Goal: Task Accomplishment & Management: Manage account settings

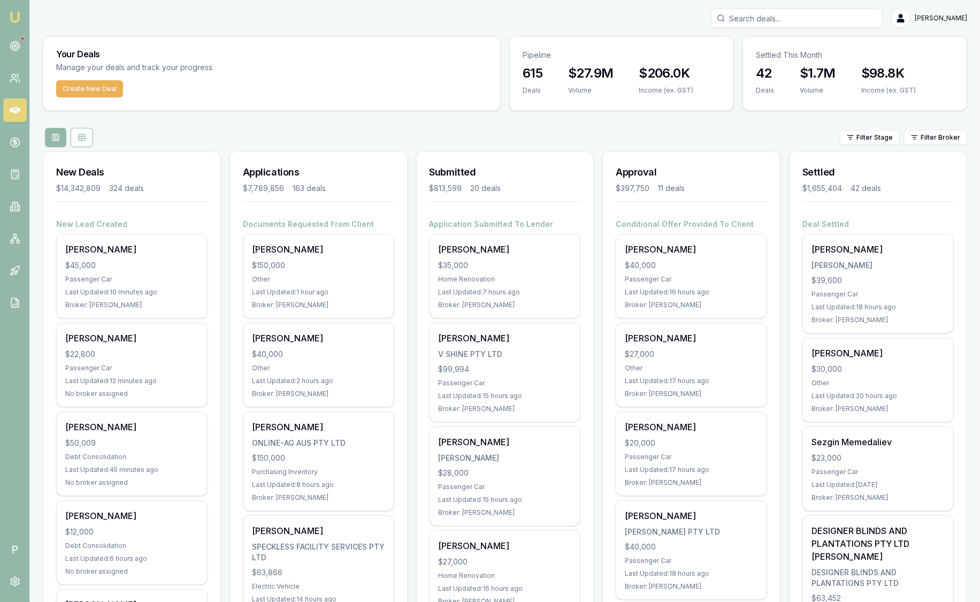
click at [27, 46] on nav "Emu Broker" at bounding box center [14, 161] width 29 height 323
click at [21, 45] on link at bounding box center [15, 46] width 24 height 24
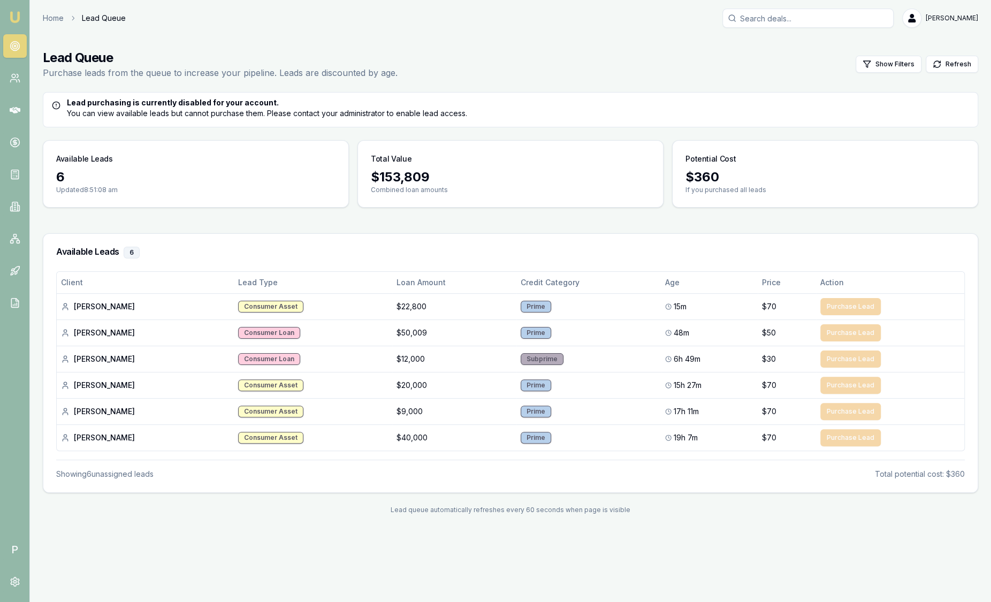
click at [14, 20] on img at bounding box center [15, 17] width 13 height 13
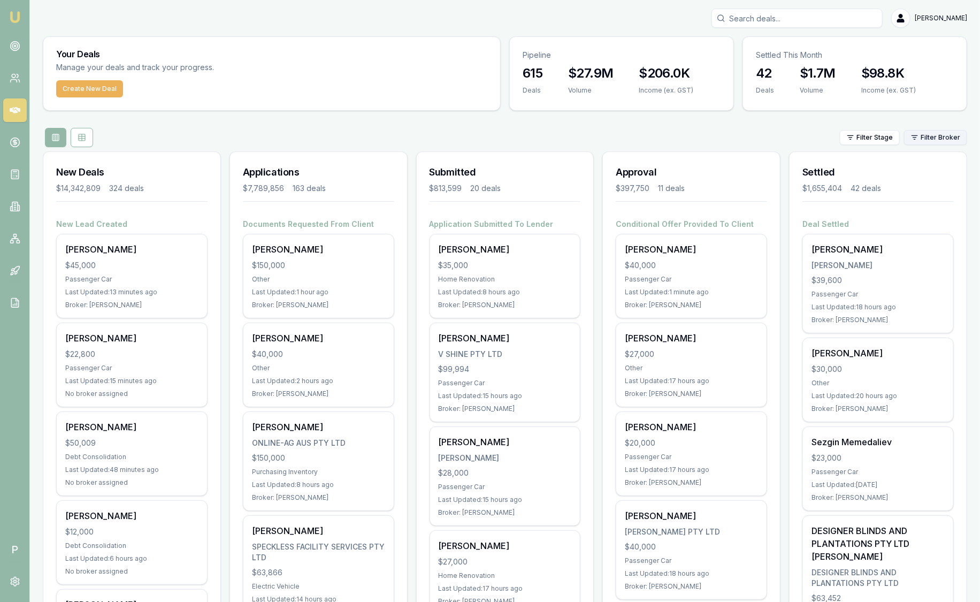
click at [924, 141] on html "Emu Broker P Sam Crouch Toggle Menu Your Deals Manage your deals and track your…" at bounding box center [490, 301] width 980 height 602
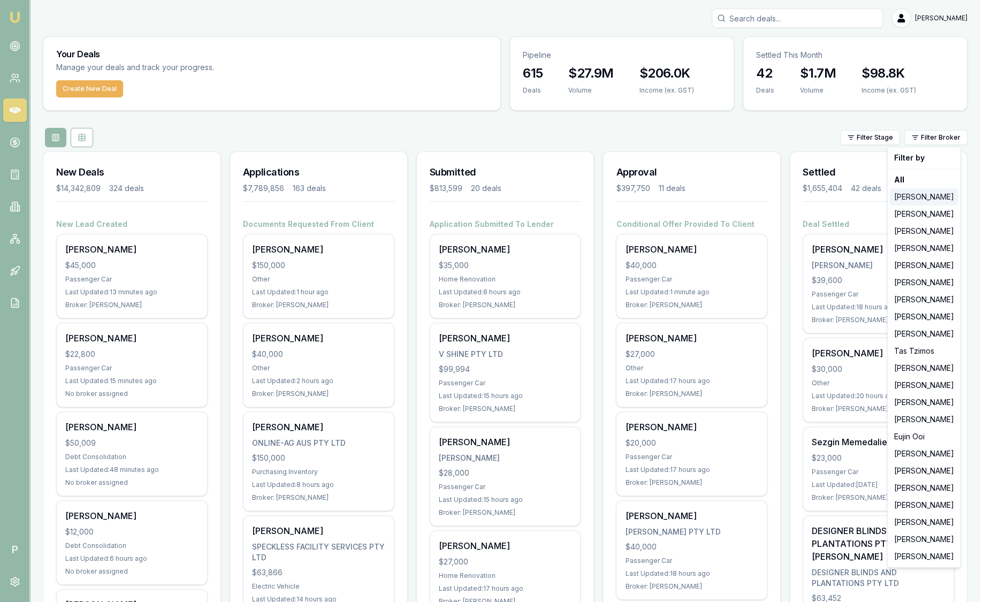
click at [919, 202] on div "[PERSON_NAME]" at bounding box center [924, 196] width 69 height 17
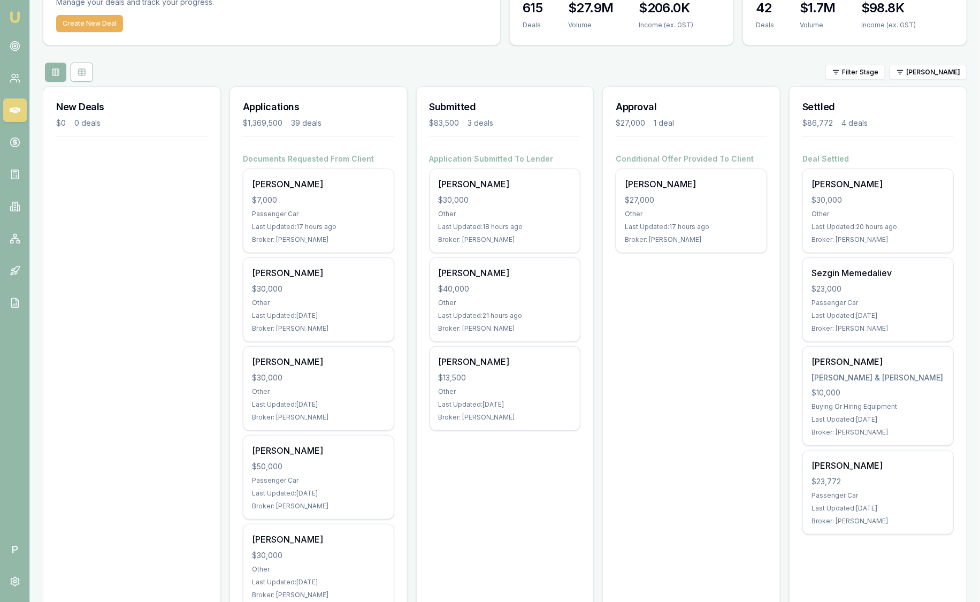
scroll to position [66, 0]
click at [920, 72] on html "Emu Broker P Sam Crouch Toggle Menu Your Deals Manage your deals and track your…" at bounding box center [490, 235] width 980 height 602
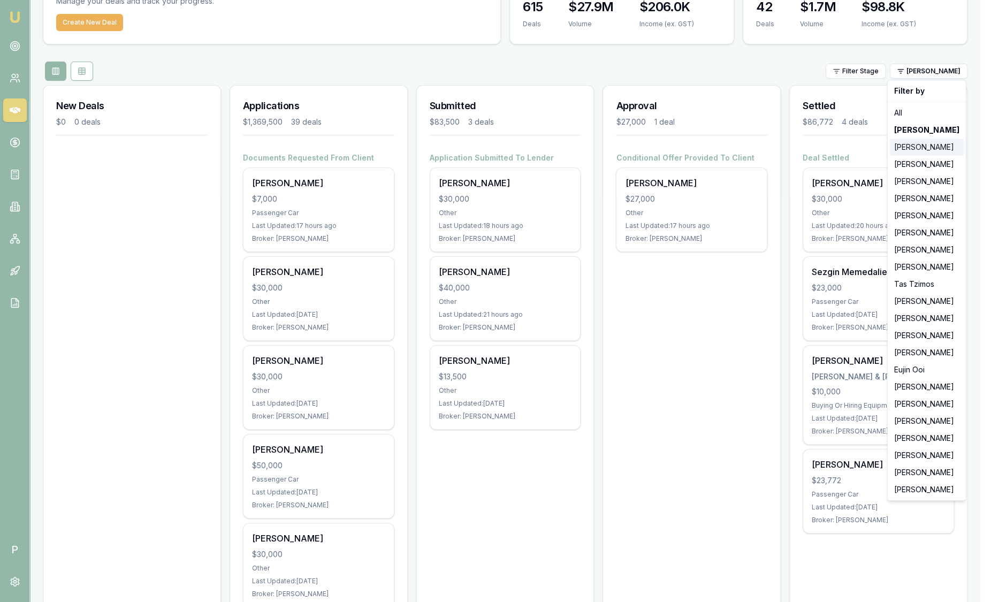
click at [915, 147] on div "[PERSON_NAME]" at bounding box center [927, 147] width 74 height 17
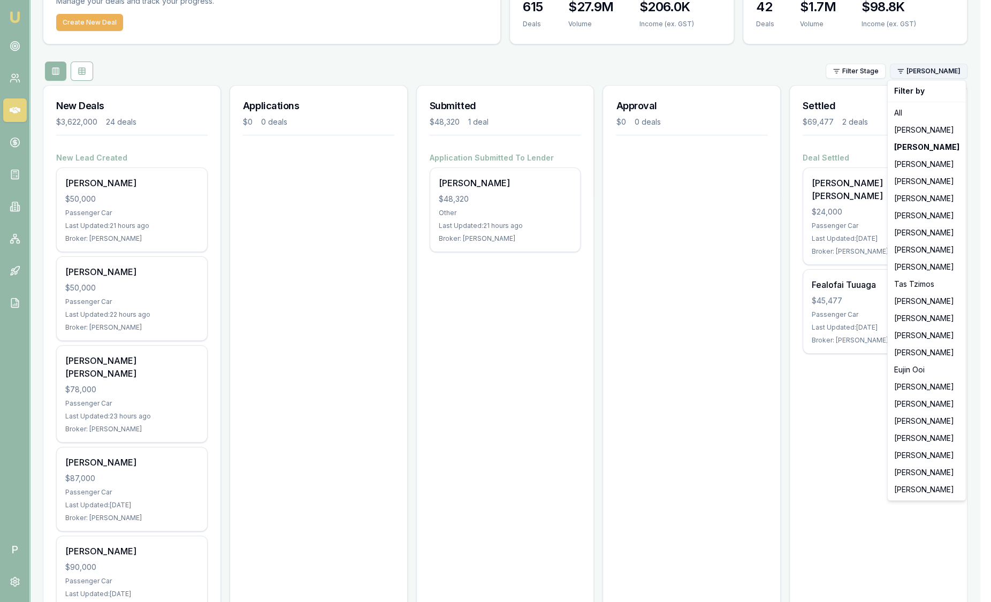
click at [912, 74] on html "Emu Broker P Sam Crouch Toggle Menu Your Deals Manage your deals and track your…" at bounding box center [495, 235] width 991 height 602
click at [919, 388] on div "[PERSON_NAME]" at bounding box center [927, 386] width 74 height 17
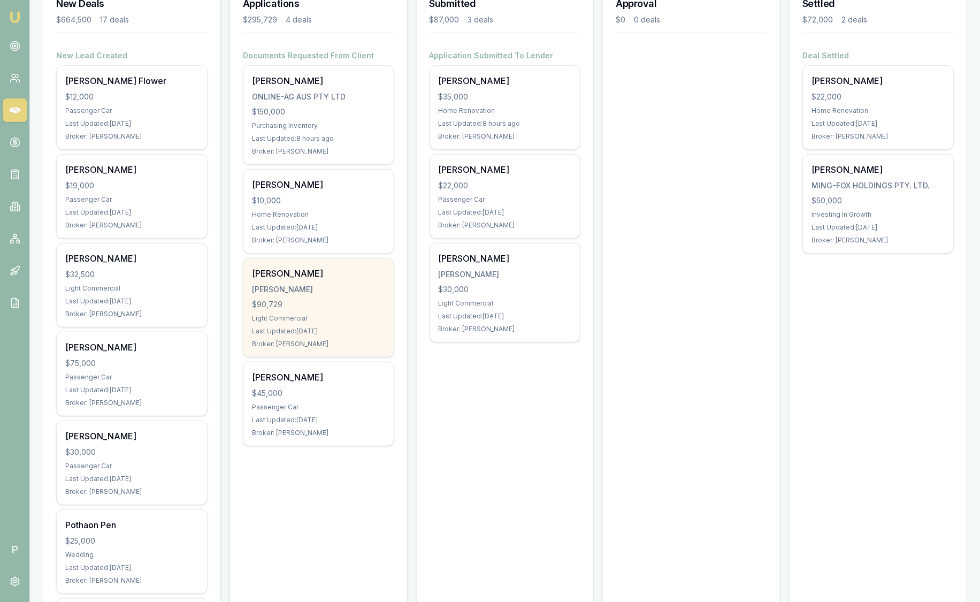
scroll to position [0, 0]
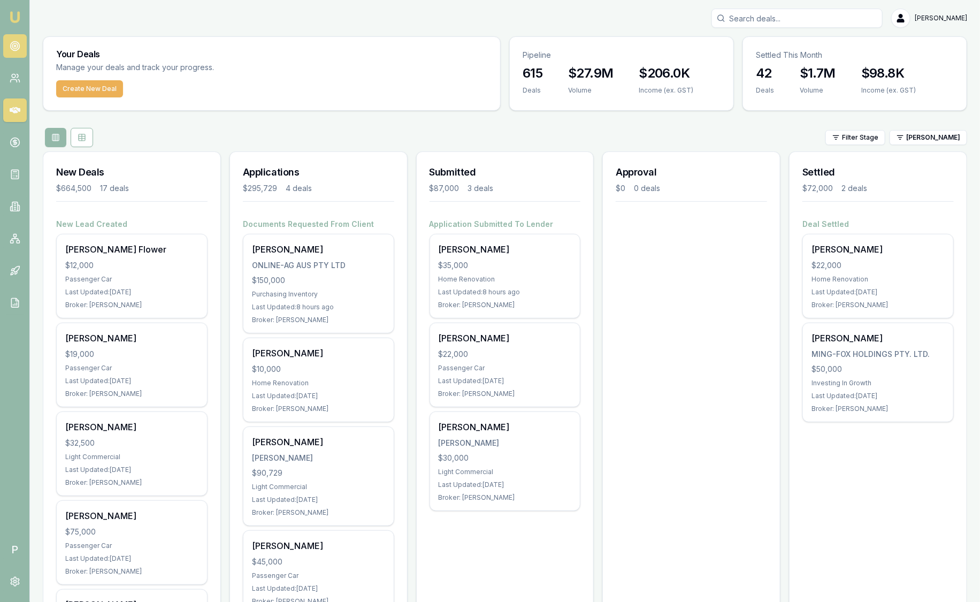
click at [17, 41] on icon at bounding box center [15, 46] width 11 height 11
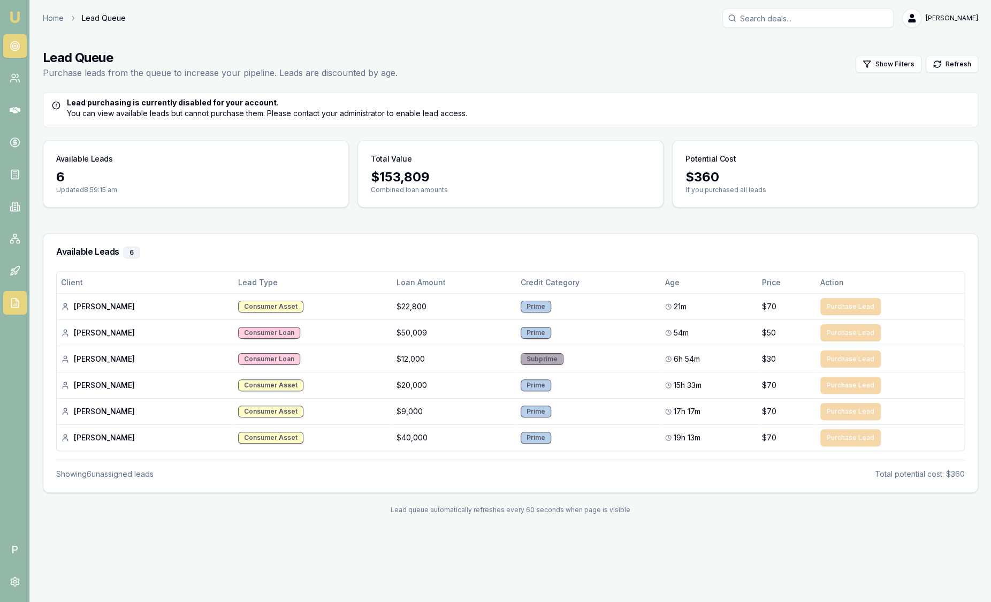
click at [13, 308] on icon at bounding box center [14, 303] width 7 height 9
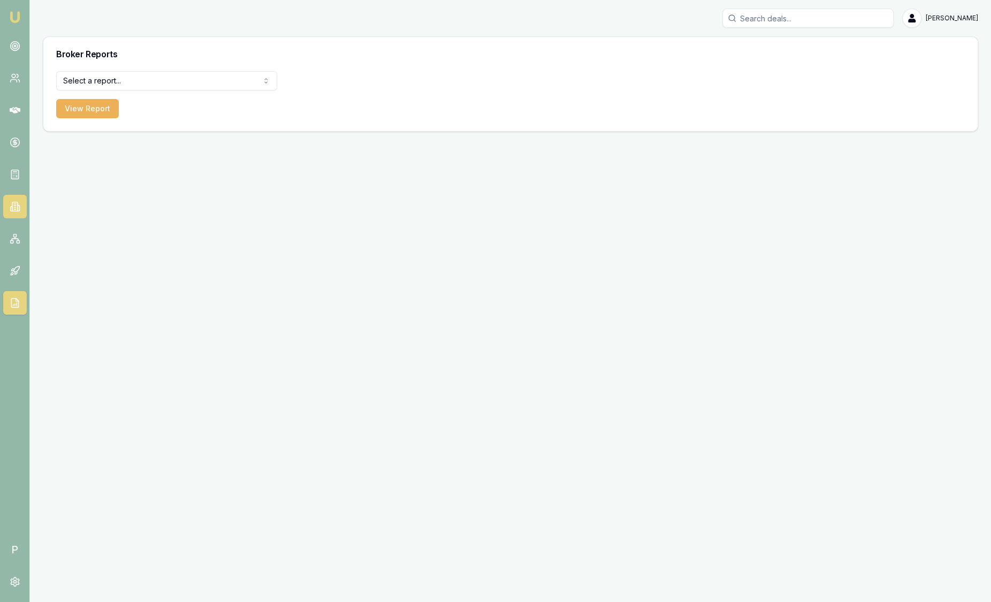
click at [13, 206] on icon at bounding box center [15, 206] width 11 height 11
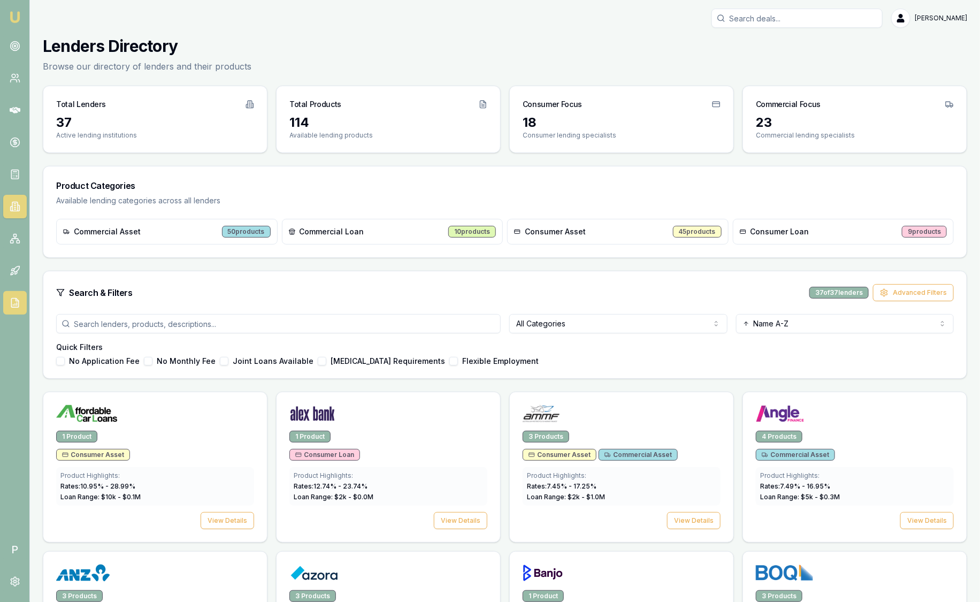
click at [14, 298] on icon at bounding box center [15, 303] width 11 height 11
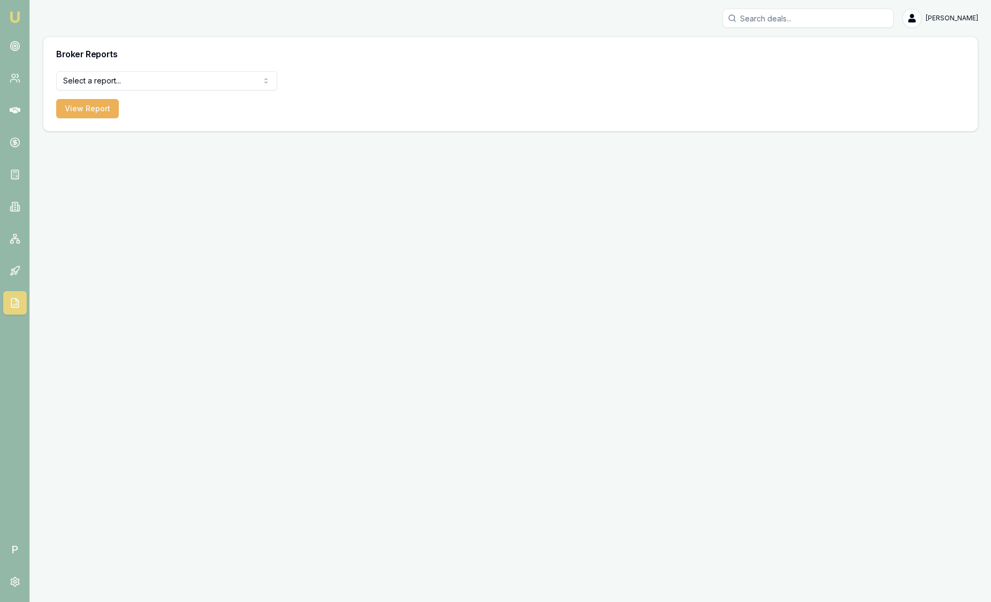
click at [175, 86] on html "Emu Broker P Sam Crouch Toggle Menu Broker Reports Select a report... Equifax P…" at bounding box center [495, 301] width 991 height 602
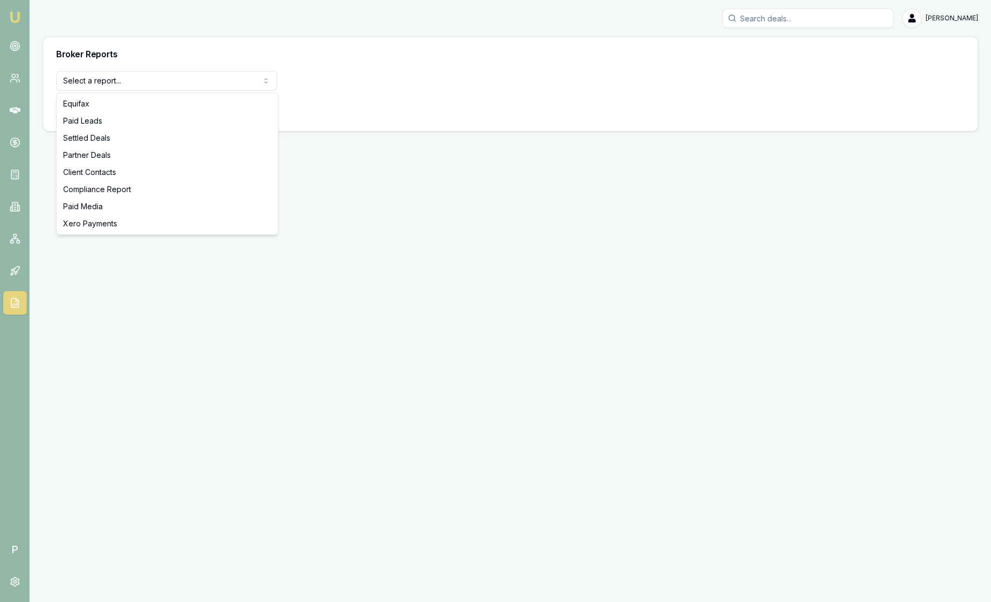
select select "paid-leads"
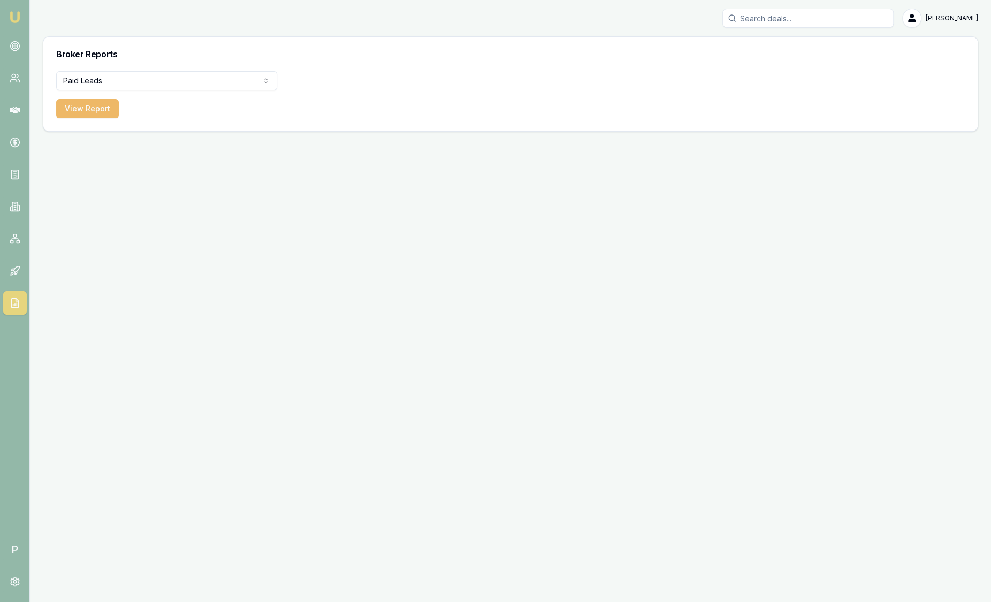
click at [93, 115] on button "View Report" at bounding box center [87, 108] width 63 height 19
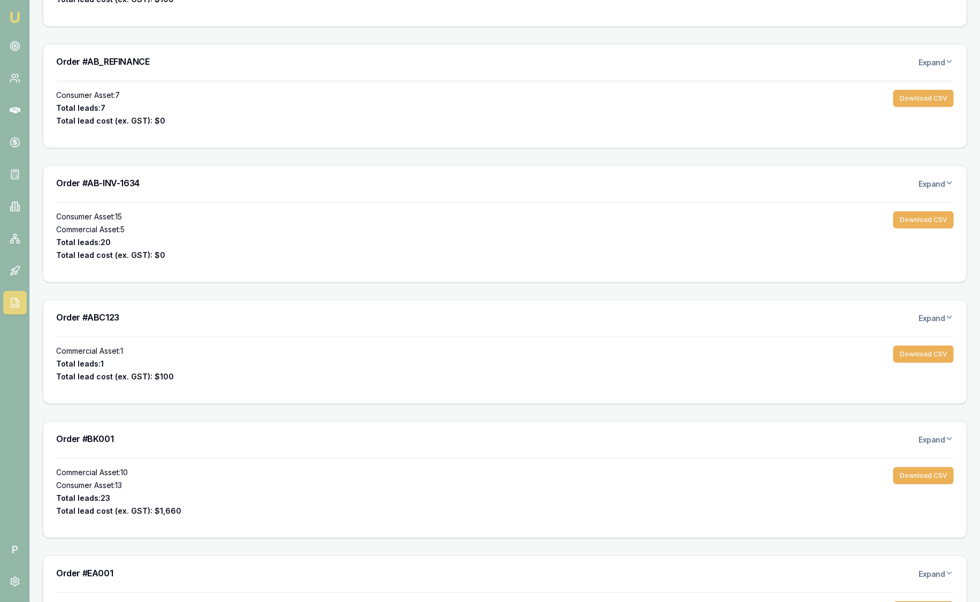
scroll to position [201, 0]
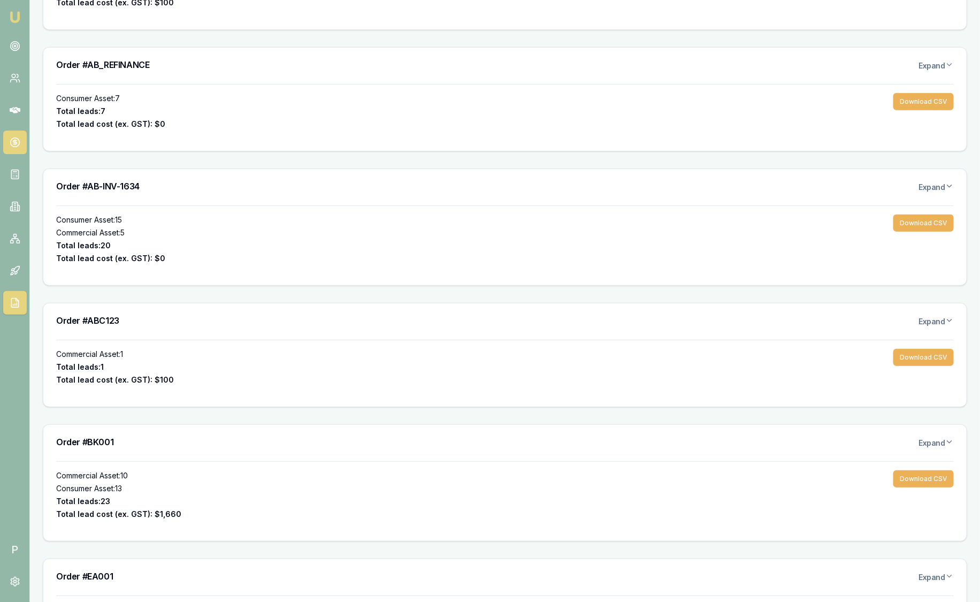
click at [18, 140] on circle at bounding box center [14, 142] width 9 height 9
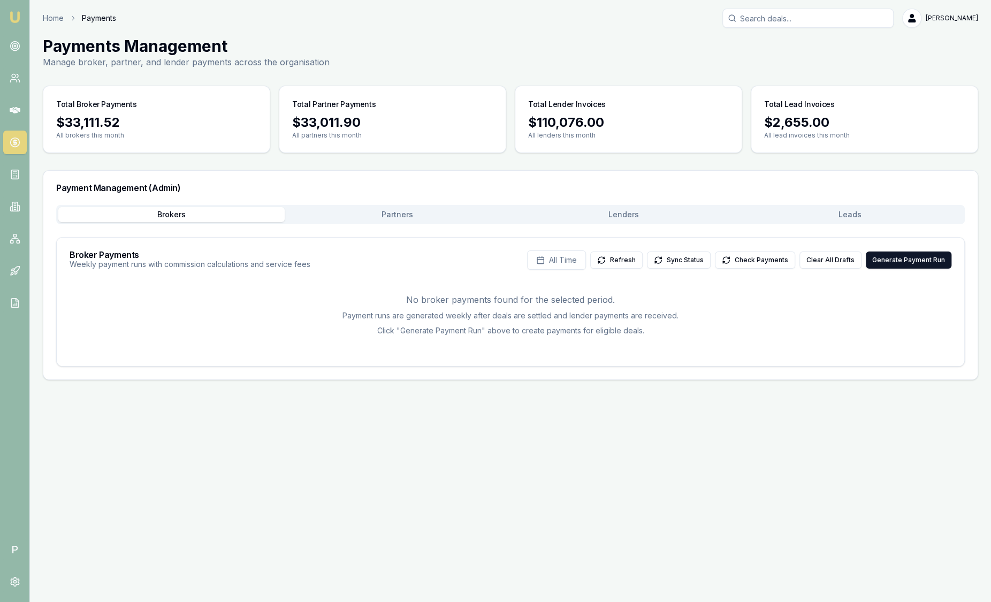
click at [829, 218] on button "Leads" at bounding box center [850, 214] width 226 height 15
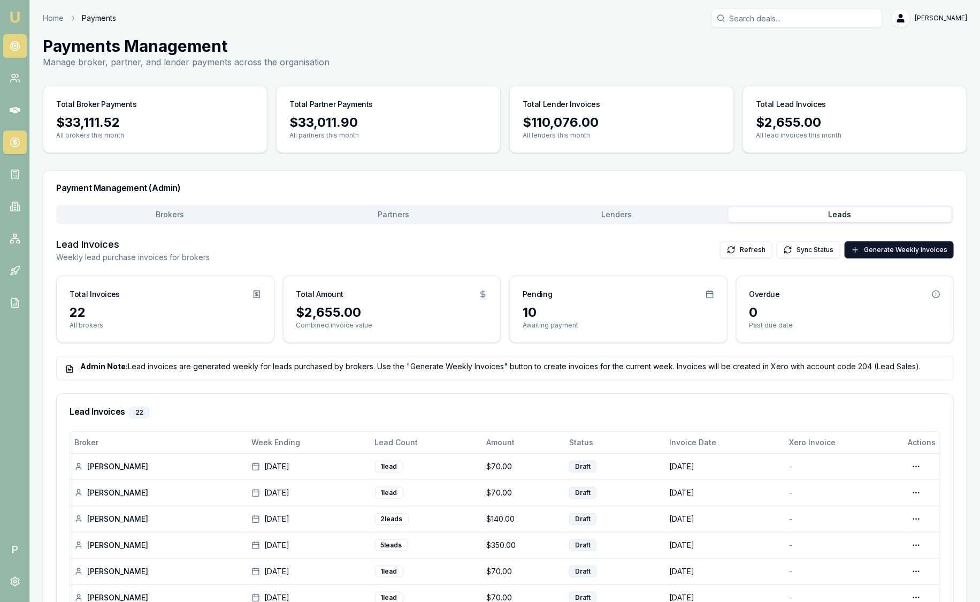
click at [16, 40] on link at bounding box center [15, 46] width 24 height 24
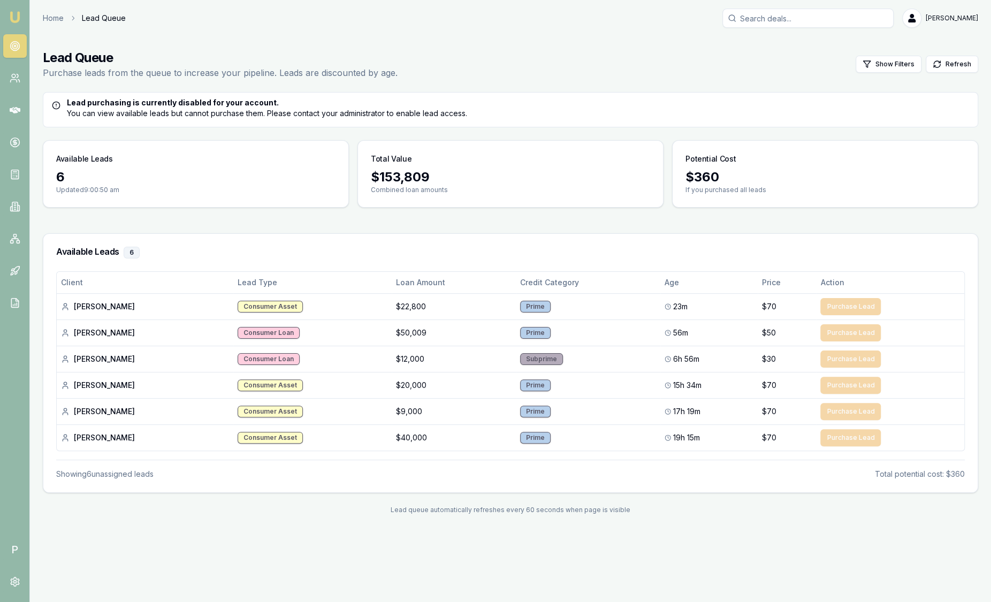
click at [12, 24] on link "Emu Broker" at bounding box center [14, 17] width 17 height 17
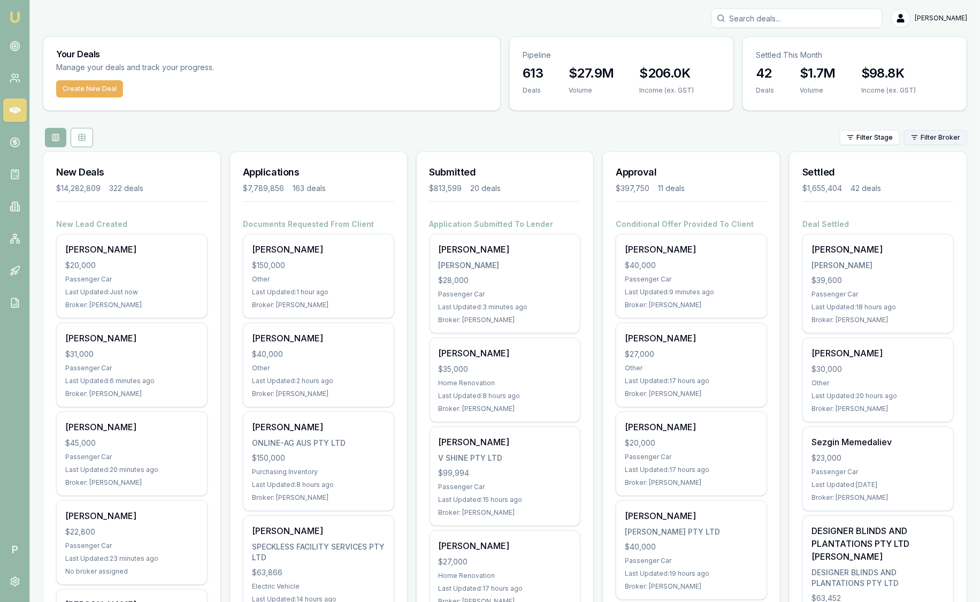
click at [918, 144] on html "Emu Broker P Sam Crouch Toggle Menu Your Deals Manage your deals and track your…" at bounding box center [490, 301] width 980 height 602
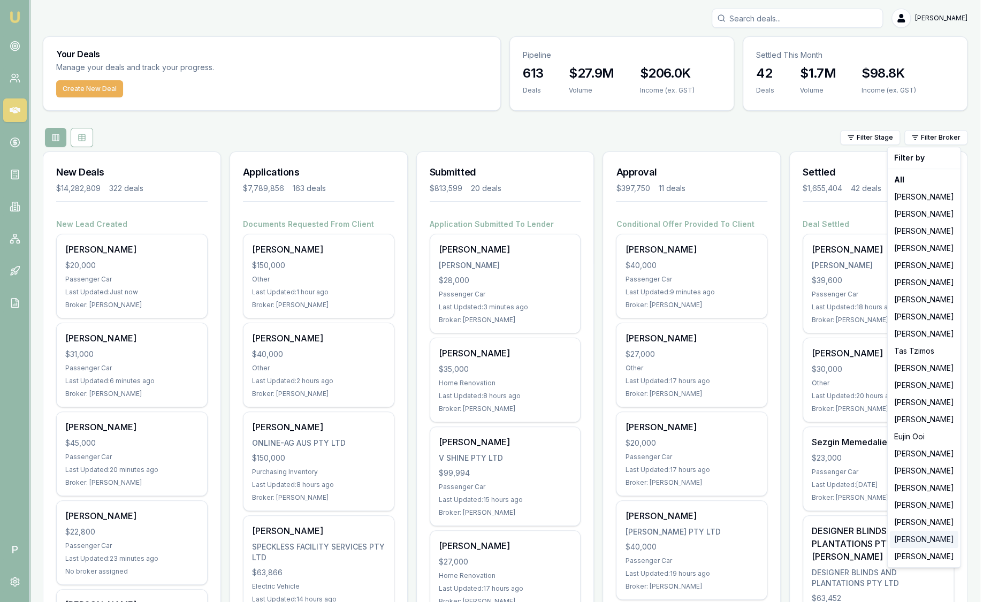
click at [922, 543] on div "[PERSON_NAME]" at bounding box center [924, 539] width 69 height 17
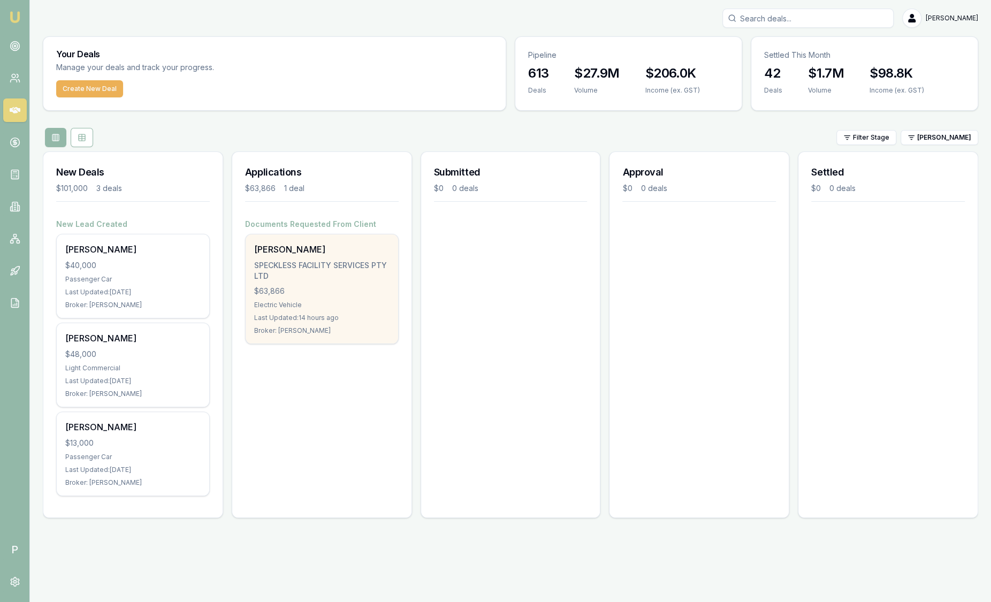
click at [334, 299] on div "SHEHAN PUNCHINILAMELAGE SPECKLESS FACILITY SERVICES PTY LTD $63,866 Electric Ve…" at bounding box center [322, 288] width 153 height 109
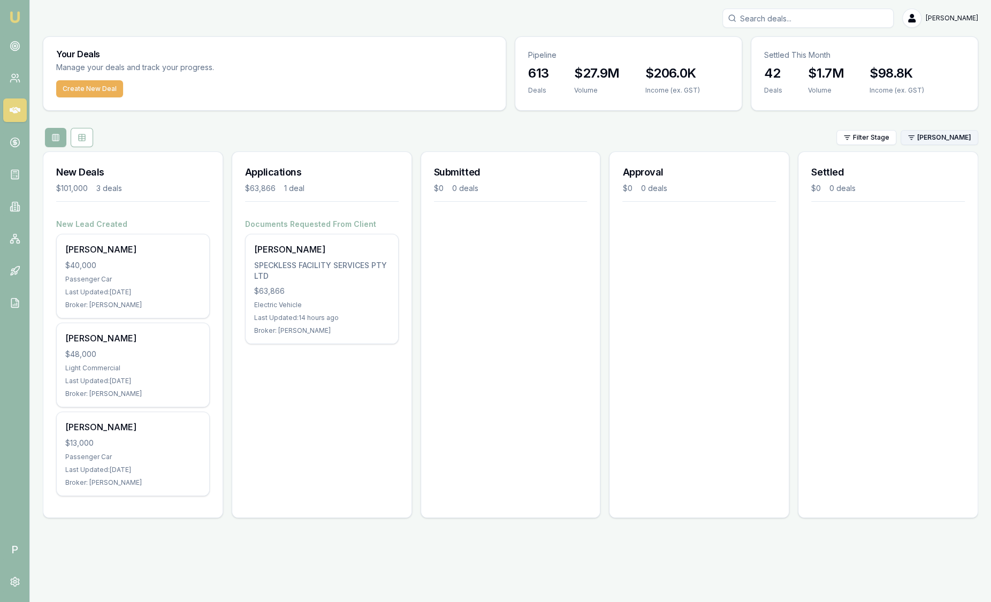
click at [962, 140] on html "Emu Broker P Sam Crouch Toggle Menu Your Deals Manage your deals and track your…" at bounding box center [495, 301] width 991 height 602
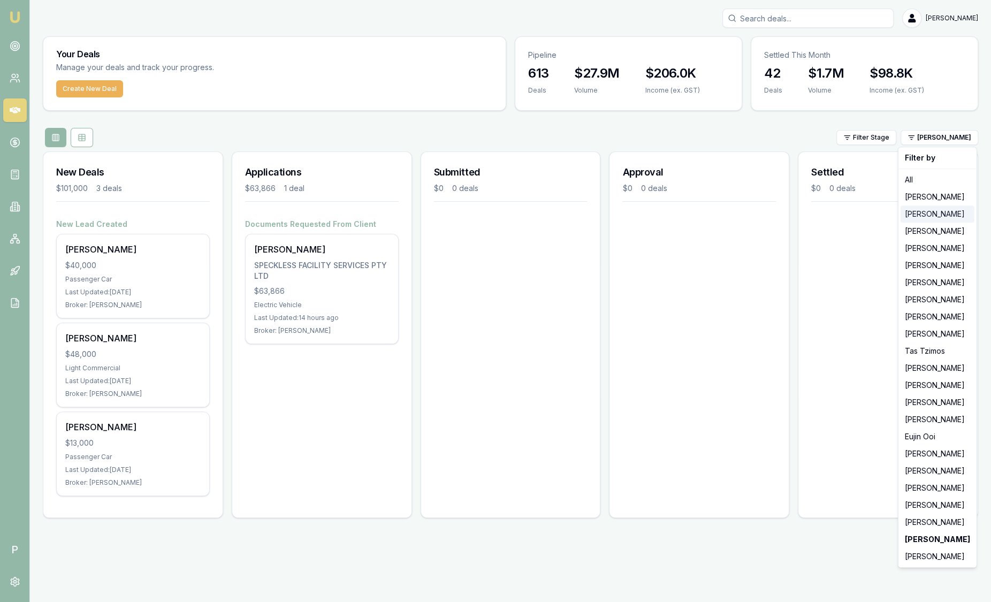
click at [931, 215] on div "[PERSON_NAME]" at bounding box center [938, 214] width 74 height 17
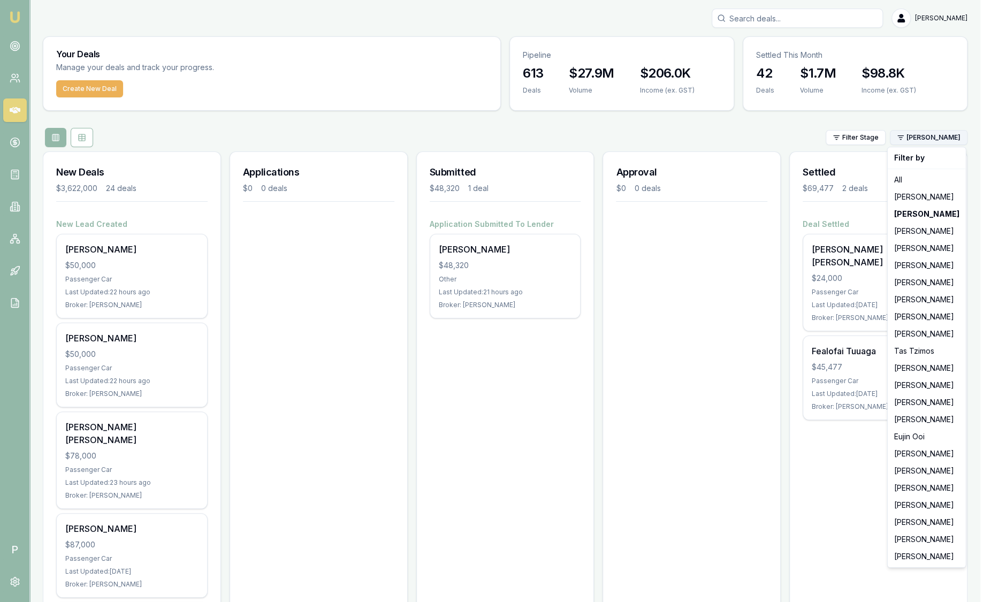
click at [924, 138] on html "Emu Broker P Sam Crouch Toggle Menu Your Deals Manage your deals and track your…" at bounding box center [495, 301] width 991 height 602
click at [925, 194] on div "[PERSON_NAME]" at bounding box center [927, 196] width 74 height 17
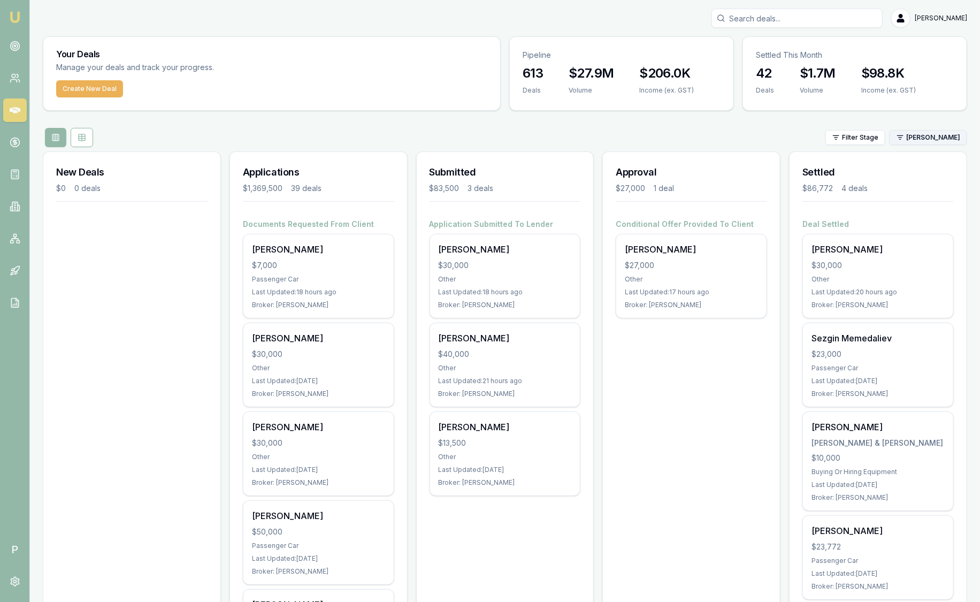
click at [922, 136] on html "Emu Broker P Sam Crouch Toggle Menu Your Deals Manage your deals and track your…" at bounding box center [490, 301] width 980 height 602
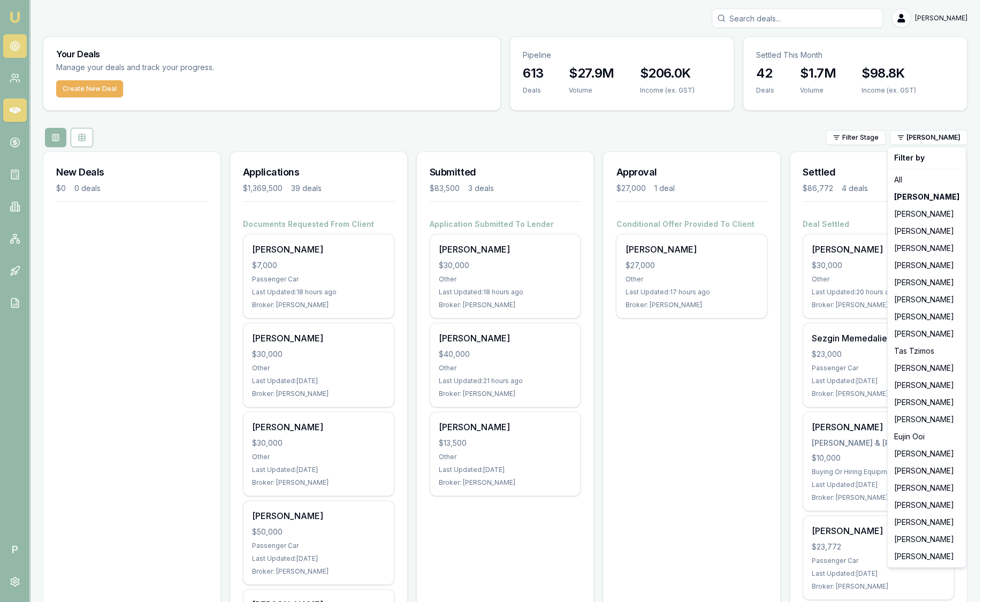
click at [14, 48] on html "Emu Broker P Sam Crouch Toggle Menu Your Deals Manage your deals and track your…" at bounding box center [495, 301] width 991 height 602
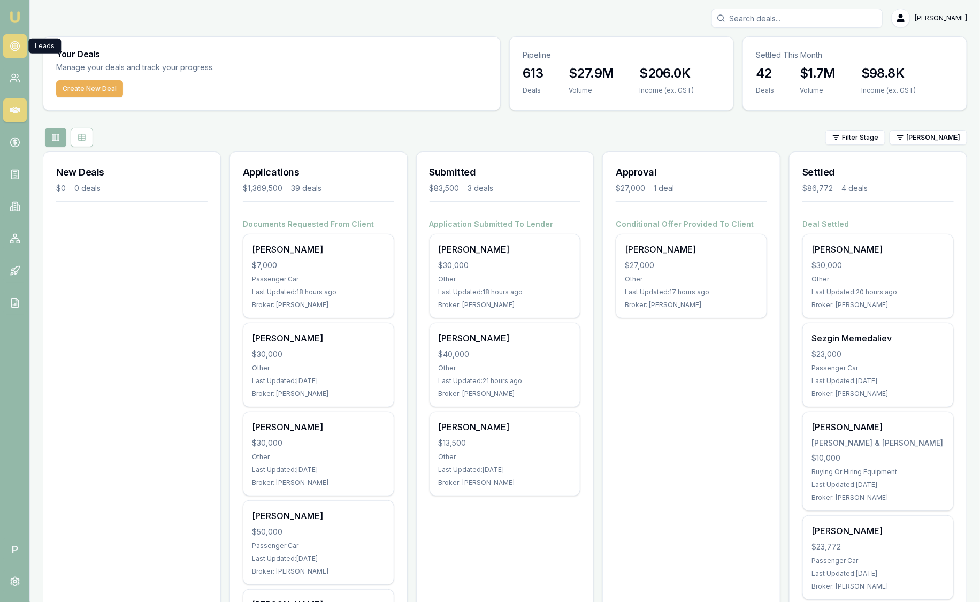
click at [14, 48] on icon at bounding box center [15, 46] width 11 height 11
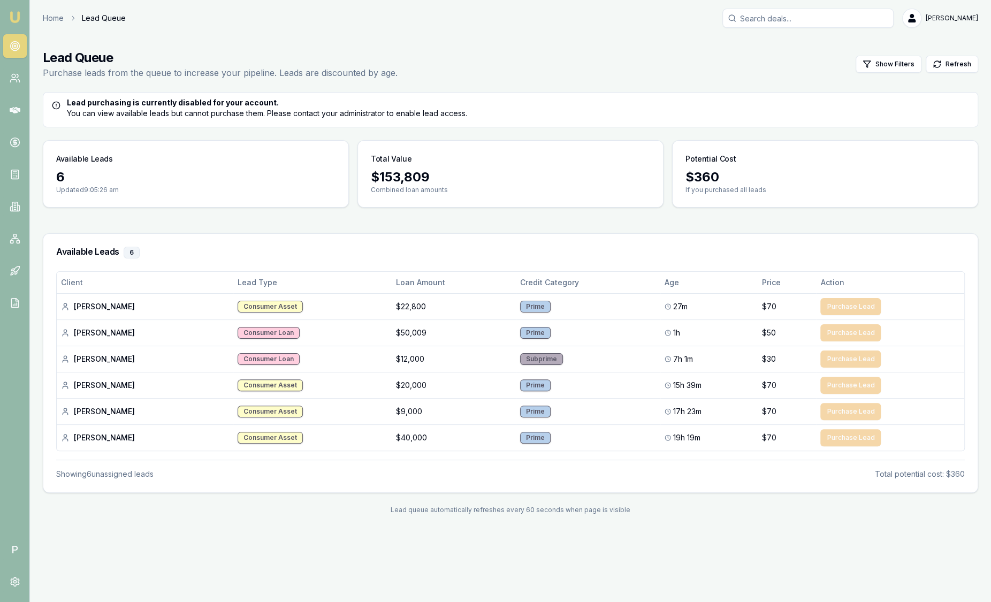
click at [14, 17] on img at bounding box center [15, 17] width 13 height 13
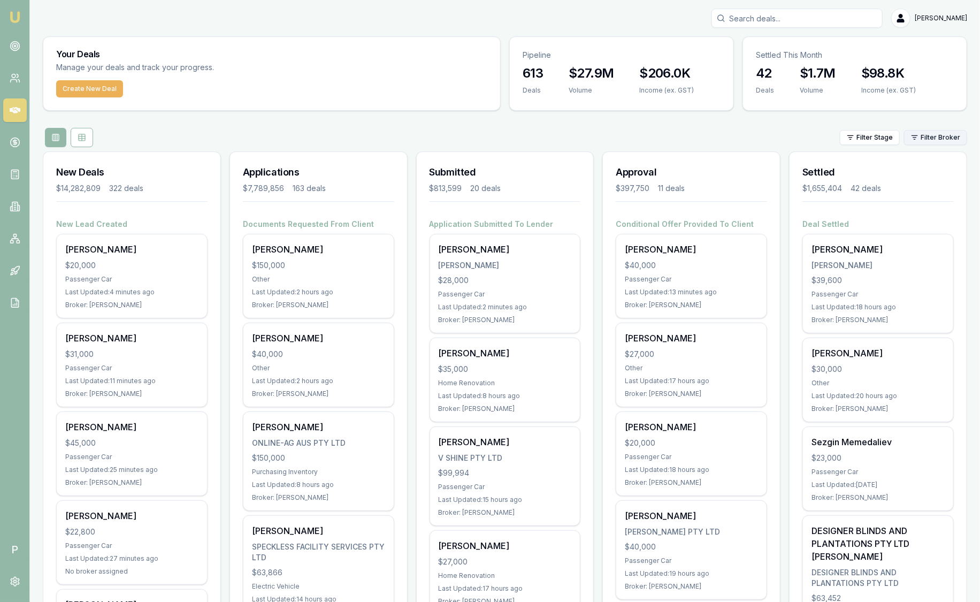
click at [930, 133] on html "Emu Broker P Sam Crouch Toggle Menu Your Deals Manage your deals and track your…" at bounding box center [490, 301] width 980 height 602
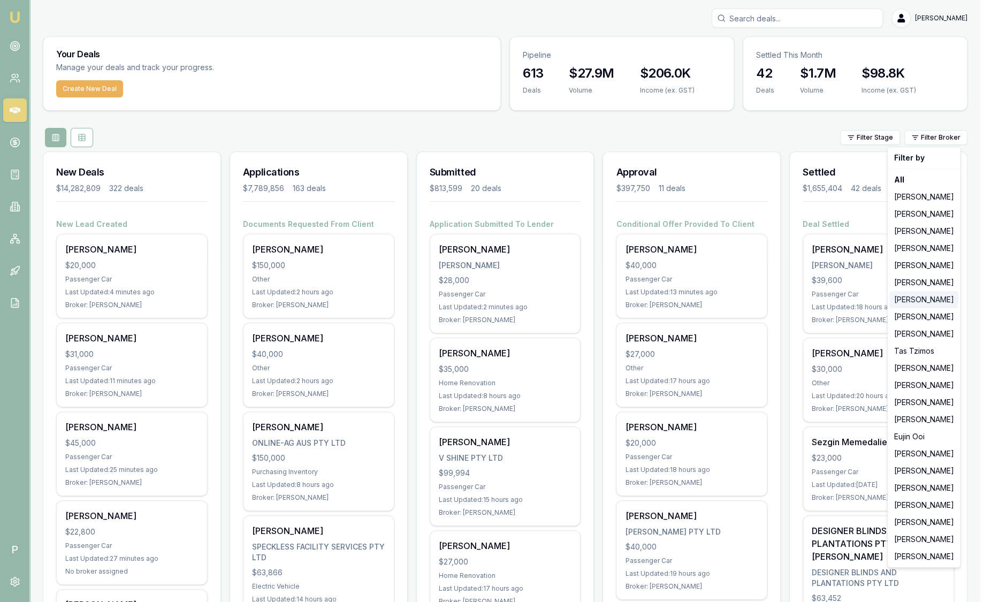
click at [910, 306] on div "[PERSON_NAME]" at bounding box center [924, 299] width 69 height 17
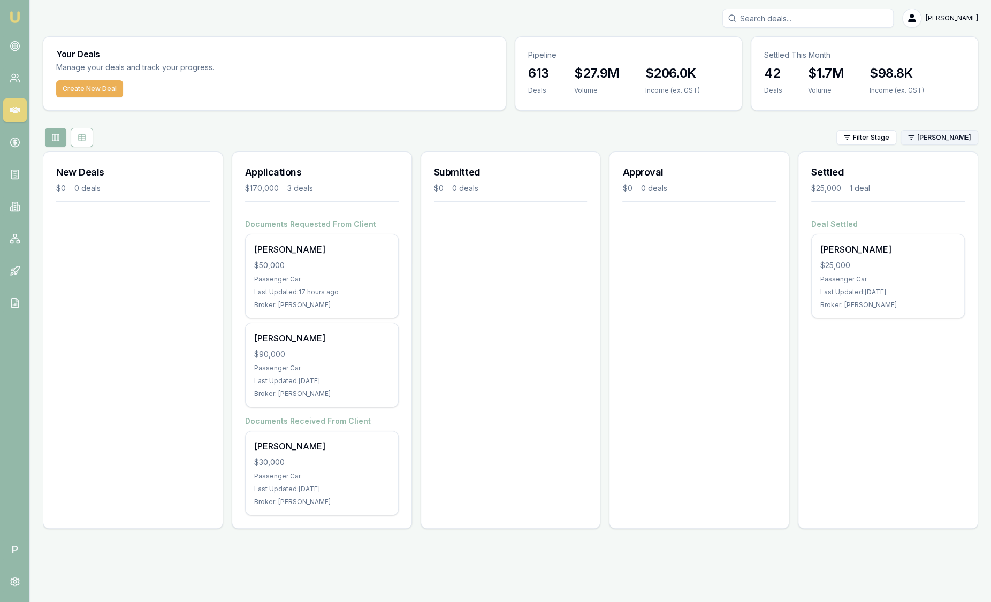
click at [931, 135] on html "Emu Broker P Sam Crouch Toggle Menu Your Deals Manage your deals and track your…" at bounding box center [495, 301] width 991 height 602
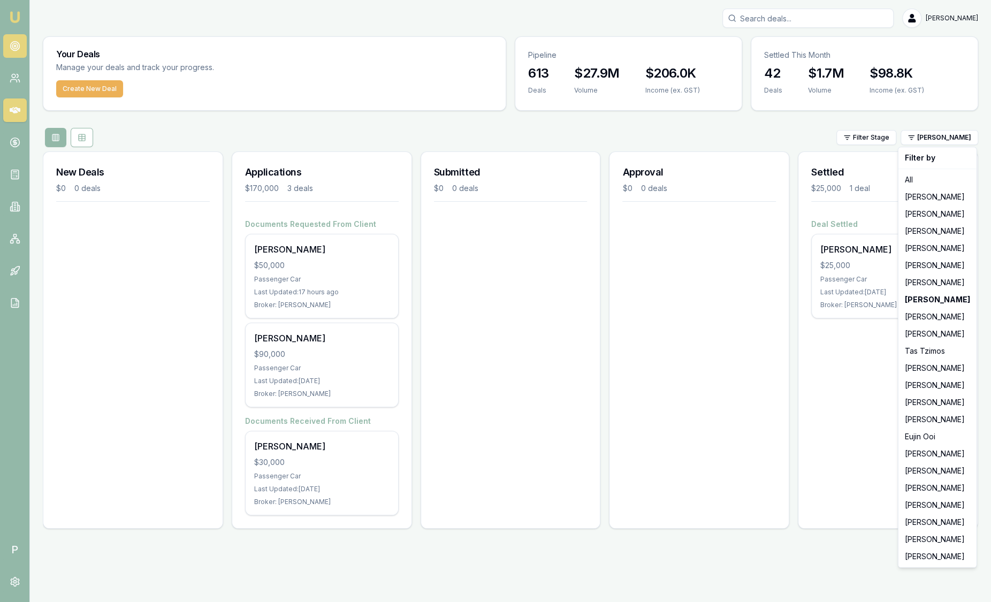
click at [17, 43] on html "Emu Broker P Sam Crouch Toggle Menu Your Deals Manage your deals and track your…" at bounding box center [495, 301] width 991 height 602
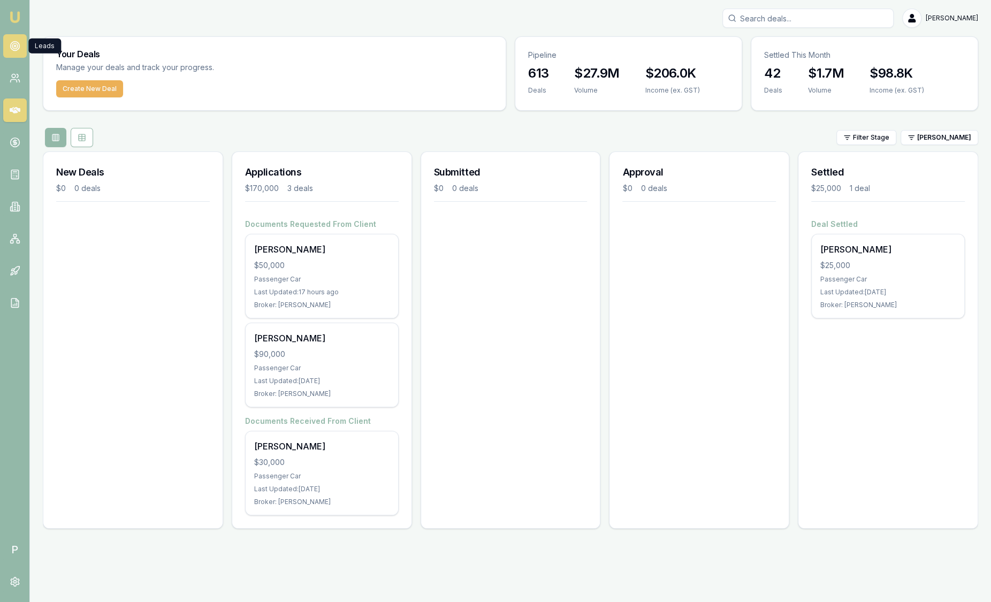
click at [18, 46] on icon at bounding box center [15, 46] width 11 height 11
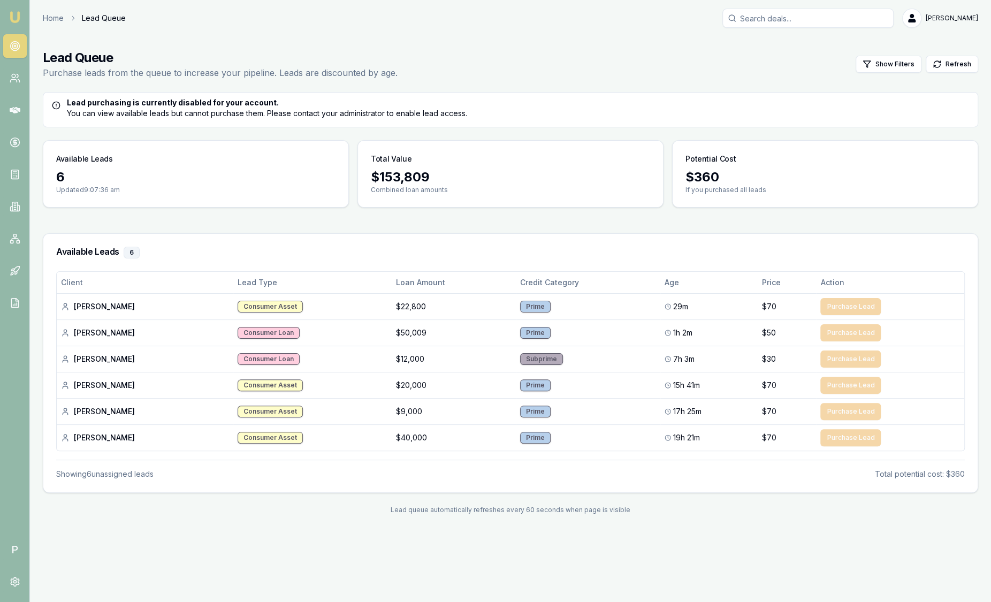
click at [12, 19] on img at bounding box center [15, 17] width 13 height 13
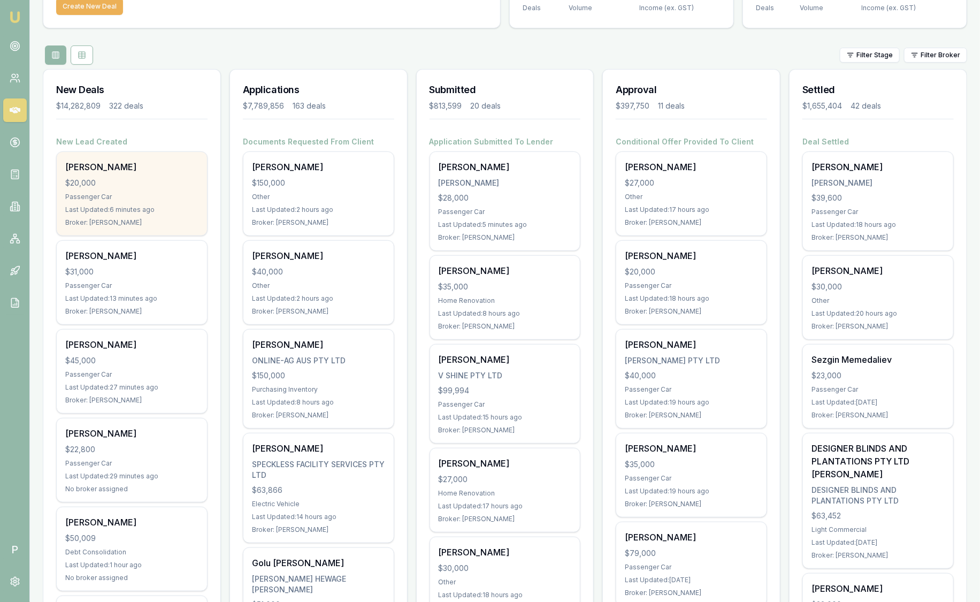
scroll to position [201, 0]
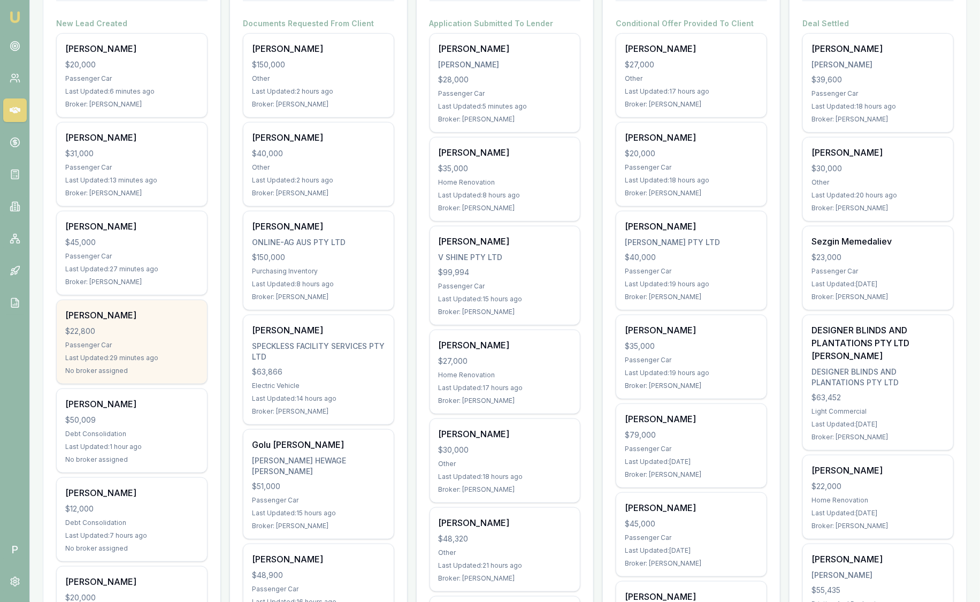
click at [168, 329] on div "$22,800" at bounding box center [131, 331] width 133 height 11
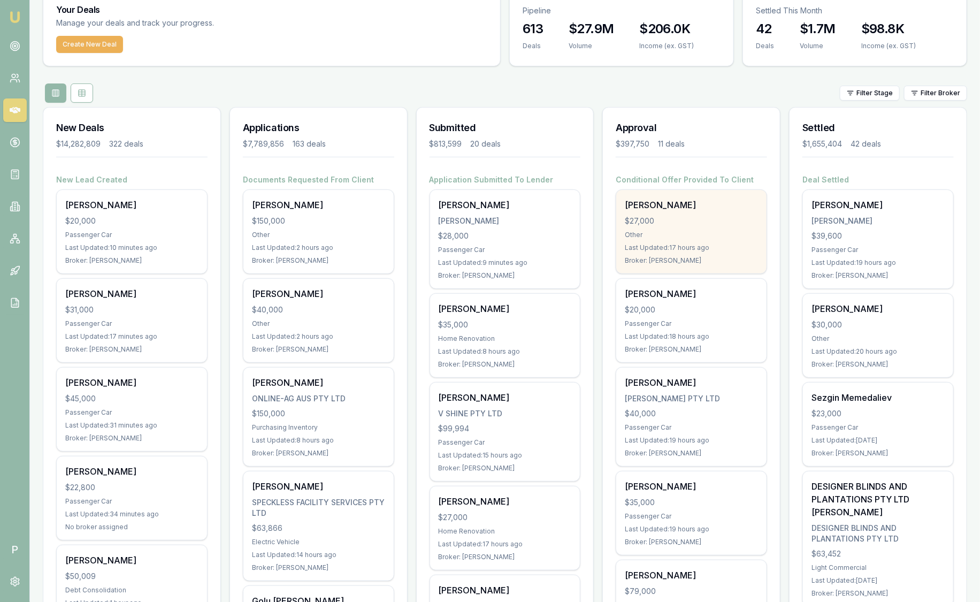
scroll to position [0, 0]
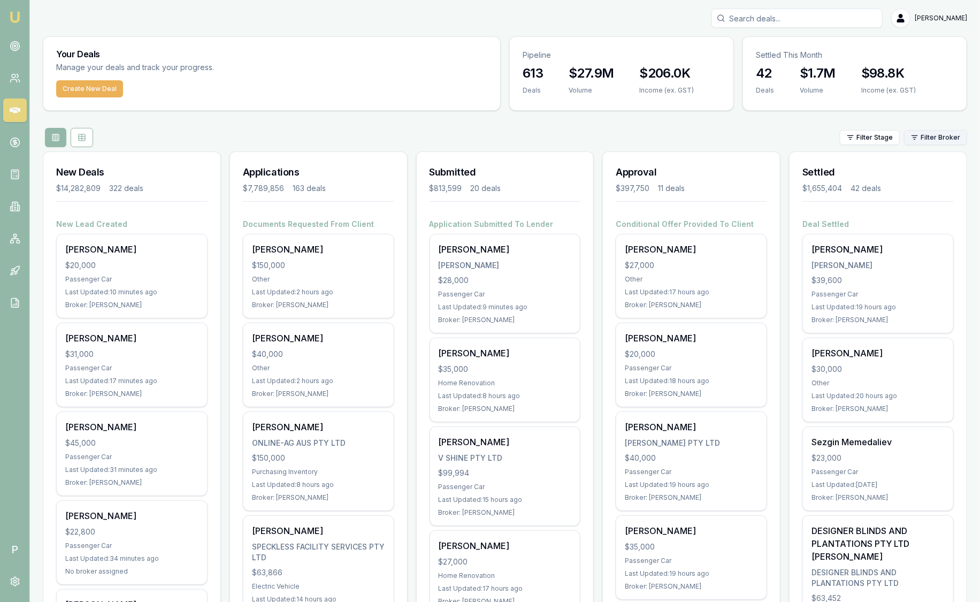
click at [919, 128] on div "Filter Stage Filter Broker" at bounding box center [505, 137] width 925 height 19
click at [922, 143] on html "Emu Broker P Sam Crouch Toggle Menu Your Deals Manage your deals and track your…" at bounding box center [490, 301] width 980 height 602
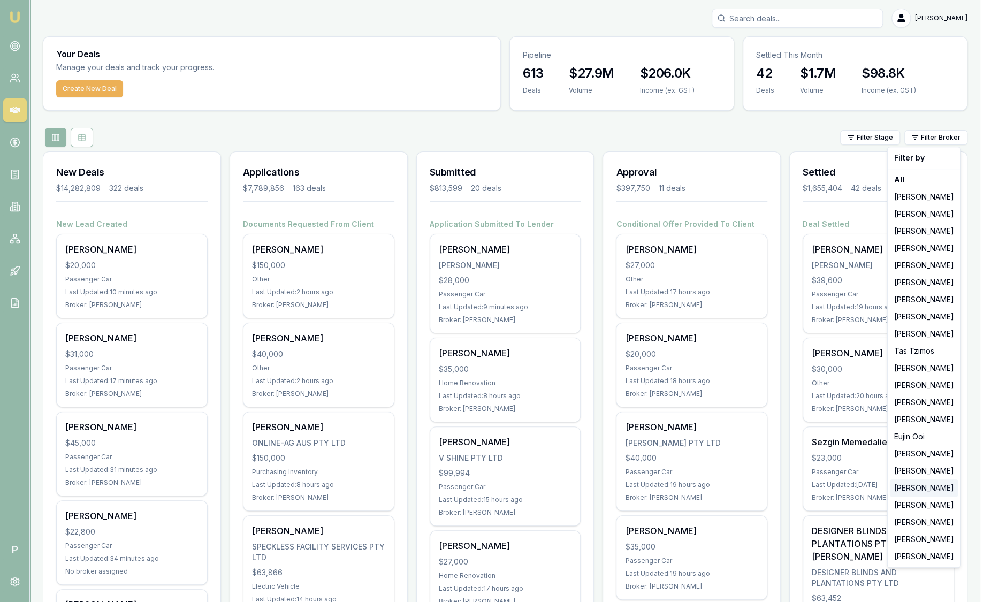
click at [911, 489] on div "[PERSON_NAME]" at bounding box center [924, 488] width 69 height 17
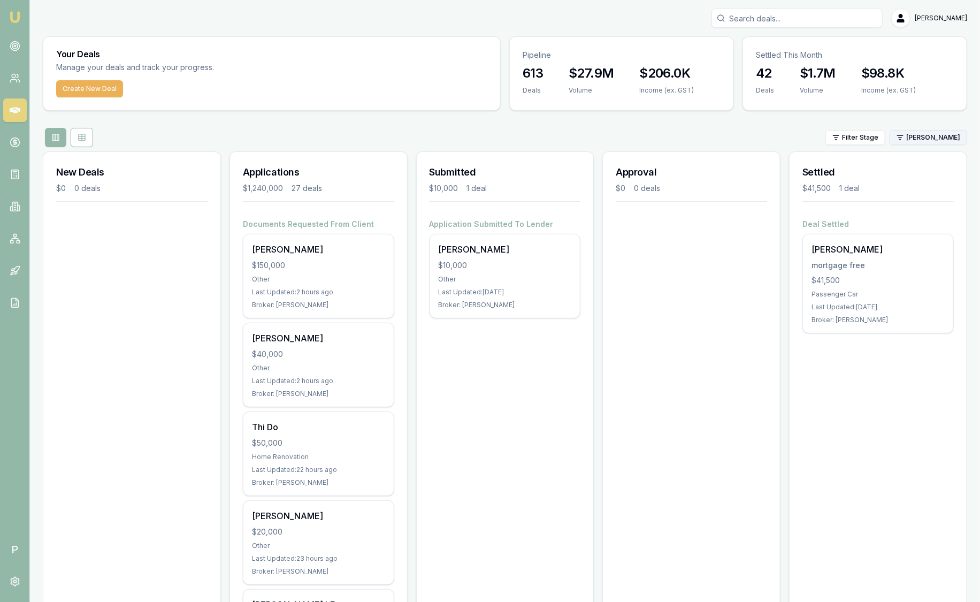
click at [924, 138] on html "Emu Broker P Sam Crouch Toggle Menu Your Deals Manage your deals and track your…" at bounding box center [490, 301] width 980 height 602
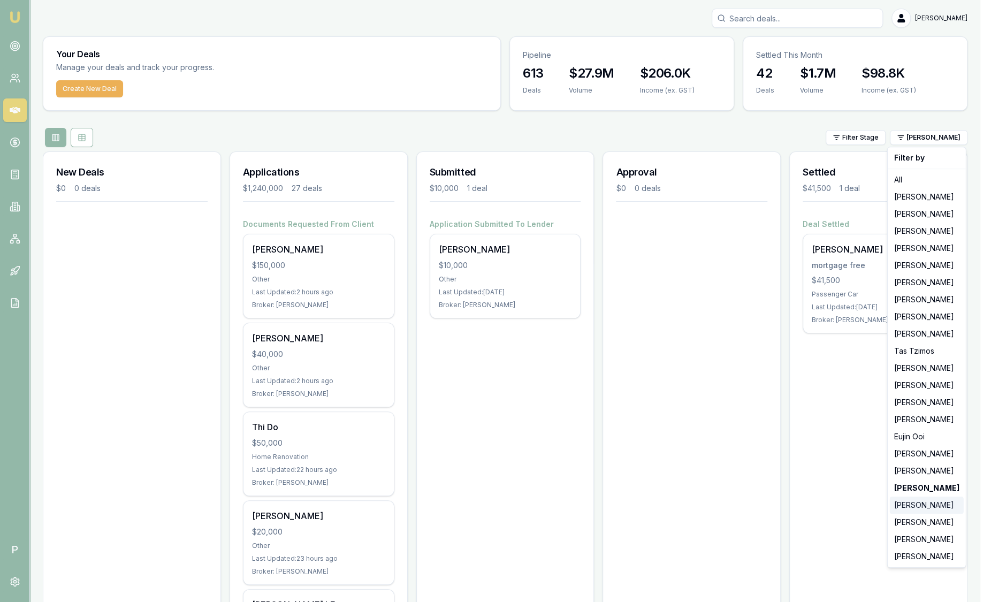
click at [924, 508] on div "[PERSON_NAME]" at bounding box center [927, 505] width 74 height 17
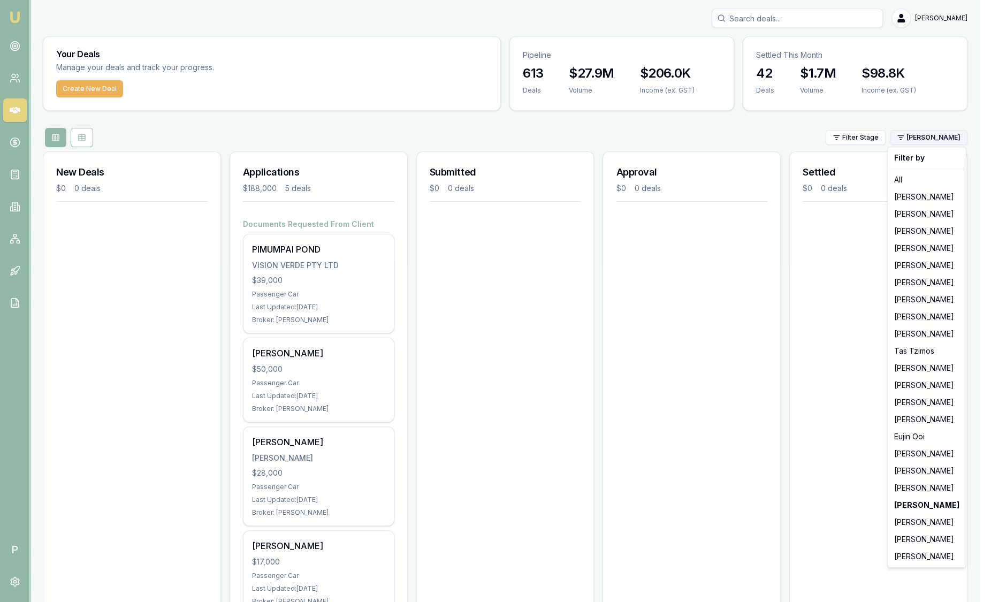
click at [935, 138] on html "Emu Broker P Sam Crouch Toggle Menu Your Deals Manage your deals and track your…" at bounding box center [495, 301] width 991 height 602
click at [930, 399] on div "[PERSON_NAME]" at bounding box center [927, 402] width 74 height 17
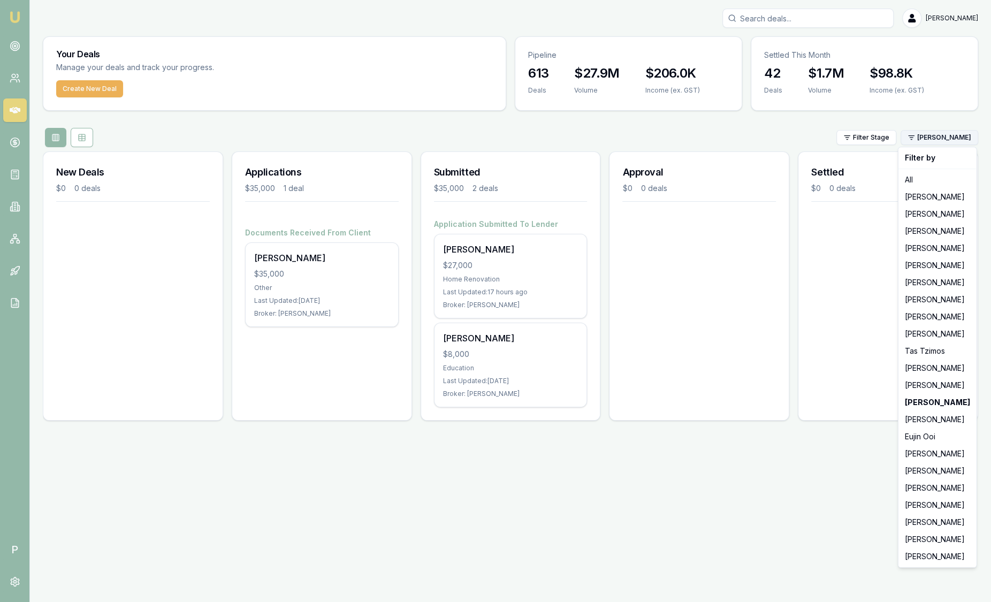
click at [933, 142] on html "Emu Broker P Sam Crouch Toggle Menu Your Deals Manage your deals and track your…" at bounding box center [495, 301] width 991 height 602
click at [936, 429] on div "Eujin Ooi" at bounding box center [938, 436] width 74 height 17
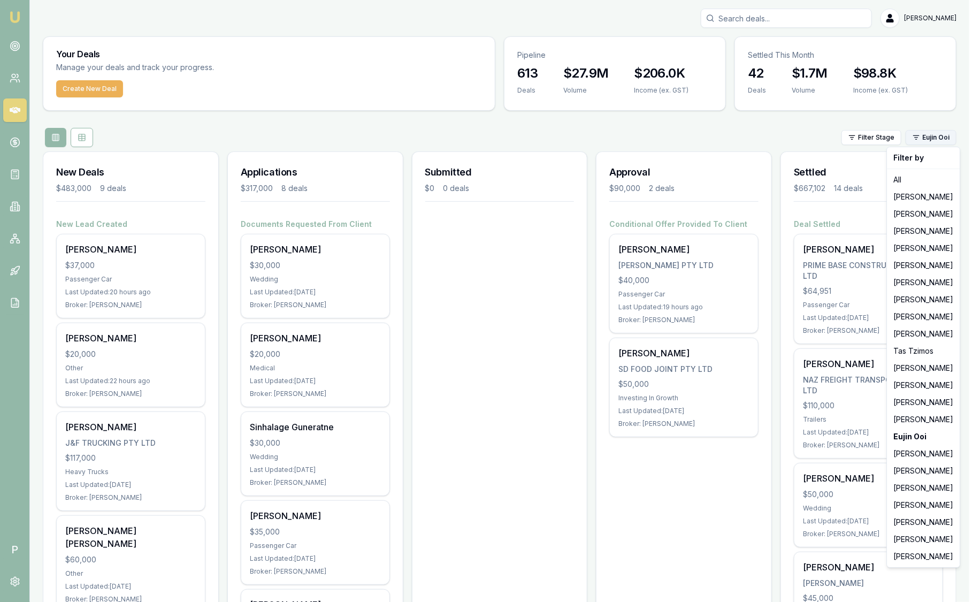
click at [950, 138] on html "Emu Broker P Sam Crouch Toggle Menu Your Deals Manage your deals and track your…" at bounding box center [490, 301] width 980 height 602
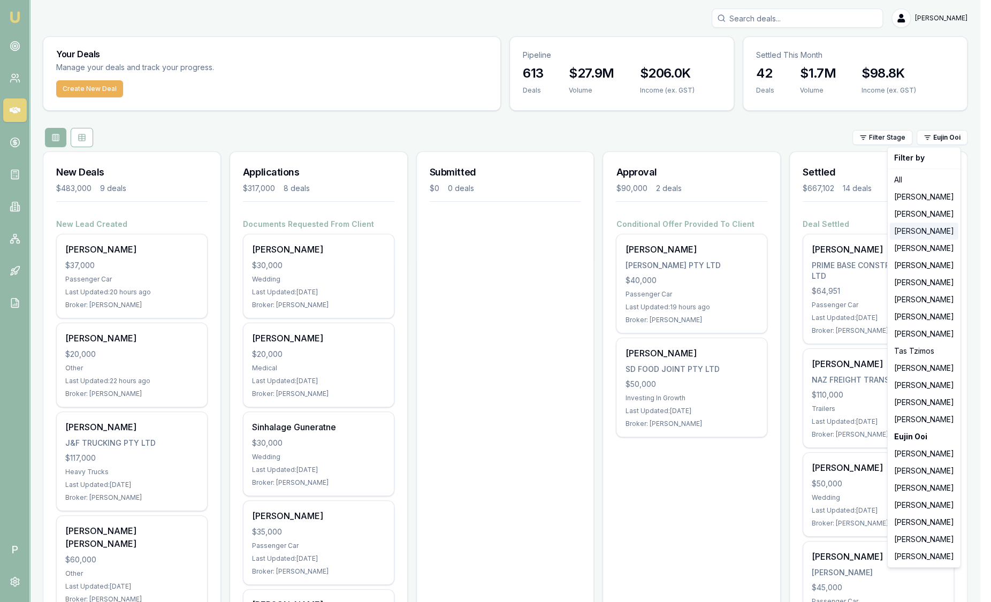
click at [935, 232] on div "[PERSON_NAME]" at bounding box center [924, 231] width 69 height 17
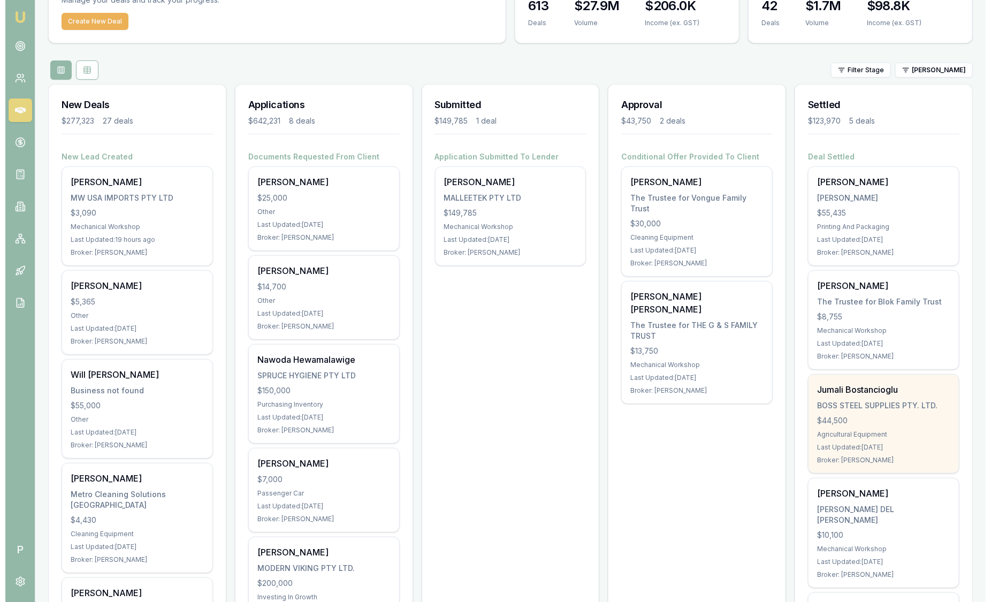
scroll to position [66, 0]
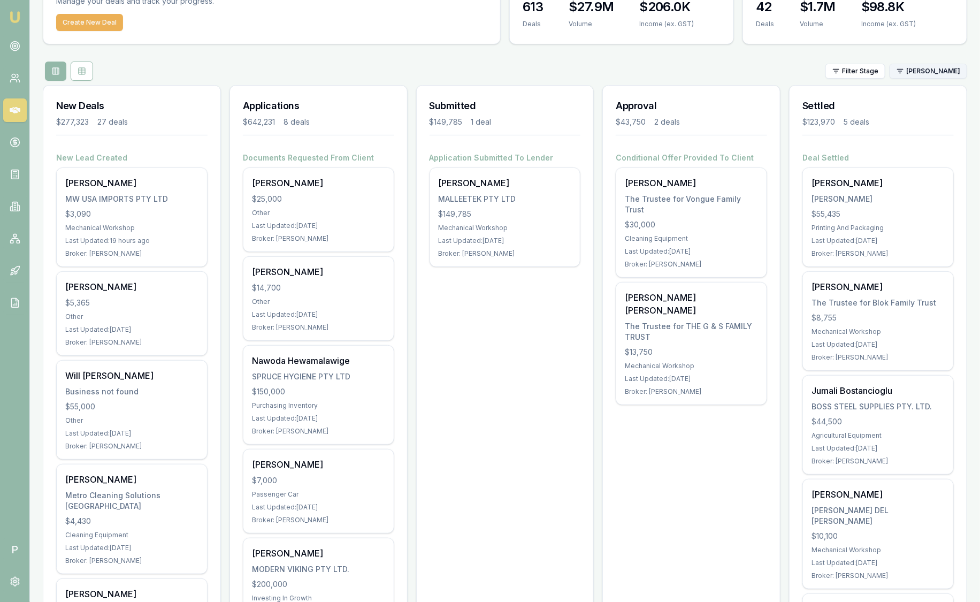
click at [931, 73] on html "Emu Broker P Sam Crouch Toggle Menu Your Deals Manage your deals and track your…" at bounding box center [490, 235] width 980 height 602
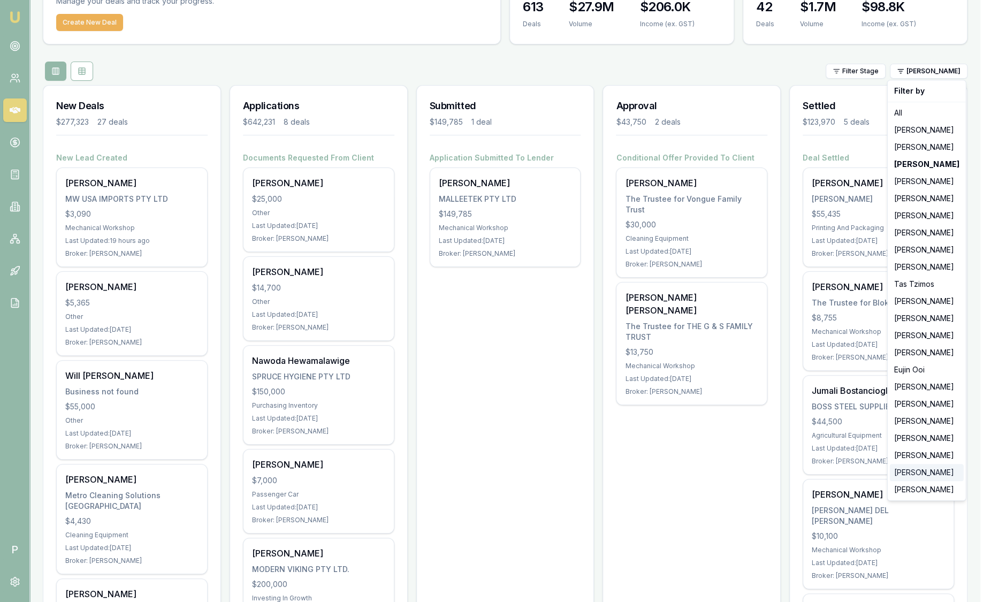
click at [935, 466] on div "[PERSON_NAME]" at bounding box center [927, 472] width 74 height 17
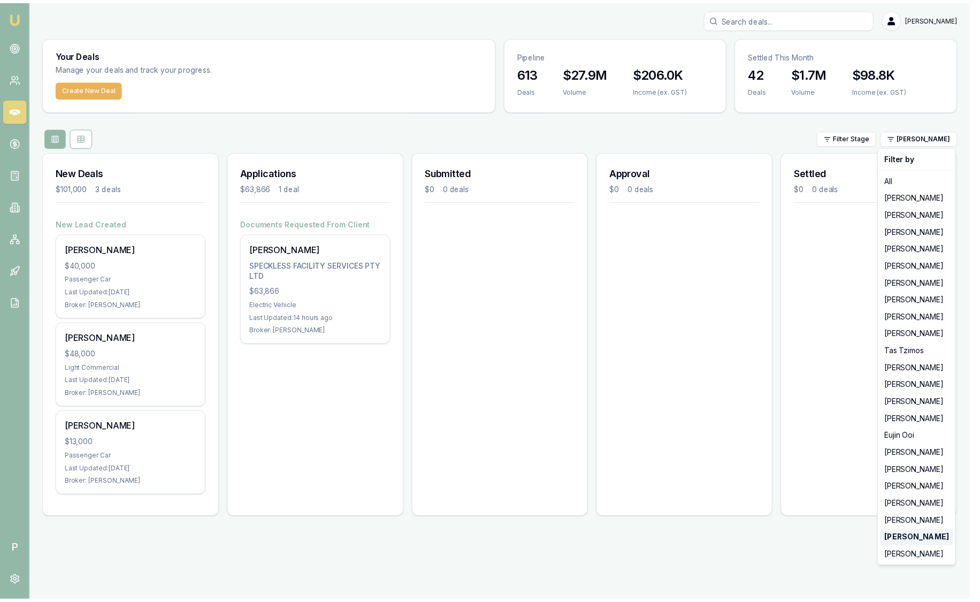
scroll to position [0, 0]
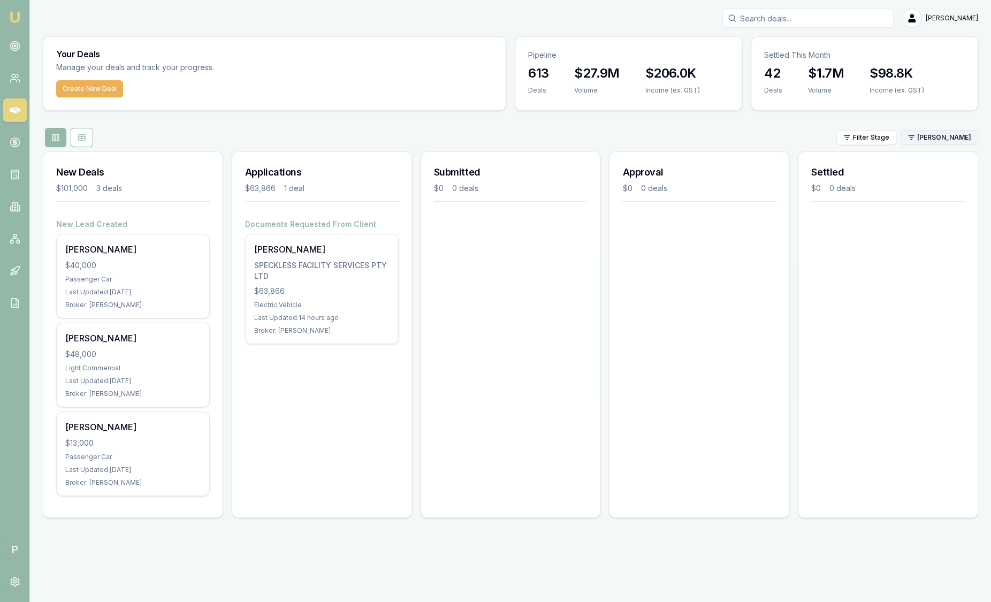
click at [940, 136] on html "Emu Broker P Sam Crouch Toggle Menu Your Deals Manage your deals and track your…" at bounding box center [495, 301] width 991 height 602
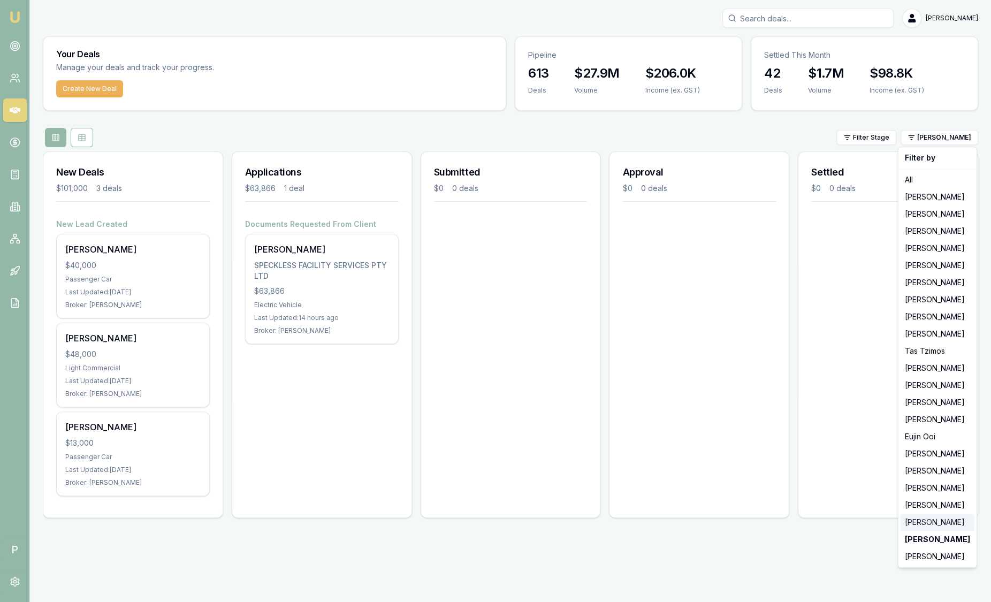
click at [930, 518] on div "[PERSON_NAME]" at bounding box center [938, 522] width 74 height 17
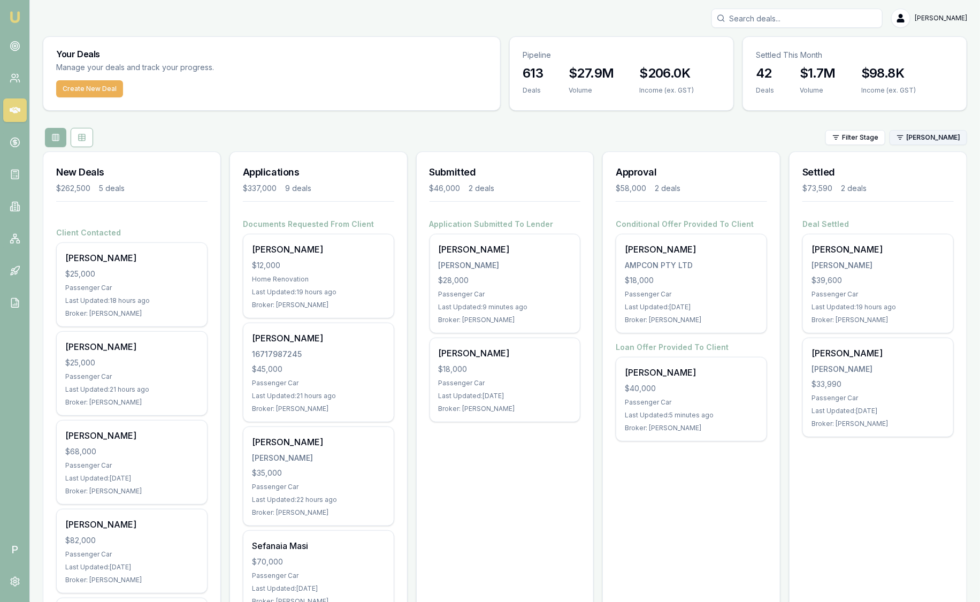
click at [925, 136] on html "Emu Broker P Sam Crouch Toggle Menu Your Deals Manage your deals and track your…" at bounding box center [490, 301] width 980 height 602
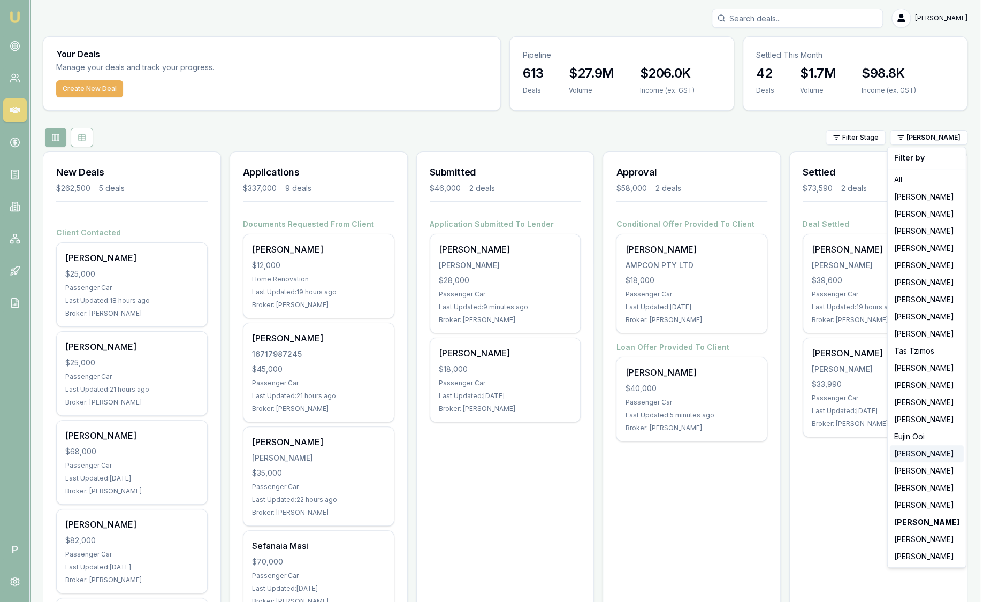
click at [917, 460] on div "[PERSON_NAME]" at bounding box center [927, 453] width 74 height 17
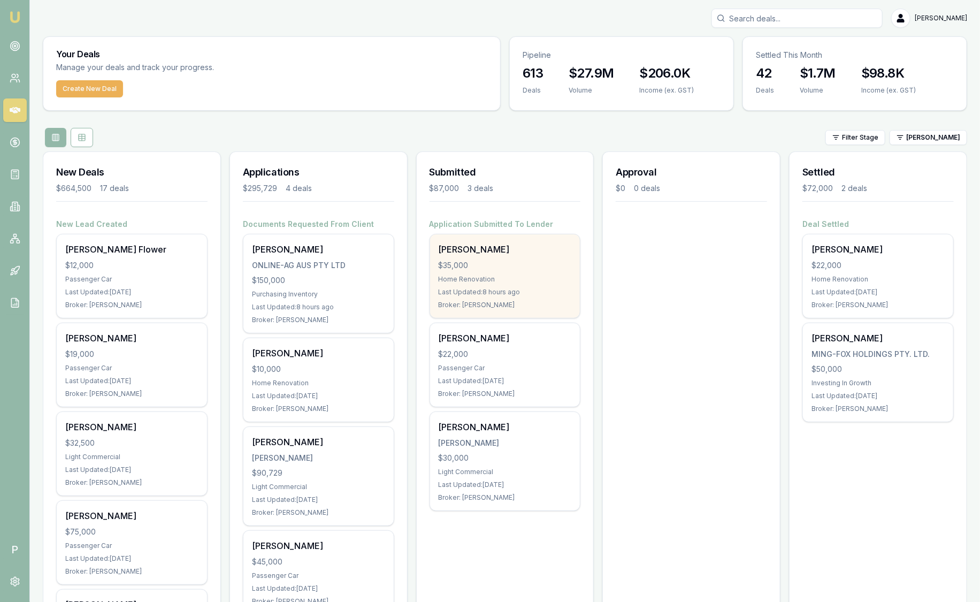
click at [492, 244] on div "[PERSON_NAME]" at bounding box center [505, 249] width 133 height 13
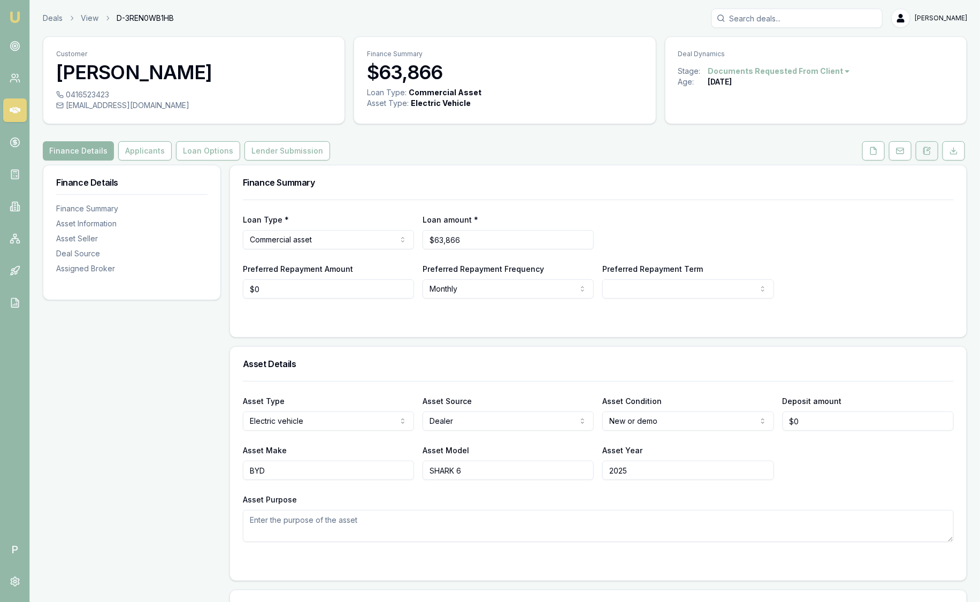
click at [934, 148] on button at bounding box center [927, 150] width 22 height 19
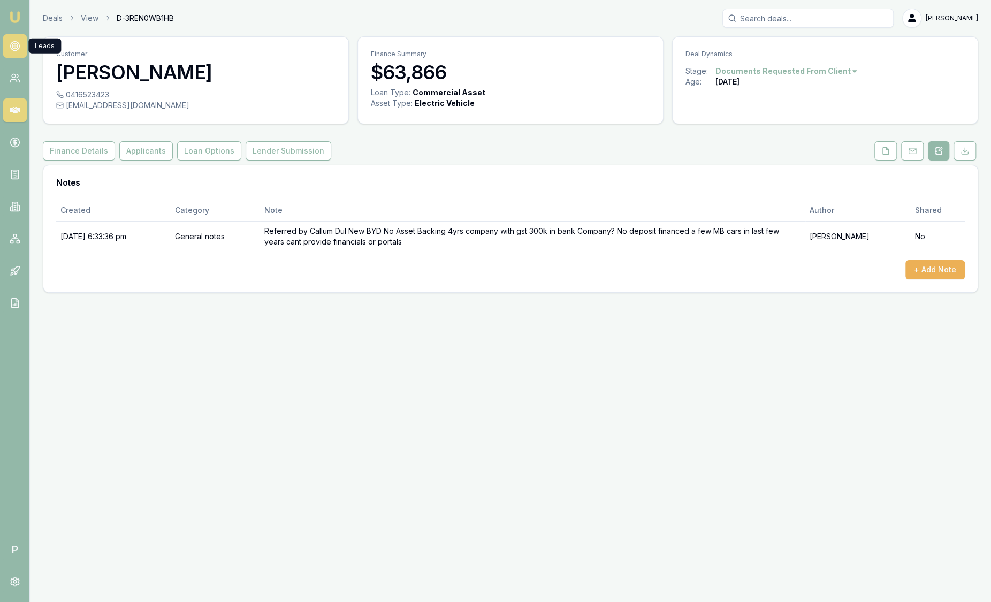
click at [20, 45] on link at bounding box center [15, 46] width 24 height 24
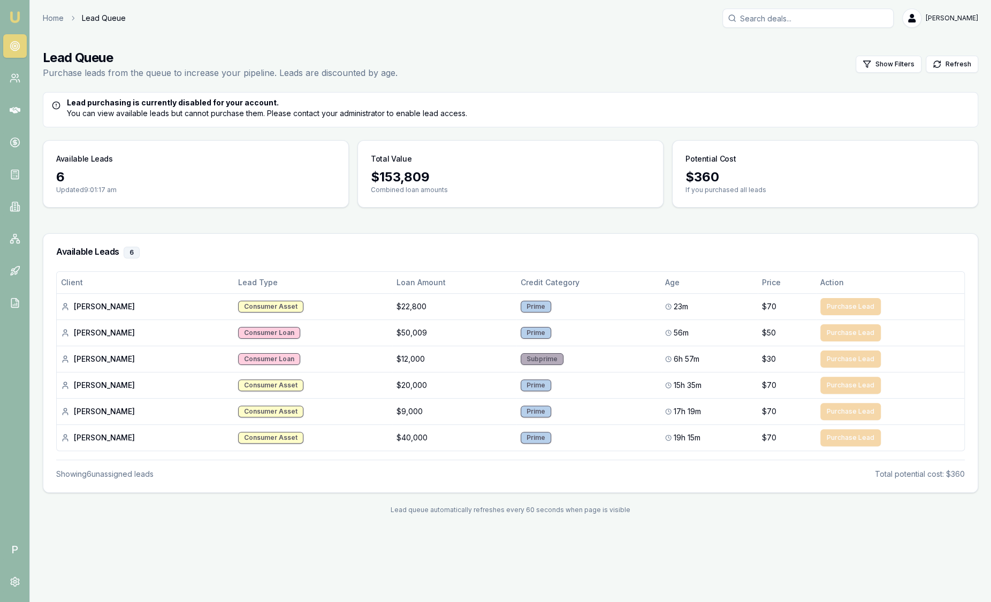
click at [12, 13] on img at bounding box center [15, 17] width 13 height 13
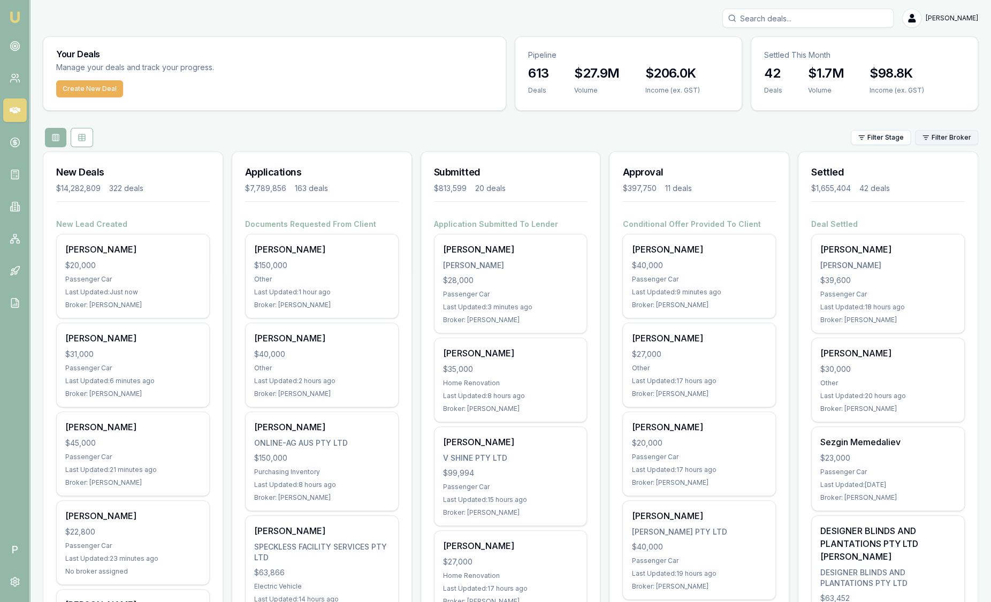
click at [947, 135] on html "Emu Broker P Sam Crouch Toggle Menu Your Deals Manage your deals and track your…" at bounding box center [495, 301] width 991 height 602
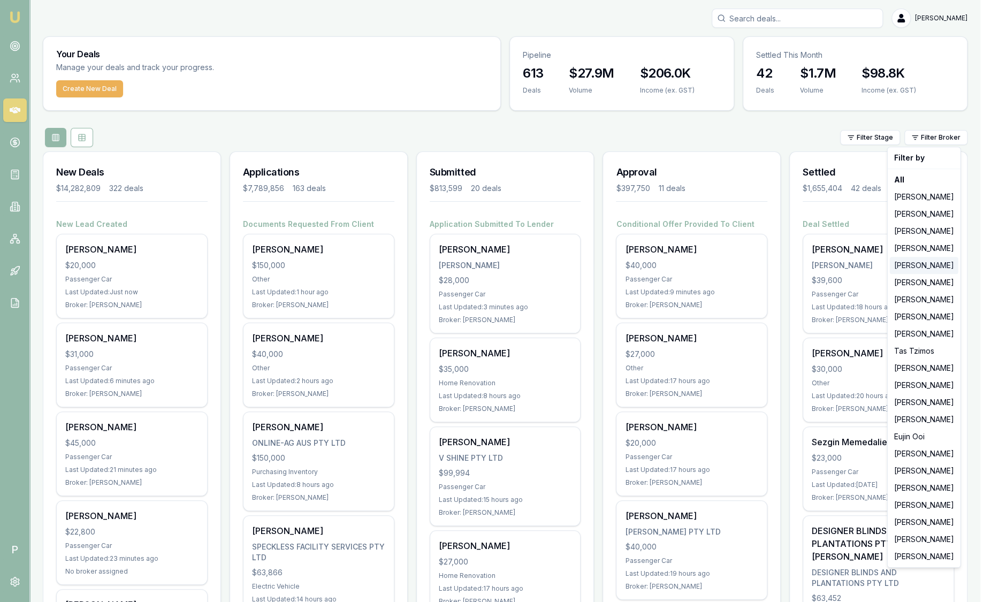
click at [923, 262] on div "[PERSON_NAME]" at bounding box center [924, 265] width 69 height 17
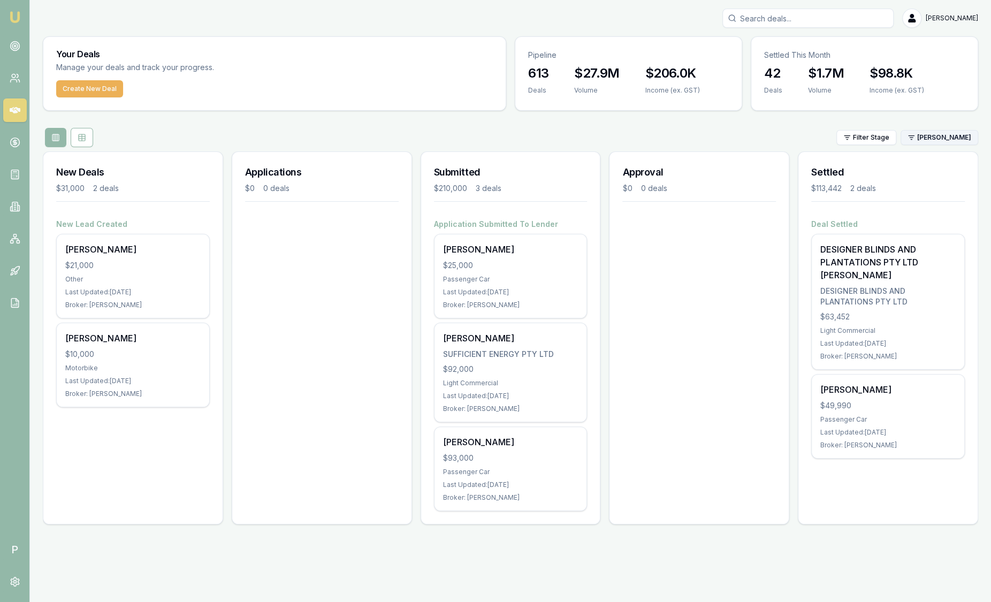
click at [962, 134] on html "Emu Broker P Sam Crouch Toggle Menu Your Deals Manage your deals and track your…" at bounding box center [495, 301] width 991 height 602
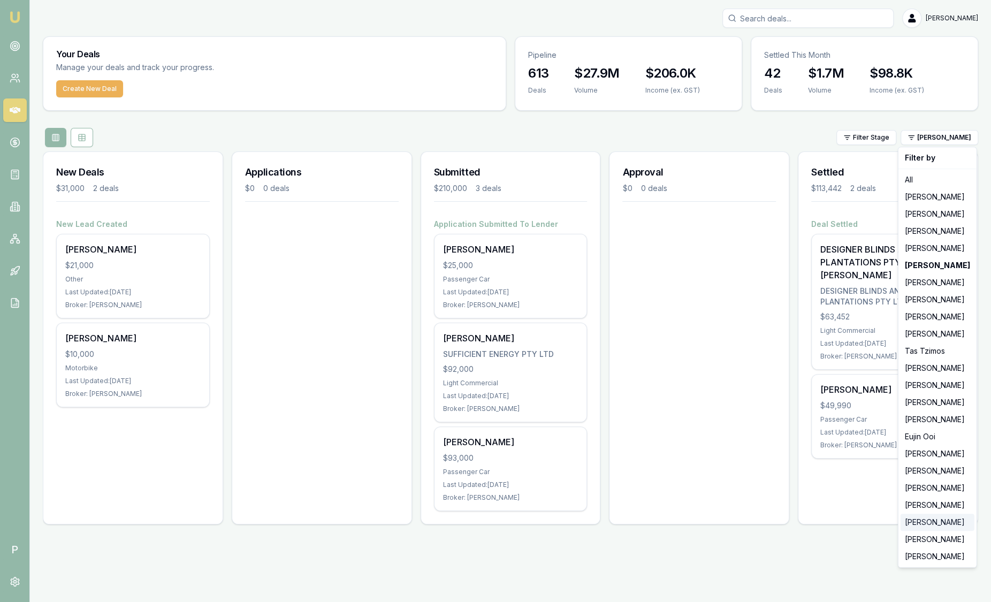
click at [944, 519] on div "[PERSON_NAME]" at bounding box center [938, 522] width 74 height 17
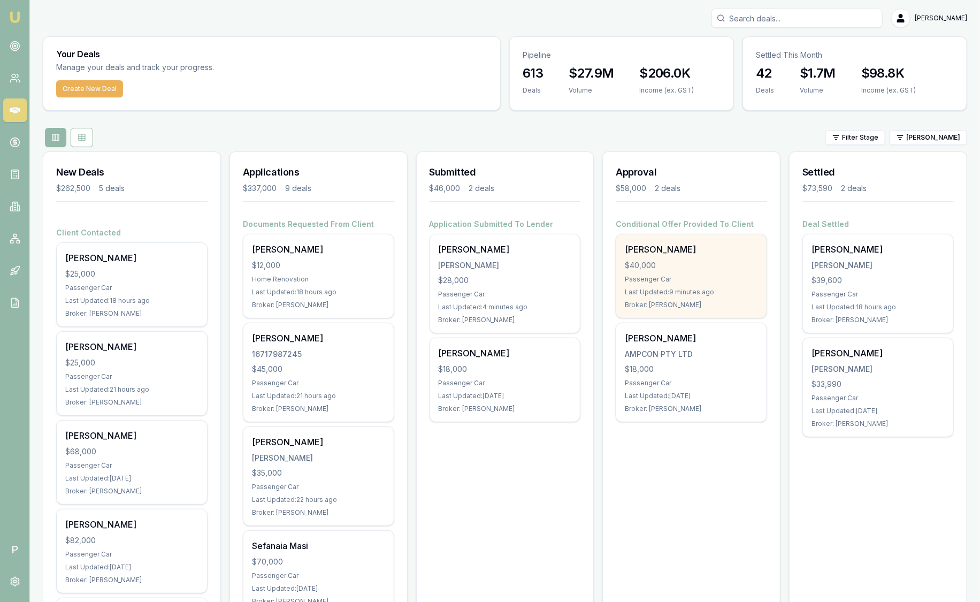
click at [718, 247] on div "[PERSON_NAME]" at bounding box center [691, 249] width 133 height 13
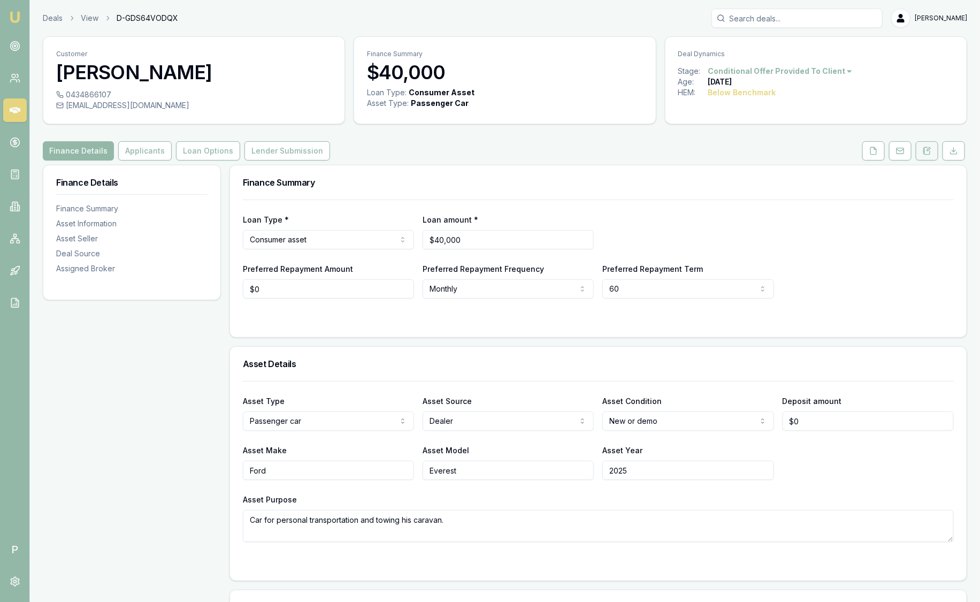
click at [930, 149] on icon at bounding box center [927, 151] width 9 height 9
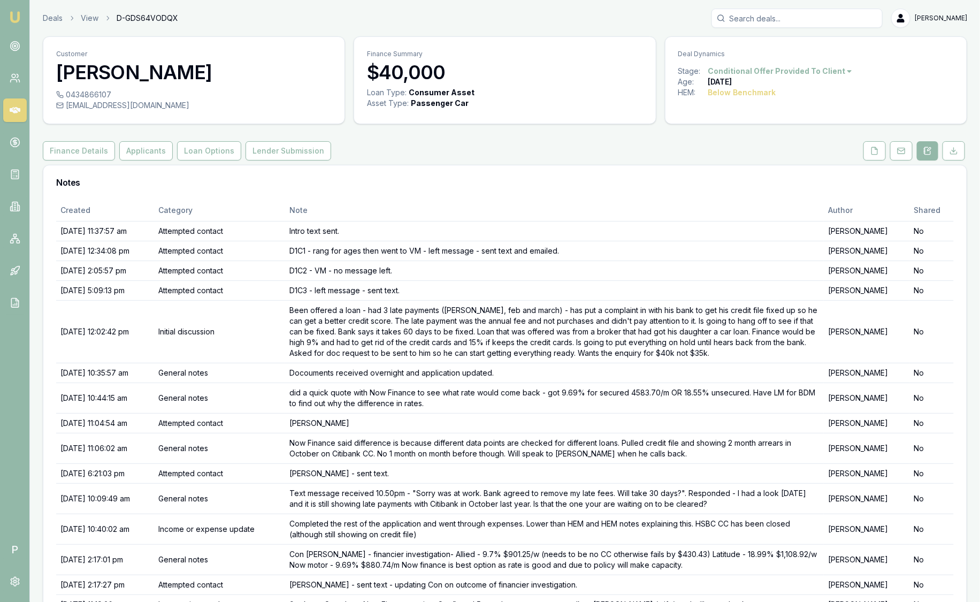
click at [20, 15] on img at bounding box center [15, 17] width 13 height 13
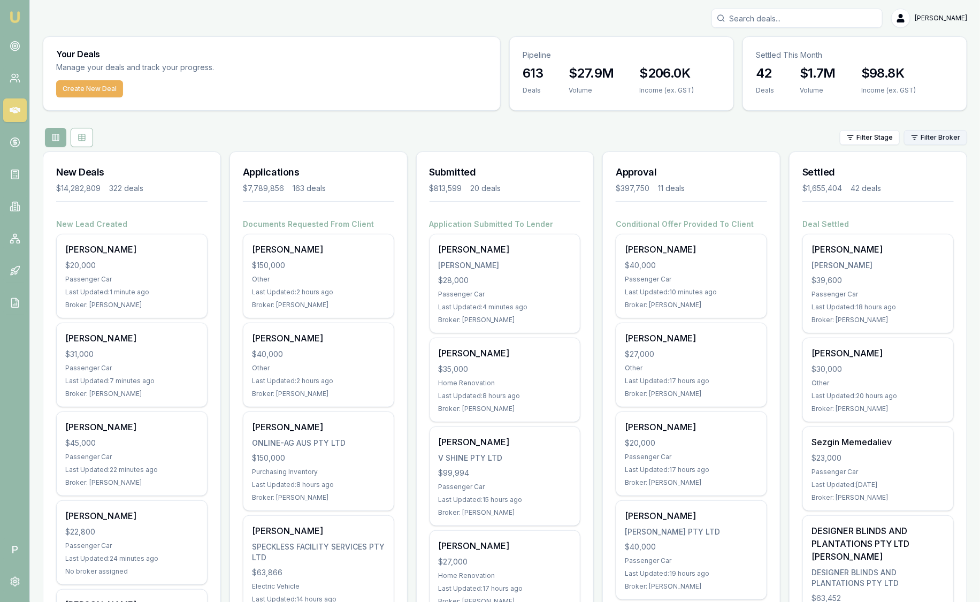
click at [930, 136] on html "Emu Broker P Sam Crouch Toggle Menu Your Deals Manage your deals and track your…" at bounding box center [490, 301] width 980 height 602
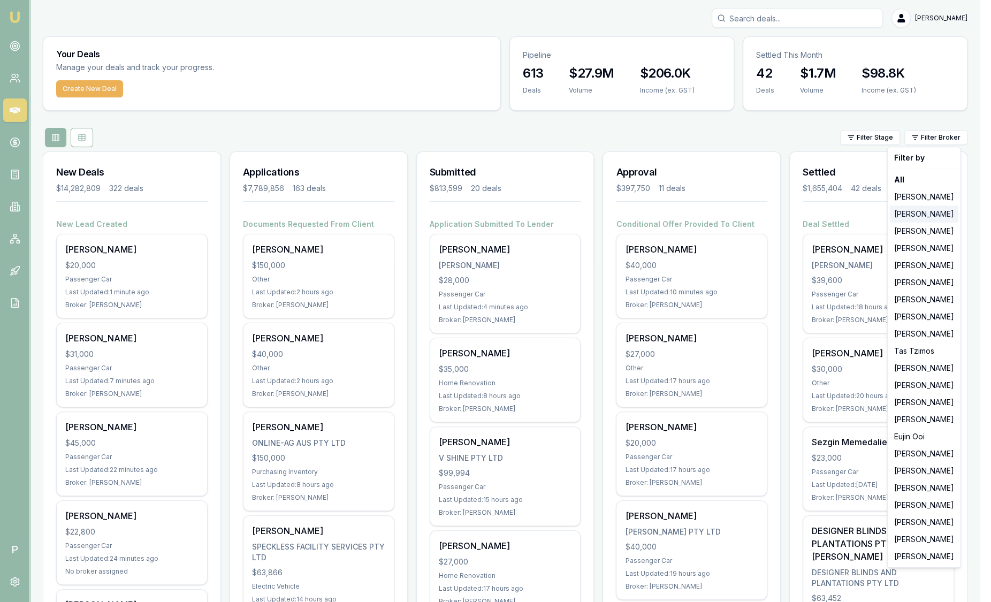
click at [929, 217] on div "[PERSON_NAME]" at bounding box center [924, 214] width 69 height 17
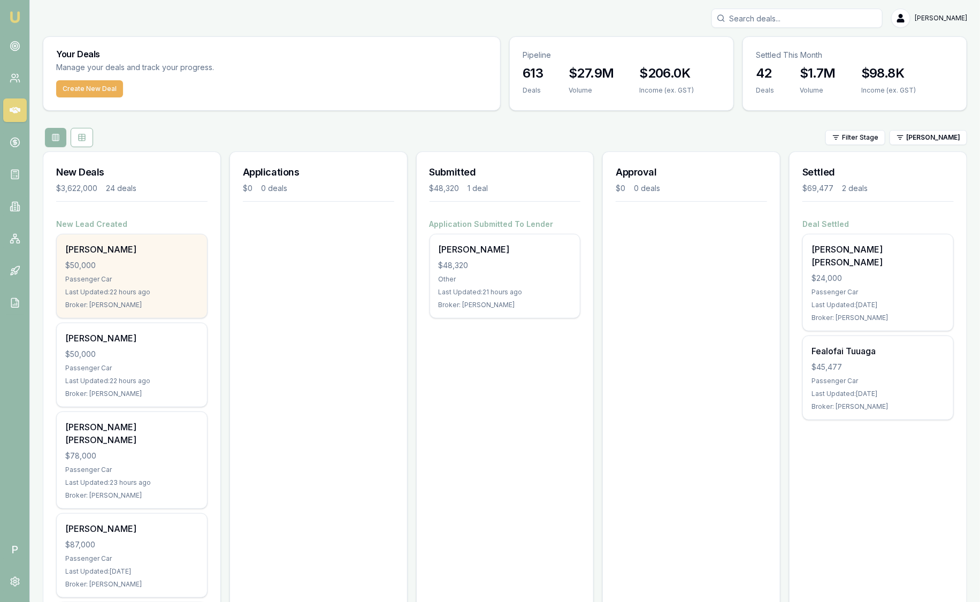
click at [153, 264] on div "$50,000" at bounding box center [131, 265] width 133 height 11
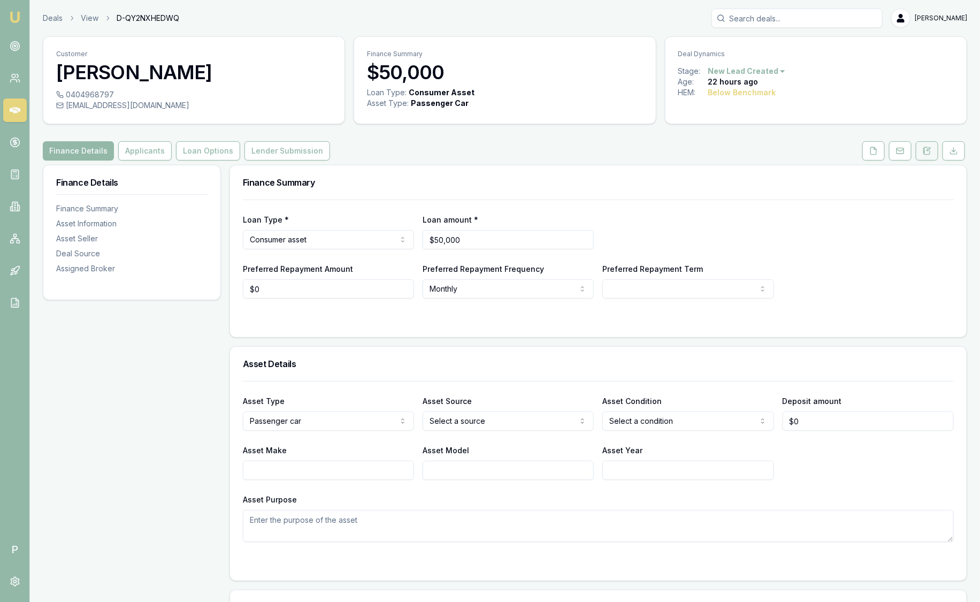
click at [923, 154] on button at bounding box center [927, 150] width 22 height 19
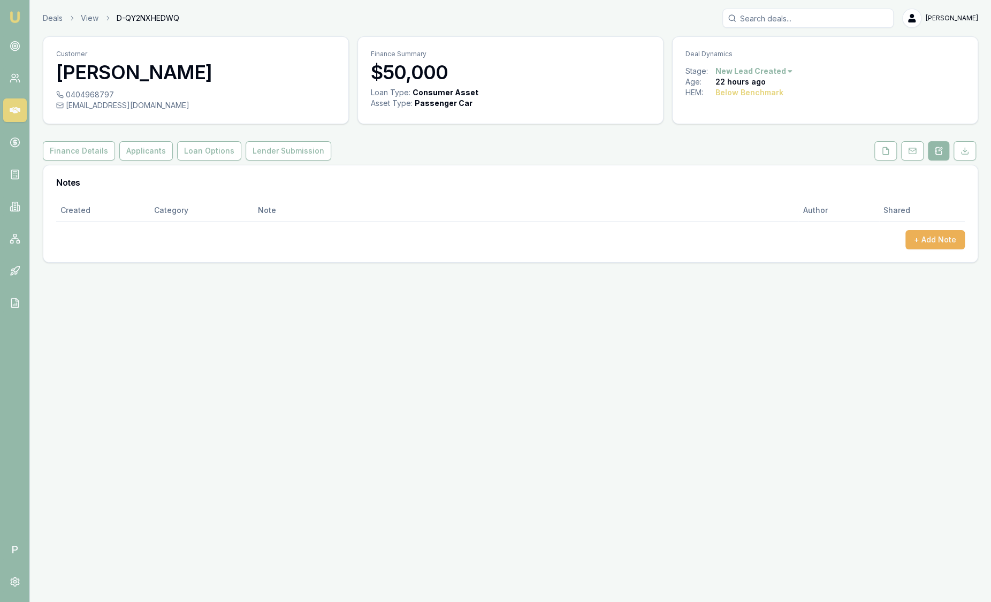
click at [9, 18] on img at bounding box center [15, 17] width 13 height 13
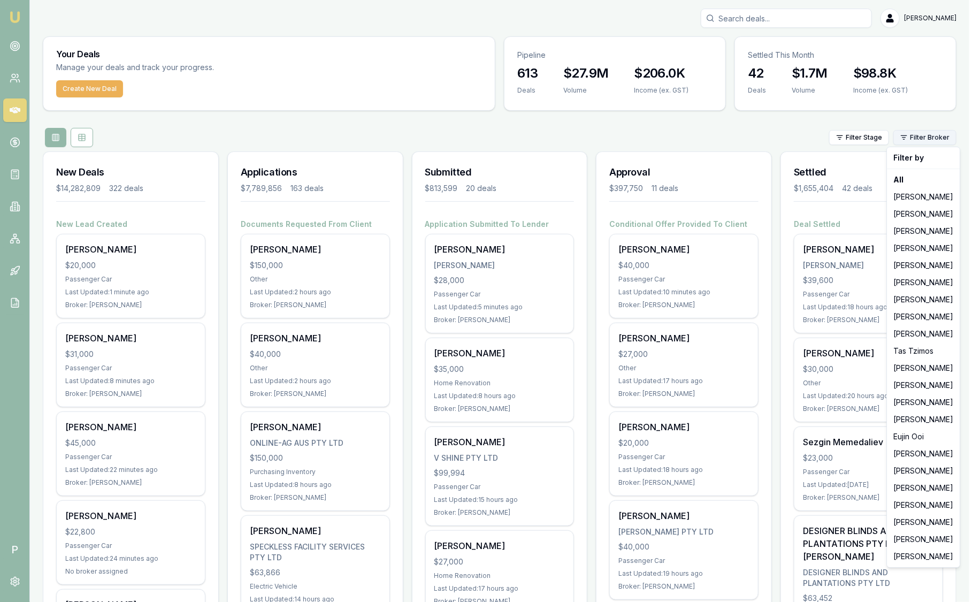
click at [921, 136] on html "Emu Broker P [PERSON_NAME] Toggle Menu Your Deals Manage your deals and track y…" at bounding box center [490, 301] width 980 height 602
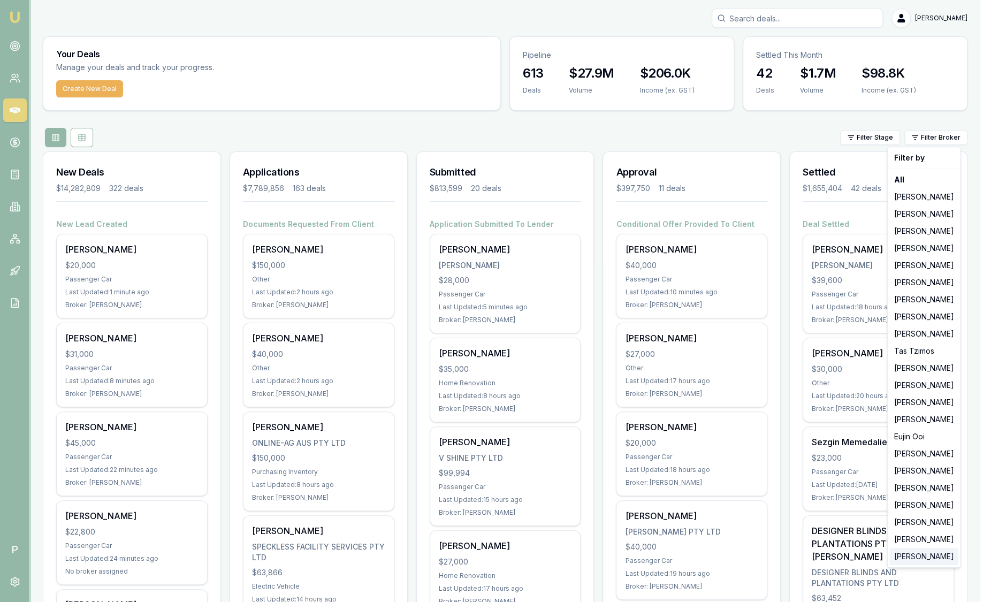
click at [942, 558] on div "[PERSON_NAME]" at bounding box center [924, 556] width 69 height 17
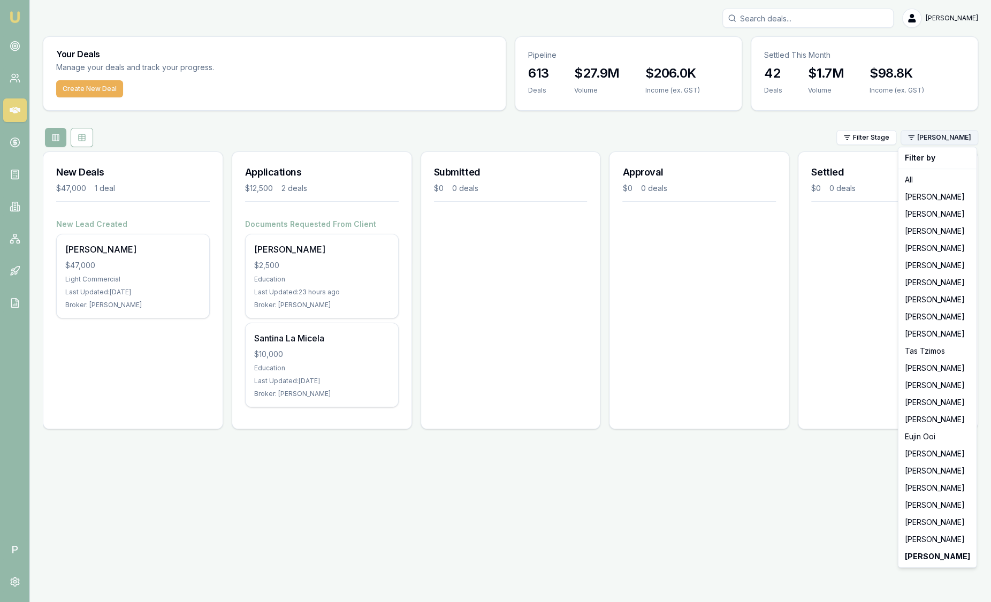
click at [930, 138] on html "Emu Broker P Sam Crouch Toggle Menu Your Deals Manage your deals and track your…" at bounding box center [495, 301] width 991 height 602
click at [939, 320] on div "[PERSON_NAME]" at bounding box center [938, 316] width 74 height 17
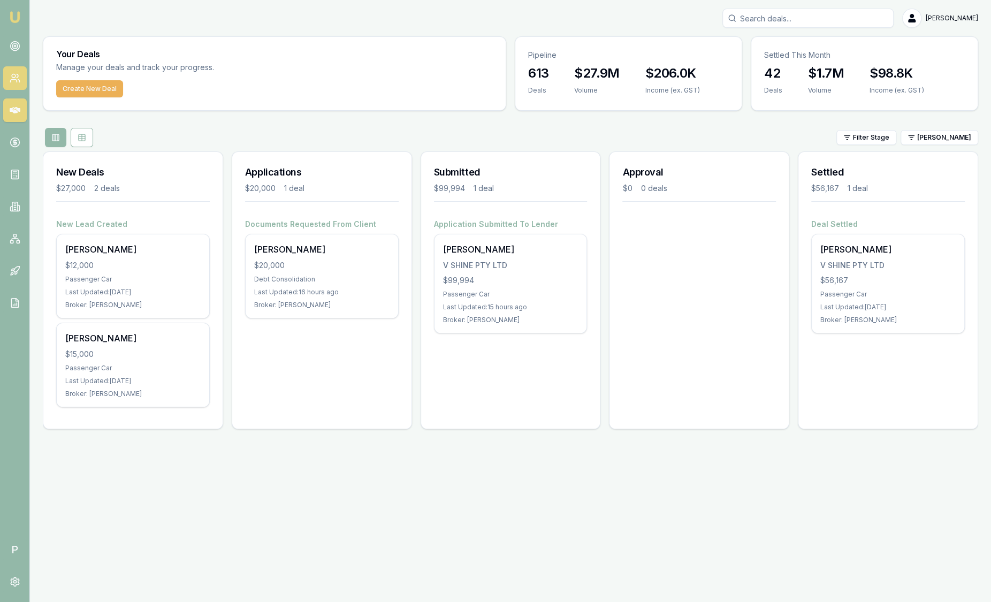
click at [19, 75] on icon at bounding box center [15, 78] width 11 height 11
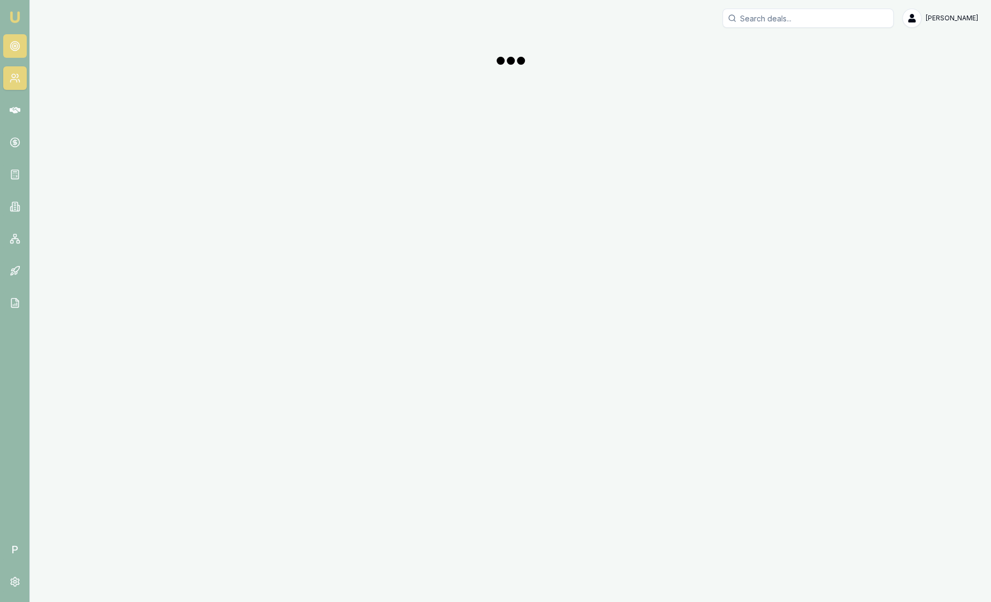
click at [20, 45] on link at bounding box center [15, 46] width 24 height 24
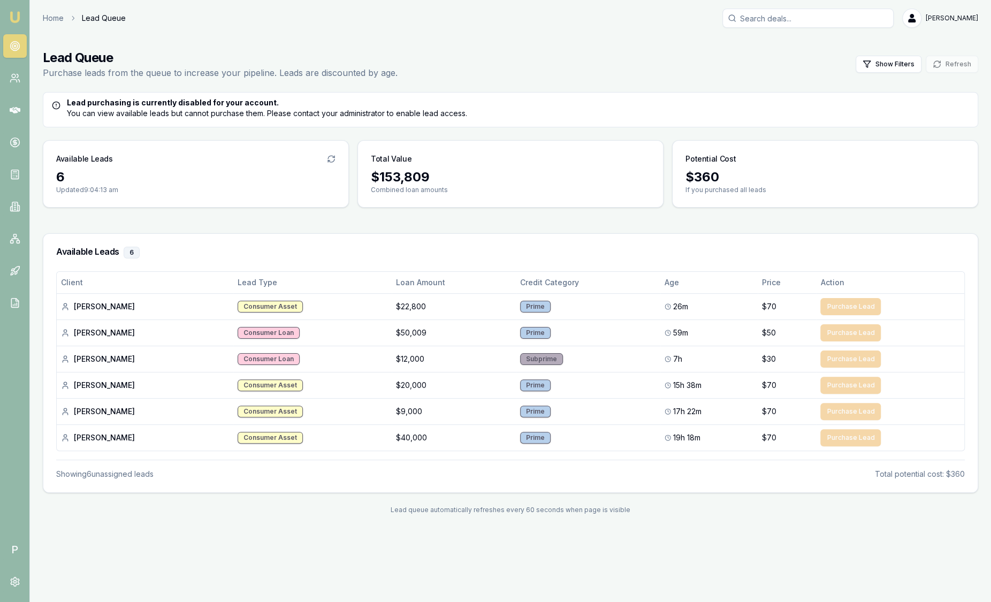
click at [7, 16] on link "Emu Broker" at bounding box center [14, 17] width 17 height 17
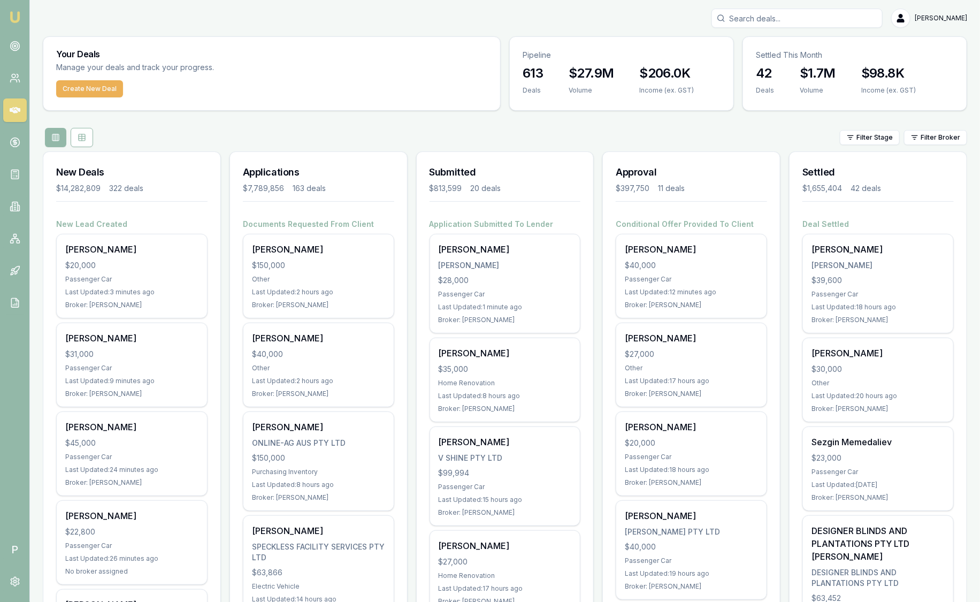
click at [948, 135] on html "Emu Broker P Sam Crouch Toggle Menu Your Deals Manage your deals and track your…" at bounding box center [490, 301] width 980 height 602
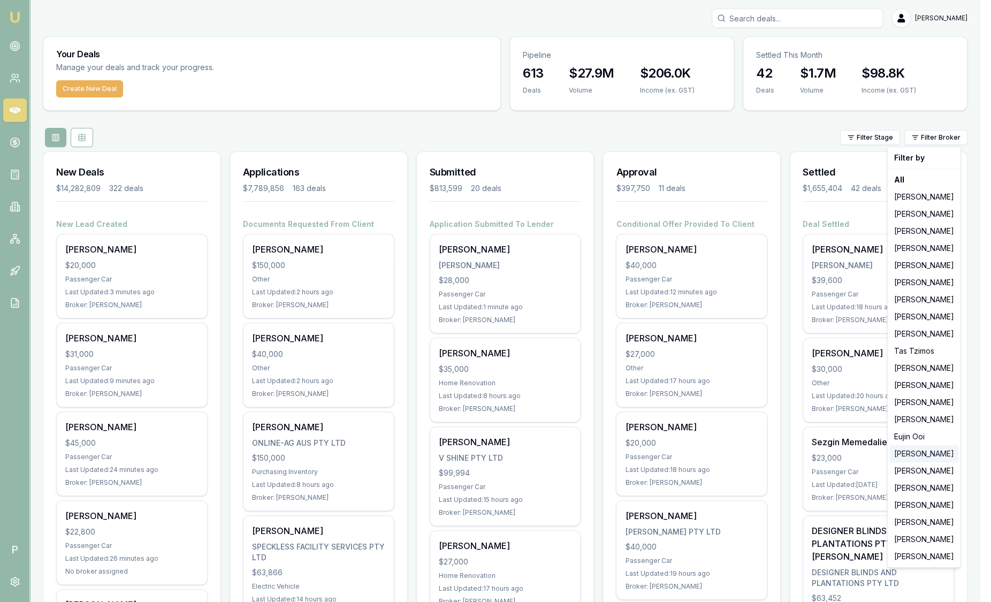
click at [933, 456] on div "[PERSON_NAME]" at bounding box center [924, 453] width 69 height 17
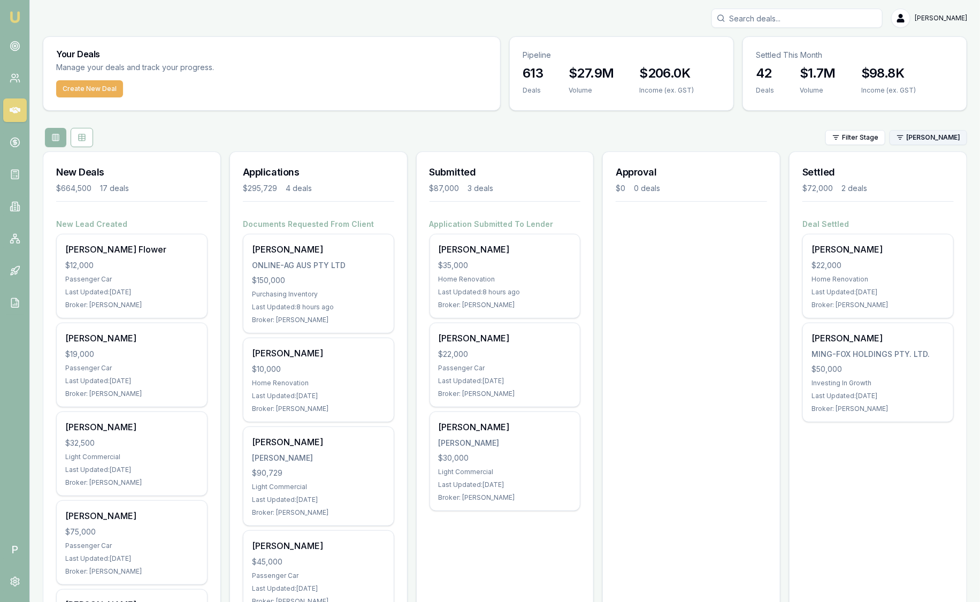
click at [939, 134] on html "Emu Broker P Sam Crouch Toggle Menu Your Deals Manage your deals and track your…" at bounding box center [490, 301] width 980 height 602
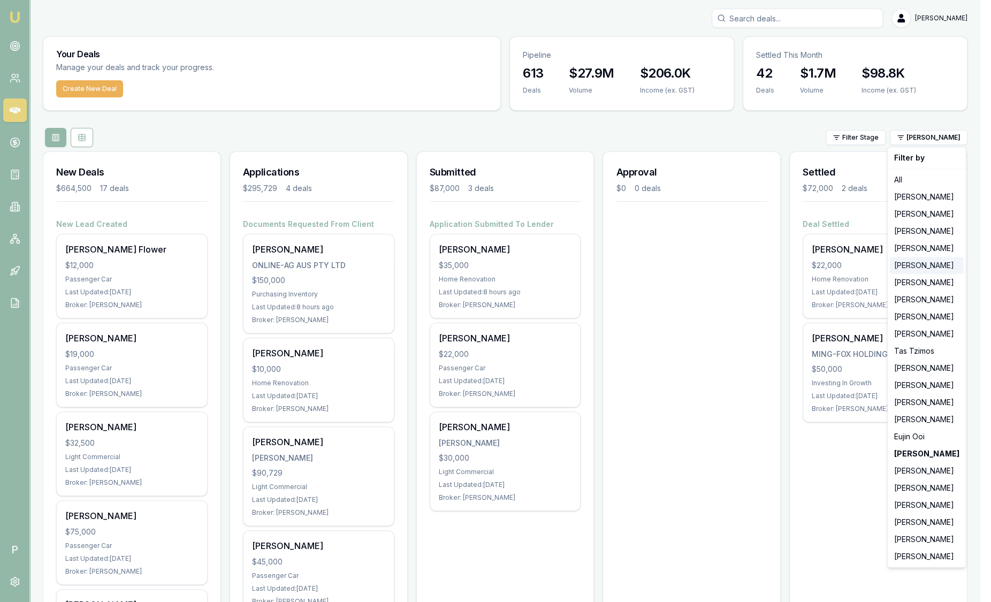
click at [933, 270] on div "[PERSON_NAME]" at bounding box center [927, 265] width 74 height 17
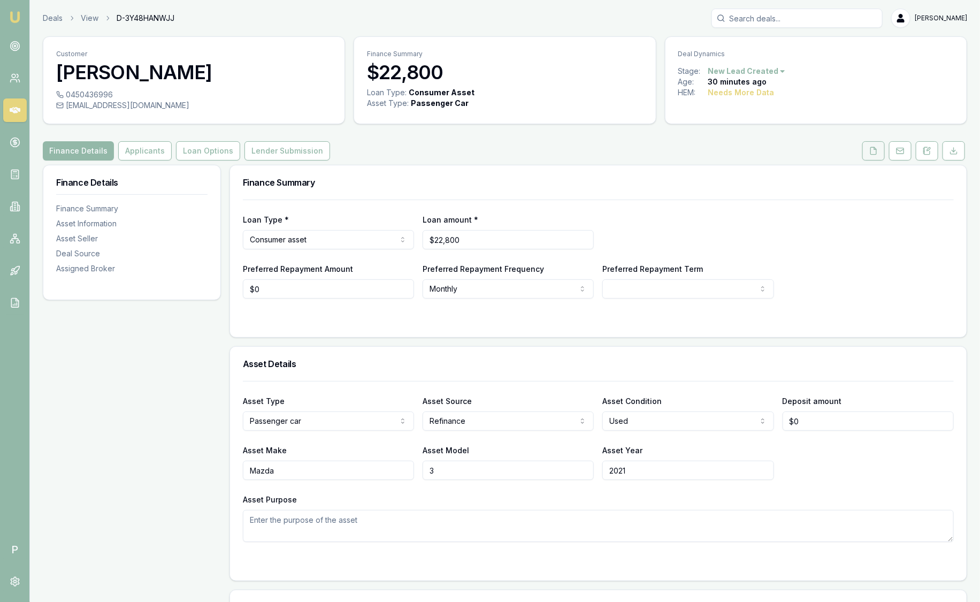
click at [871, 153] on icon at bounding box center [874, 151] width 9 height 9
click at [47, 16] on link "Deals" at bounding box center [53, 18] width 20 height 11
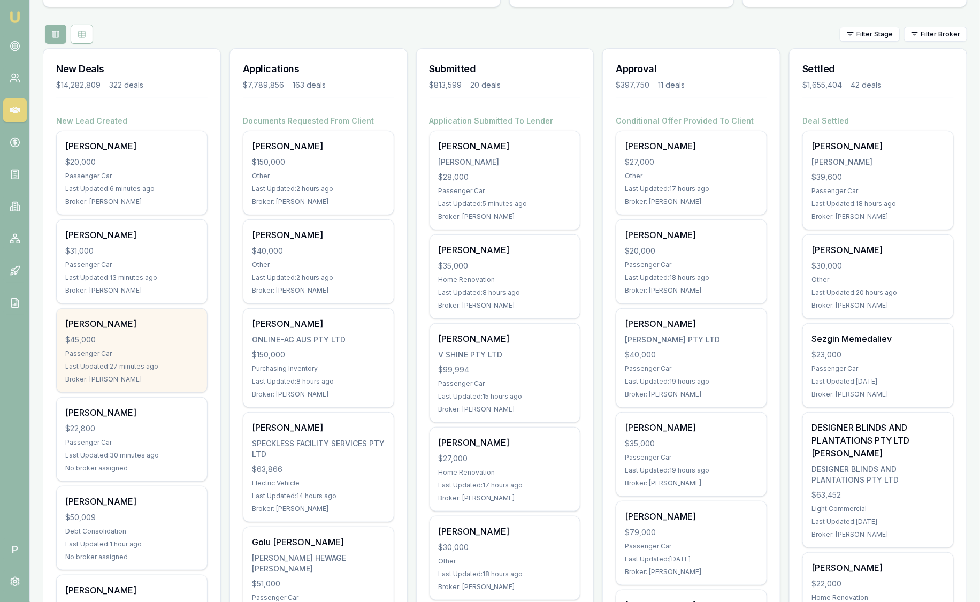
scroll to position [133, 0]
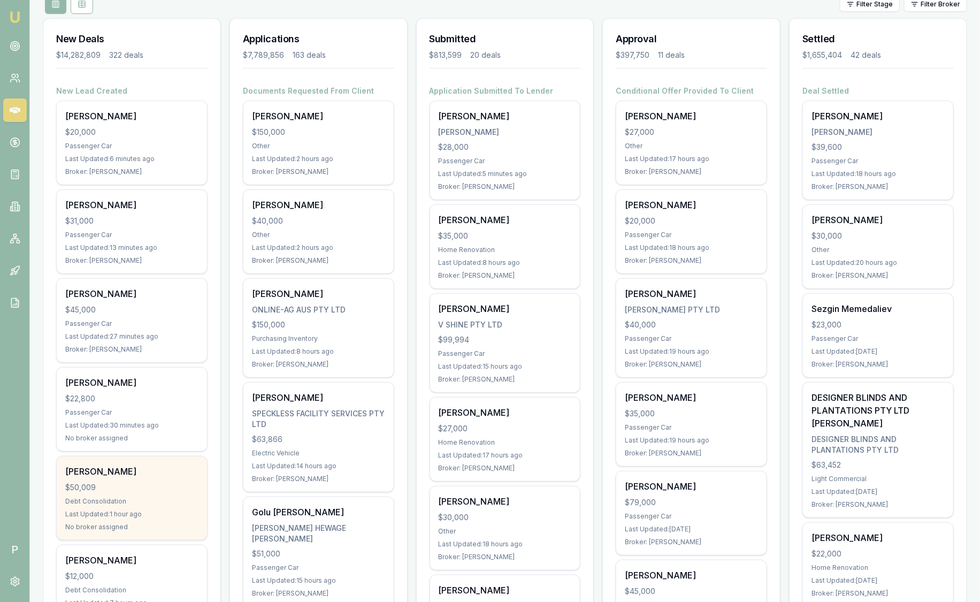
click at [118, 484] on div "$50,009" at bounding box center [131, 487] width 133 height 11
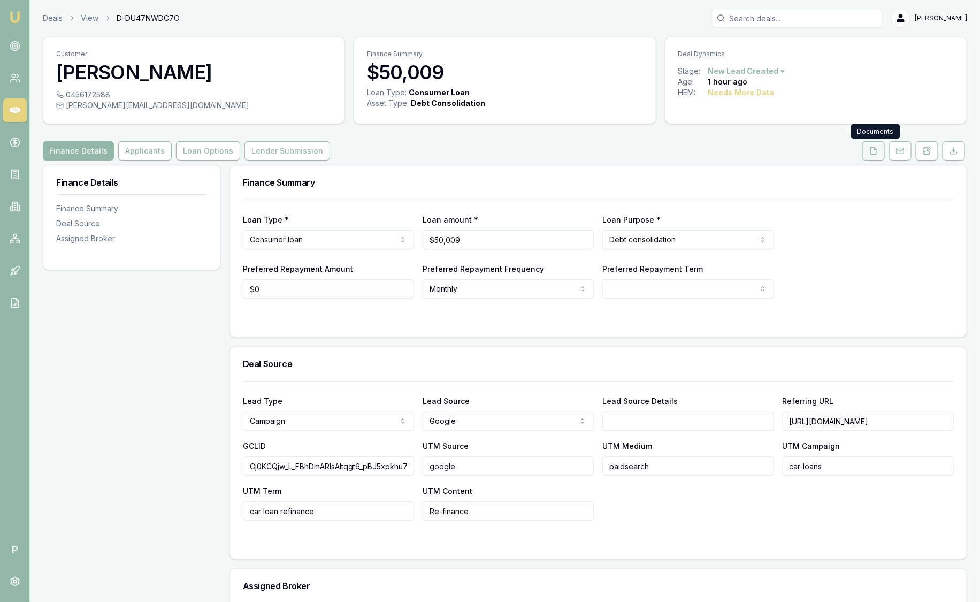
click at [876, 151] on icon at bounding box center [874, 151] width 9 height 9
click at [51, 19] on link "Deals" at bounding box center [53, 18] width 20 height 11
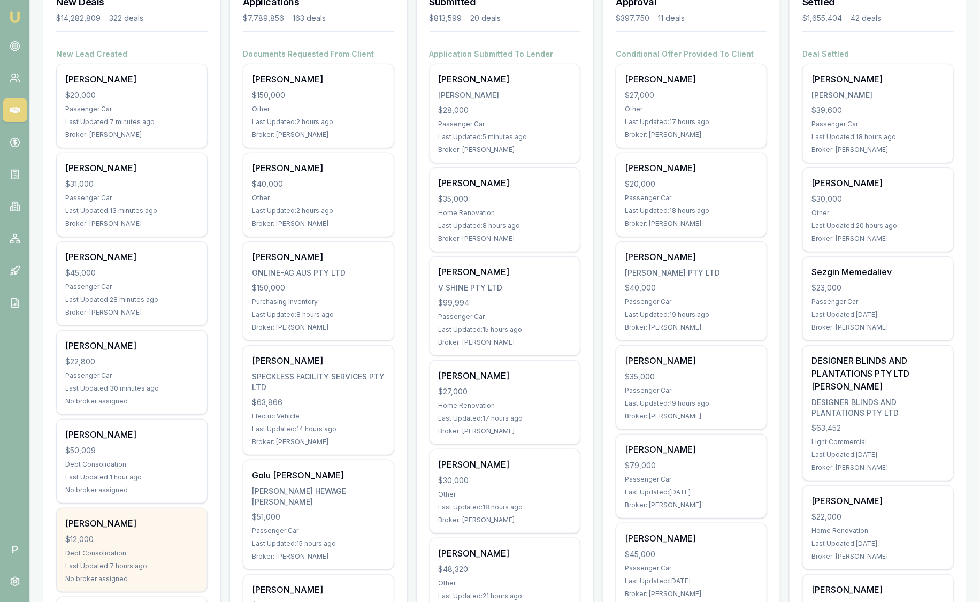
scroll to position [201, 0]
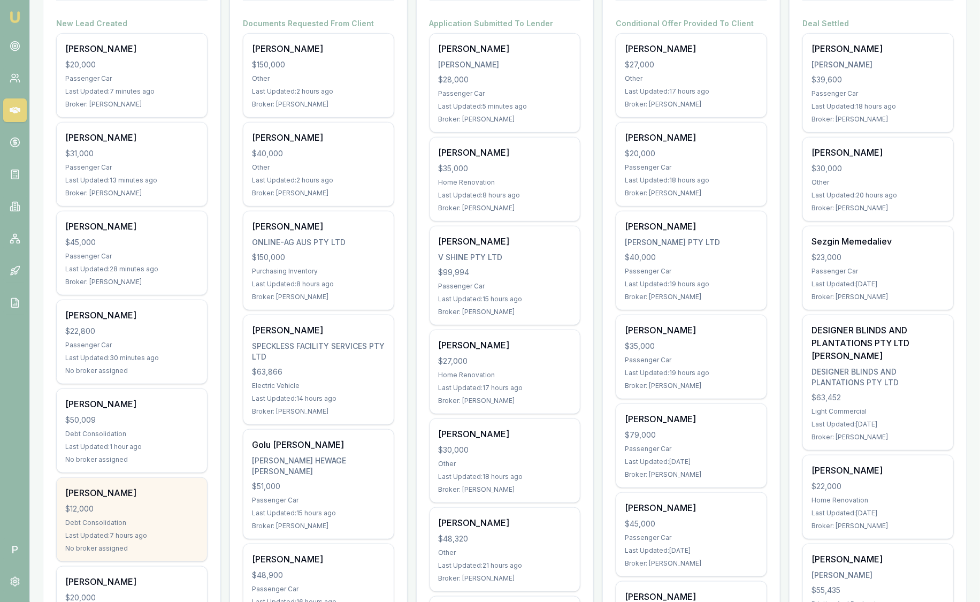
click at [128, 493] on div "[PERSON_NAME]" at bounding box center [131, 492] width 133 height 13
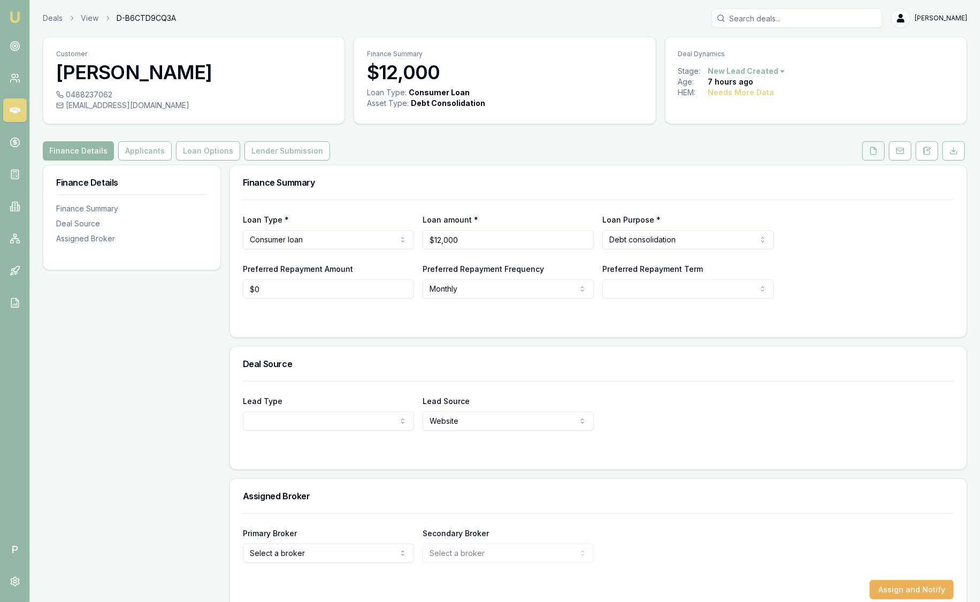
click at [875, 155] on button at bounding box center [874, 150] width 22 height 19
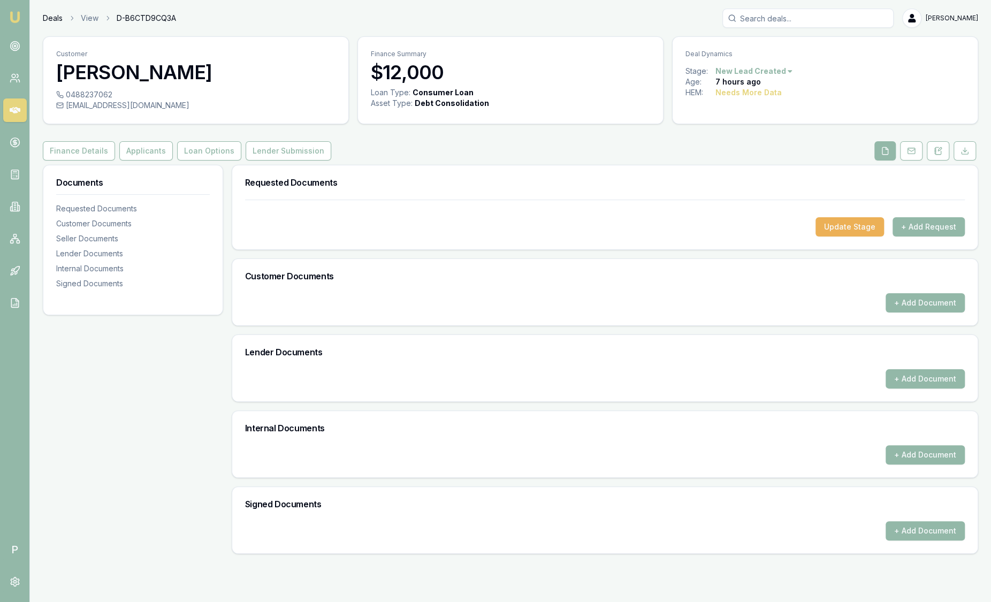
click at [52, 19] on link "Deals" at bounding box center [53, 18] width 20 height 11
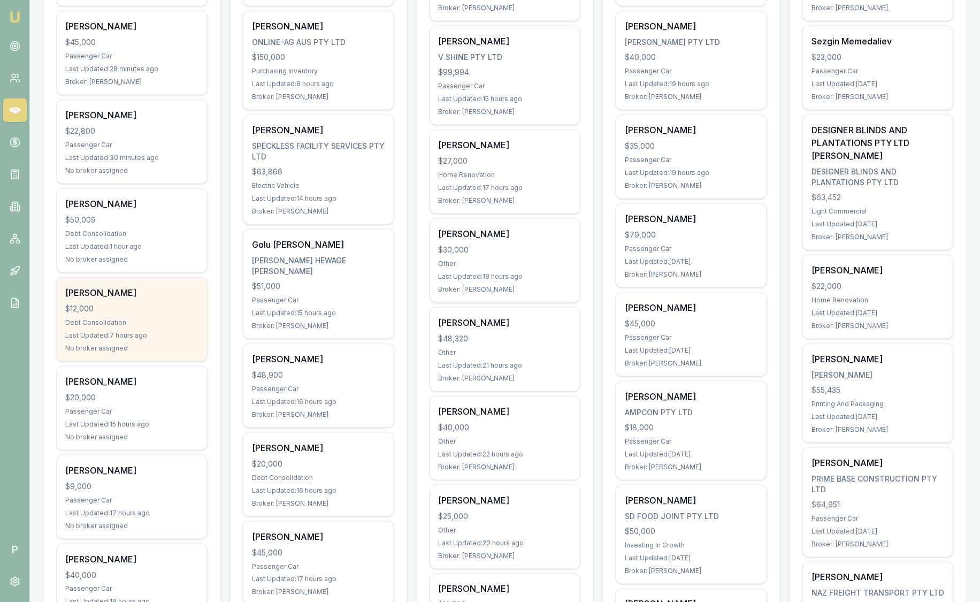
scroll to position [401, 0]
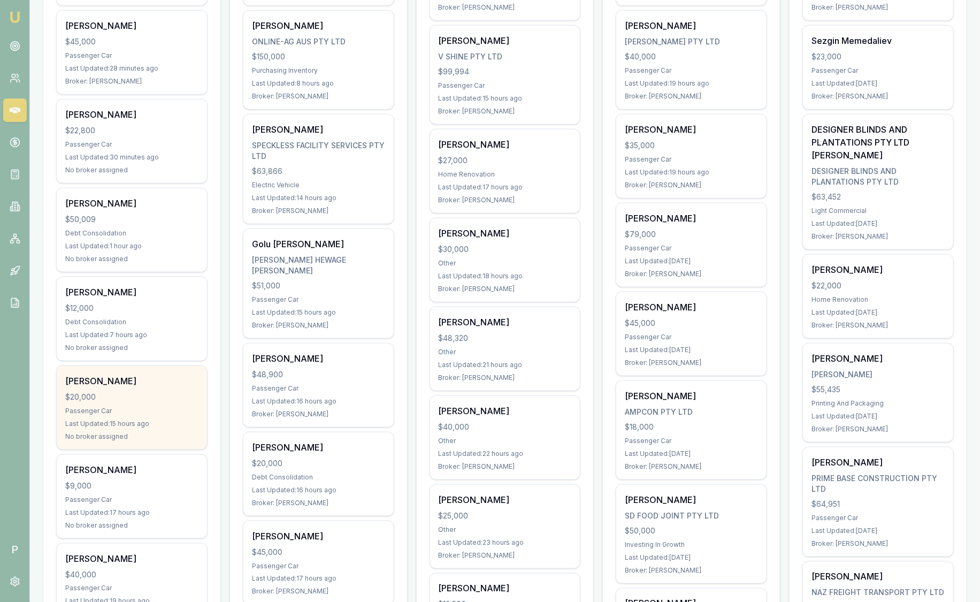
click at [168, 379] on div "[PERSON_NAME]" at bounding box center [131, 381] width 133 height 13
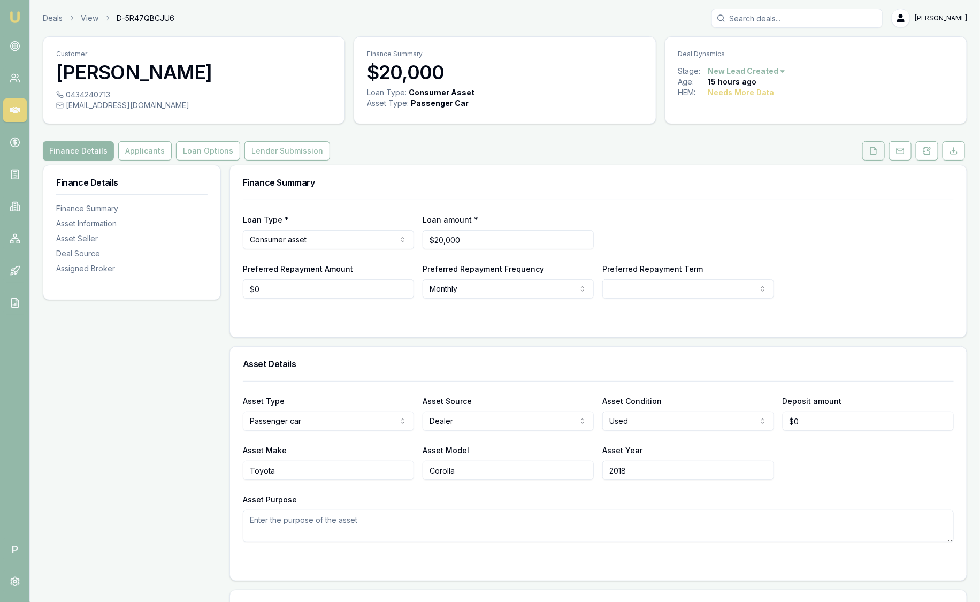
click at [879, 157] on button at bounding box center [874, 150] width 22 height 19
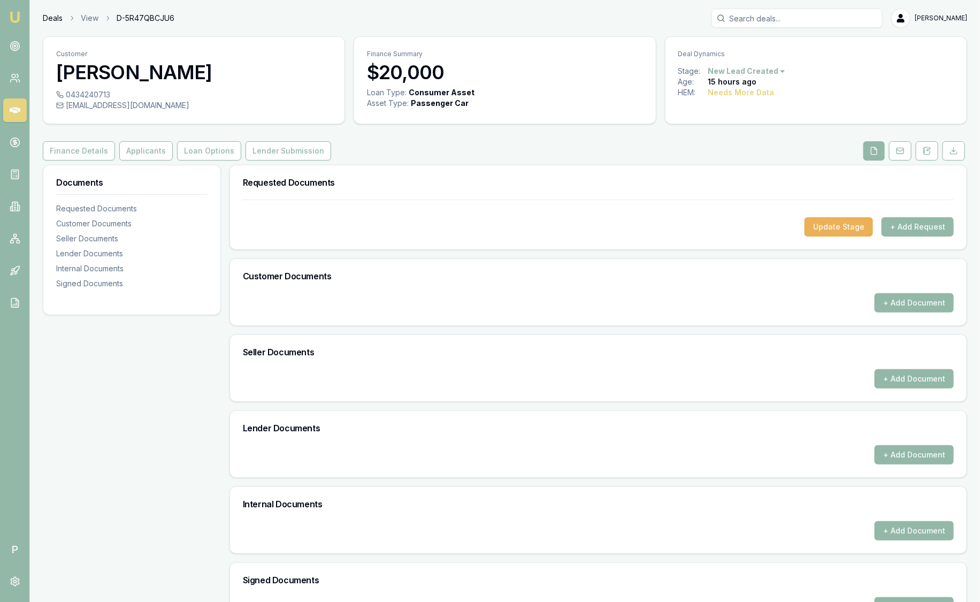
click at [55, 19] on link "Deals" at bounding box center [53, 18] width 20 height 11
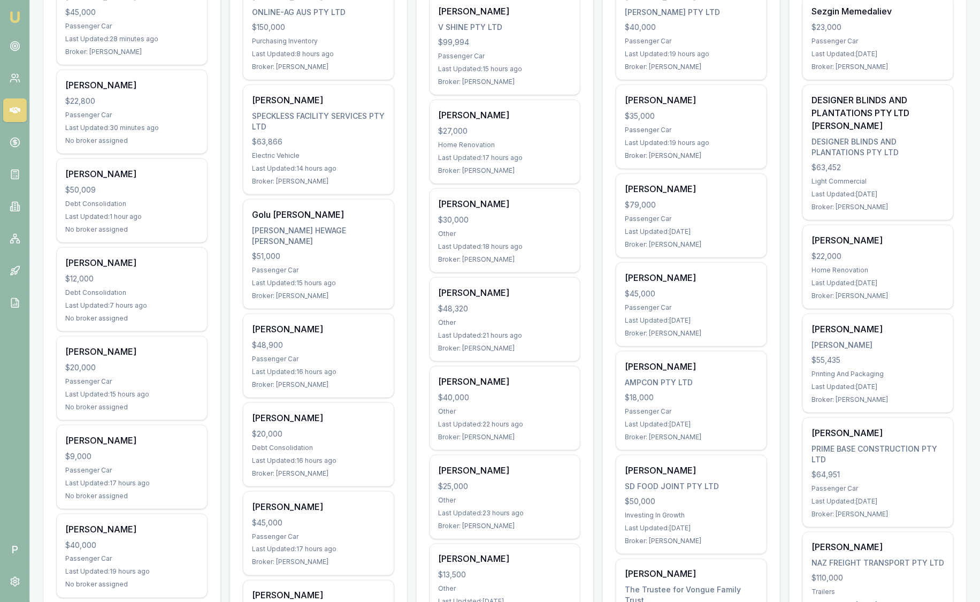
scroll to position [468, 0]
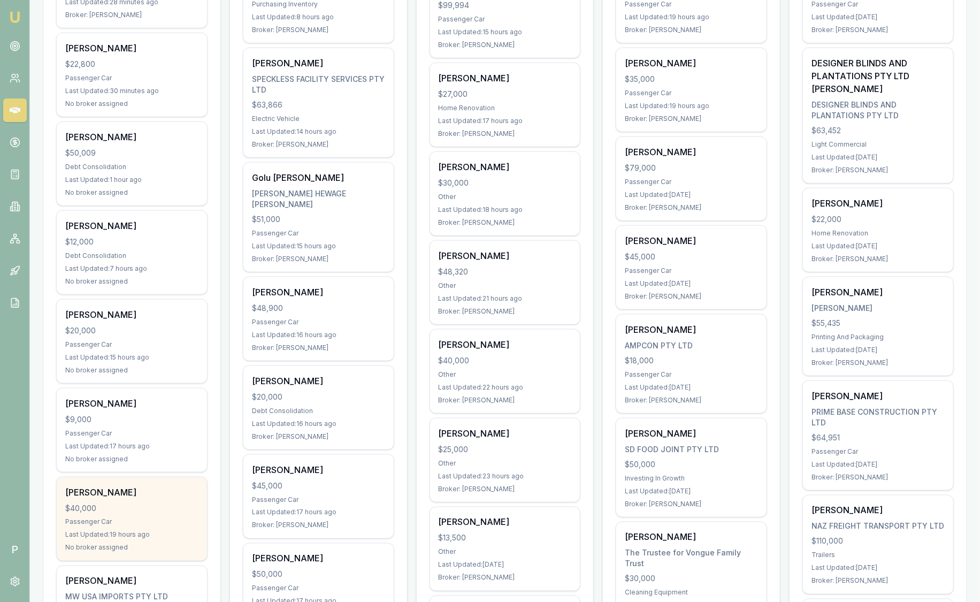
click at [124, 508] on div "$40,000" at bounding box center [131, 508] width 133 height 11
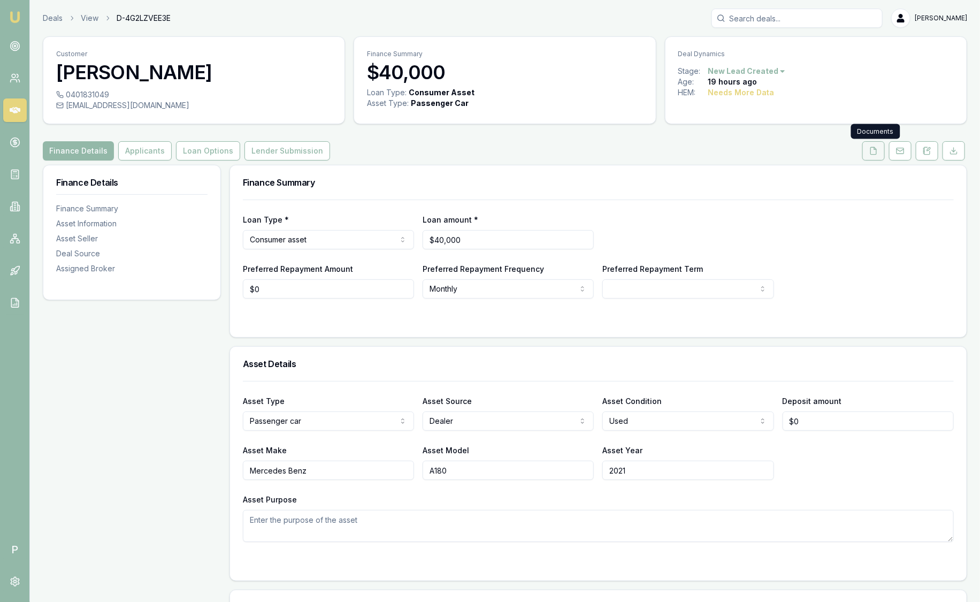
click at [884, 154] on button at bounding box center [874, 150] width 22 height 19
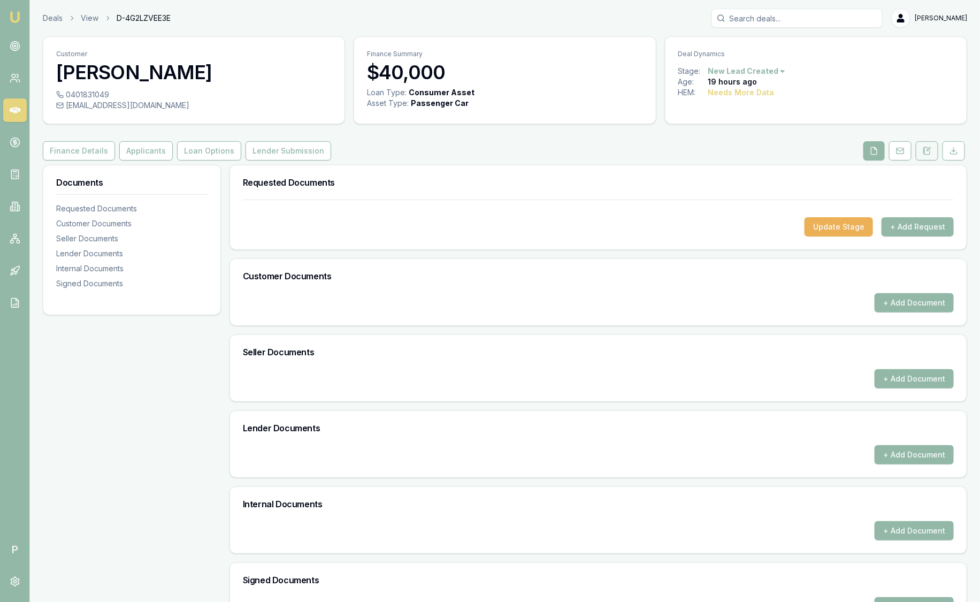
click at [935, 152] on button at bounding box center [927, 150] width 22 height 19
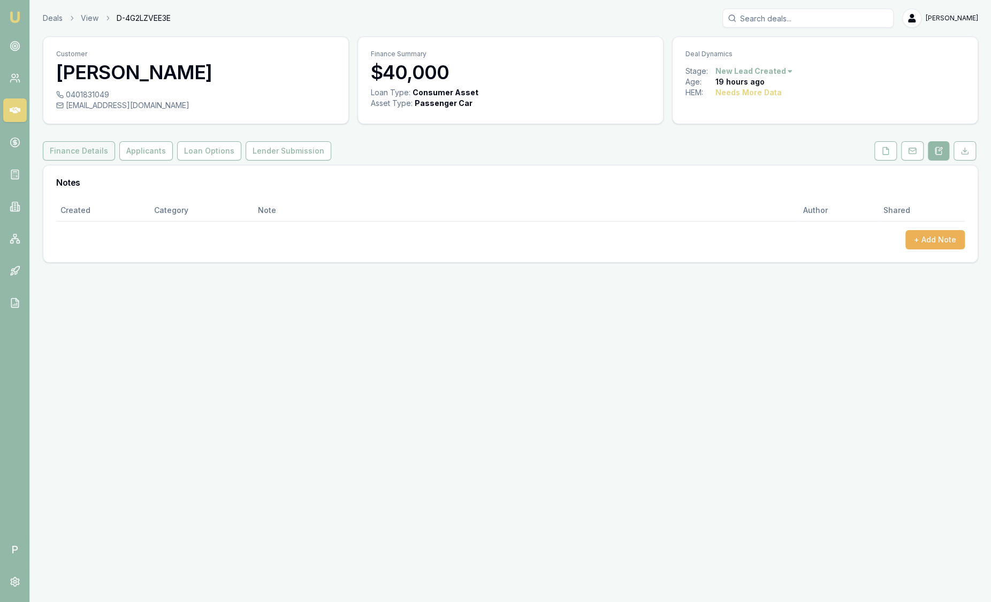
click at [86, 151] on button "Finance Details" at bounding box center [79, 150] width 72 height 19
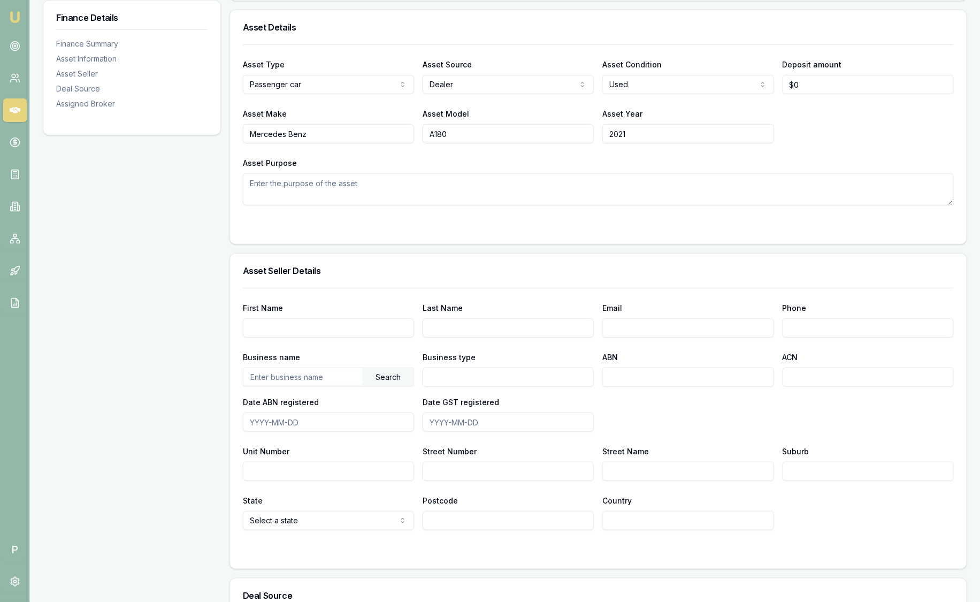
scroll to position [7, 0]
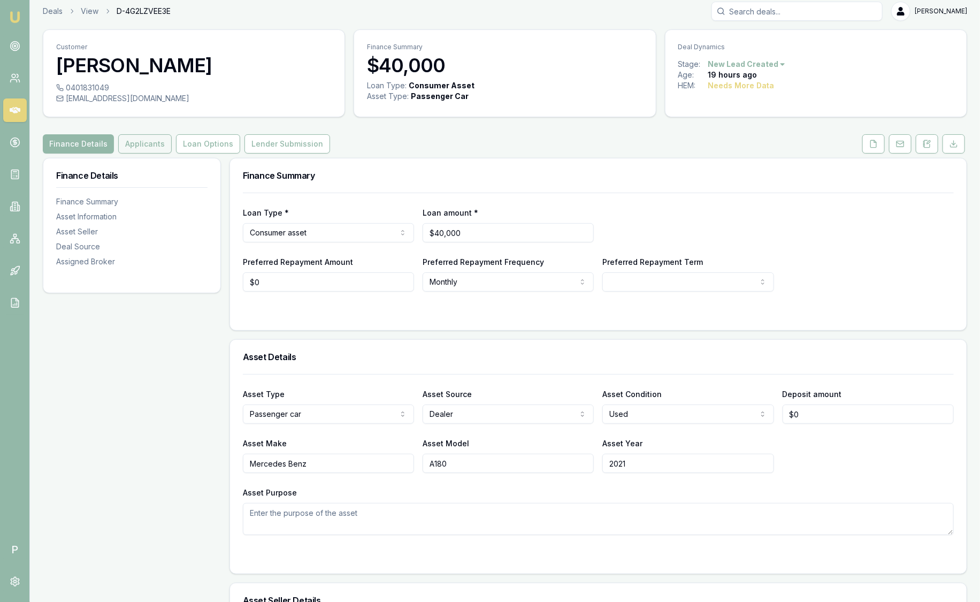
click at [151, 144] on button "Applicants" at bounding box center [145, 143] width 54 height 19
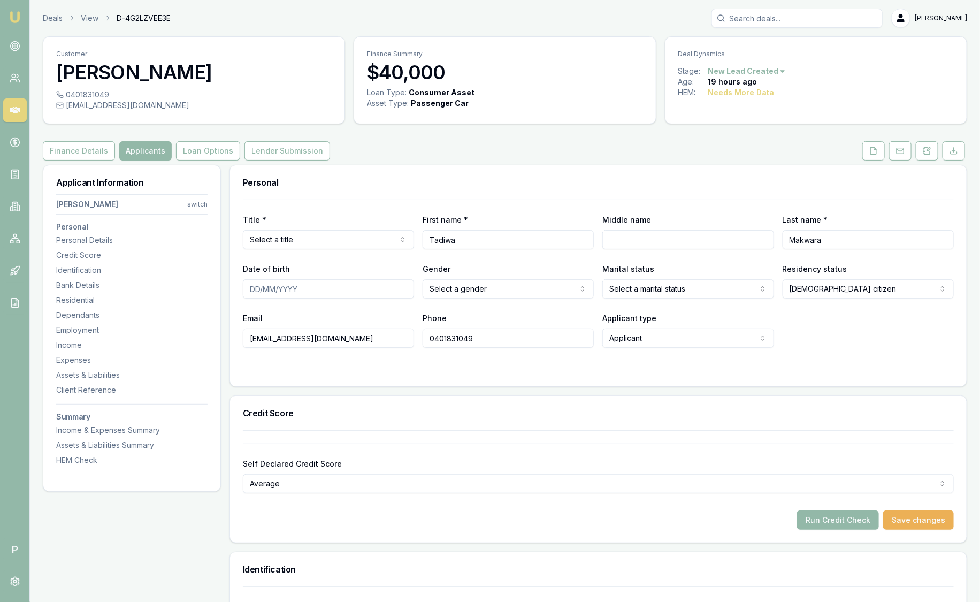
click at [13, 19] on img at bounding box center [15, 17] width 13 height 13
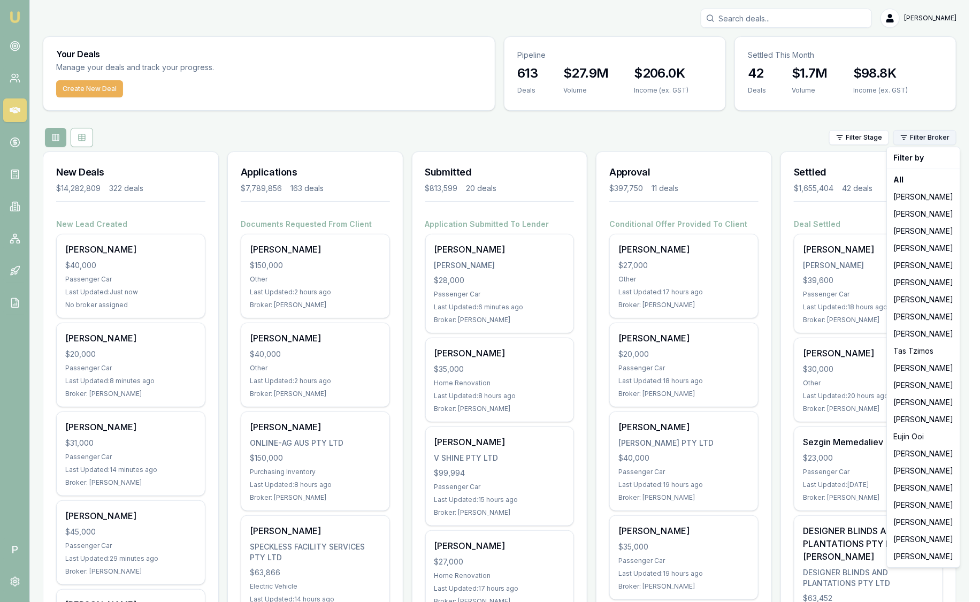
click at [935, 139] on html "Emu Broker P Sam Crouch Toggle Menu Your Deals Manage your deals and track your…" at bounding box center [490, 301] width 980 height 602
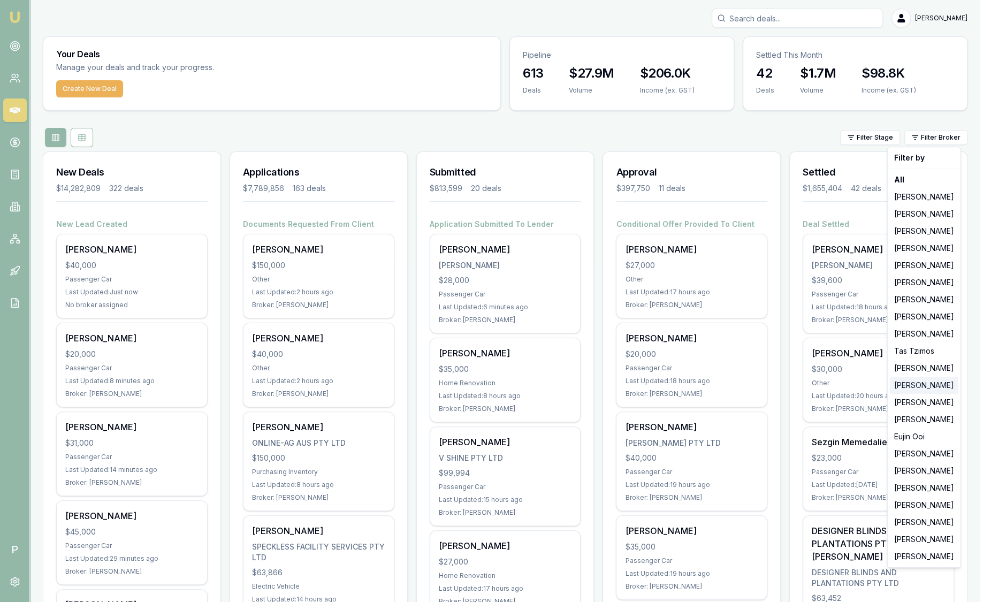
click at [926, 383] on div "[PERSON_NAME]" at bounding box center [924, 385] width 69 height 17
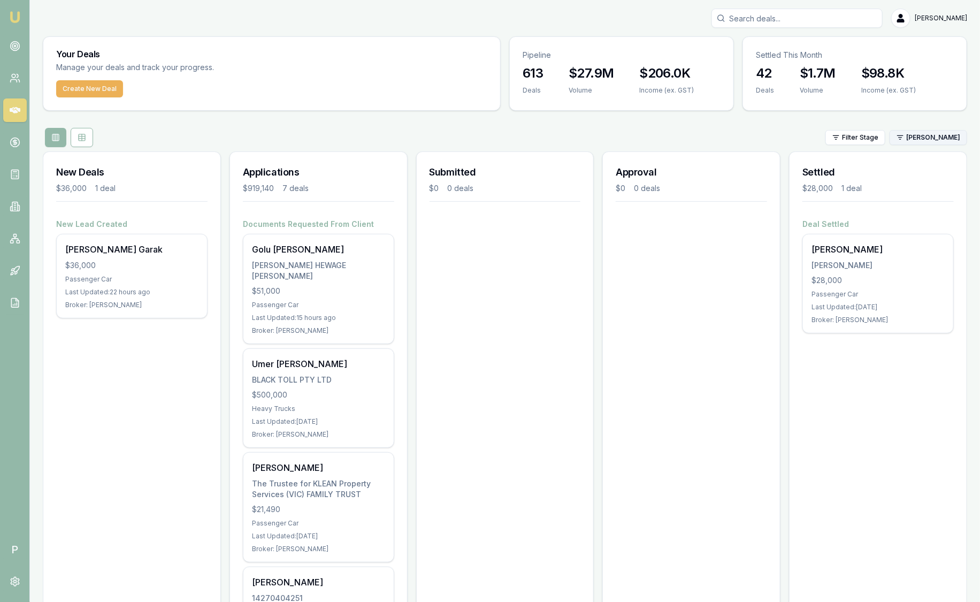
click at [921, 140] on html "Emu Broker P Sam Crouch Toggle Menu Your Deals Manage your deals and track your…" at bounding box center [490, 301] width 980 height 602
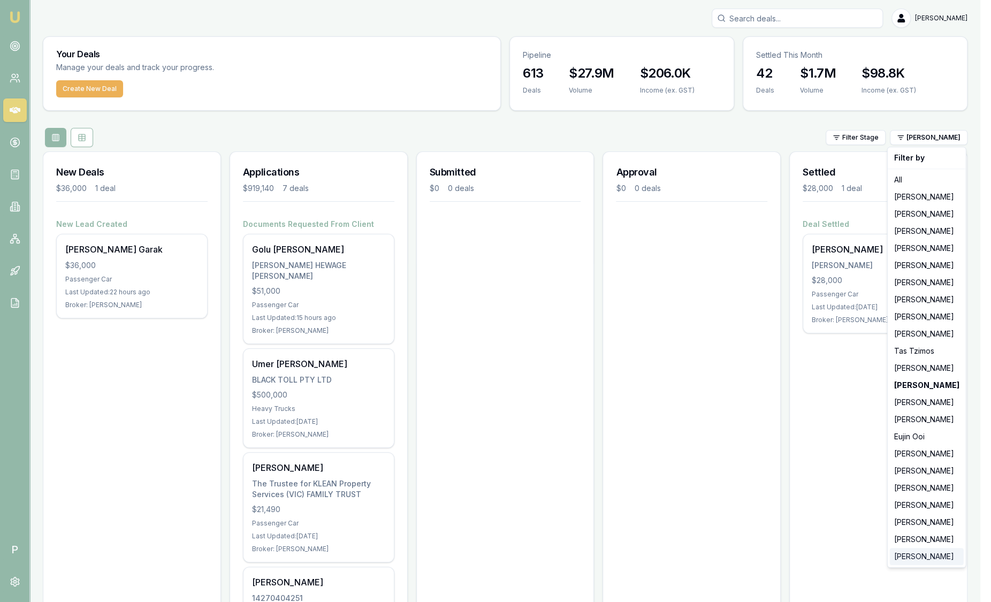
click at [914, 554] on div "[PERSON_NAME]" at bounding box center [927, 556] width 74 height 17
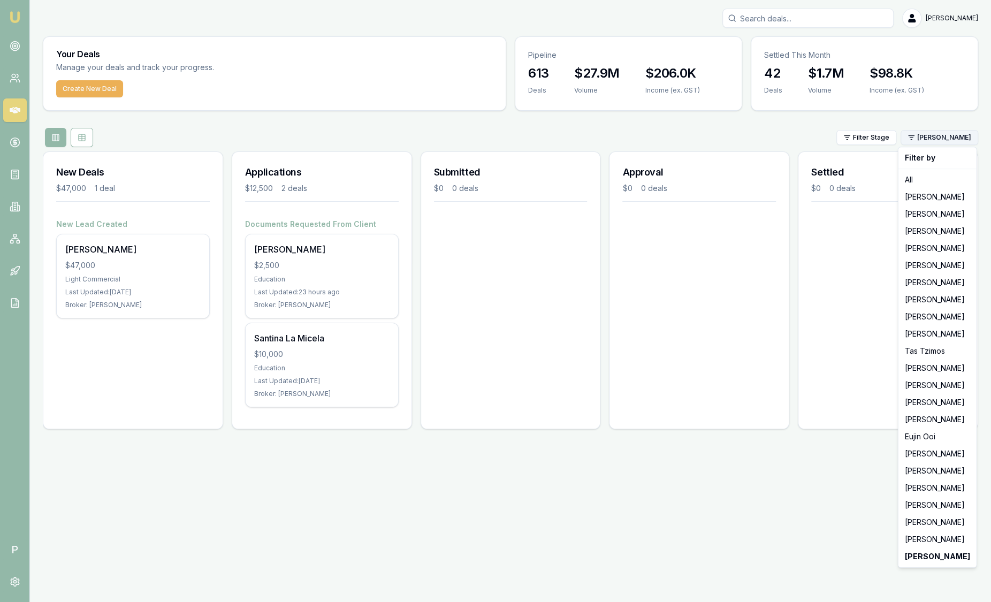
click at [921, 136] on html "Emu Broker P Sam Crouch Toggle Menu Your Deals Manage your deals and track your…" at bounding box center [495, 301] width 991 height 602
click at [919, 526] on div "[PERSON_NAME]" at bounding box center [938, 522] width 74 height 17
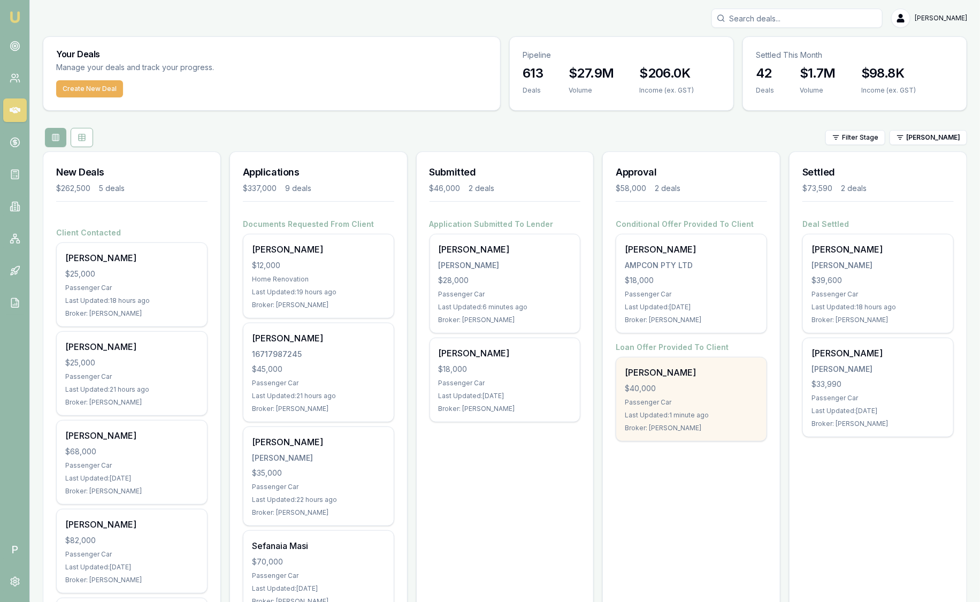
click at [724, 409] on div "Cornelius O'Donnell $40,000 Passenger Car Last Updated: 1 minute ago Broker: Ro…" at bounding box center [692, 399] width 150 height 83
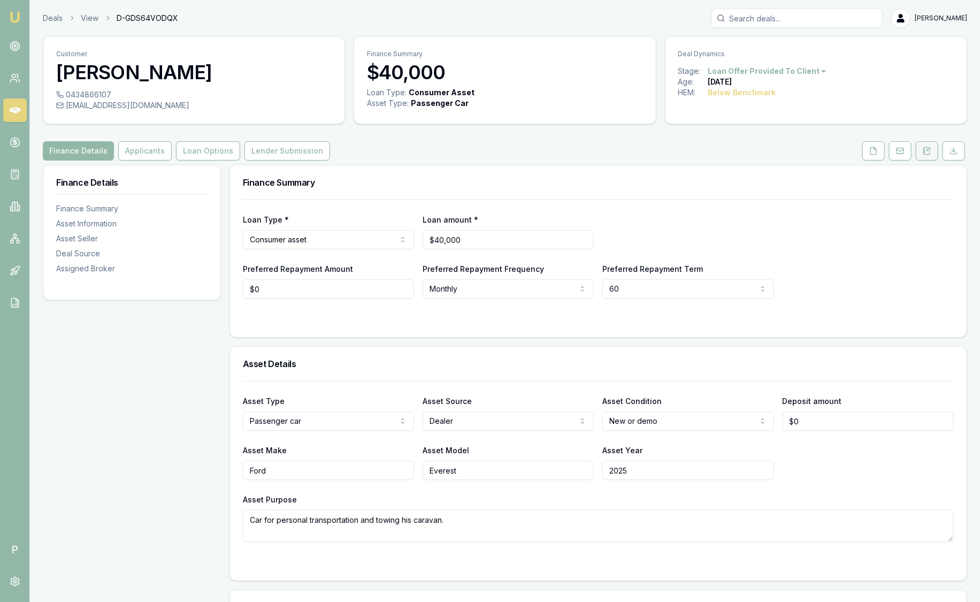
click at [930, 154] on icon at bounding box center [928, 150] width 6 height 7
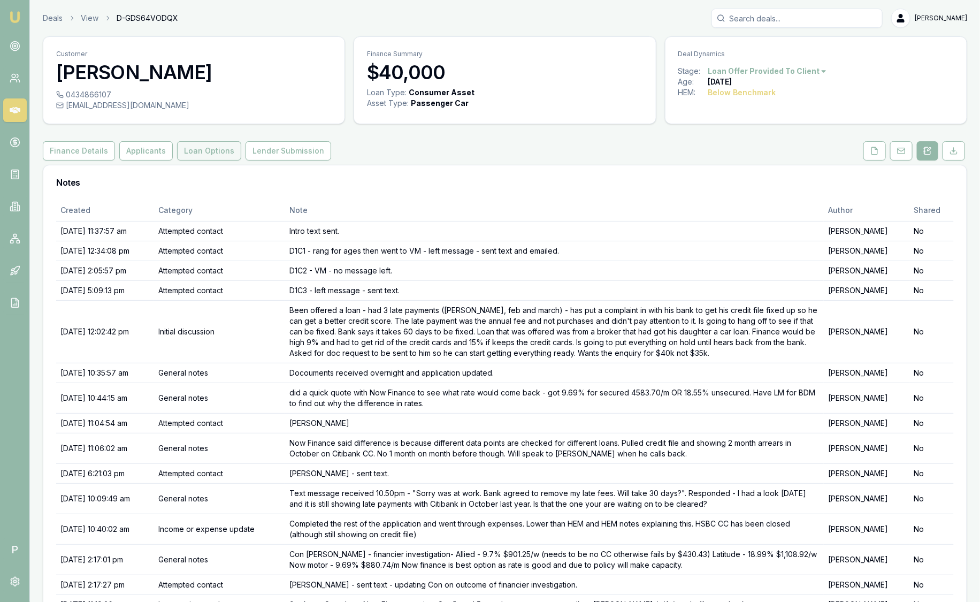
click at [201, 153] on button "Loan Options" at bounding box center [209, 150] width 64 height 19
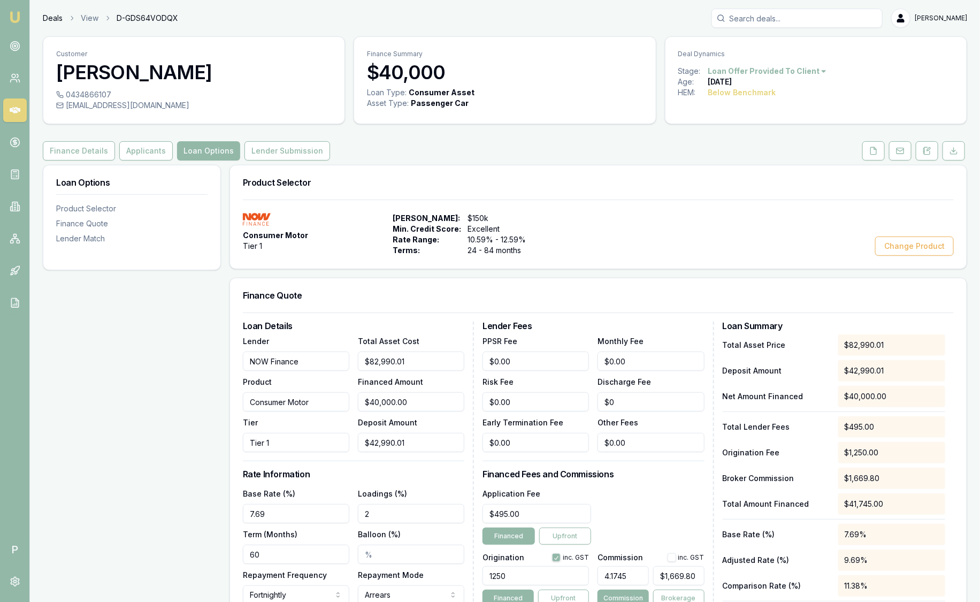
click at [55, 21] on link "Deals" at bounding box center [53, 18] width 20 height 11
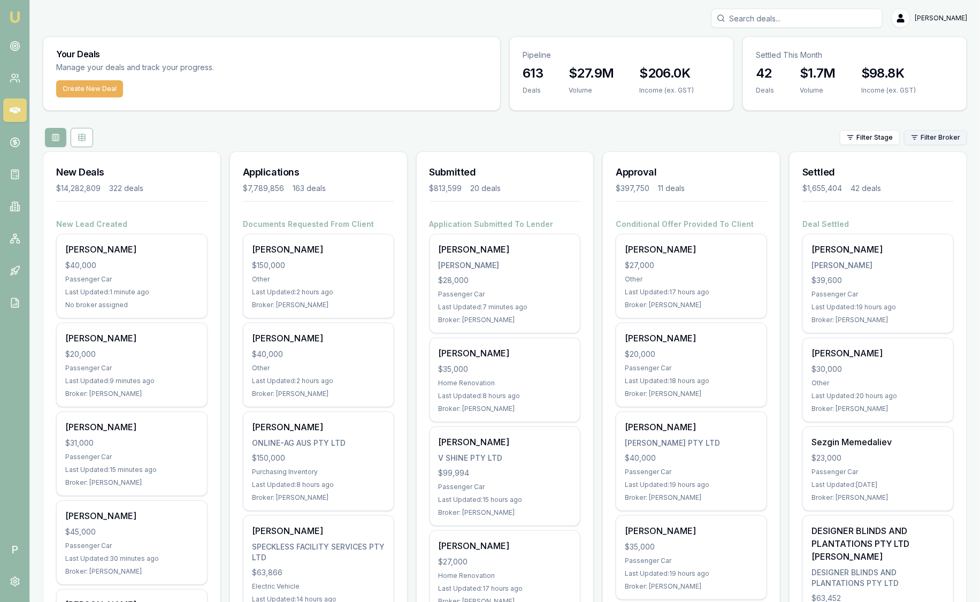
click at [937, 139] on html "Emu Broker P [PERSON_NAME] Toggle Menu Your Deals Manage your deals and track y…" at bounding box center [490, 301] width 980 height 602
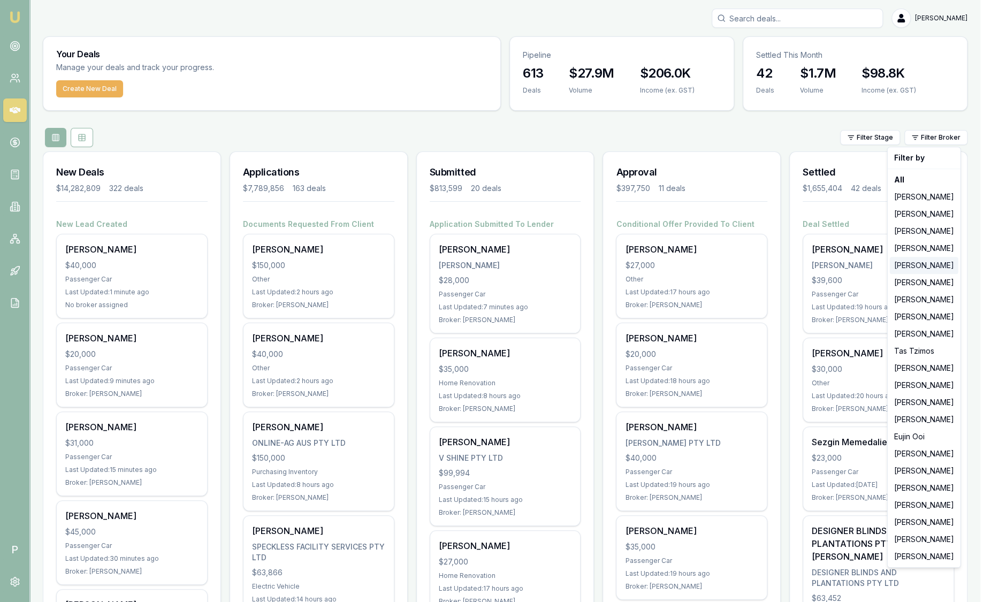
click at [924, 262] on div "[PERSON_NAME]" at bounding box center [924, 265] width 69 height 17
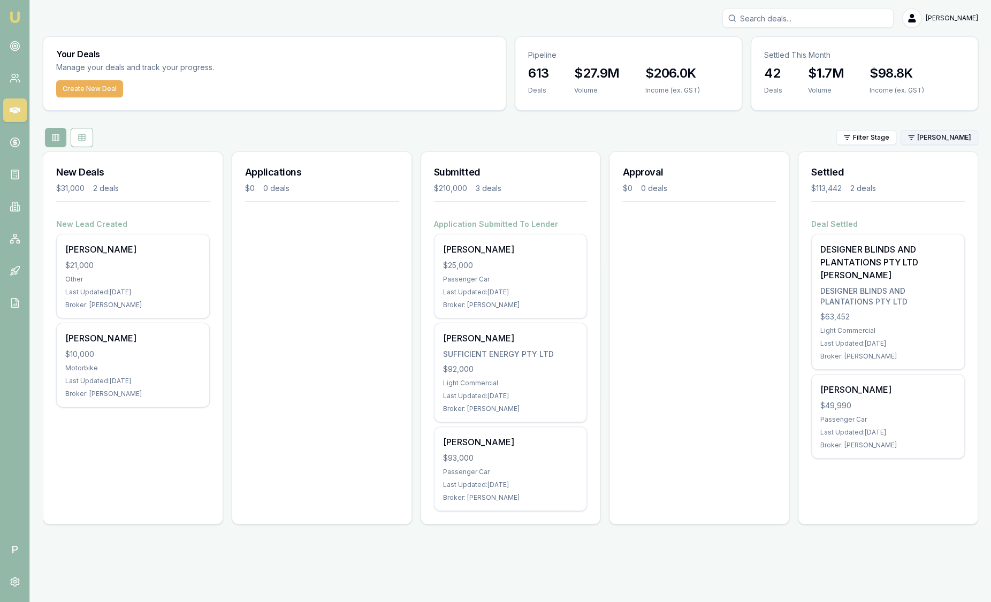
click at [962, 136] on html "Emu Broker P Sam Crouch Toggle Menu Your Deals Manage your deals and track your…" at bounding box center [495, 301] width 991 height 602
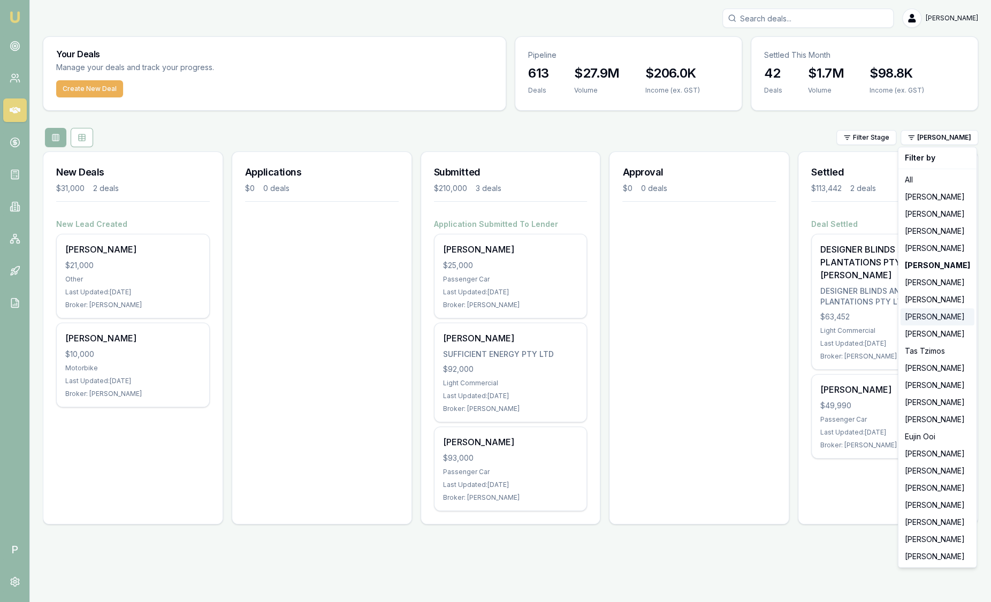
click at [926, 320] on div "[PERSON_NAME]" at bounding box center [938, 316] width 74 height 17
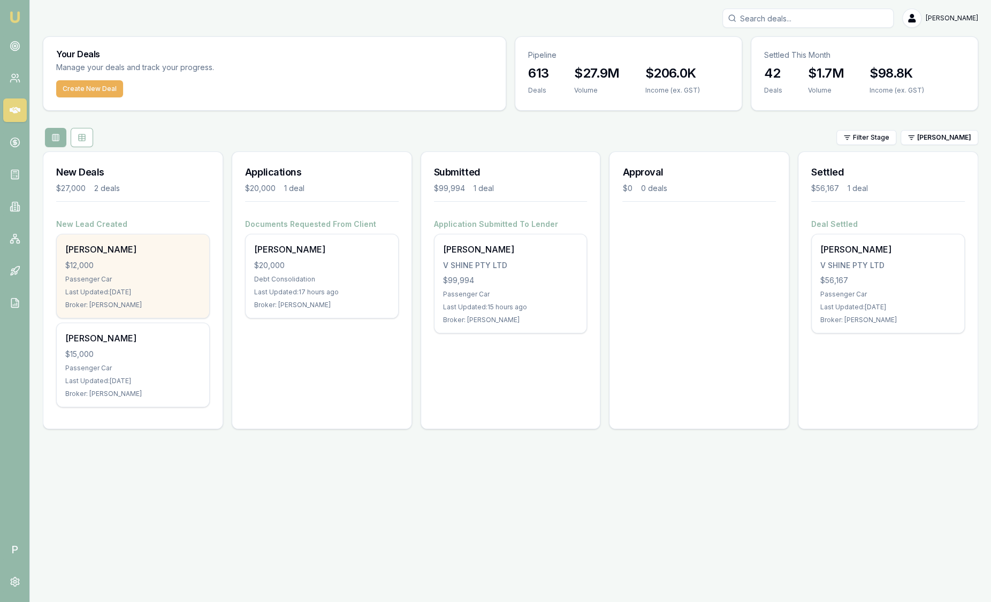
click at [185, 291] on div "Last Updated: 1 day ago" at bounding box center [132, 292] width 135 height 9
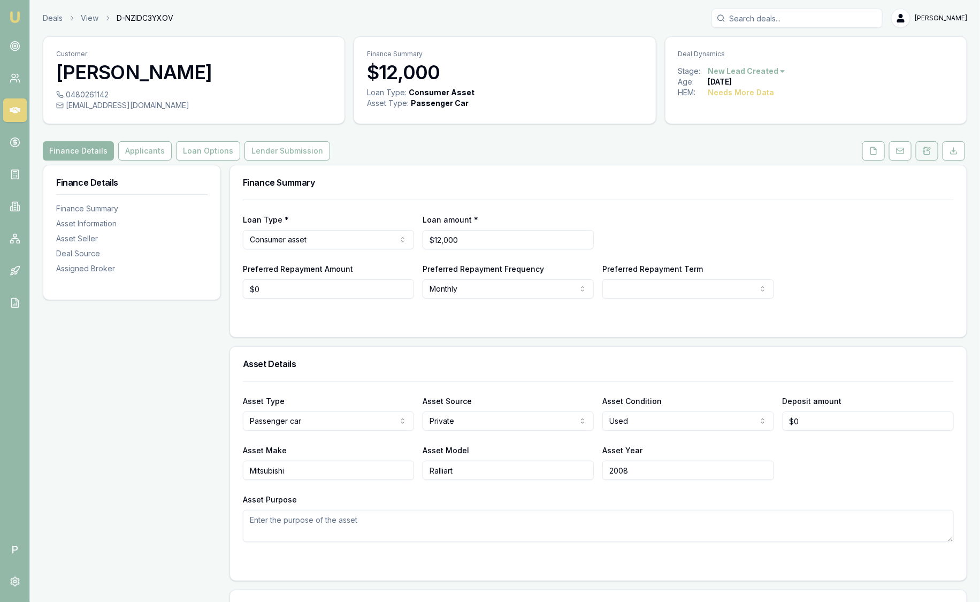
click at [932, 147] on button at bounding box center [927, 150] width 22 height 19
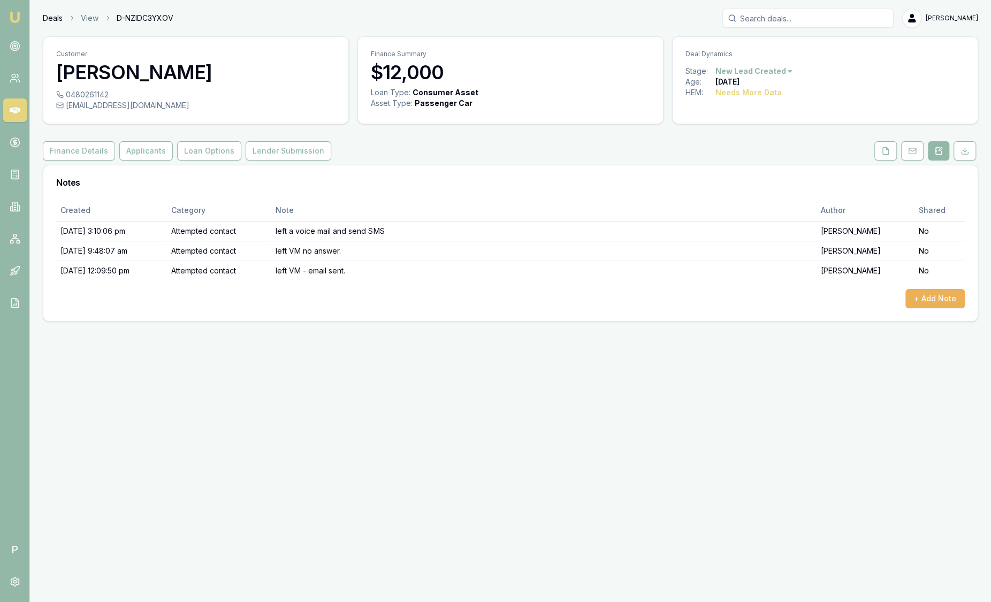
click at [52, 18] on link "Deals" at bounding box center [53, 18] width 20 height 11
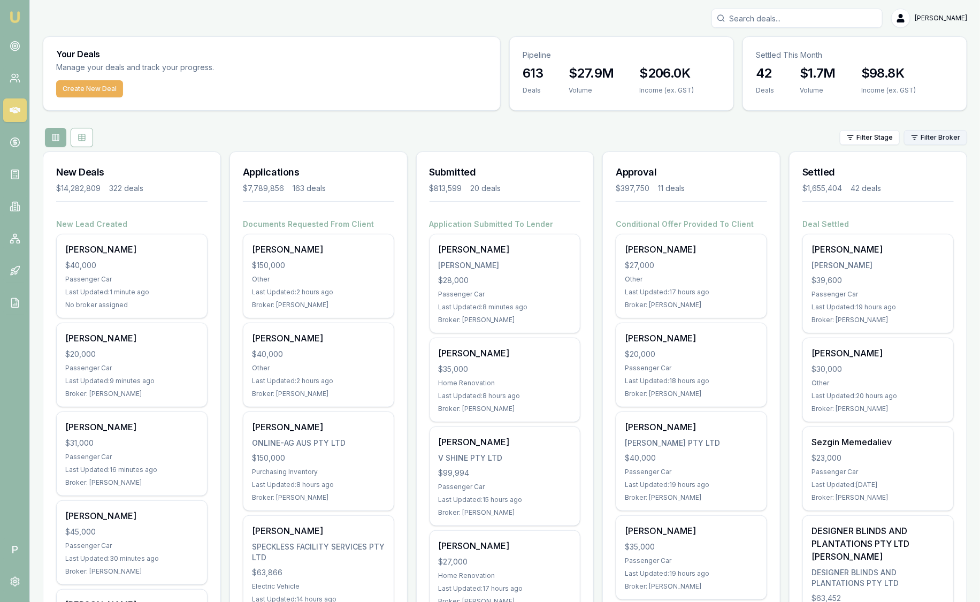
click at [914, 140] on html "Emu Broker P Sam Crouch Toggle Menu Your Deals Manage your deals and track your…" at bounding box center [490, 301] width 980 height 602
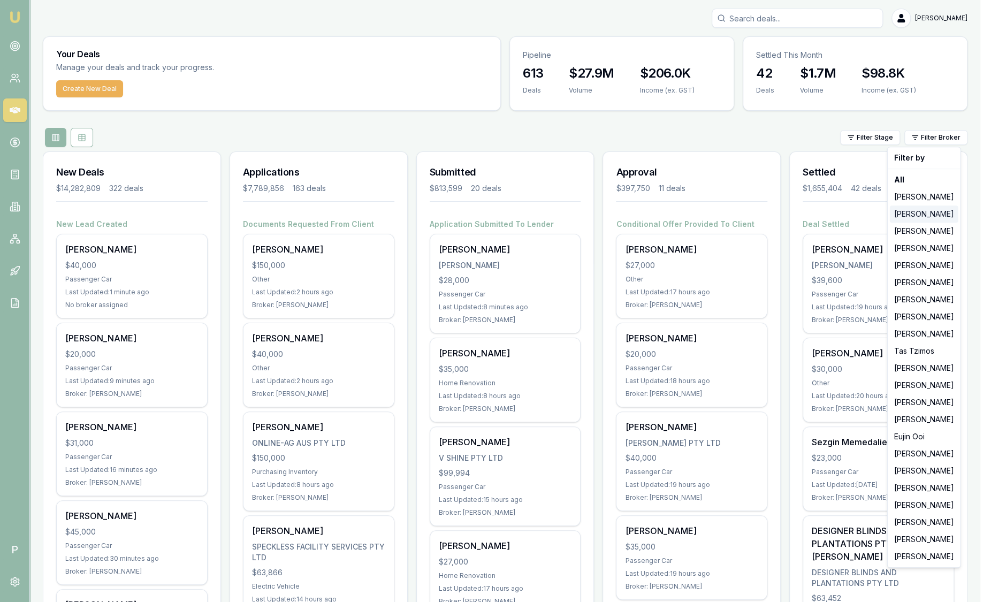
click at [925, 217] on div "[PERSON_NAME]" at bounding box center [924, 214] width 69 height 17
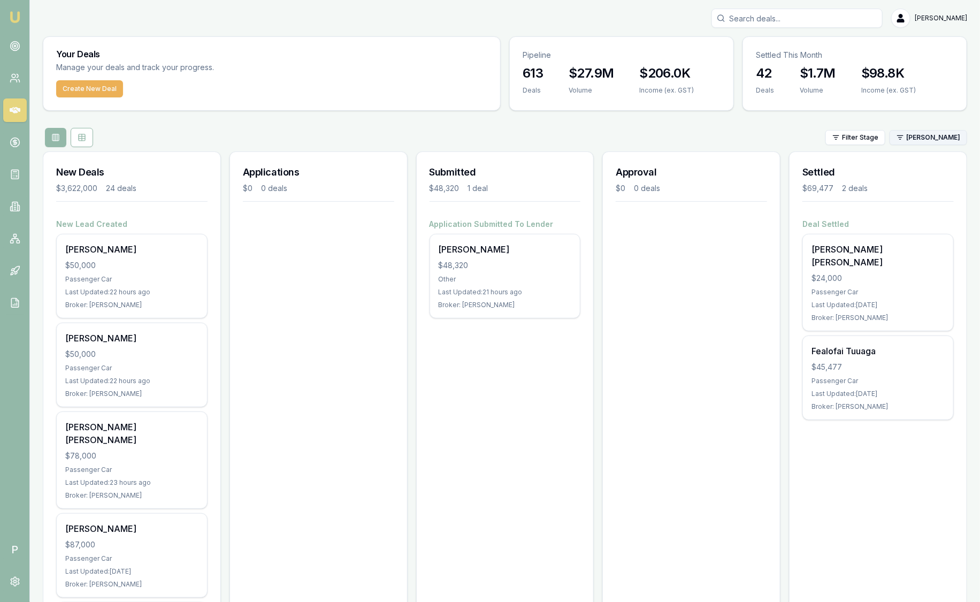
click at [947, 139] on html "Emu Broker P Sam Crouch Toggle Menu Your Deals Manage your deals and track your…" at bounding box center [490, 301] width 980 height 602
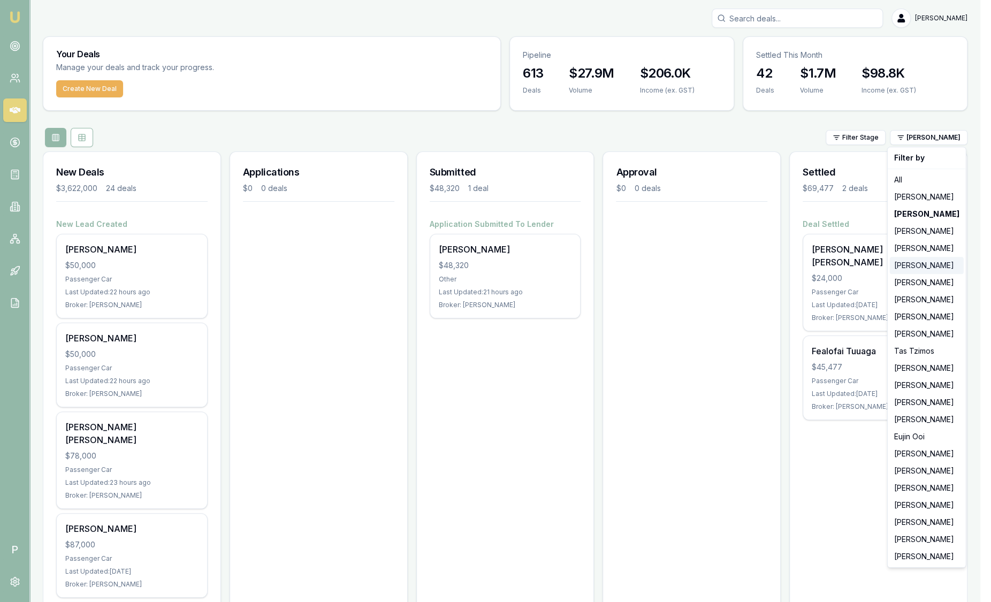
click at [932, 265] on div "[PERSON_NAME]" at bounding box center [927, 265] width 74 height 17
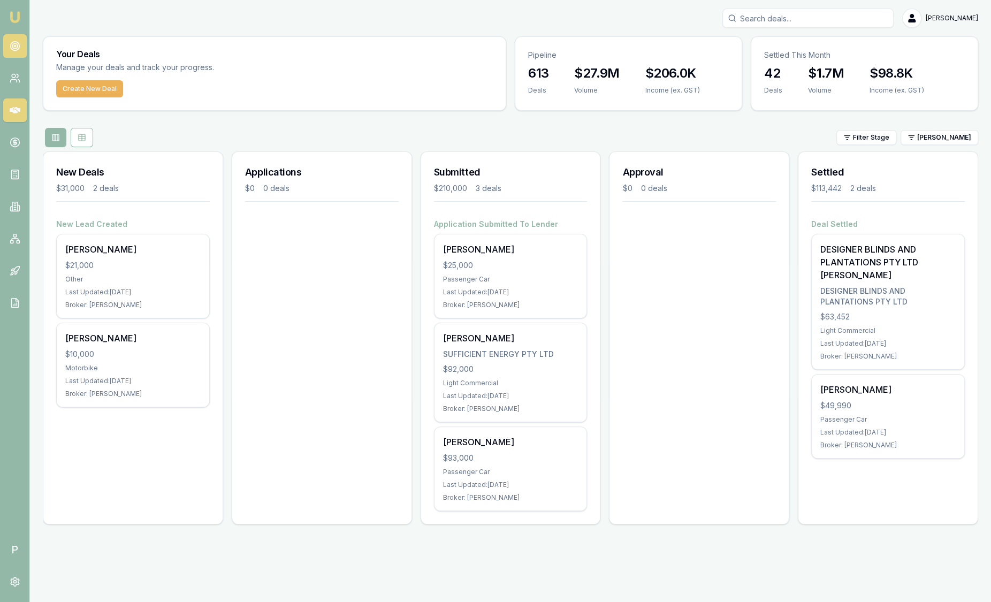
click at [14, 43] on circle at bounding box center [14, 45] width 5 height 5
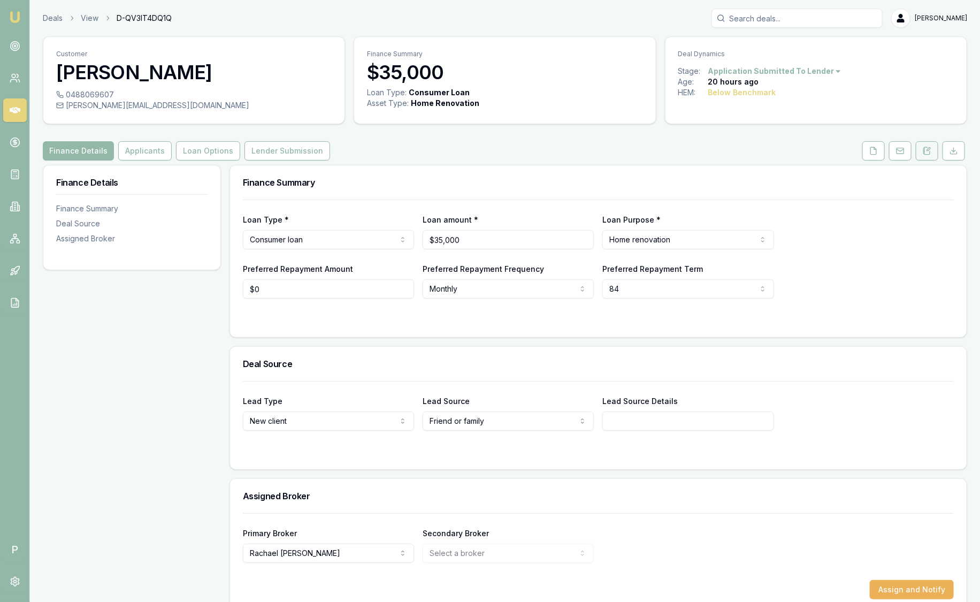
click at [924, 153] on icon at bounding box center [927, 151] width 9 height 9
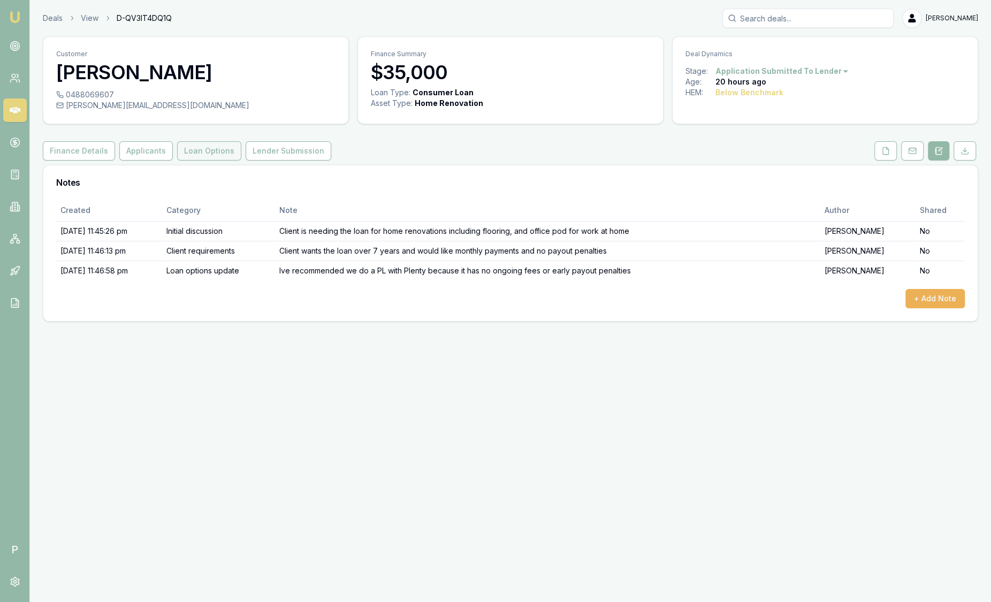
click at [204, 150] on button "Loan Options" at bounding box center [209, 150] width 64 height 19
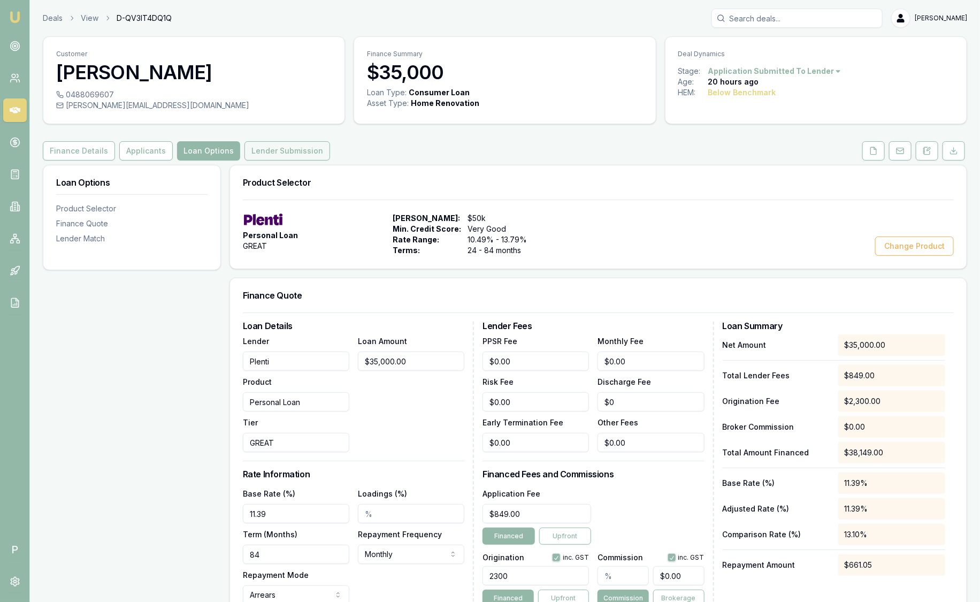
click at [269, 146] on button "Lender Submission" at bounding box center [288, 150] width 86 height 19
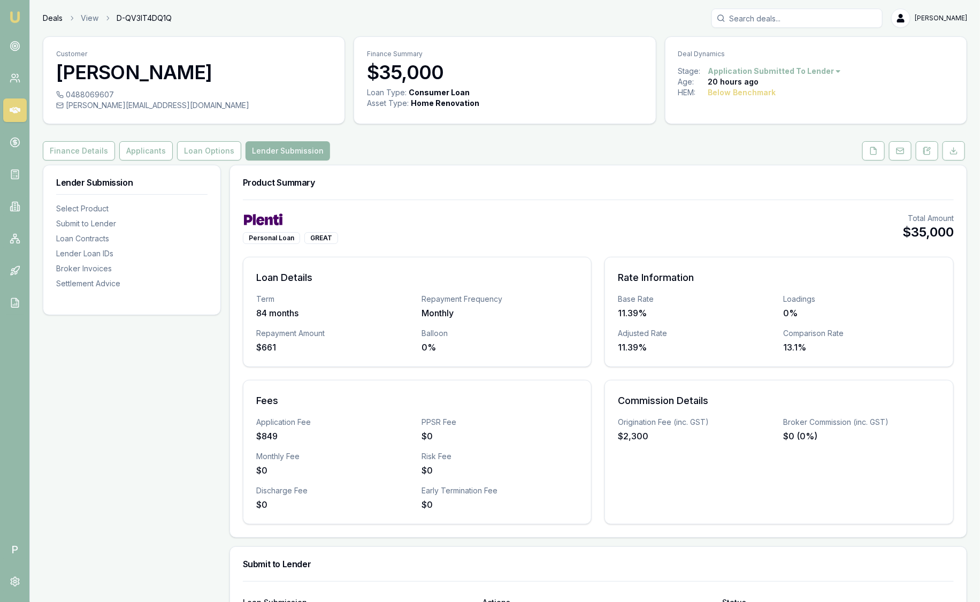
click at [54, 19] on link "Deals" at bounding box center [53, 18] width 20 height 11
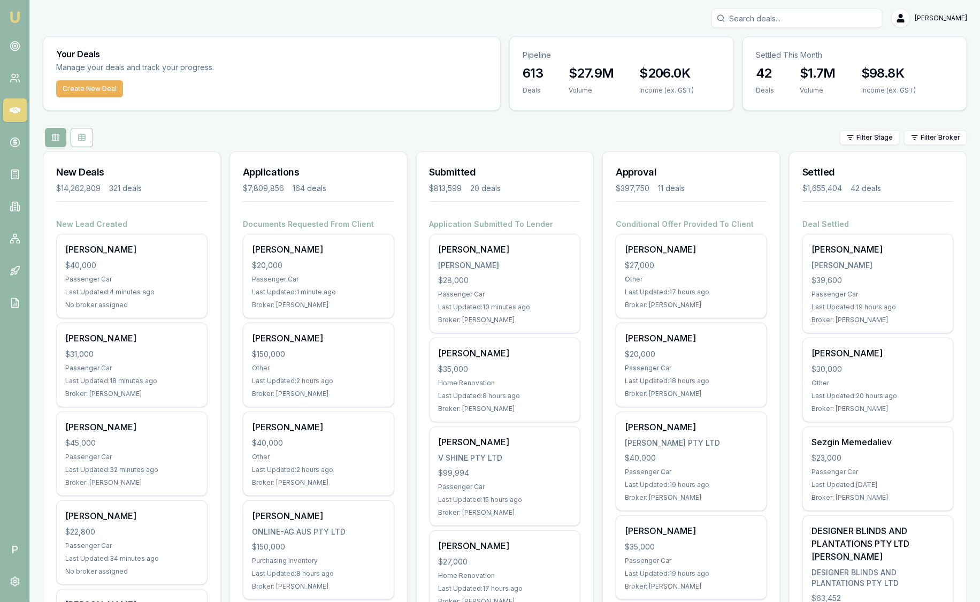
click at [952, 128] on div "Filter Stage Filter Broker" at bounding box center [505, 137] width 925 height 19
click at [7, 49] on link at bounding box center [15, 46] width 24 height 24
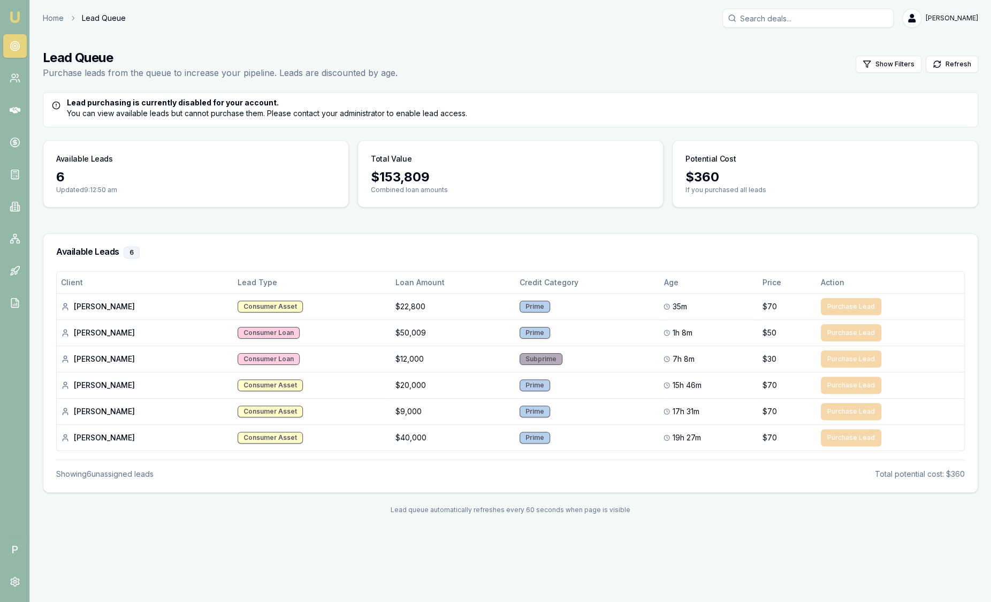
click at [17, 17] on img at bounding box center [15, 17] width 13 height 13
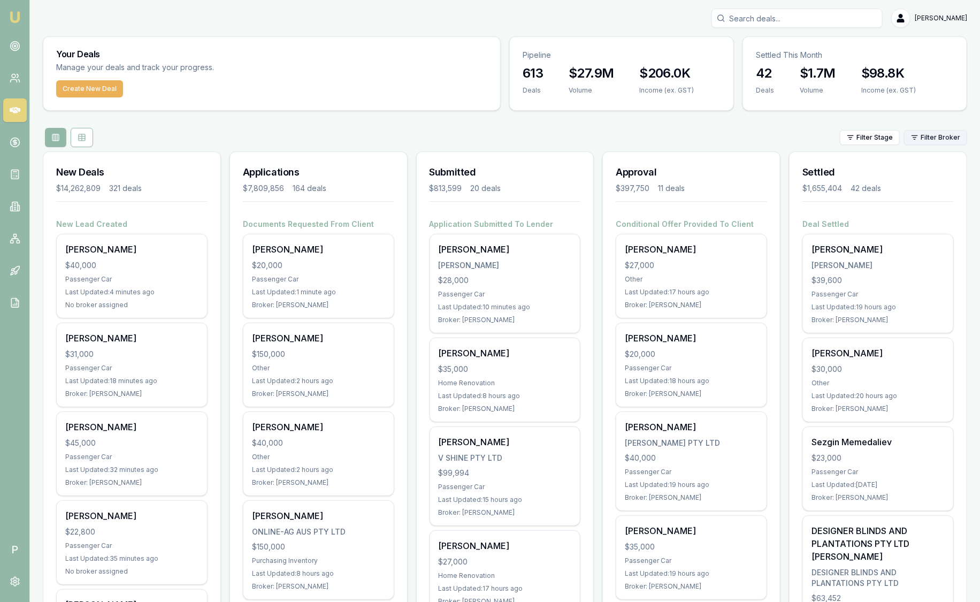
click at [931, 138] on html "Emu Broker P Sam Crouch Toggle Menu Your Deals Manage your deals and track your…" at bounding box center [490, 301] width 980 height 602
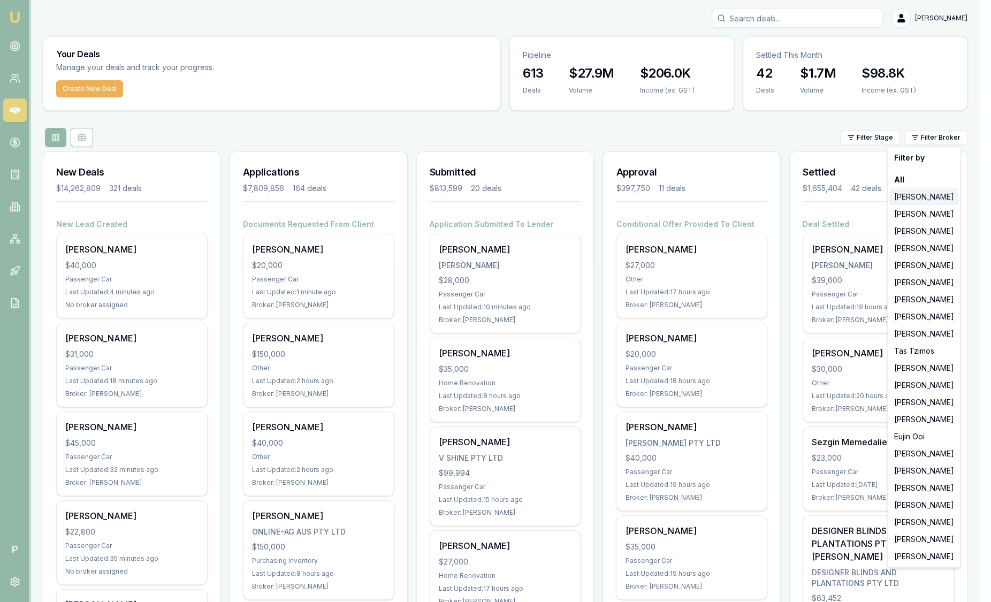
click at [927, 195] on div "[PERSON_NAME]" at bounding box center [924, 196] width 69 height 17
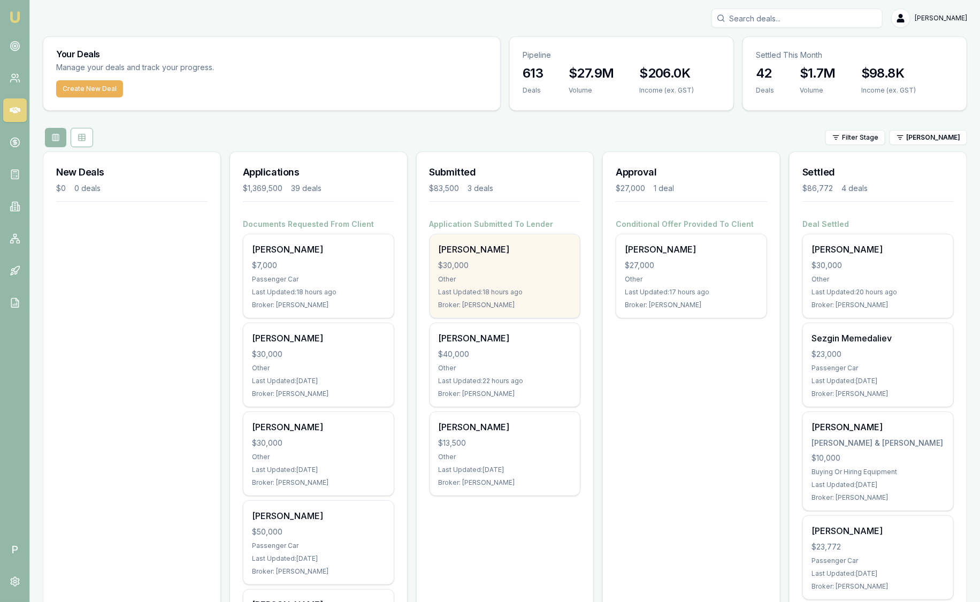
click at [492, 288] on div "Last Updated: 18 hours ago" at bounding box center [505, 292] width 133 height 9
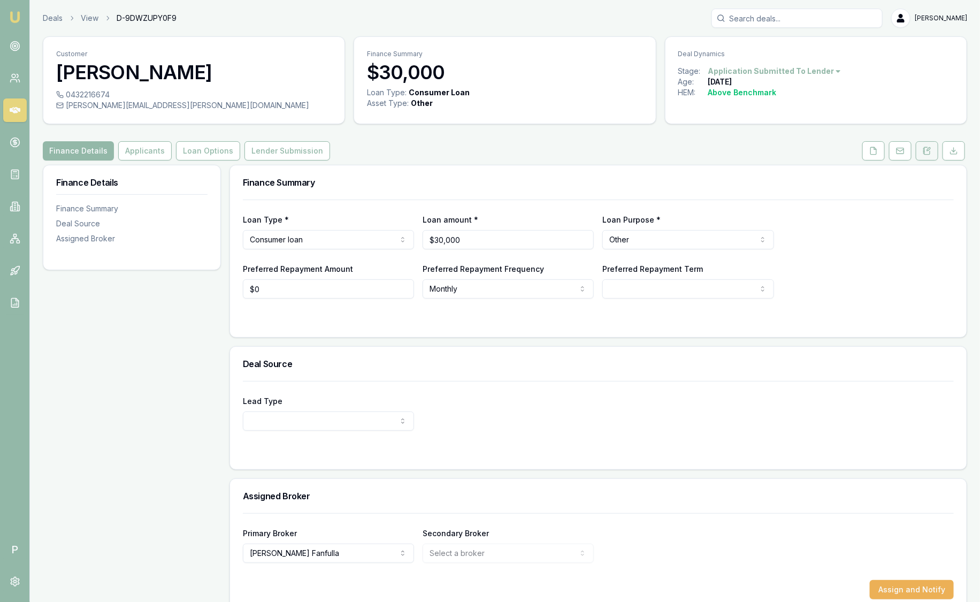
click at [927, 150] on icon at bounding box center [927, 151] width 9 height 9
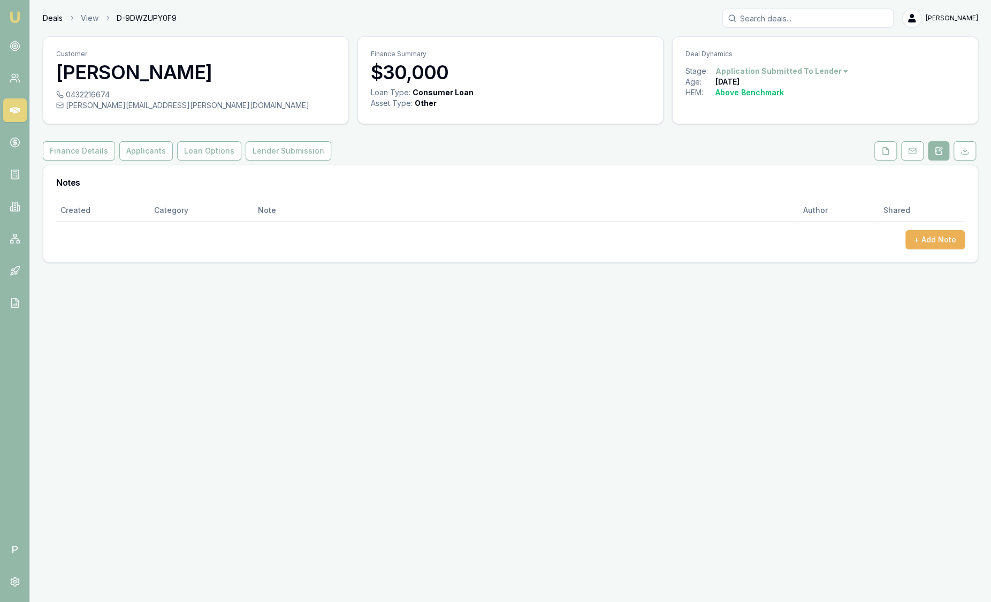
click at [58, 13] on link "Deals" at bounding box center [53, 18] width 20 height 11
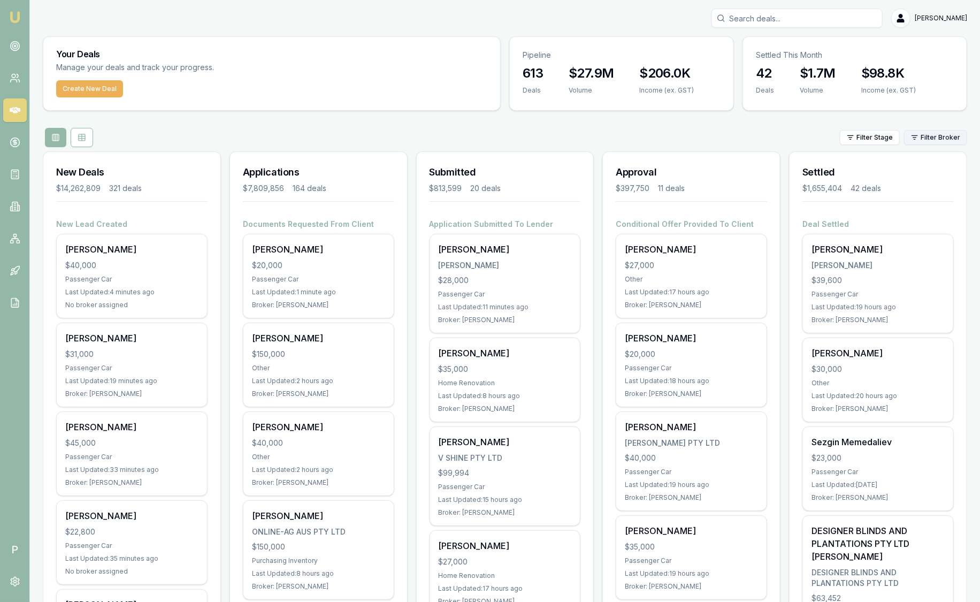
click at [931, 140] on html "Emu Broker P [PERSON_NAME] Toggle Menu Your Deals Manage your deals and track y…" at bounding box center [490, 301] width 980 height 602
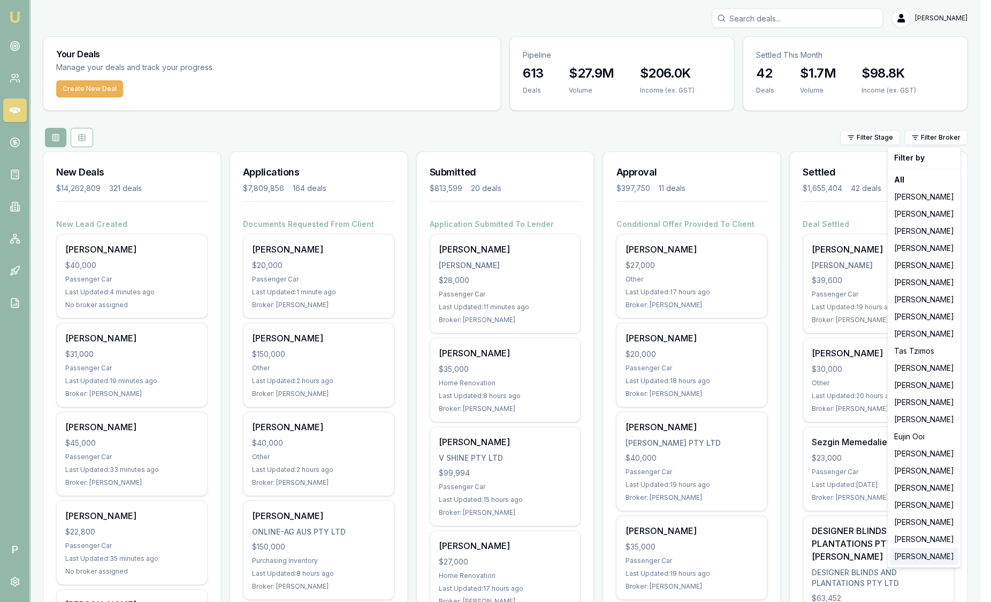
click at [916, 555] on div "[PERSON_NAME]" at bounding box center [924, 556] width 69 height 17
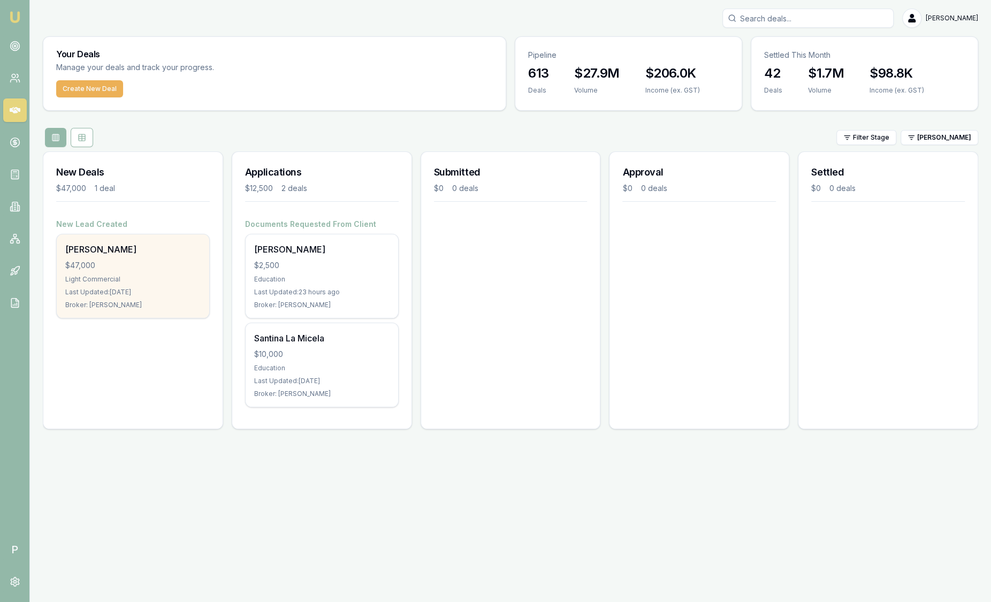
click at [121, 269] on div "$47,000" at bounding box center [132, 265] width 135 height 11
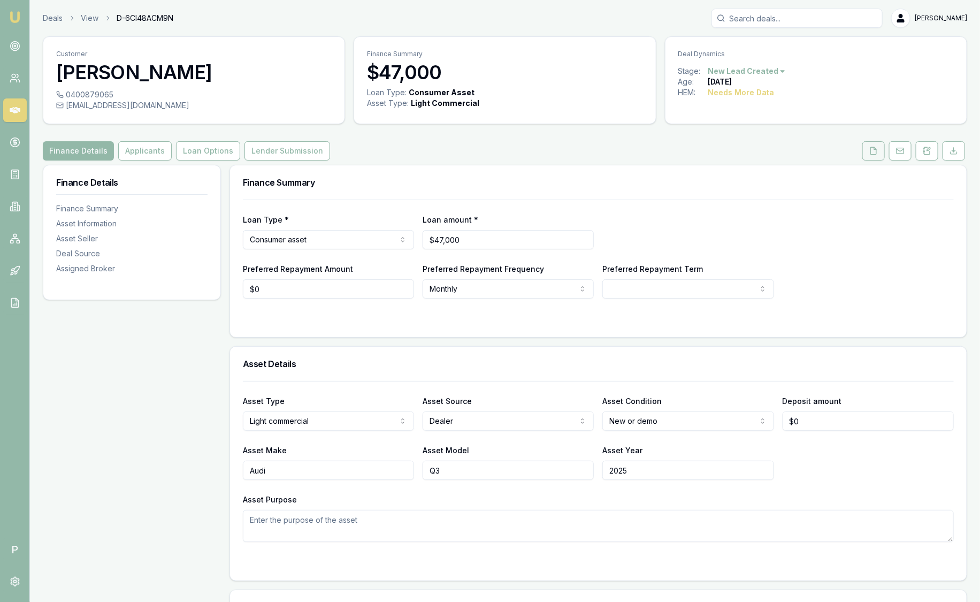
click at [883, 153] on button at bounding box center [874, 150] width 22 height 19
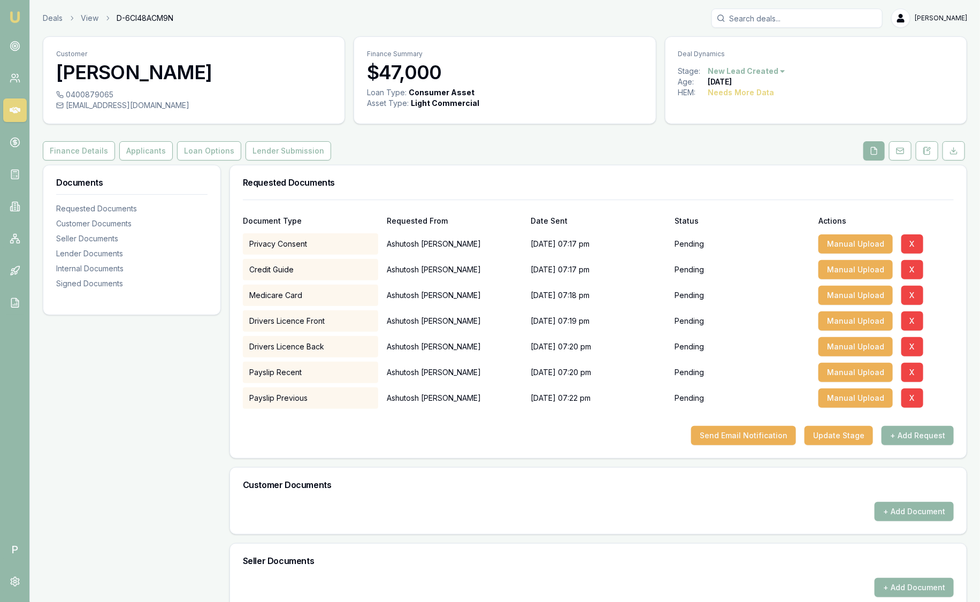
click at [62, 10] on div "Deals View D-6CI48ACM9N [PERSON_NAME]" at bounding box center [505, 18] width 925 height 19
click at [55, 19] on link "Deals" at bounding box center [53, 18] width 20 height 11
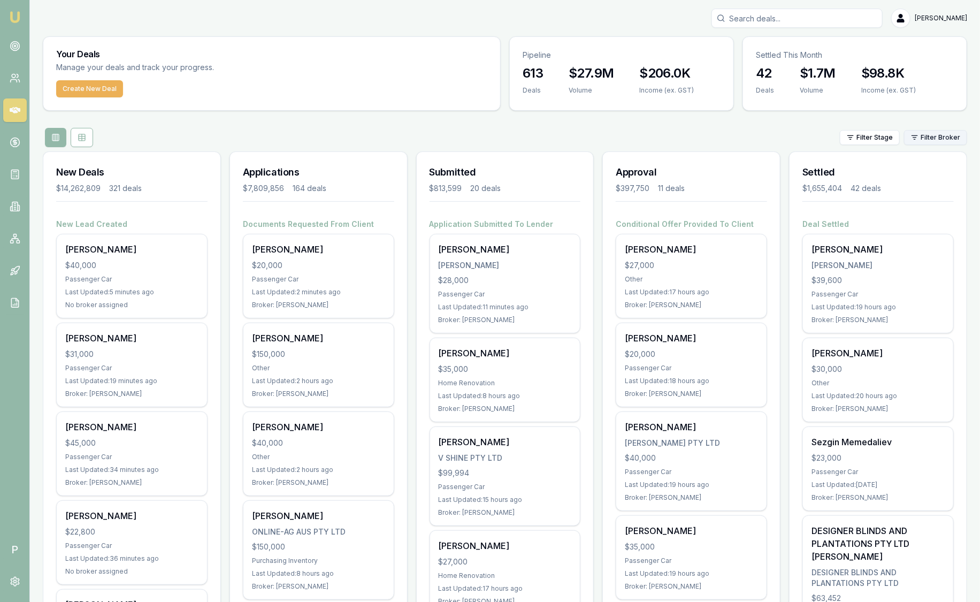
click at [956, 142] on html "Emu Broker P Sam Crouch Toggle Menu Your Deals Manage your deals and track your…" at bounding box center [490, 301] width 980 height 602
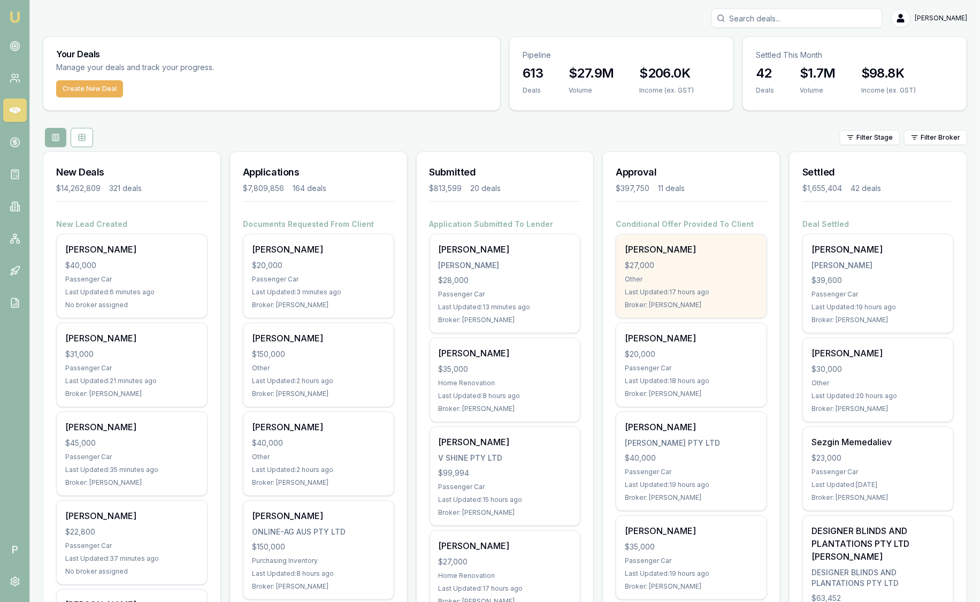
click at [686, 253] on div "[PERSON_NAME]" at bounding box center [691, 249] width 133 height 13
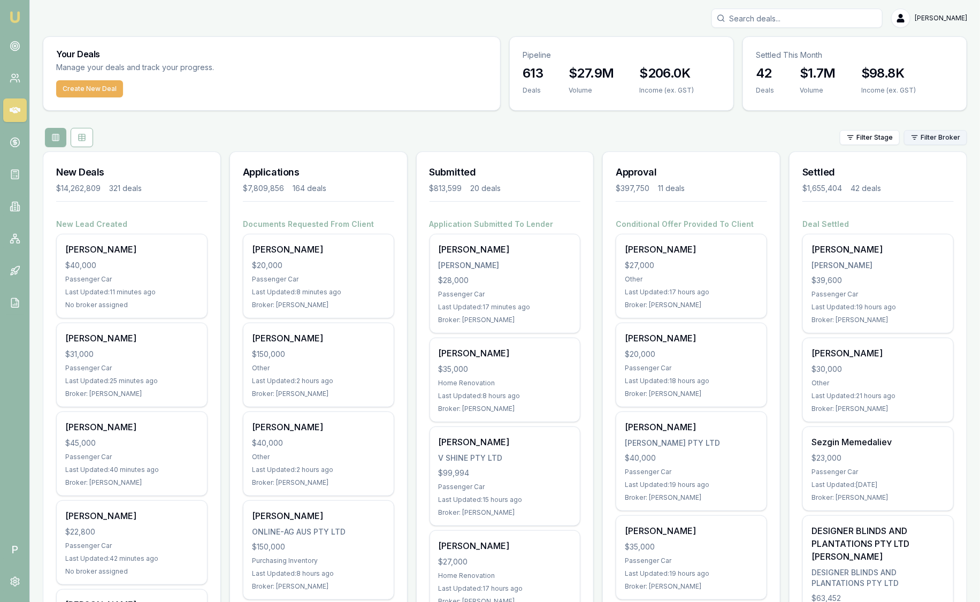
click at [934, 139] on html "Emu Broker P [PERSON_NAME] Toggle Menu Your Deals Manage your deals and track y…" at bounding box center [490, 301] width 980 height 602
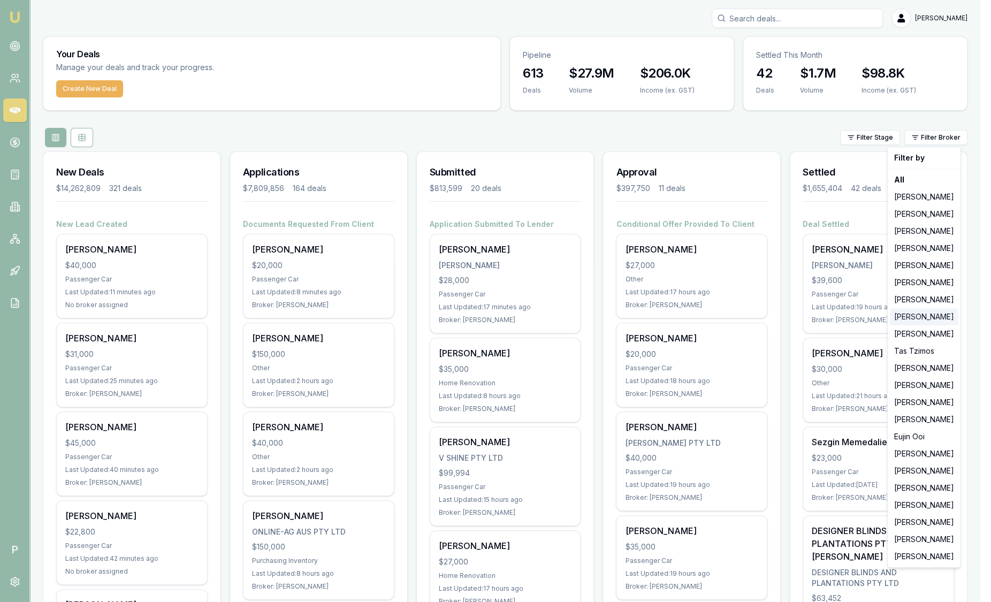
click at [917, 315] on div "[PERSON_NAME]" at bounding box center [924, 316] width 69 height 17
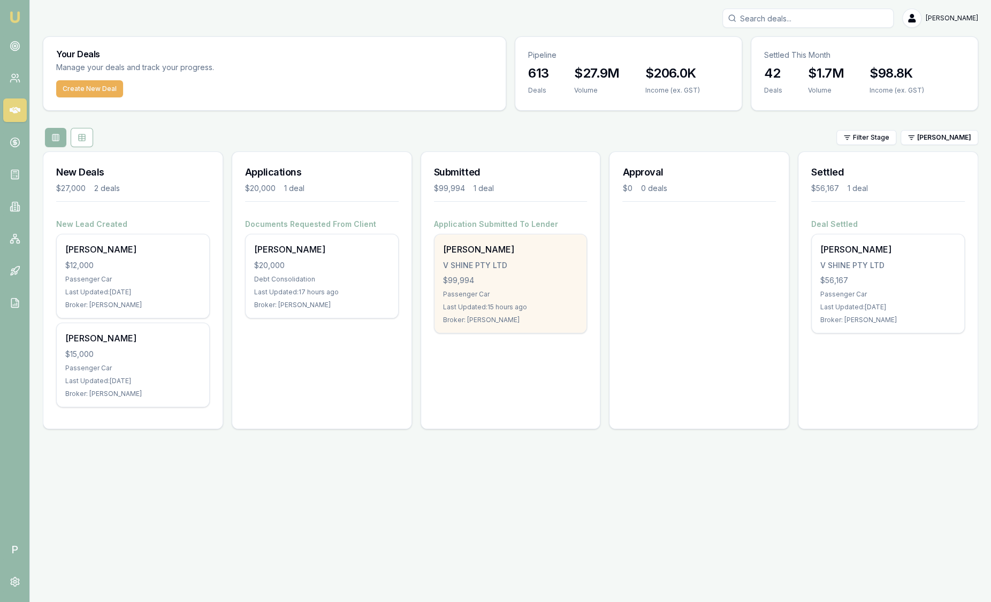
click at [520, 268] on div "V SHINE PTY LTD" at bounding box center [510, 265] width 135 height 11
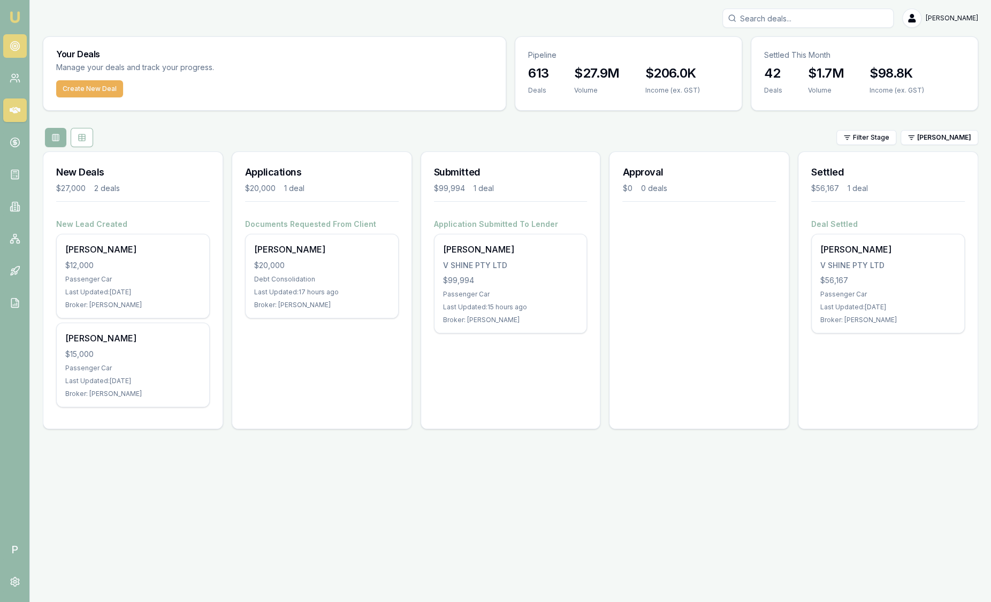
click at [14, 48] on icon at bounding box center [15, 46] width 11 height 11
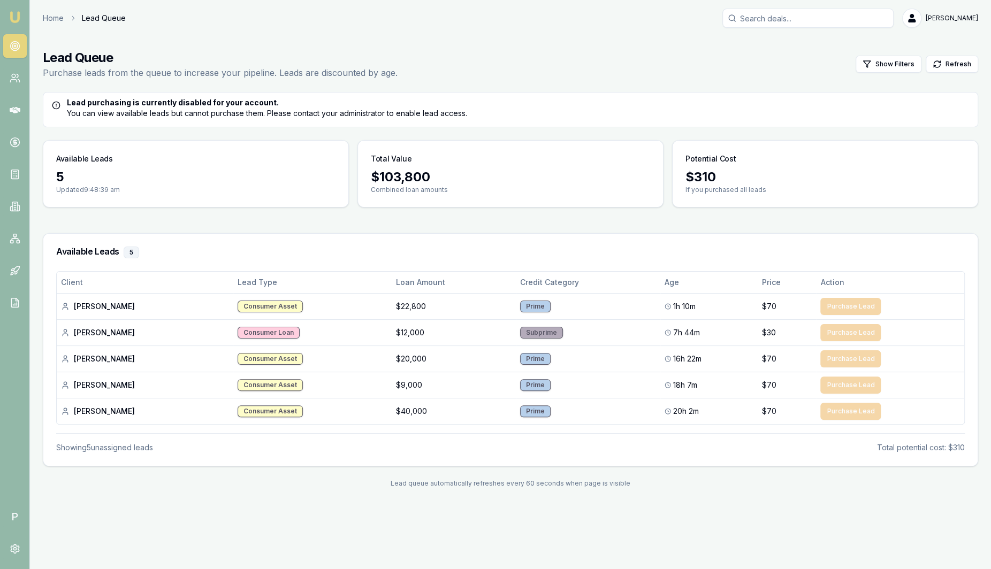
click at [17, 17] on img at bounding box center [15, 17] width 13 height 13
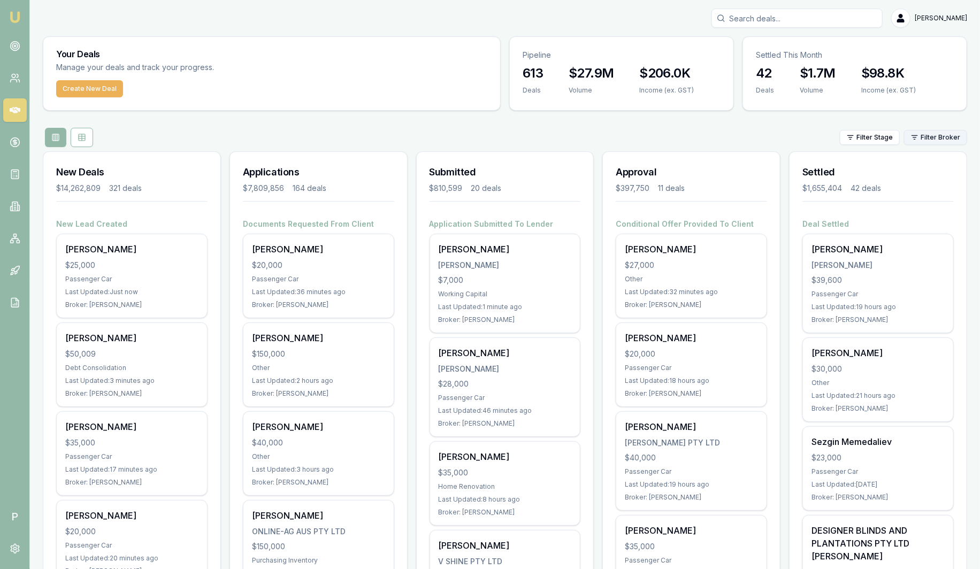
click at [938, 138] on html "Emu Broker P Sam Crouch Toggle Menu Your Deals Manage your deals and track your…" at bounding box center [490, 284] width 980 height 569
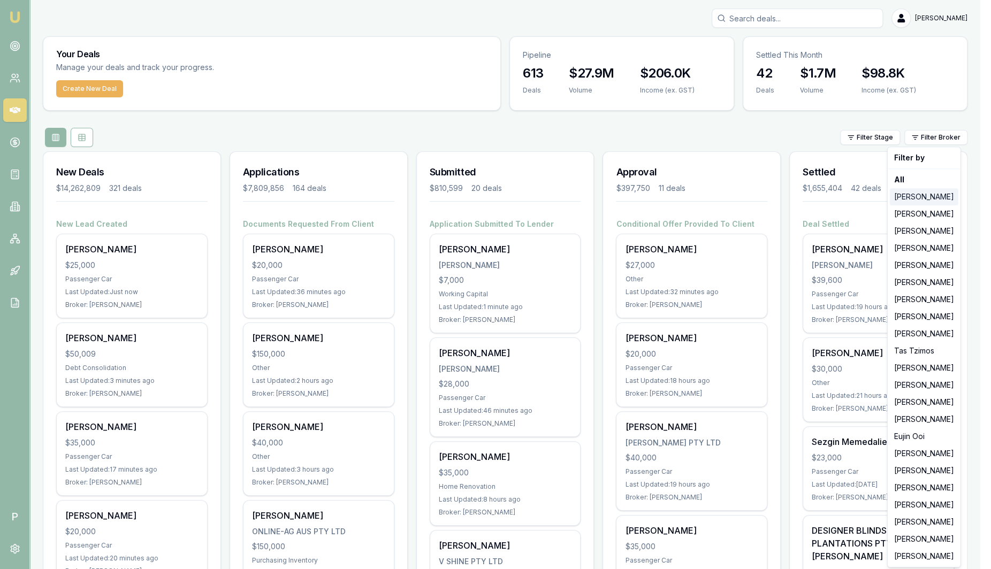
click at [908, 199] on div "[PERSON_NAME]" at bounding box center [924, 196] width 69 height 17
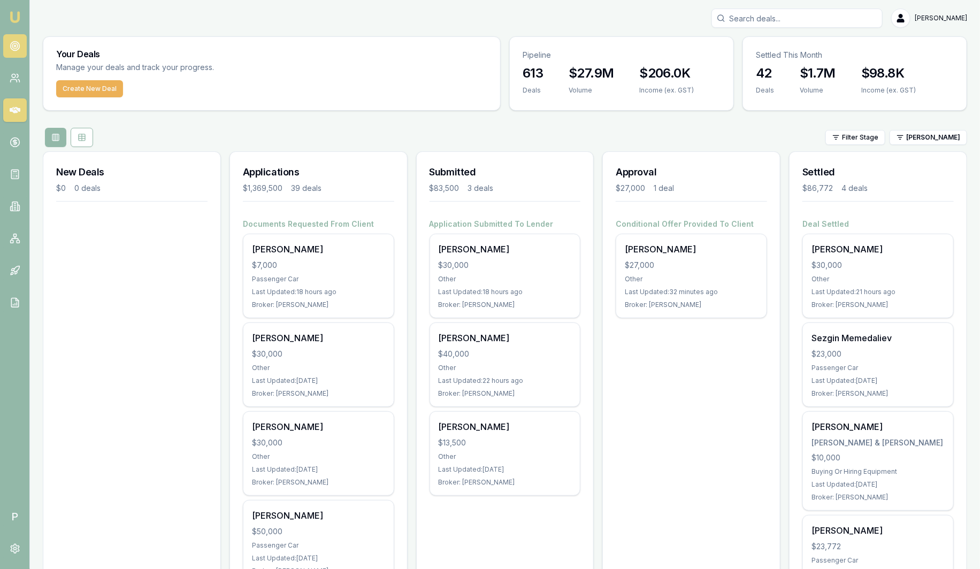
click at [17, 50] on icon at bounding box center [15, 46] width 11 height 11
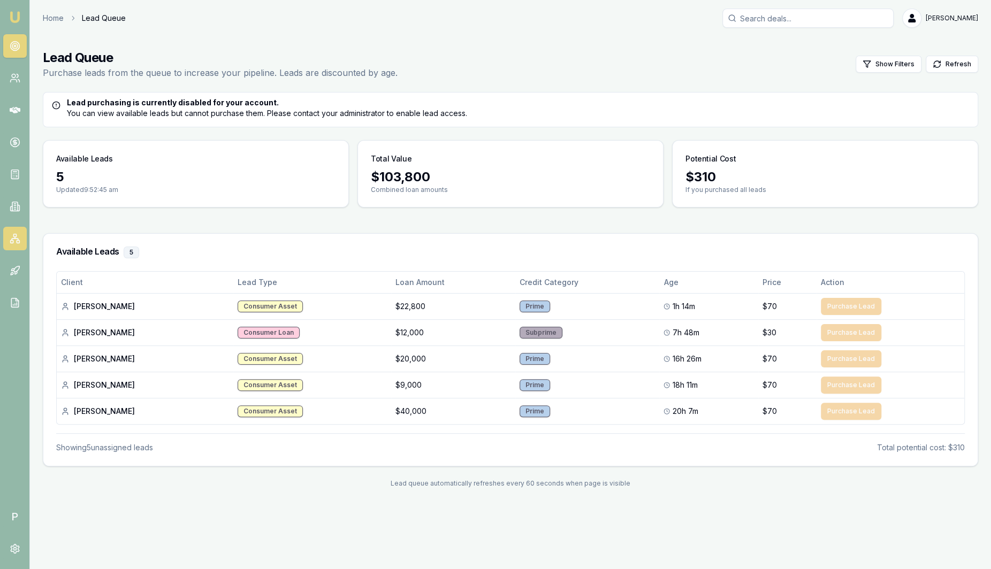
click at [20, 237] on link at bounding box center [15, 239] width 24 height 24
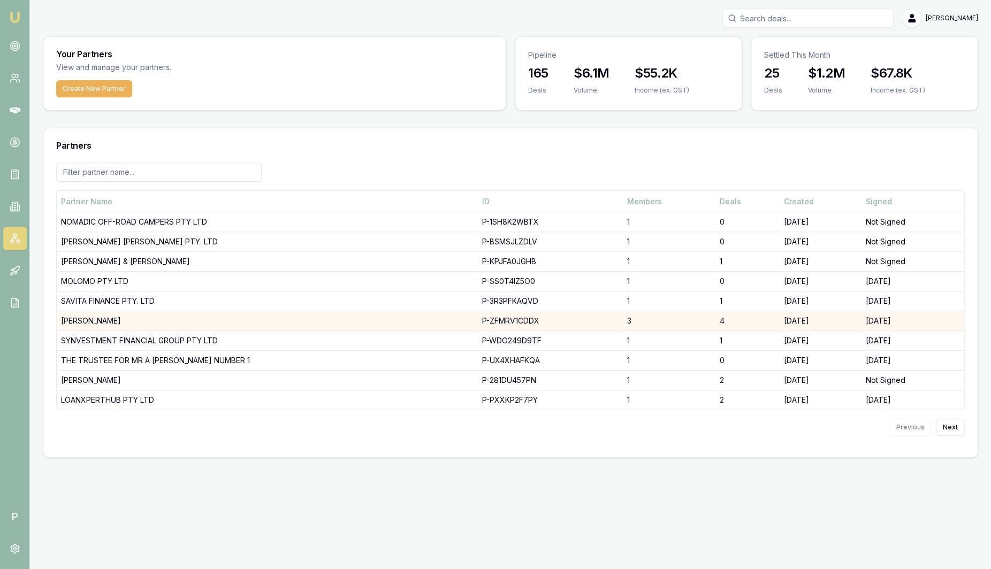
click at [113, 324] on td "DHANKHAR, SANJEEV" at bounding box center [267, 321] width 421 height 20
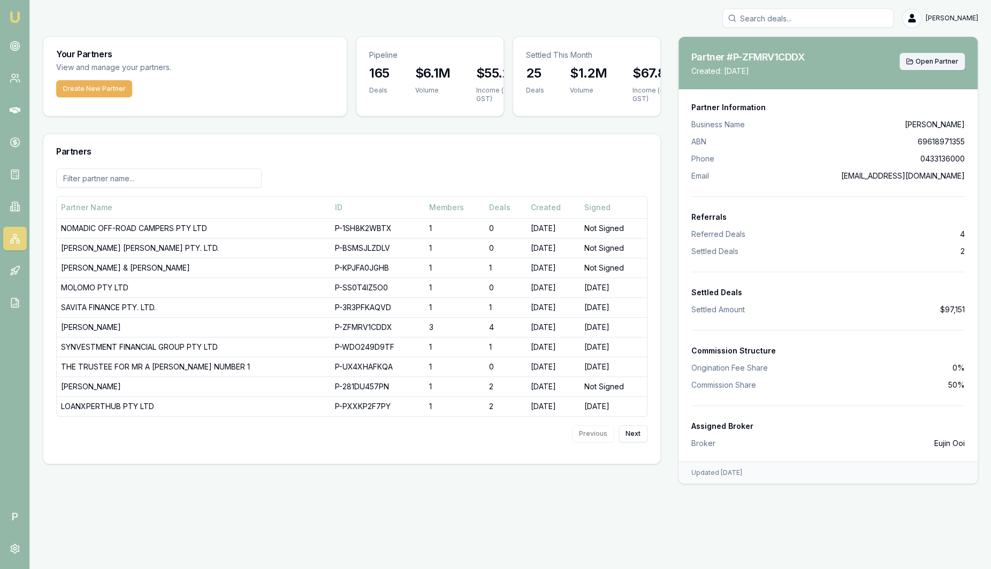
click at [926, 61] on span "Open Partner" at bounding box center [937, 61] width 43 height 9
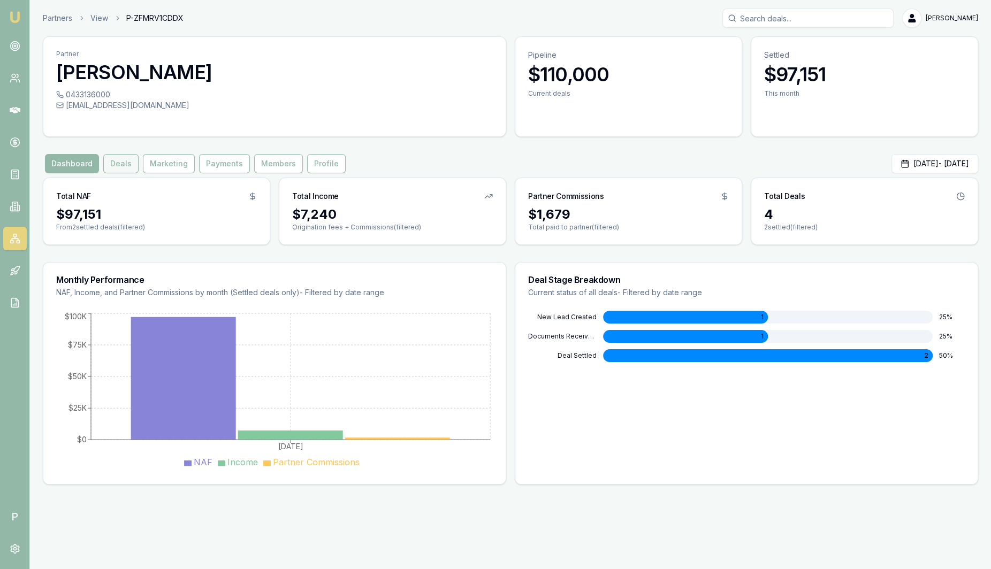
click at [127, 164] on button "Deals" at bounding box center [120, 163] width 35 height 19
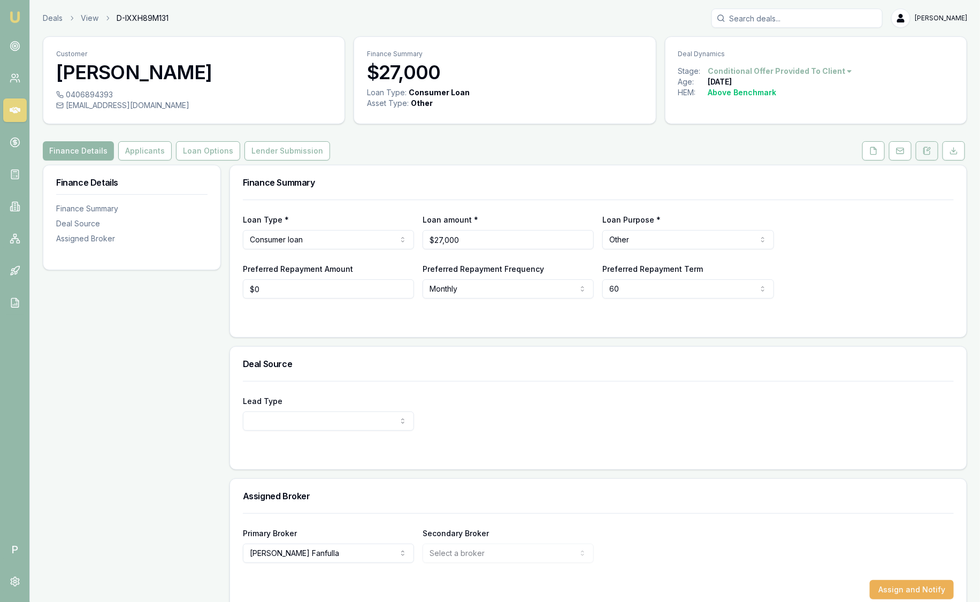
click at [926, 147] on icon at bounding box center [927, 151] width 9 height 9
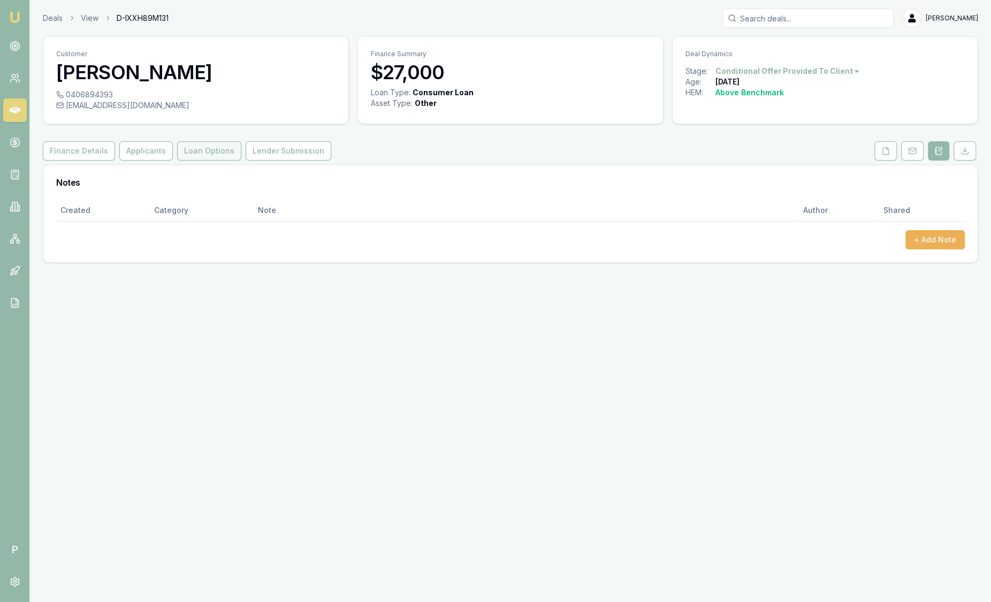
click at [210, 150] on button "Loan Options" at bounding box center [209, 150] width 64 height 19
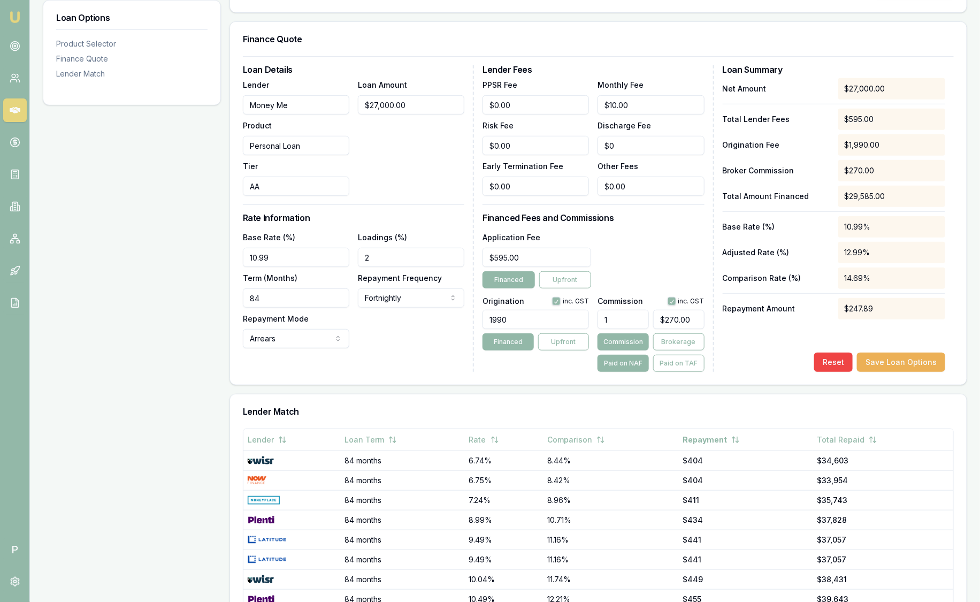
scroll to position [357, 0]
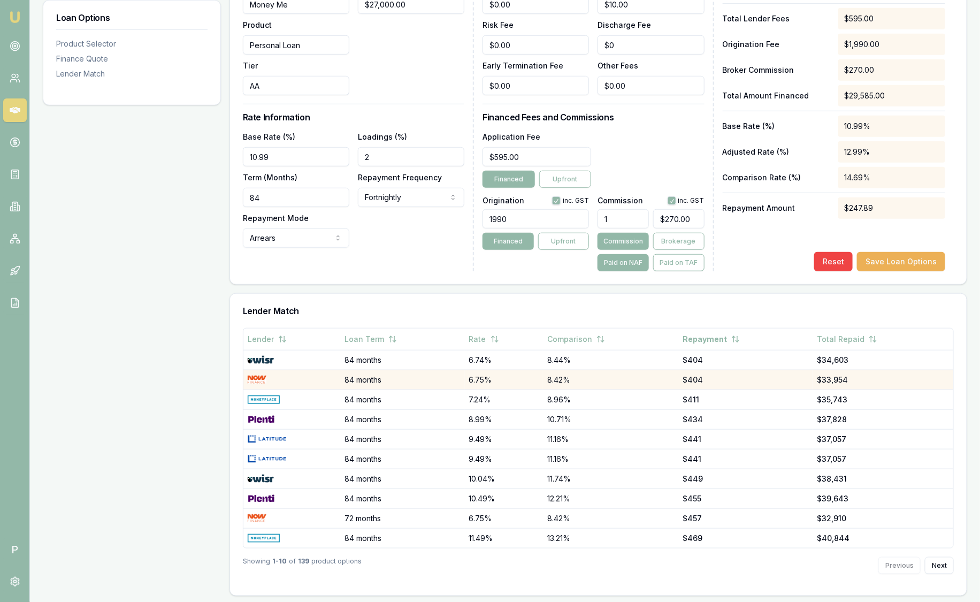
click at [400, 385] on td "84 months" at bounding box center [402, 380] width 124 height 20
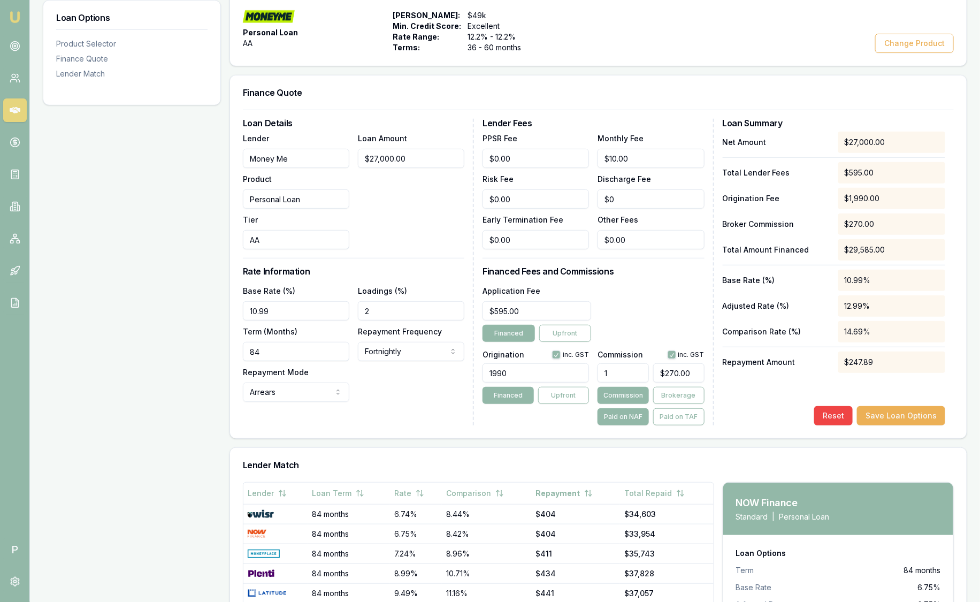
scroll to position [334, 0]
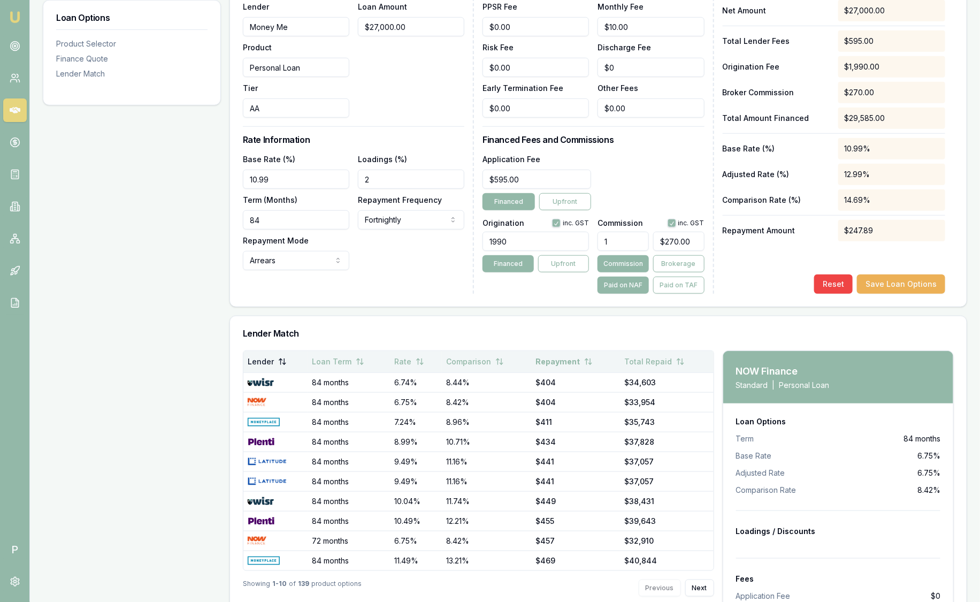
click at [263, 365] on button "Lender" at bounding box center [267, 361] width 39 height 19
click at [263, 364] on button "Lender" at bounding box center [268, 361] width 40 height 19
click at [263, 364] on button "Lender" at bounding box center [267, 361] width 39 height 19
click at [263, 364] on button "Lender" at bounding box center [268, 361] width 40 height 19
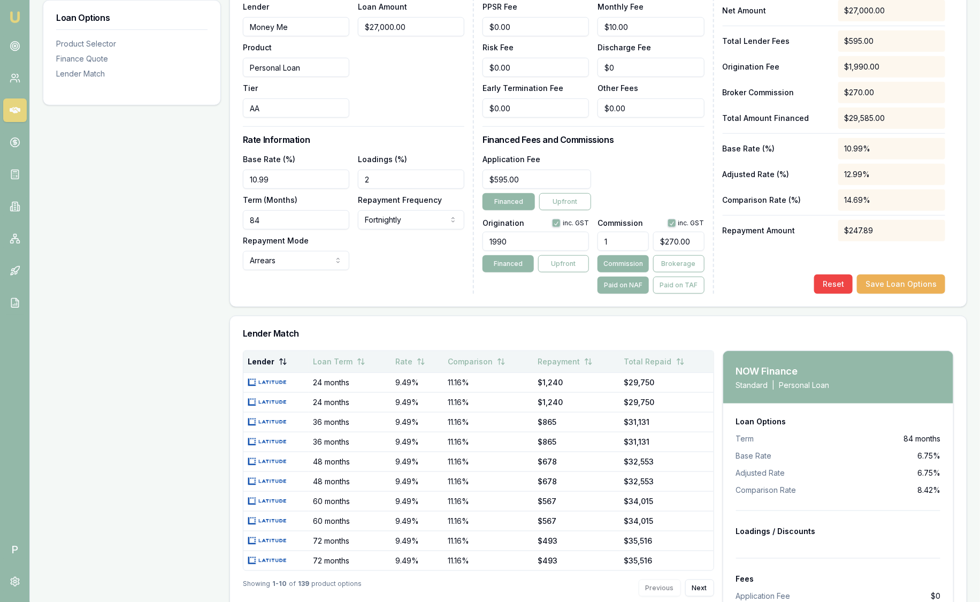
click at [263, 364] on button "Lender" at bounding box center [268, 361] width 40 height 19
click at [263, 364] on button "Lender" at bounding box center [267, 361] width 39 height 19
click at [263, 364] on button "Lender" at bounding box center [268, 361] width 40 height 19
click at [263, 364] on button "Lender" at bounding box center [267, 361] width 39 height 19
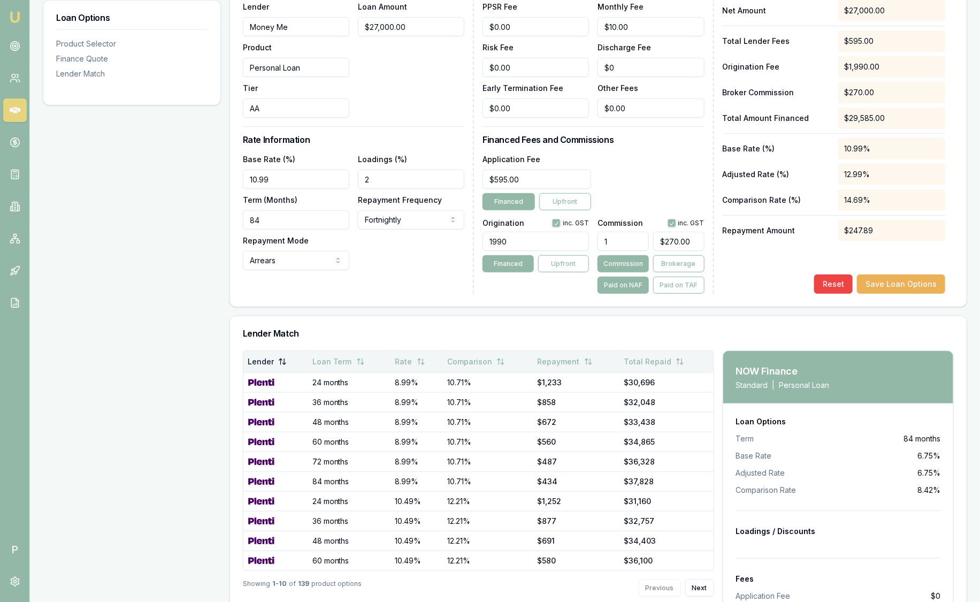
click at [263, 364] on button "Lender" at bounding box center [267, 361] width 39 height 19
click at [263, 364] on button "Lender" at bounding box center [268, 361] width 40 height 19
click at [263, 364] on button "Lender" at bounding box center [267, 361] width 39 height 19
click at [263, 364] on button "Lender" at bounding box center [268, 361] width 40 height 19
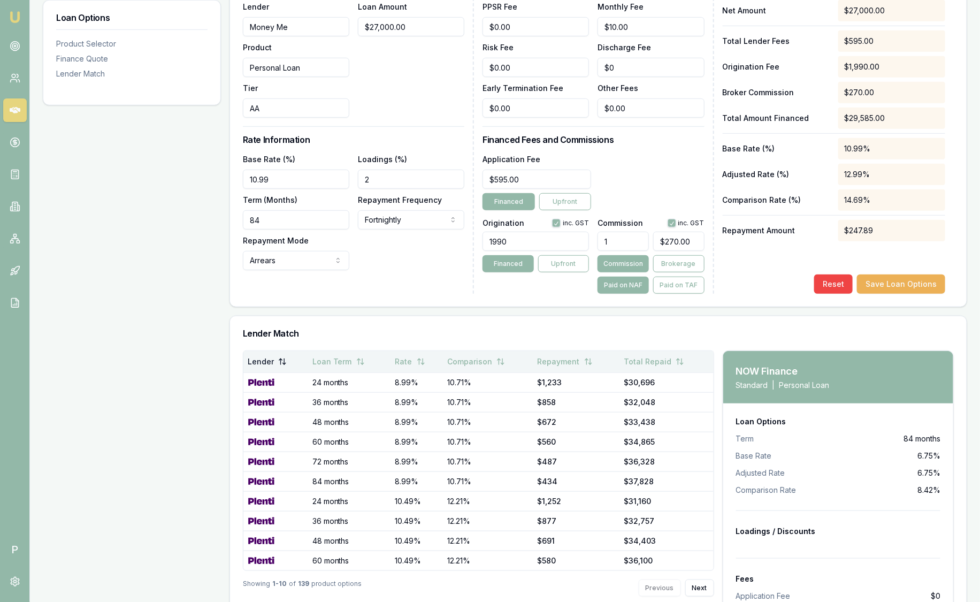
click at [263, 364] on button "Lender" at bounding box center [267, 361] width 39 height 19
click at [408, 362] on button "Rate" at bounding box center [410, 361] width 30 height 19
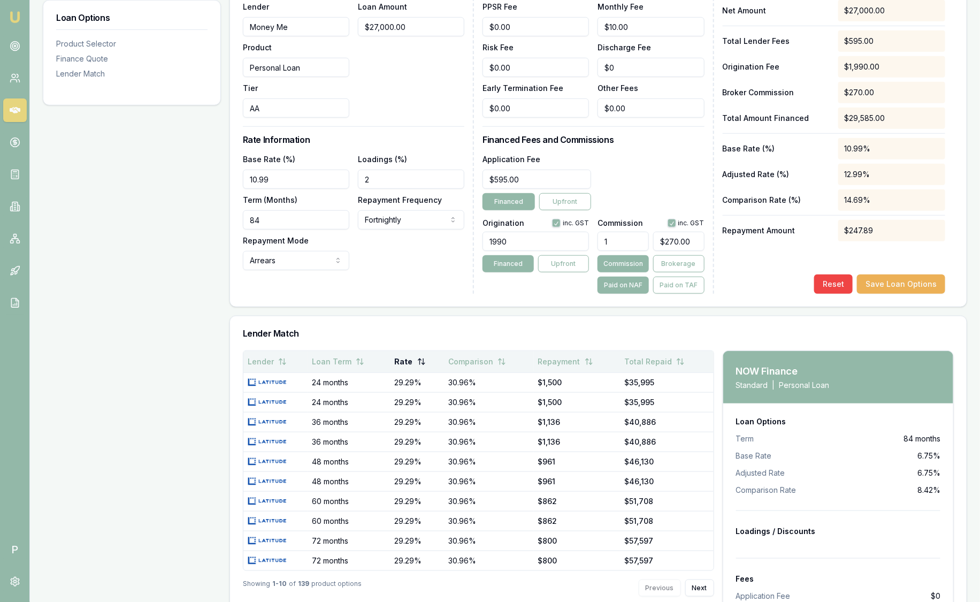
click at [408, 361] on button "Rate" at bounding box center [410, 361] width 31 height 19
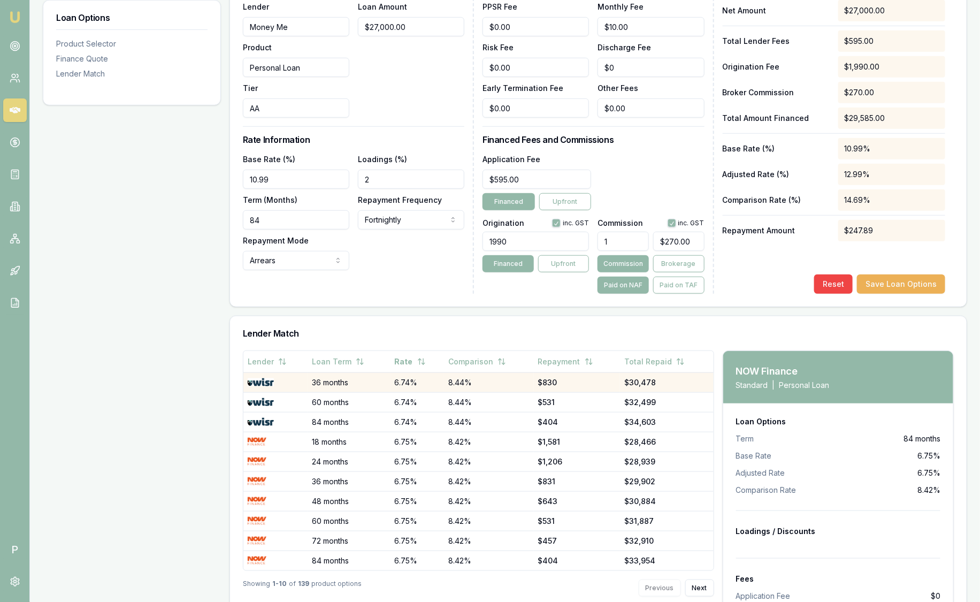
click at [410, 380] on td "6.74%" at bounding box center [418, 382] width 54 height 20
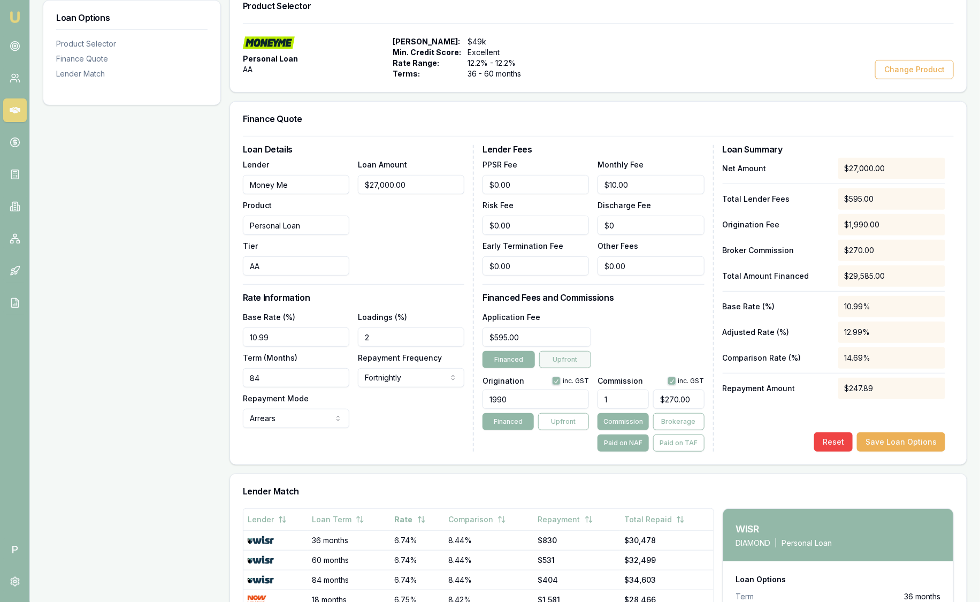
scroll to position [0, 0]
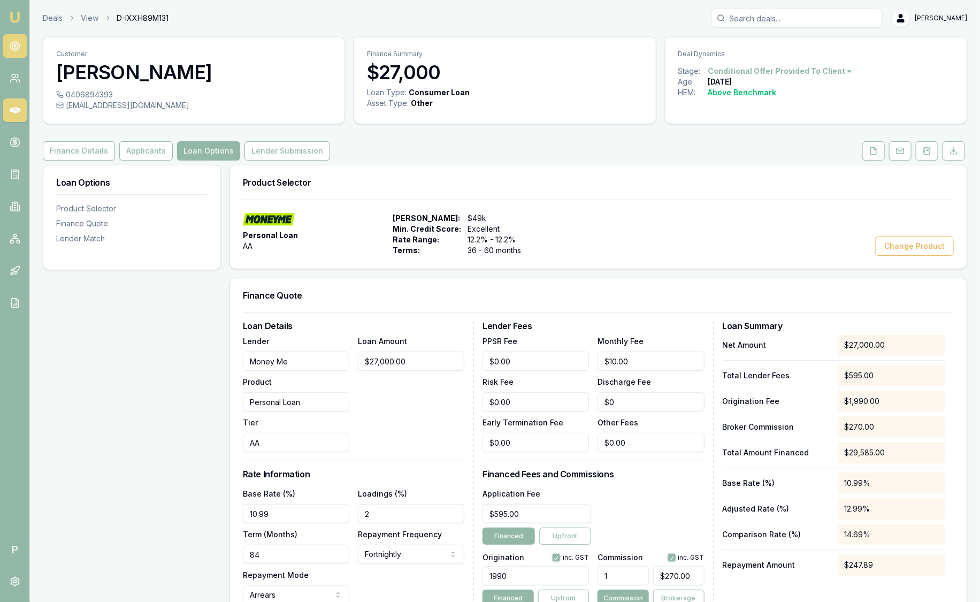
click at [11, 45] on icon at bounding box center [15, 46] width 11 height 11
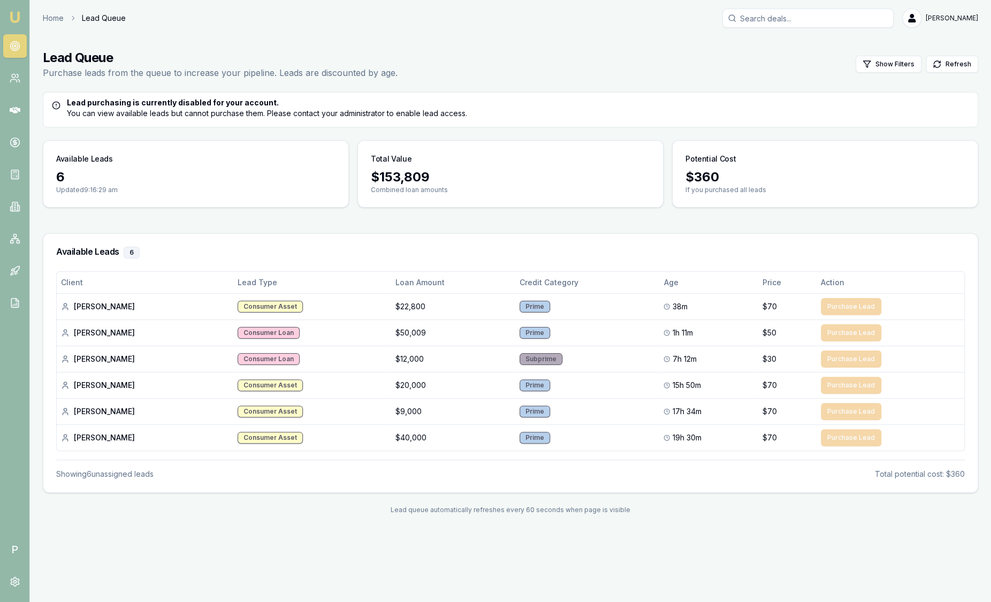
click at [17, 19] on img at bounding box center [15, 17] width 13 height 13
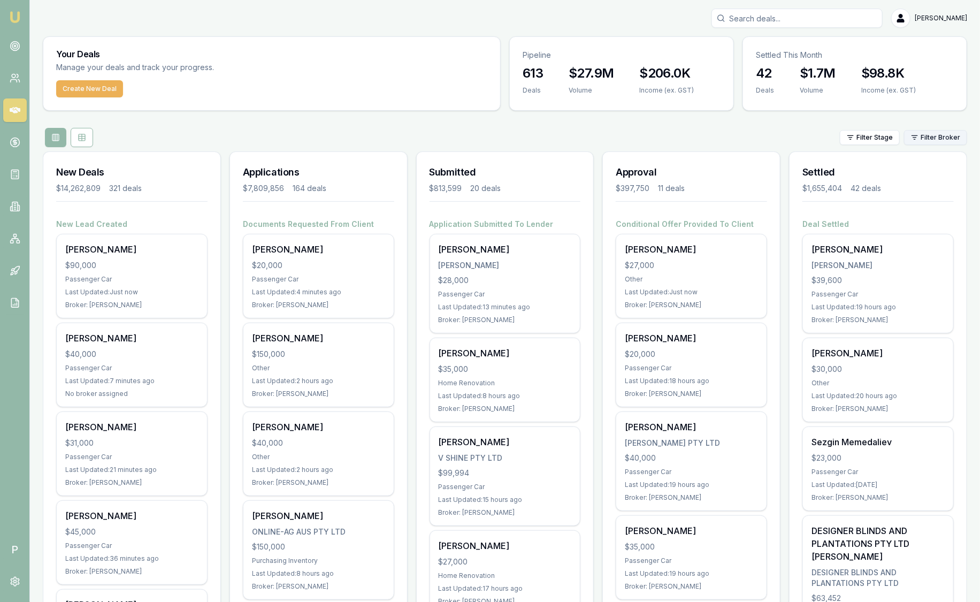
click at [924, 136] on html "Emu Broker P Sam Crouch Toggle Menu Your Deals Manage your deals and track your…" at bounding box center [490, 301] width 980 height 602
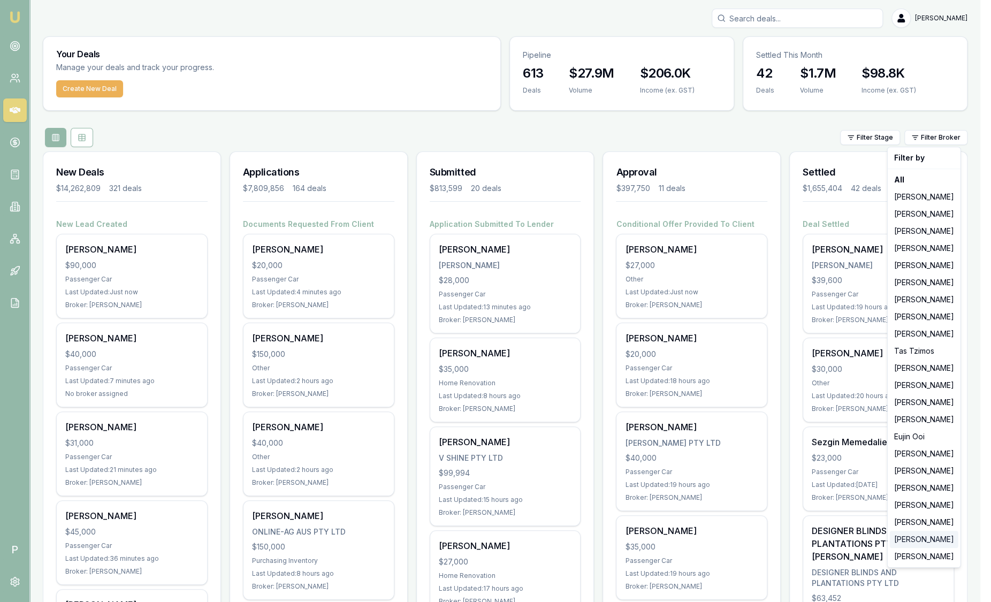
click at [930, 539] on div "[PERSON_NAME]" at bounding box center [924, 539] width 69 height 17
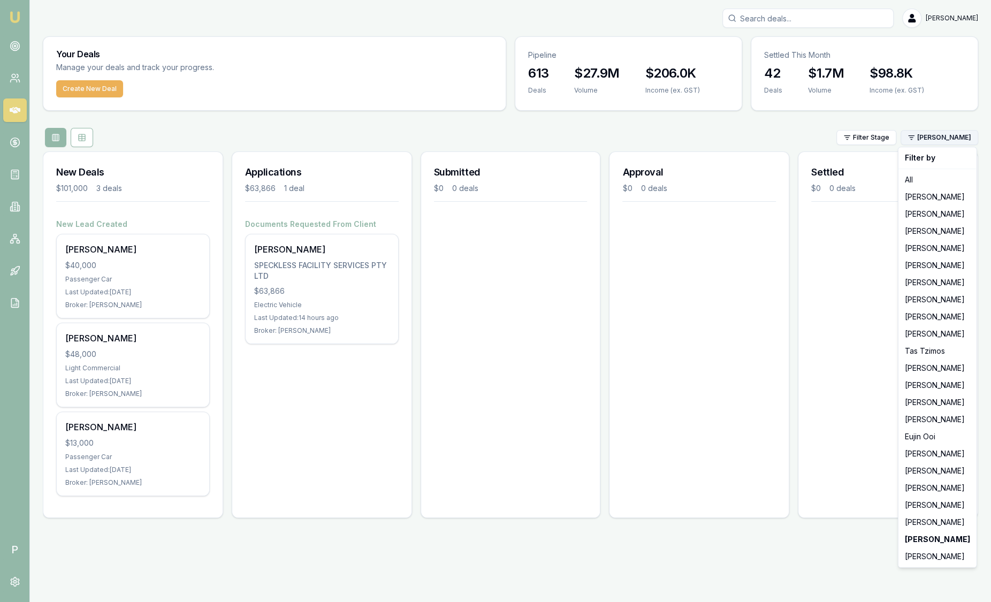
click at [960, 141] on html "Emu Broker P Sam Crouch Toggle Menu Your Deals Manage your deals and track your…" at bounding box center [495, 301] width 991 height 602
click at [923, 522] on div "[PERSON_NAME]" at bounding box center [938, 522] width 74 height 17
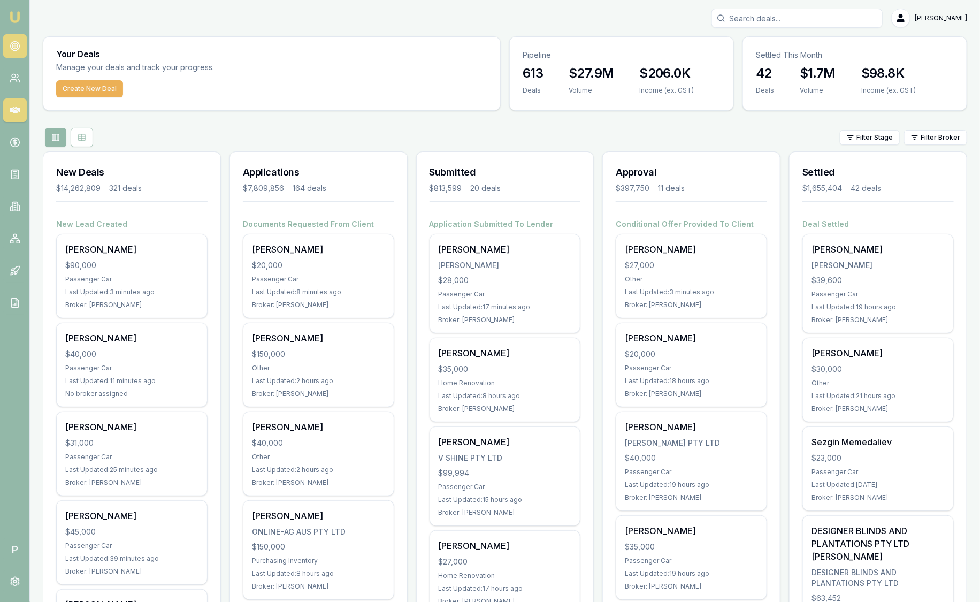
click at [12, 41] on link at bounding box center [15, 46] width 24 height 24
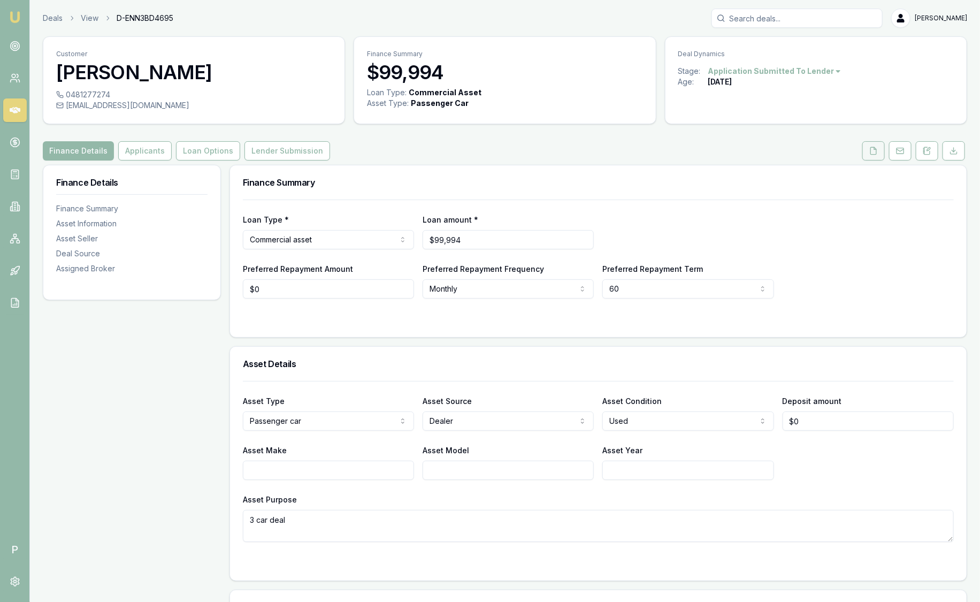
click at [876, 153] on icon at bounding box center [874, 151] width 9 height 9
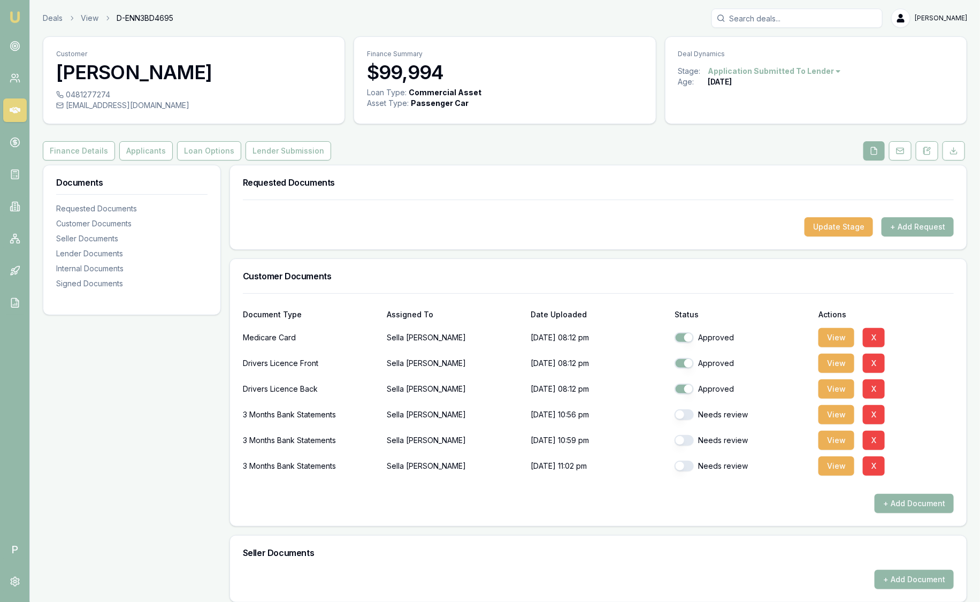
click at [16, 12] on img at bounding box center [15, 17] width 13 height 13
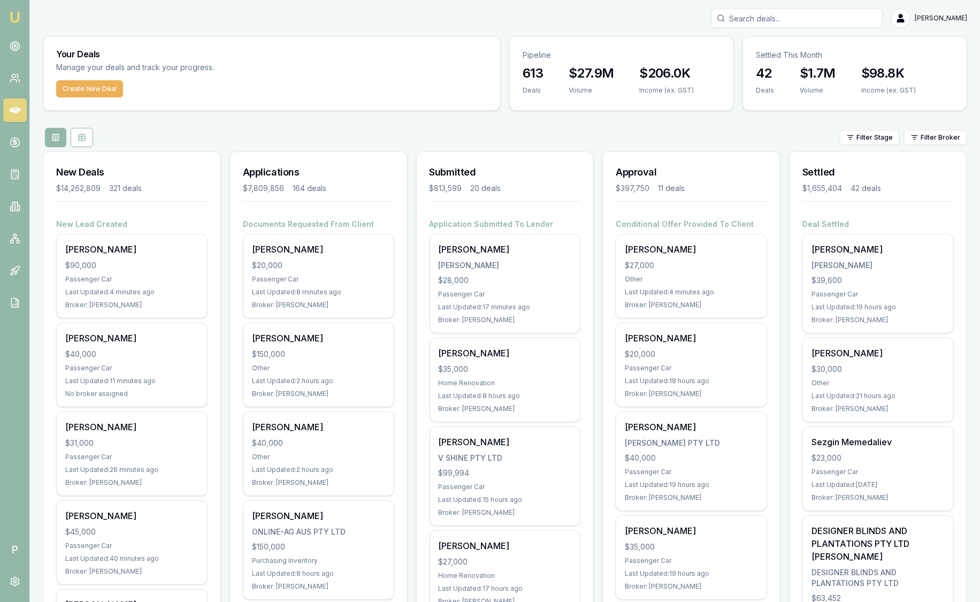
click at [938, 152] on div "Settled $1,655,404 42 deals" at bounding box center [878, 185] width 177 height 67
click at [934, 136] on html "Emu Broker P [PERSON_NAME] Toggle Menu Your Deals Manage your deals and track y…" at bounding box center [490, 301] width 980 height 602
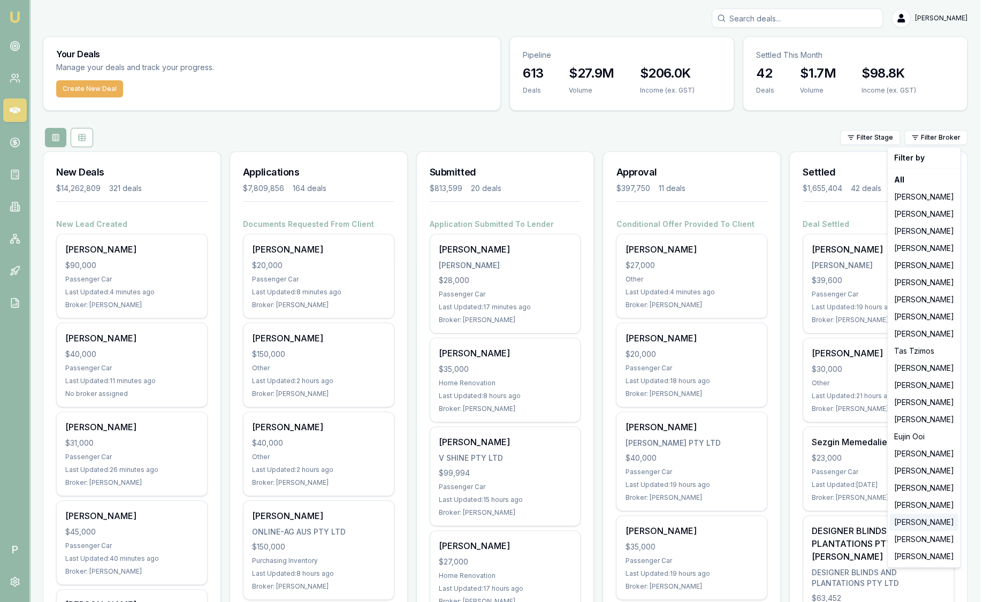
click at [909, 522] on div "[PERSON_NAME]" at bounding box center [924, 522] width 69 height 17
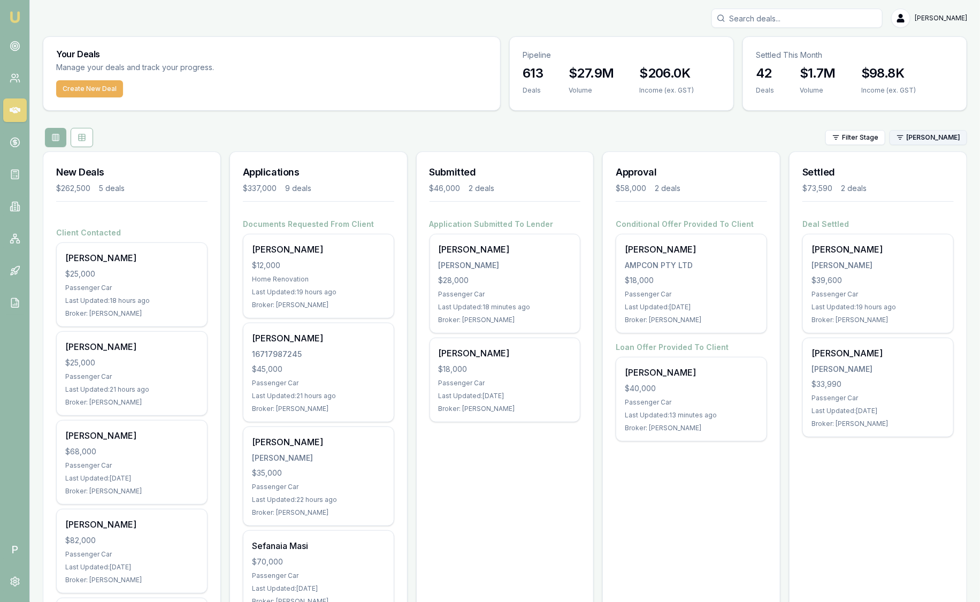
click at [944, 143] on html "Emu Broker P Sam Crouch Toggle Menu Your Deals Manage your deals and track your…" at bounding box center [490, 301] width 980 height 602
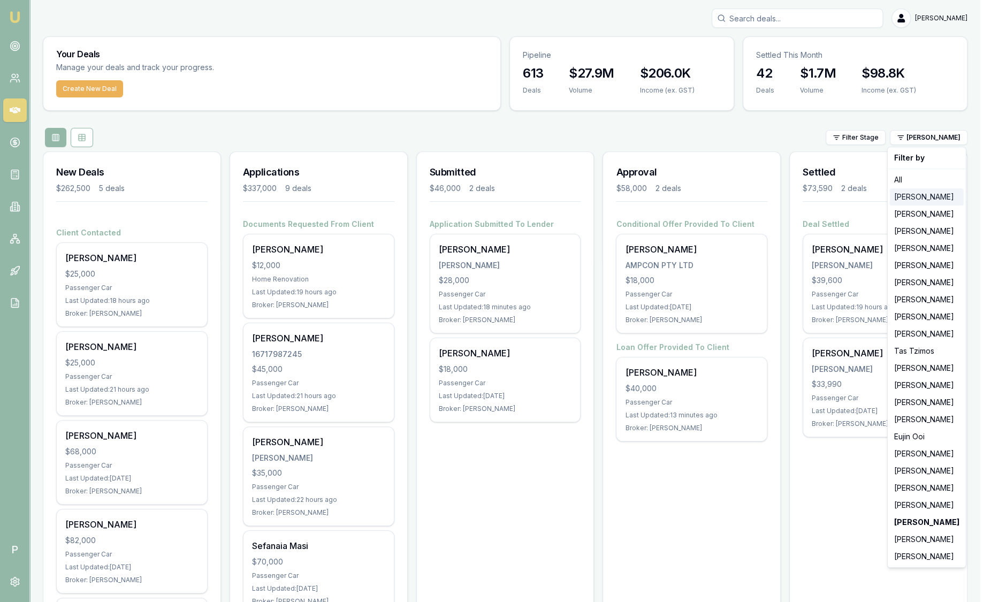
click at [925, 203] on div "[PERSON_NAME]" at bounding box center [927, 196] width 74 height 17
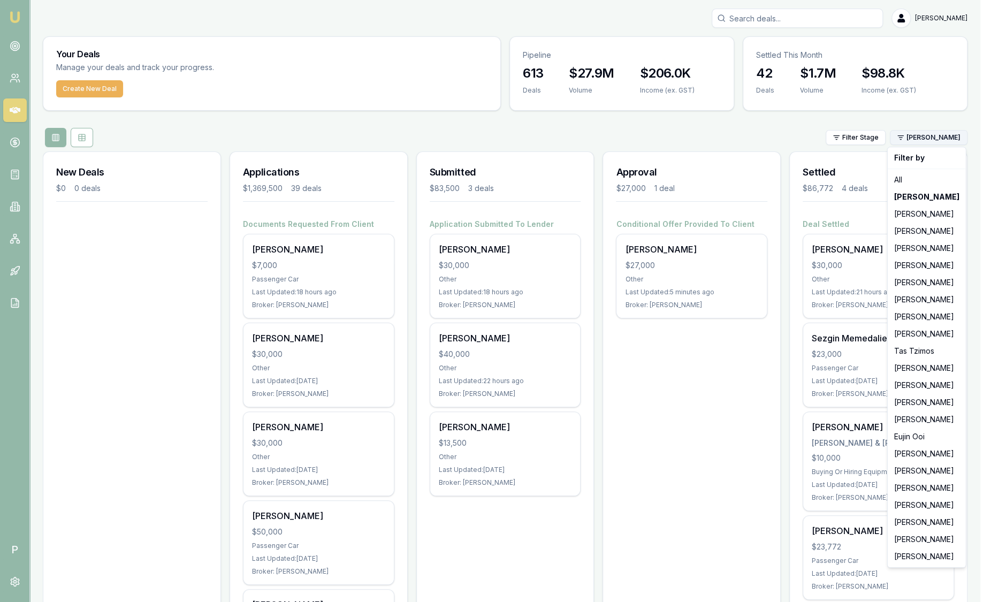
click at [920, 135] on html "Emu Broker P [PERSON_NAME] Toggle Menu Your Deals Manage your deals and track y…" at bounding box center [495, 301] width 991 height 602
click at [932, 267] on div "[PERSON_NAME]" at bounding box center [927, 265] width 74 height 17
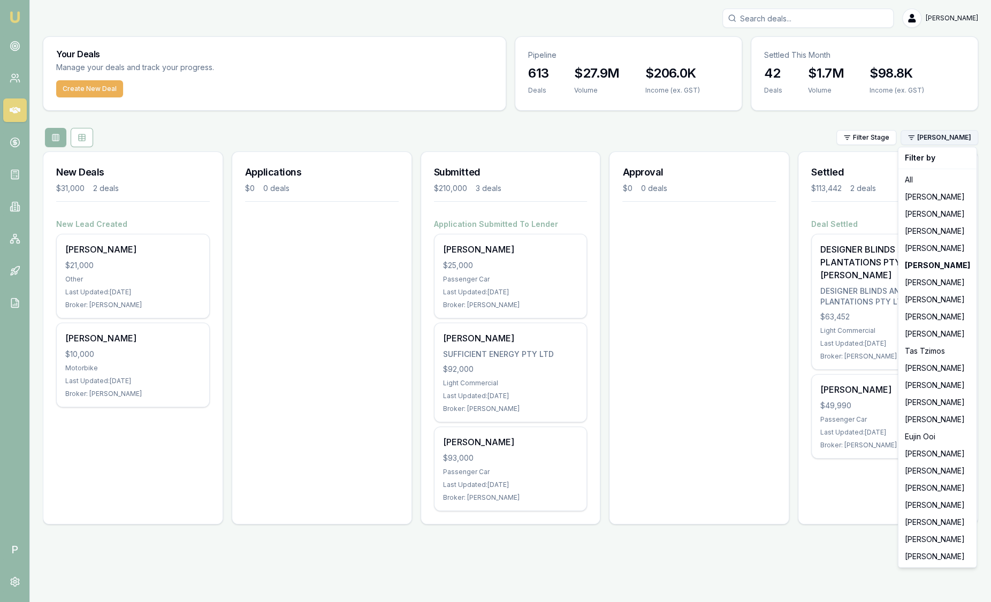
click at [946, 136] on html "Emu Broker P Sam Crouch Toggle Menu Your Deals Manage your deals and track your…" at bounding box center [495, 301] width 991 height 602
click at [940, 554] on div "[PERSON_NAME]" at bounding box center [938, 556] width 74 height 17
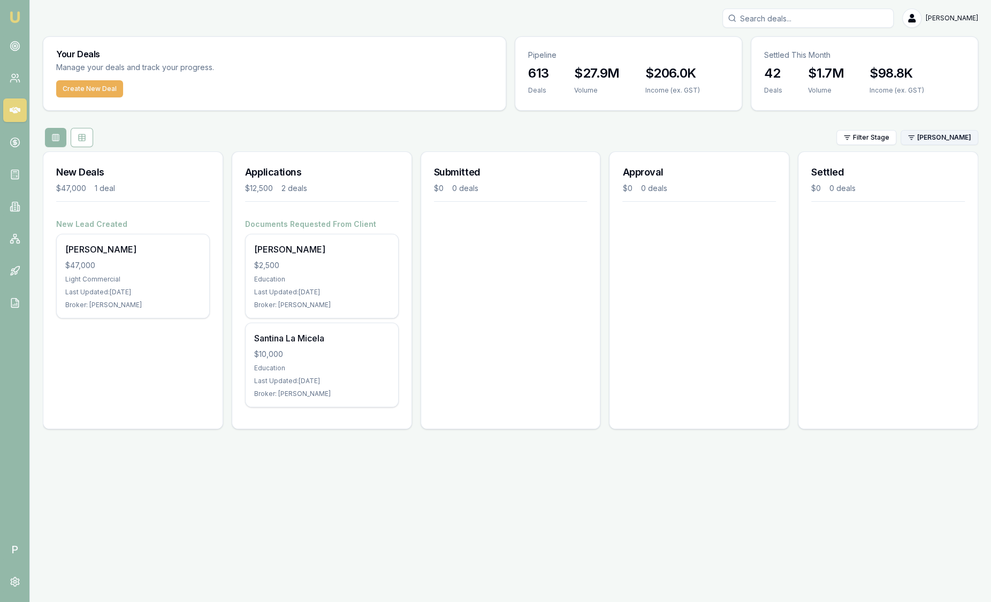
click at [941, 143] on html "Emu Broker P Sam Crouch Toggle Menu Your Deals Manage your deals and track your…" at bounding box center [495, 301] width 991 height 602
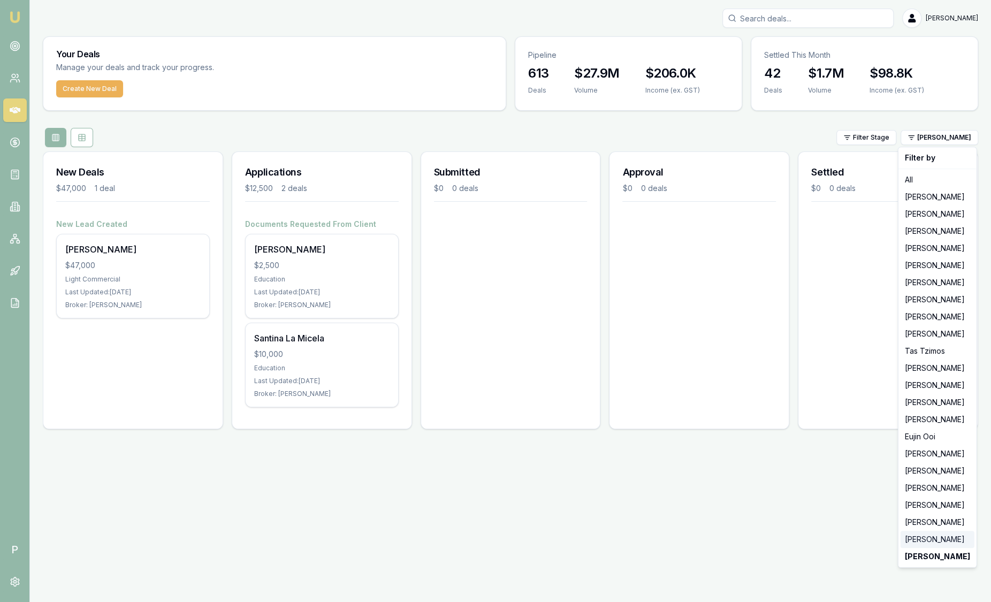
click at [919, 542] on div "[PERSON_NAME]" at bounding box center [938, 539] width 74 height 17
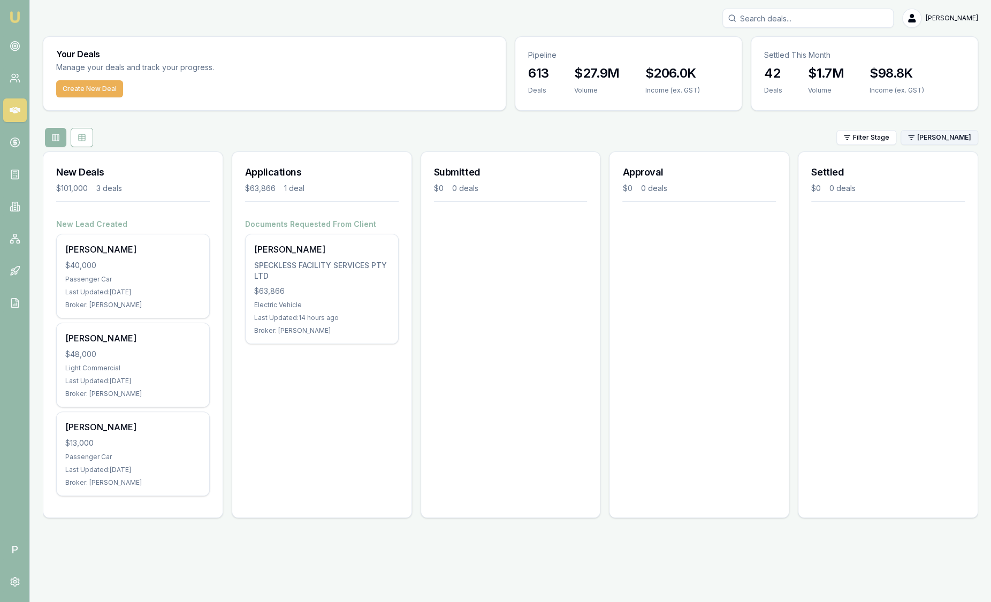
click at [956, 140] on html "Emu Broker P Sam Crouch Toggle Menu Your Deals Manage your deals and track your…" at bounding box center [495, 301] width 991 height 602
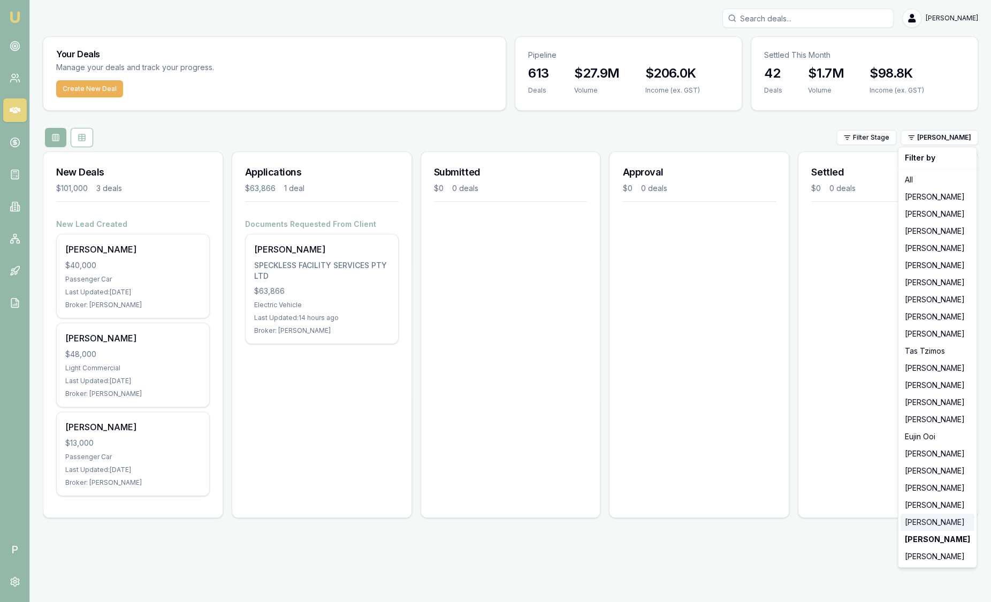
click at [928, 526] on div "[PERSON_NAME]" at bounding box center [938, 522] width 74 height 17
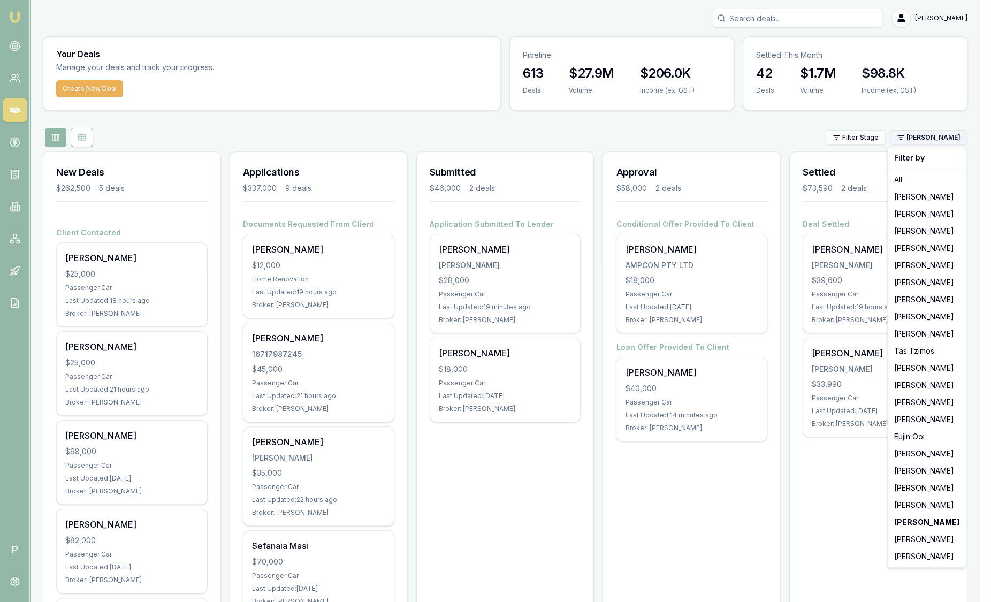
click at [926, 136] on html "Emu Broker P Sam Crouch Toggle Menu Your Deals Manage your deals and track your…" at bounding box center [495, 301] width 991 height 602
click at [926, 265] on div "[PERSON_NAME]" at bounding box center [927, 265] width 74 height 17
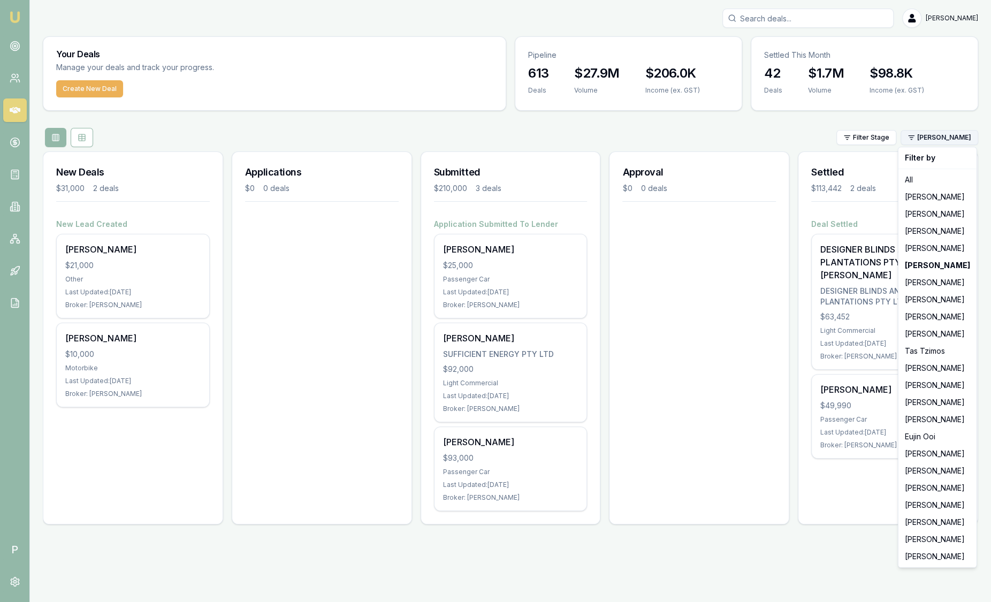
click at [965, 135] on html "Emu Broker P Sam Crouch Toggle Menu Your Deals Manage your deals and track your…" at bounding box center [495, 301] width 991 height 602
click at [917, 458] on div "[PERSON_NAME]" at bounding box center [938, 453] width 74 height 17
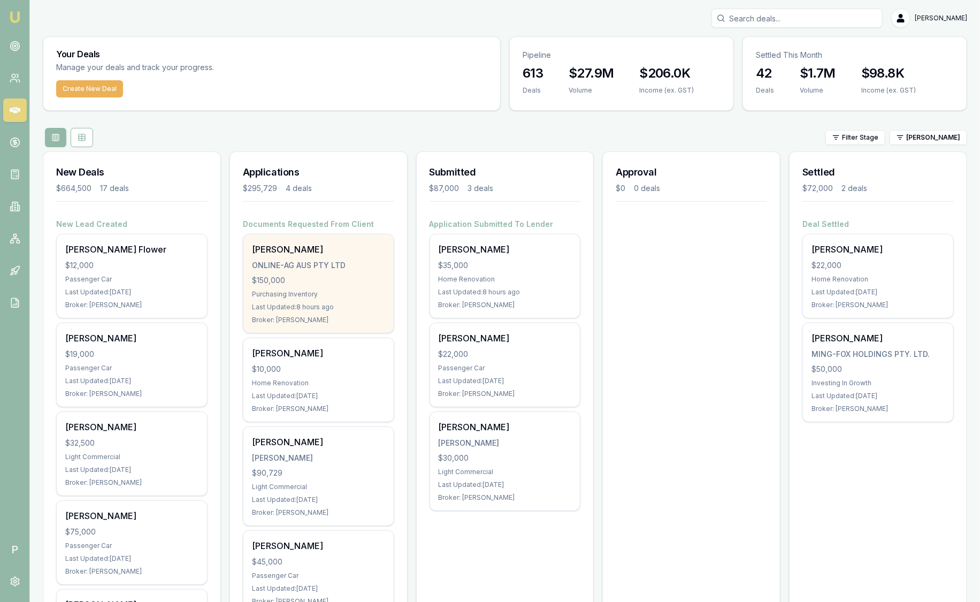
click at [326, 265] on div "ONLINE-AG AUS PTY LTD" at bounding box center [318, 265] width 133 height 11
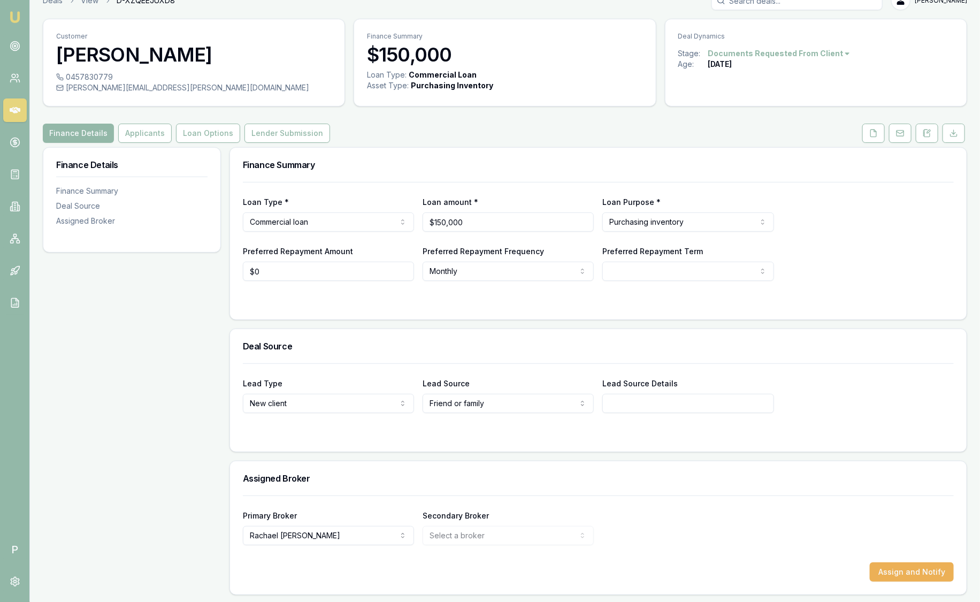
scroll to position [18, 0]
click at [934, 135] on button at bounding box center [927, 132] width 22 height 19
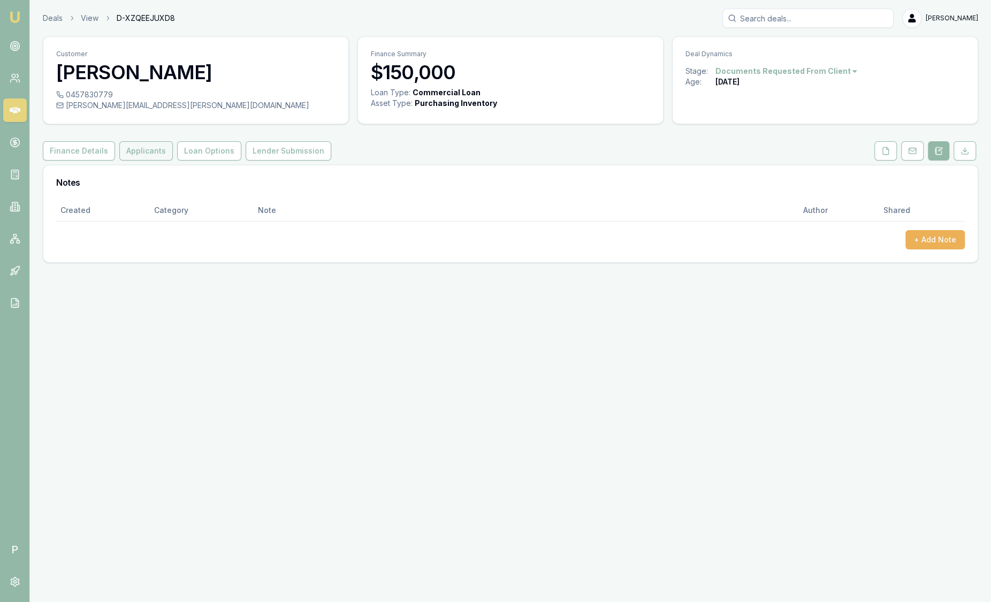
click at [134, 147] on button "Applicants" at bounding box center [146, 150] width 54 height 19
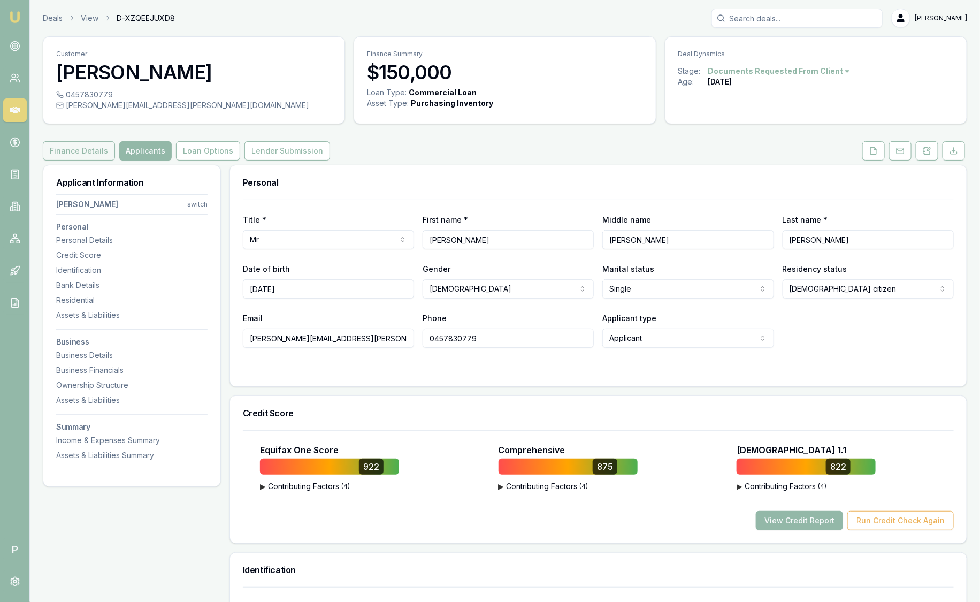
click at [80, 150] on button "Finance Details" at bounding box center [79, 150] width 72 height 19
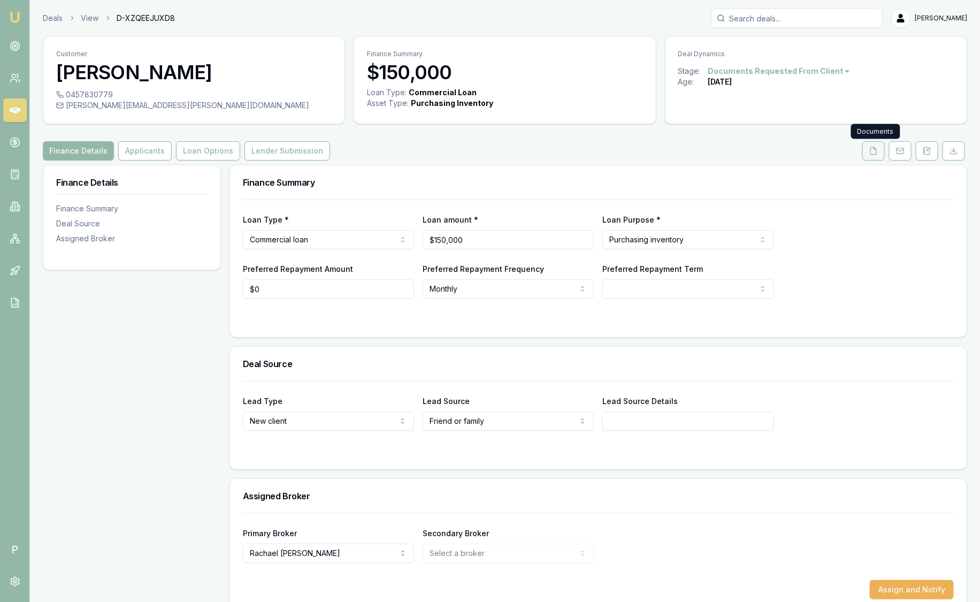
click at [879, 157] on button at bounding box center [874, 150] width 22 height 19
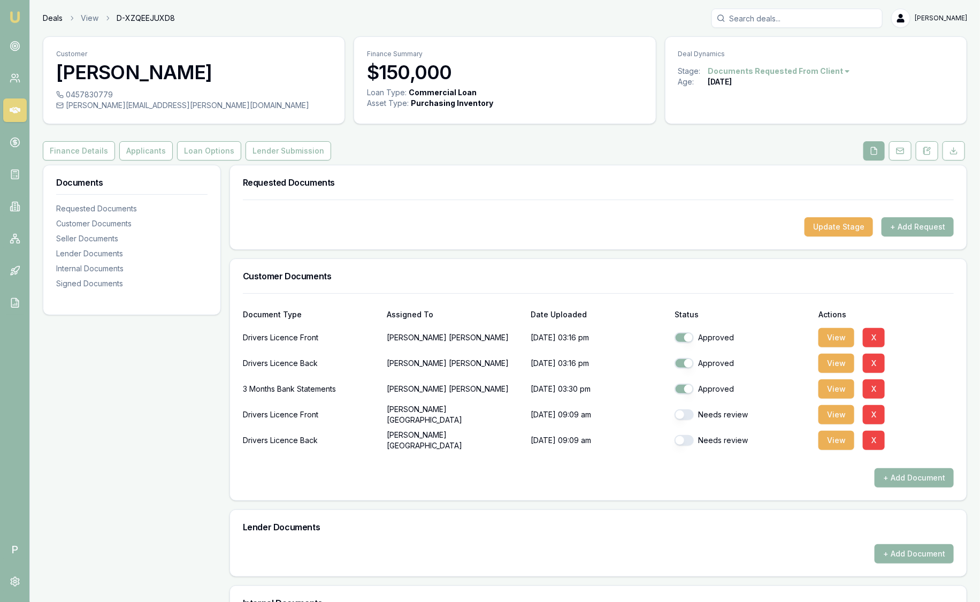
click at [51, 21] on link "Deals" at bounding box center [53, 18] width 20 height 11
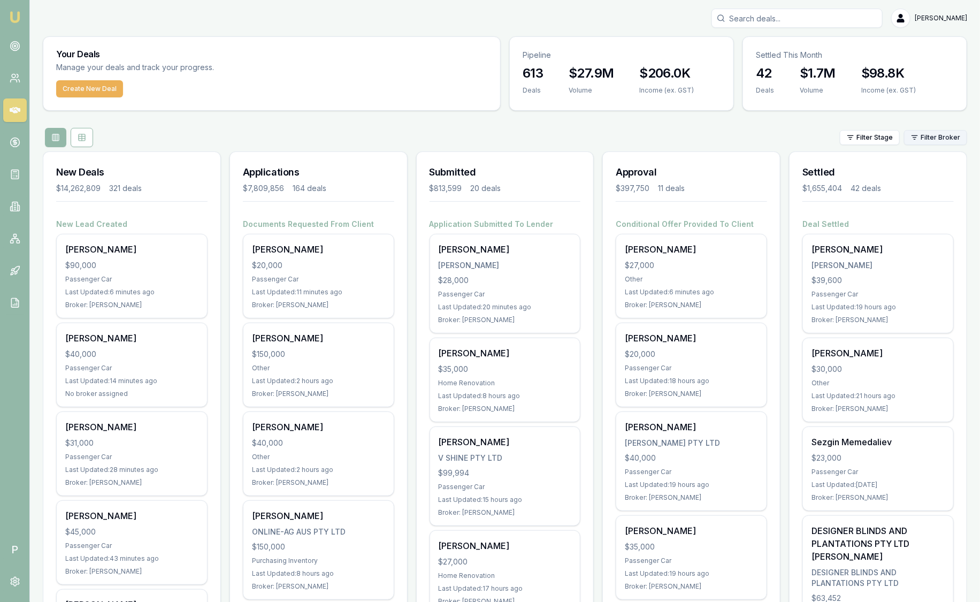
click at [947, 139] on html "Emu Broker P [PERSON_NAME] Toggle Menu Your Deals Manage your deals and track y…" at bounding box center [490, 301] width 980 height 602
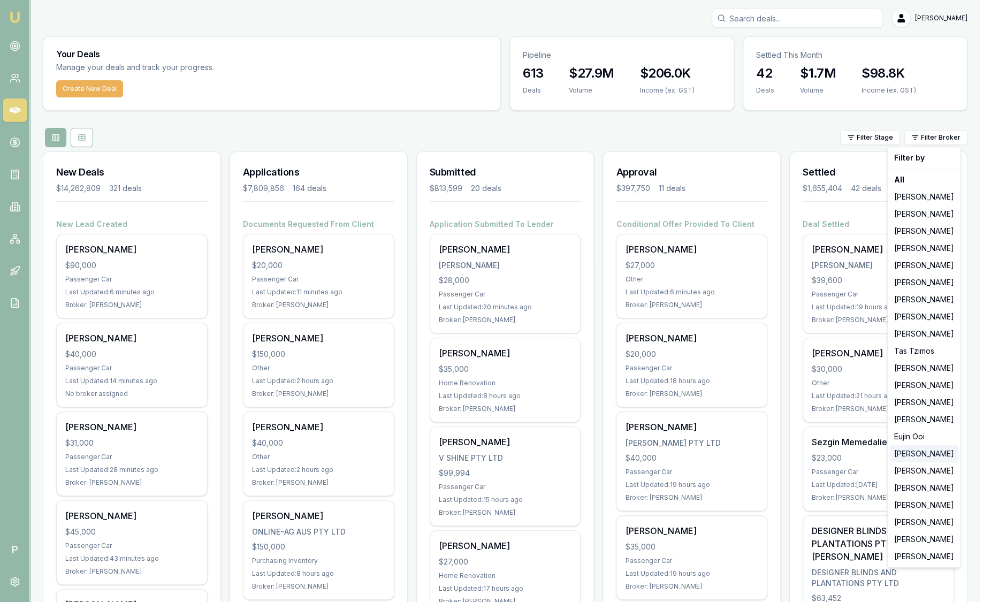
click at [915, 455] on div "[PERSON_NAME]" at bounding box center [924, 453] width 69 height 17
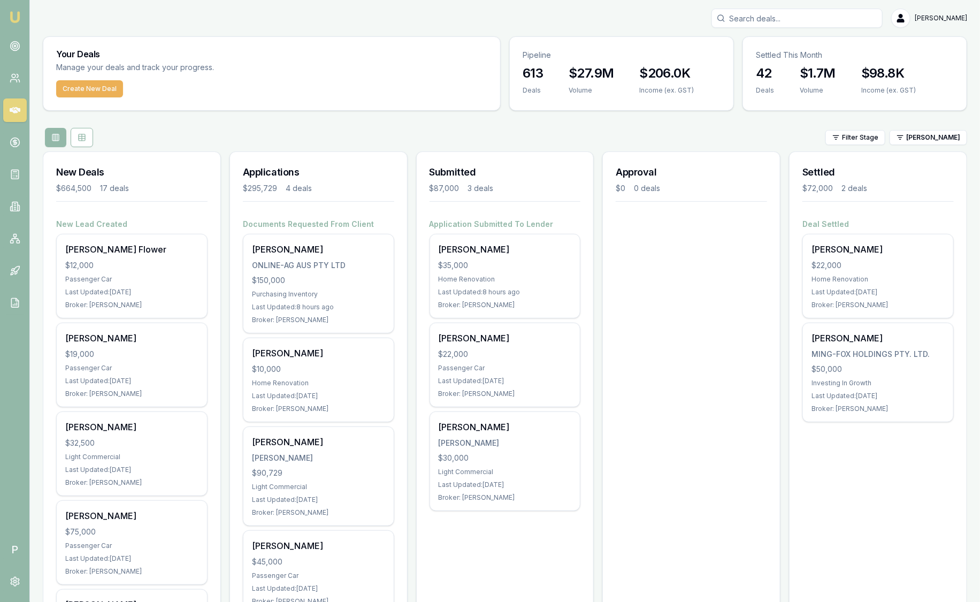
click at [17, 18] on img at bounding box center [15, 17] width 13 height 13
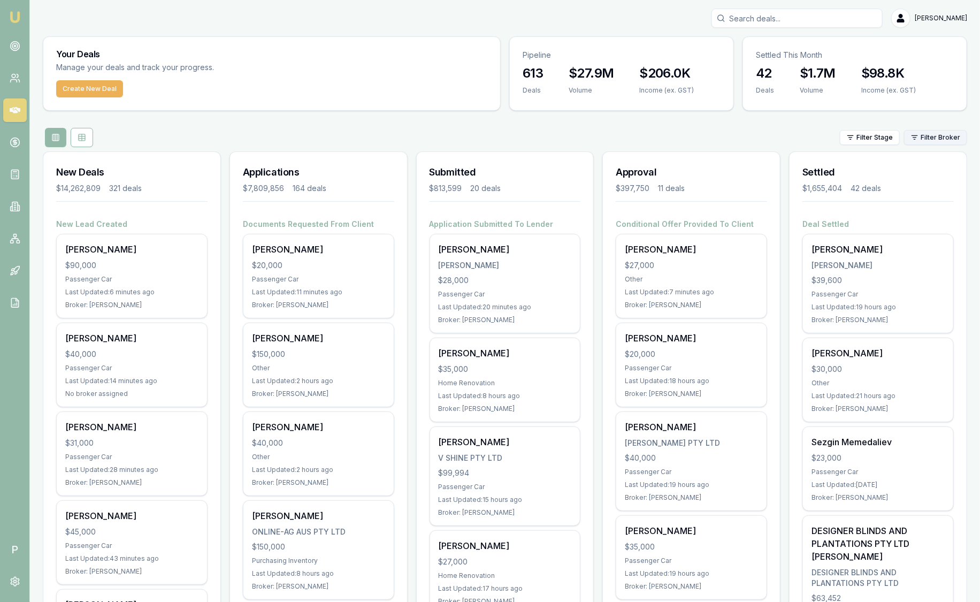
click at [933, 137] on html "Emu Broker P Sam Crouch Toggle Menu Your Deals Manage your deals and track your…" at bounding box center [490, 301] width 980 height 602
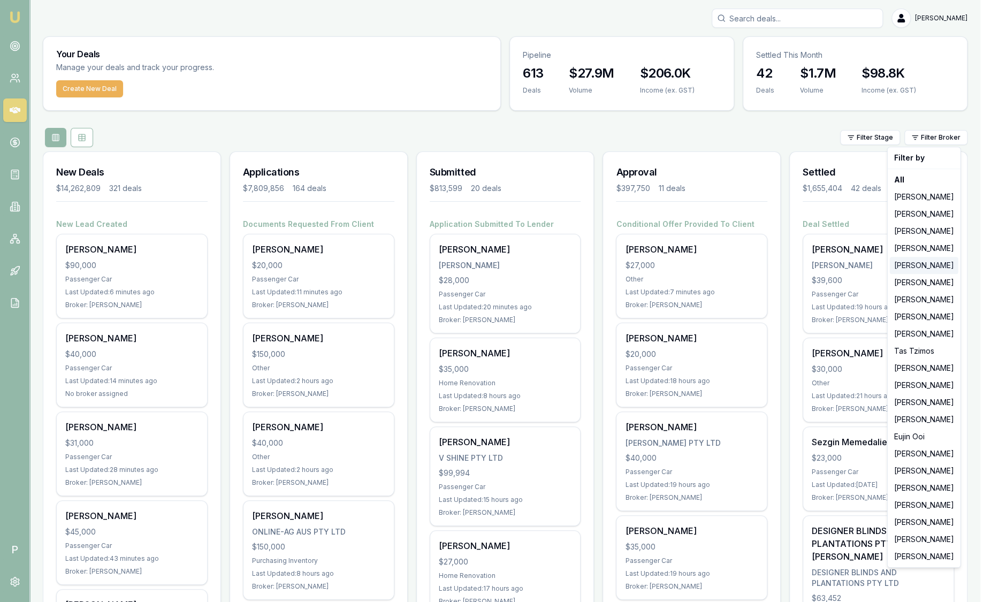
click at [913, 269] on div "Evette Abdo" at bounding box center [924, 265] width 69 height 17
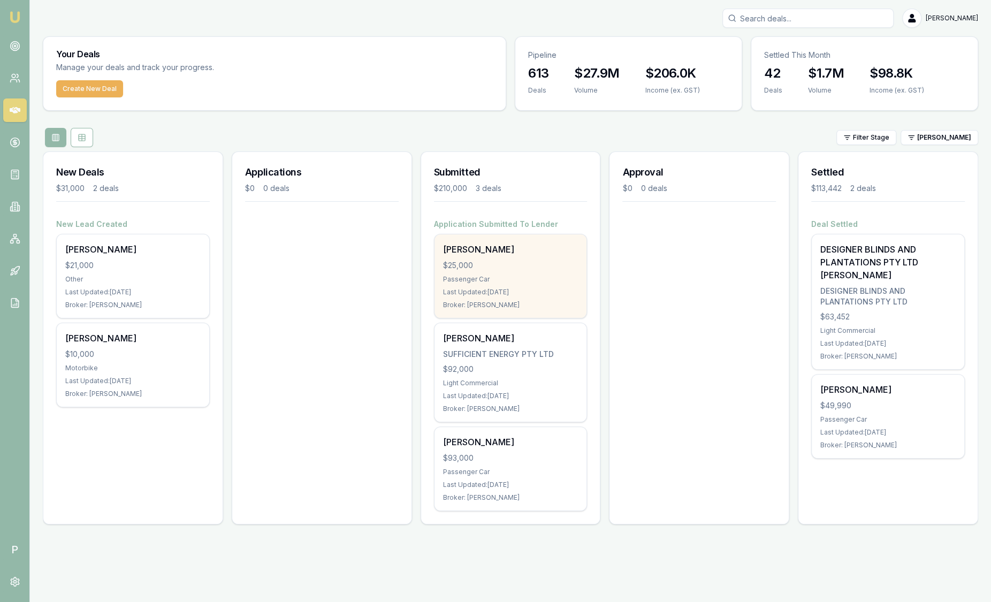
click at [521, 260] on div "$25,000" at bounding box center [510, 265] width 135 height 11
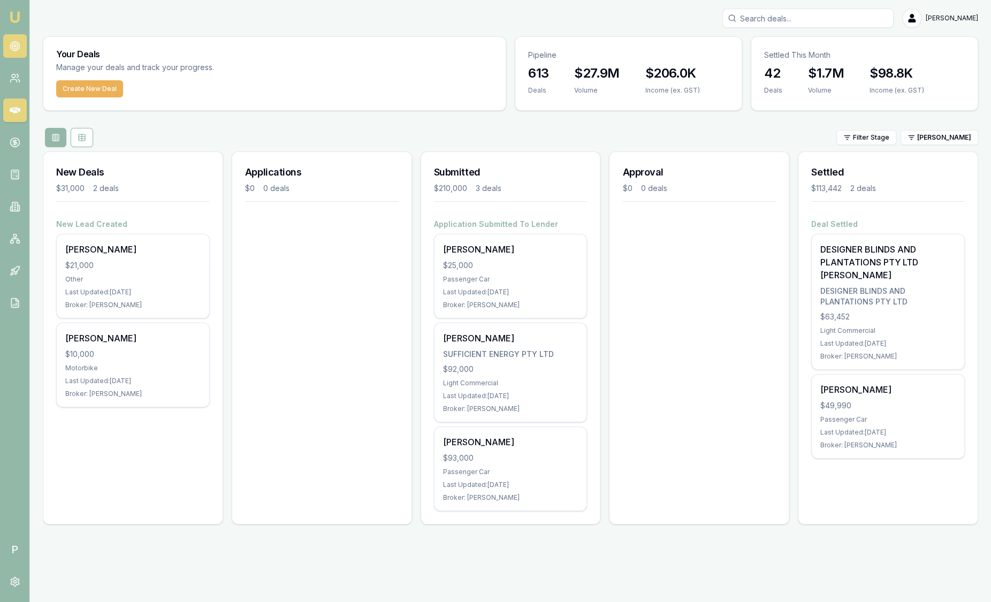
click at [12, 46] on circle at bounding box center [14, 45] width 5 height 5
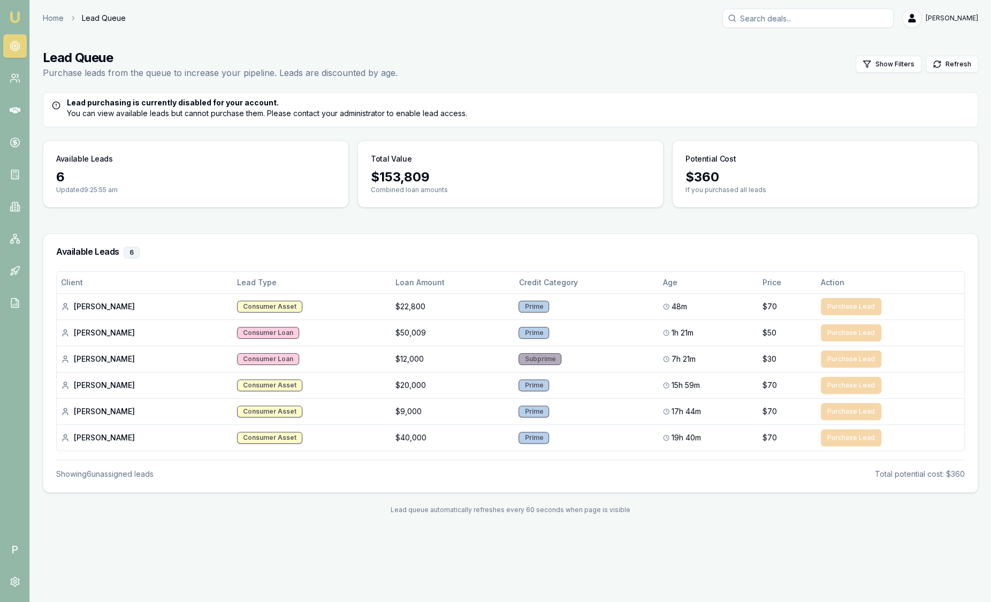
click at [21, 17] on link "Emu Broker" at bounding box center [14, 17] width 17 height 17
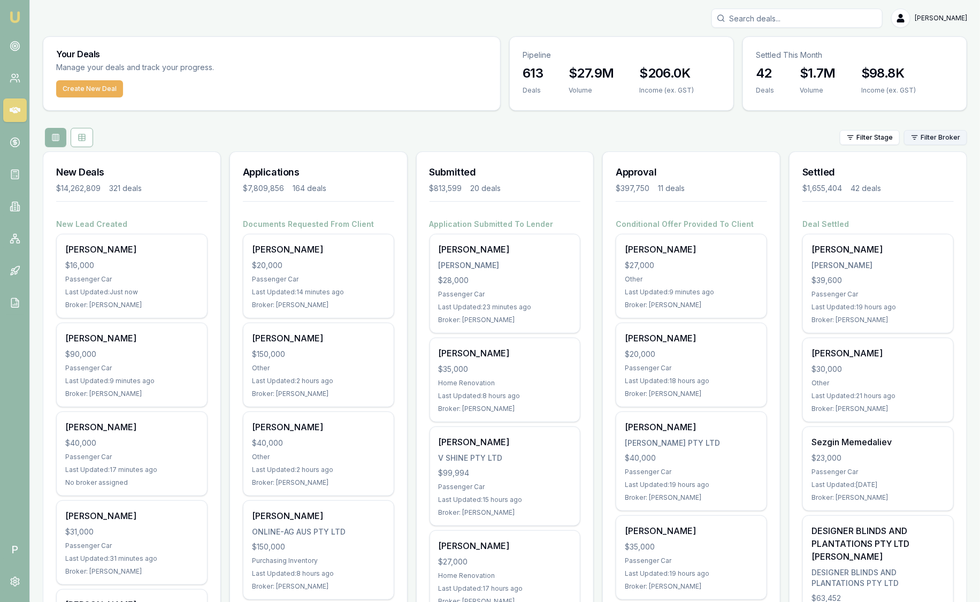
click at [935, 139] on html "Emu Broker P Sam Crouch Toggle Menu Your Deals Manage your deals and track your…" at bounding box center [490, 301] width 980 height 602
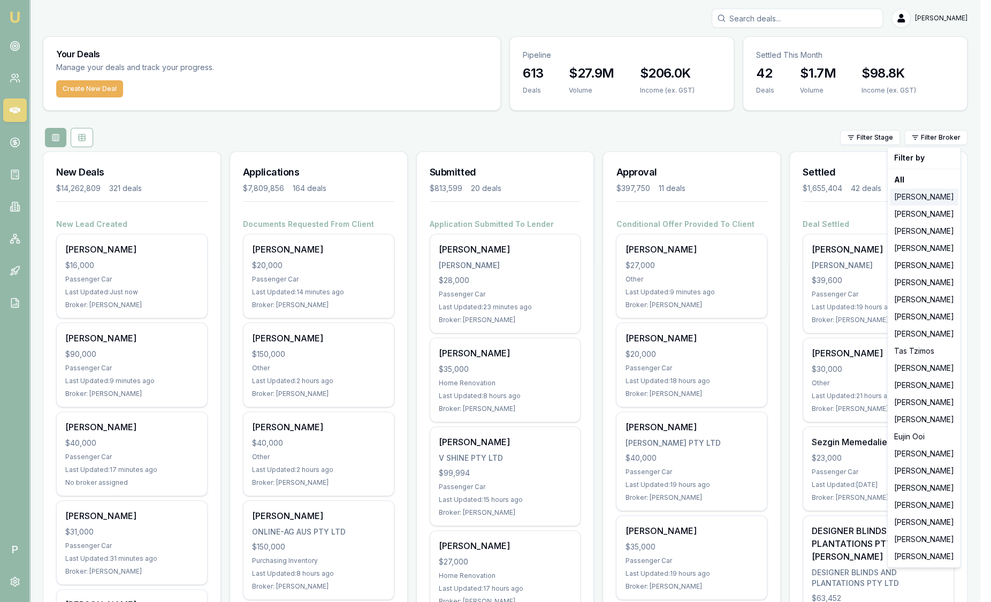
click at [911, 199] on div "[PERSON_NAME]" at bounding box center [924, 196] width 69 height 17
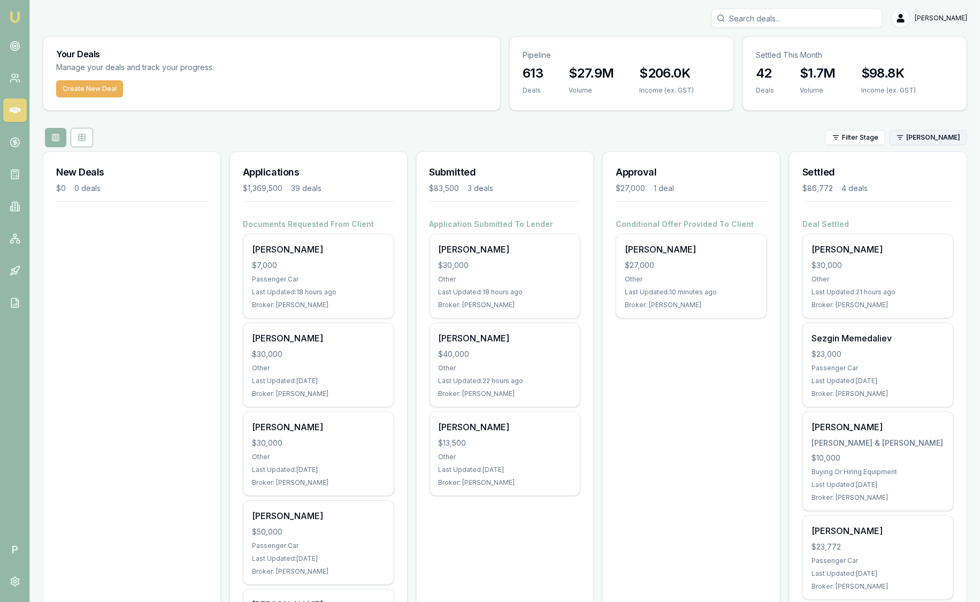
click at [928, 139] on html "Emu Broker P Sam Crouch Toggle Menu Your Deals Manage your deals and track your…" at bounding box center [490, 301] width 980 height 602
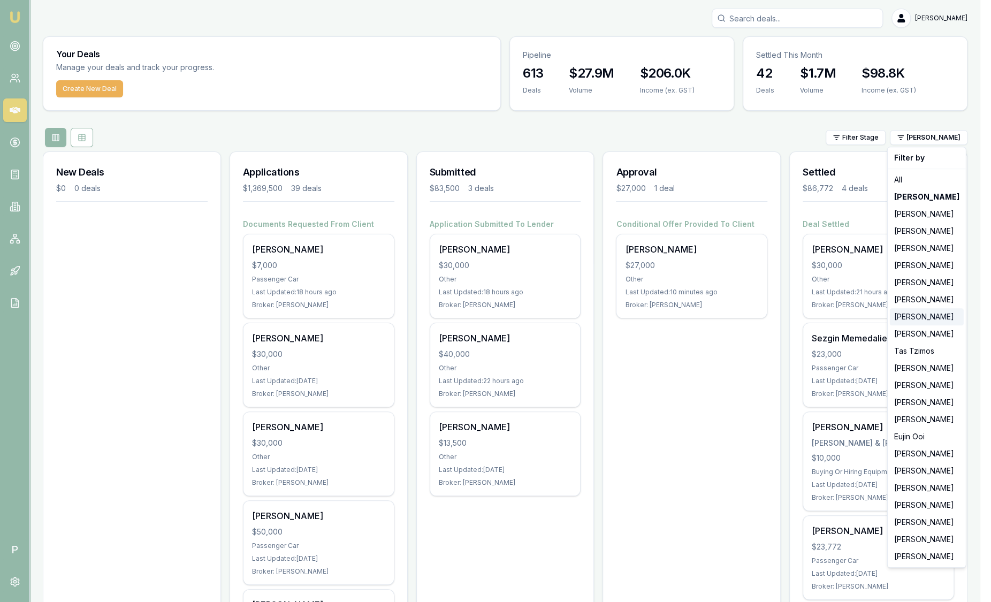
click at [909, 322] on div "[PERSON_NAME]" at bounding box center [927, 316] width 74 height 17
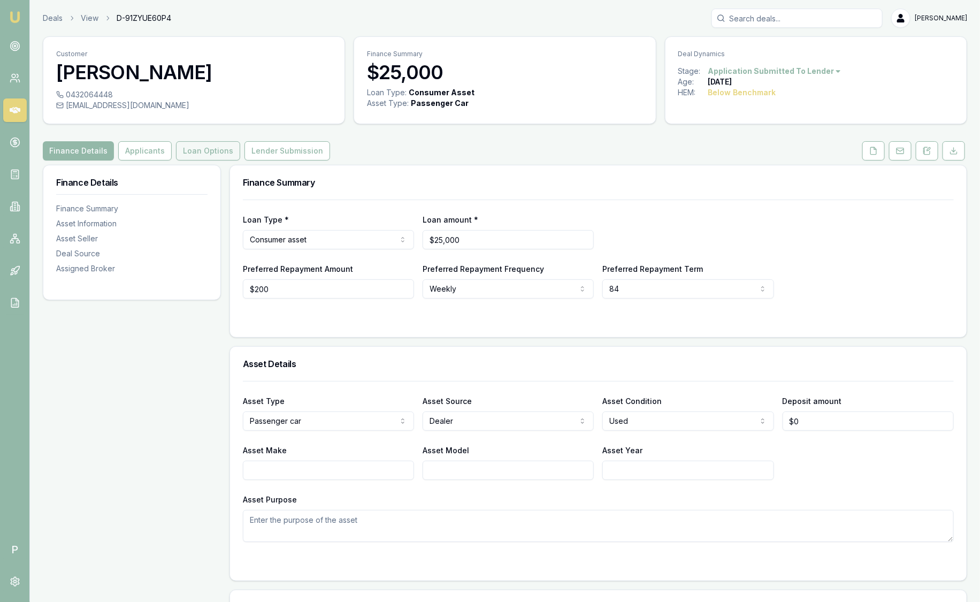
click at [188, 146] on button "Loan Options" at bounding box center [208, 150] width 64 height 19
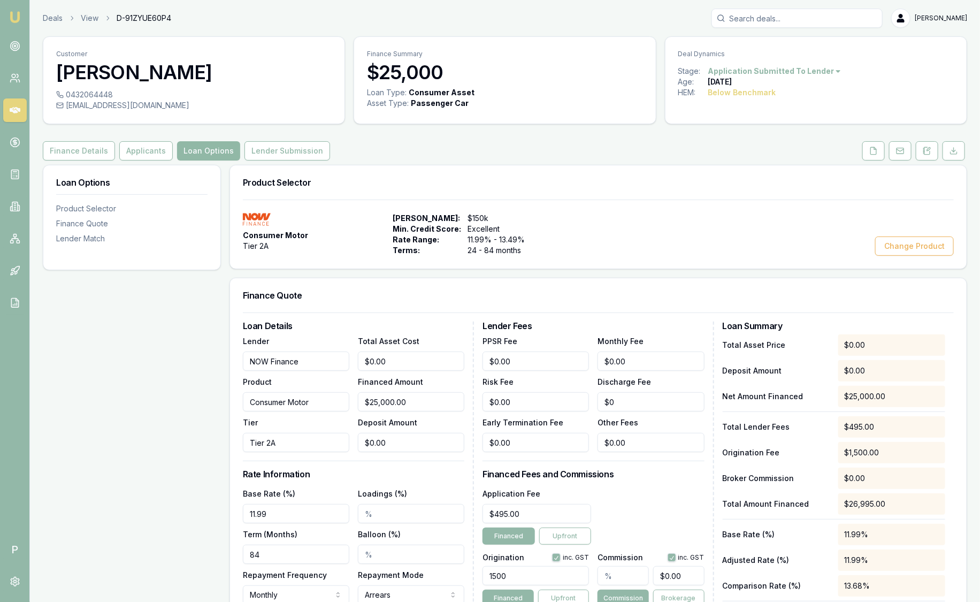
click at [222, 148] on button "Loan Options" at bounding box center [208, 150] width 63 height 19
click at [52, 21] on link "Deals" at bounding box center [53, 18] width 20 height 11
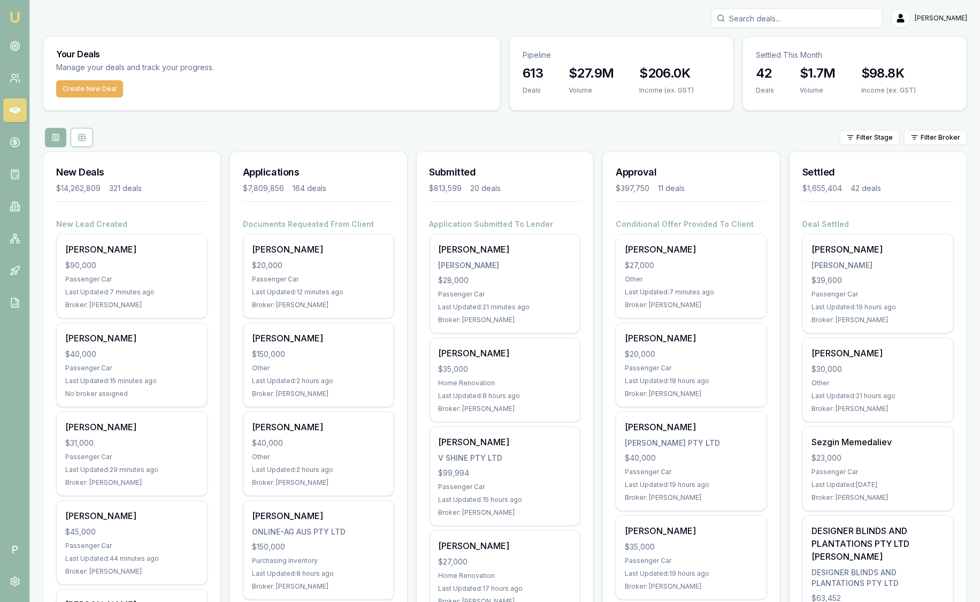
click at [923, 135] on html "Emu Broker P [PERSON_NAME] Toggle Menu Your Deals Manage your deals and track y…" at bounding box center [490, 301] width 980 height 602
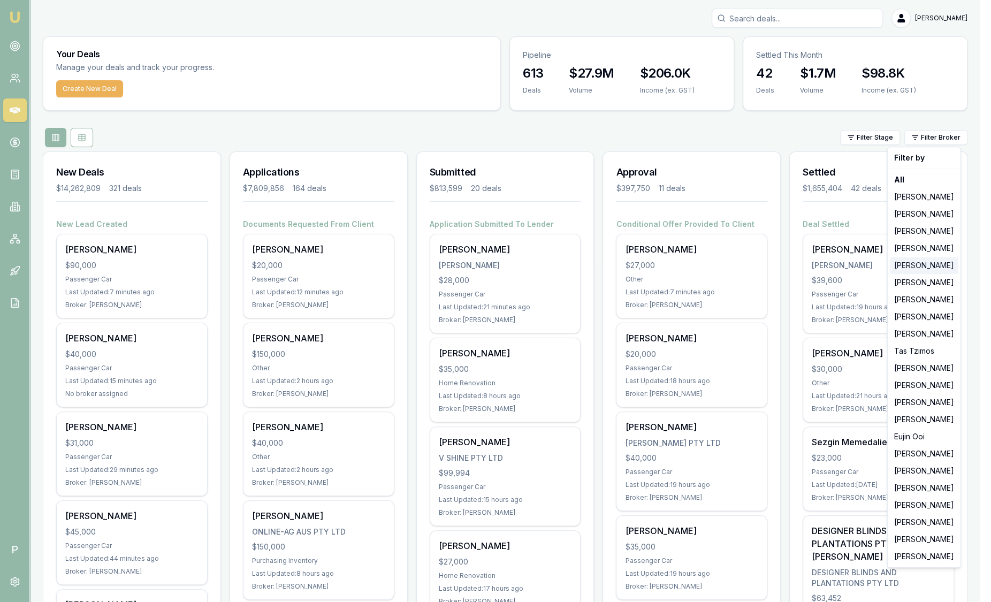
click at [921, 263] on div "[PERSON_NAME]" at bounding box center [924, 265] width 69 height 17
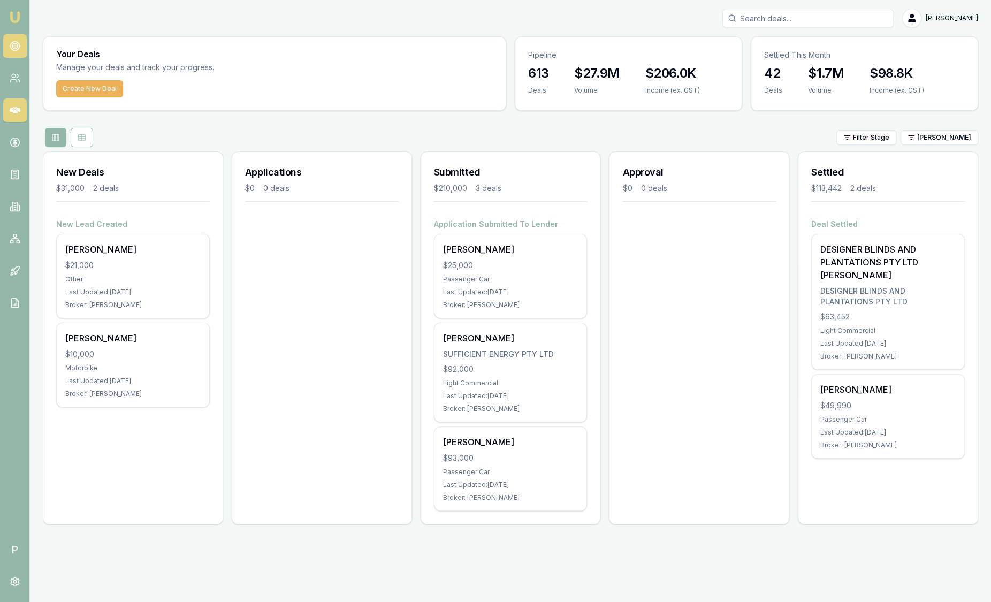
click at [20, 45] on link at bounding box center [15, 46] width 24 height 24
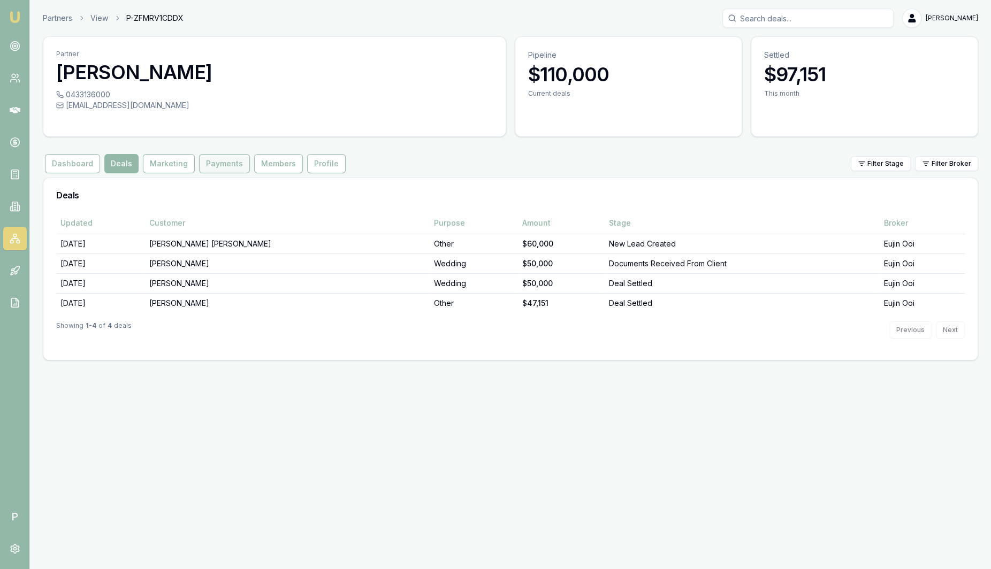
click at [212, 169] on button "Payments" at bounding box center [224, 163] width 51 height 19
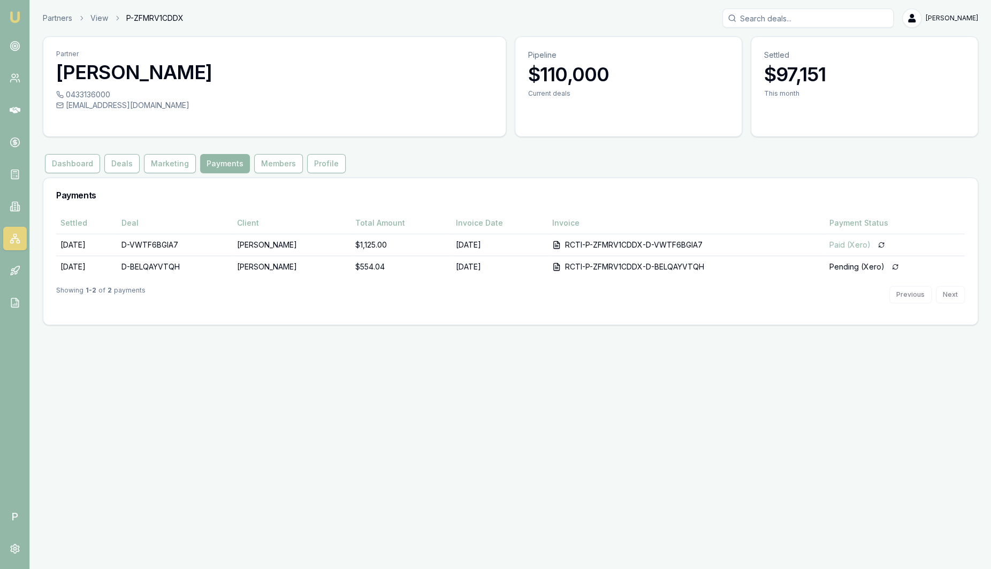
click at [163, 173] on div "Partner [PERSON_NAME] 0433136000 [EMAIL_ADDRESS][DOMAIN_NAME] Pipeline $110,000…" at bounding box center [510, 180] width 935 height 289
click at [165, 169] on button "Marketing" at bounding box center [170, 163] width 52 height 19
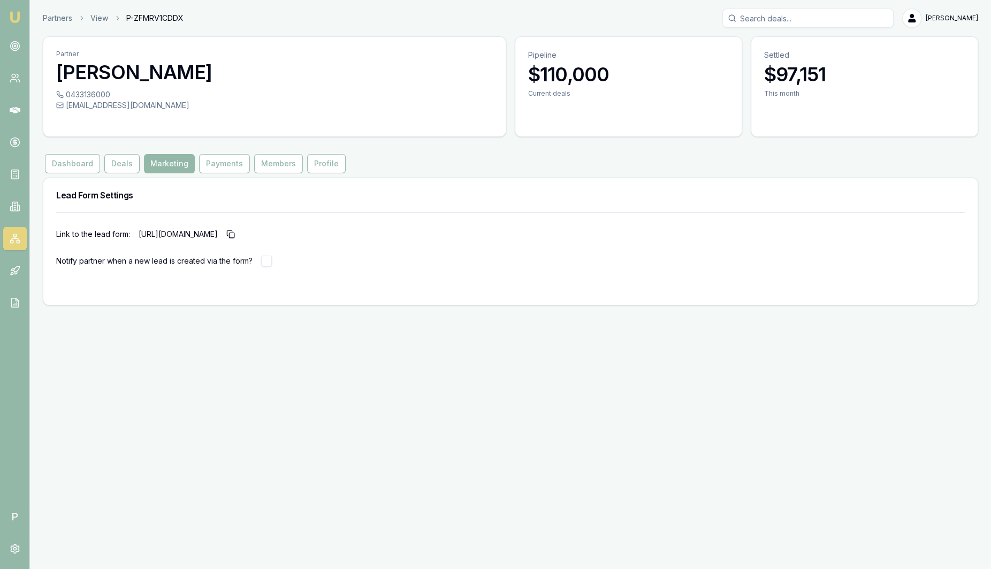
click at [270, 259] on button "button" at bounding box center [266, 261] width 11 height 11
click at [267, 262] on button "button" at bounding box center [266, 261] width 11 height 11
checkbox input "false"
click at [260, 167] on button "Members" at bounding box center [278, 163] width 49 height 19
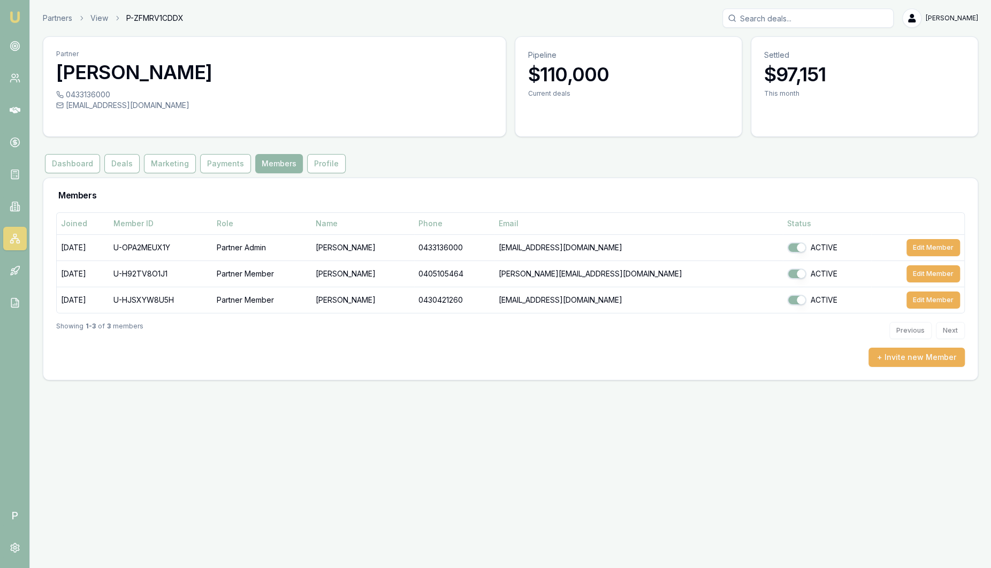
click at [22, 19] on link "Emu Broker" at bounding box center [14, 17] width 17 height 17
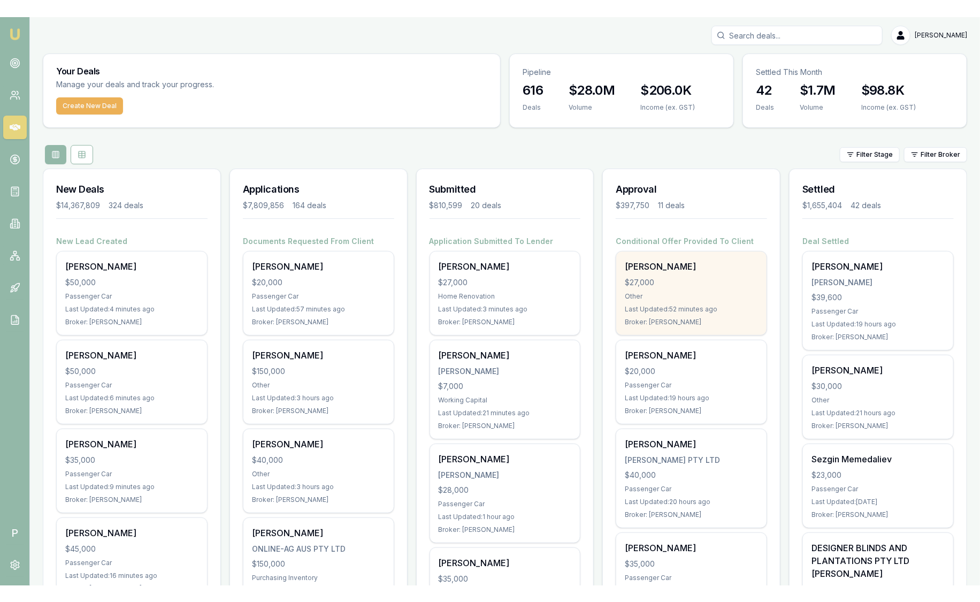
scroll to position [66, 0]
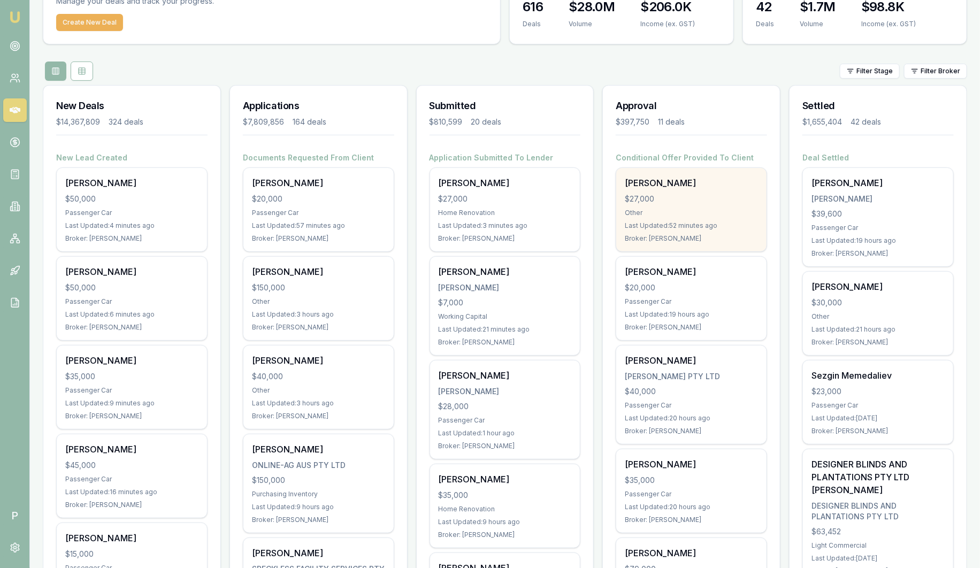
click at [687, 184] on div "[PERSON_NAME]" at bounding box center [691, 183] width 133 height 13
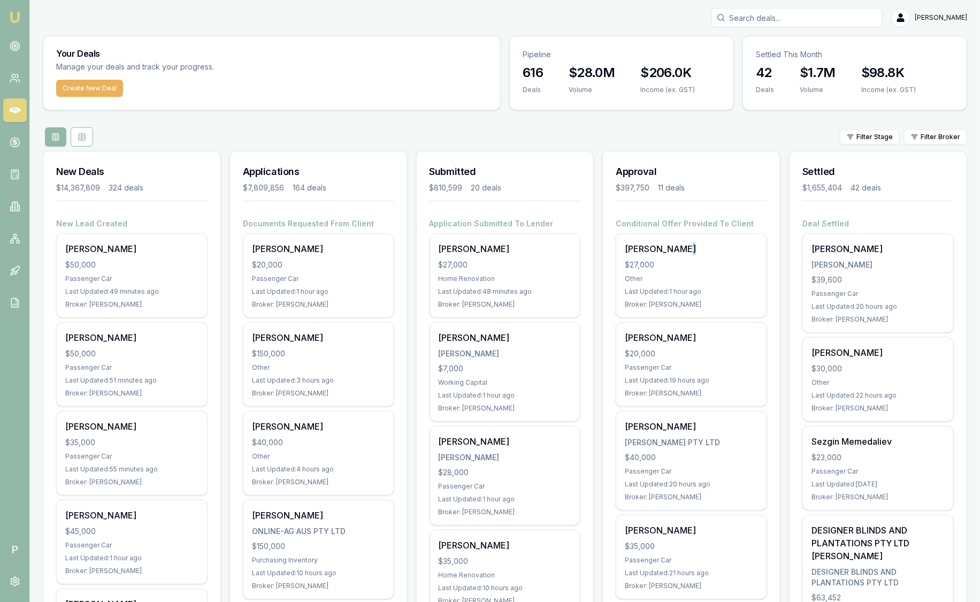
scroll to position [0, 0]
click at [923, 141] on html "Emu Broker P Sam Crouch Toggle Menu Your Deals Manage your deals and track your…" at bounding box center [490, 301] width 980 height 602
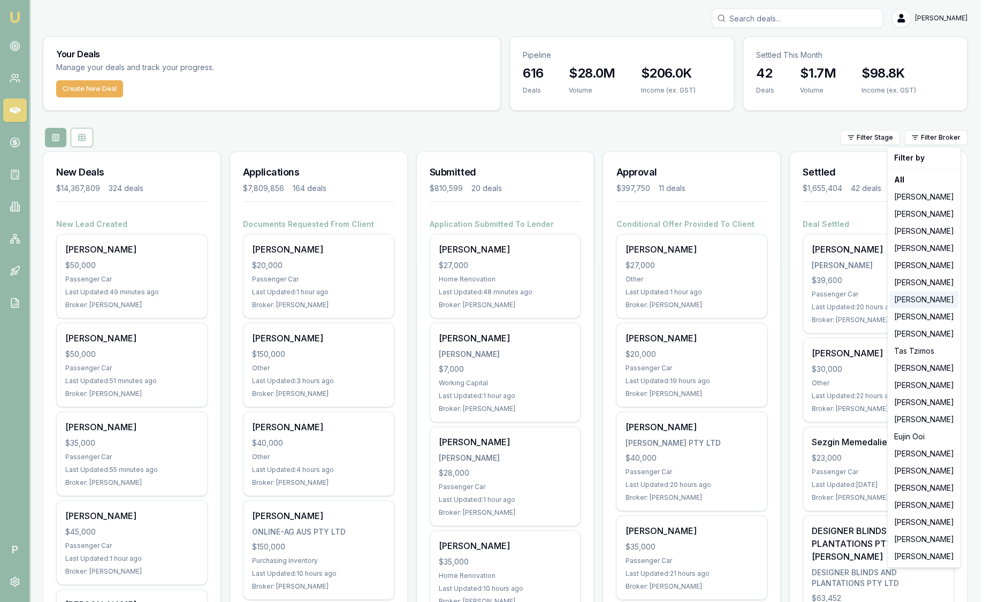
click at [911, 294] on div "[PERSON_NAME]" at bounding box center [924, 299] width 69 height 17
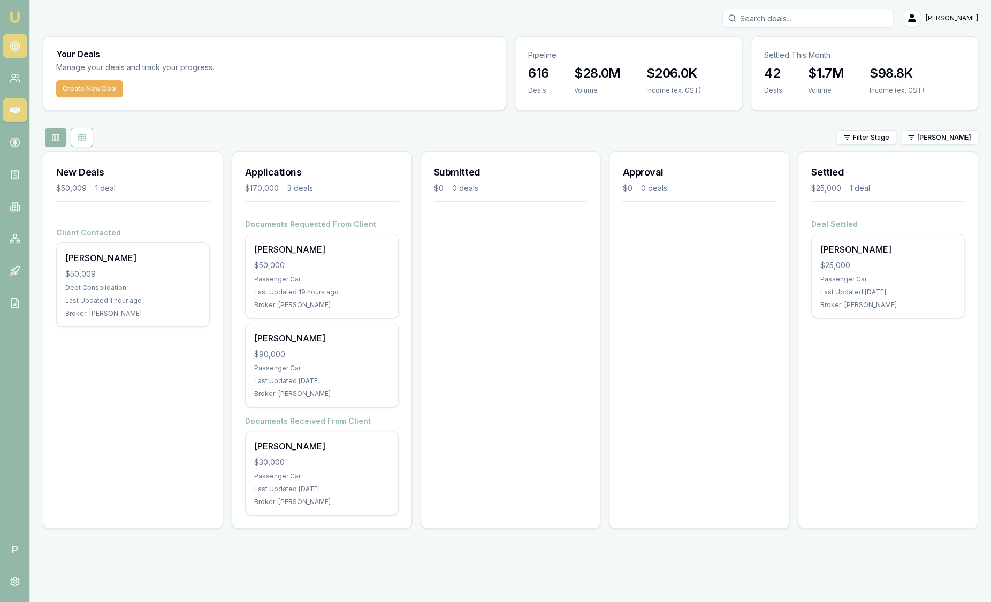
click at [15, 42] on icon at bounding box center [15, 46] width 11 height 11
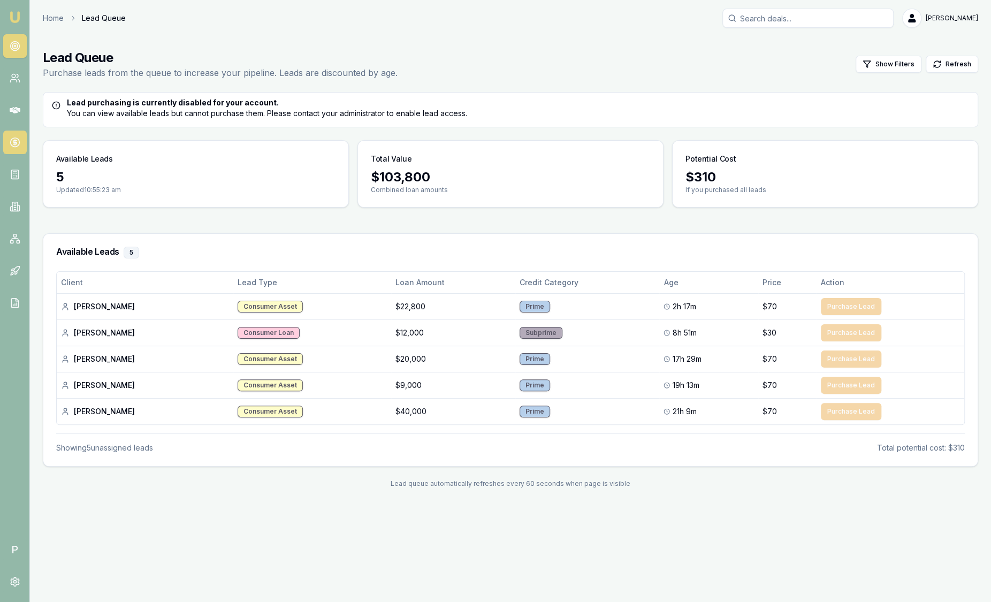
click at [10, 139] on icon at bounding box center [15, 142] width 11 height 11
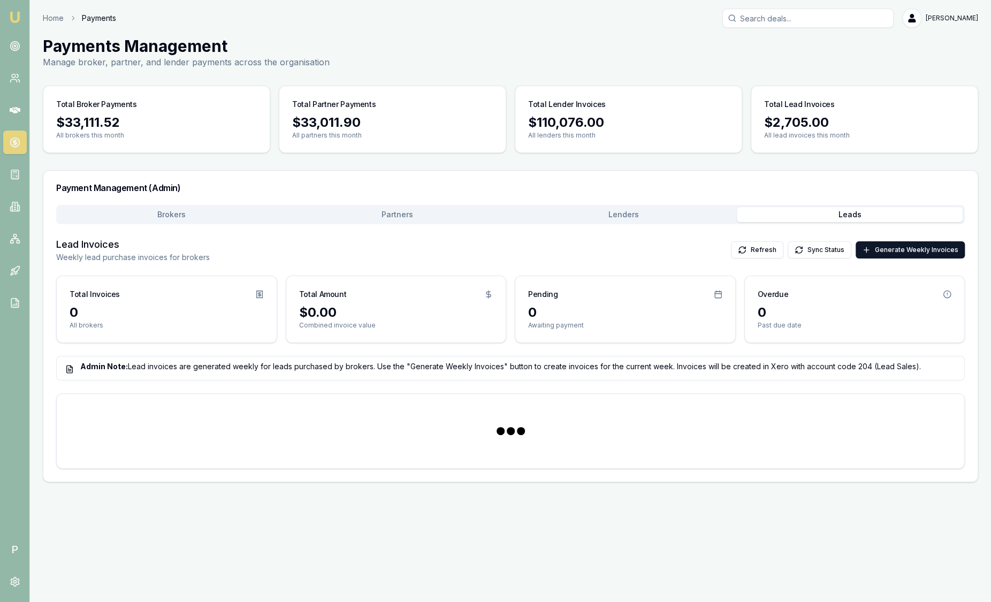
click at [820, 220] on button "Leads" at bounding box center [850, 214] width 226 height 15
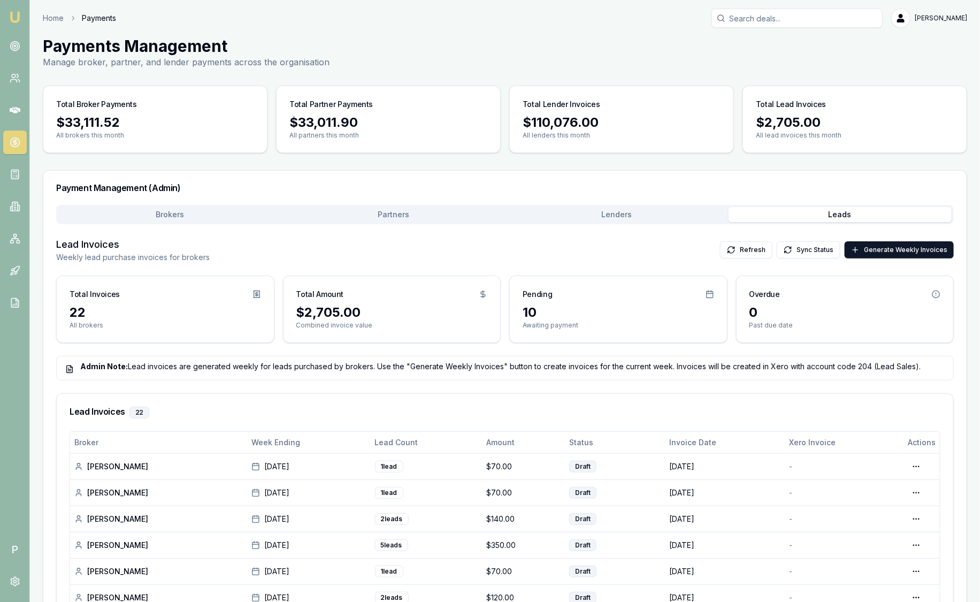
click at [19, 13] on img at bounding box center [15, 17] width 13 height 13
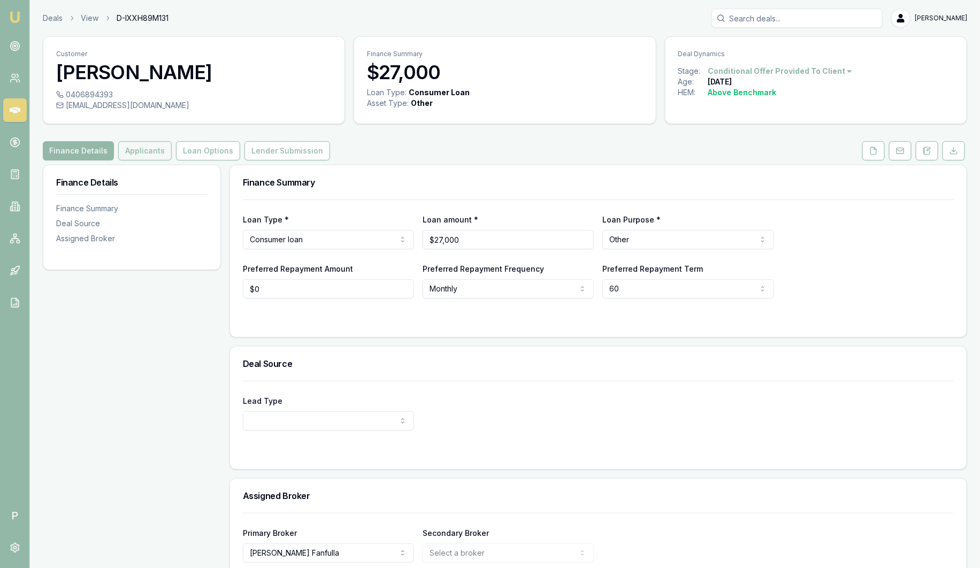
click at [140, 146] on button "Applicants" at bounding box center [145, 150] width 54 height 19
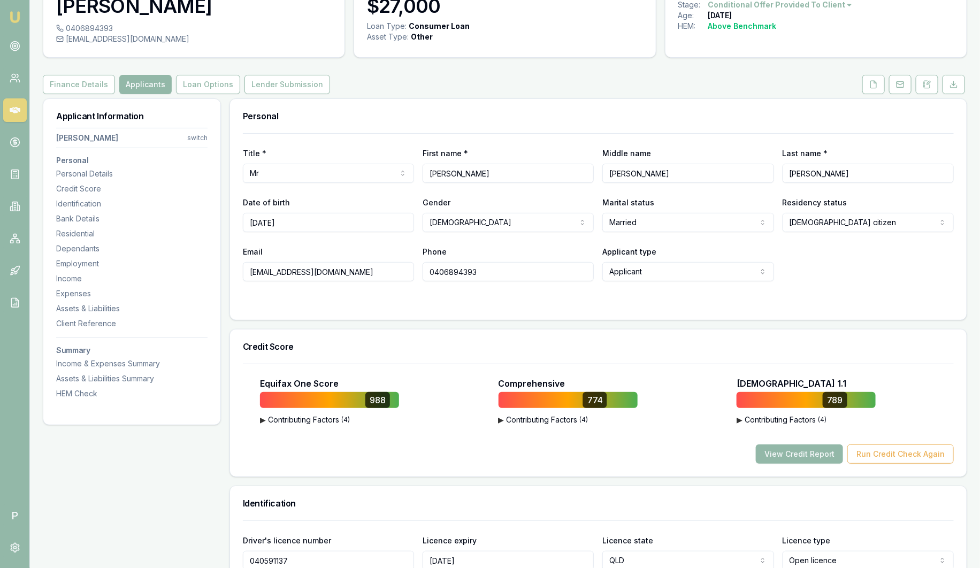
scroll to position [66, 0]
click at [876, 83] on icon at bounding box center [874, 84] width 9 height 9
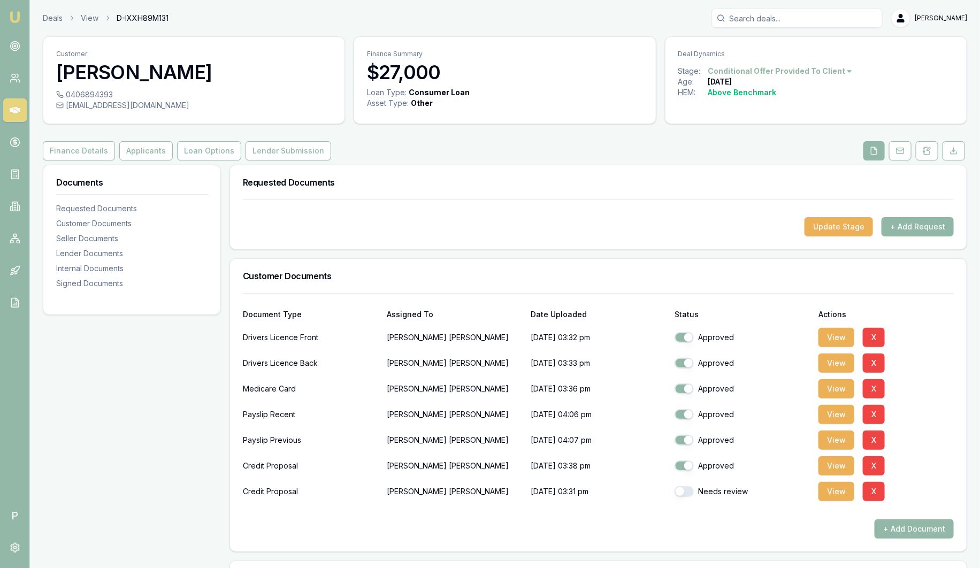
click at [911, 229] on button "+ Add Request" at bounding box center [918, 226] width 72 height 19
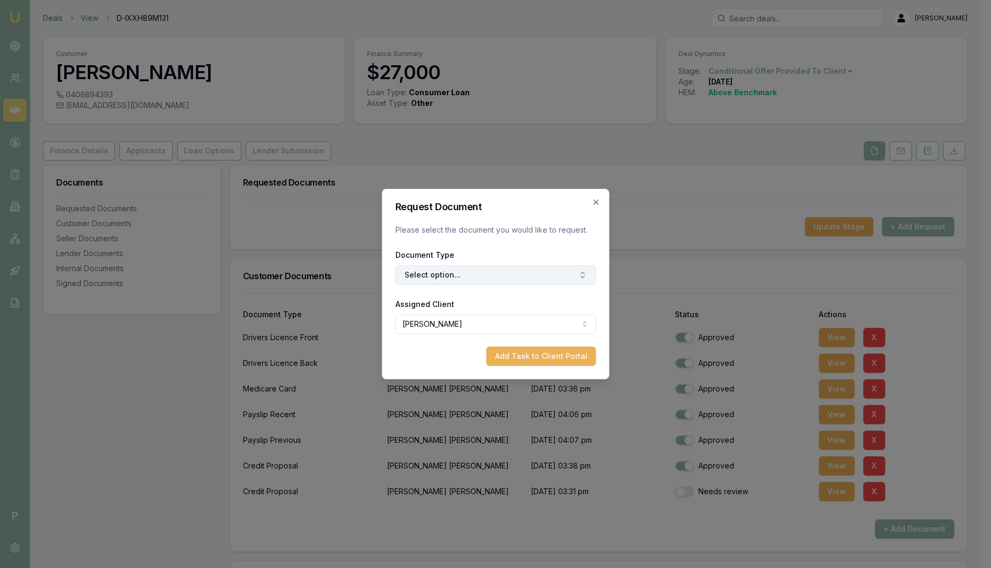
click at [521, 276] on button "Select option..." at bounding box center [495, 274] width 201 height 19
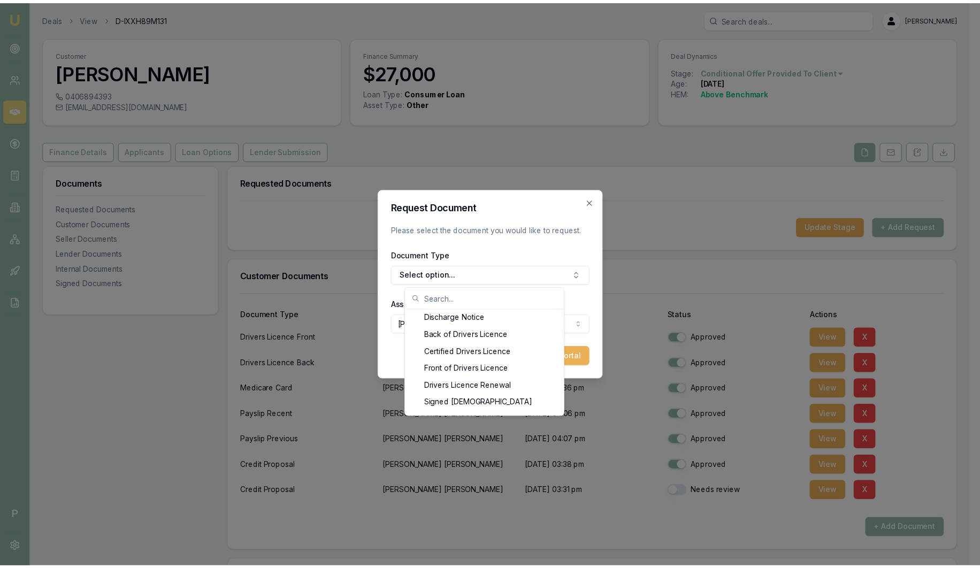
scroll to position [535, 0]
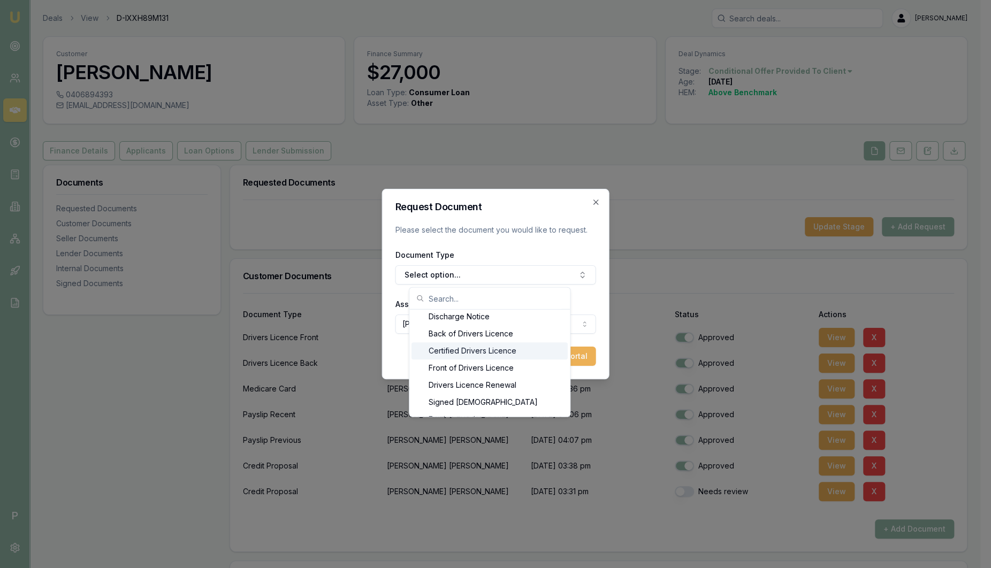
click at [521, 203] on h2 "Request Document" at bounding box center [495, 207] width 201 height 10
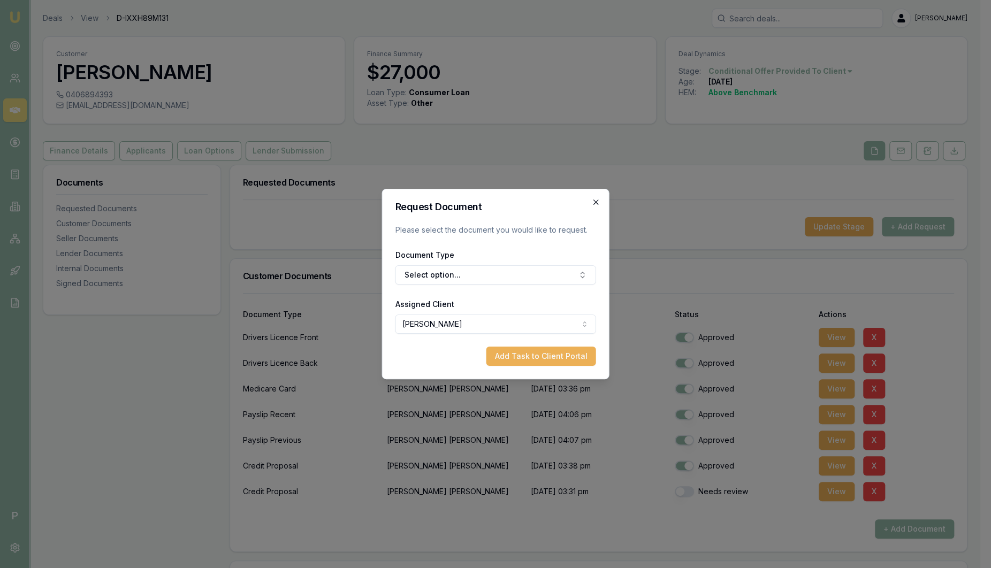
click at [597, 204] on icon "button" at bounding box center [596, 202] width 9 height 9
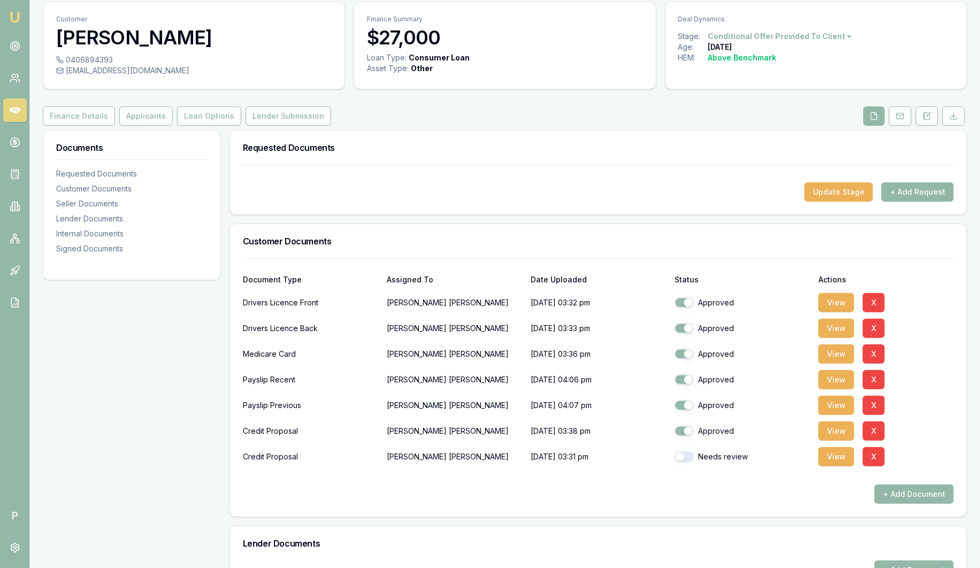
scroll to position [0, 0]
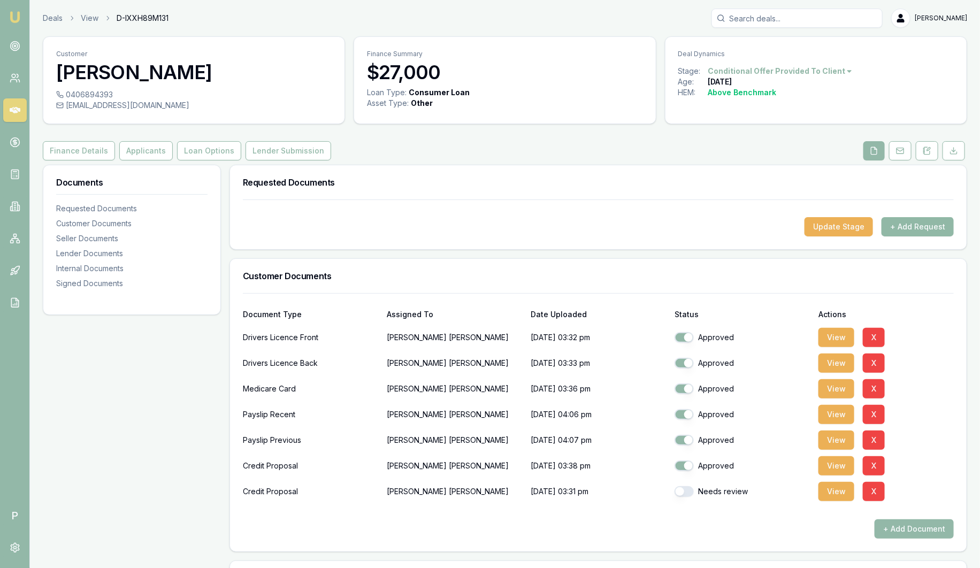
click at [939, 223] on button "+ Add Request" at bounding box center [918, 226] width 72 height 19
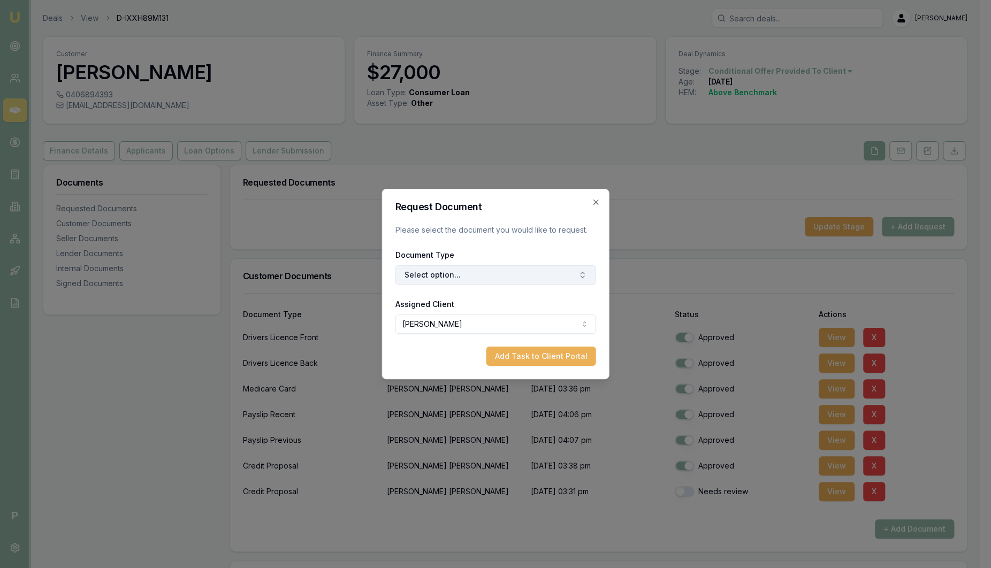
click at [490, 280] on button "Select option..." at bounding box center [495, 274] width 201 height 19
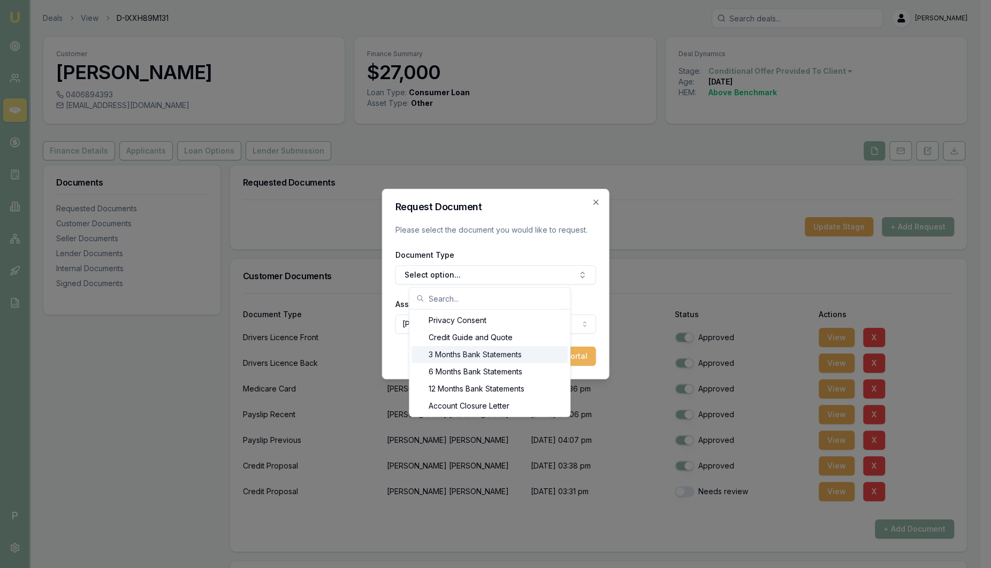
click at [482, 355] on div "3 Months Bank Statements" at bounding box center [490, 354] width 156 height 17
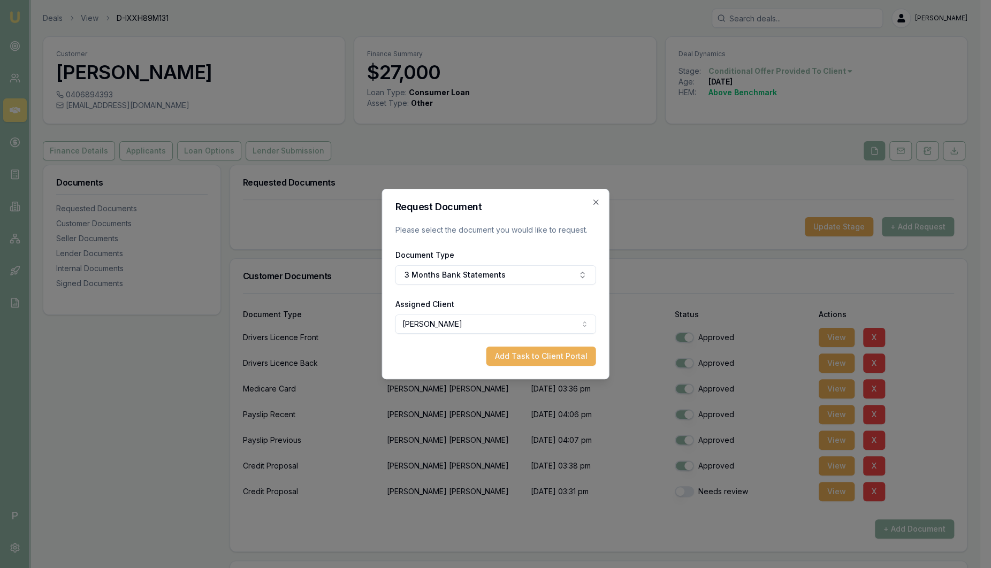
click at [477, 321] on body "Emu Broker P Deals View D-IXXH89M131 Sam Crouch Toggle Menu Customer Benjamin N…" at bounding box center [490, 284] width 980 height 568
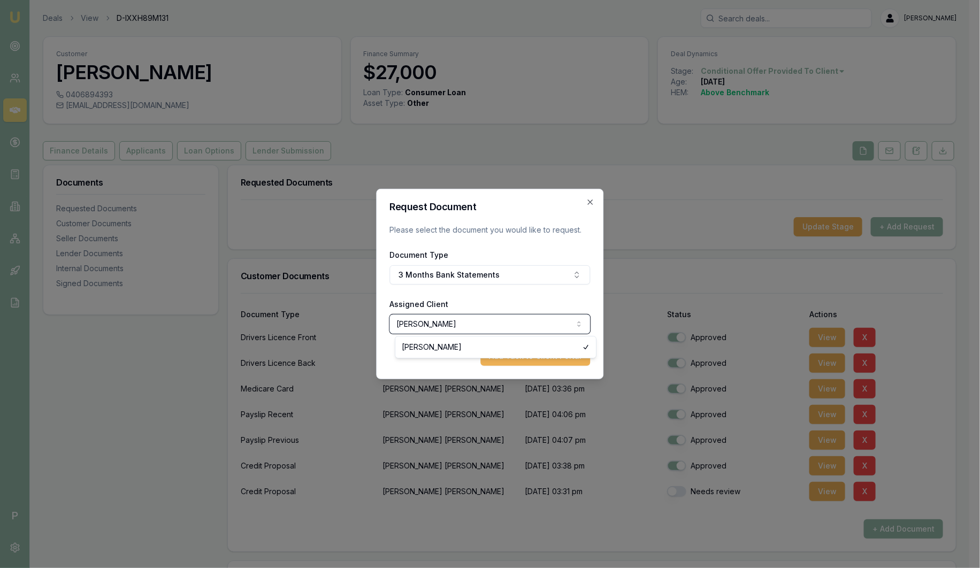
click at [527, 305] on body "Emu Broker P Deals View D-IXXH89M131 Sam Crouch Toggle Menu Customer Benjamin N…" at bounding box center [485, 284] width 970 height 568
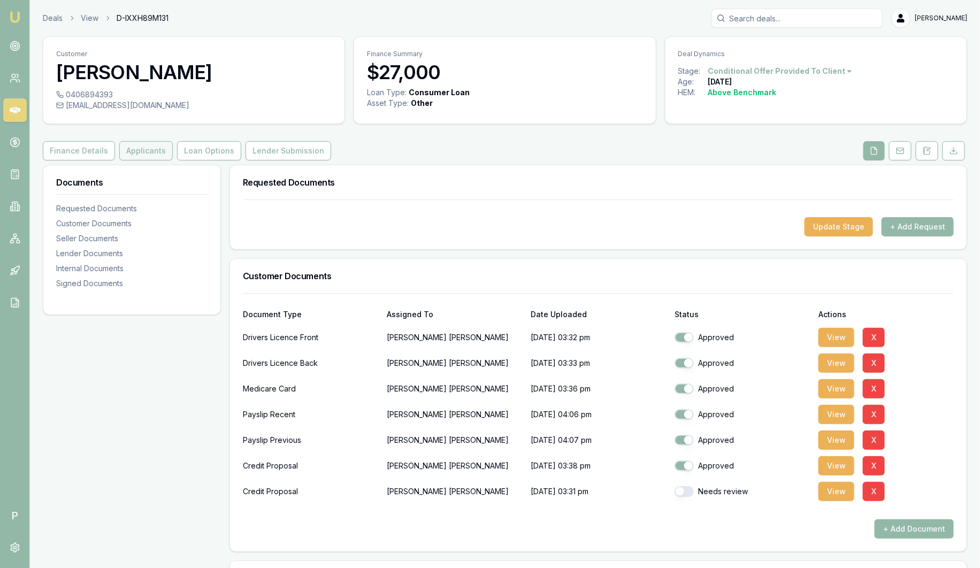
click at [143, 155] on button "Applicants" at bounding box center [146, 150] width 54 height 19
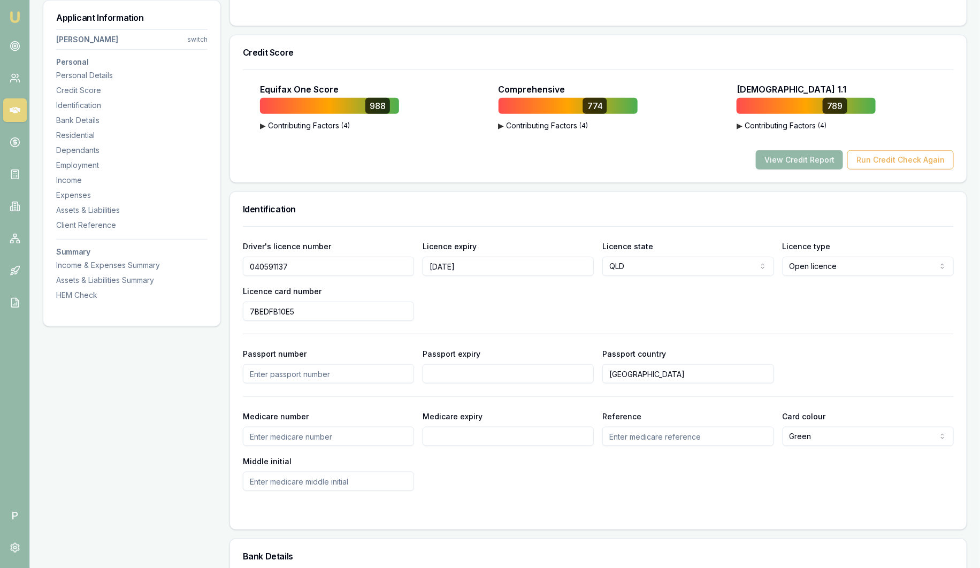
scroll to position [267, 0]
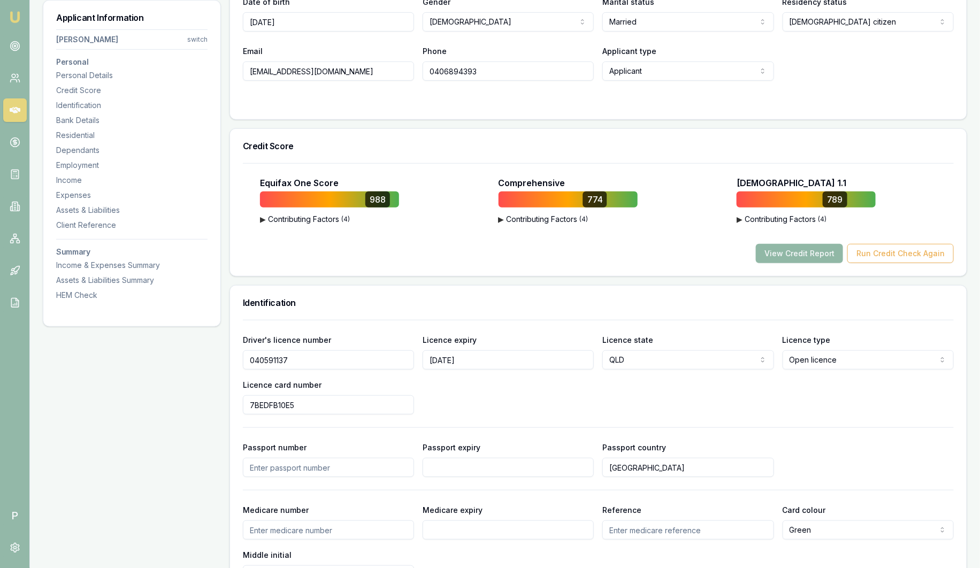
click at [820, 257] on button "View Credit Report" at bounding box center [799, 253] width 87 height 19
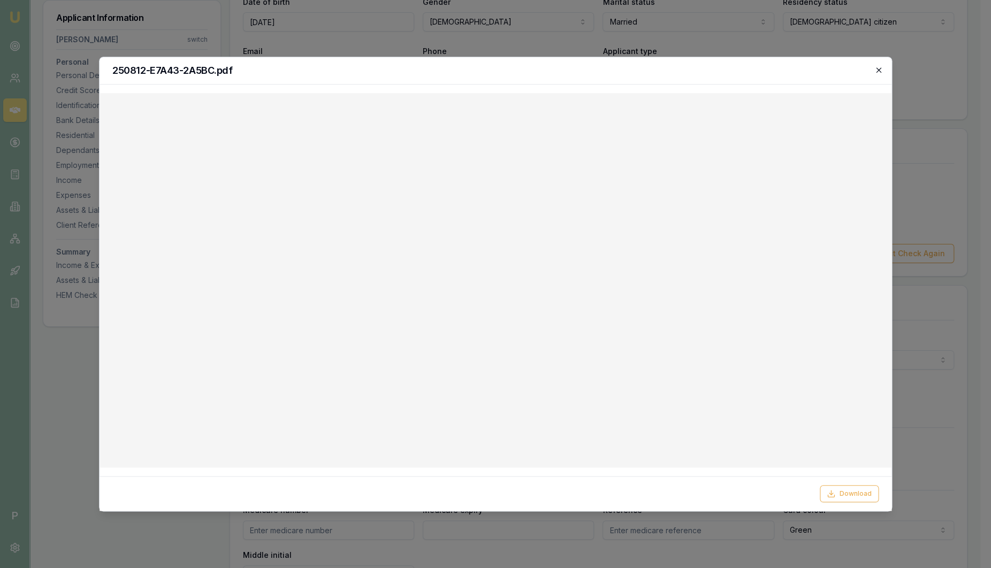
click at [879, 69] on icon "button" at bounding box center [878, 70] width 9 height 9
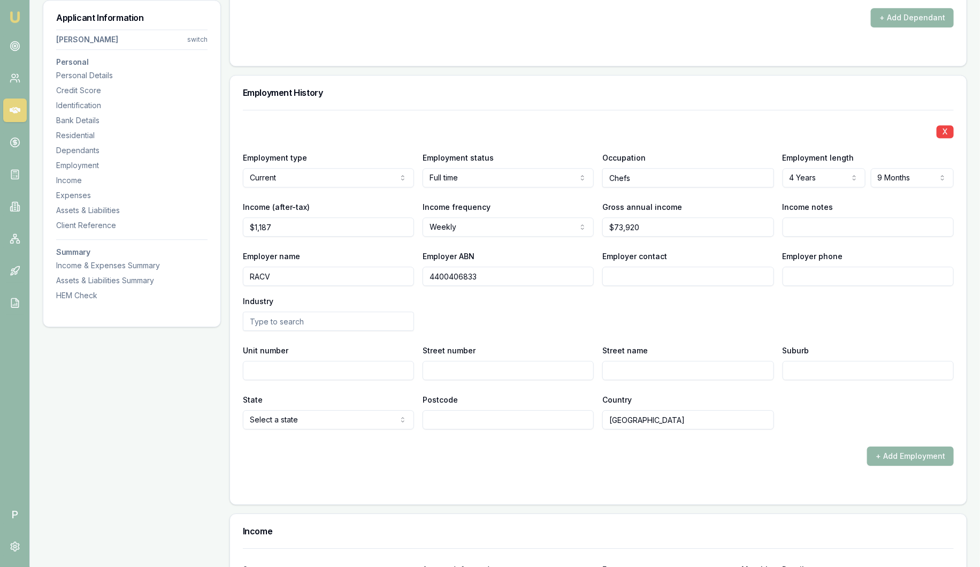
scroll to position [1405, 0]
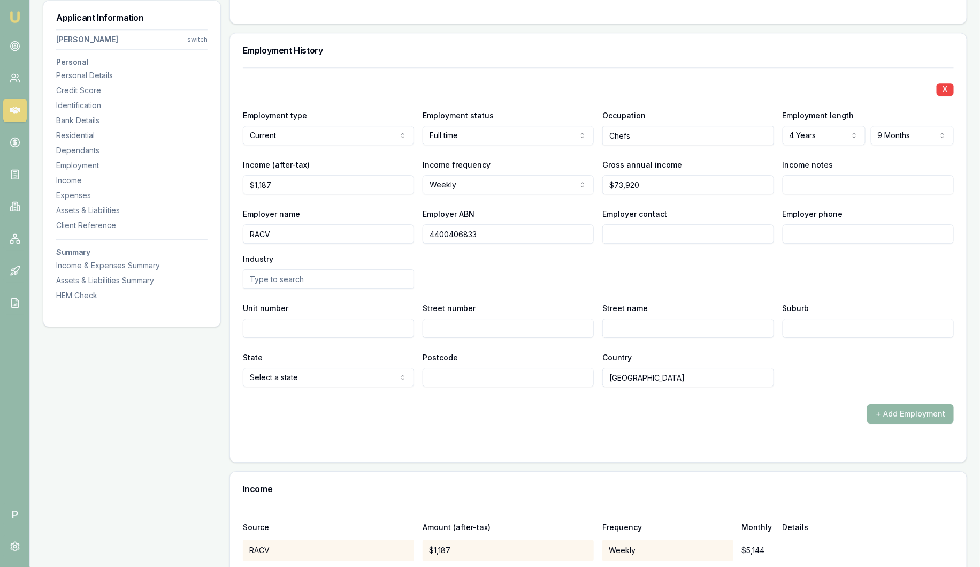
click at [890, 417] on button "+ Add Employment" at bounding box center [911, 413] width 87 height 19
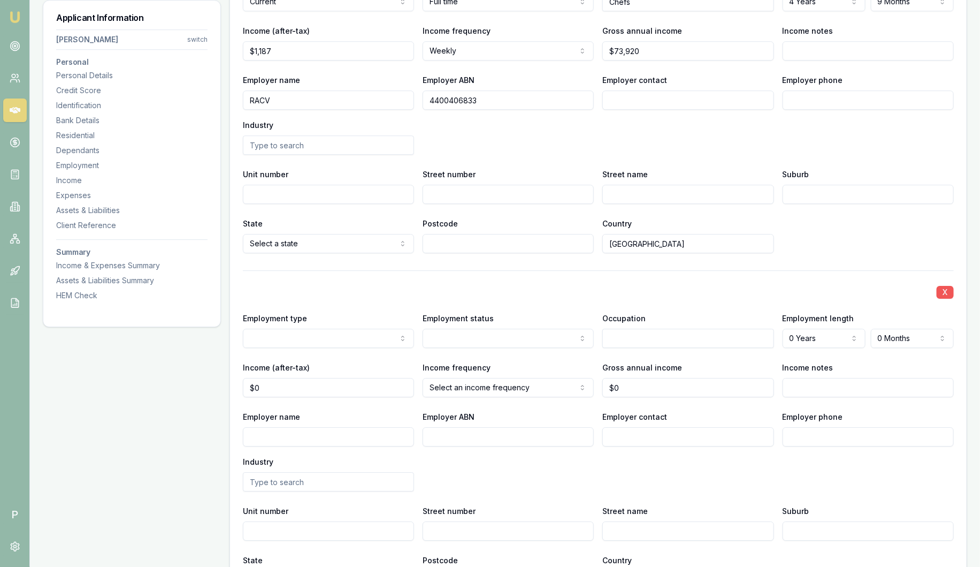
click at [949, 293] on button "X" at bounding box center [945, 292] width 17 height 13
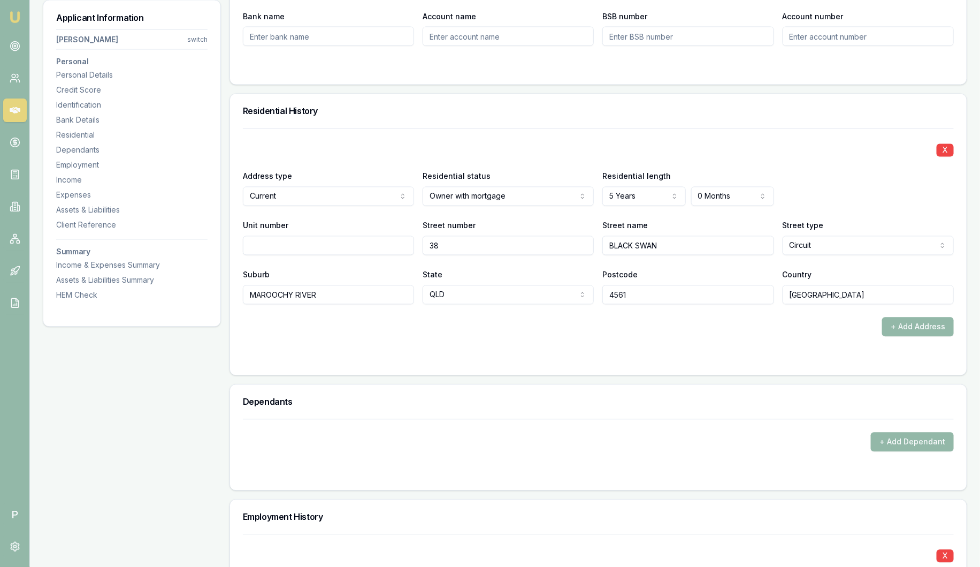
scroll to position [936, 0]
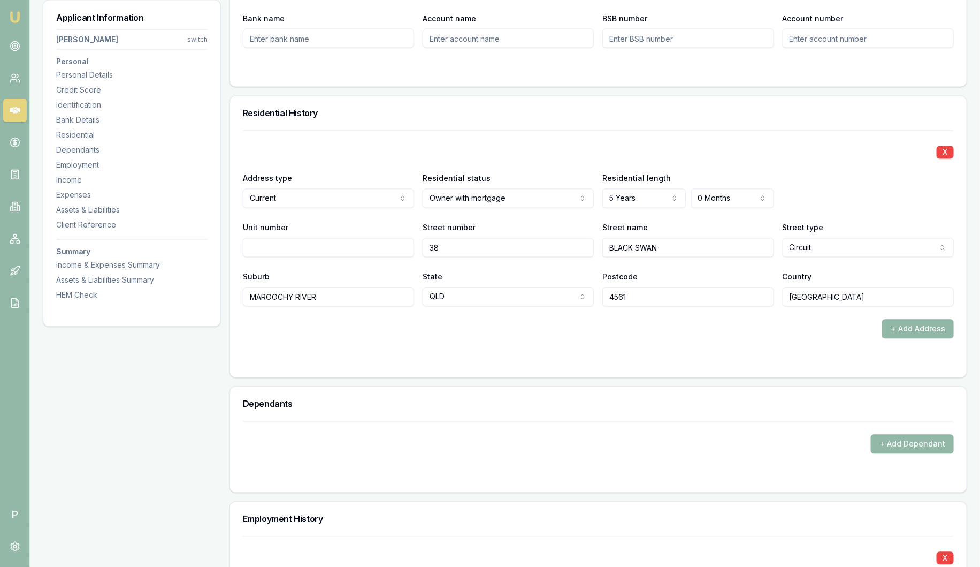
click at [913, 322] on button "+ Add Address" at bounding box center [919, 329] width 72 height 19
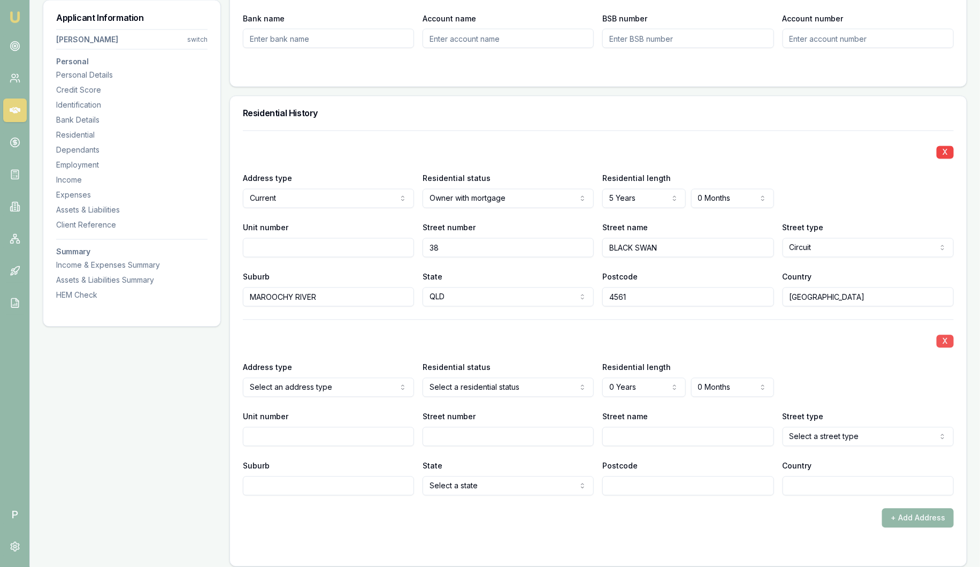
click at [947, 340] on button "X" at bounding box center [945, 341] width 17 height 13
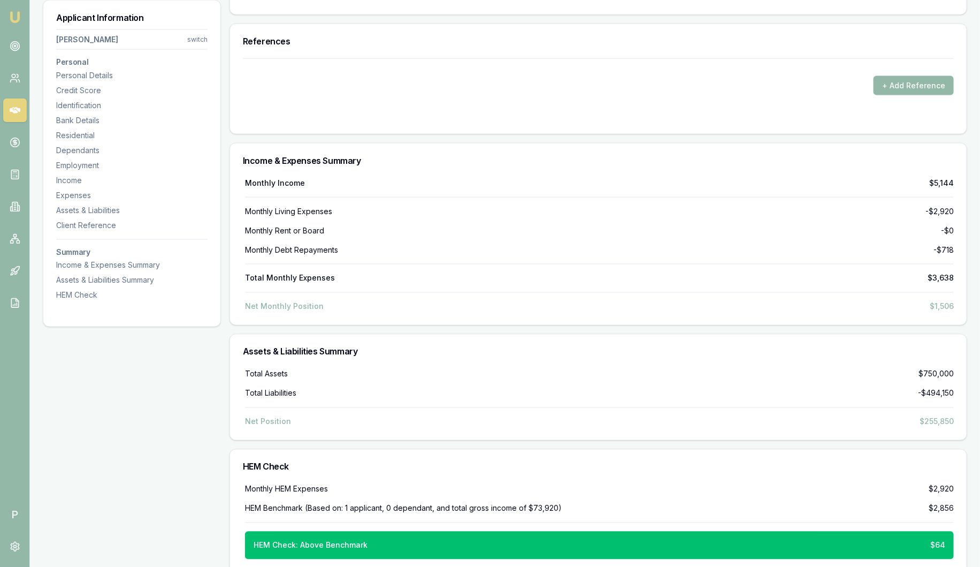
scroll to position [2687, 0]
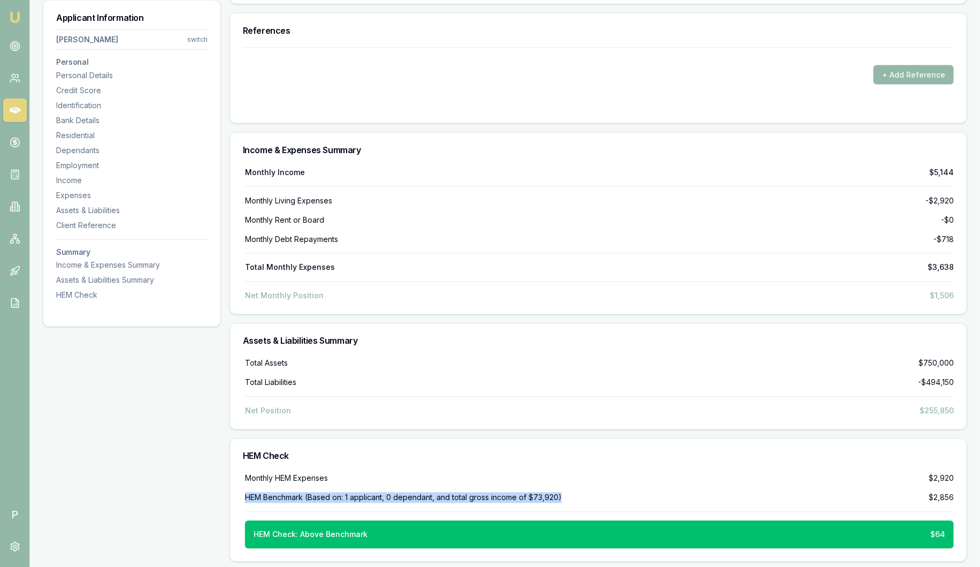
drag, startPoint x: 241, startPoint y: 495, endPoint x: 594, endPoint y: 491, distance: 352.7
click at [594, 491] on div "Monthly HEM Expenses $2,920 HEM Benchmark (Based on: 1 applicant, 0 dependant, …" at bounding box center [598, 517] width 737 height 88
click at [762, 492] on div "HEM Benchmark (Based on: 1 applicant, 0 dependant, and total gross income of $7…" at bounding box center [599, 497] width 709 height 11
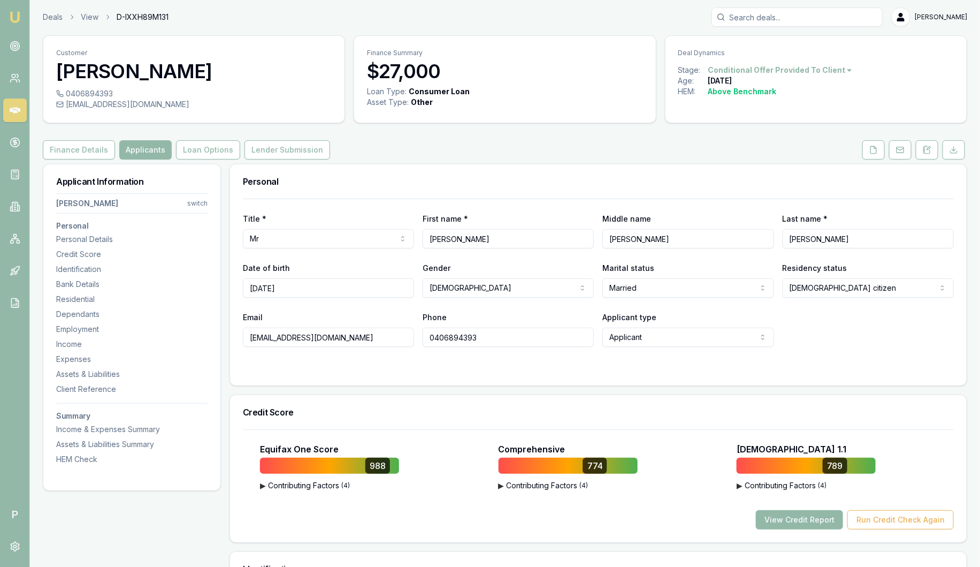
scroll to position [0, 0]
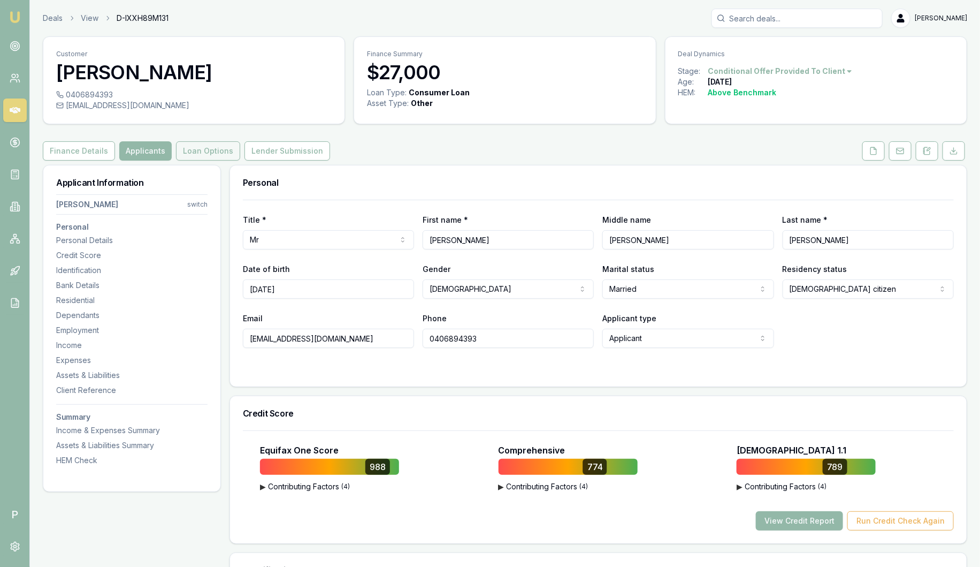
click at [214, 150] on button "Loan Options" at bounding box center [208, 150] width 64 height 19
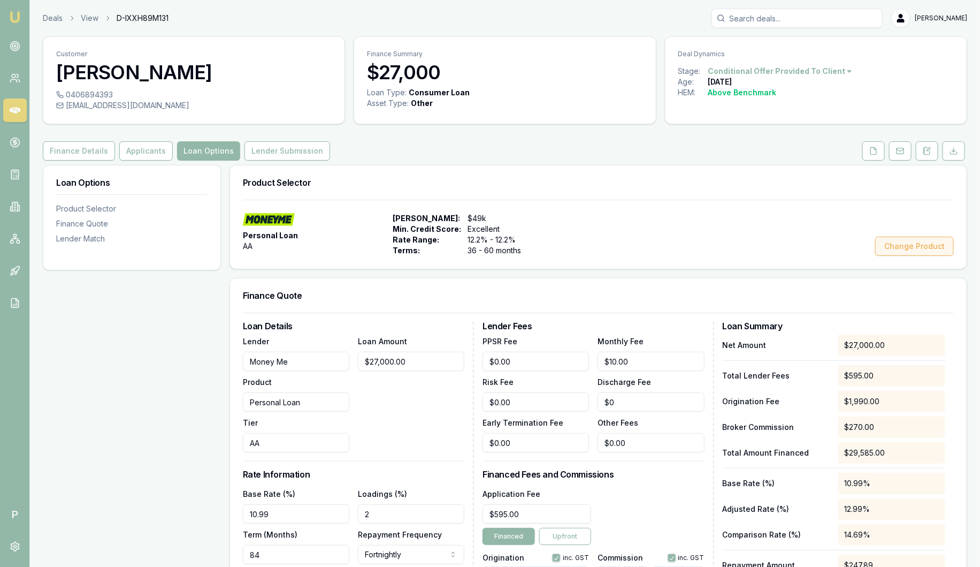
click at [927, 249] on button "Change Product" at bounding box center [915, 246] width 79 height 19
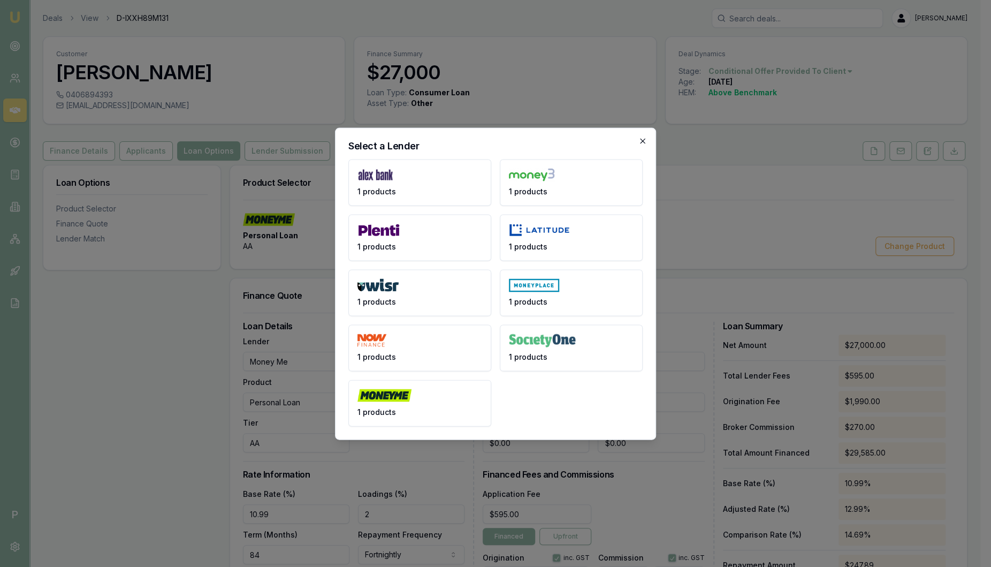
click at [643, 143] on icon "button" at bounding box center [642, 140] width 9 height 9
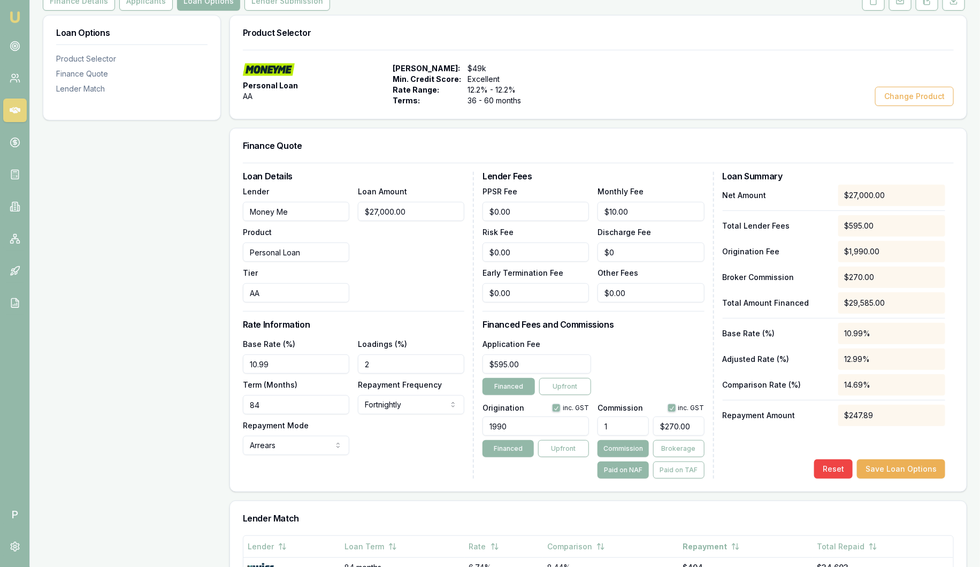
scroll to position [201, 0]
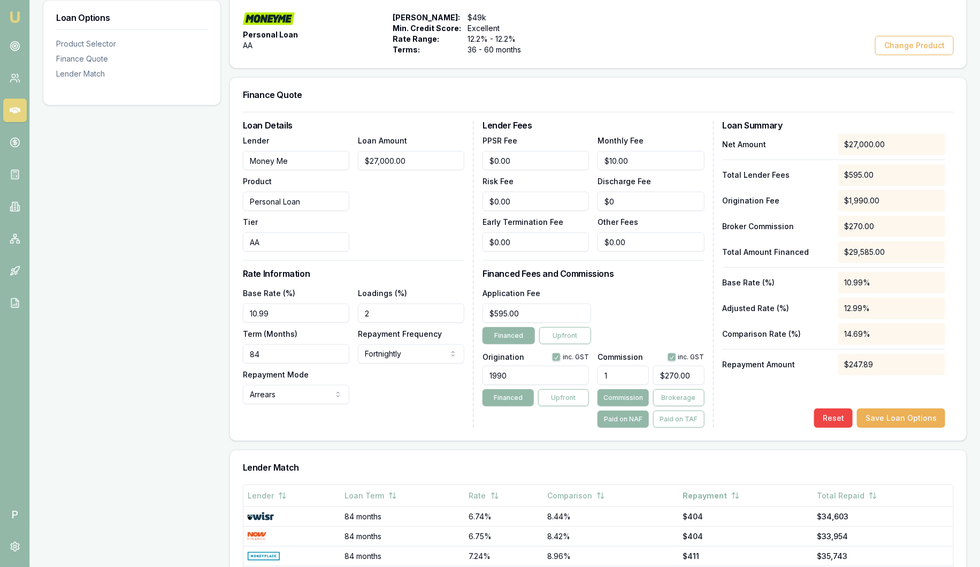
click at [428, 310] on input "2" at bounding box center [411, 312] width 107 height 19
drag, startPoint x: 348, startPoint y: 313, endPoint x: 285, endPoint y: 309, distance: 62.7
click at [285, 309] on div "Base Rate (%) 10.99 Loadings (%) 2 Term (Months) 84 Repayment Frequency Fortnig…" at bounding box center [354, 345] width 222 height 118
type input "2.00%"
click at [375, 258] on div "Loan Details Lender Money Me Product Personal Loan Tier AA Loan Amount $27,000.…" at bounding box center [358, 274] width 231 height 307
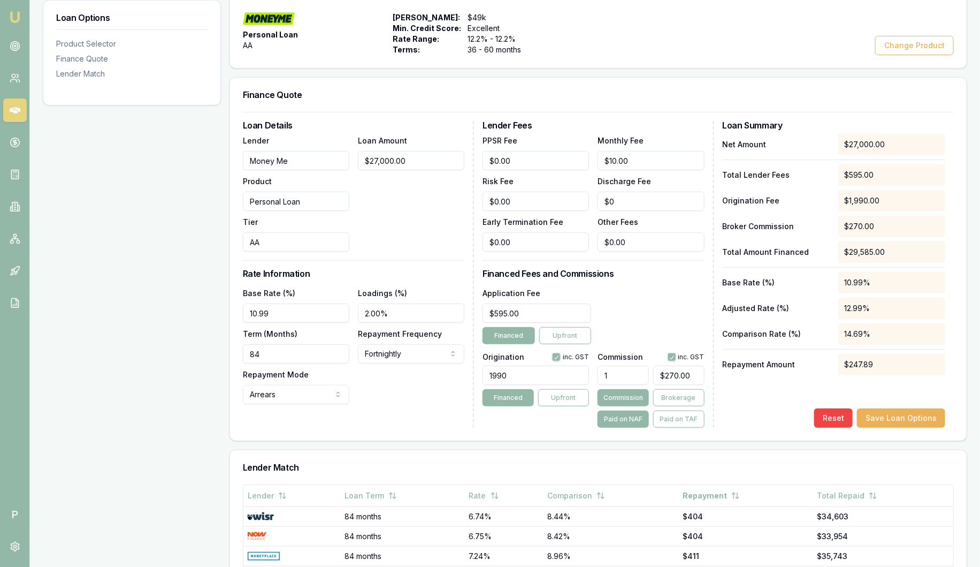
drag, startPoint x: 523, startPoint y: 372, endPoint x: 472, endPoint y: 370, distance: 50.9
click at [472, 371] on div "Loan Details Lender Money Me Product Personal Loan Tier AA Loan Amount $27,000.…" at bounding box center [598, 274] width 711 height 307
type input "1990.00"
click at [643, 325] on div "Application Fee $595.00 Financed Upfront" at bounding box center [594, 315] width 222 height 58
click at [636, 376] on input "1" at bounding box center [623, 375] width 51 height 19
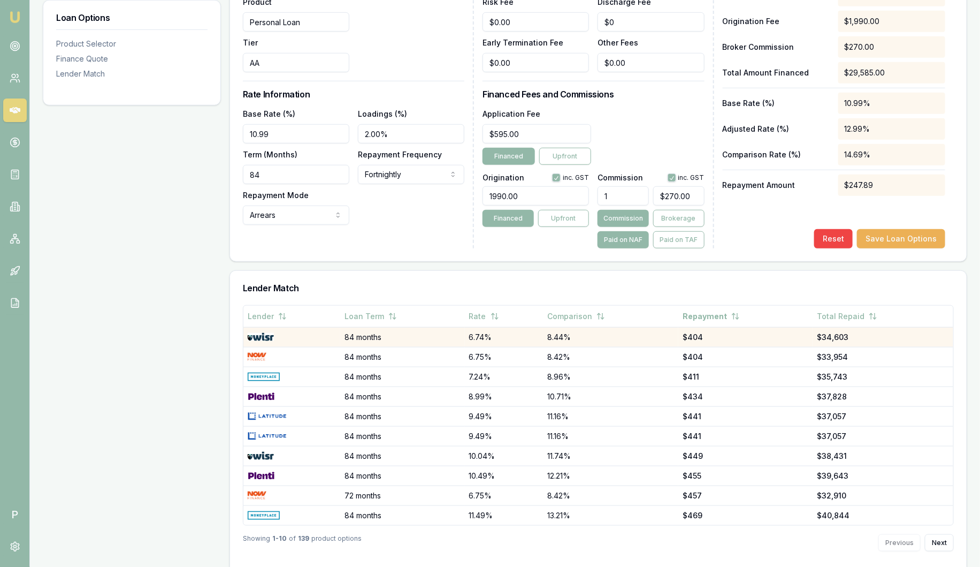
scroll to position [392, 0]
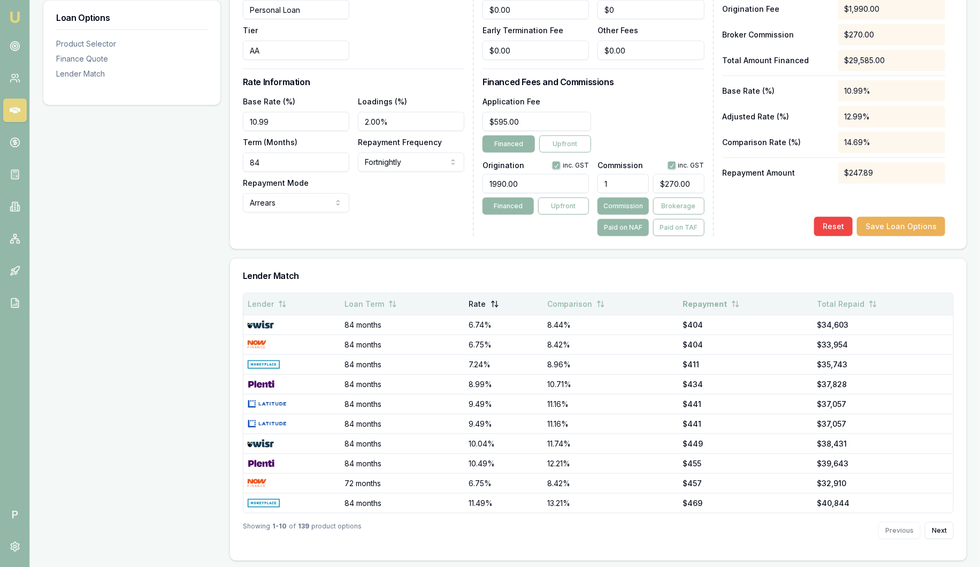
type input "1.00%"
click at [481, 303] on button "Rate" at bounding box center [484, 303] width 30 height 19
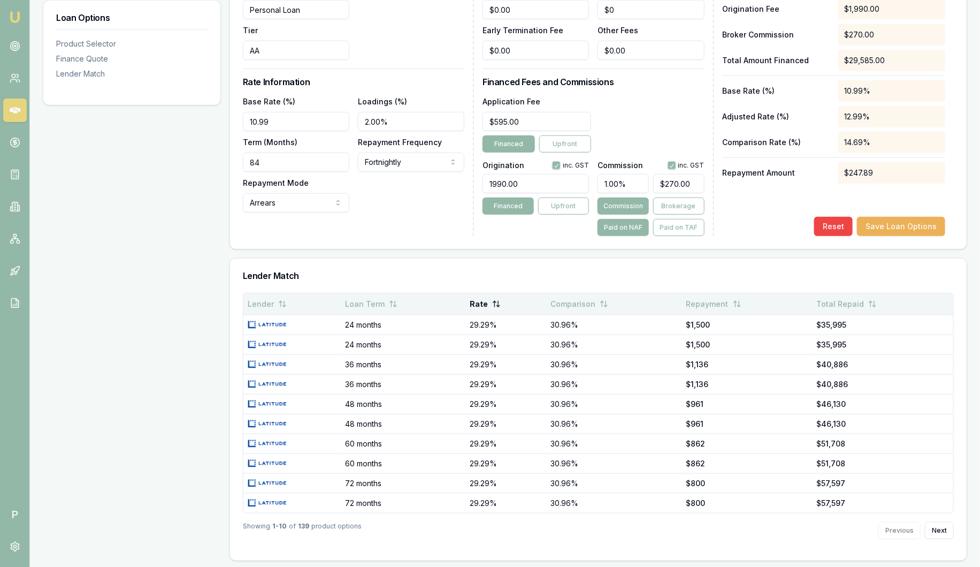
click at [481, 303] on button "Rate" at bounding box center [485, 303] width 31 height 19
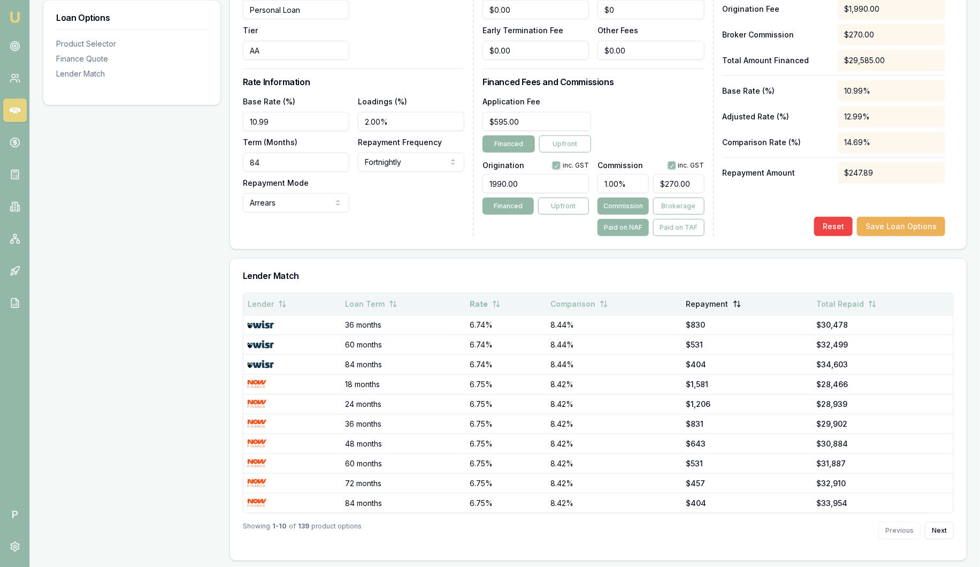
click at [712, 306] on button "Repayment" at bounding box center [714, 303] width 55 height 19
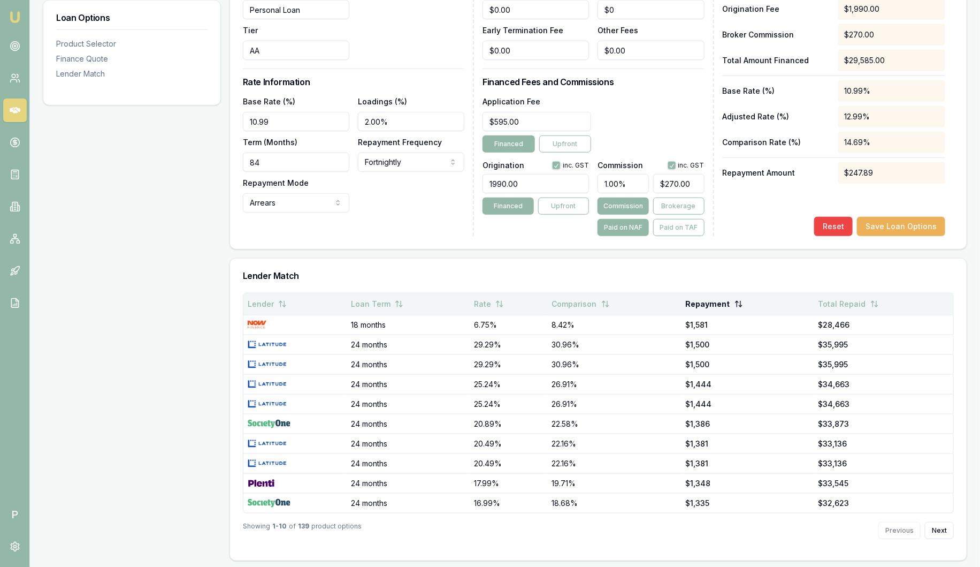
click at [711, 305] on button "Repayment" at bounding box center [714, 303] width 57 height 19
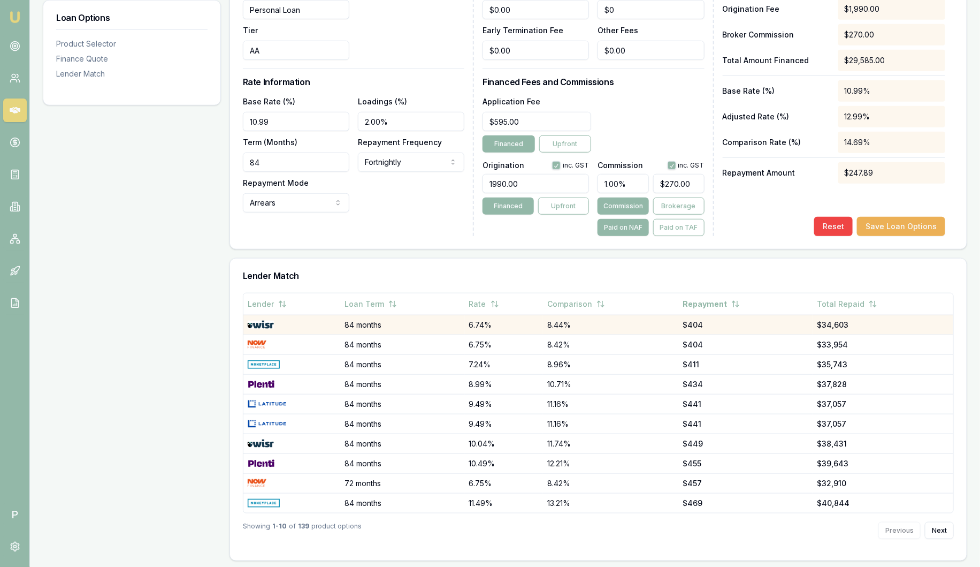
click at [278, 325] on div at bounding box center [292, 325] width 88 height 9
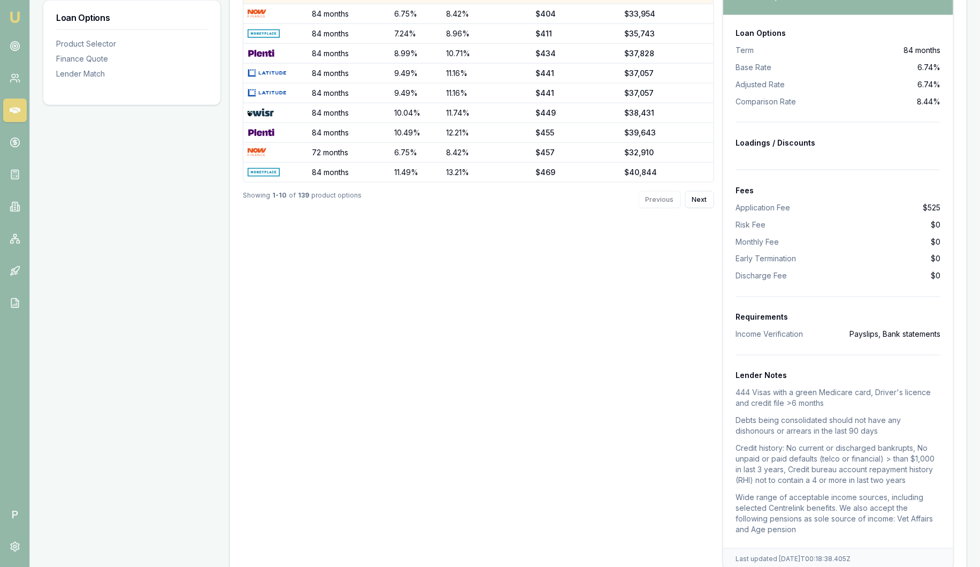
scroll to position [747, 0]
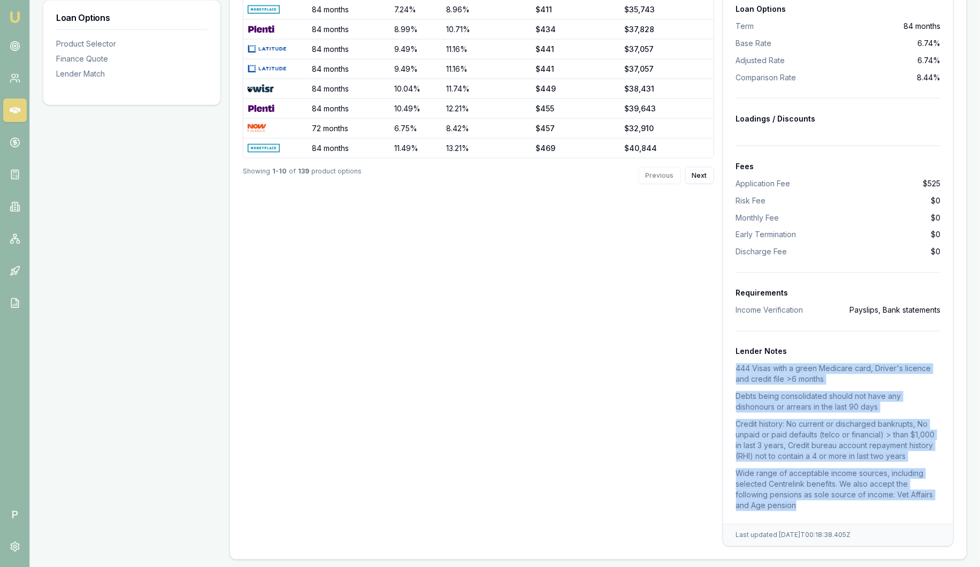
drag, startPoint x: 793, startPoint y: 507, endPoint x: 729, endPoint y: 365, distance: 155.7
click at [729, 365] on div "Loan Options Term 84 months Base Rate 6.74% Adjusted Rate 6.74% Comparison Rate…" at bounding box center [839, 257] width 230 height 533
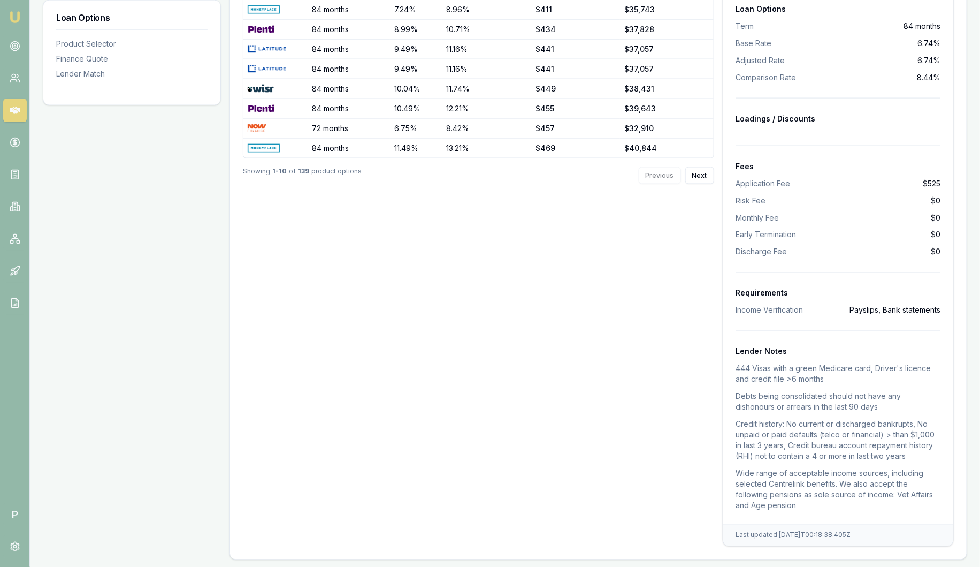
drag, startPoint x: 467, startPoint y: 406, endPoint x: 473, endPoint y: 408, distance: 6.0
click at [467, 407] on div "Lender Loan Term Rate Comparison Repayment Total Repaid 84 months 6.74% 8.44% $…" at bounding box center [478, 242] width 471 height 609
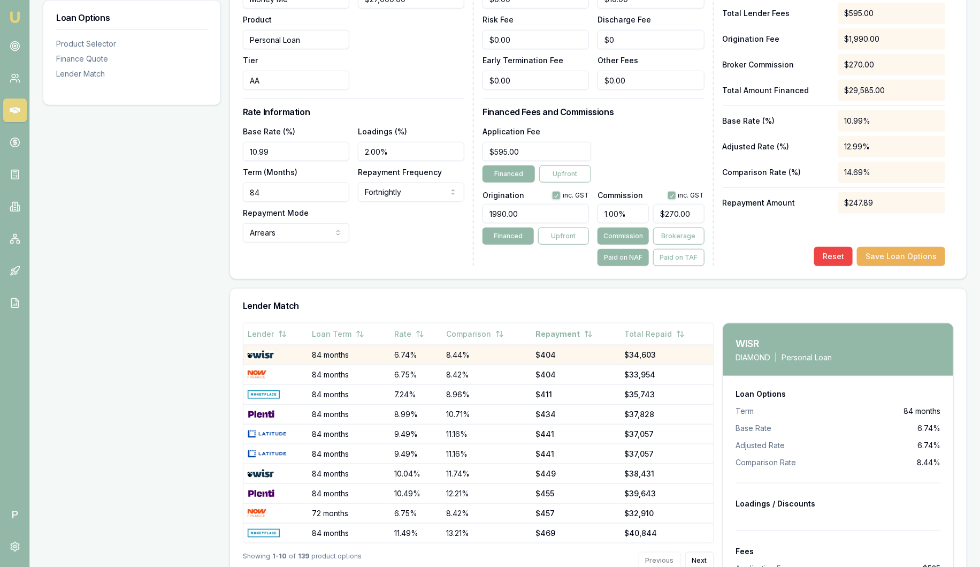
scroll to position [480, 0]
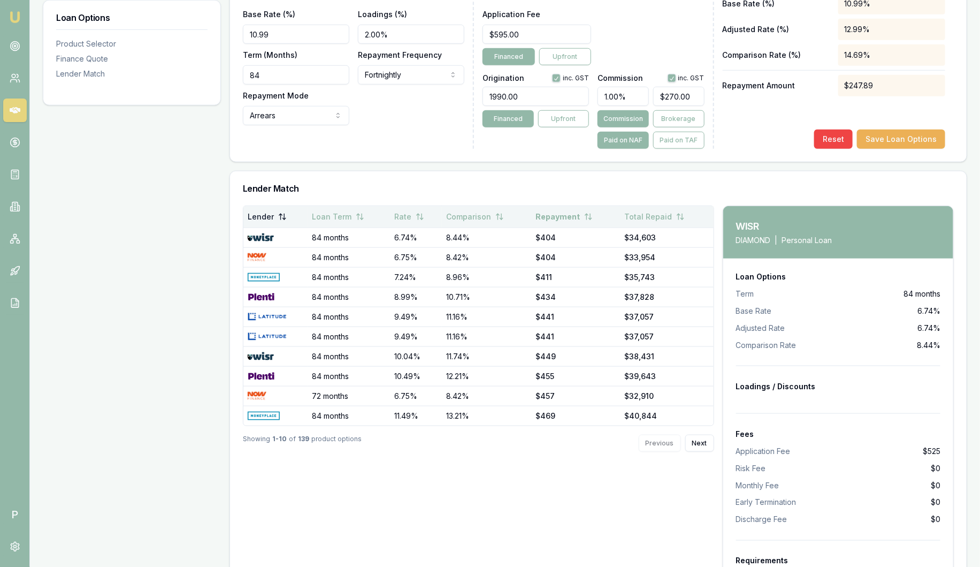
click at [275, 223] on button "Lender" at bounding box center [267, 216] width 39 height 19
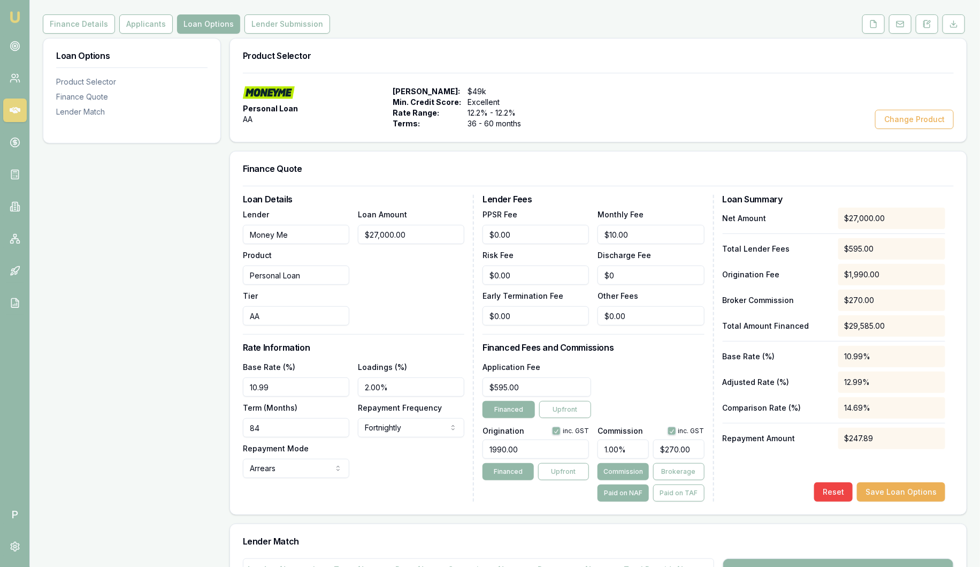
scroll to position [133, 0]
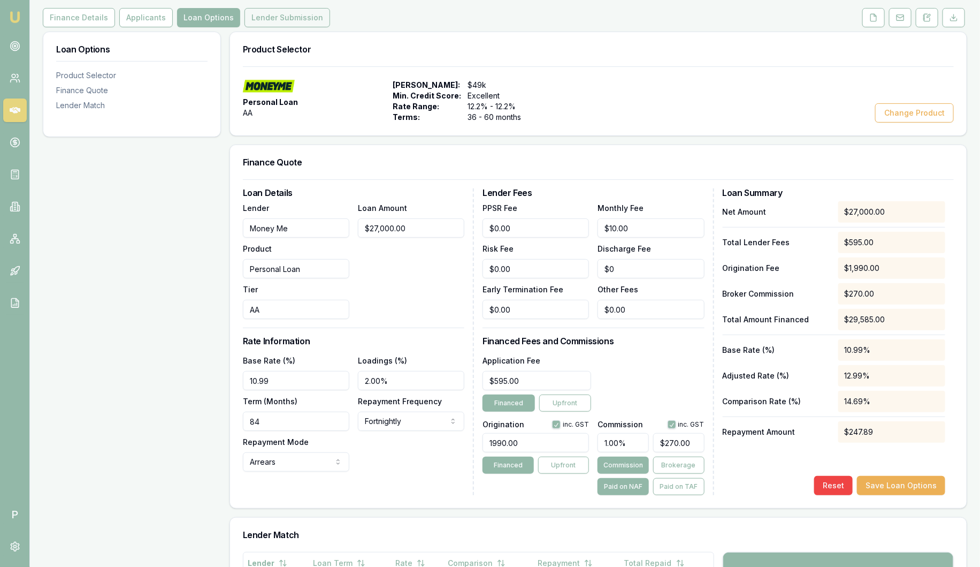
click at [283, 23] on button "Lender Submission" at bounding box center [288, 17] width 86 height 19
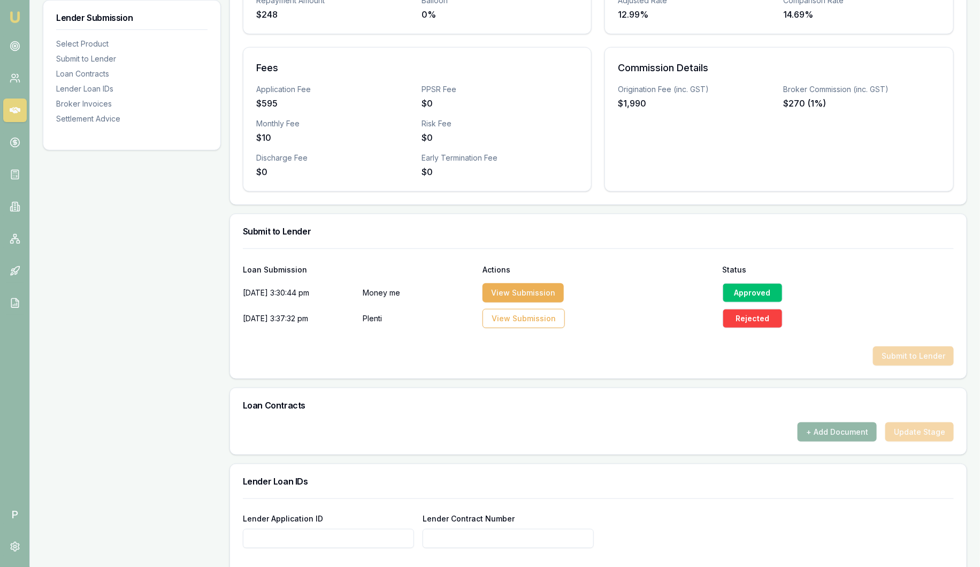
scroll to position [334, 0]
click at [763, 293] on div "Approved" at bounding box center [753, 291] width 60 height 19
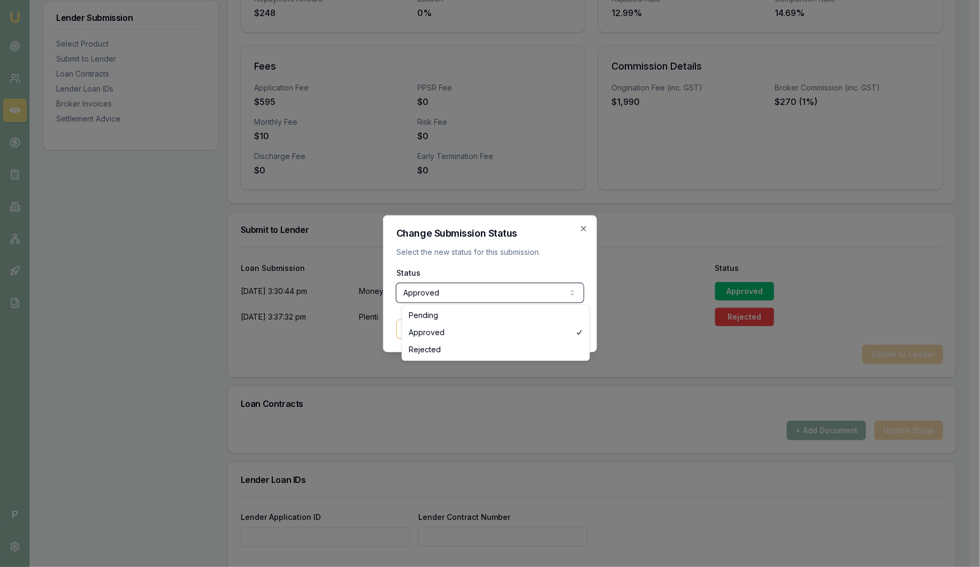
click at [683, 293] on div at bounding box center [490, 283] width 980 height 567
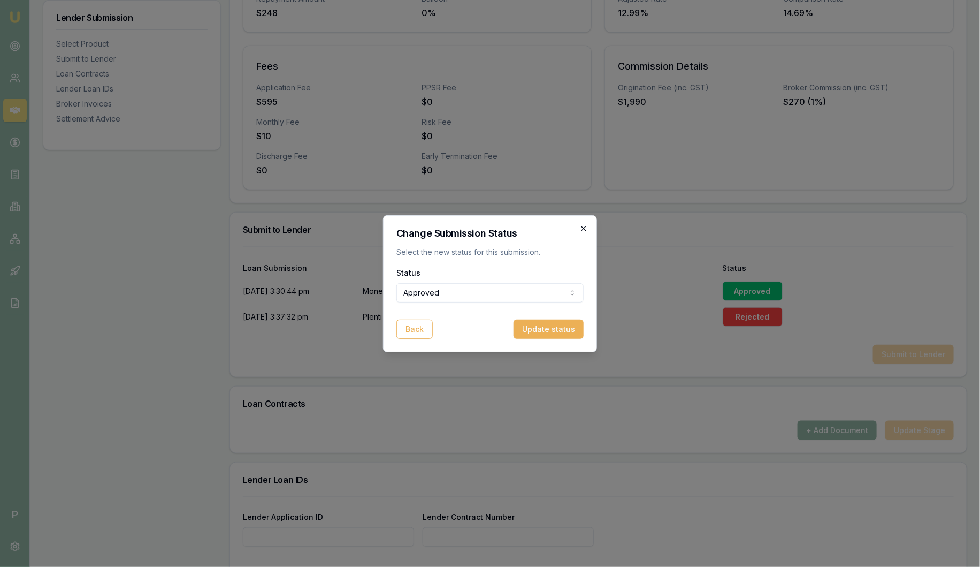
click at [582, 227] on icon "button" at bounding box center [584, 228] width 9 height 9
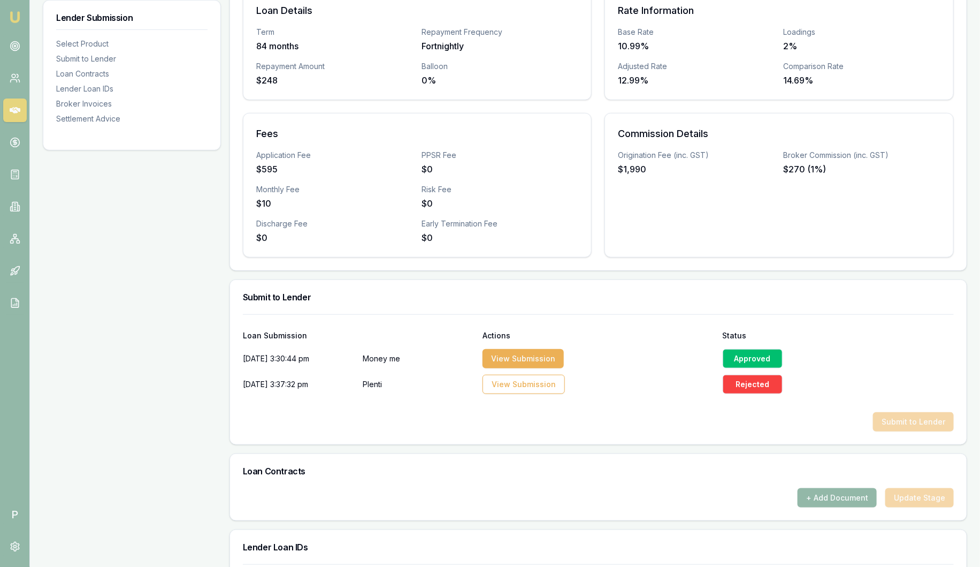
scroll to position [0, 0]
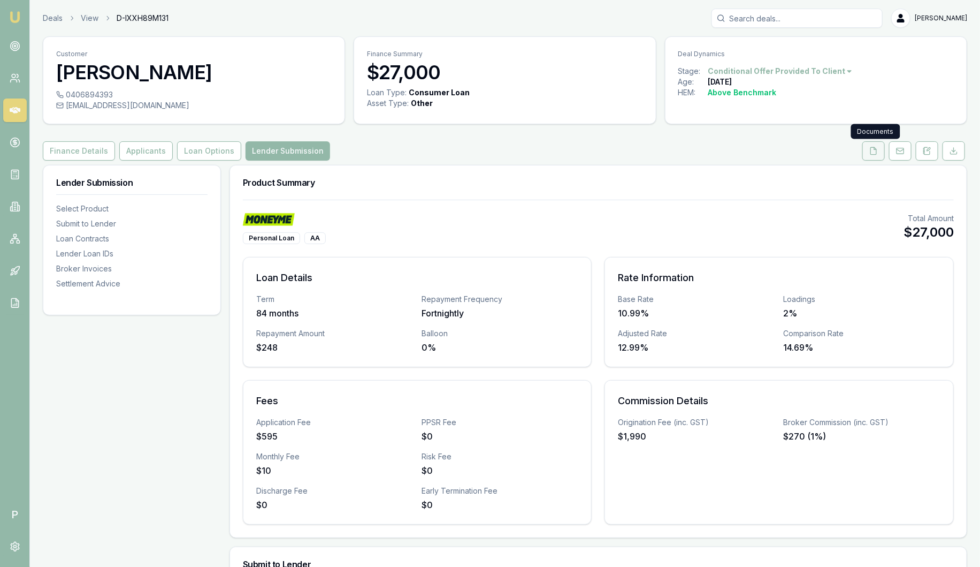
click at [877, 153] on icon at bounding box center [874, 150] width 6 height 7
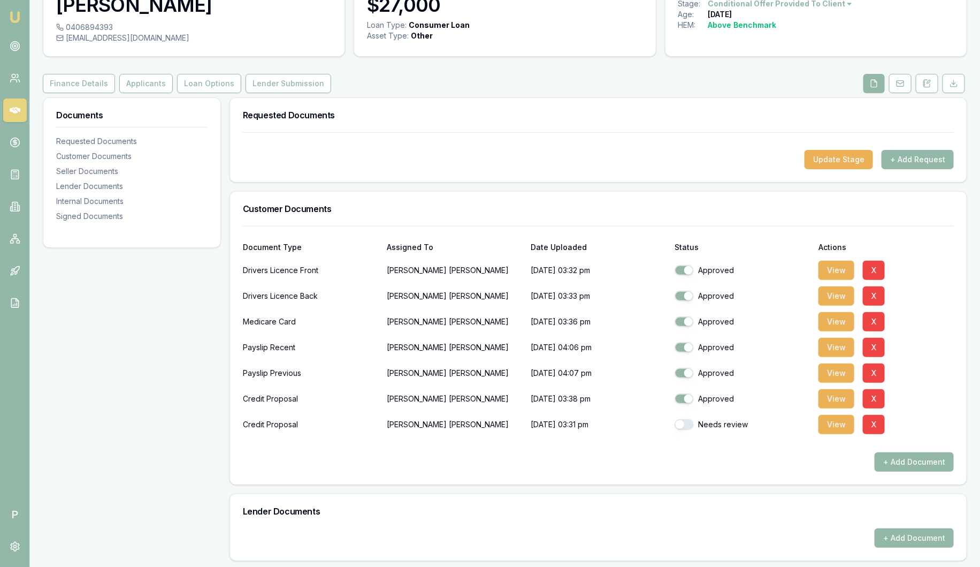
scroll to position [66, 0]
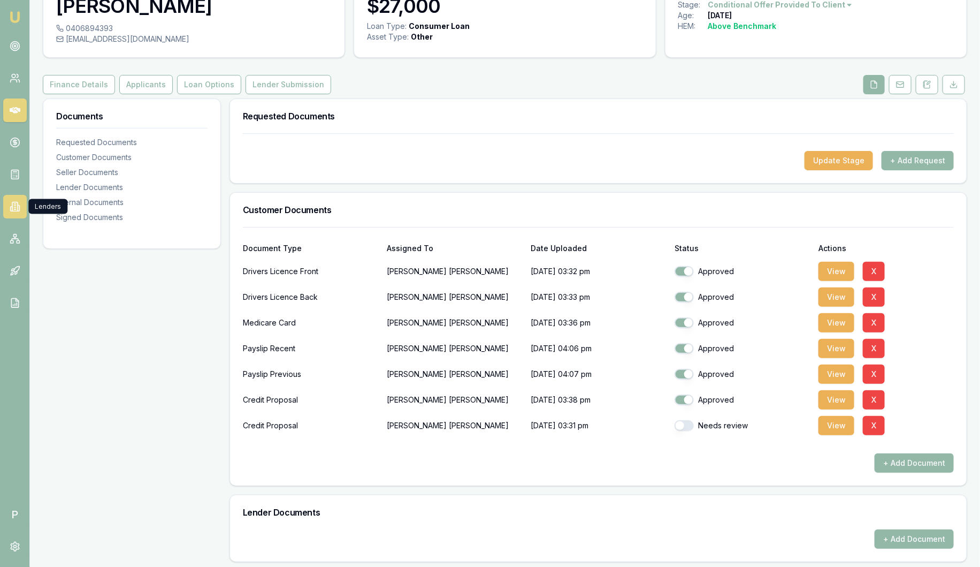
click at [21, 203] on link at bounding box center [15, 207] width 24 height 24
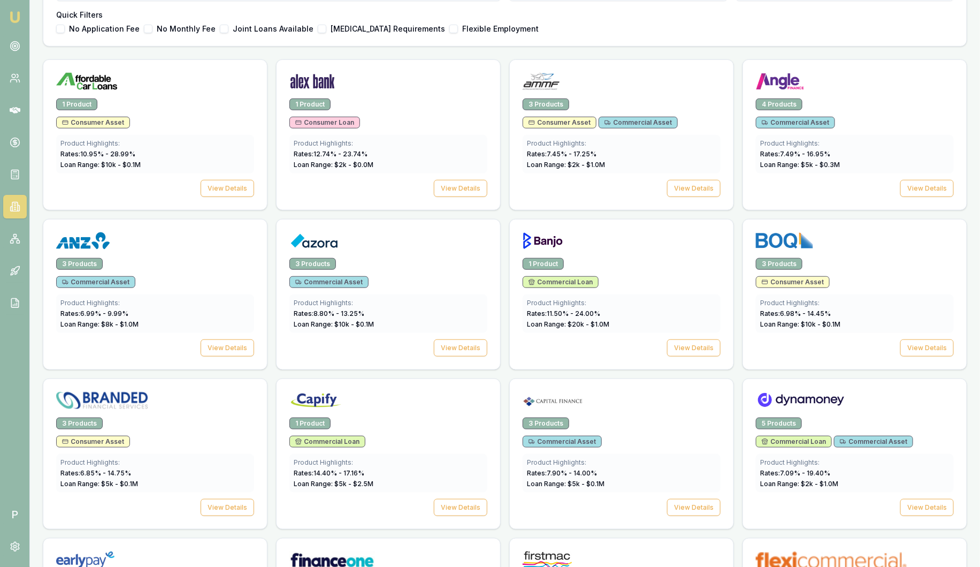
scroll to position [334, 0]
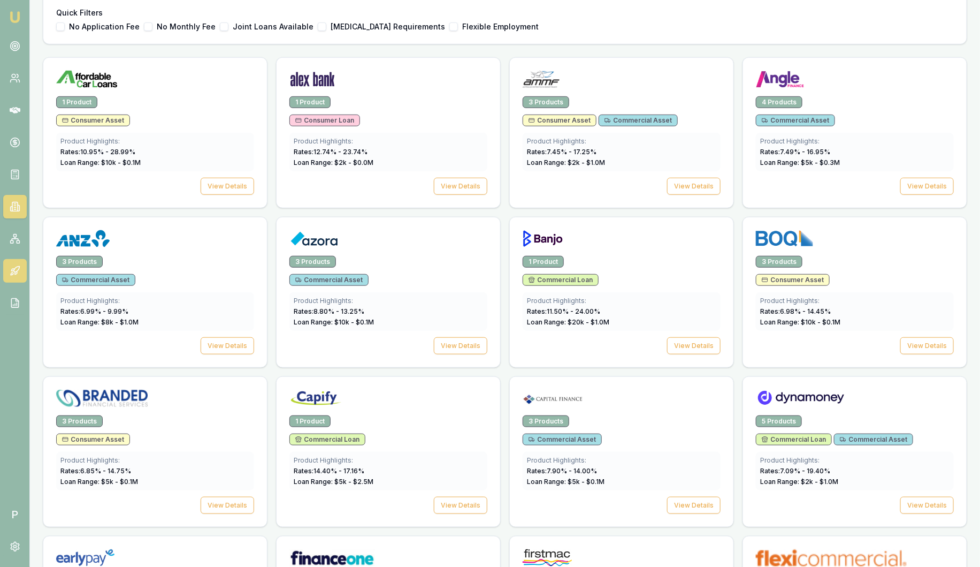
click at [14, 269] on icon at bounding box center [15, 270] width 11 height 11
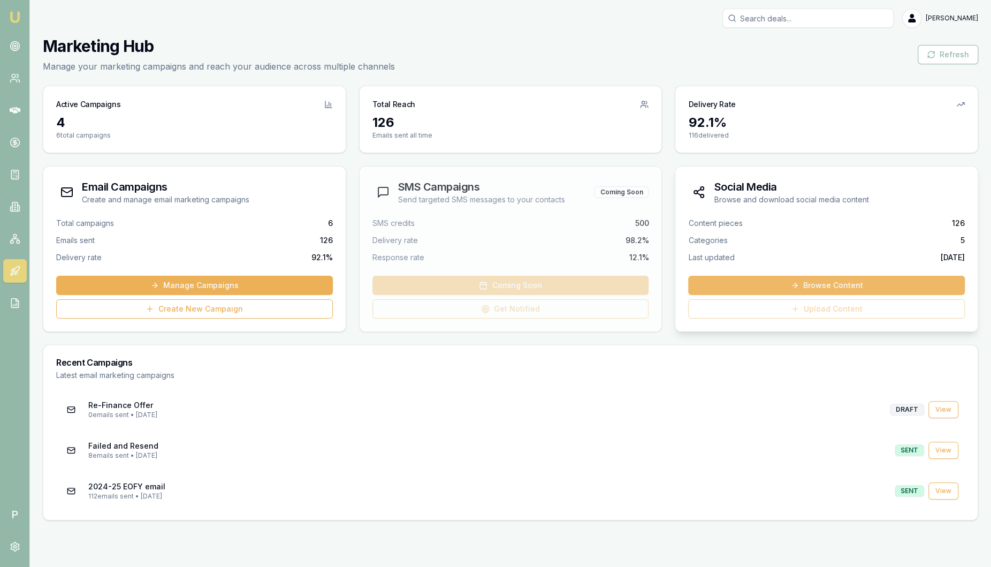
click at [839, 290] on link "Browse Content" at bounding box center [826, 285] width 277 height 19
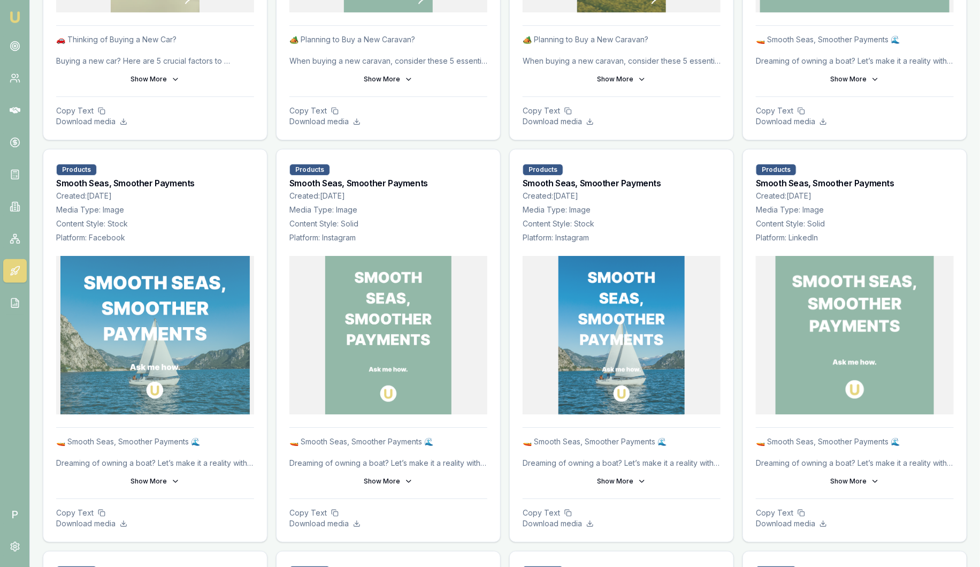
scroll to position [1739, 0]
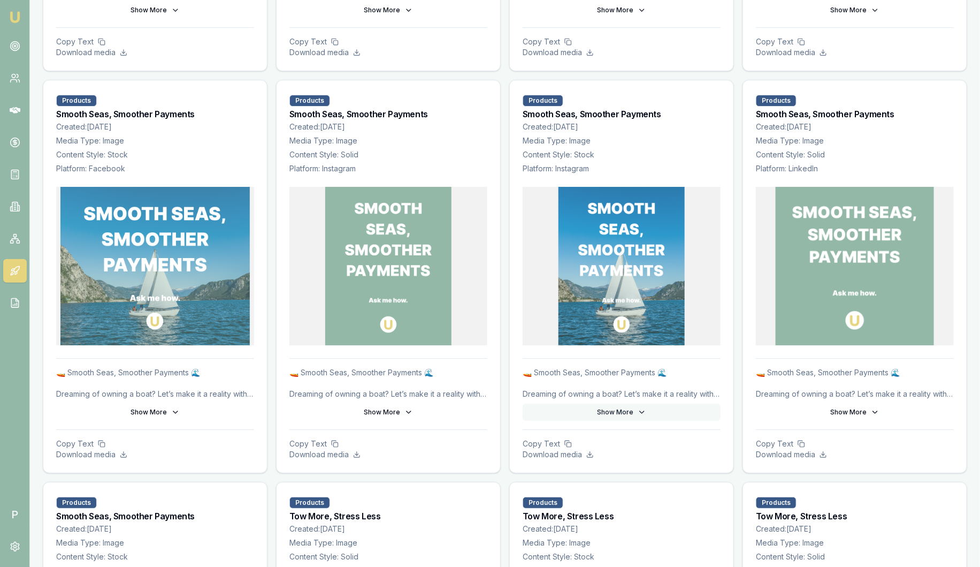
click at [620, 412] on button "Show More" at bounding box center [622, 412] width 198 height 17
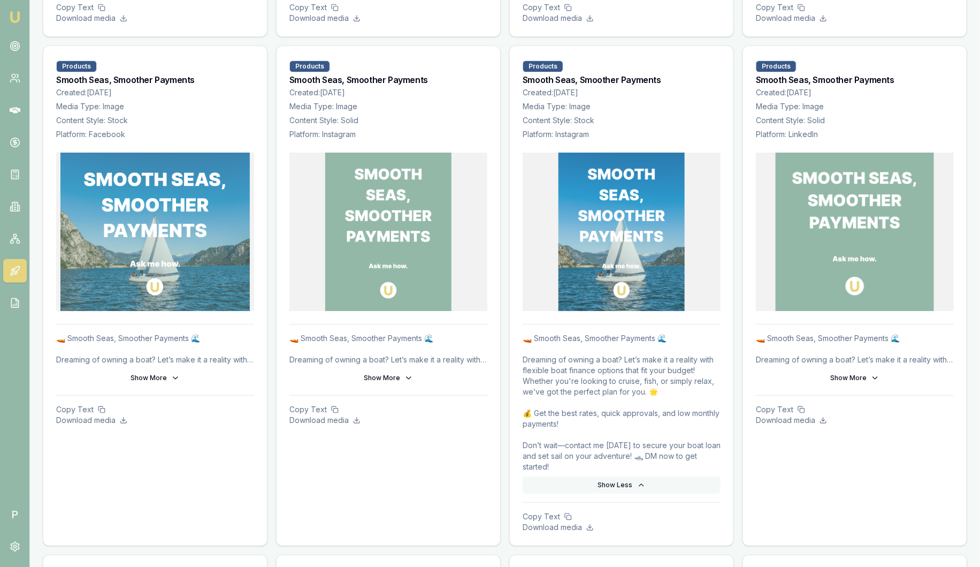
scroll to position [1806, 0]
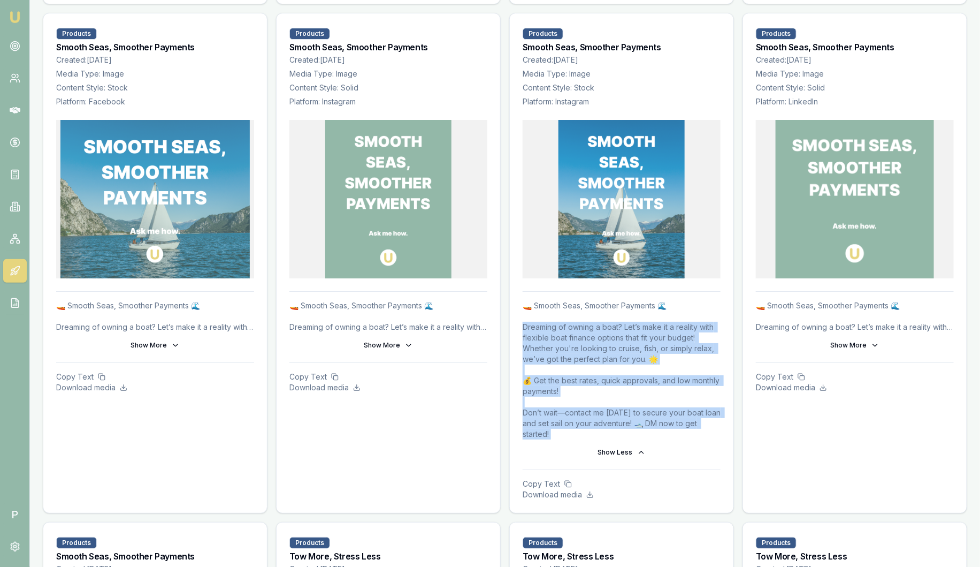
drag, startPoint x: 566, startPoint y: 435, endPoint x: 522, endPoint y: 323, distance: 120.7
click at [523, 323] on div "🚤 Smooth Seas, Smoother Payments 🌊 Dreaming of owning a boat? Let’s make it a r…" at bounding box center [622, 380] width 198 height 161
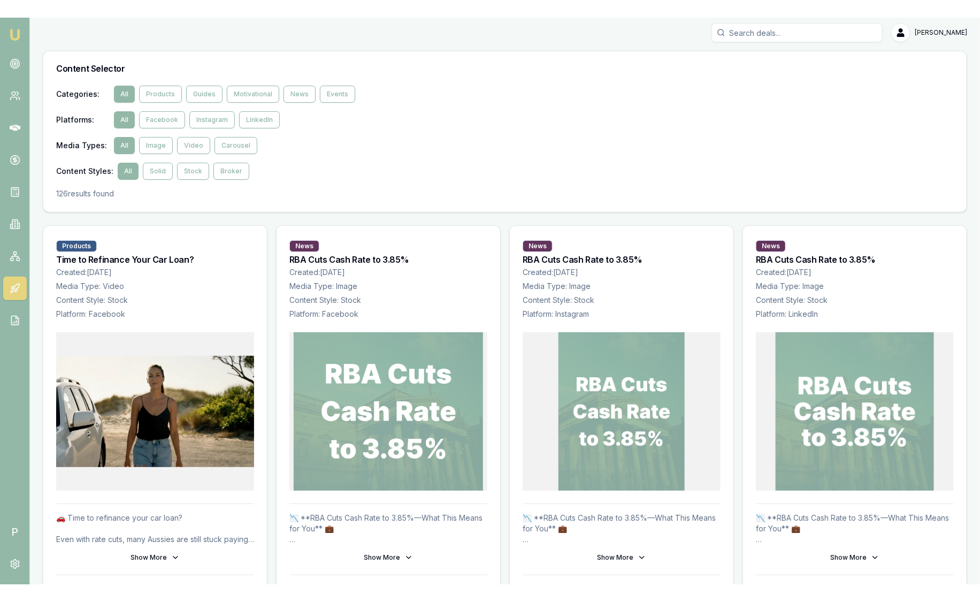
scroll to position [0, 0]
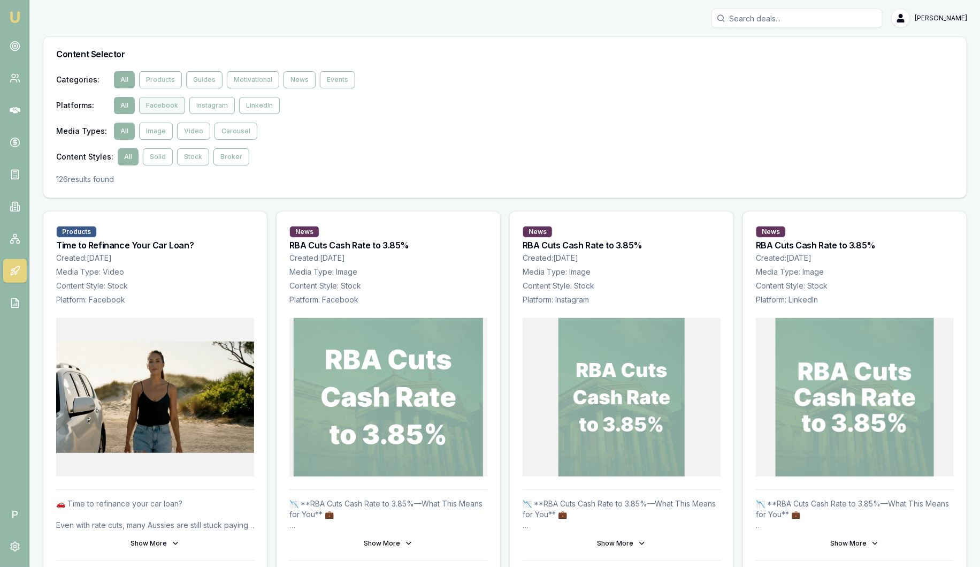
click at [158, 108] on button "Facebook" at bounding box center [162, 105] width 46 height 17
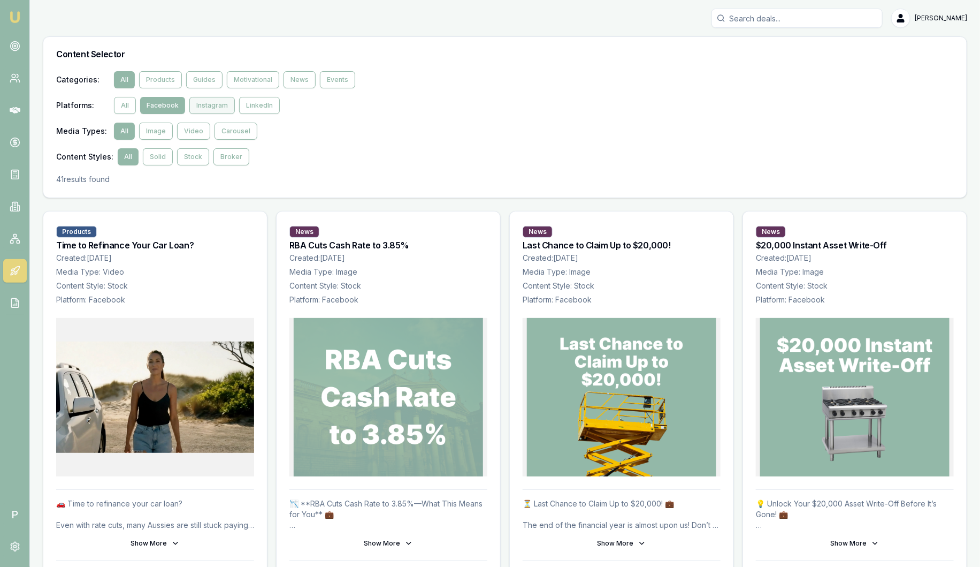
click at [211, 107] on button "Instagram" at bounding box center [211, 105] width 45 height 17
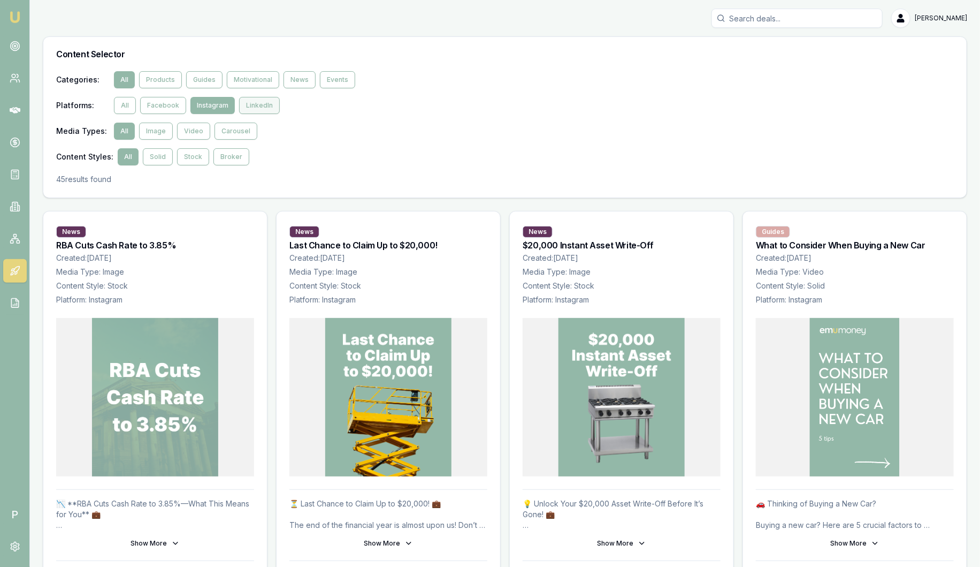
click at [265, 109] on button "LinkedIn" at bounding box center [259, 105] width 41 height 17
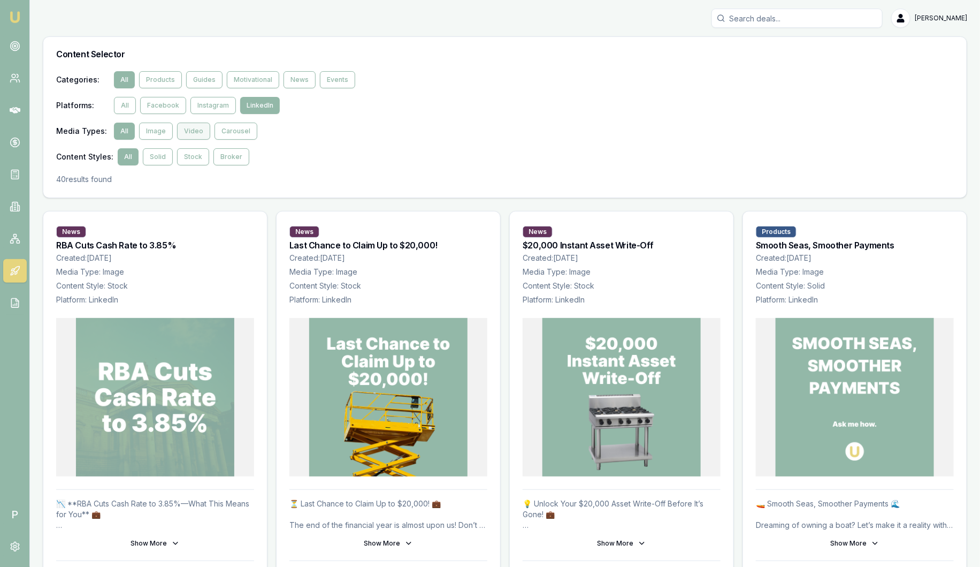
click at [189, 134] on button "Video" at bounding box center [193, 131] width 33 height 17
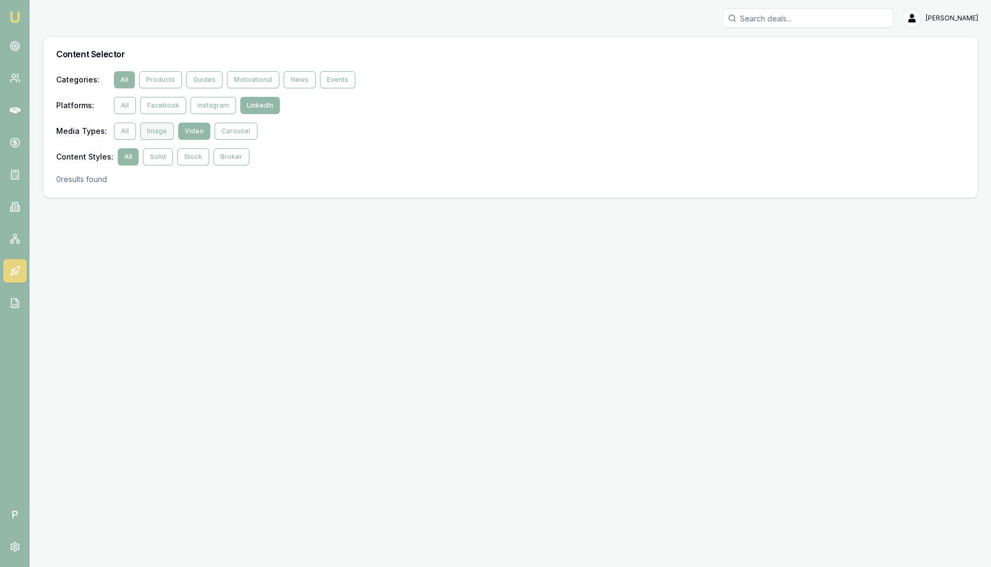
click at [156, 132] on button "Image" at bounding box center [157, 131] width 34 height 17
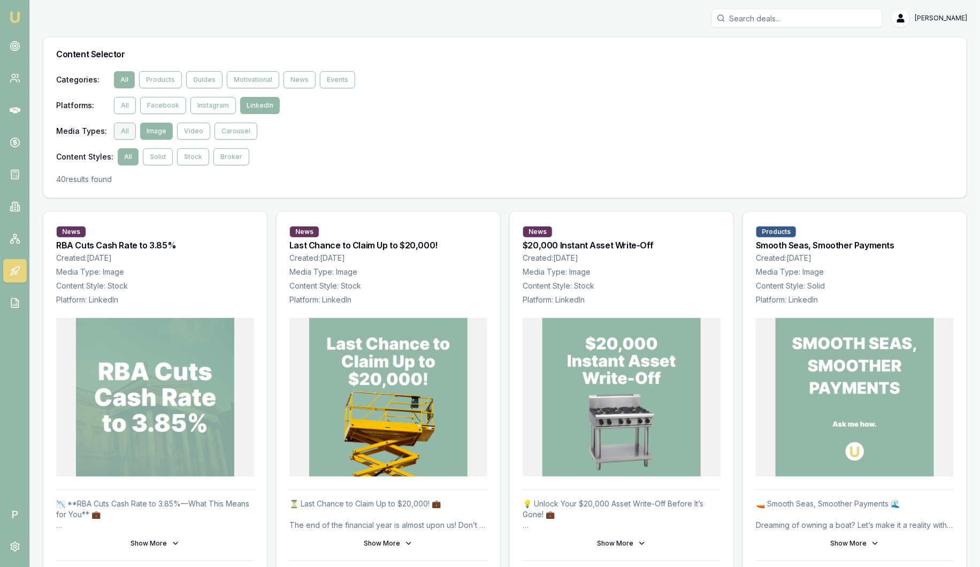
click at [130, 132] on button "All" at bounding box center [125, 131] width 22 height 17
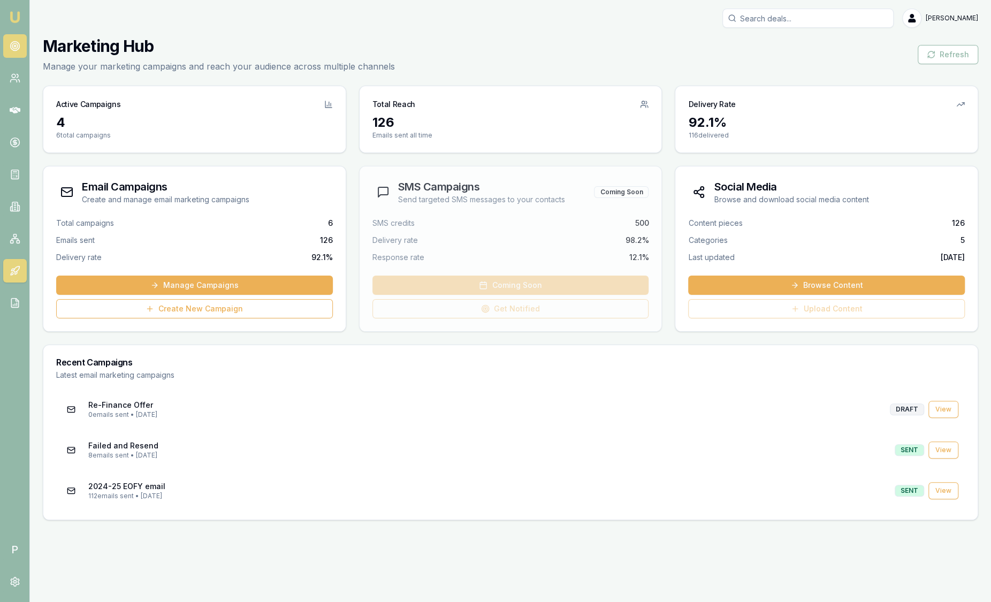
click at [7, 45] on link at bounding box center [15, 46] width 24 height 24
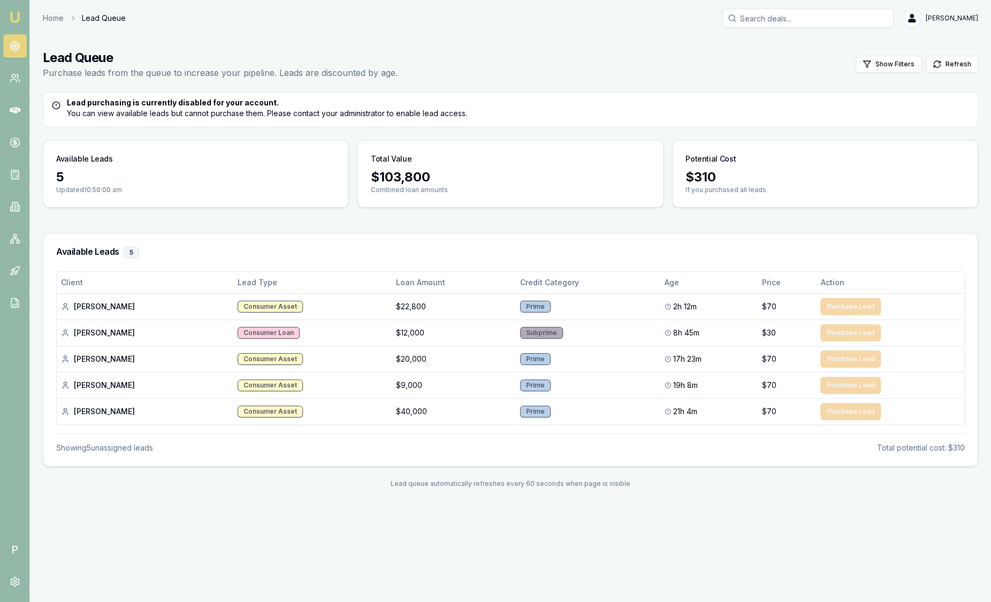
click at [16, 18] on img at bounding box center [15, 17] width 13 height 13
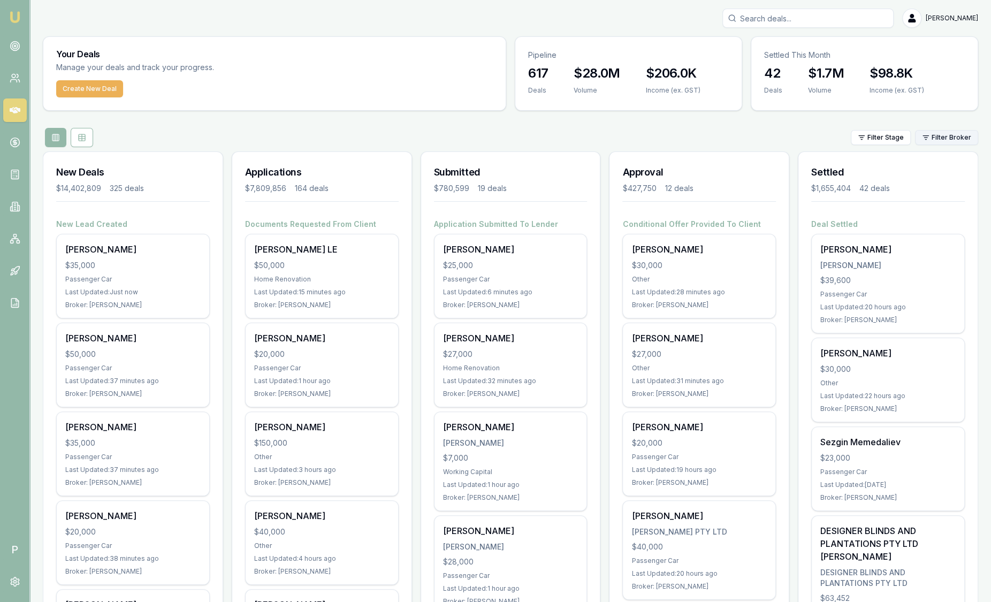
click at [924, 138] on html "Emu Broker P Sam Crouch Toggle Menu Your Deals Manage your deals and track your…" at bounding box center [495, 301] width 991 height 602
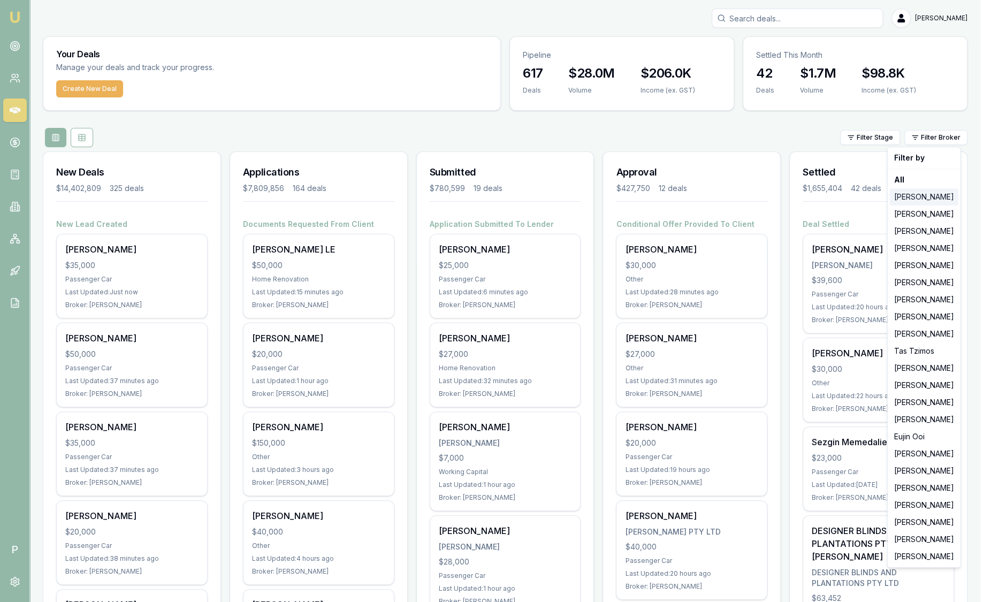
click at [918, 193] on div "[PERSON_NAME]" at bounding box center [924, 196] width 69 height 17
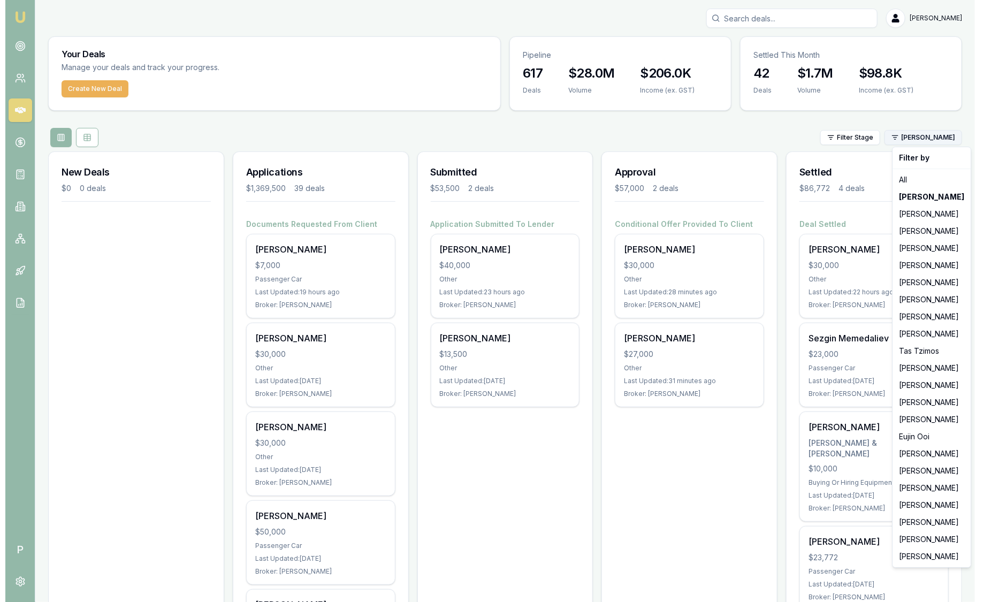
click at [925, 142] on html "Emu Broker P Sam Crouch Toggle Menu Your Deals Manage your deals and track your…" at bounding box center [490, 301] width 980 height 602
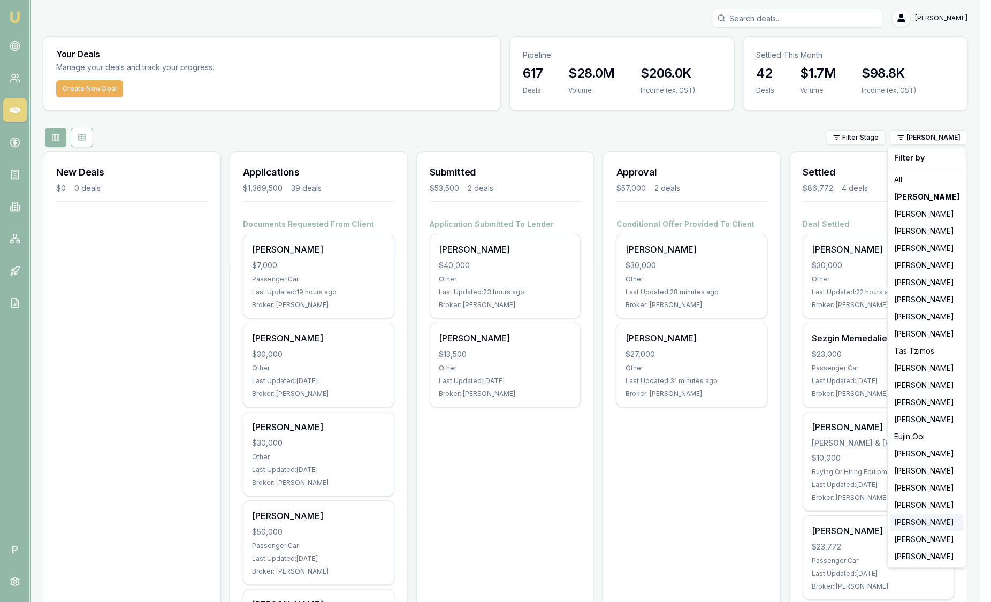
click at [926, 527] on div "[PERSON_NAME]" at bounding box center [927, 522] width 74 height 17
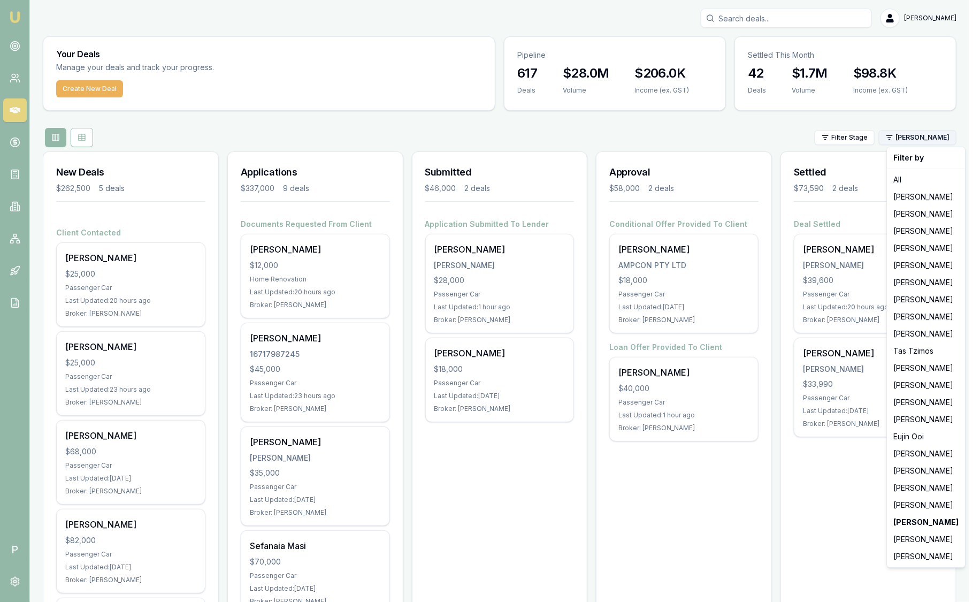
click at [938, 138] on html "Emu Broker P Sam Crouch Toggle Menu Your Deals Manage your deals and track your…" at bounding box center [490, 301] width 980 height 602
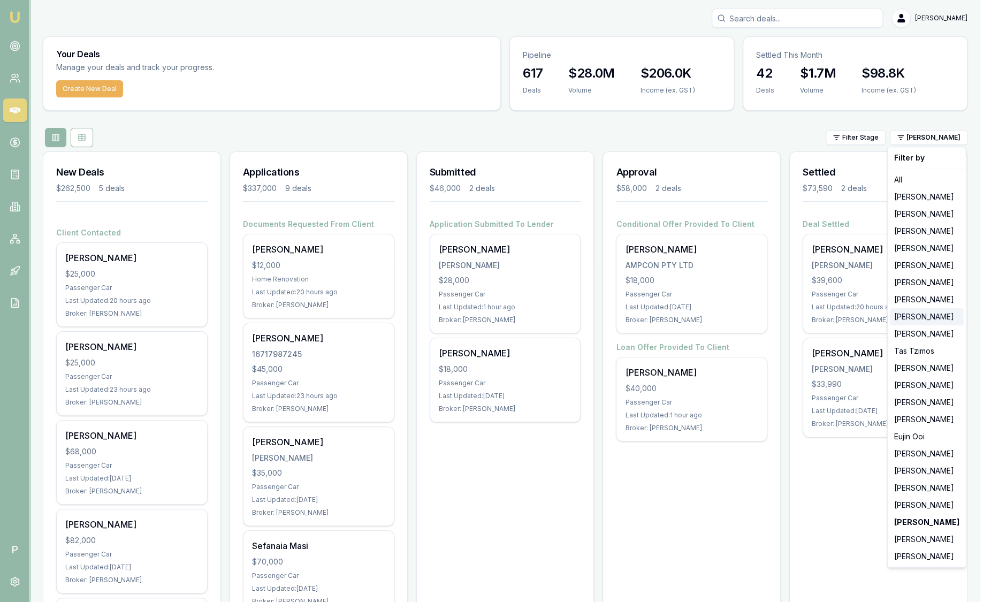
click at [935, 315] on div "[PERSON_NAME]" at bounding box center [927, 316] width 74 height 17
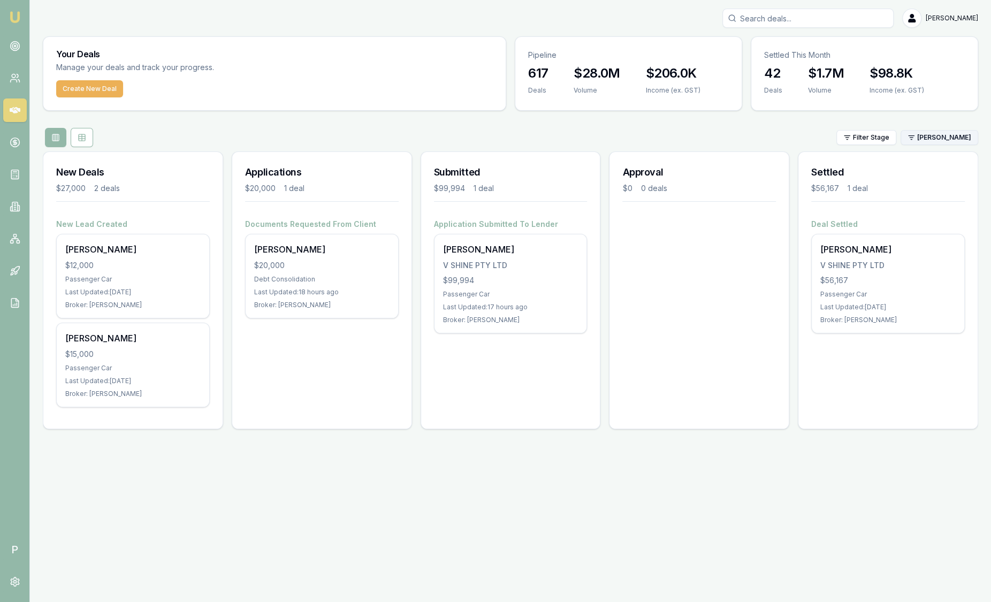
click at [931, 139] on html "Emu Broker P Sam Crouch Toggle Menu Your Deals Manage your deals and track your…" at bounding box center [495, 301] width 991 height 602
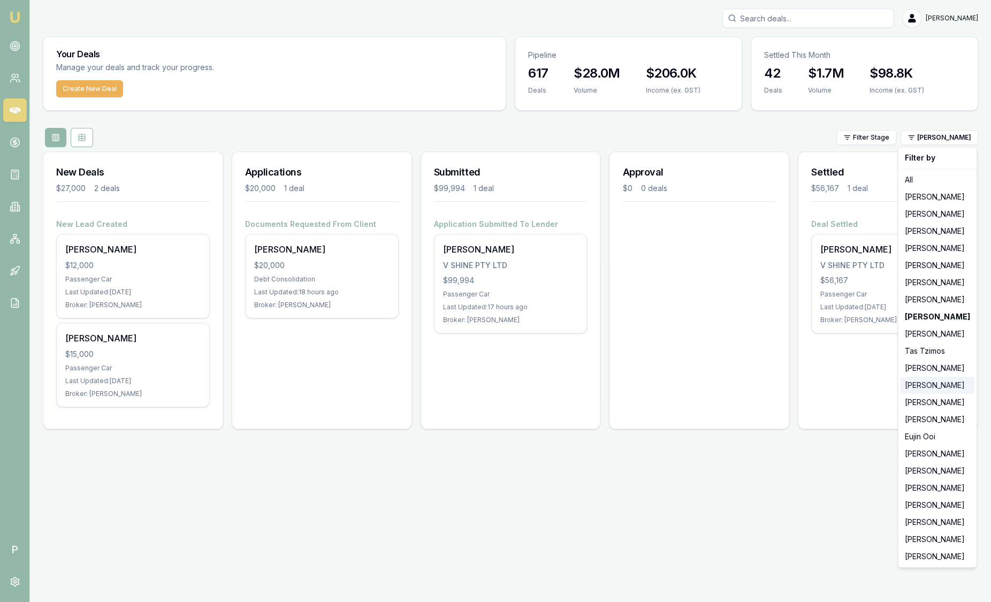
click at [922, 384] on div "[PERSON_NAME]" at bounding box center [938, 385] width 74 height 17
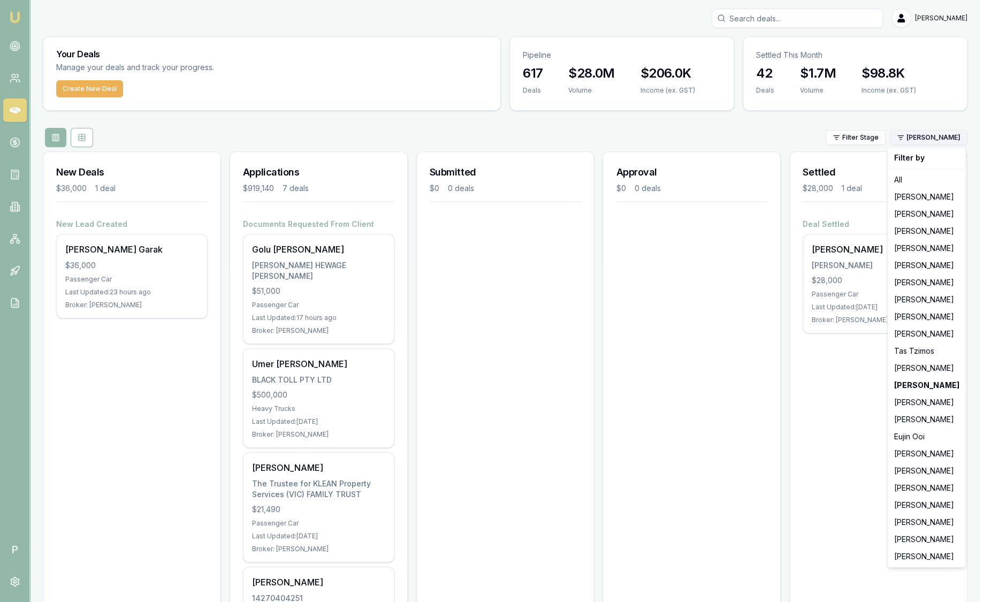
click at [941, 142] on html "Emu Broker P Sam Crouch Toggle Menu Your Deals Manage your deals and track your…" at bounding box center [495, 301] width 991 height 602
click at [938, 197] on div "[PERSON_NAME]" at bounding box center [927, 196] width 74 height 17
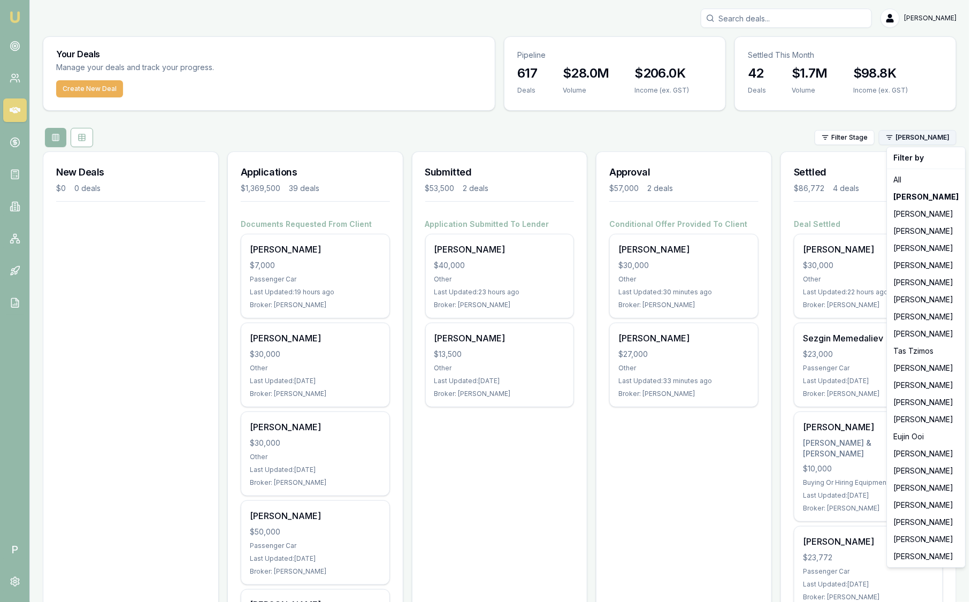
click at [941, 138] on html "Emu Broker P Sam Crouch Toggle Menu Your Deals Manage your deals and track your…" at bounding box center [490, 301] width 980 height 602
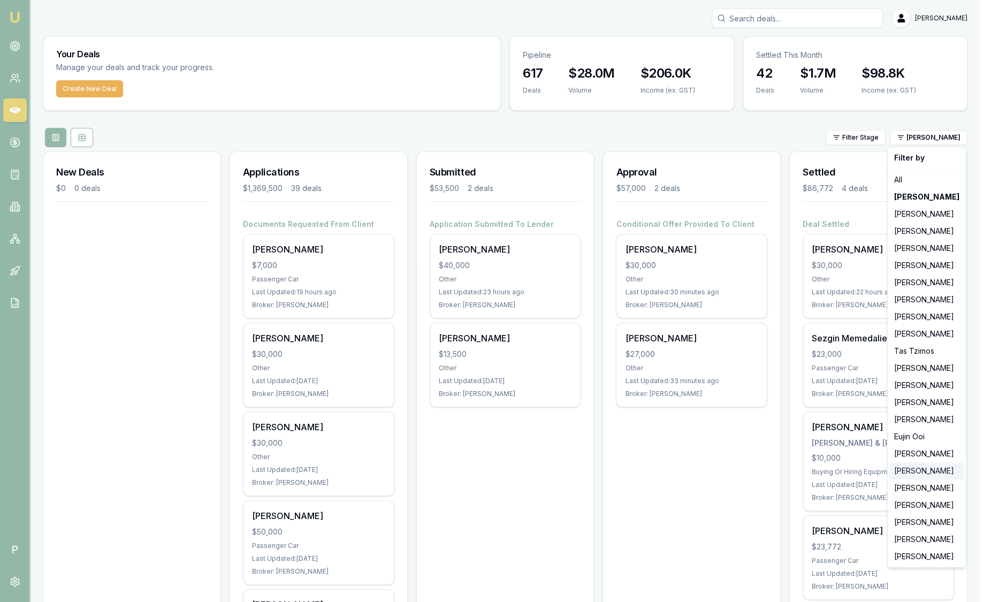
click at [922, 471] on div "[PERSON_NAME]" at bounding box center [927, 470] width 74 height 17
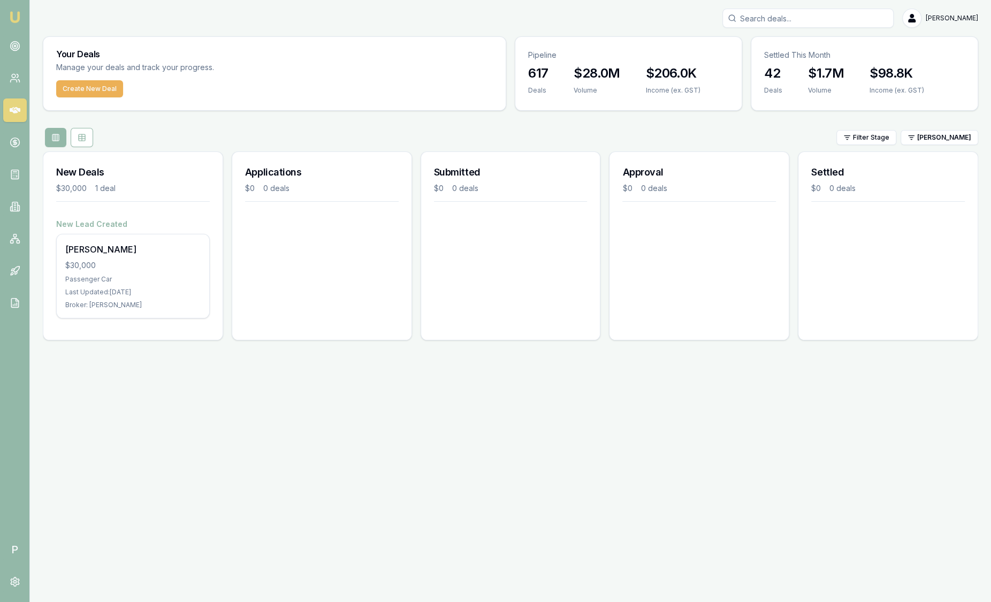
click at [942, 141] on html "Emu Broker P Sam Crouch Toggle Menu Your Deals Manage your deals and track your…" at bounding box center [495, 301] width 991 height 602
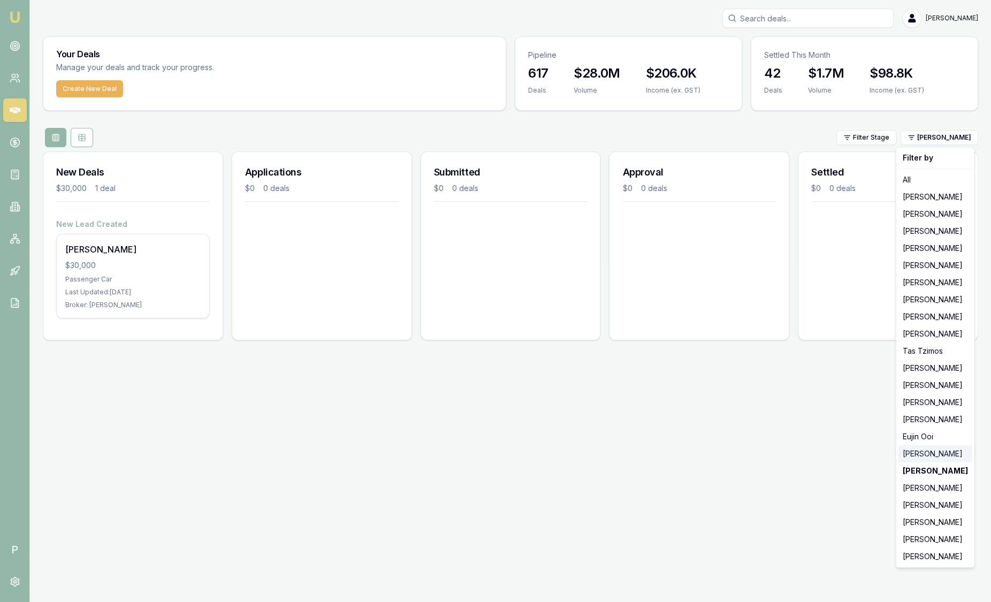
click at [945, 452] on div "[PERSON_NAME]" at bounding box center [935, 453] width 74 height 17
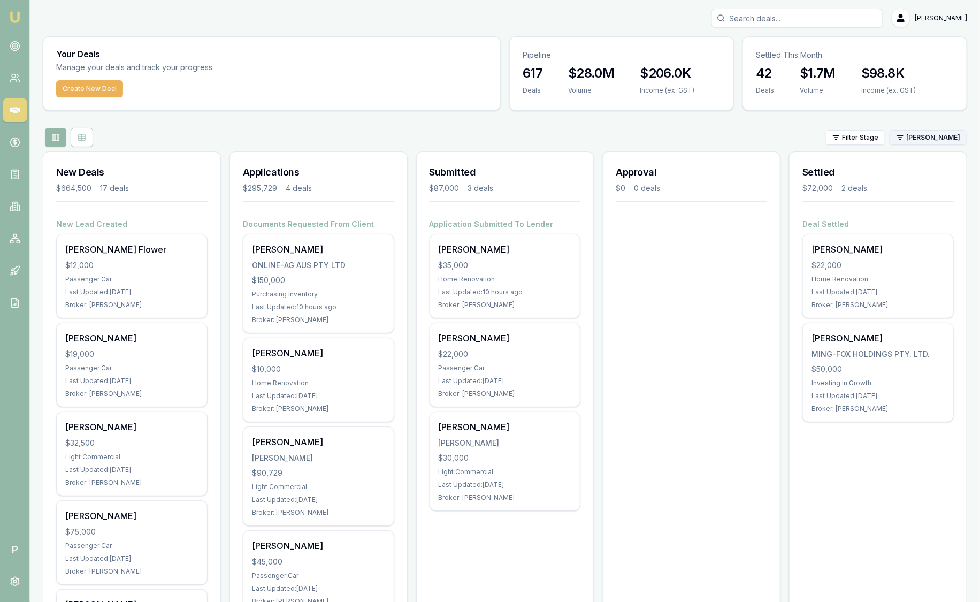
click at [916, 142] on html "Emu Broker P Sam Crouch Toggle Menu Your Deals Manage your deals and track your…" at bounding box center [490, 301] width 980 height 602
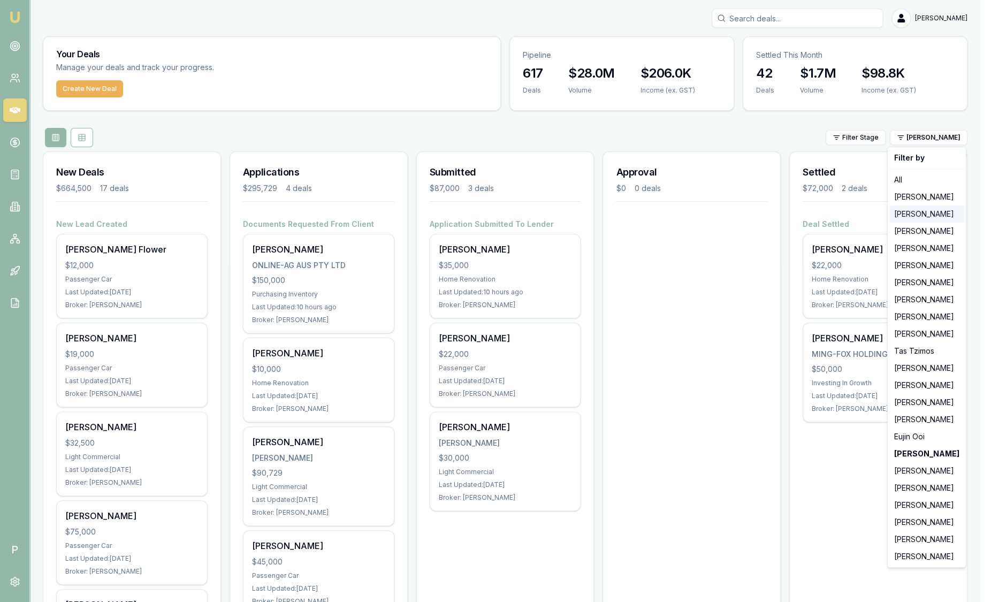
click at [913, 210] on div "[PERSON_NAME]" at bounding box center [927, 214] width 74 height 17
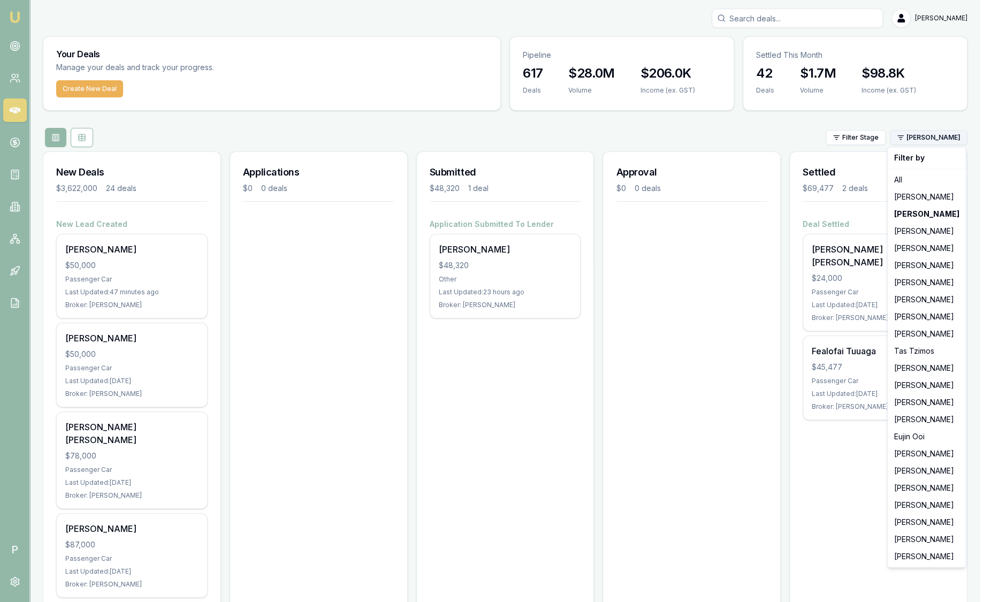
click at [924, 139] on html "Emu Broker P Sam Crouch Toggle Menu Your Deals Manage your deals and track your…" at bounding box center [495, 301] width 991 height 602
click at [946, 554] on div "[PERSON_NAME]" at bounding box center [927, 556] width 74 height 17
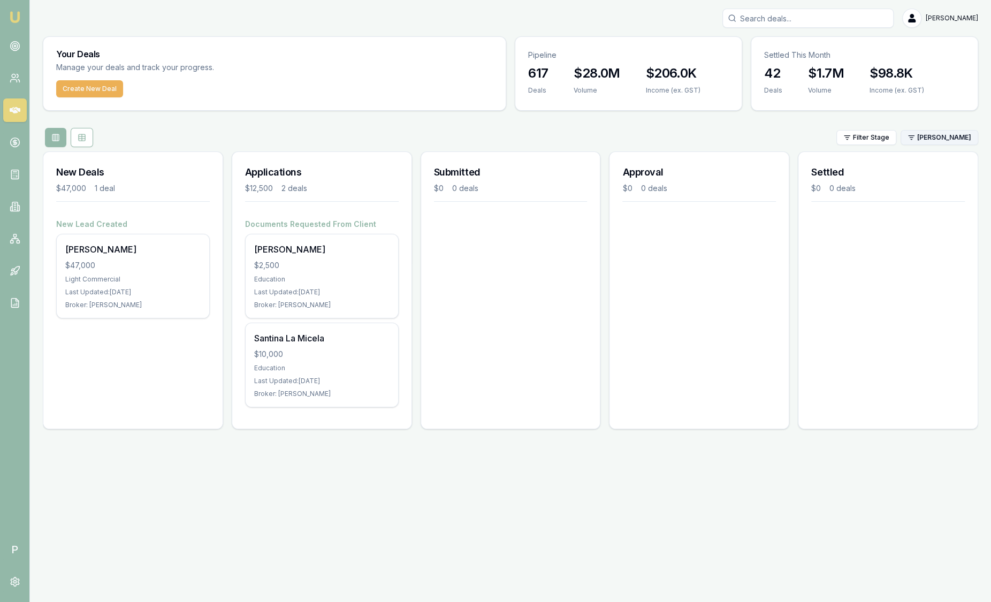
click at [924, 132] on html "Emu Broker P Sam Crouch Toggle Menu Your Deals Manage your deals and track your…" at bounding box center [495, 301] width 991 height 602
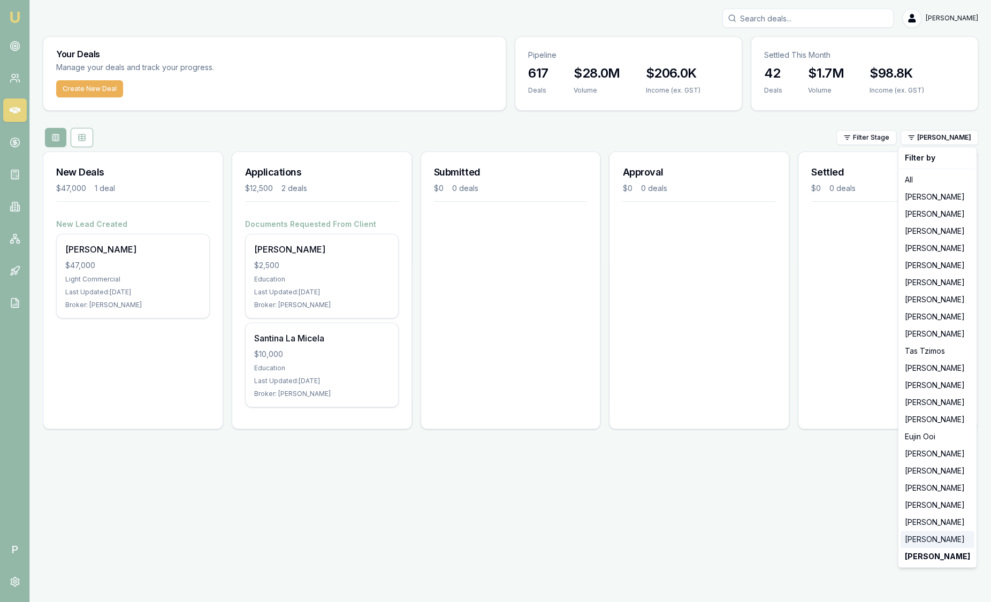
click at [937, 541] on div "[PERSON_NAME]" at bounding box center [938, 539] width 74 height 17
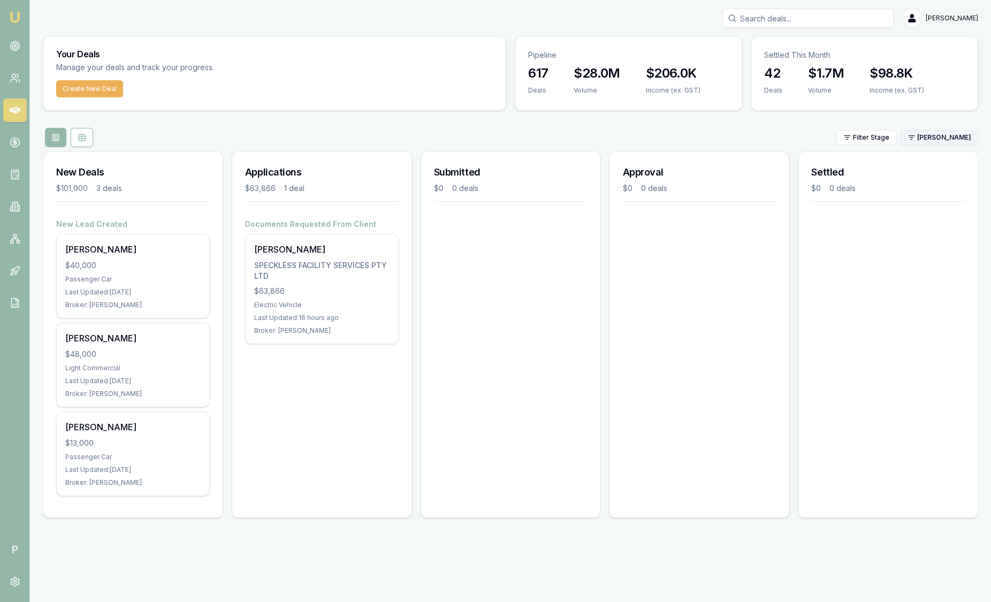
click at [936, 136] on html "Emu Broker P Sam Crouch Toggle Menu Your Deals Manage your deals and track your…" at bounding box center [495, 301] width 991 height 602
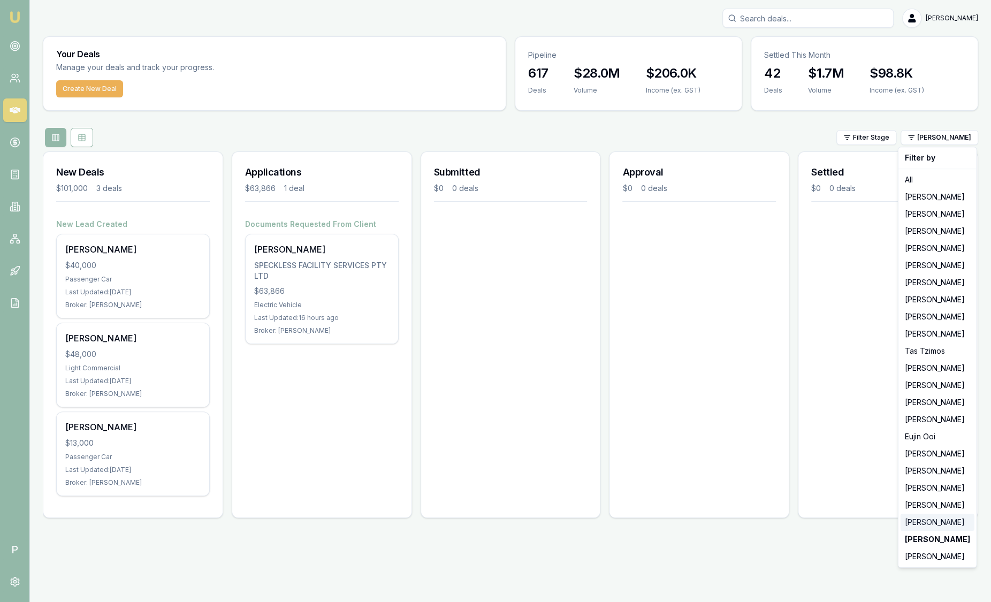
click at [933, 526] on div "[PERSON_NAME]" at bounding box center [938, 522] width 74 height 17
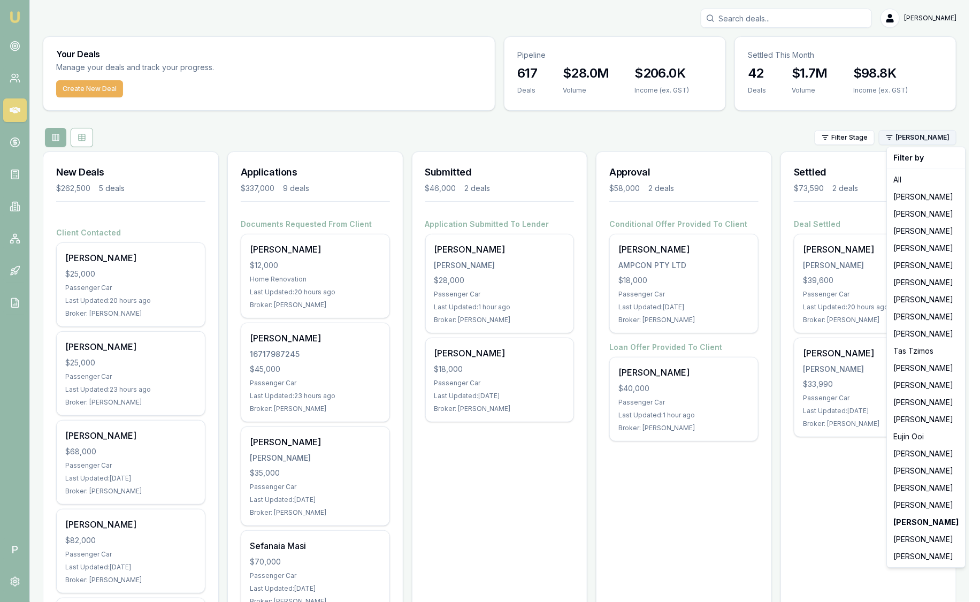
click at [951, 140] on html "Emu Broker P Sam Crouch Toggle Menu Your Deals Manage your deals and track your…" at bounding box center [490, 301] width 980 height 602
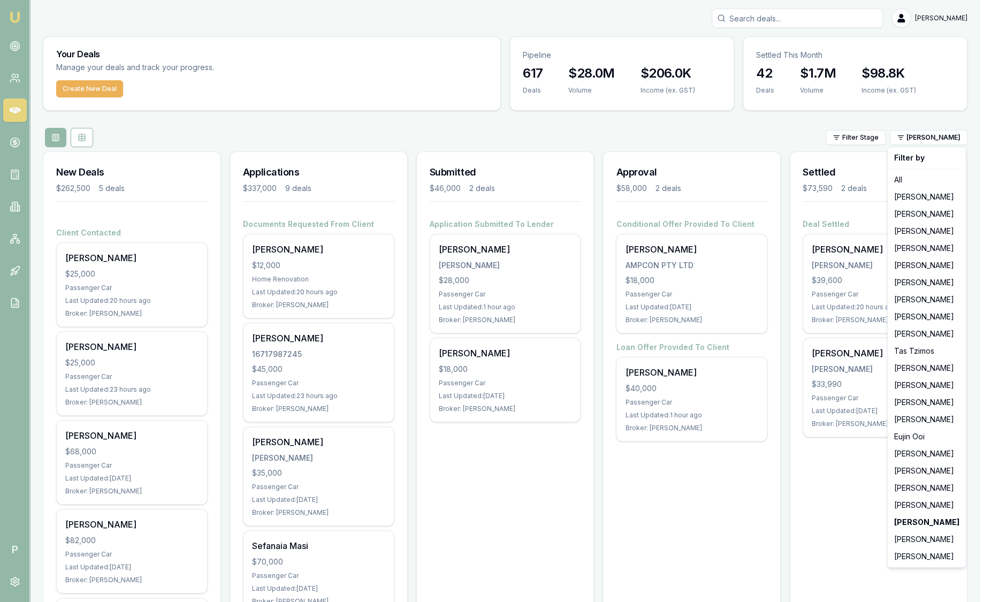
click at [766, 123] on html "Emu Broker P Sam Crouch Toggle Menu Your Deals Manage your deals and track your…" at bounding box center [495, 301] width 991 height 602
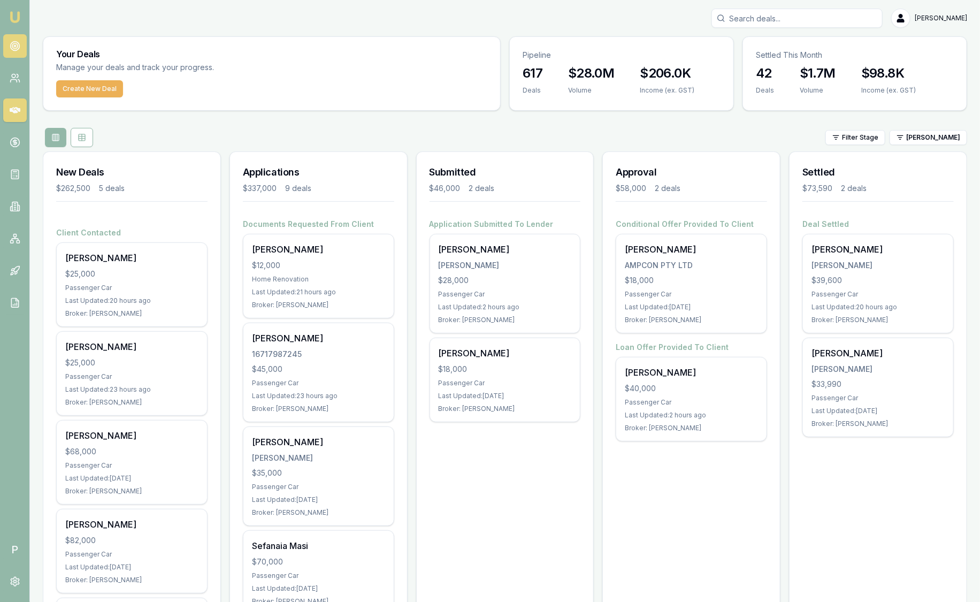
click at [19, 48] on icon at bounding box center [15, 46] width 11 height 11
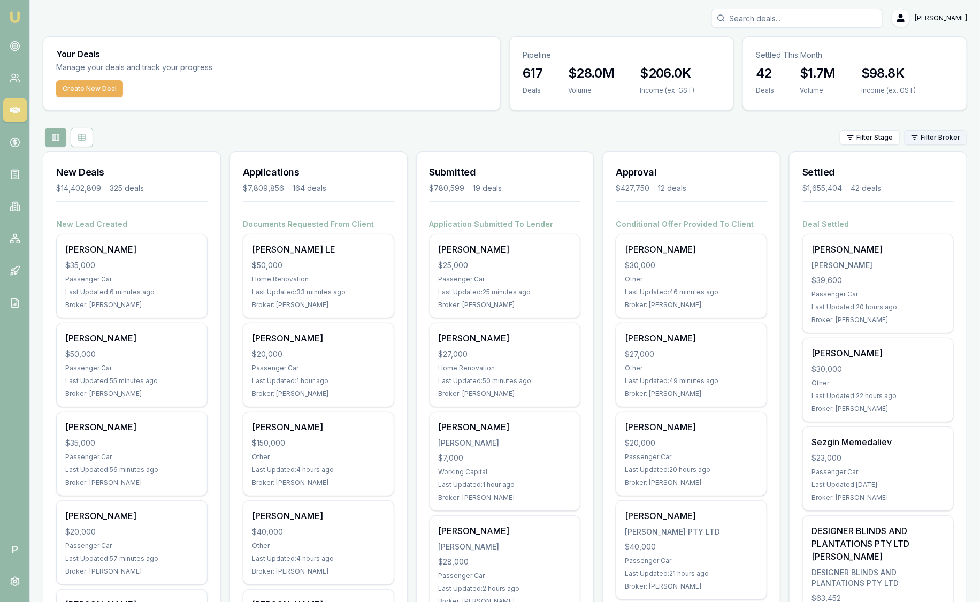
click at [936, 142] on html "Emu Broker P Sam Crouch Toggle Menu Your Deals Manage your deals and track your…" at bounding box center [490, 301] width 980 height 602
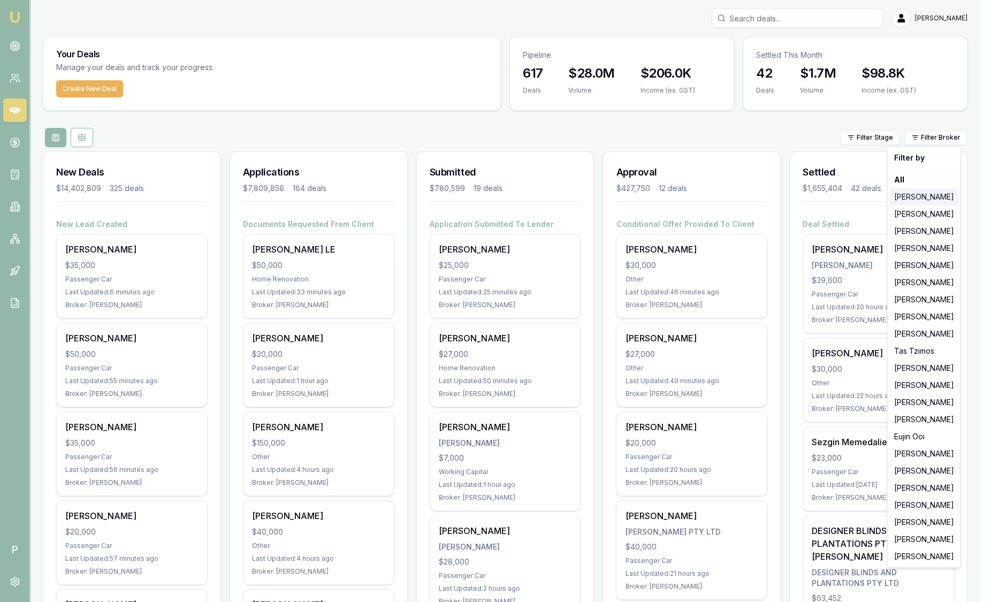
click at [937, 192] on div "[PERSON_NAME]" at bounding box center [924, 196] width 69 height 17
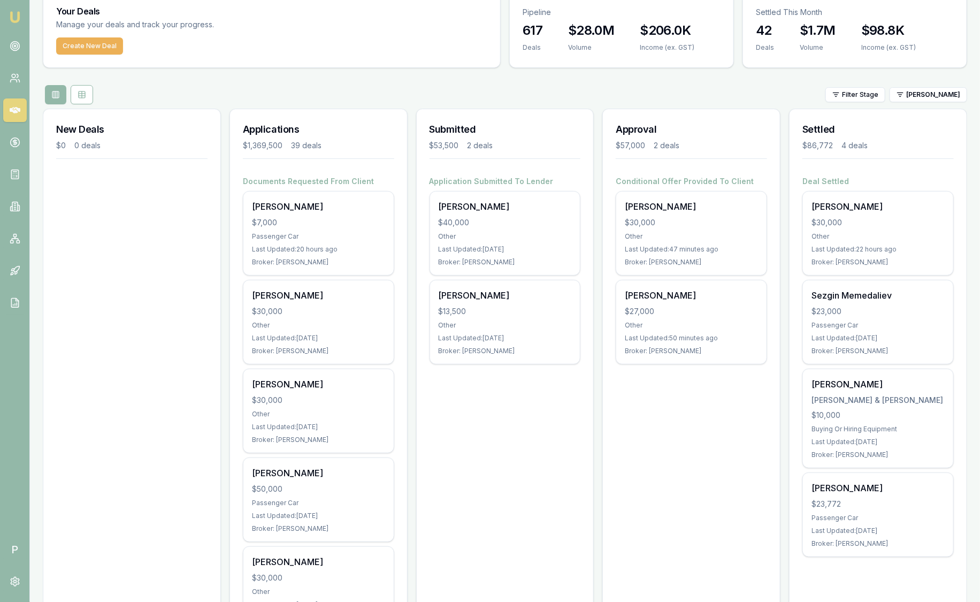
scroll to position [12, 0]
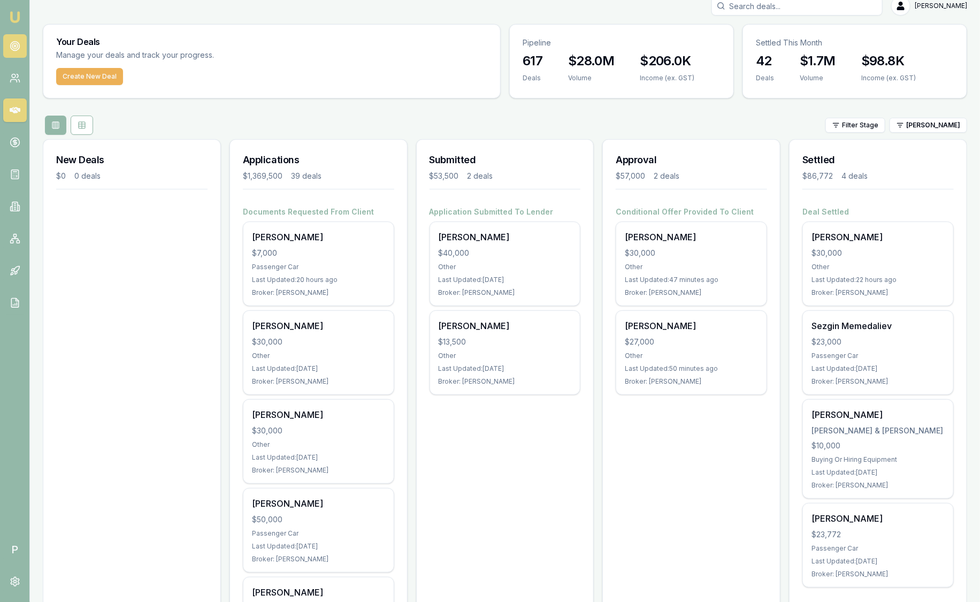
drag, startPoint x: 611, startPoint y: 108, endPoint x: 16, endPoint y: 46, distance: 598.8
click at [16, 46] on circle at bounding box center [15, 46] width 2 height 2
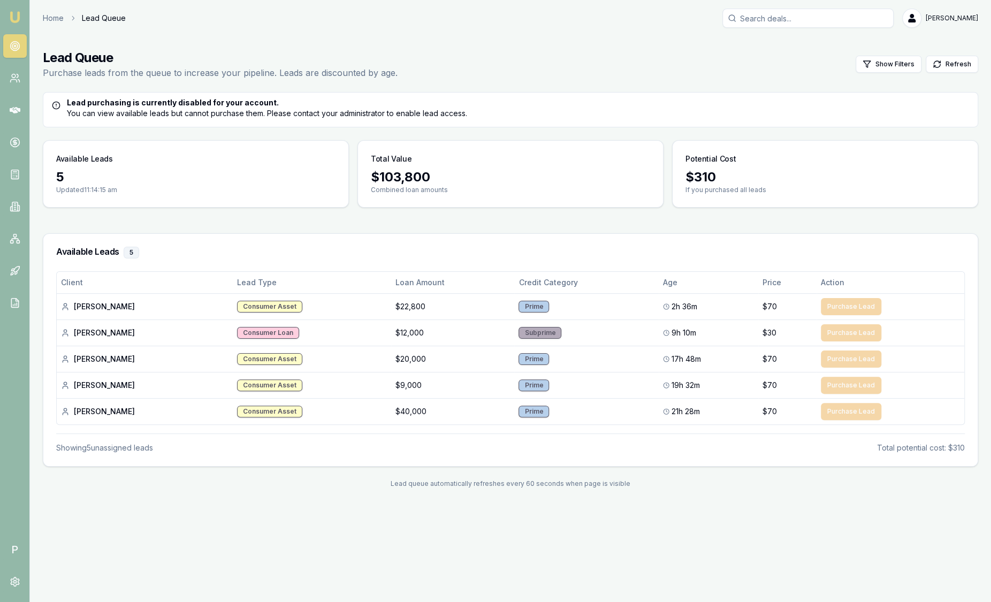
click at [18, 18] on img at bounding box center [15, 17] width 13 height 13
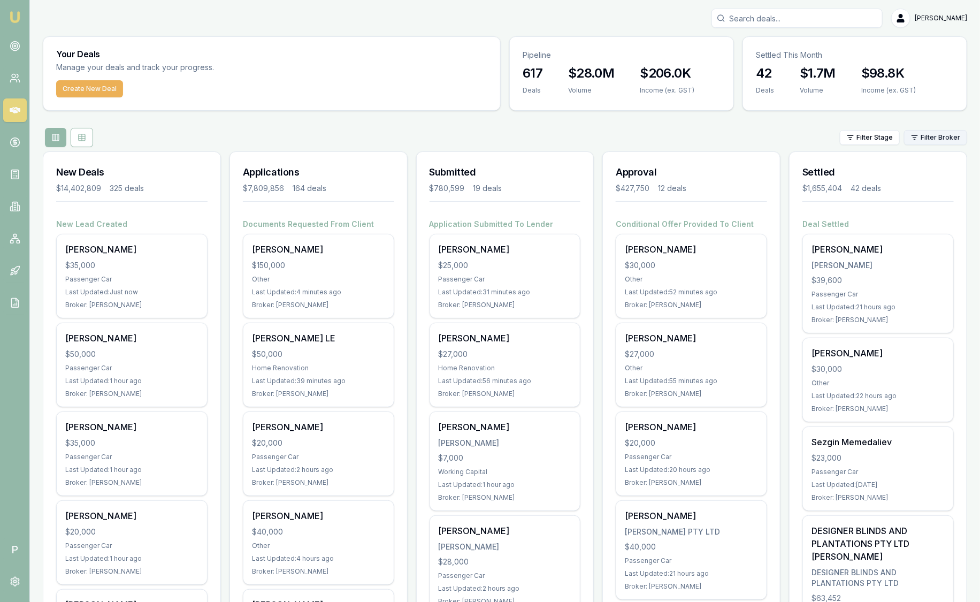
click at [940, 141] on html "Emu Broker P Sam Crouch Toggle Menu Your Deals Manage your deals and track your…" at bounding box center [490, 301] width 980 height 602
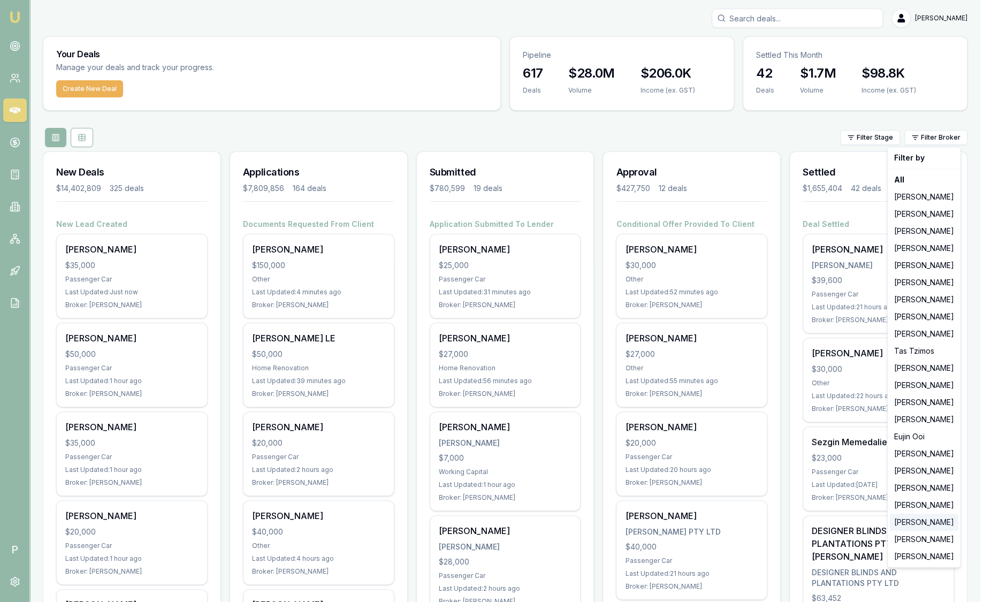
click at [916, 522] on div "Robyn Adams" at bounding box center [924, 522] width 69 height 17
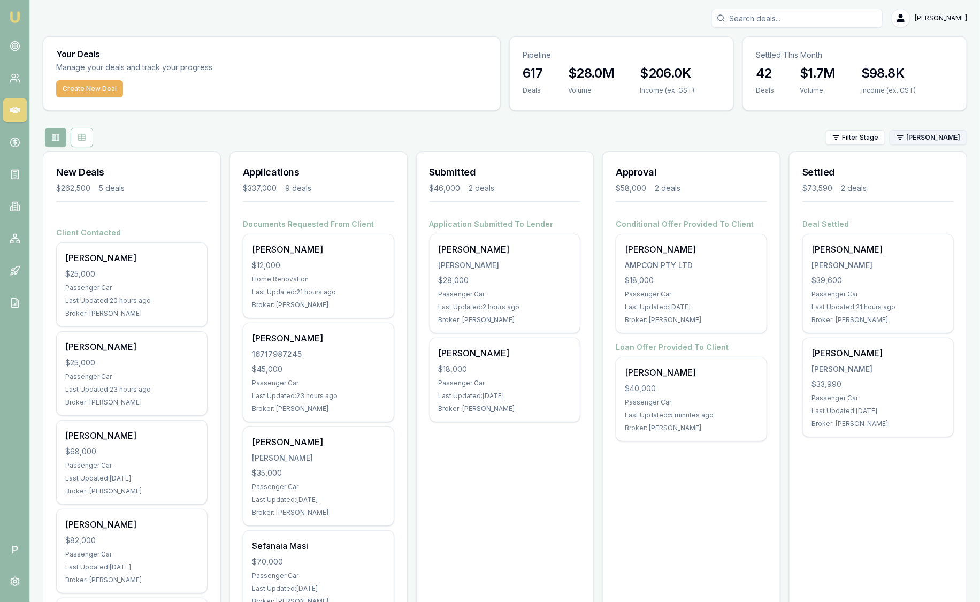
click at [936, 140] on html "Emu Broker P Sam Crouch Toggle Menu Your Deals Manage your deals and track your…" at bounding box center [490, 301] width 980 height 602
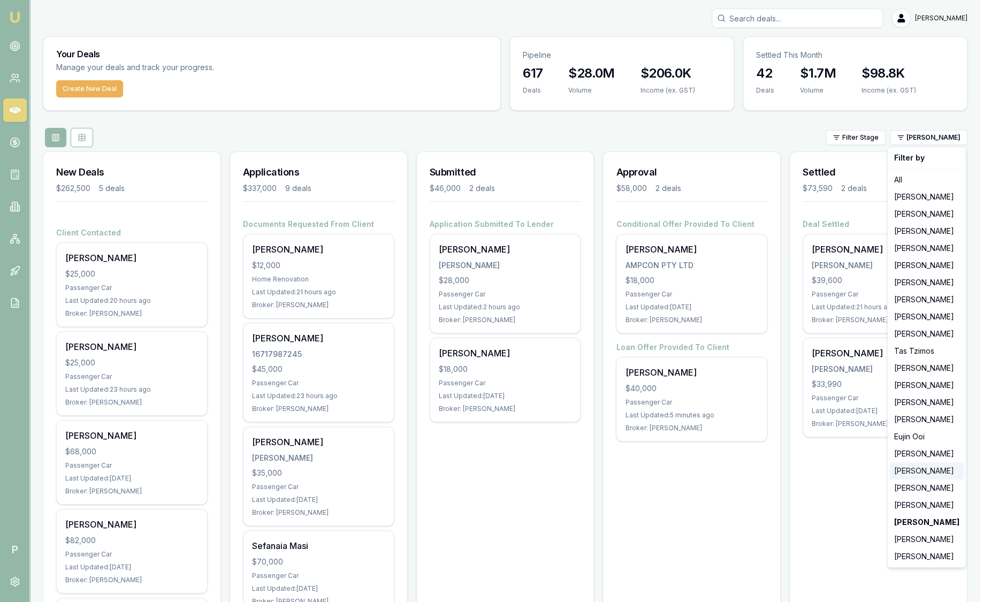
click at [918, 471] on div "Natasha McCallum" at bounding box center [927, 470] width 74 height 17
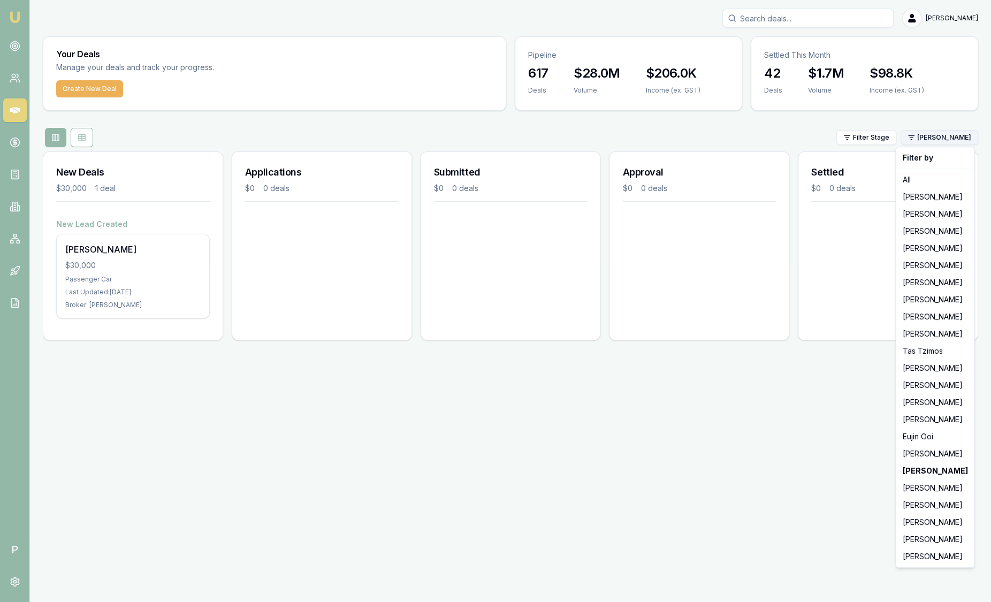
click at [930, 140] on html "Emu Broker P Sam Crouch Toggle Menu Your Deals Manage your deals and track your…" at bounding box center [495, 301] width 991 height 602
click at [911, 459] on div "Rachael Connors" at bounding box center [935, 453] width 74 height 17
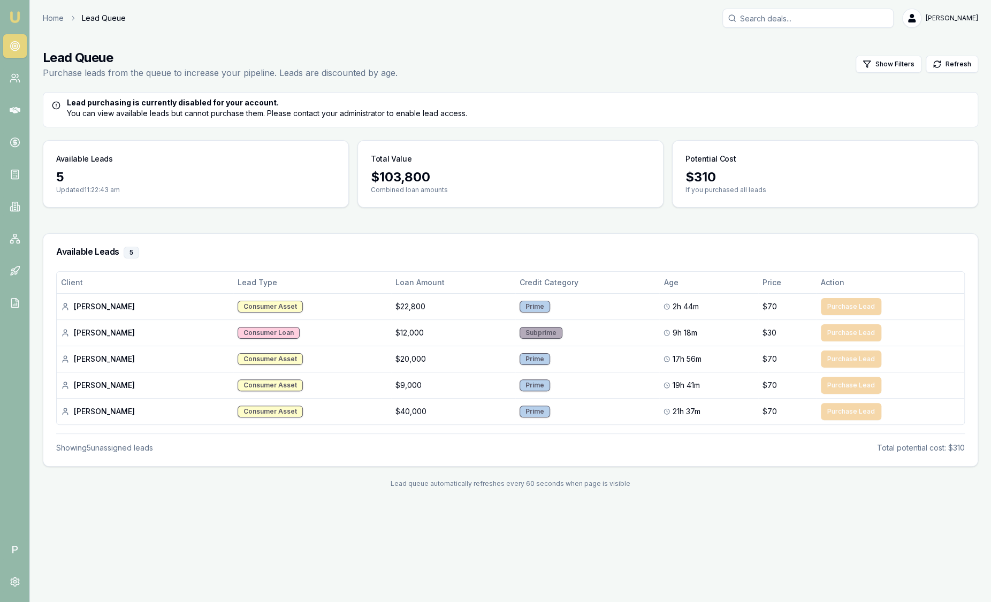
click at [20, 20] on img at bounding box center [15, 17] width 13 height 13
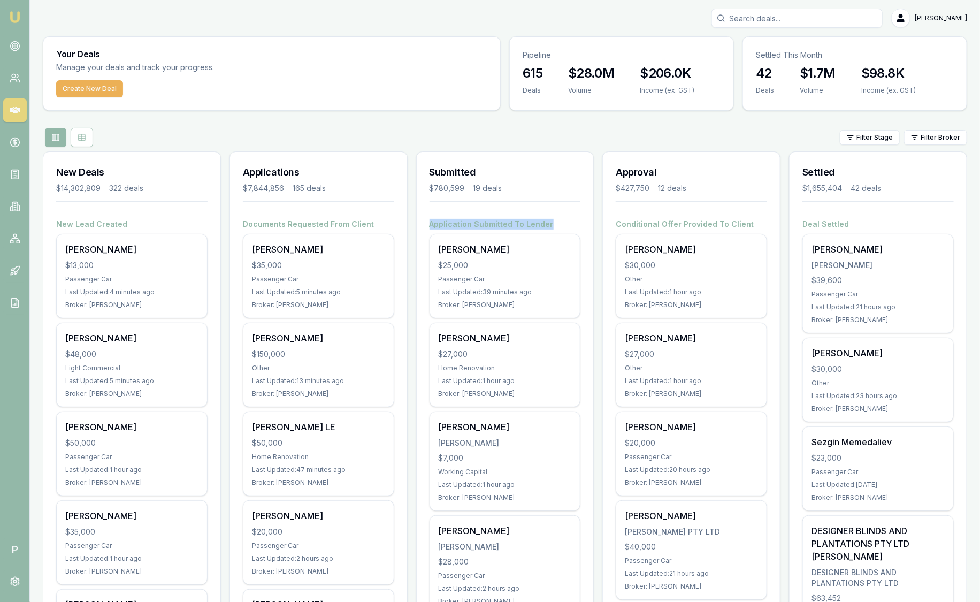
drag, startPoint x: 547, startPoint y: 224, endPoint x: 478, endPoint y: 196, distance: 74.1
drag, startPoint x: 478, startPoint y: 196, endPoint x: 589, endPoint y: 144, distance: 122.1
click at [589, 144] on div "Filter Stage Filter Broker" at bounding box center [505, 137] width 925 height 19
drag, startPoint x: 760, startPoint y: 224, endPoint x: 604, endPoint y: 219, distance: 155.8
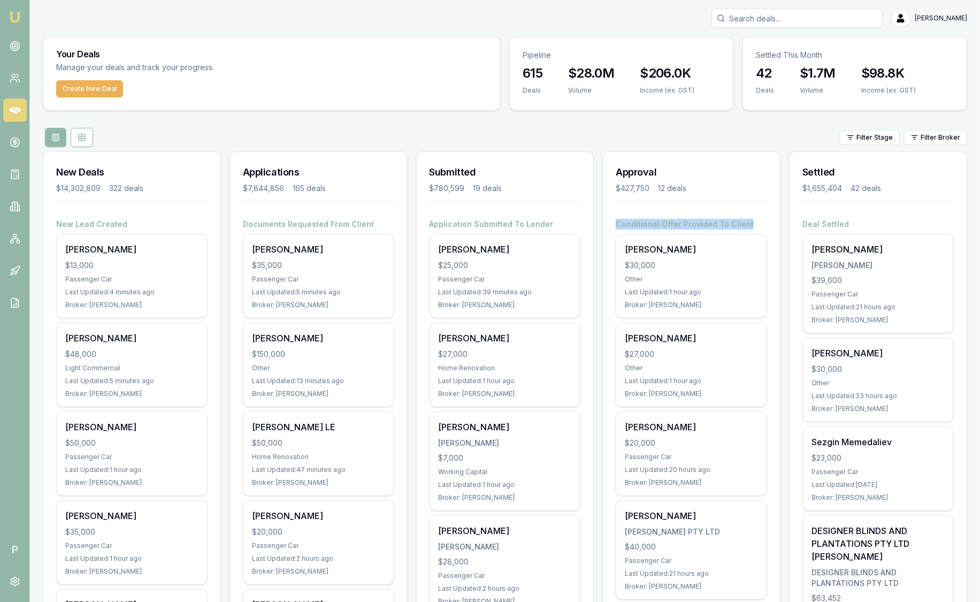
drag, startPoint x: 604, startPoint y: 219, endPoint x: 579, endPoint y: 168, distance: 57.2
click at [579, 168] on h3 "Submitted" at bounding box center [505, 172] width 151 height 15
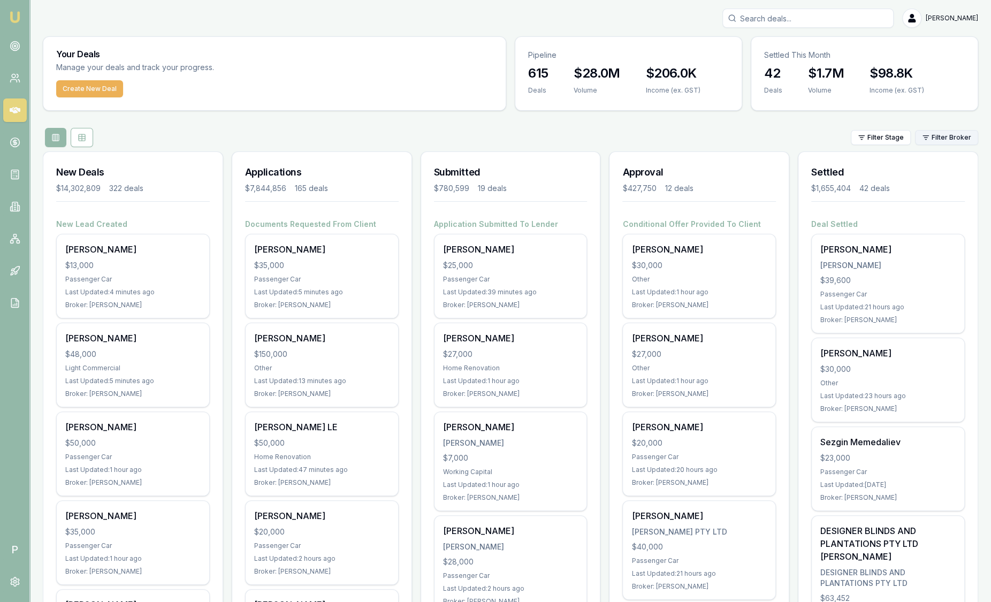
click at [926, 142] on html "Emu Broker P Sam Crouch Toggle Menu Your Deals Manage your deals and track your…" at bounding box center [495, 301] width 991 height 602
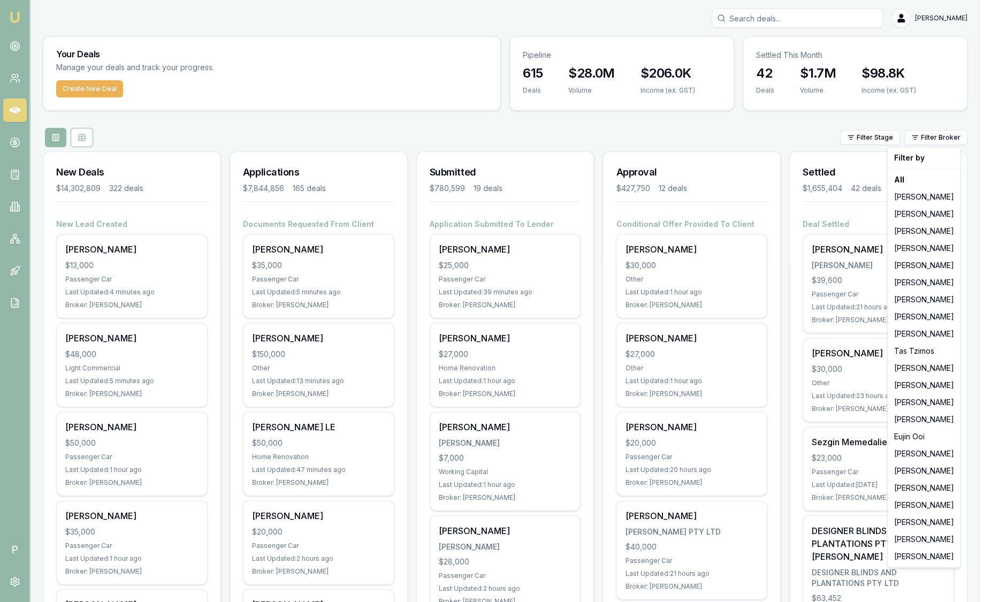
click at [798, 131] on html "Emu Broker P Sam Crouch Toggle Menu Your Deals Manage your deals and track your…" at bounding box center [495, 301] width 991 height 602
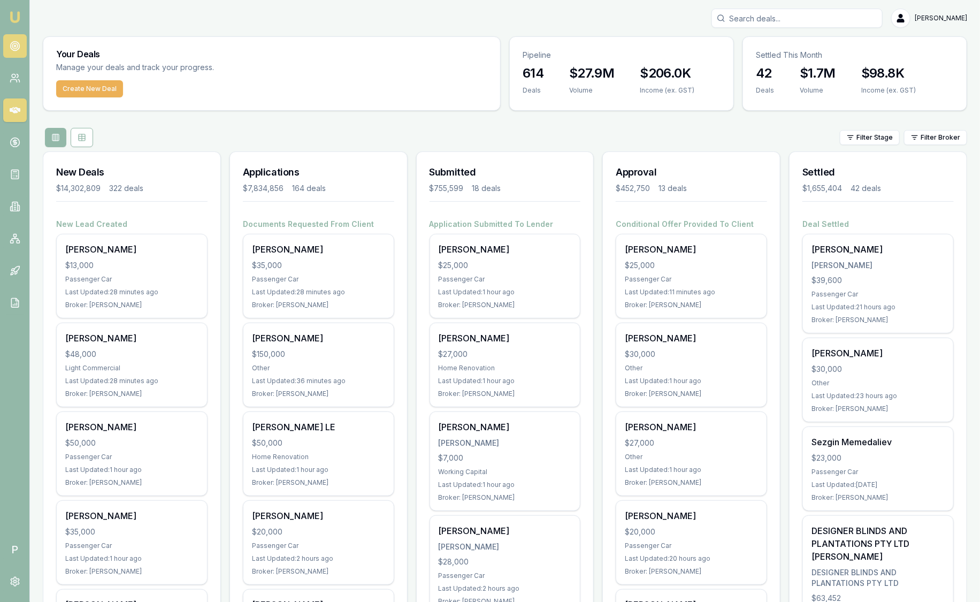
click at [14, 42] on circle at bounding box center [14, 46] width 9 height 9
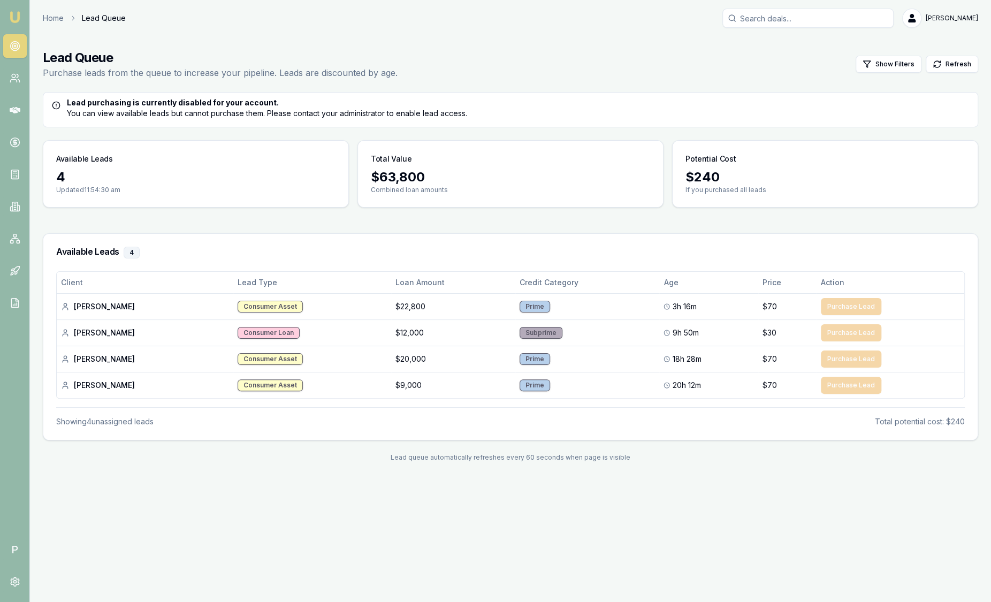
click at [18, 10] on link "Emu Broker" at bounding box center [14, 17] width 17 height 17
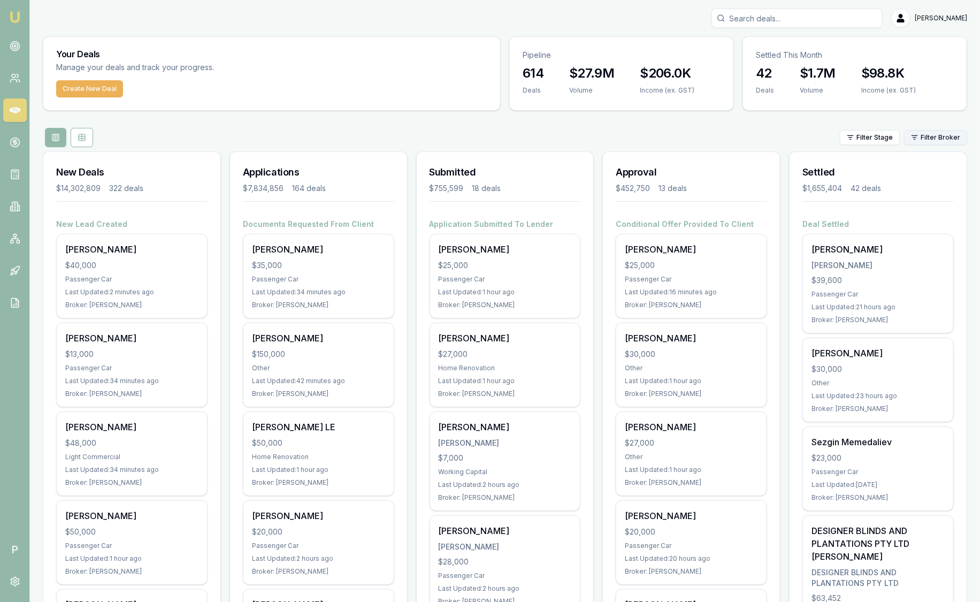
click at [938, 136] on html "Emu Broker P [PERSON_NAME] Toggle Menu Your Deals Manage your deals and track y…" at bounding box center [490, 301] width 980 height 602
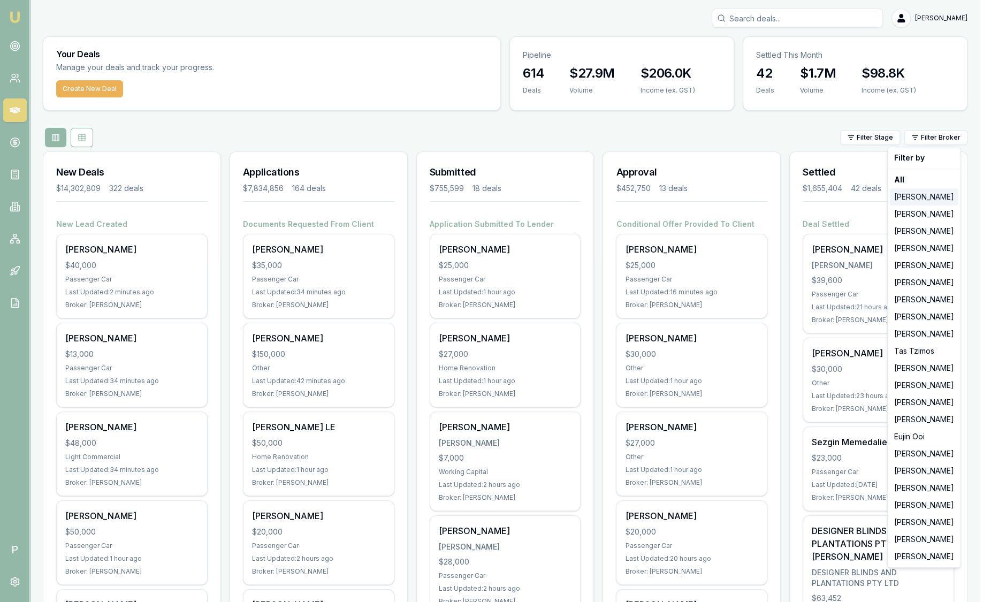
click at [934, 194] on div "[PERSON_NAME]" at bounding box center [924, 196] width 69 height 17
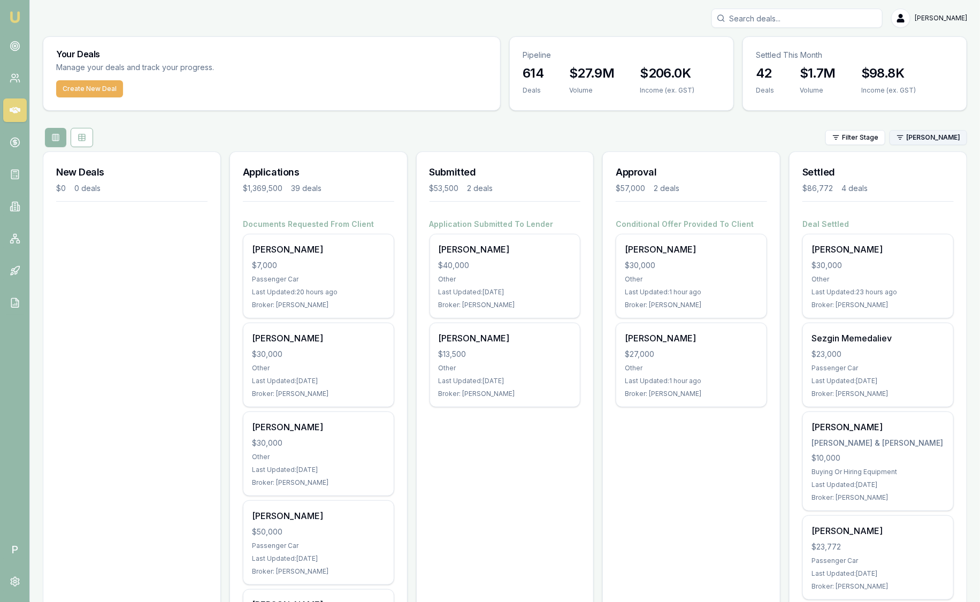
click at [919, 132] on html "Emu Broker P Sam Crouch Toggle Menu Your Deals Manage your deals and track your…" at bounding box center [490, 301] width 980 height 602
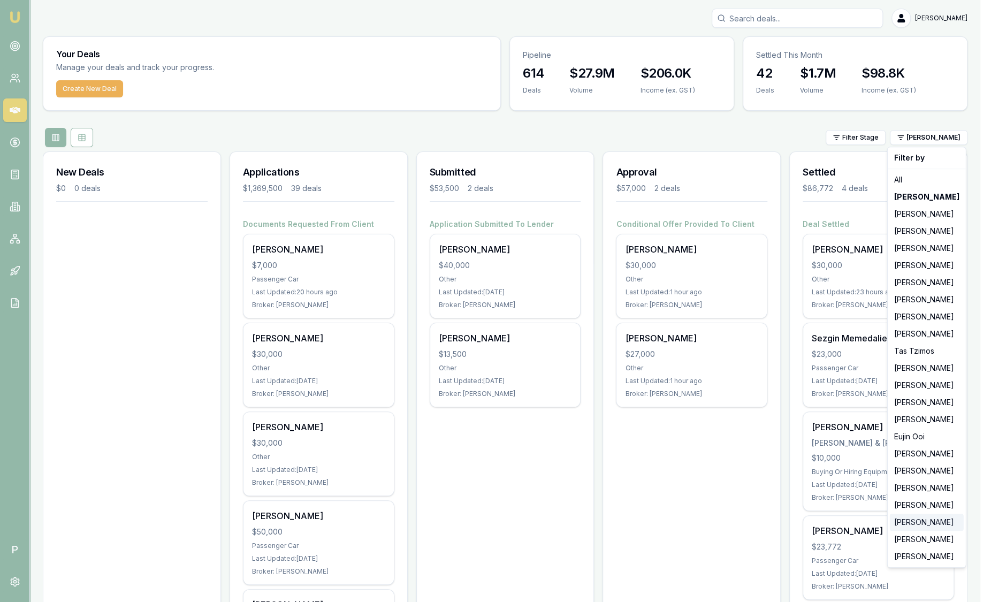
click at [914, 527] on div "[PERSON_NAME]" at bounding box center [927, 522] width 74 height 17
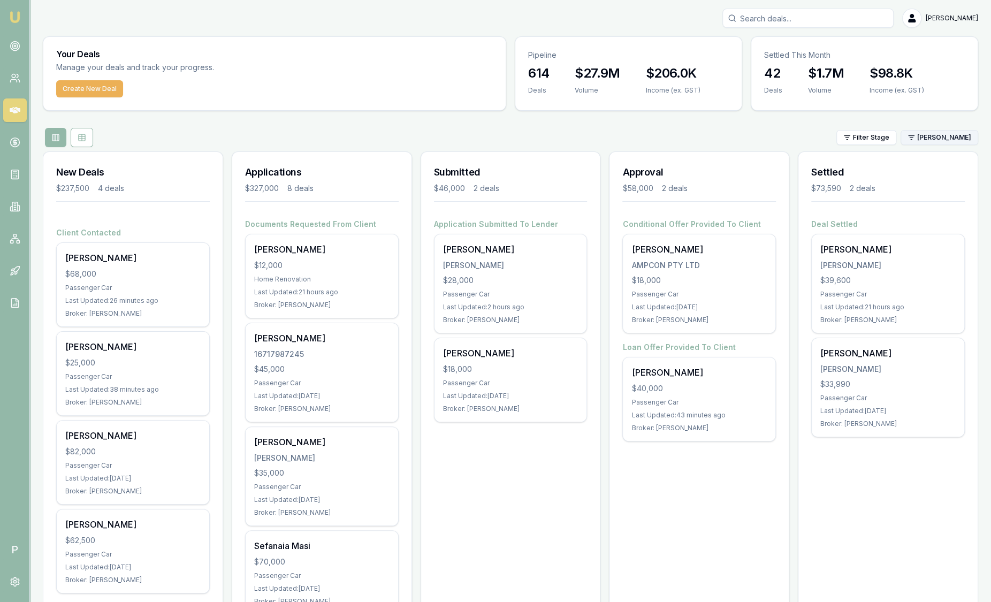
click at [903, 132] on html "Emu Broker P Sam Crouch Toggle Menu Your Deals Manage your deals and track your…" at bounding box center [495, 301] width 991 height 602
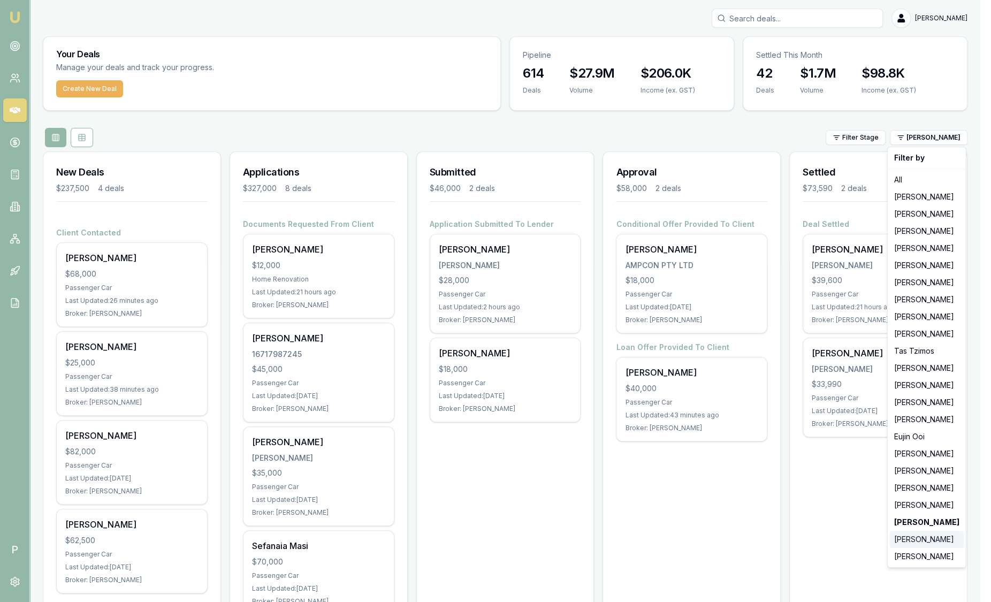
click at [917, 535] on div "[PERSON_NAME]" at bounding box center [927, 539] width 74 height 17
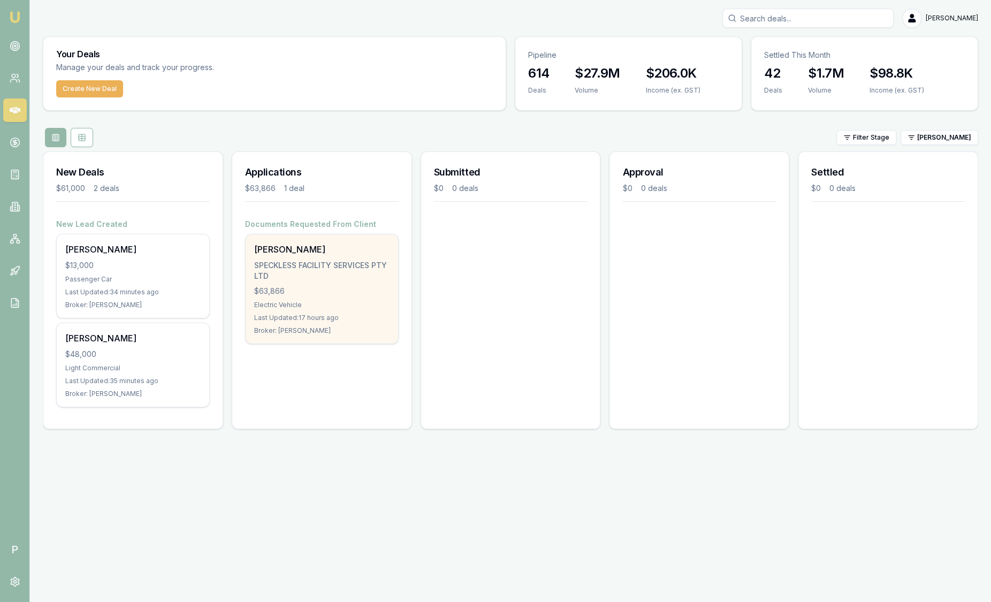
click at [343, 309] on div "SHEHAN PUNCHINILAMELAGE SPECKLESS FACILITY SERVICES PTY LTD $63,866 Electric Ve…" at bounding box center [322, 288] width 153 height 109
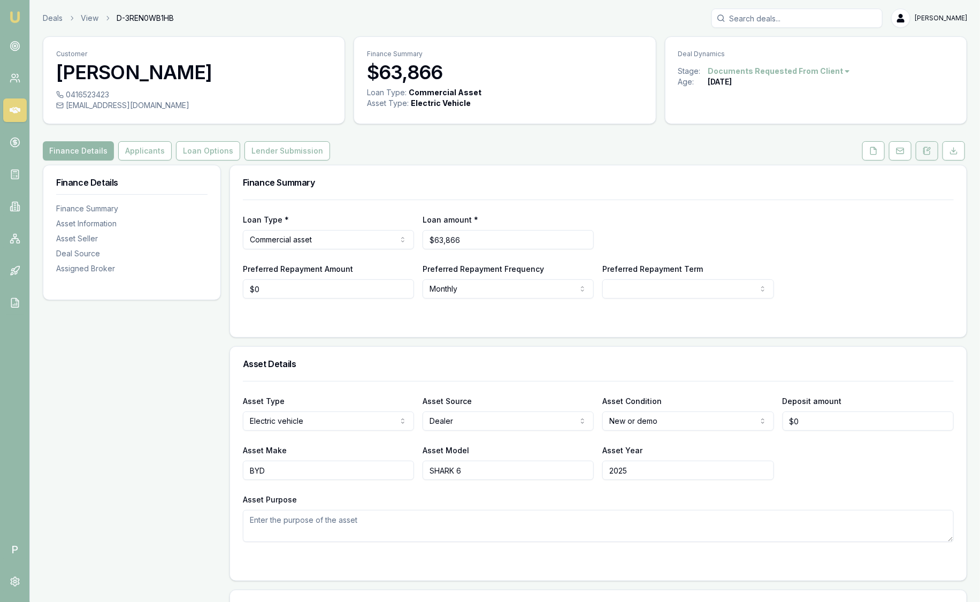
click at [927, 153] on icon at bounding box center [927, 151] width 9 height 9
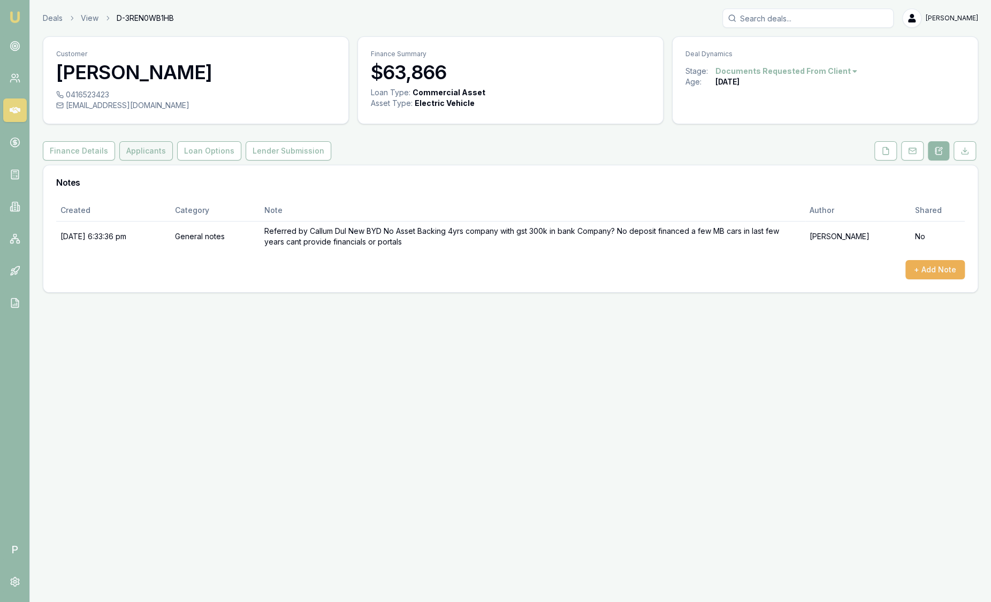
click at [148, 150] on button "Applicants" at bounding box center [146, 150] width 54 height 19
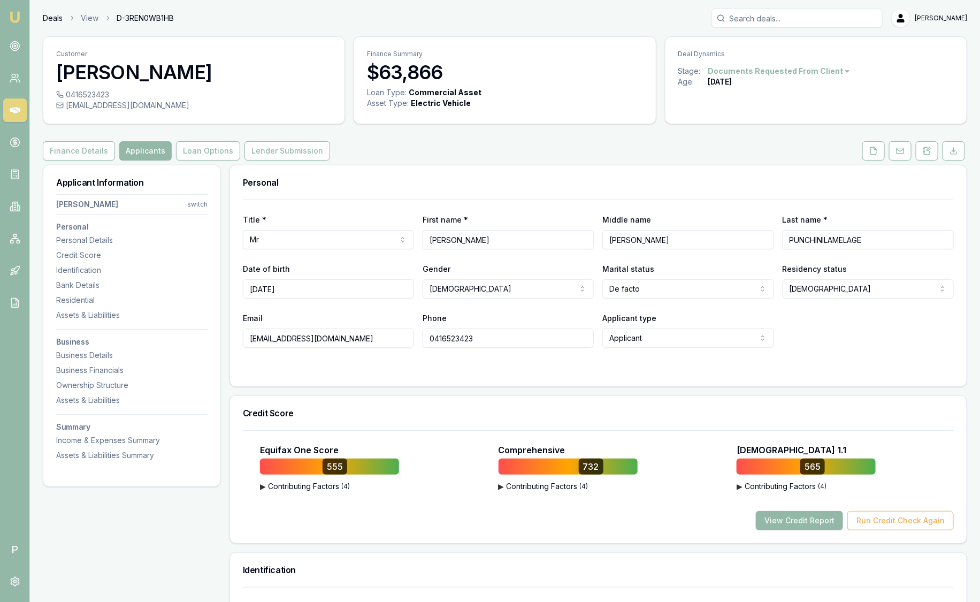
click at [49, 16] on link "Deals" at bounding box center [53, 18] width 20 height 11
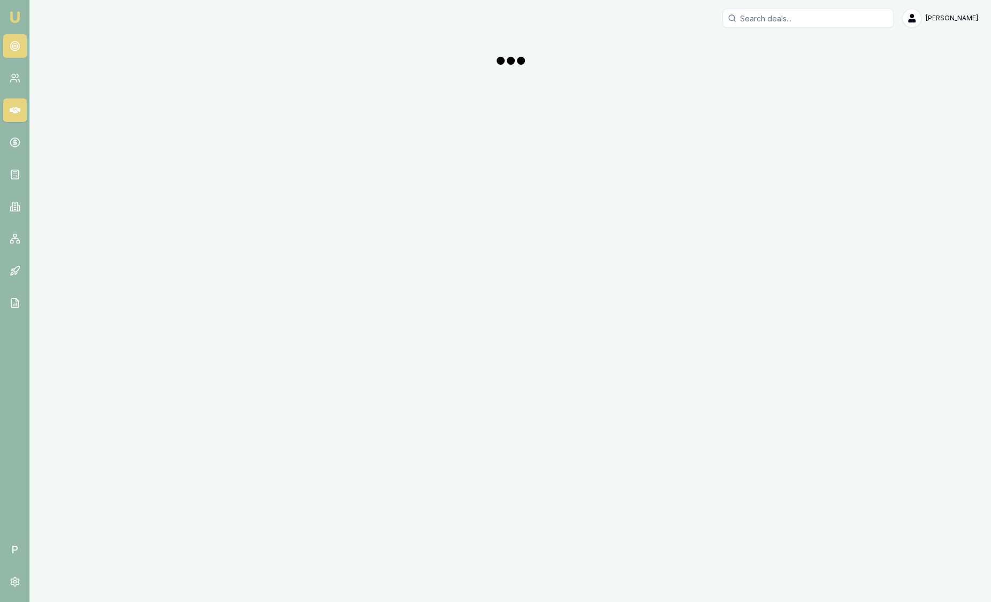
click at [17, 42] on icon at bounding box center [15, 46] width 11 height 11
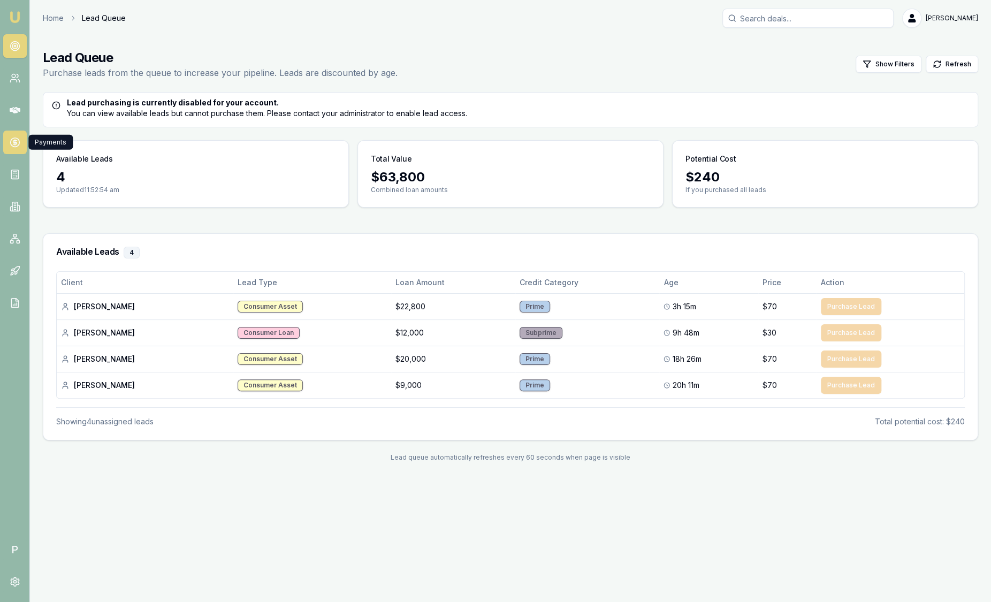
click at [19, 147] on icon at bounding box center [15, 142] width 11 height 11
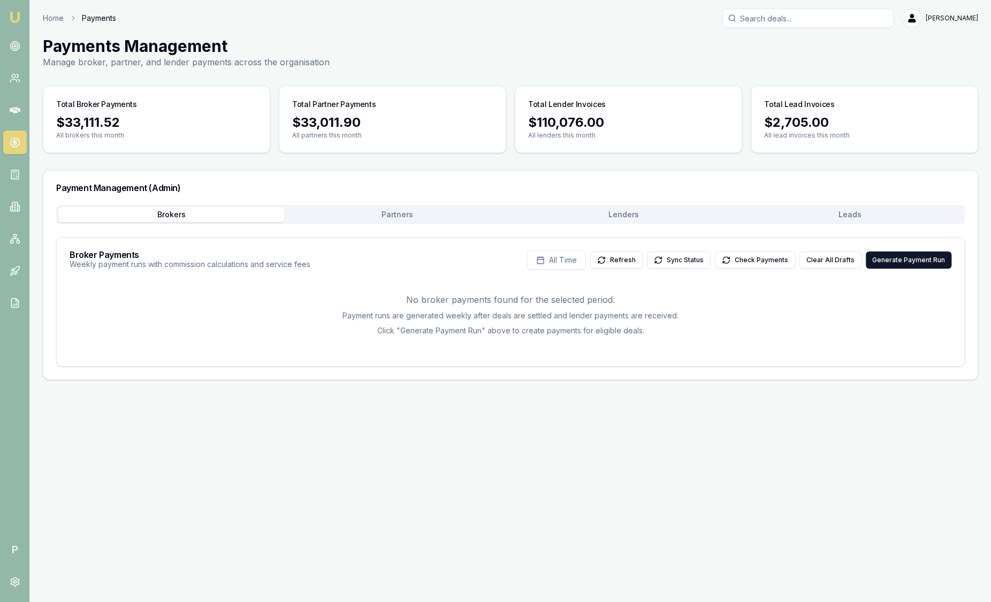
click at [863, 214] on button "Leads" at bounding box center [850, 214] width 226 height 15
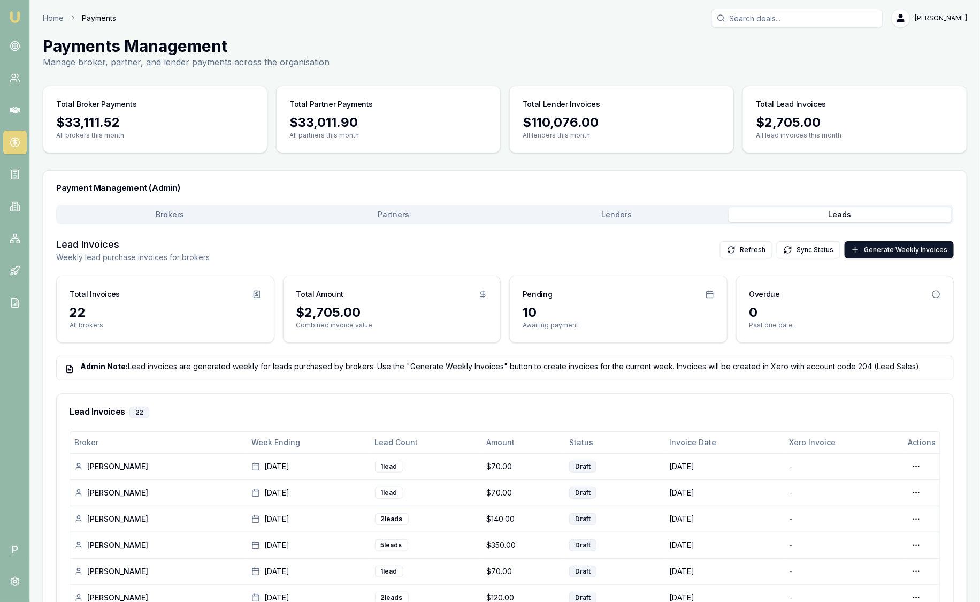
click at [14, 21] on img at bounding box center [15, 17] width 13 height 13
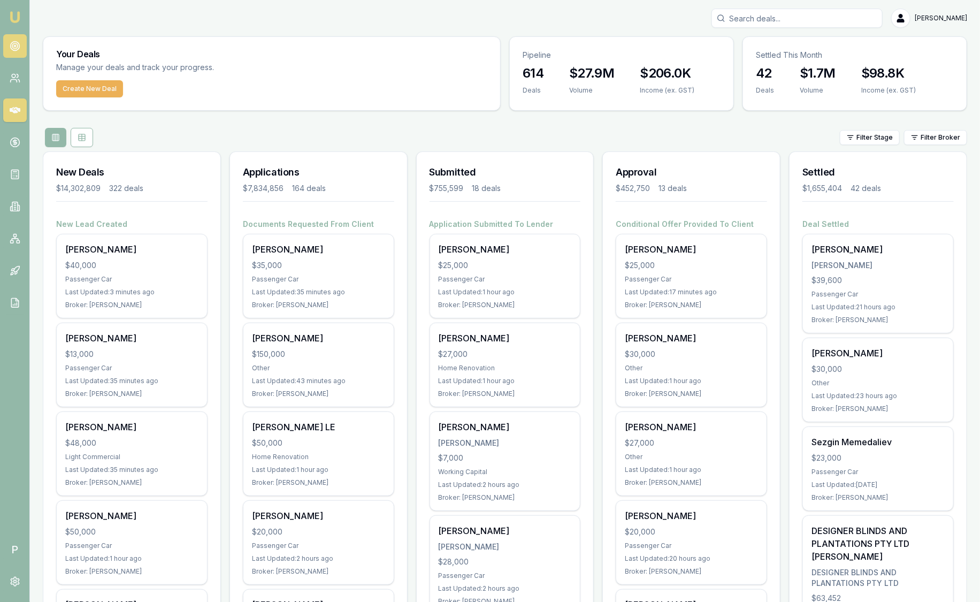
click at [19, 45] on circle at bounding box center [14, 46] width 9 height 9
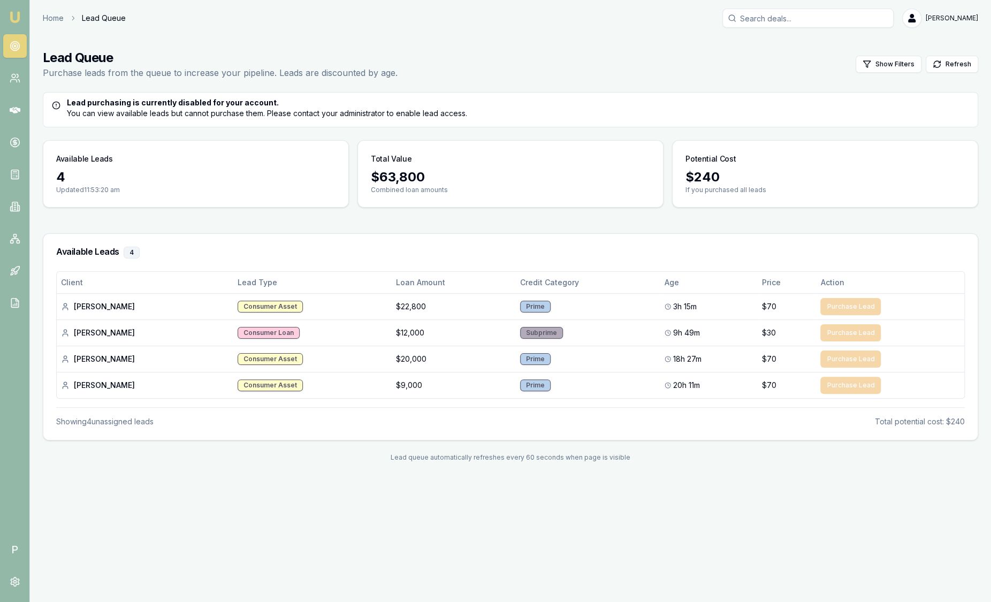
click at [22, 21] on link "Emu Broker" at bounding box center [14, 17] width 17 height 17
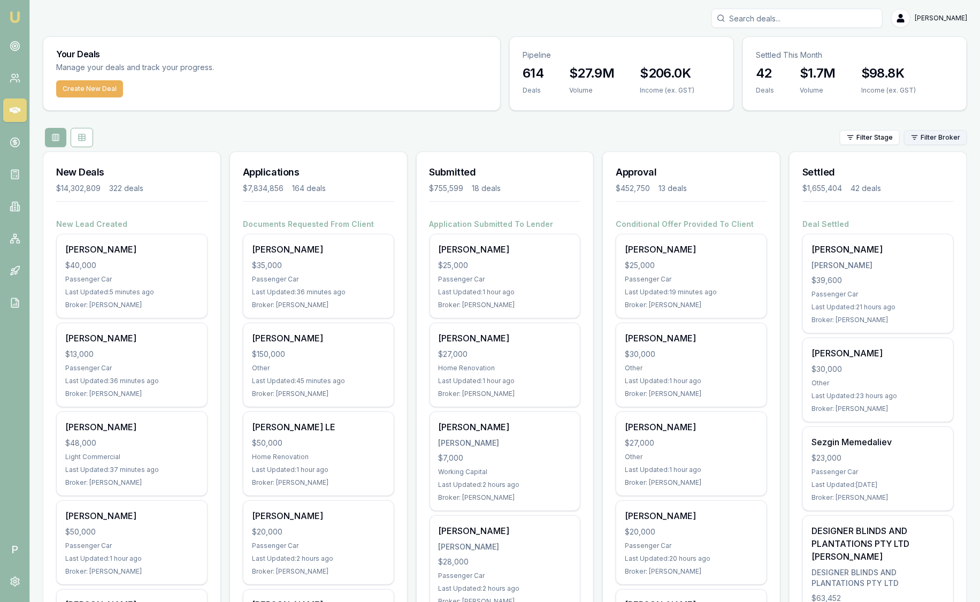
click at [936, 136] on html "Emu Broker P Sam Crouch Toggle Menu Your Deals Manage your deals and track your…" at bounding box center [490, 301] width 980 height 602
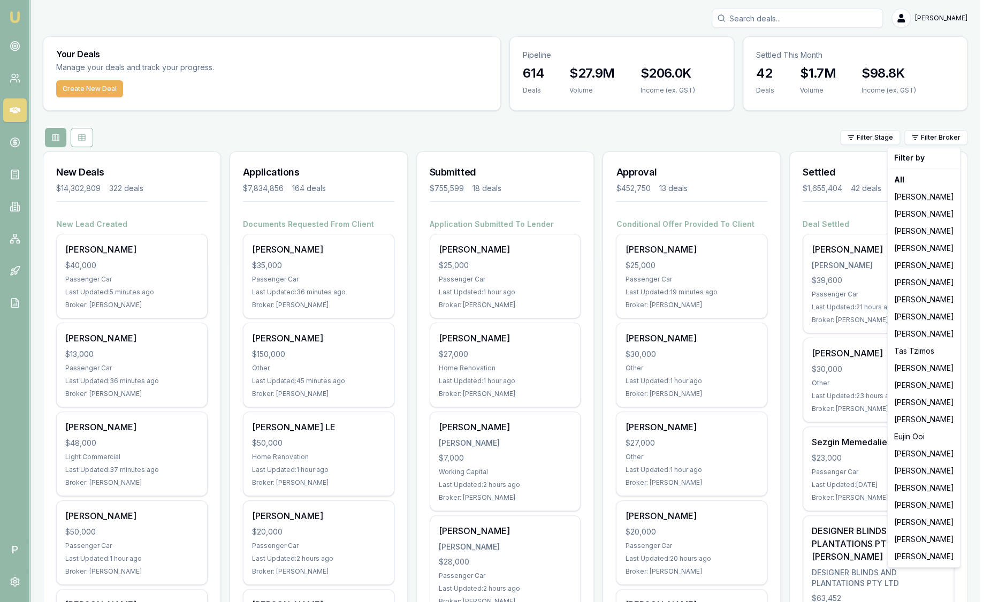
click at [723, 251] on html "Emu Broker P Sam Crouch Toggle Menu Your Deals Manage your deals and track your…" at bounding box center [495, 301] width 991 height 602
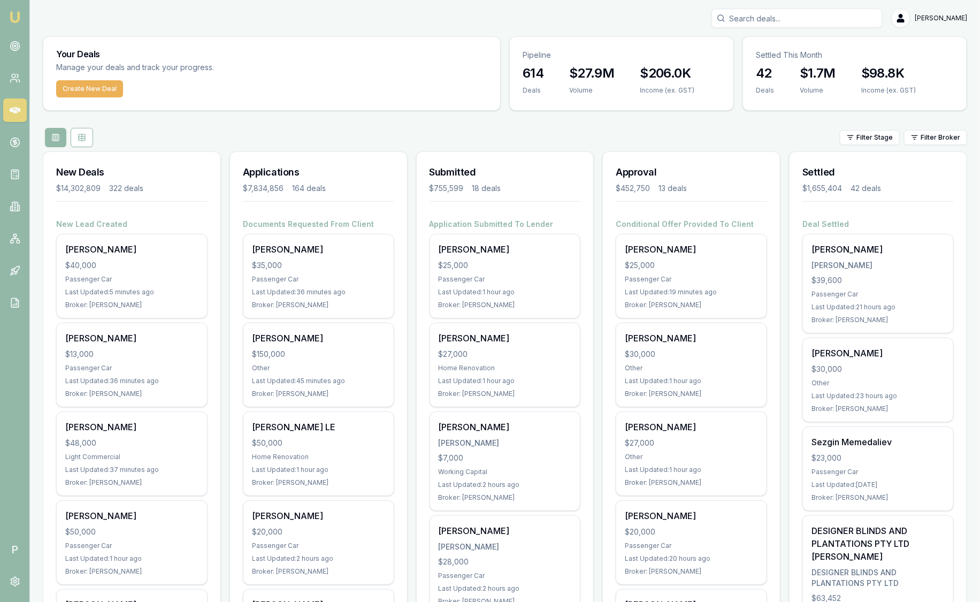
click at [723, 251] on div "[PERSON_NAME]" at bounding box center [691, 249] width 133 height 13
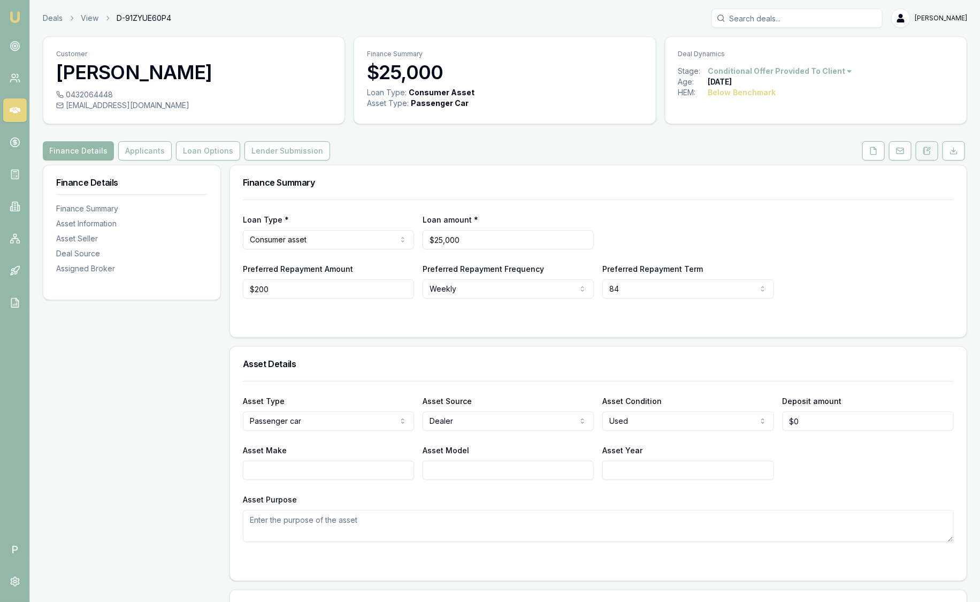
click at [929, 153] on icon at bounding box center [927, 151] width 9 height 9
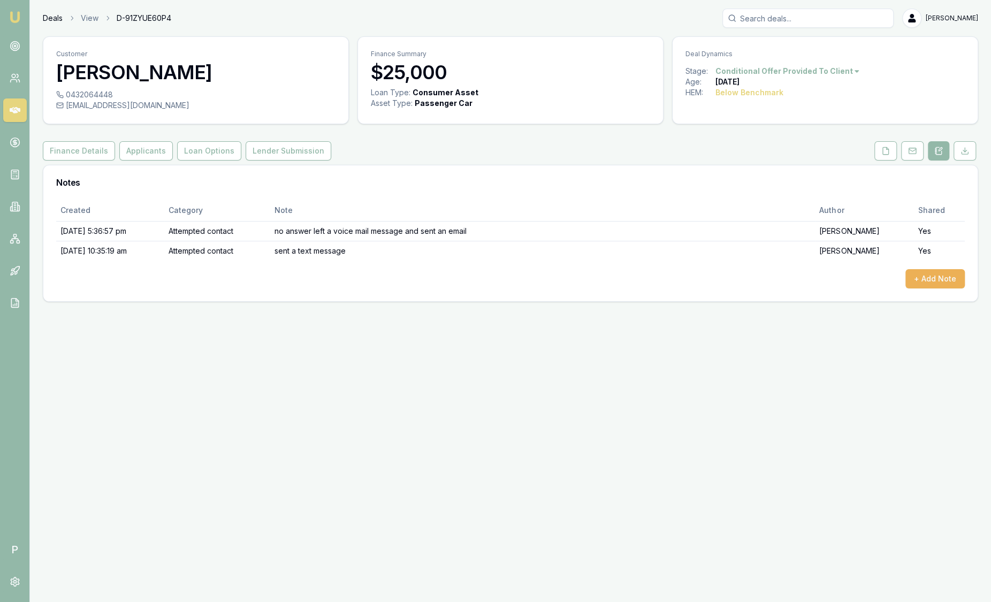
click at [58, 21] on link "Deals" at bounding box center [53, 18] width 20 height 11
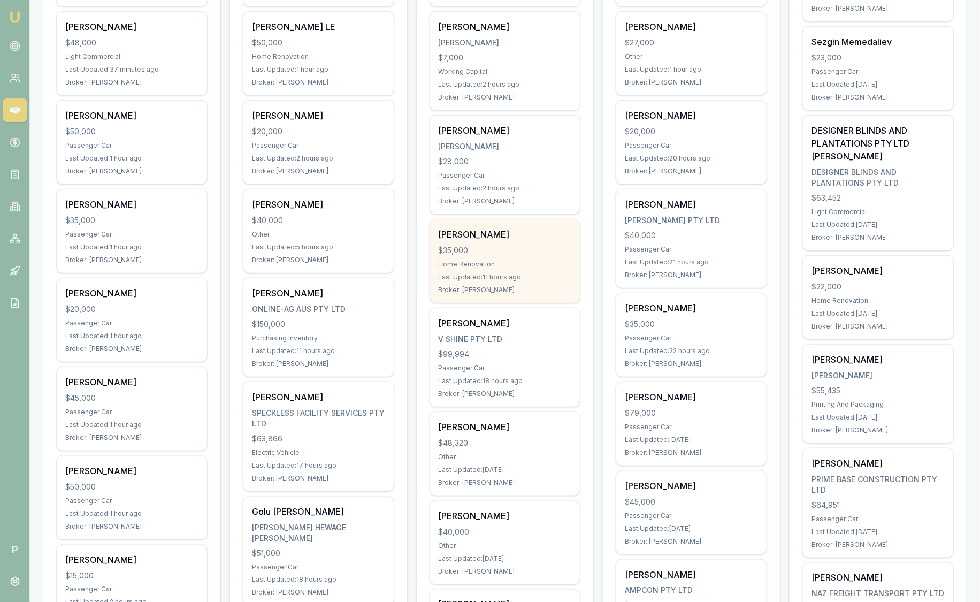
scroll to position [401, 0]
click at [501, 353] on div "$99,994" at bounding box center [505, 353] width 133 height 11
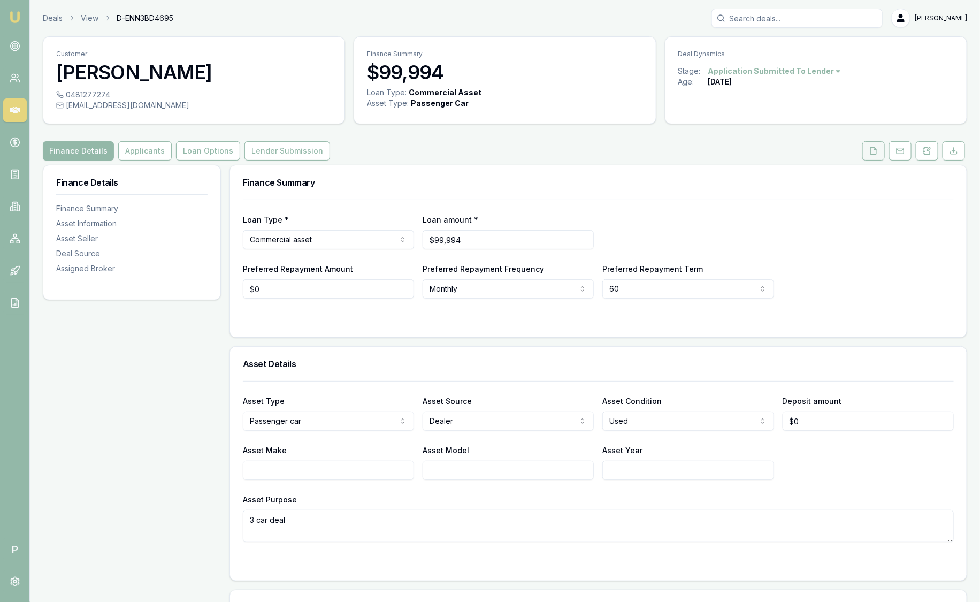
click at [875, 149] on icon at bounding box center [874, 151] width 9 height 9
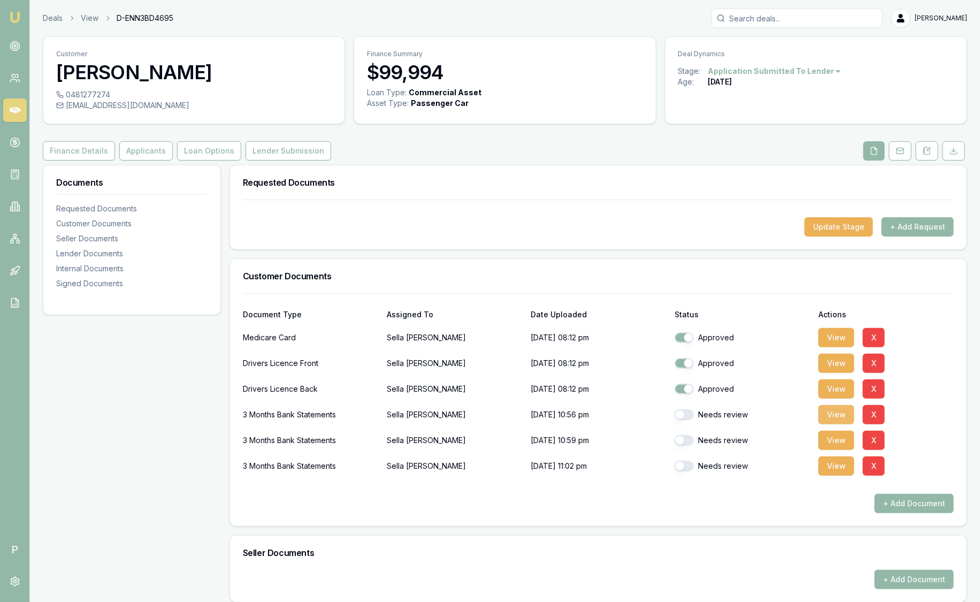
click at [834, 416] on button "View" at bounding box center [837, 414] width 36 height 19
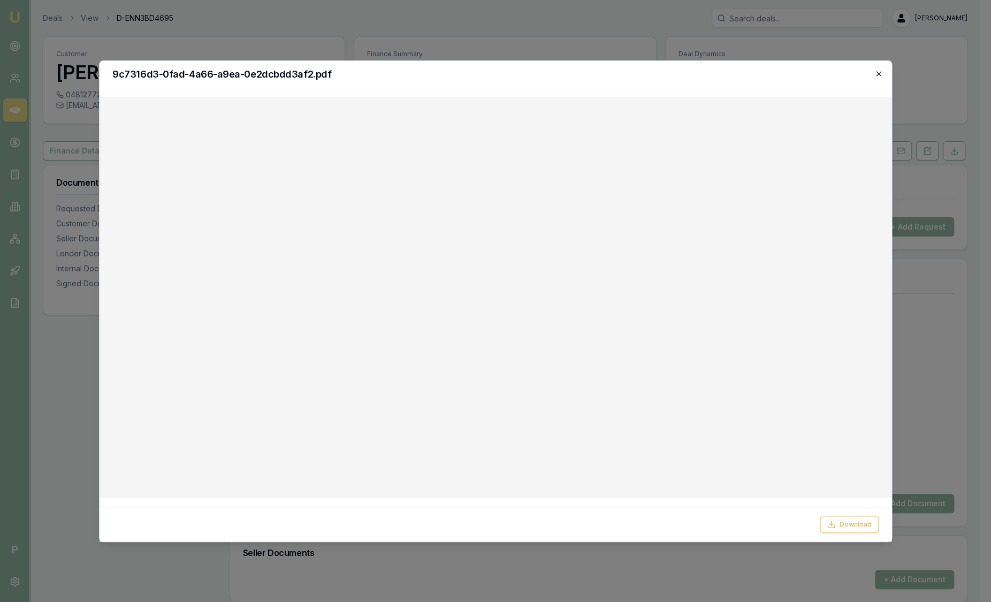
click at [876, 75] on icon "button" at bounding box center [878, 74] width 9 height 9
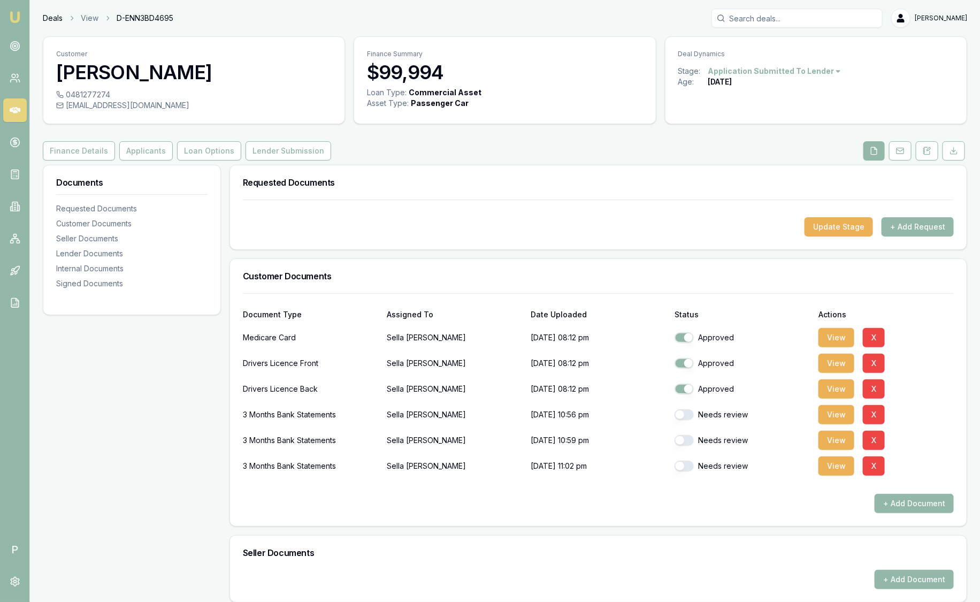
click at [60, 17] on link "Deals" at bounding box center [53, 18] width 20 height 11
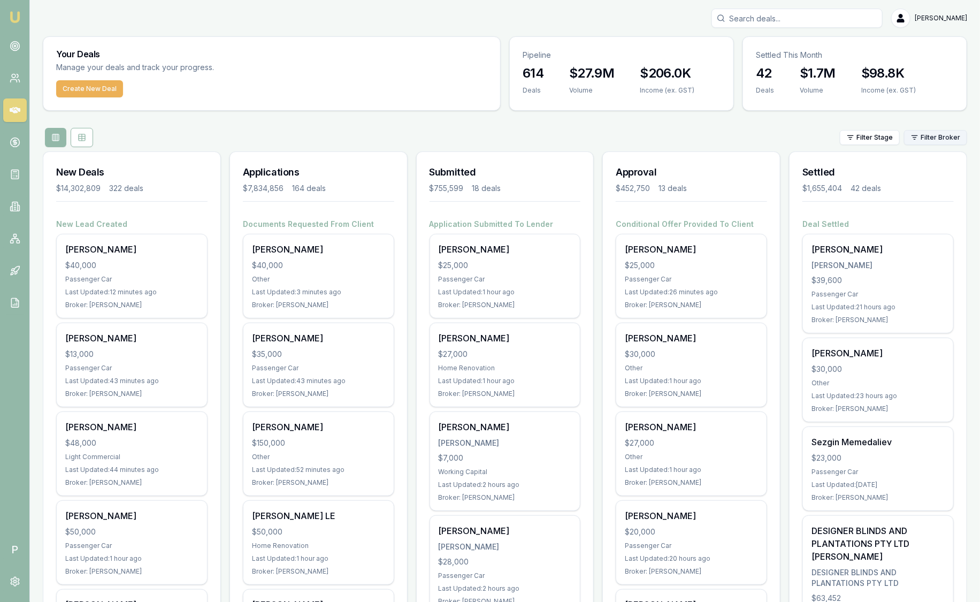
click at [927, 136] on html "Emu Broker P Sam Crouch Toggle Menu Your Deals Manage your deals and track your…" at bounding box center [490, 301] width 980 height 602
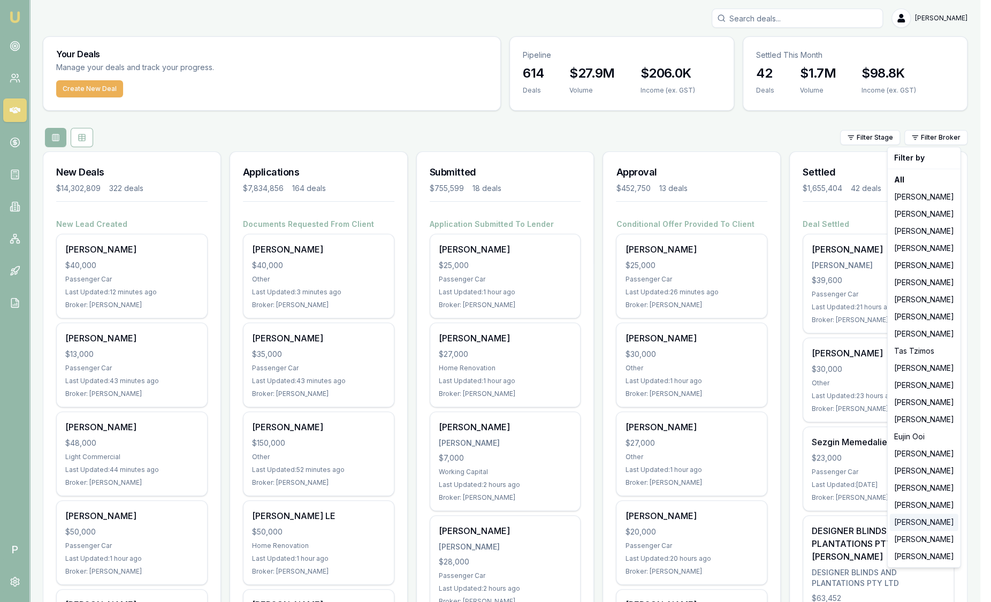
click at [919, 516] on div "[PERSON_NAME]" at bounding box center [924, 522] width 69 height 17
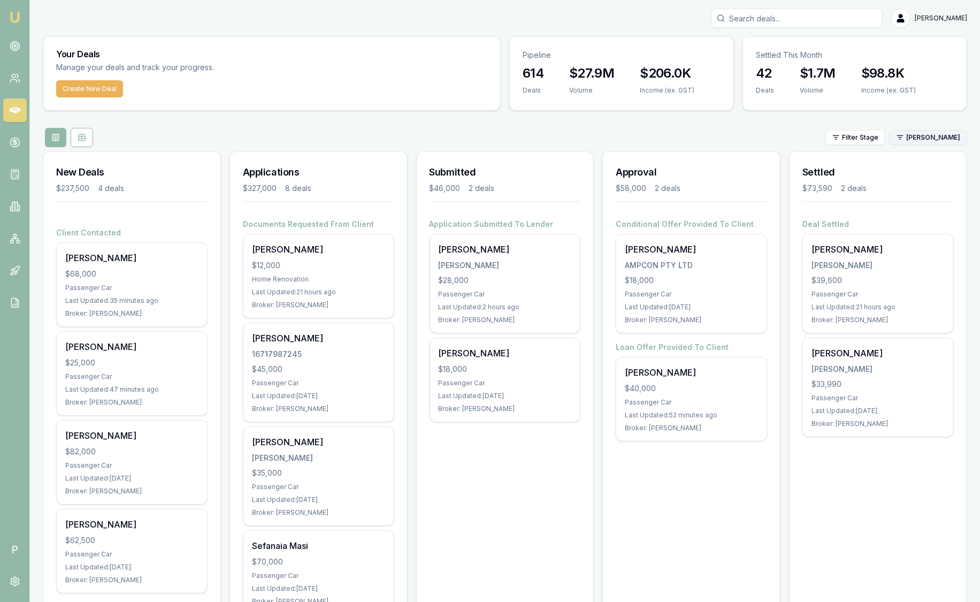
click at [935, 132] on html "Emu Broker P Sam Crouch Toggle Menu Your Deals Manage your deals and track your…" at bounding box center [490, 301] width 980 height 602
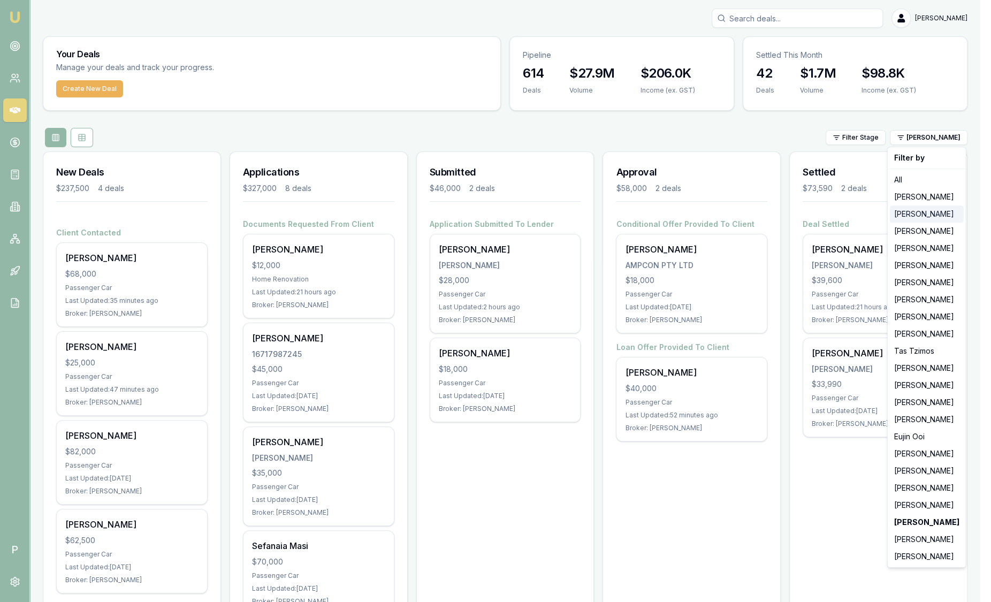
click at [932, 215] on div "[PERSON_NAME]" at bounding box center [927, 214] width 74 height 17
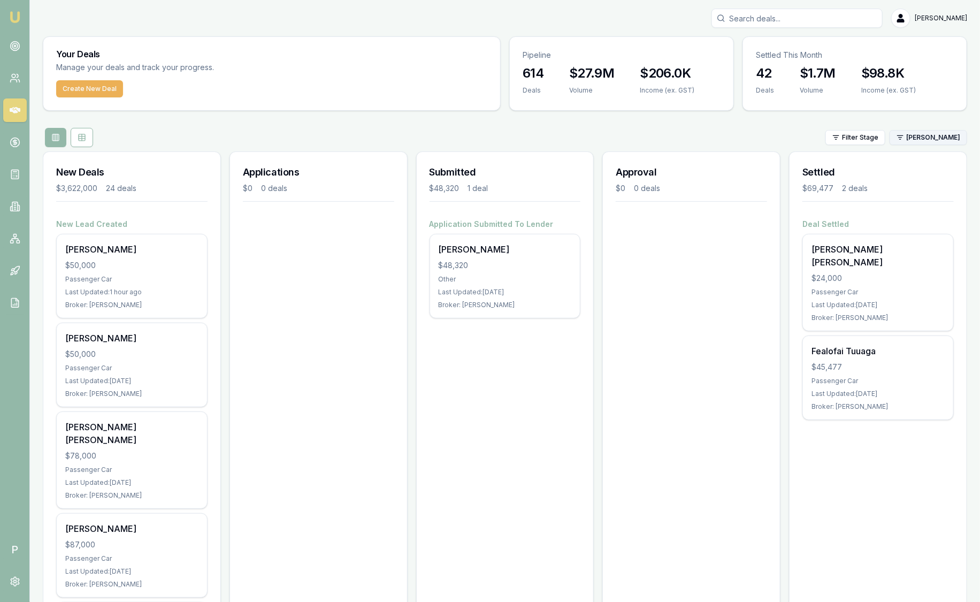
click at [916, 134] on html "Emu Broker P Sam Crouch Toggle Menu Your Deals Manage your deals and track your…" at bounding box center [490, 301] width 980 height 602
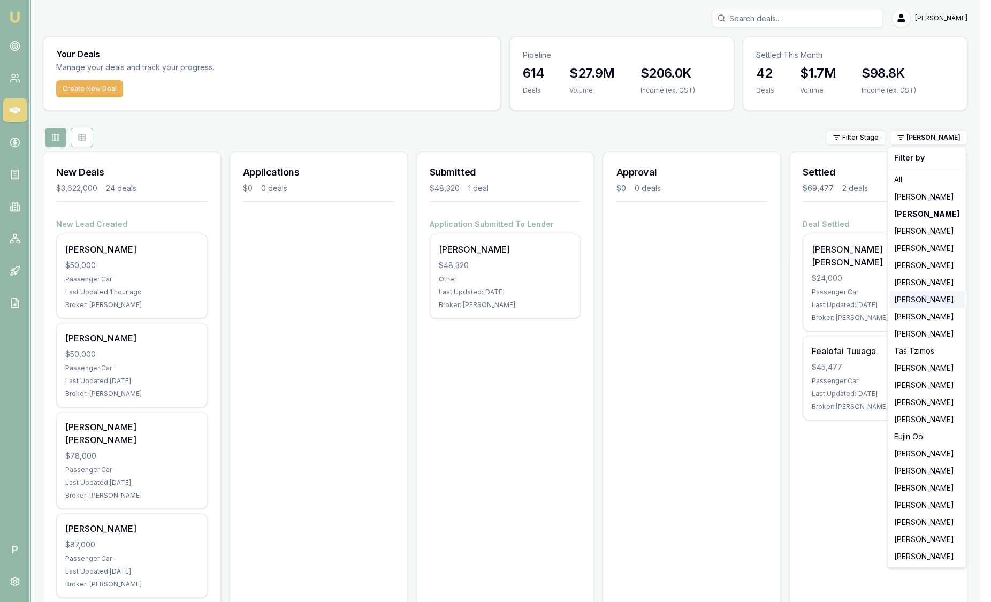
click at [922, 298] on div "[PERSON_NAME]" at bounding box center [927, 299] width 74 height 17
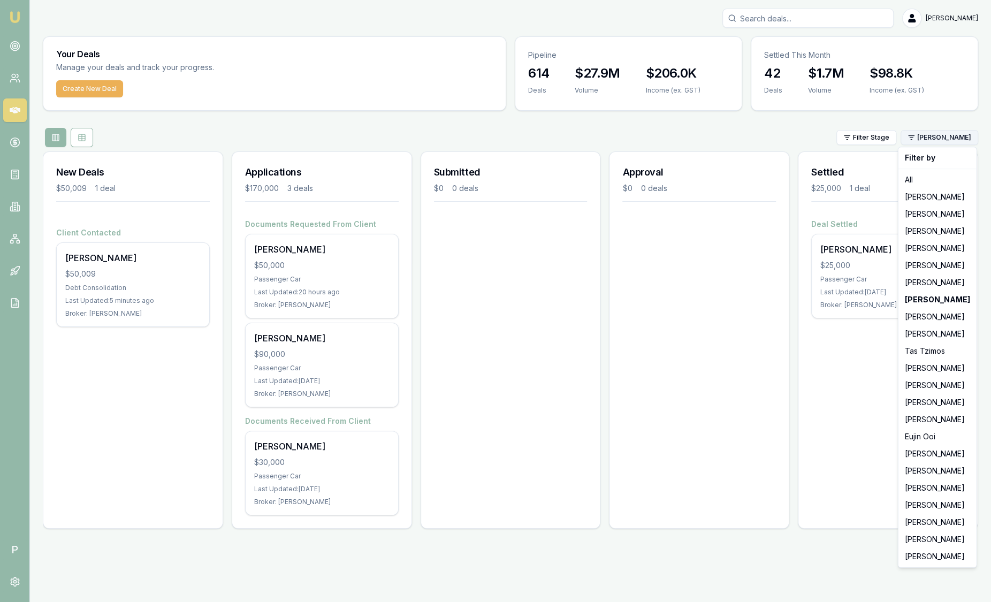
click at [939, 141] on html "Emu Broker P Sam Crouch Toggle Menu Your Deals Manage your deals and track your…" at bounding box center [495, 301] width 991 height 602
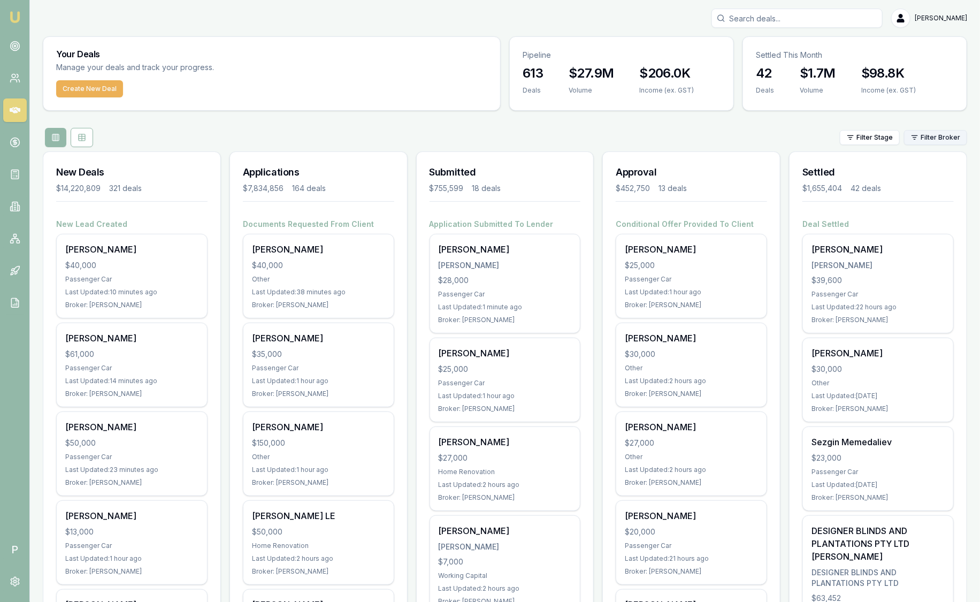
click at [928, 145] on div "Filter Stage Filter Broker" at bounding box center [505, 137] width 925 height 19
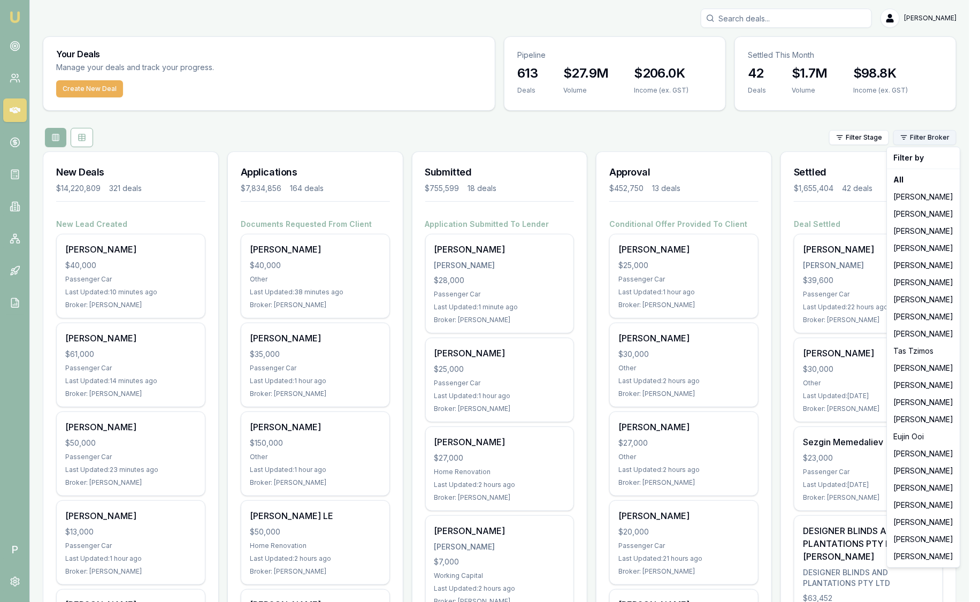
click at [929, 142] on html "Emu Broker P [PERSON_NAME] Toggle Menu Your Deals Manage your deals and track y…" at bounding box center [490, 301] width 980 height 602
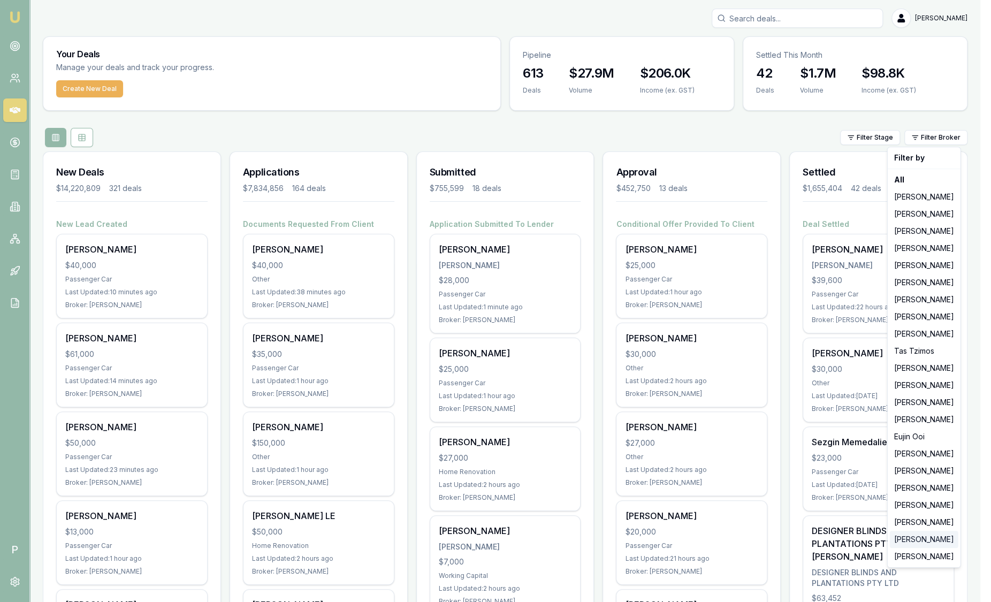
click at [926, 538] on div "[PERSON_NAME]" at bounding box center [924, 539] width 69 height 17
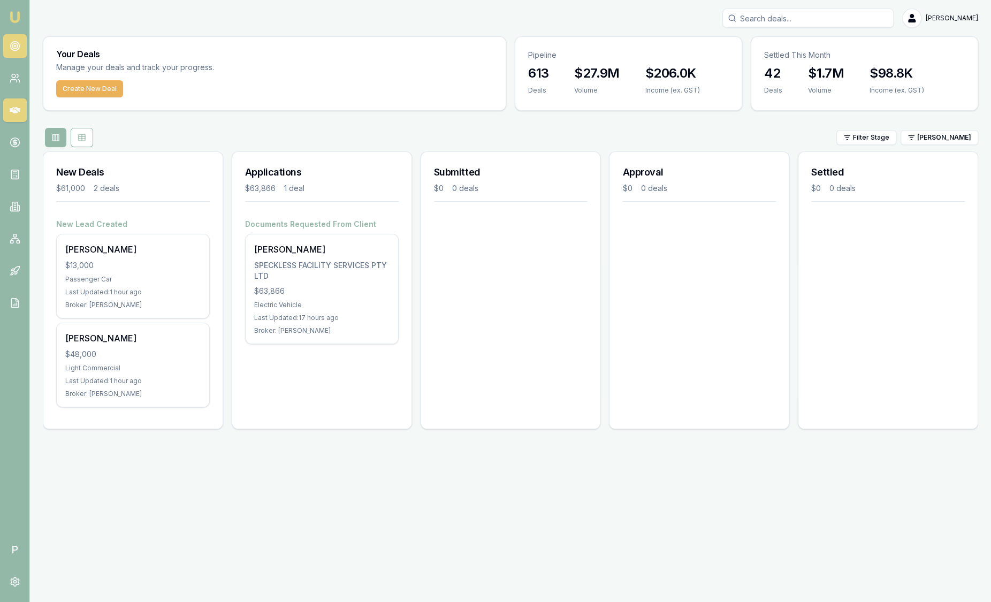
click at [12, 49] on icon at bounding box center [15, 46] width 11 height 11
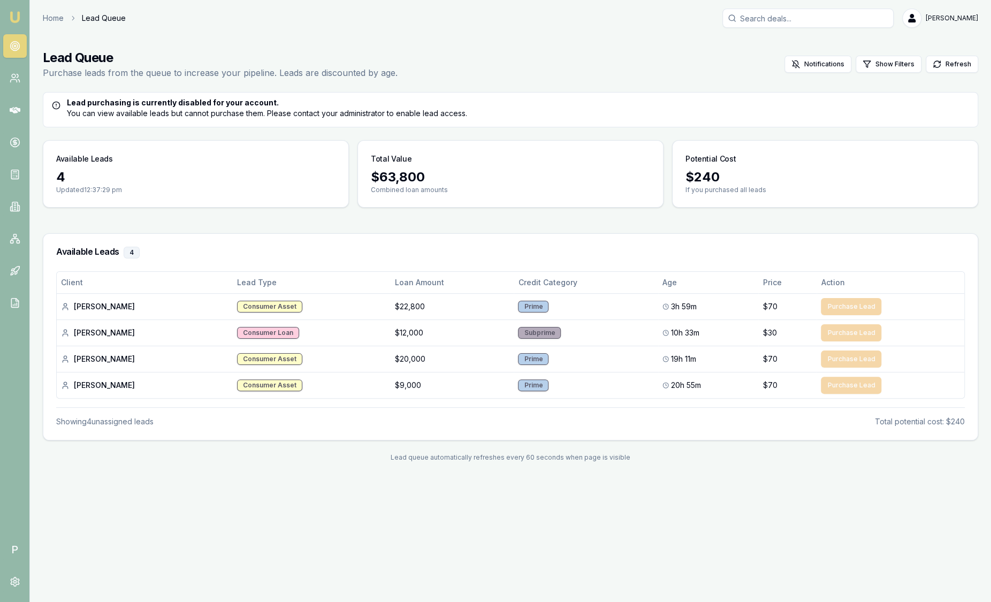
click at [17, 24] on link "Emu Broker" at bounding box center [14, 17] width 17 height 17
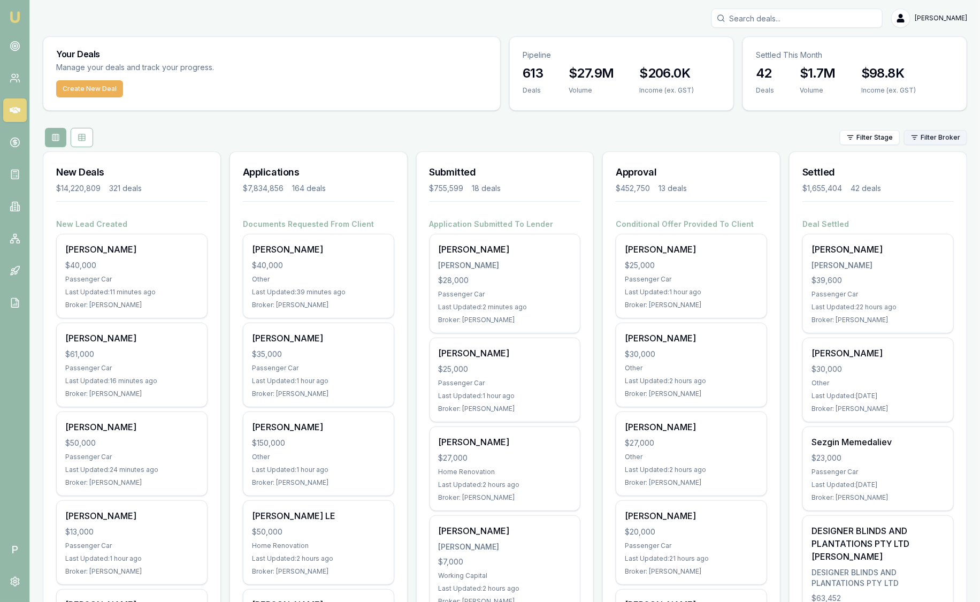
click at [955, 134] on html "Emu Broker P Sam Crouch Toggle Menu Your Deals Manage your deals and track your…" at bounding box center [490, 301] width 980 height 602
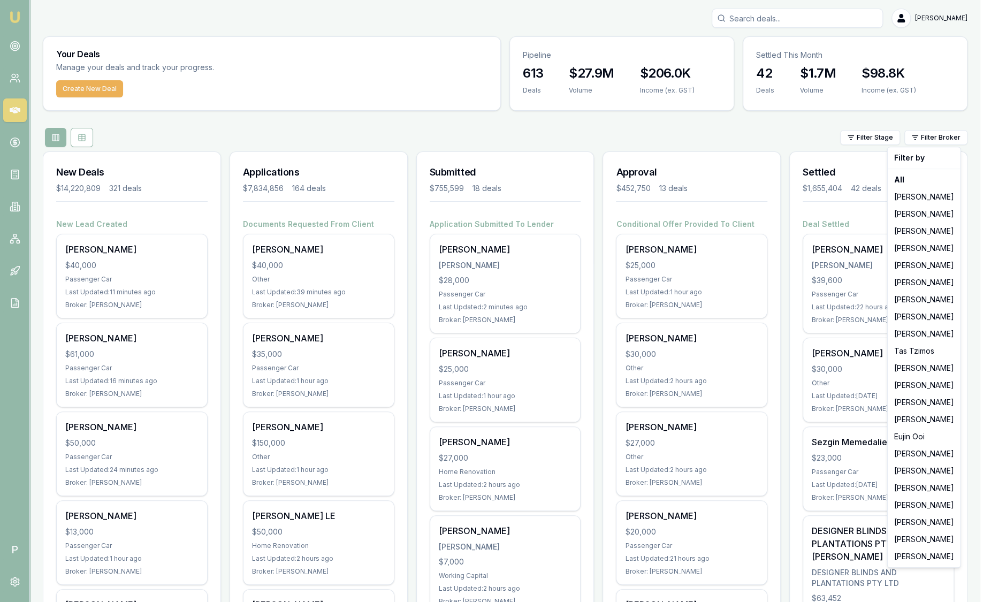
click at [778, 126] on html "Emu Broker P Sam Crouch Toggle Menu Your Deals Manage your deals and track your…" at bounding box center [495, 301] width 991 height 602
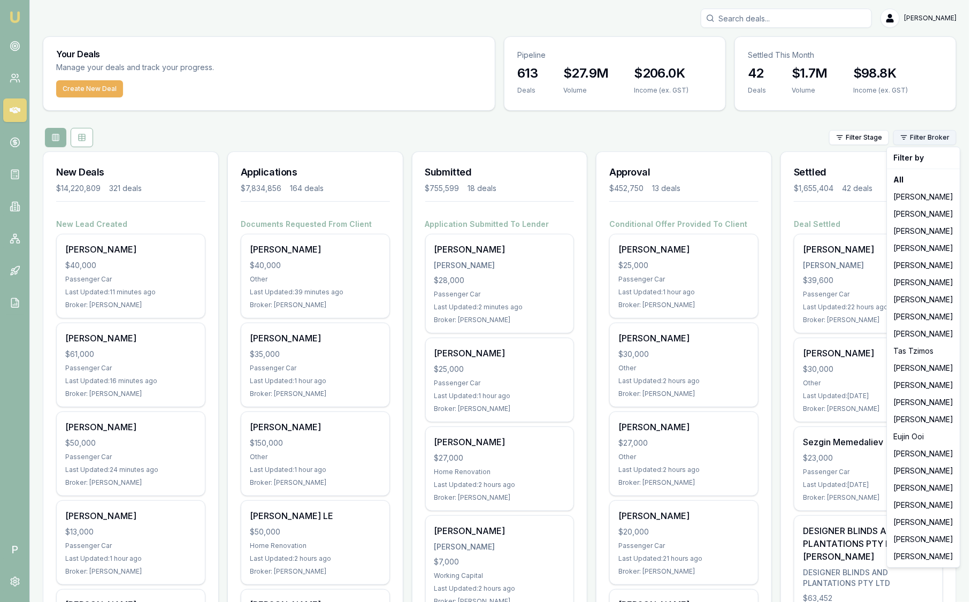
click at [926, 134] on html "Emu Broker P Sam Crouch Toggle Menu Your Deals Manage your deals and track your…" at bounding box center [490, 301] width 980 height 602
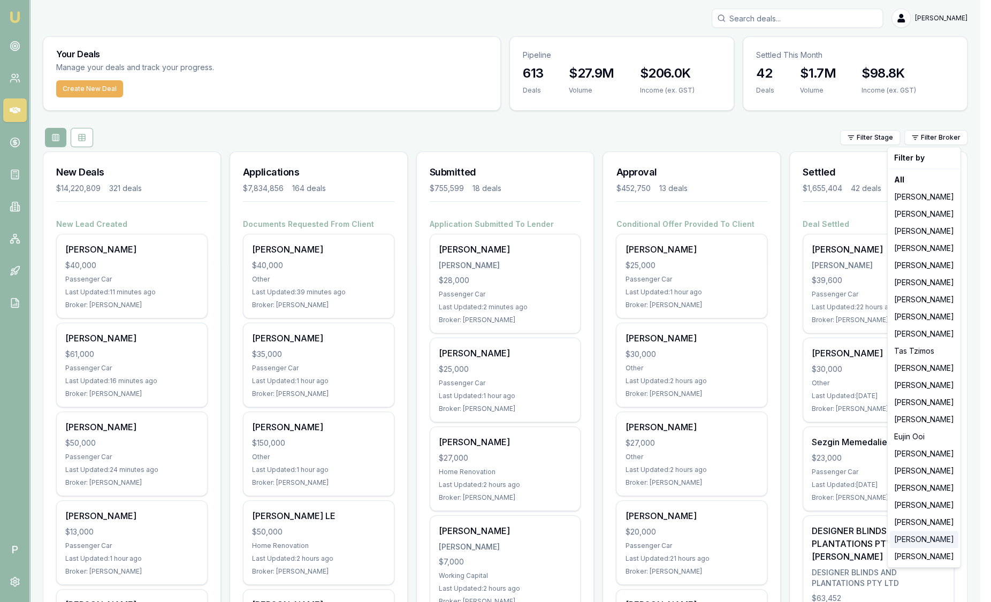
drag, startPoint x: 917, startPoint y: 542, endPoint x: 881, endPoint y: 499, distance: 55.5
click at [916, 539] on div "[PERSON_NAME]" at bounding box center [924, 539] width 69 height 17
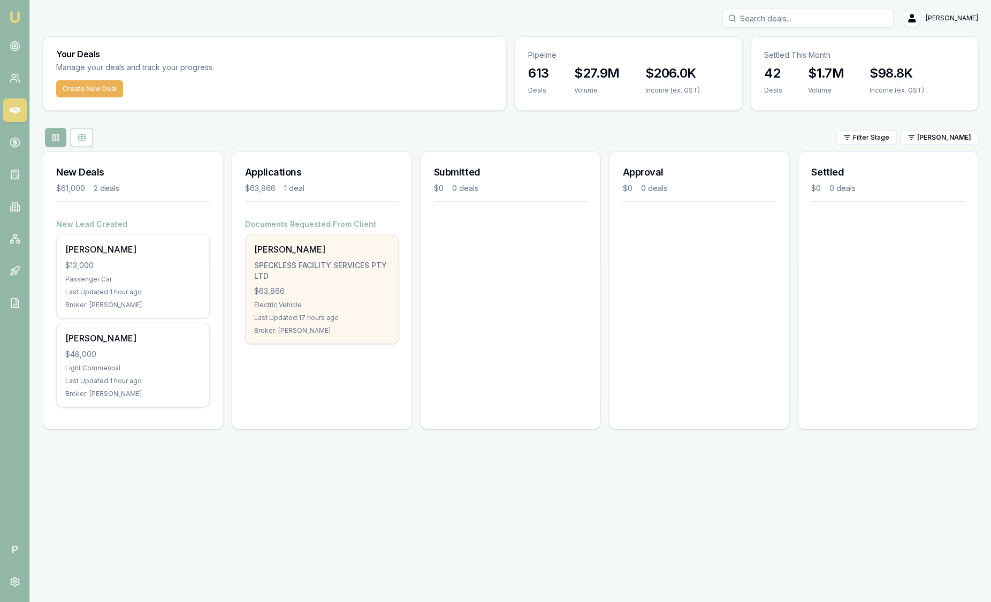
click at [340, 295] on div "$63,866" at bounding box center [321, 291] width 135 height 11
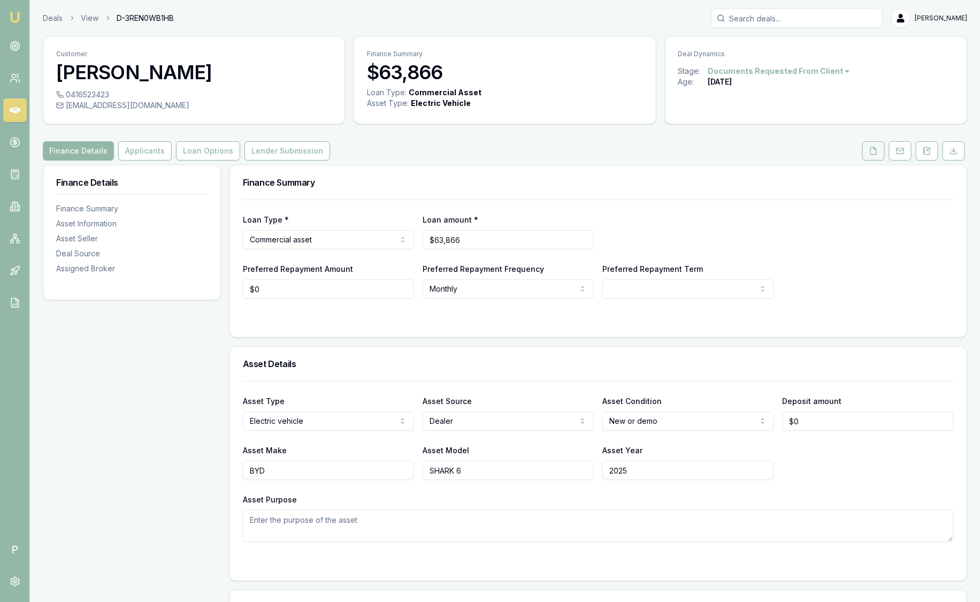
click at [880, 149] on button at bounding box center [874, 150] width 22 height 19
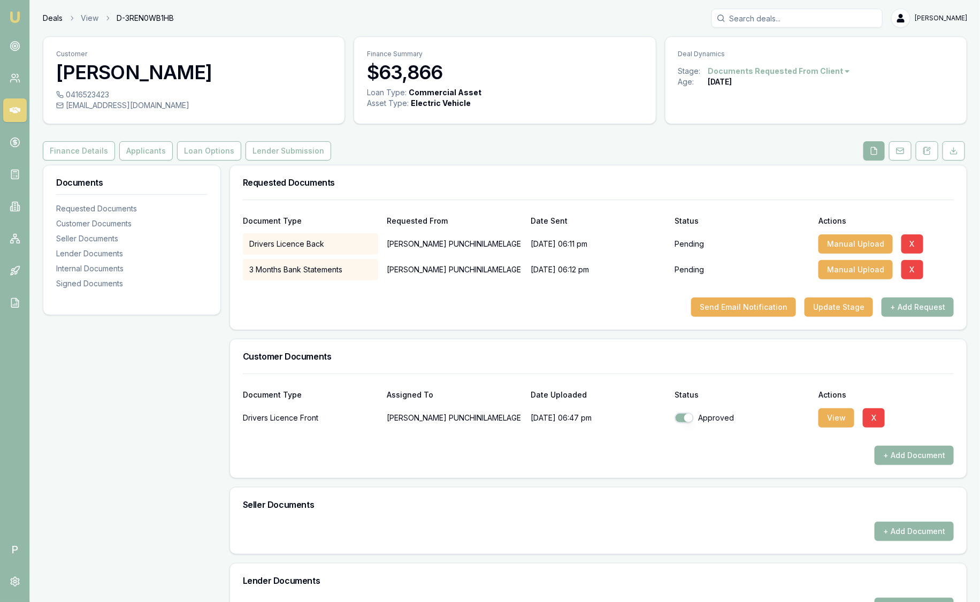
click at [49, 13] on link "Deals" at bounding box center [53, 18] width 20 height 11
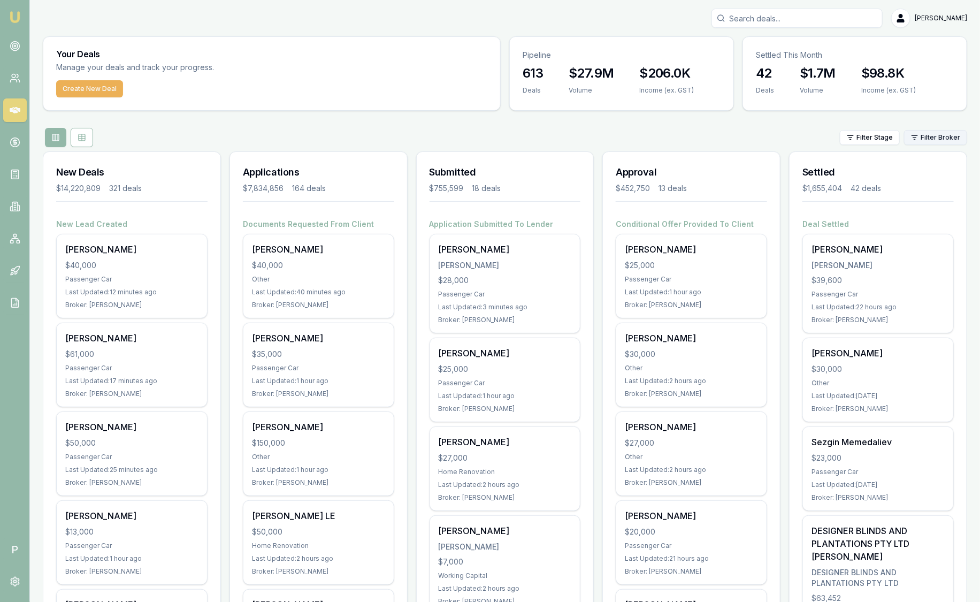
click at [948, 142] on html "Emu Broker P Sam Crouch Toggle Menu Your Deals Manage your deals and track your…" at bounding box center [490, 301] width 980 height 602
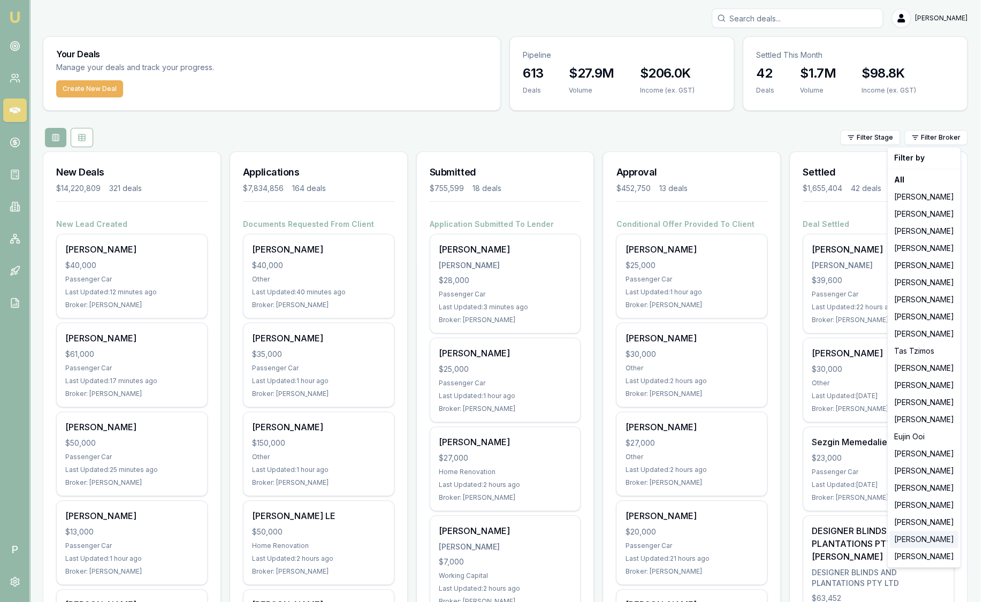
click at [899, 538] on div "[PERSON_NAME]" at bounding box center [924, 539] width 69 height 17
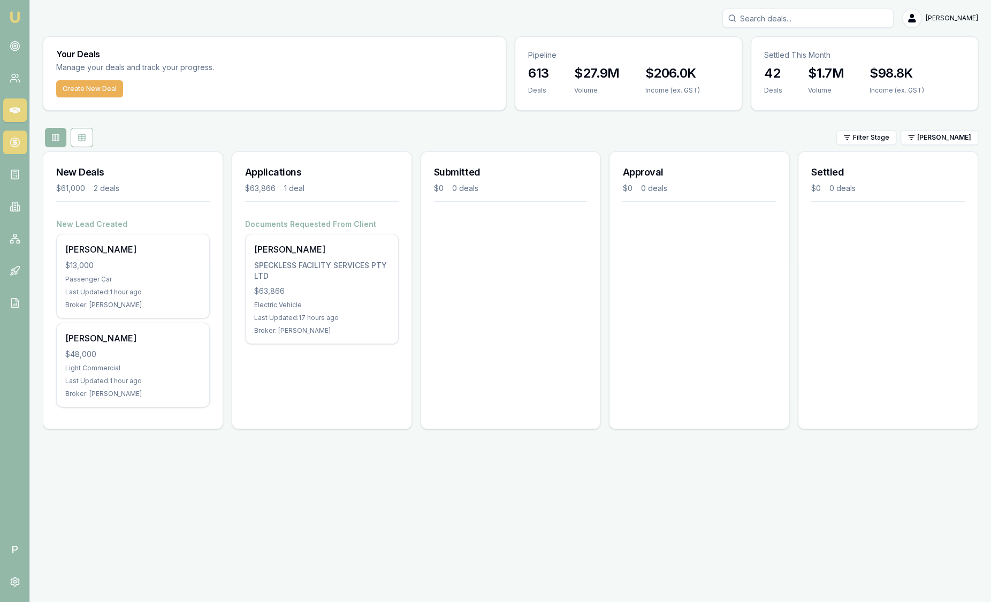
click at [24, 142] on link at bounding box center [15, 143] width 24 height 24
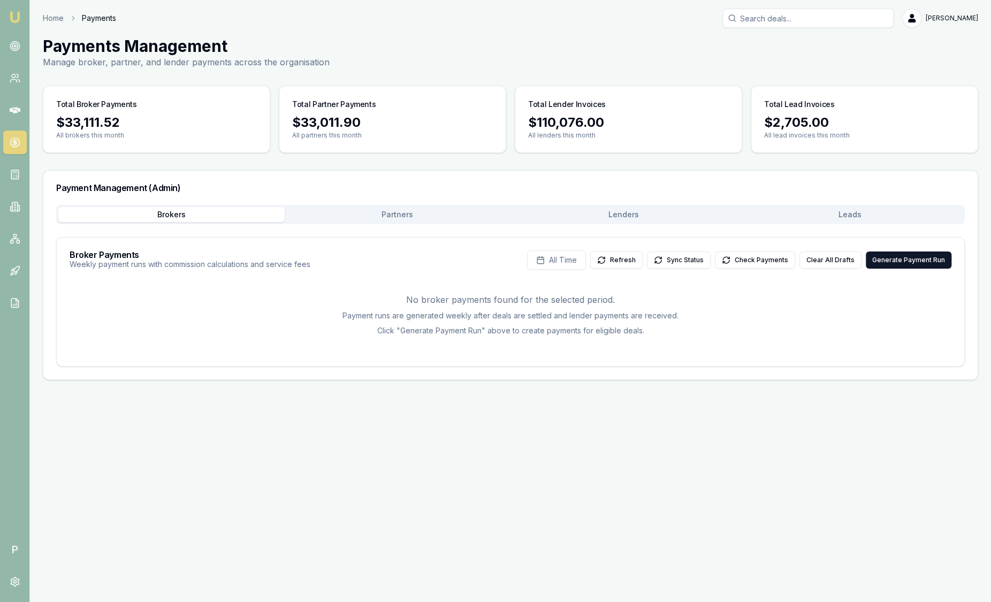
click at [863, 215] on button "Leads" at bounding box center [850, 214] width 226 height 15
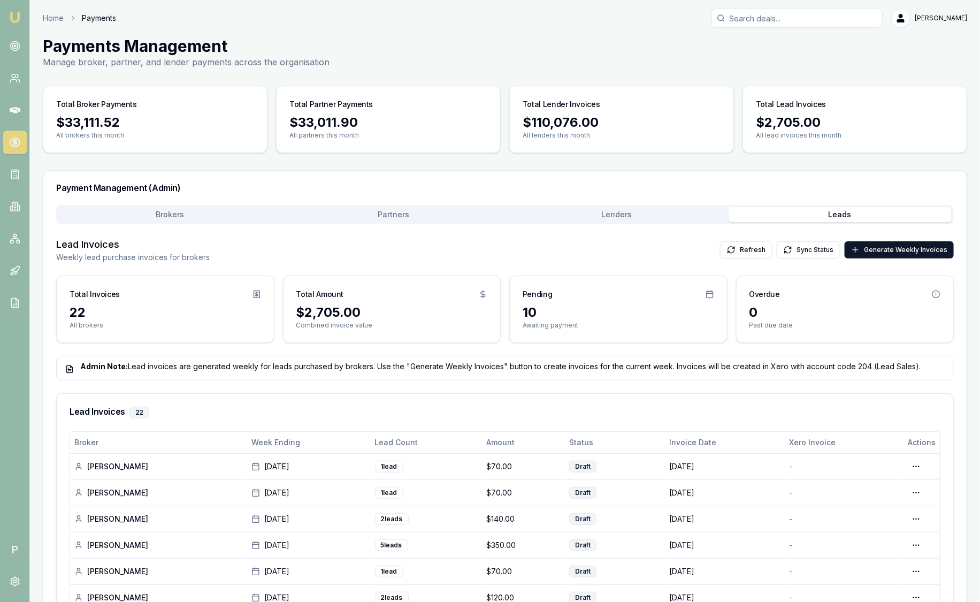
scroll to position [66, 0]
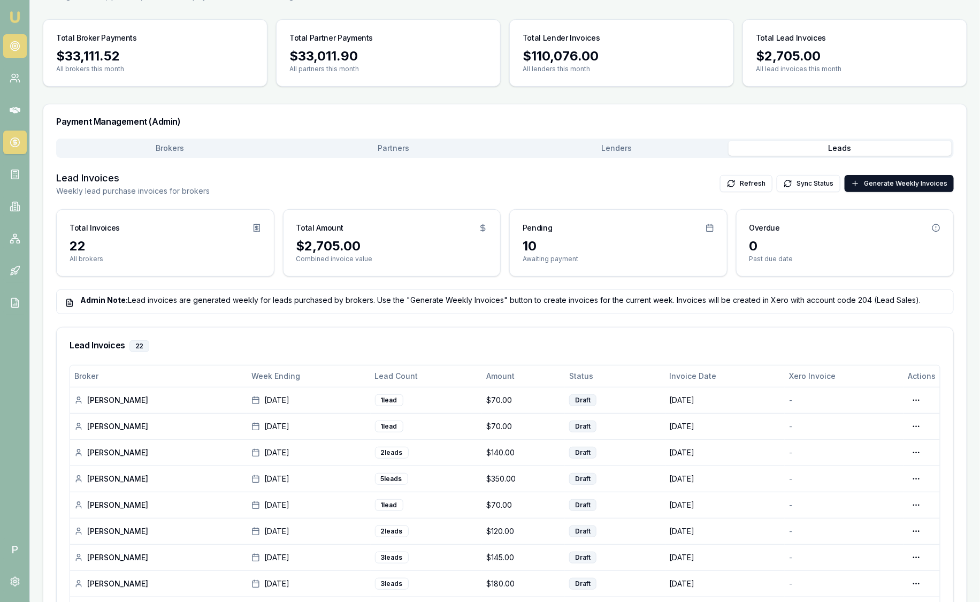
click at [19, 44] on circle at bounding box center [14, 46] width 9 height 9
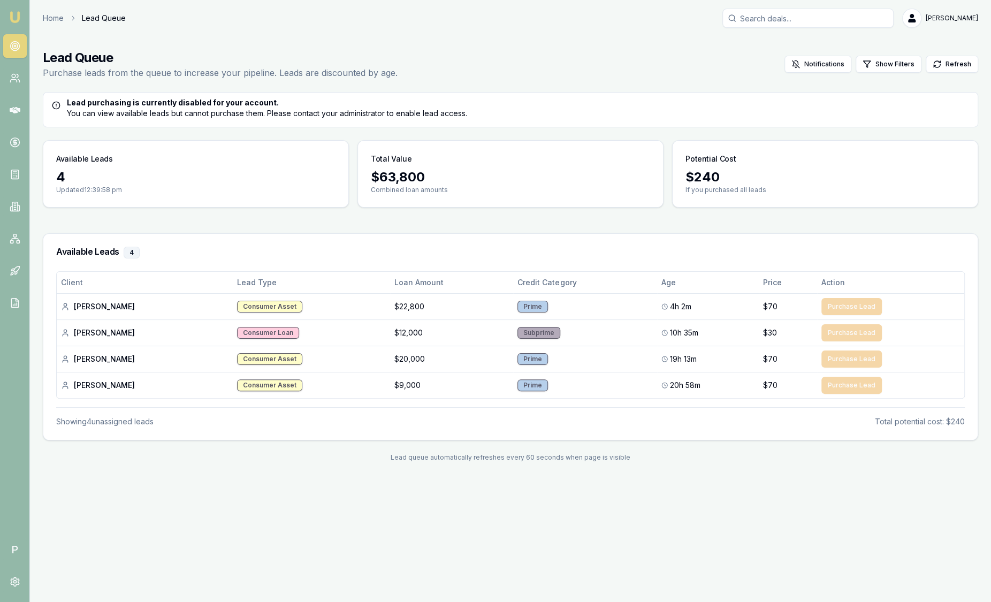
click at [18, 22] on img at bounding box center [15, 17] width 13 height 13
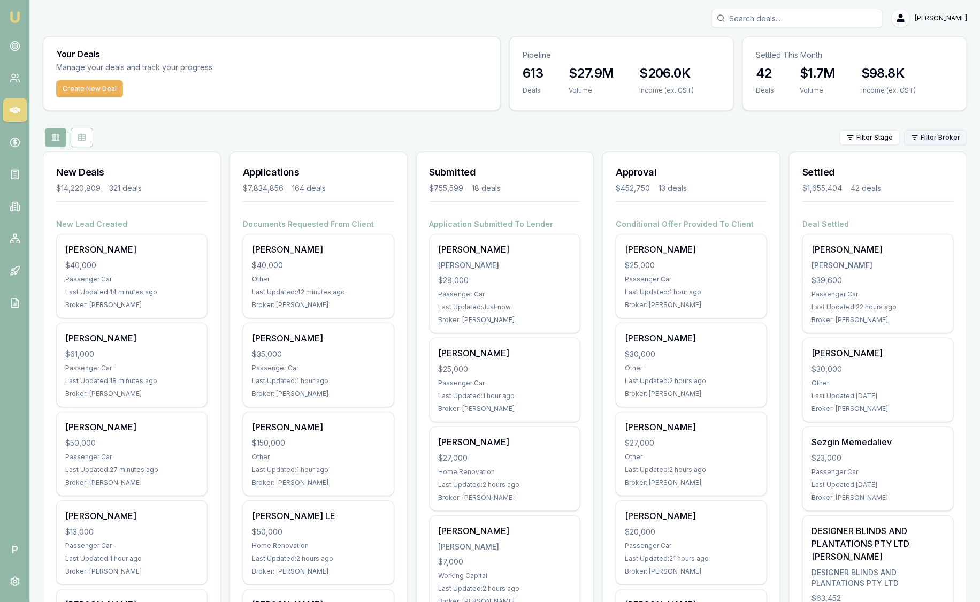
click at [914, 139] on html "Emu Broker P Sam Crouch Toggle Menu Your Deals Manage your deals and track your…" at bounding box center [490, 301] width 980 height 602
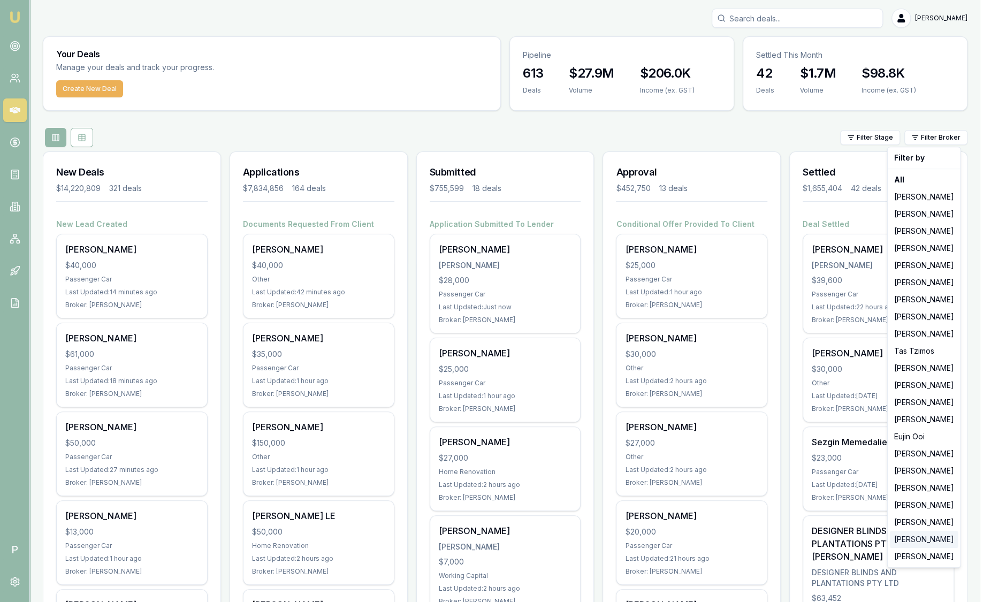
click at [914, 541] on div "[PERSON_NAME]" at bounding box center [924, 539] width 69 height 17
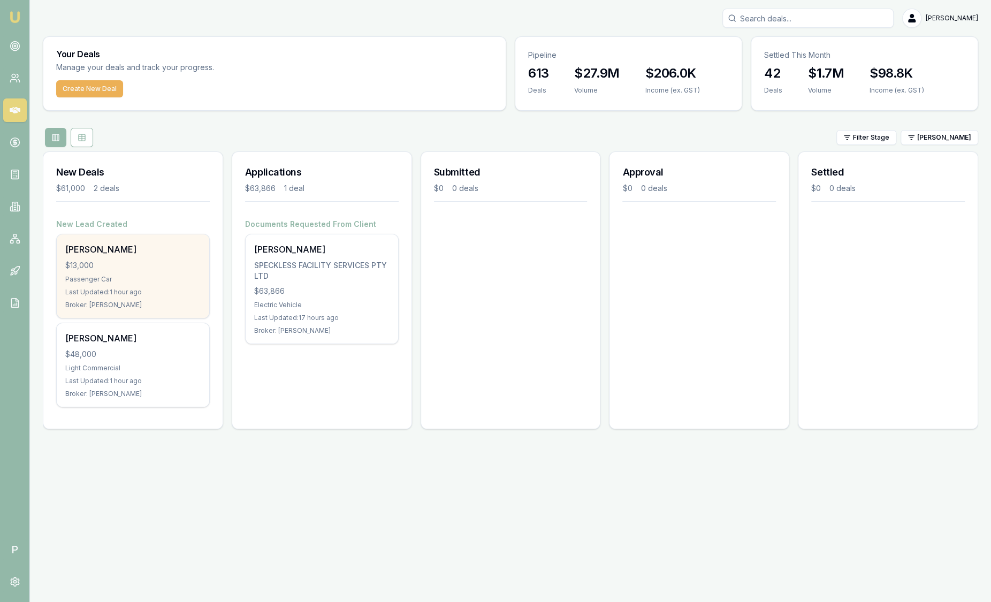
click at [180, 287] on div "adison harris $13,000 Passenger Car Last Updated: 1 hour ago Broker: Jack Armst…" at bounding box center [133, 275] width 153 height 83
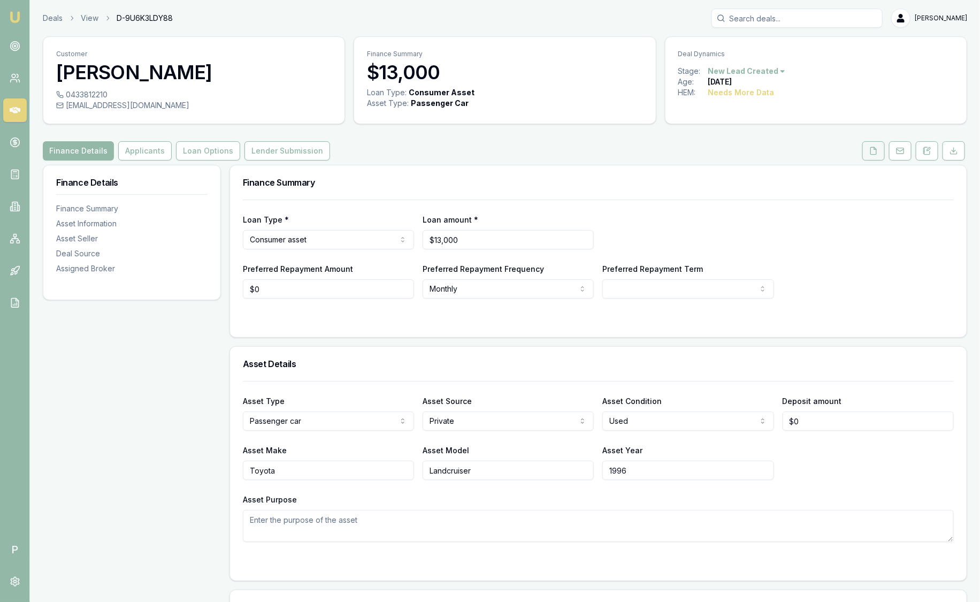
click at [880, 151] on button at bounding box center [874, 150] width 22 height 19
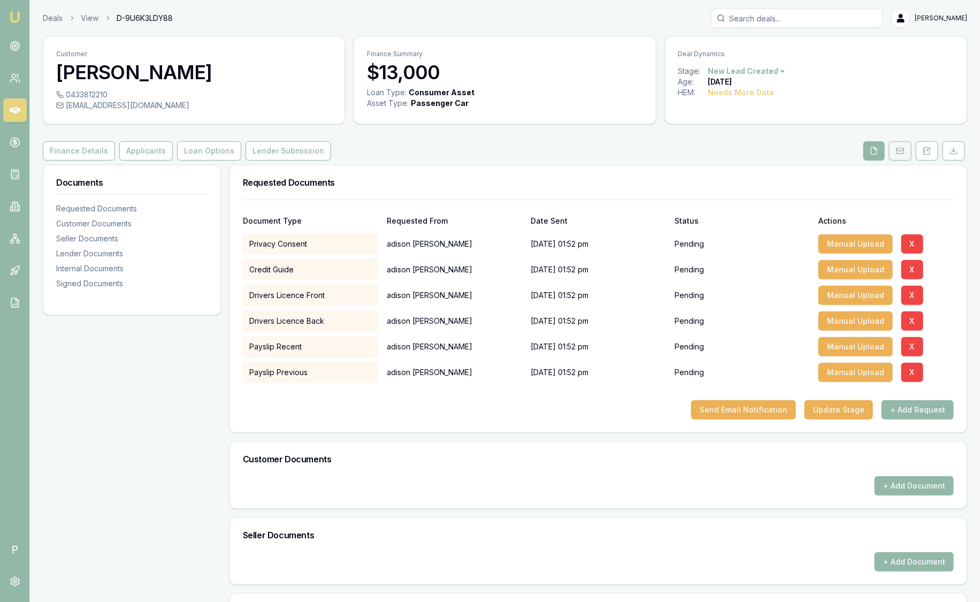
click at [903, 148] on rect at bounding box center [900, 151] width 7 height 6
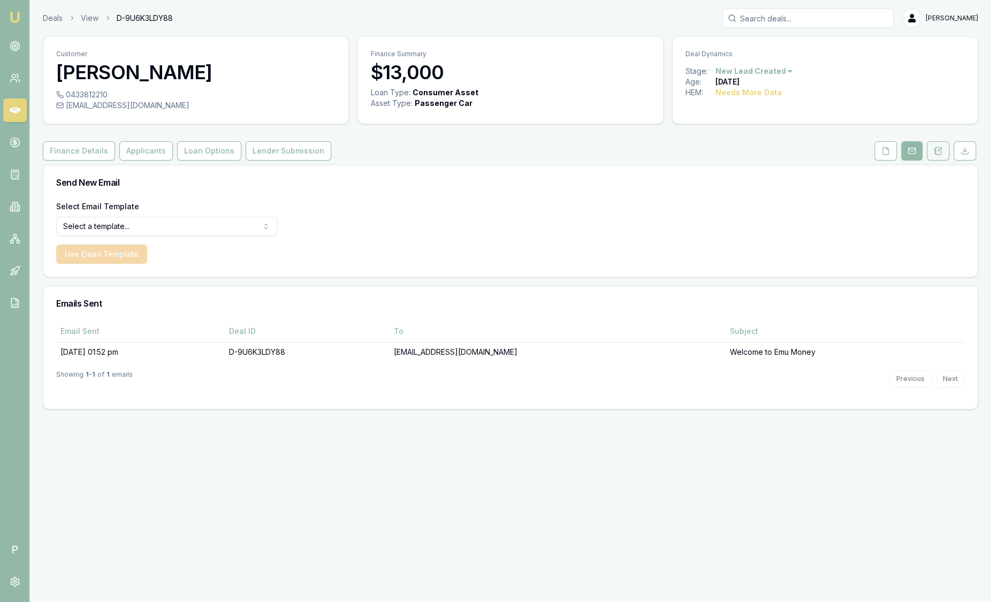
click at [938, 149] on icon at bounding box center [938, 151] width 9 height 9
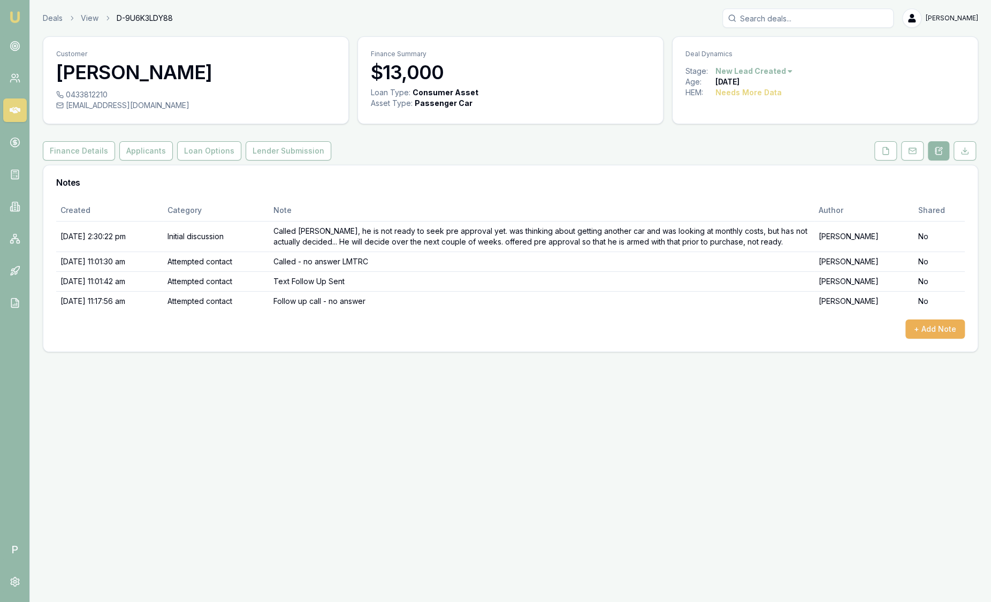
click at [10, 21] on img at bounding box center [15, 17] width 13 height 13
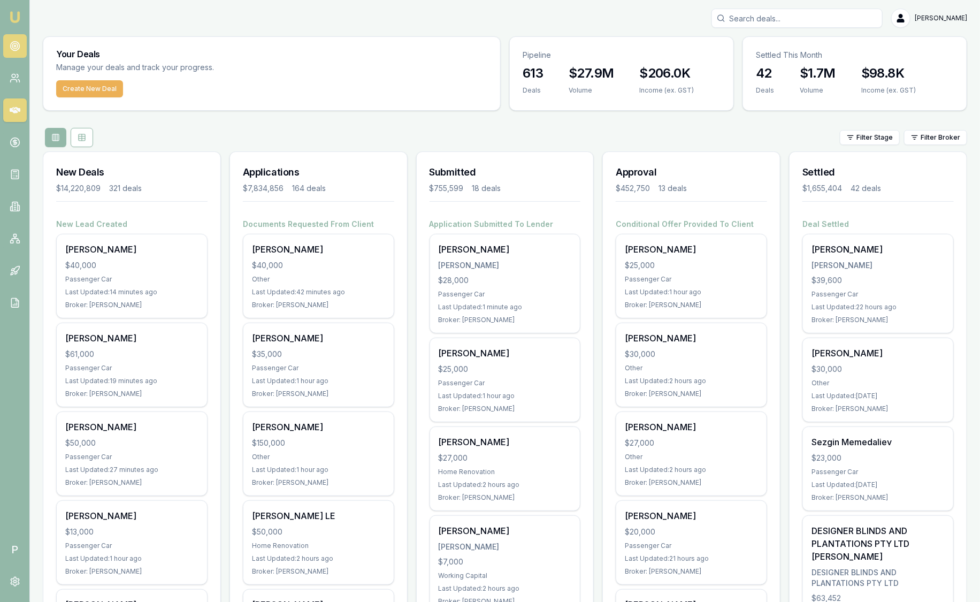
click at [17, 49] on circle at bounding box center [14, 46] width 9 height 9
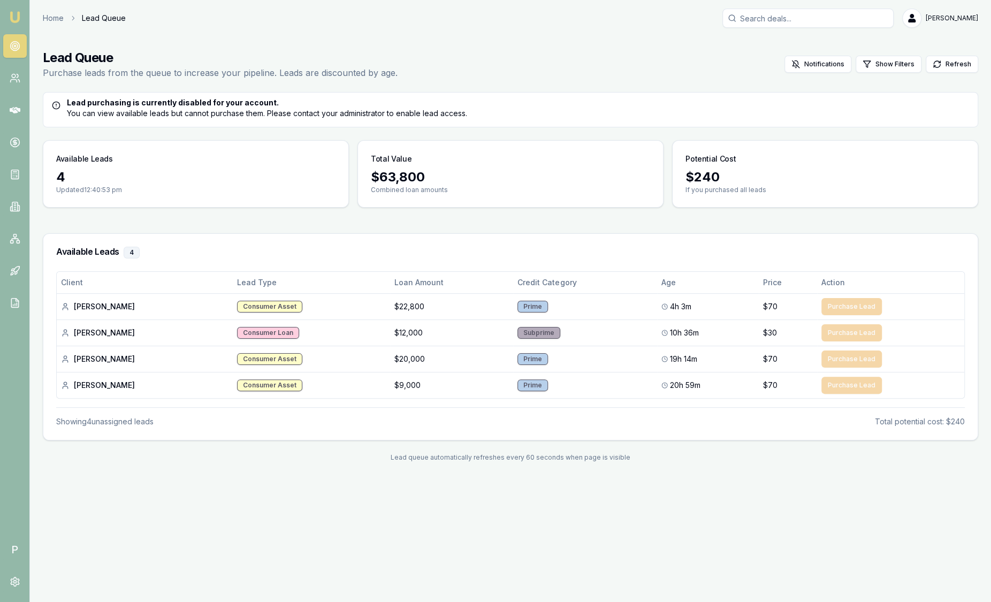
click at [12, 18] on img at bounding box center [15, 17] width 13 height 13
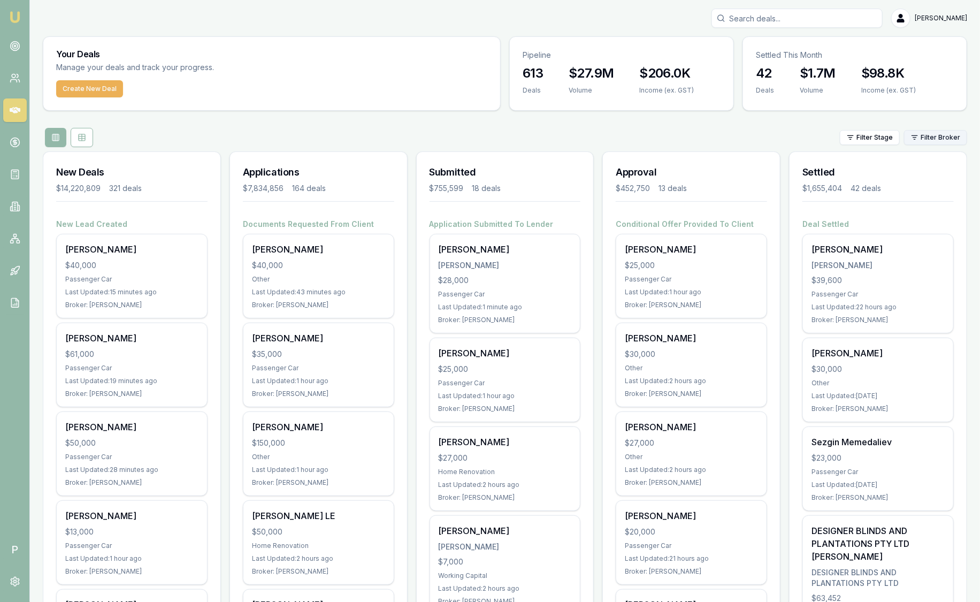
click at [949, 141] on html "Emu Broker P [PERSON_NAME] Toggle Menu Your Deals Manage your deals and track y…" at bounding box center [490, 301] width 980 height 602
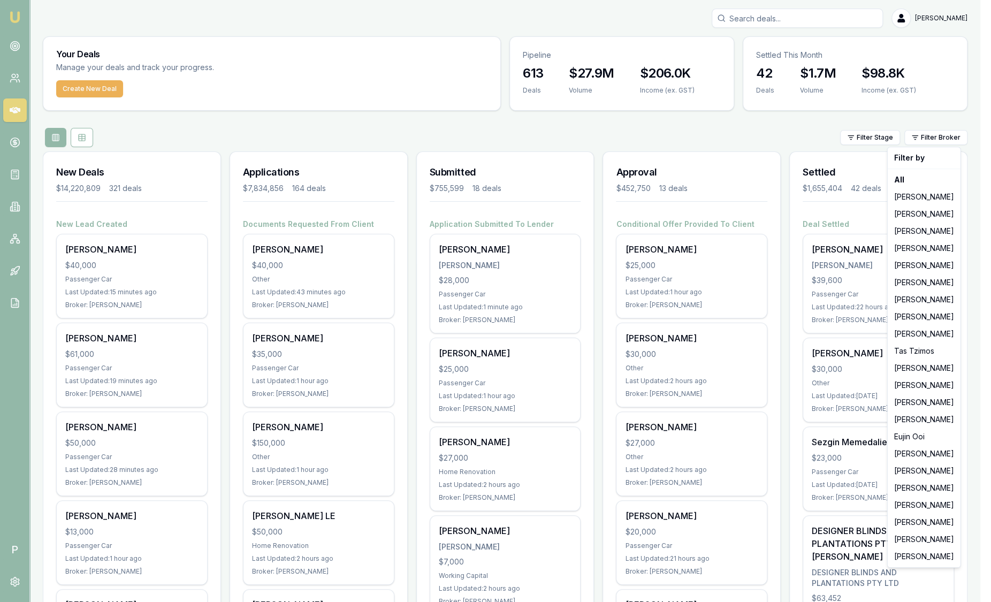
click at [737, 130] on html "Emu Broker P [PERSON_NAME] Toggle Menu Your Deals Manage your deals and track y…" at bounding box center [495, 301] width 991 height 602
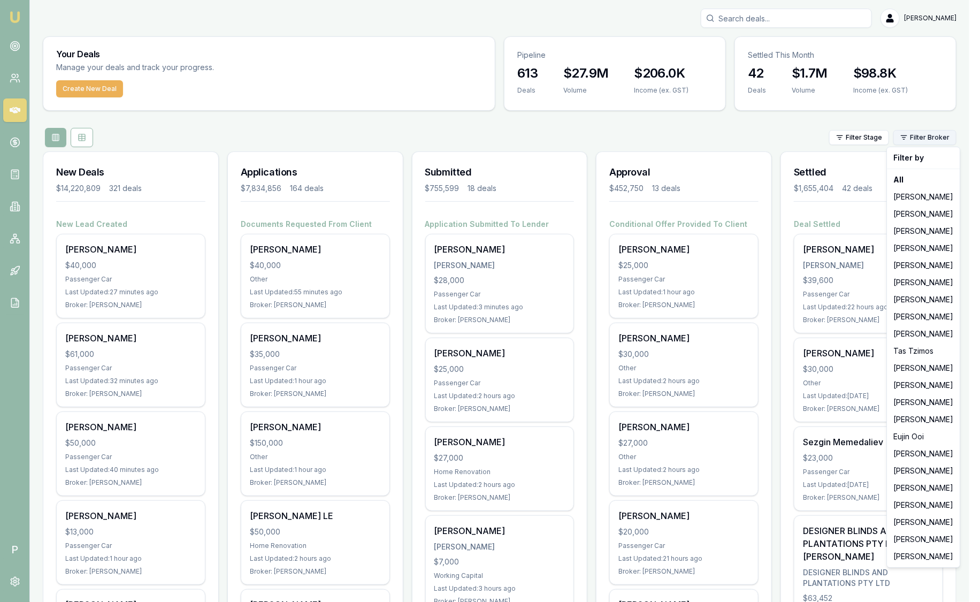
click at [939, 136] on html "Emu Broker P Sam Crouch Toggle Menu Your Deals Manage your deals and track your…" at bounding box center [490, 301] width 980 height 602
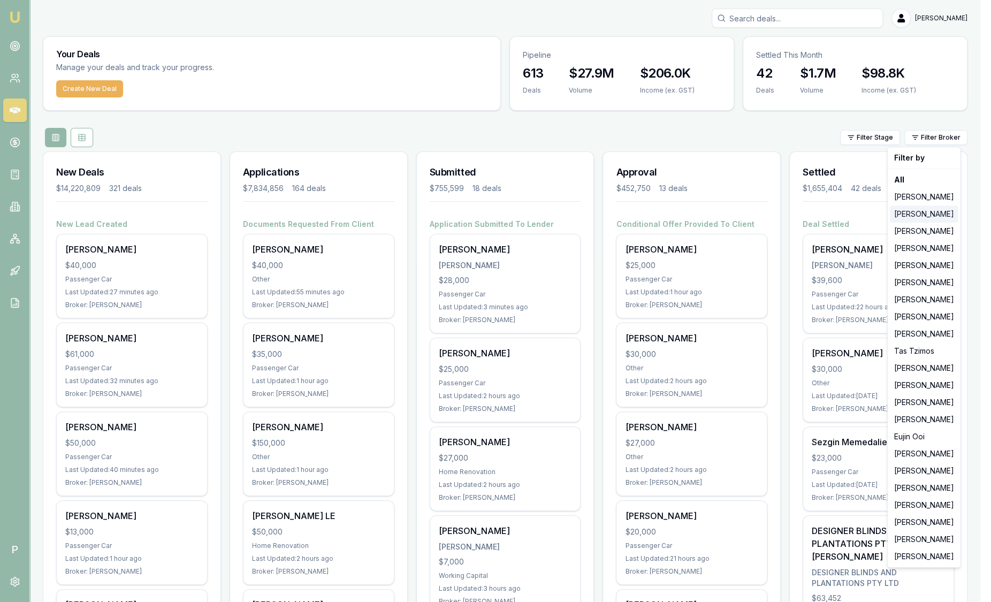
click at [930, 209] on div "[PERSON_NAME]" at bounding box center [924, 214] width 69 height 17
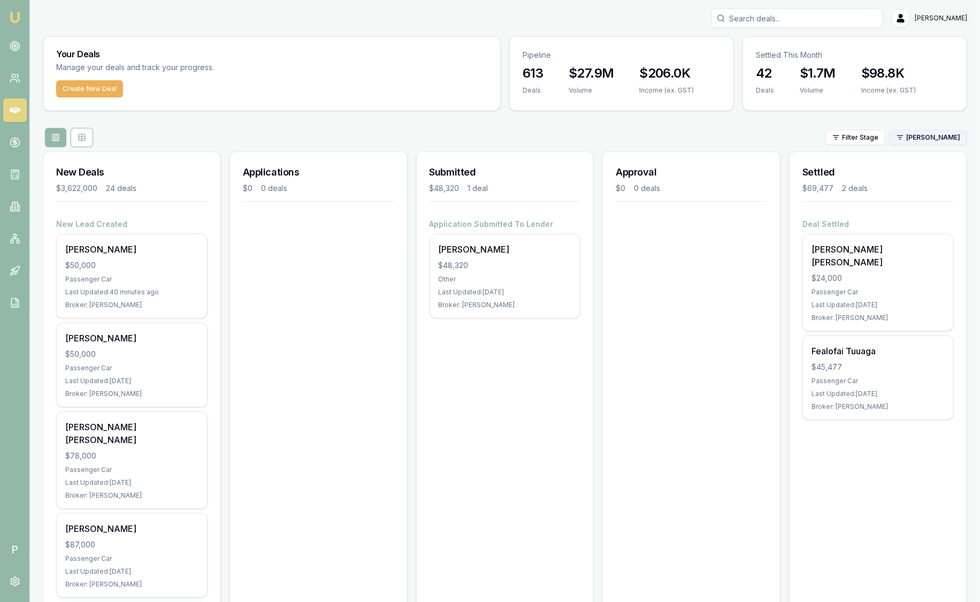
click at [942, 132] on html "Emu Broker P Sam Crouch Toggle Menu Your Deals Manage your deals and track your…" at bounding box center [490, 301] width 980 height 602
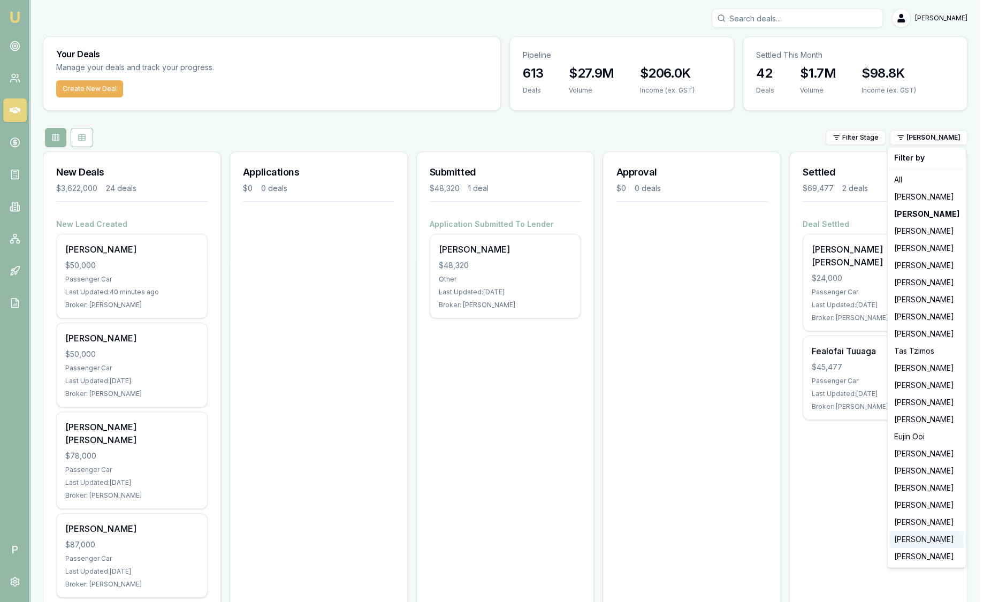
click at [922, 538] on div "[PERSON_NAME]" at bounding box center [927, 539] width 74 height 17
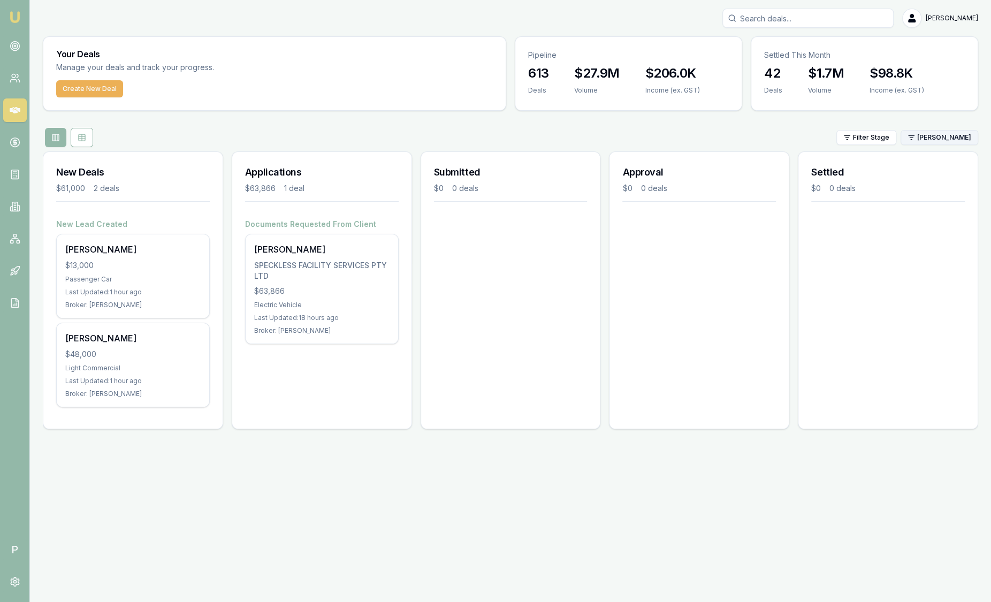
click at [938, 142] on html "Emu Broker P Sam Crouch Toggle Menu Your Deals Manage your deals and track your…" at bounding box center [495, 301] width 991 height 602
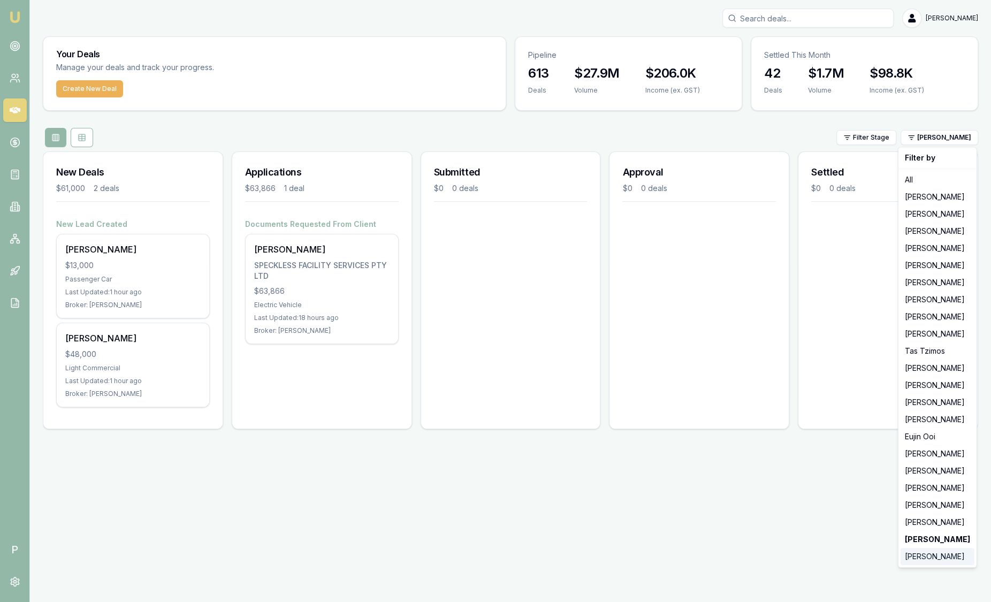
click at [931, 554] on div "[PERSON_NAME]" at bounding box center [938, 556] width 74 height 17
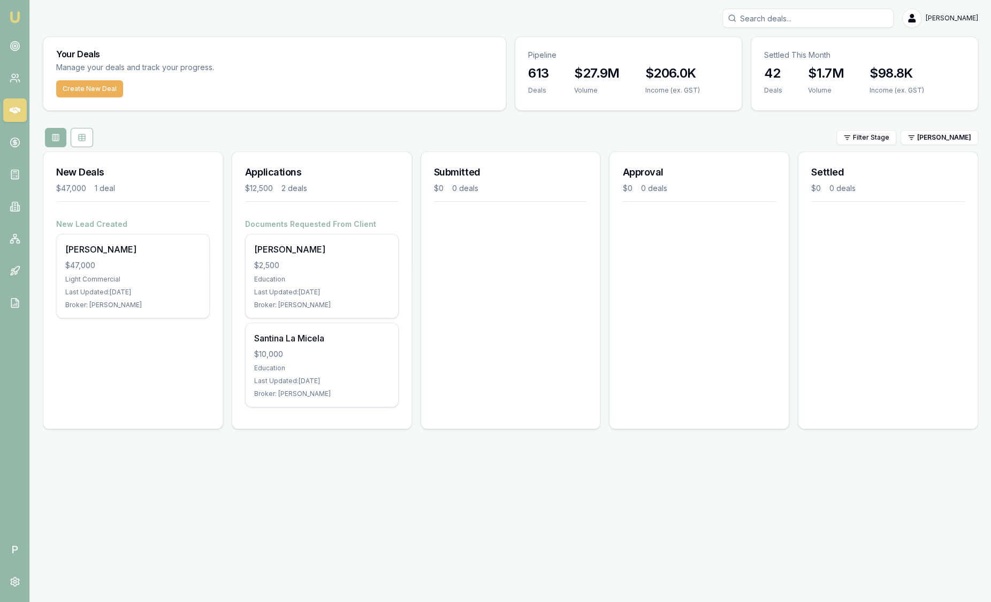
click at [932, 145] on div "Filter Stage Laura La Micela" at bounding box center [510, 137] width 935 height 19
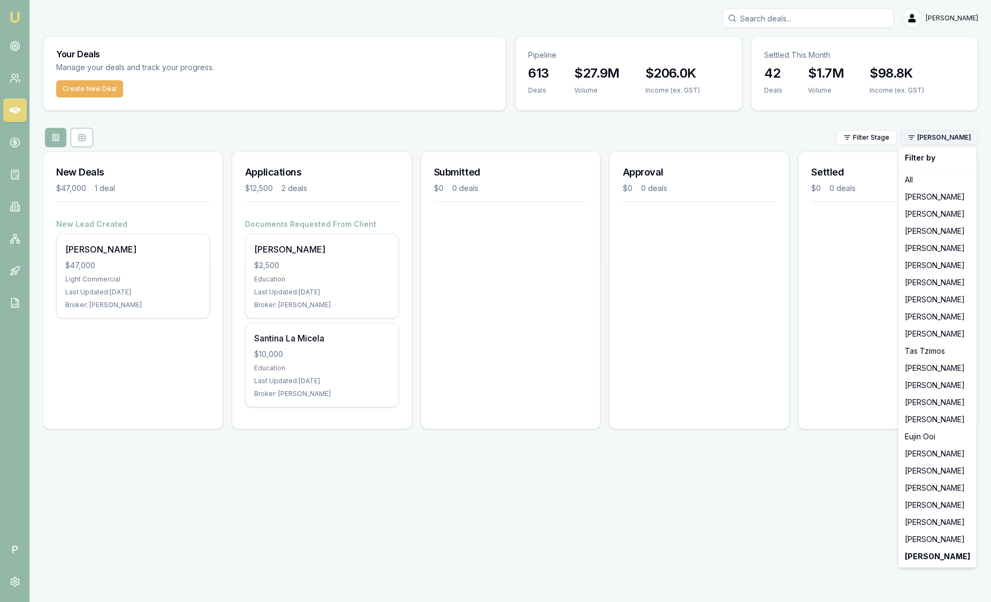
click at [933, 143] on html "Emu Broker P Sam Crouch Toggle Menu Your Deals Manage your deals and track your…" at bounding box center [495, 301] width 991 height 602
click at [933, 526] on div "[PERSON_NAME]" at bounding box center [938, 522] width 74 height 17
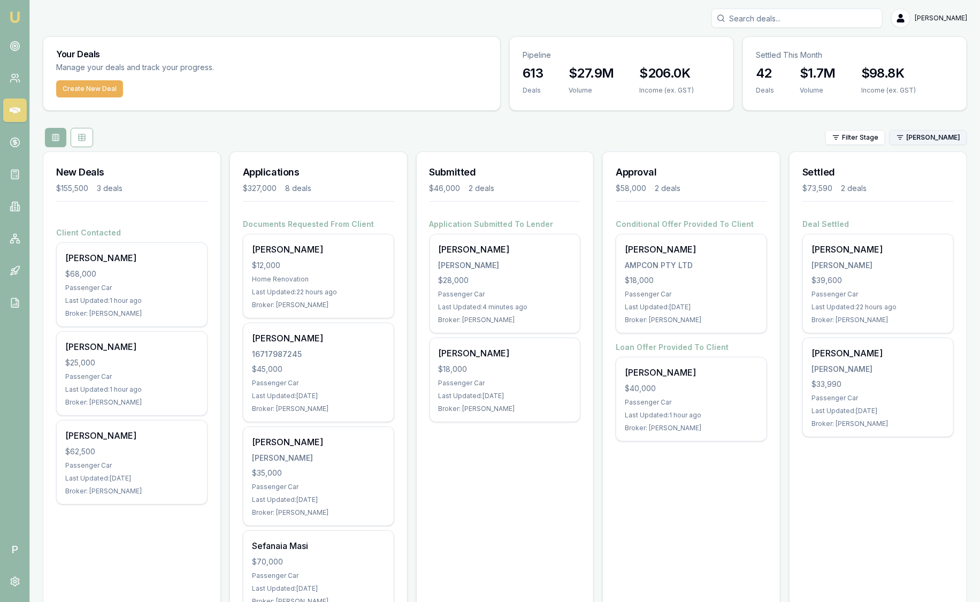
click at [922, 140] on html "Emu Broker P Sam Crouch Toggle Menu Your Deals Manage your deals and track your…" at bounding box center [490, 301] width 980 height 602
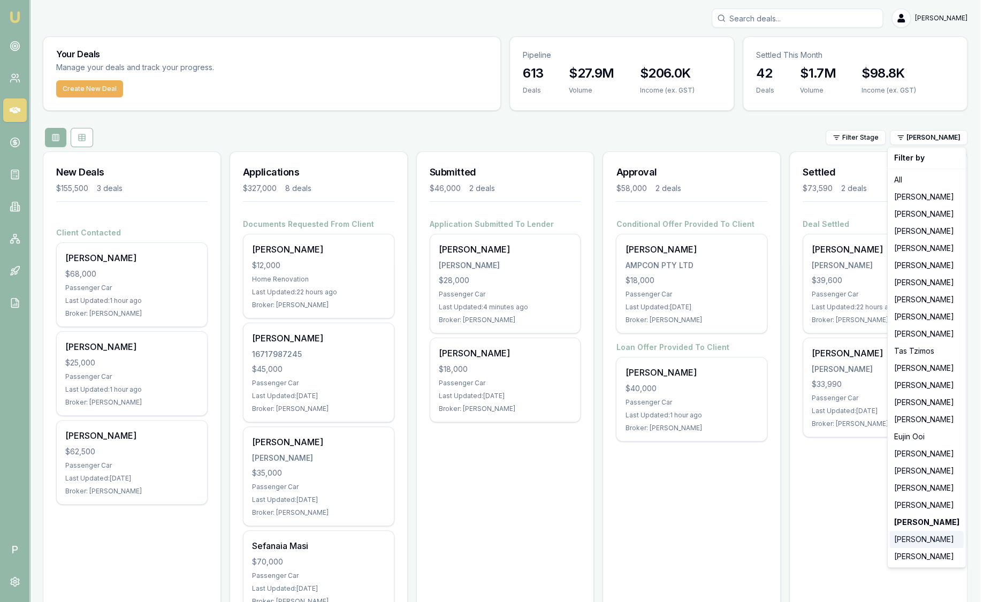
click at [926, 543] on div "[PERSON_NAME]" at bounding box center [927, 539] width 74 height 17
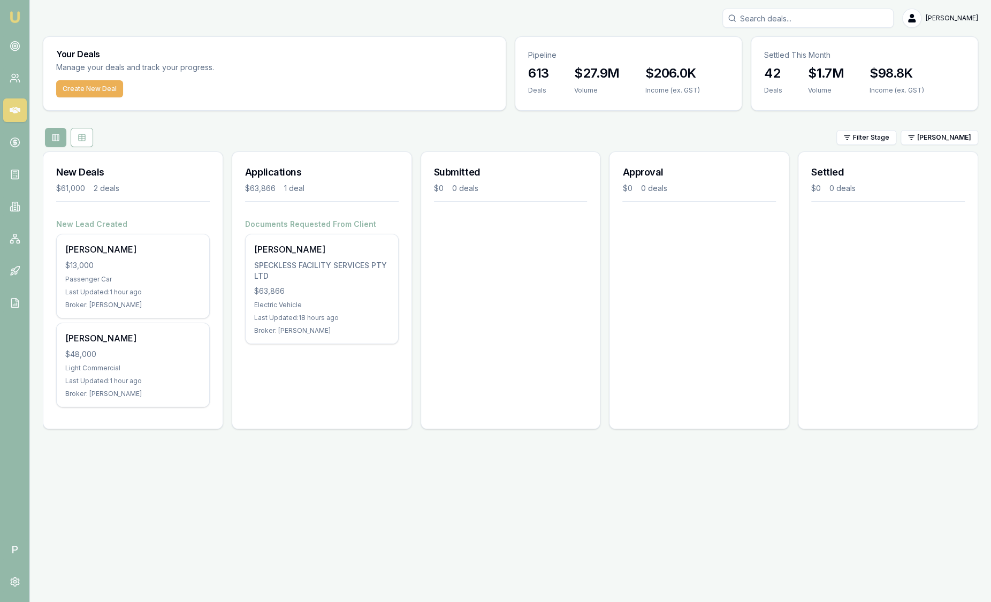
click at [16, 16] on img at bounding box center [15, 17] width 13 height 13
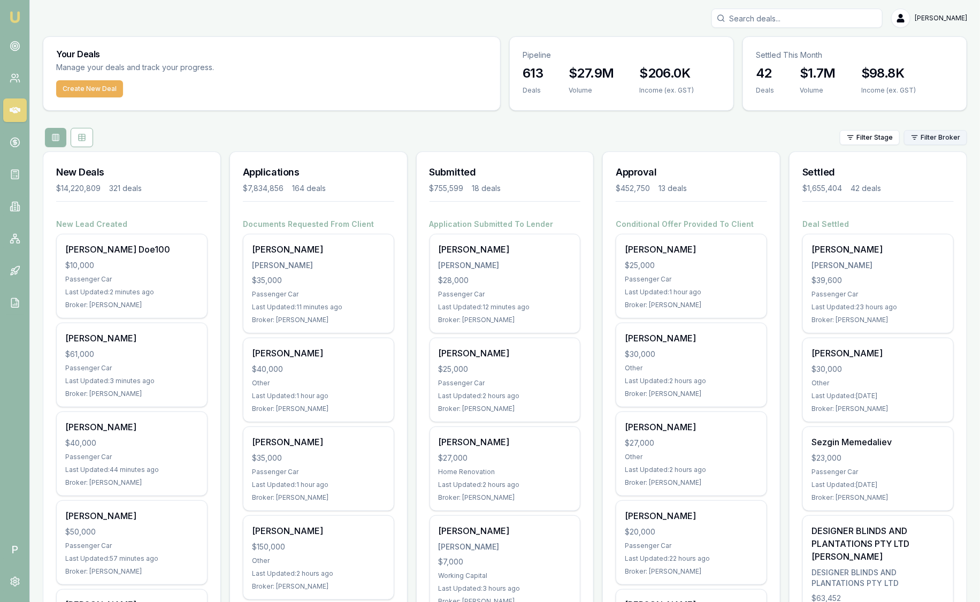
click at [929, 138] on html "Emu Broker P Sam Crouch Toggle Menu Your Deals Manage your deals and track your…" at bounding box center [490, 301] width 980 height 602
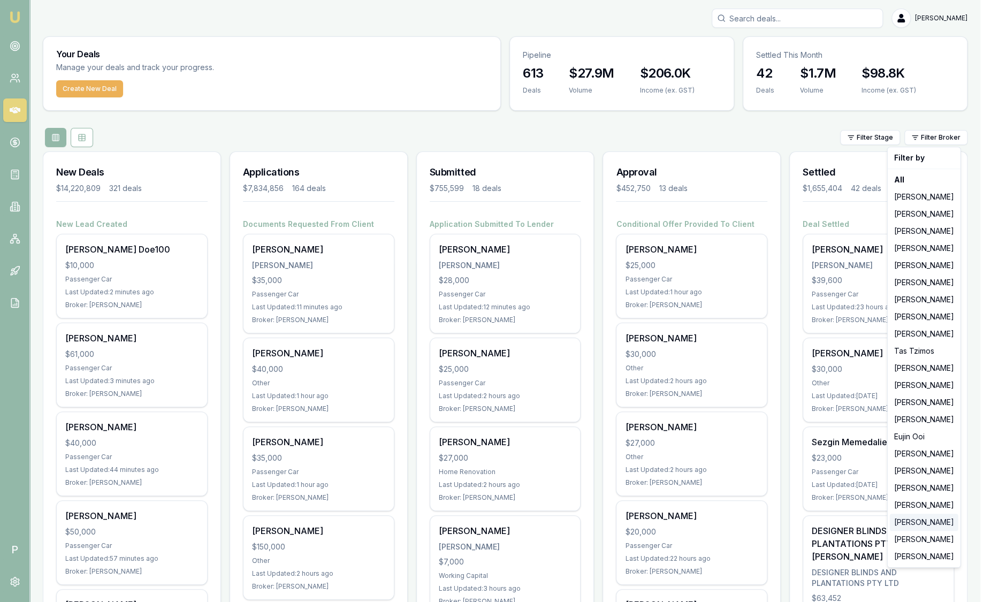
click at [926, 530] on div "[PERSON_NAME]" at bounding box center [924, 522] width 69 height 17
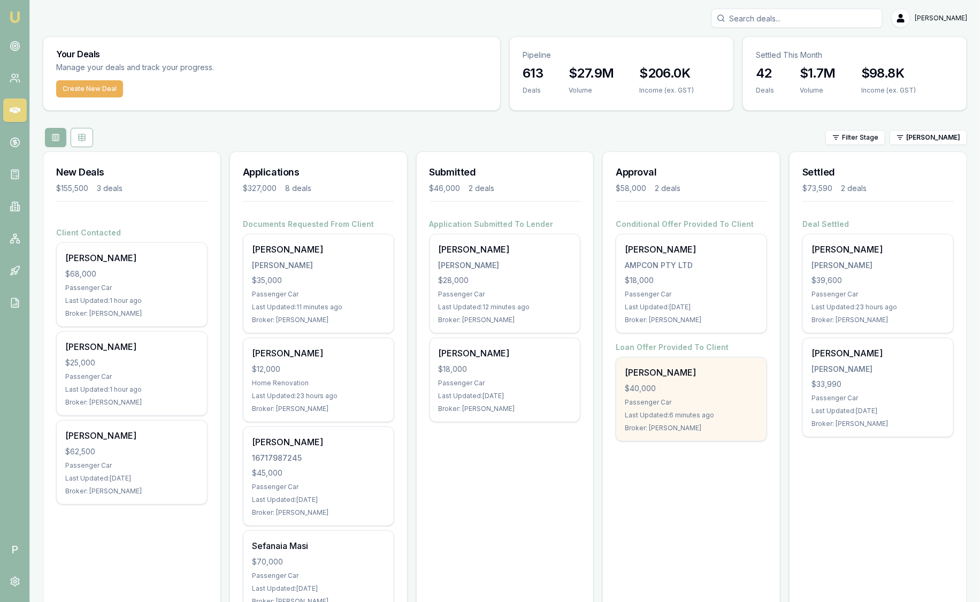
click at [677, 417] on div "Last Updated: 6 minutes ago" at bounding box center [691, 415] width 133 height 9
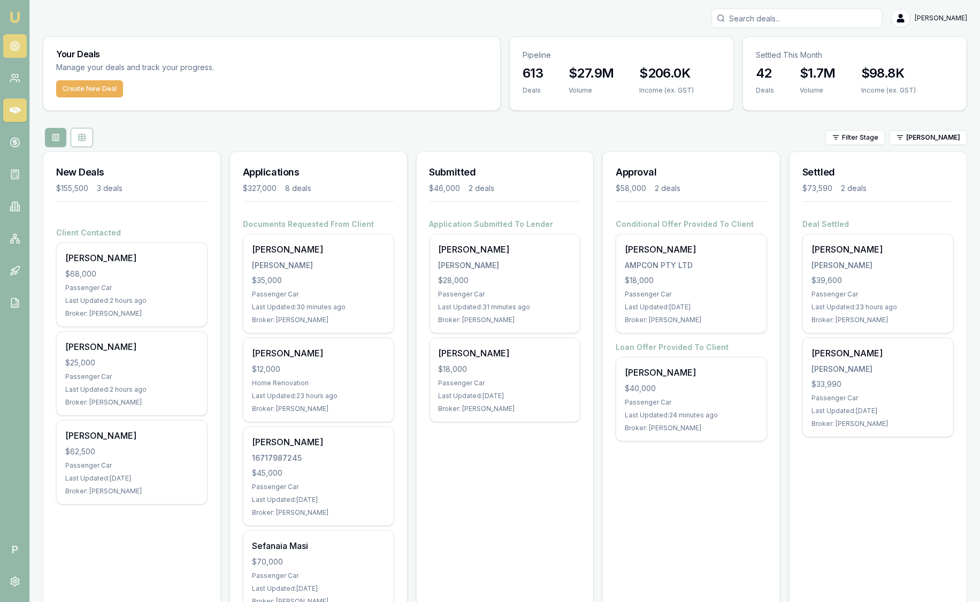
click at [21, 41] on link at bounding box center [15, 46] width 24 height 24
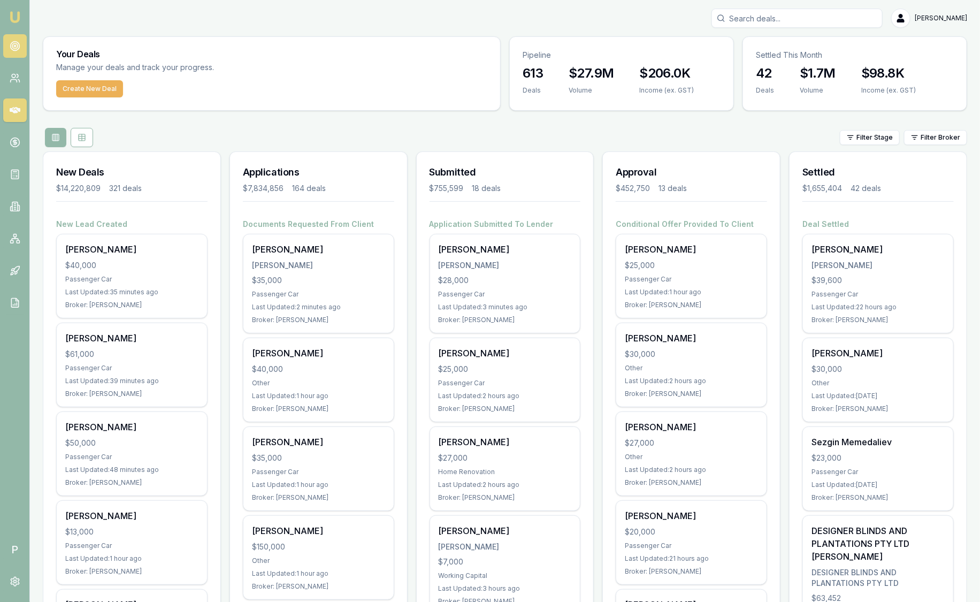
click at [22, 51] on link at bounding box center [15, 46] width 24 height 24
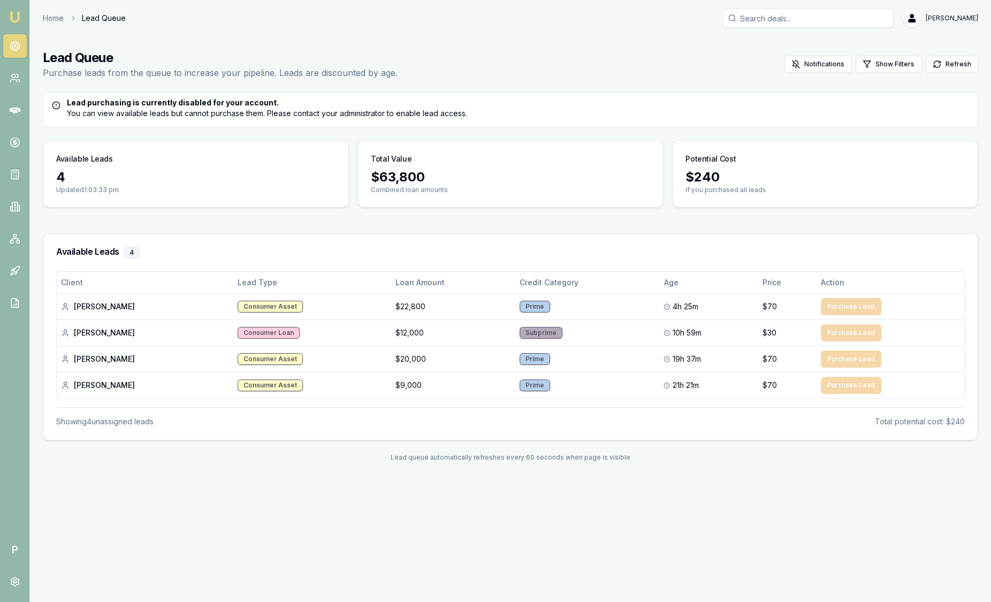
click at [20, 24] on link "Emu Broker" at bounding box center [14, 17] width 17 height 17
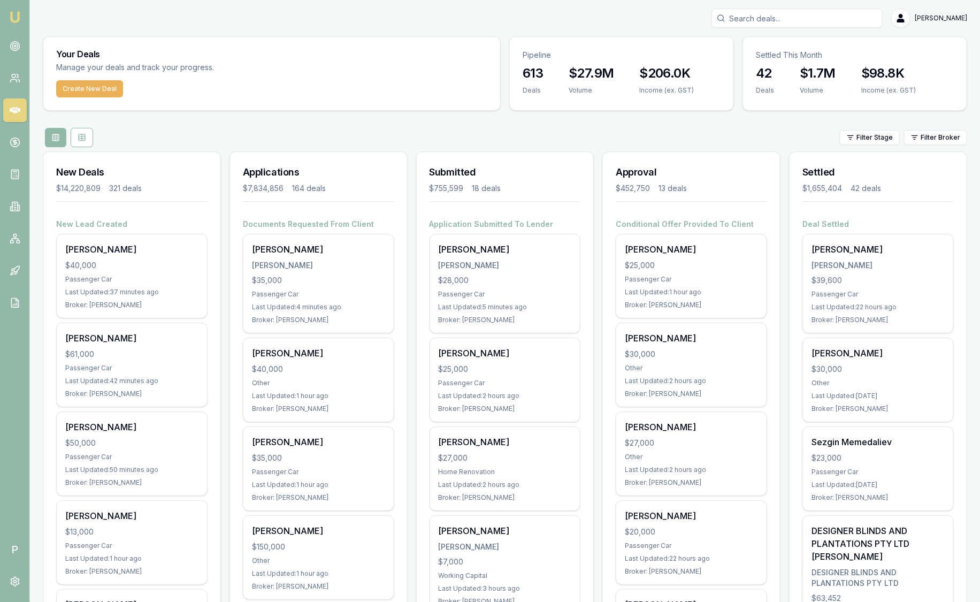
click at [957, 136] on html "Emu Broker P Sam Crouch Toggle Menu Your Deals Manage your deals and track your…" at bounding box center [490, 301] width 980 height 602
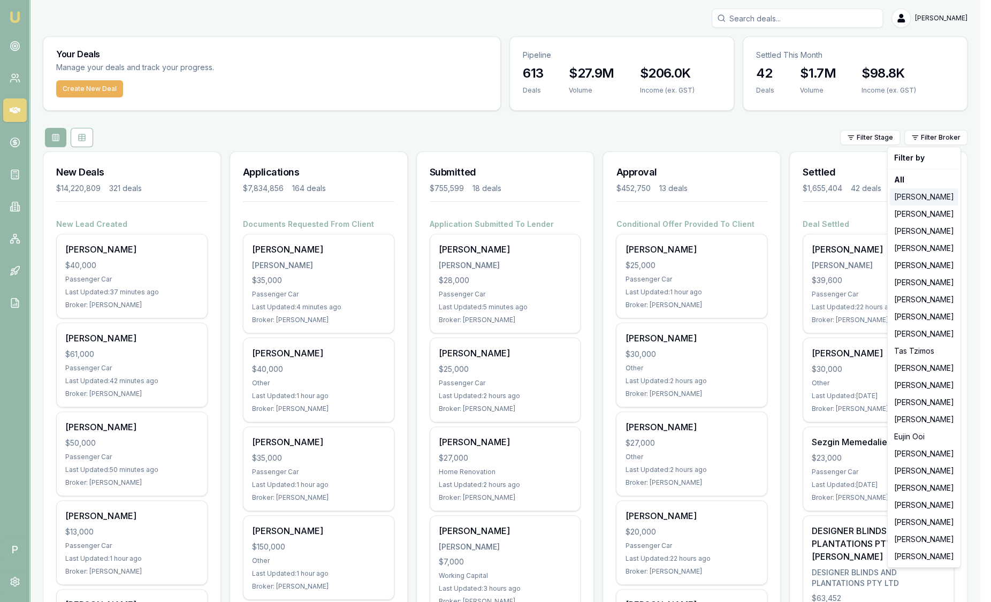
click at [914, 198] on div "[PERSON_NAME]" at bounding box center [924, 196] width 69 height 17
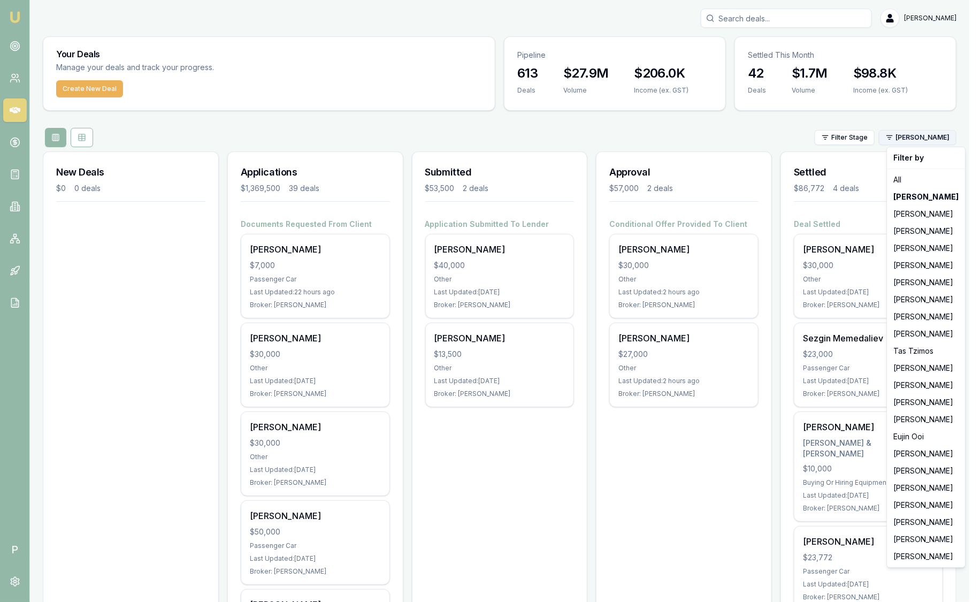
click at [922, 140] on html "Emu Broker P Sam Crouch Toggle Menu Your Deals Manage your deals and track your…" at bounding box center [490, 301] width 980 height 602
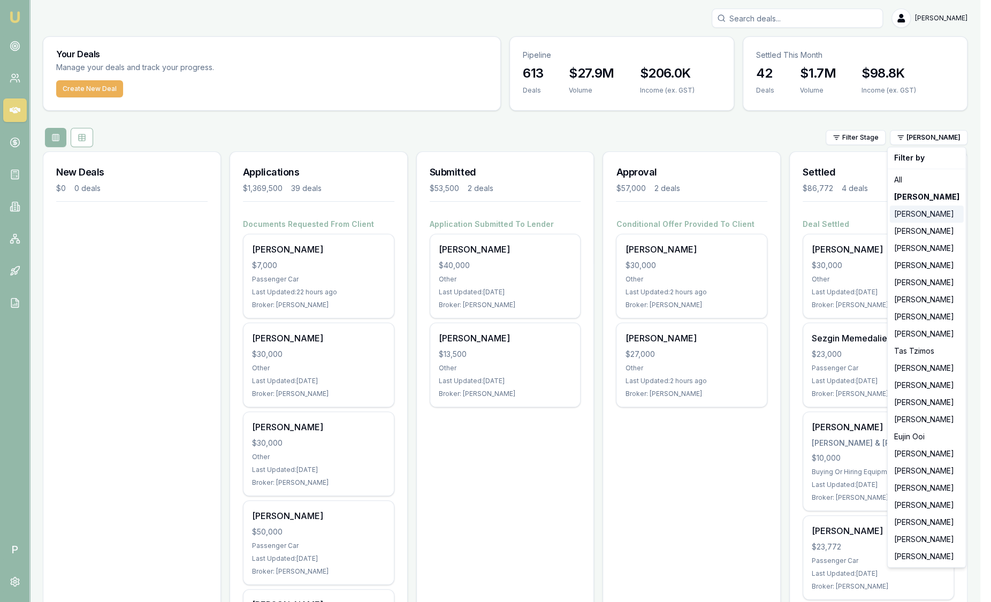
click at [923, 219] on div "[PERSON_NAME]" at bounding box center [927, 214] width 74 height 17
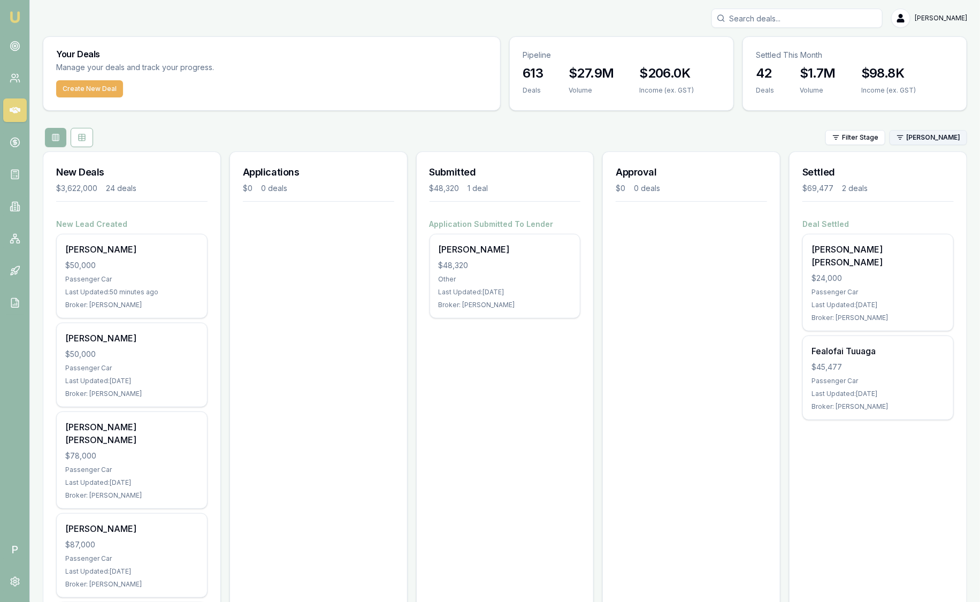
click at [914, 139] on html "Emu Broker P Sam Crouch Toggle Menu Your Deals Manage your deals and track your…" at bounding box center [490, 301] width 980 height 602
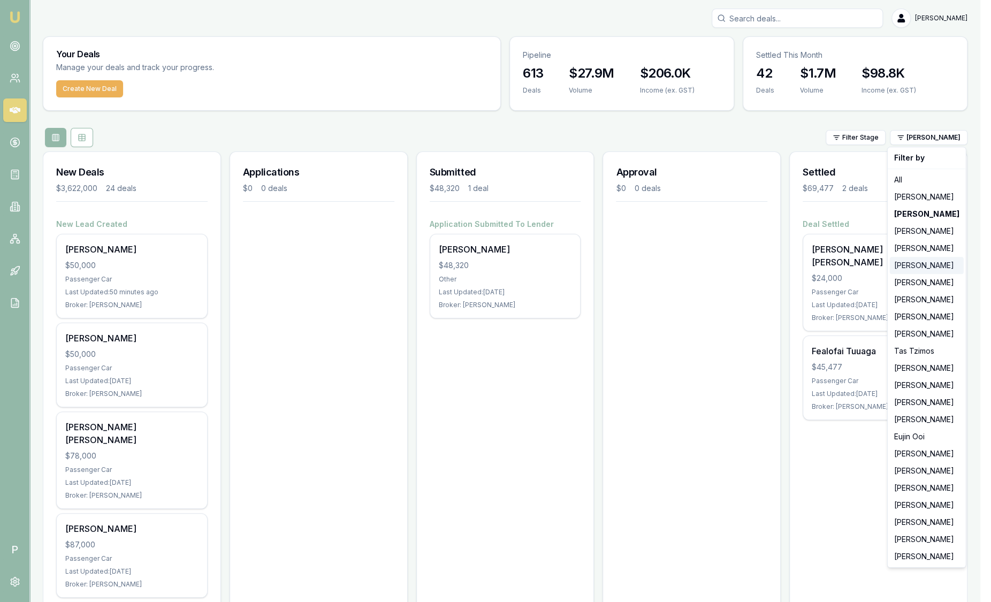
click at [916, 267] on div "[PERSON_NAME]" at bounding box center [927, 265] width 74 height 17
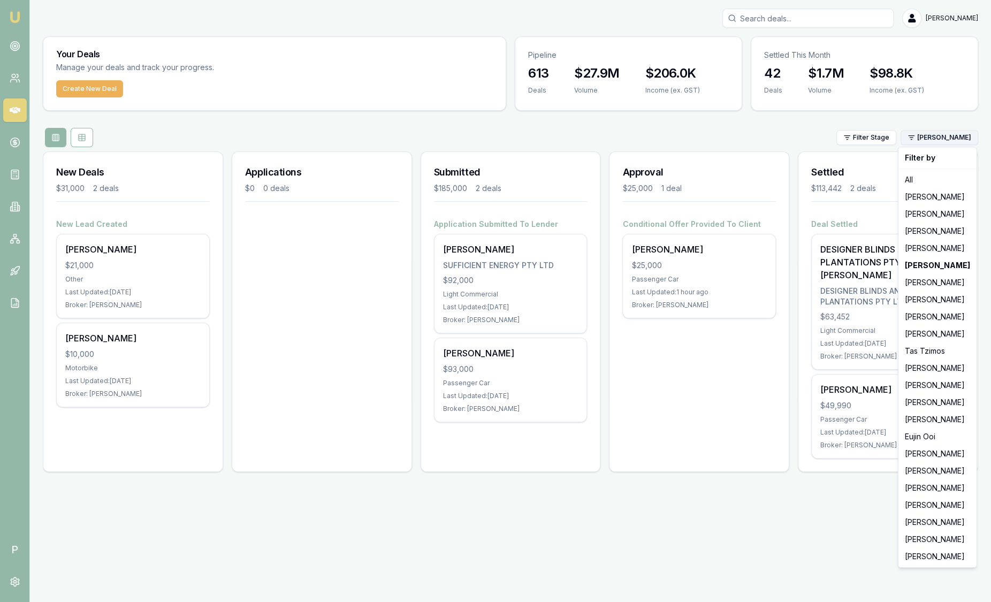
click at [929, 142] on html "Emu Broker P Sam Crouch Toggle Menu Your Deals Manage your deals and track your…" at bounding box center [495, 301] width 991 height 602
click at [921, 320] on div "[PERSON_NAME]" at bounding box center [938, 316] width 74 height 17
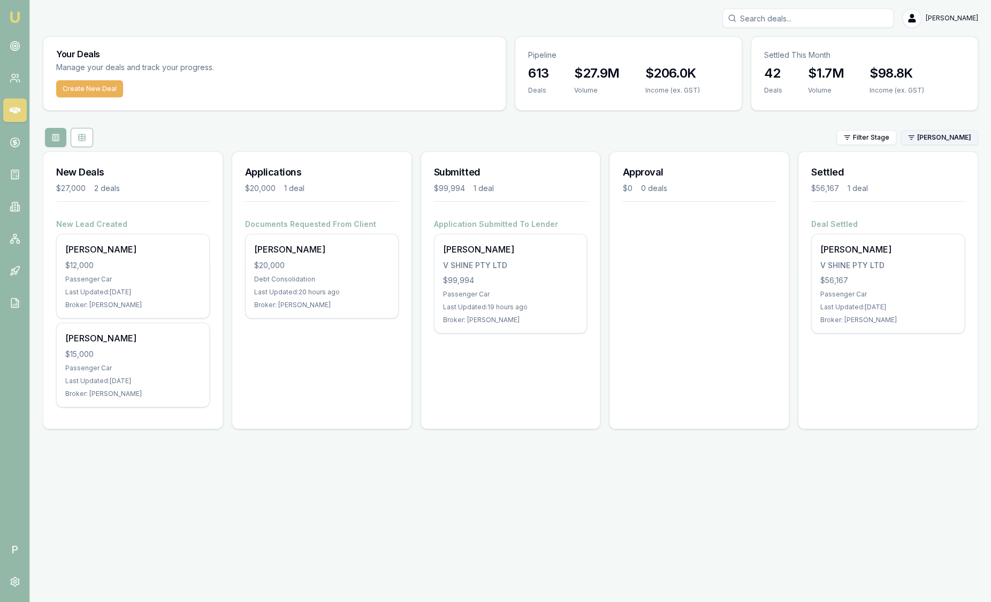
click at [937, 135] on html "Emu Broker P Sam Crouch Toggle Menu Your Deals Manage your deals and track your…" at bounding box center [495, 301] width 991 height 602
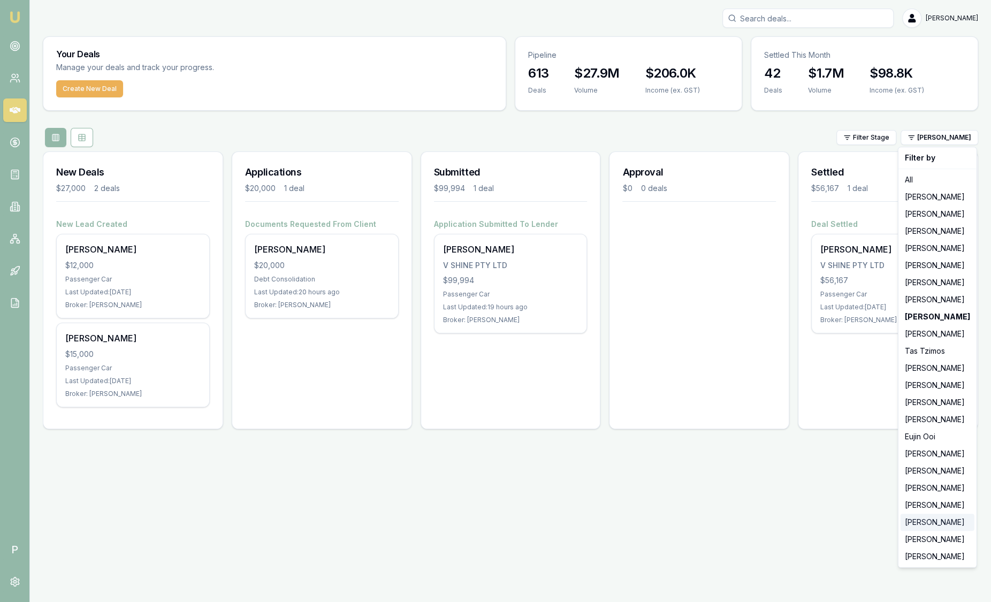
click at [940, 522] on div "[PERSON_NAME]" at bounding box center [938, 522] width 74 height 17
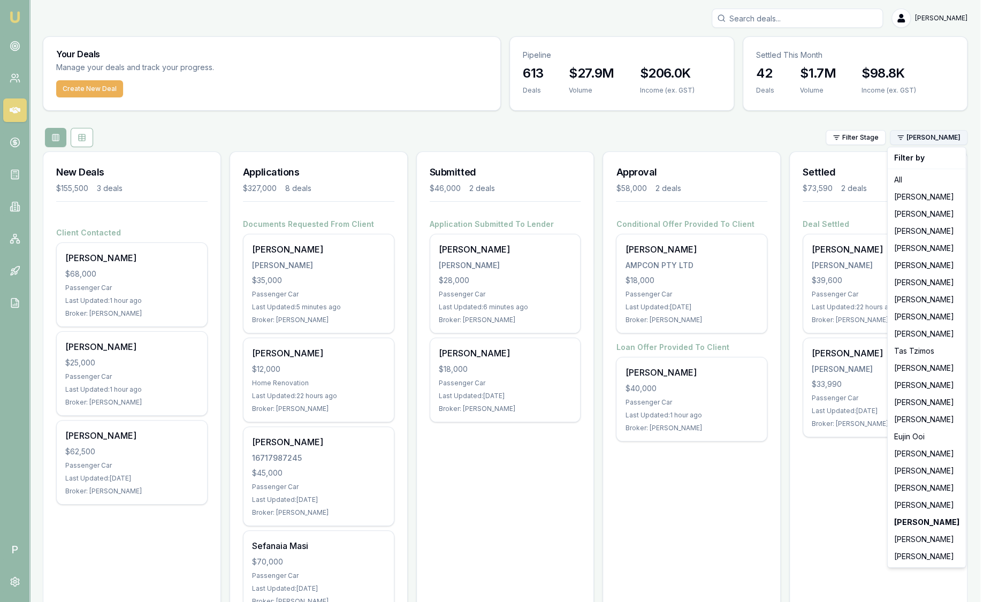
click at [914, 135] on html "Emu Broker P Sam Crouch Toggle Menu Your Deals Manage your deals and track your…" at bounding box center [495, 301] width 991 height 602
click at [910, 457] on div "[PERSON_NAME]" at bounding box center [927, 453] width 74 height 17
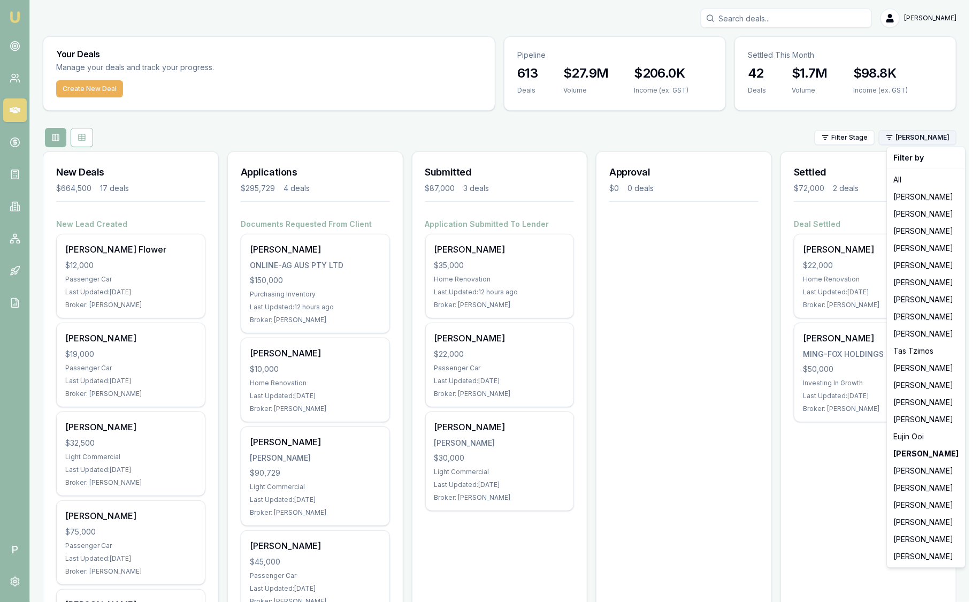
click at [951, 135] on html "Emu Broker P Sam Crouch Toggle Menu Your Deals Manage your deals and track your…" at bounding box center [490, 301] width 980 height 602
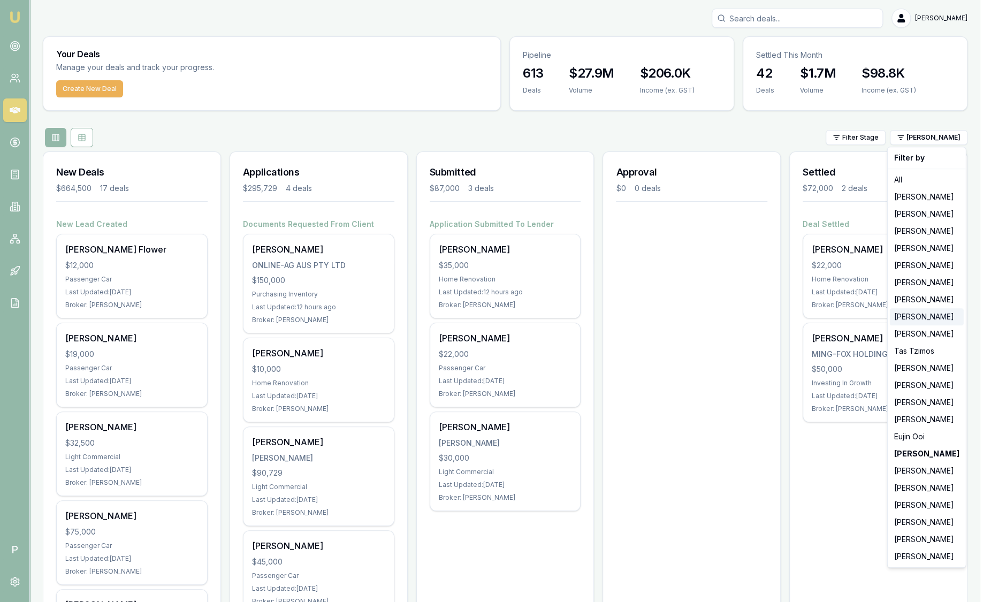
click at [923, 317] on div "[PERSON_NAME]" at bounding box center [927, 316] width 74 height 17
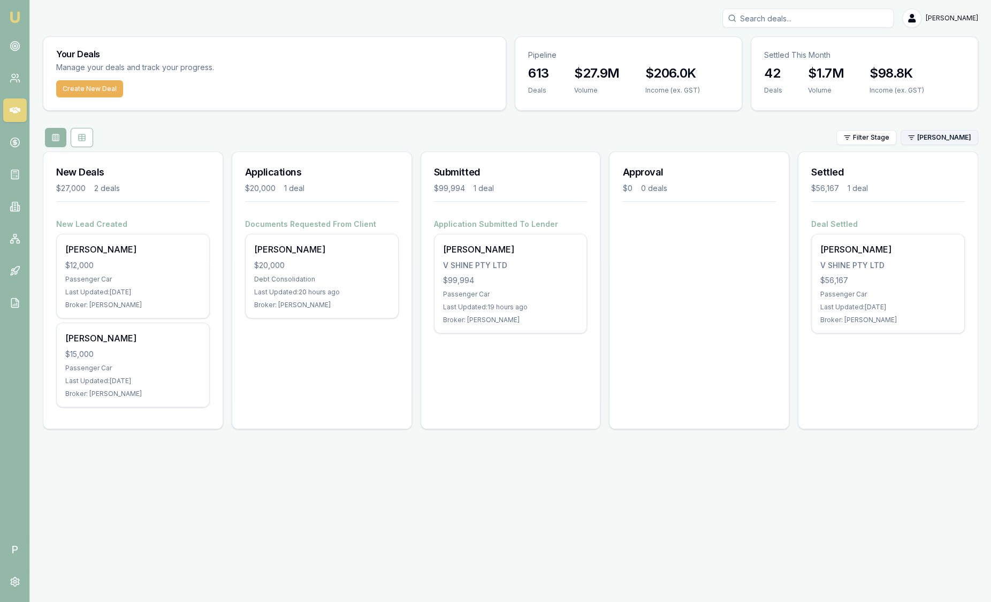
click at [921, 135] on html "Emu Broker P Sam Crouch Toggle Menu Your Deals Manage your deals and track your…" at bounding box center [495, 301] width 991 height 602
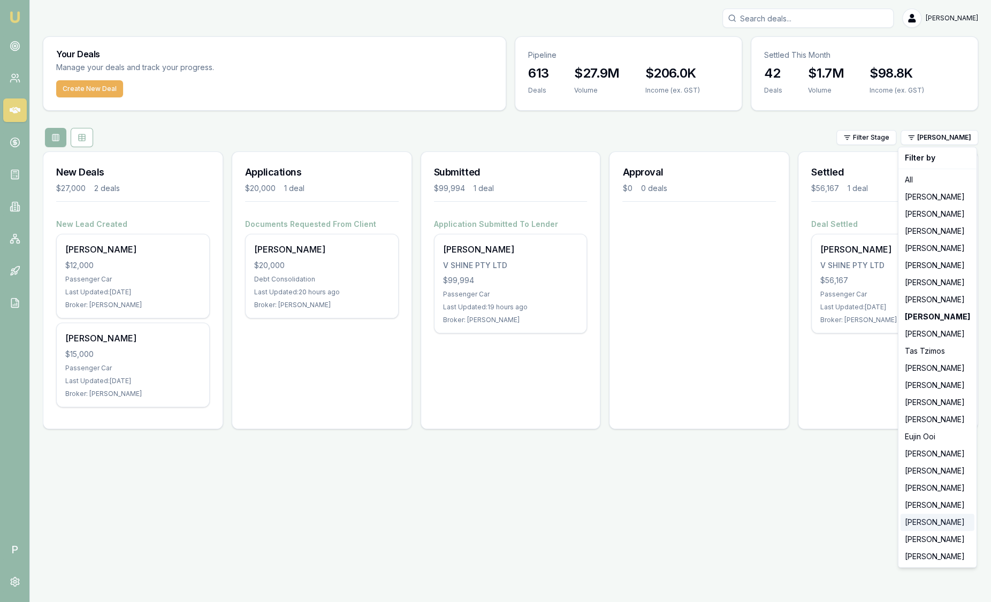
click at [918, 524] on div "[PERSON_NAME]" at bounding box center [938, 522] width 74 height 17
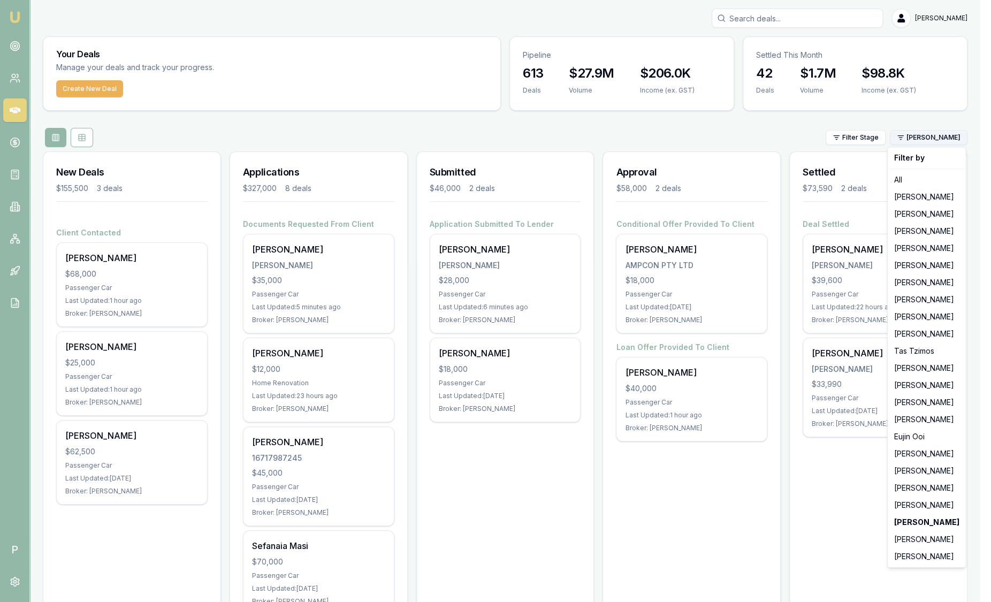
click at [930, 138] on html "Emu Broker P Sam Crouch Toggle Menu Your Deals Manage your deals and track your…" at bounding box center [495, 301] width 991 height 602
click at [919, 389] on div "[PERSON_NAME]" at bounding box center [927, 385] width 74 height 17
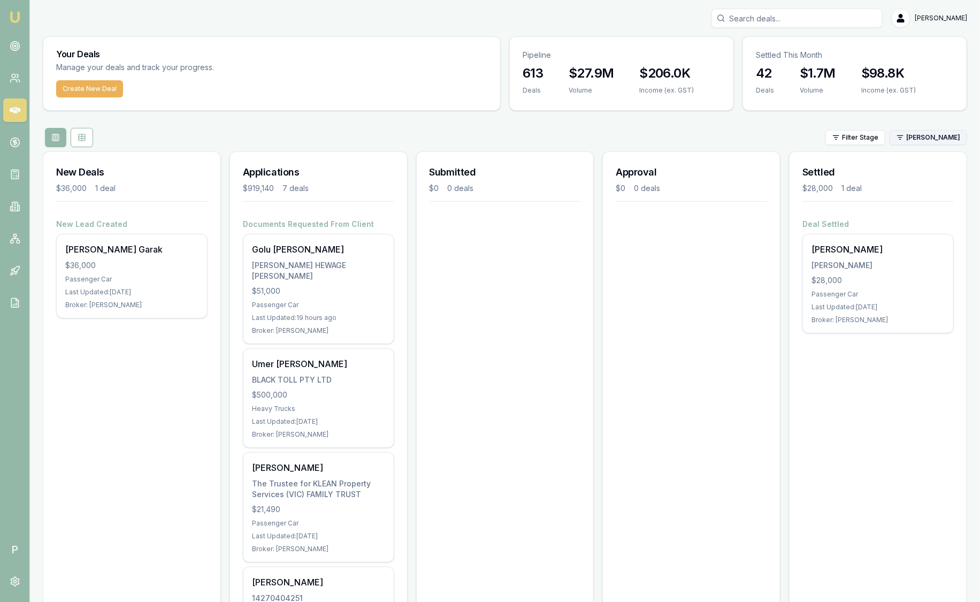
click at [925, 138] on html "Emu Broker P Sam Crouch Toggle Menu Your Deals Manage your deals and track your…" at bounding box center [490, 301] width 980 height 602
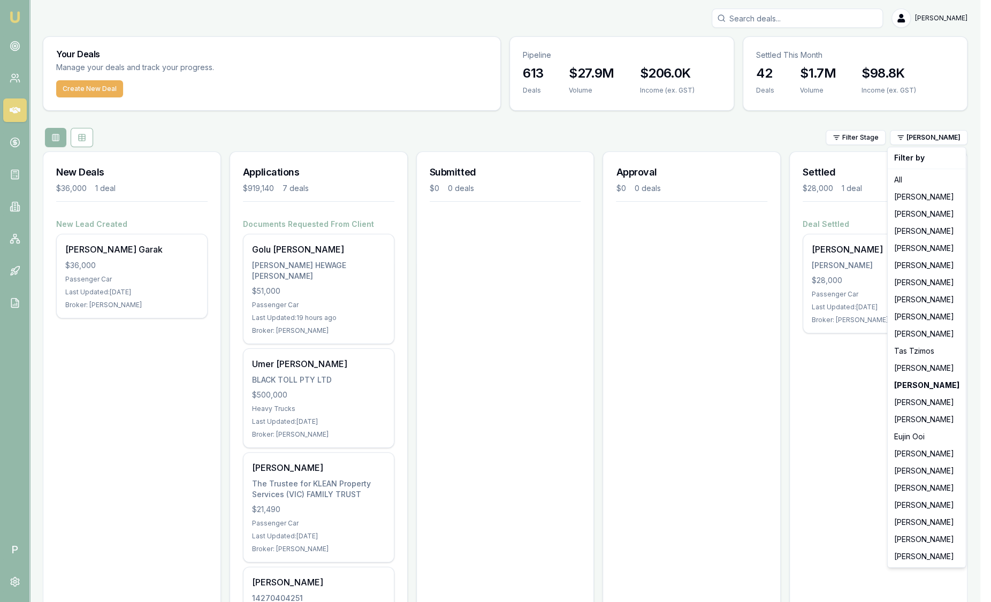
click at [448, 428] on html "Emu Broker P Sam Crouch Toggle Menu Your Deals Manage your deals and track your…" at bounding box center [495, 301] width 991 height 602
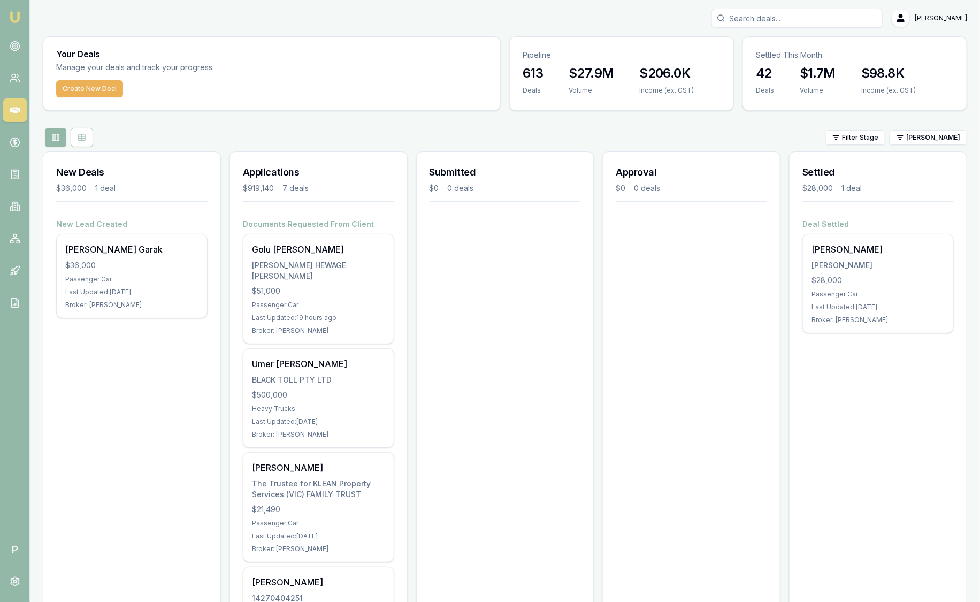
scroll to position [401, 0]
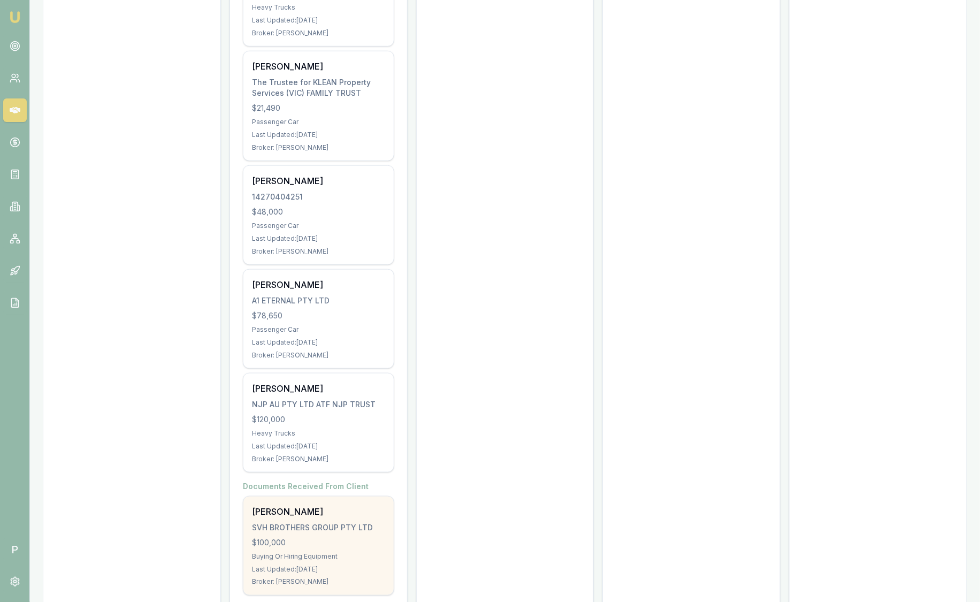
click at [363, 527] on div "SVH BROTHERS GROUP PTY LTD" at bounding box center [318, 527] width 133 height 11
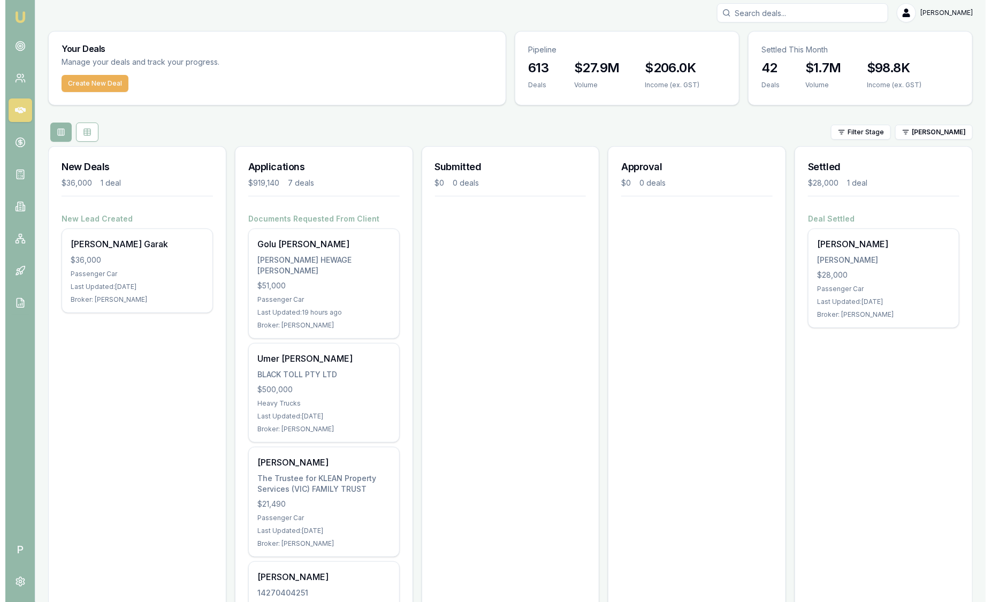
scroll to position [0, 0]
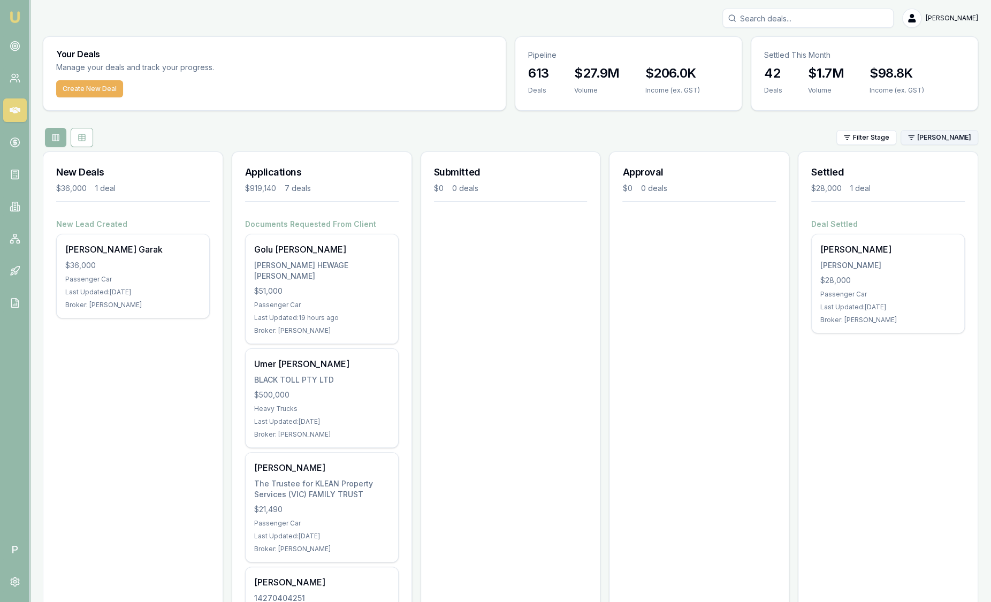
click at [934, 140] on html "Emu Broker P Sam Crouch Toggle Menu Your Deals Manage your deals and track your…" at bounding box center [495, 301] width 991 height 602
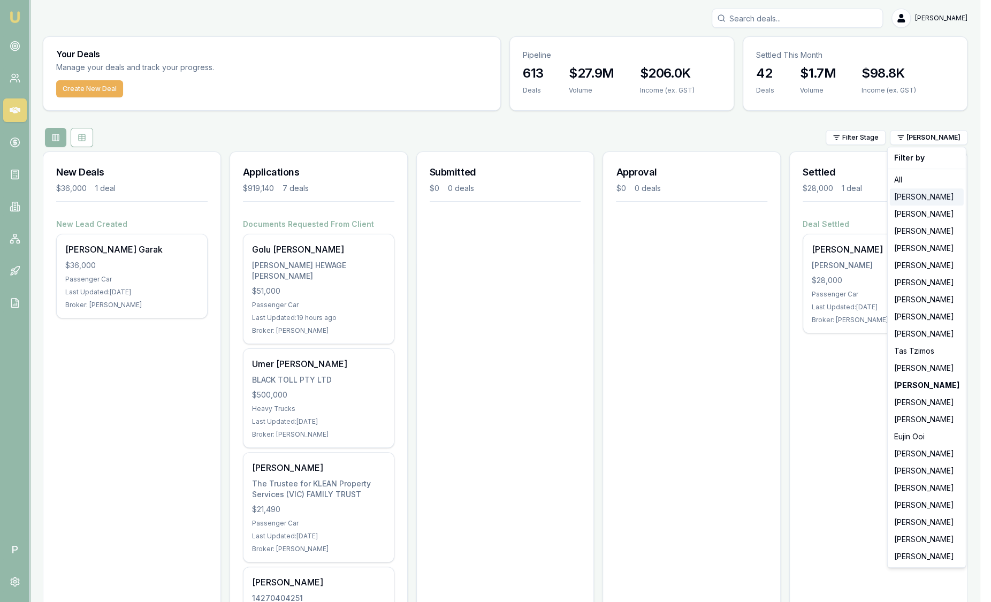
click at [913, 195] on div "[PERSON_NAME]" at bounding box center [927, 196] width 74 height 17
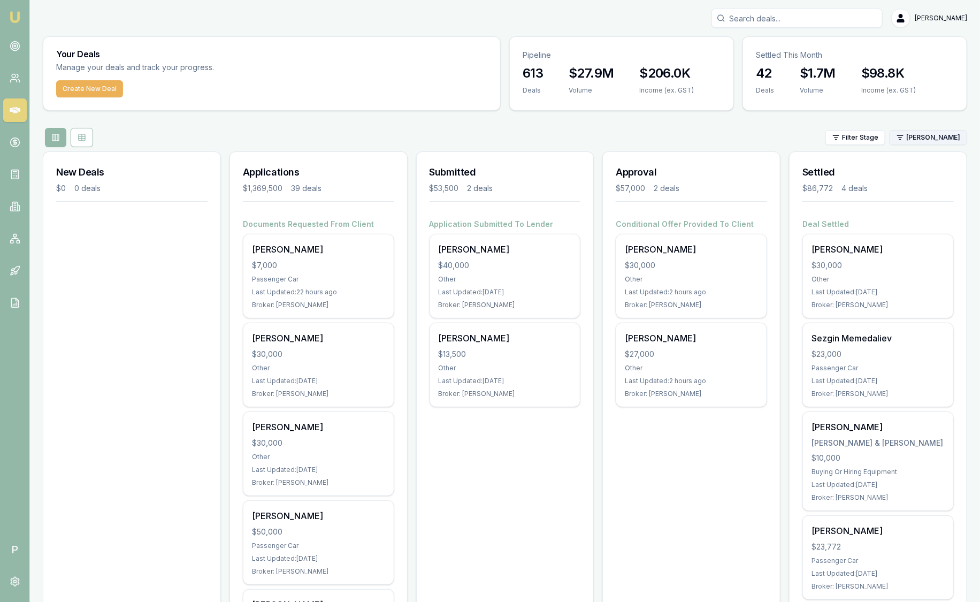
click at [925, 139] on html "Emu Broker P Sam Crouch Toggle Menu Your Deals Manage your deals and track your…" at bounding box center [490, 301] width 980 height 602
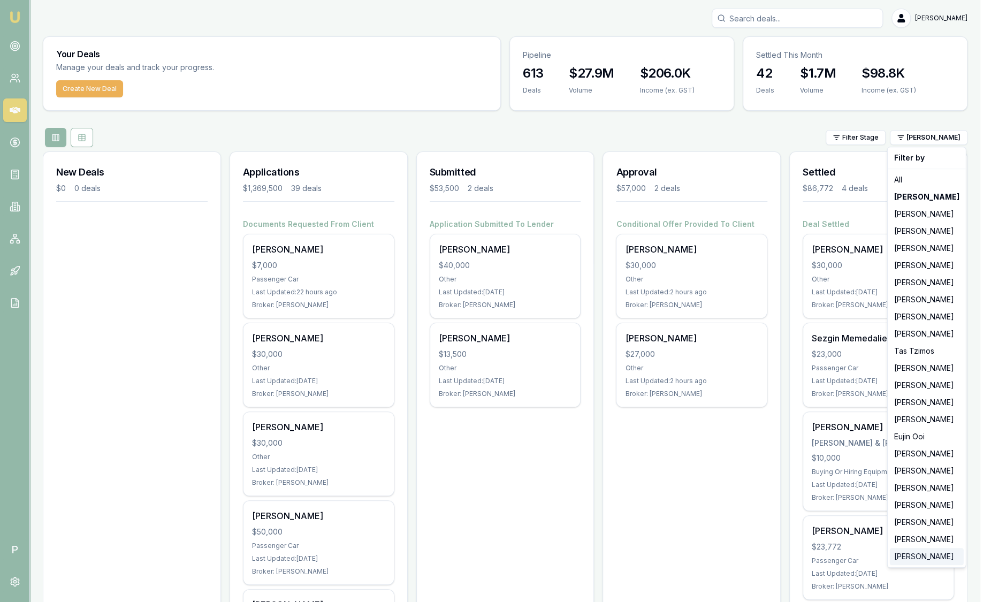
click at [932, 560] on div "[PERSON_NAME]" at bounding box center [927, 556] width 74 height 17
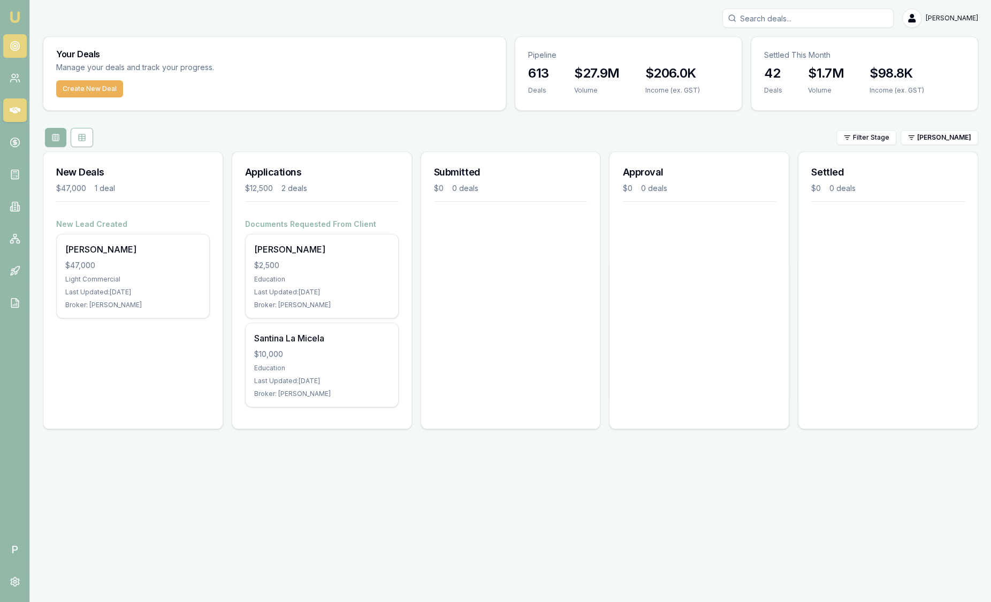
click at [12, 48] on circle at bounding box center [14, 45] width 5 height 5
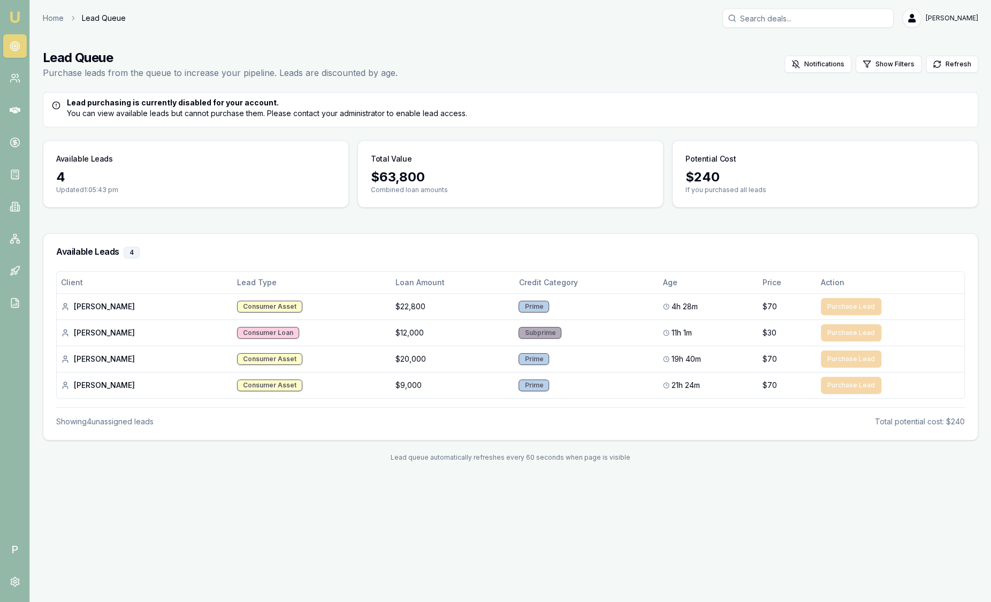
click at [9, 19] on img at bounding box center [15, 17] width 13 height 13
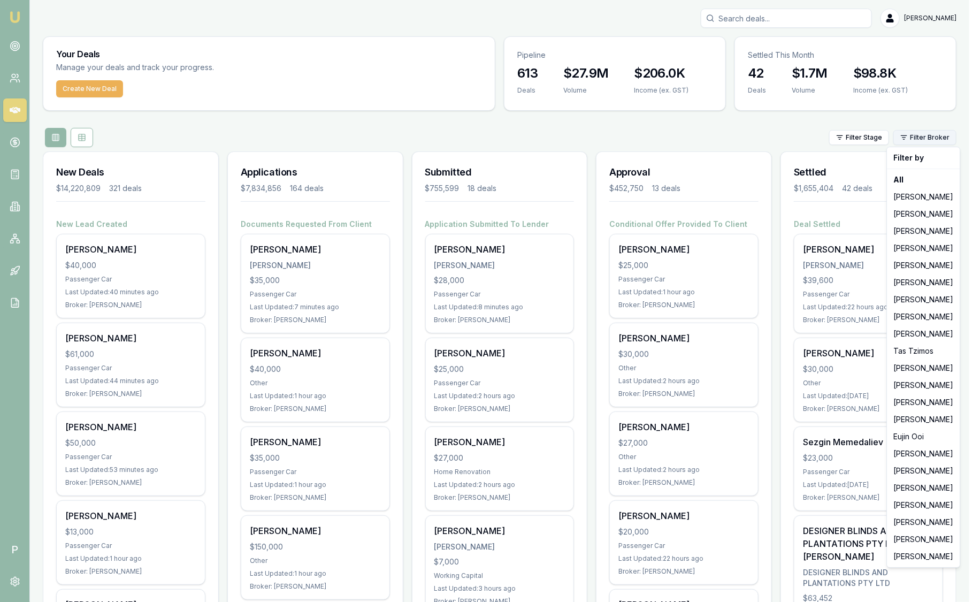
click at [921, 139] on html "Emu Broker P Sam Crouch Toggle Menu Your Deals Manage your deals and track your…" at bounding box center [490, 301] width 980 height 602
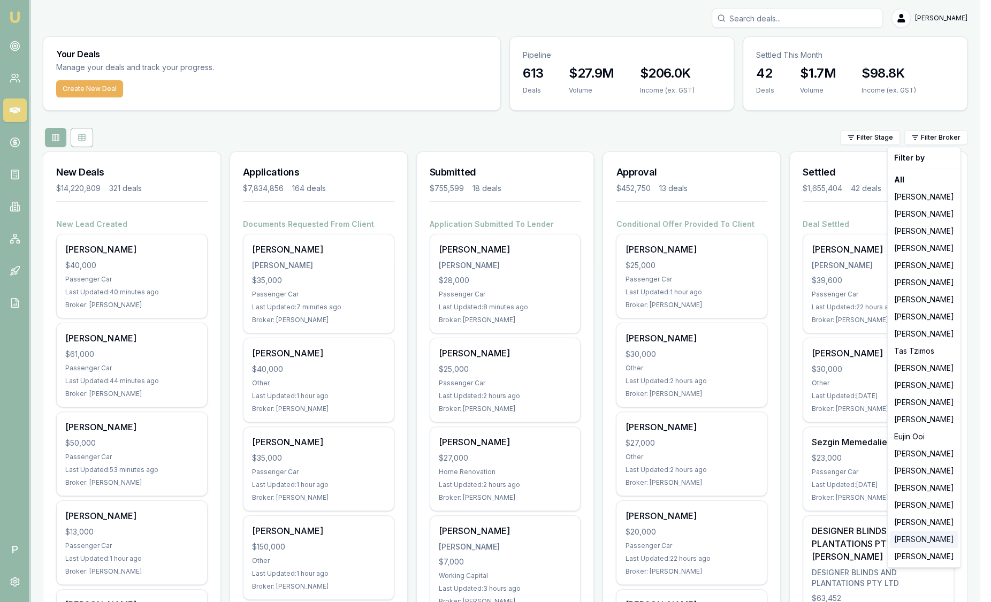
click at [930, 539] on div "[PERSON_NAME]" at bounding box center [924, 539] width 69 height 17
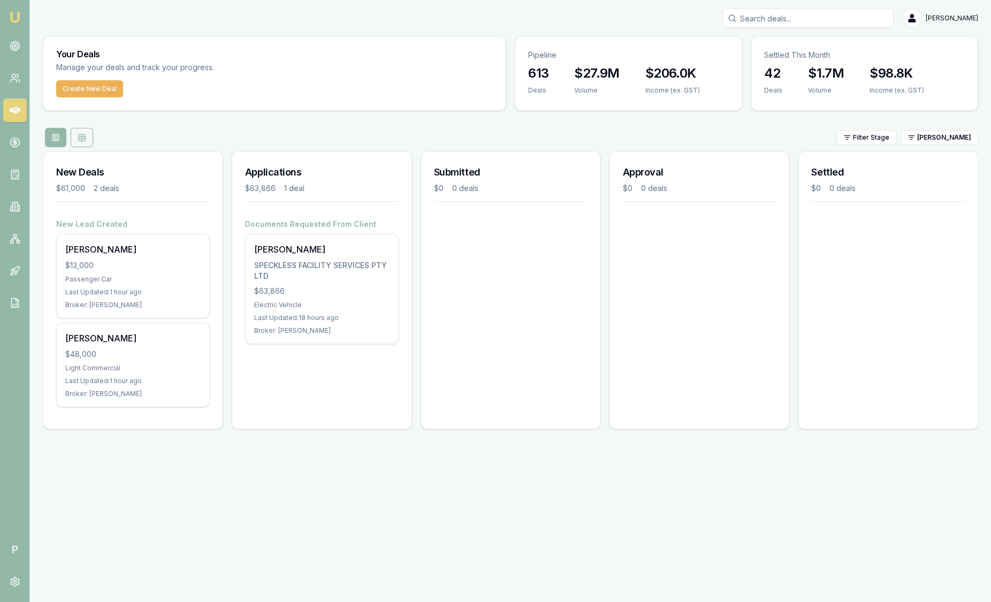
click at [88, 139] on button at bounding box center [82, 137] width 22 height 19
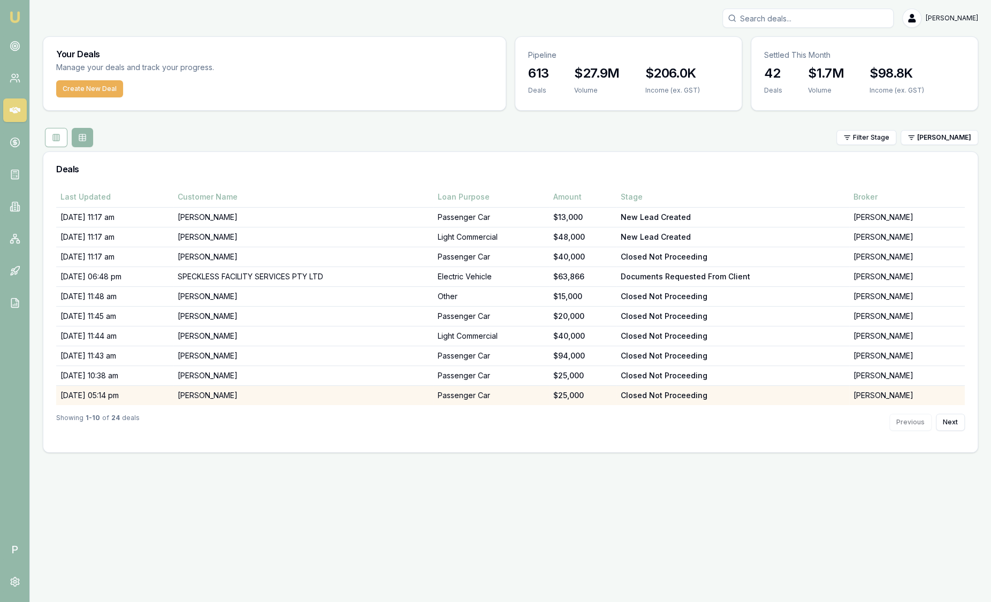
click at [223, 396] on td "KARISHMA GAMBHIR" at bounding box center [303, 396] width 260 height 20
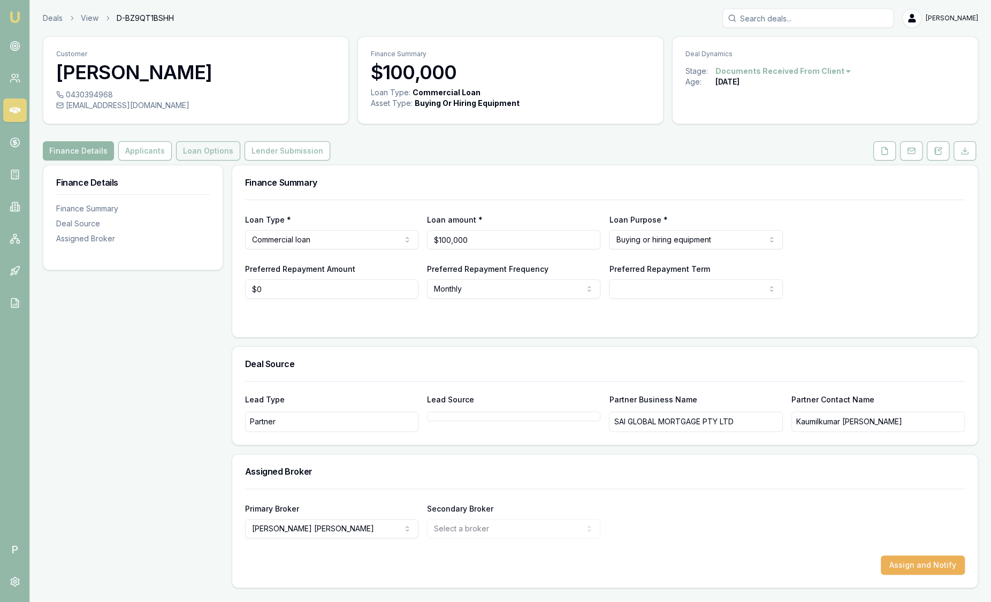
click at [219, 153] on button "Loan Options" at bounding box center [208, 150] width 64 height 19
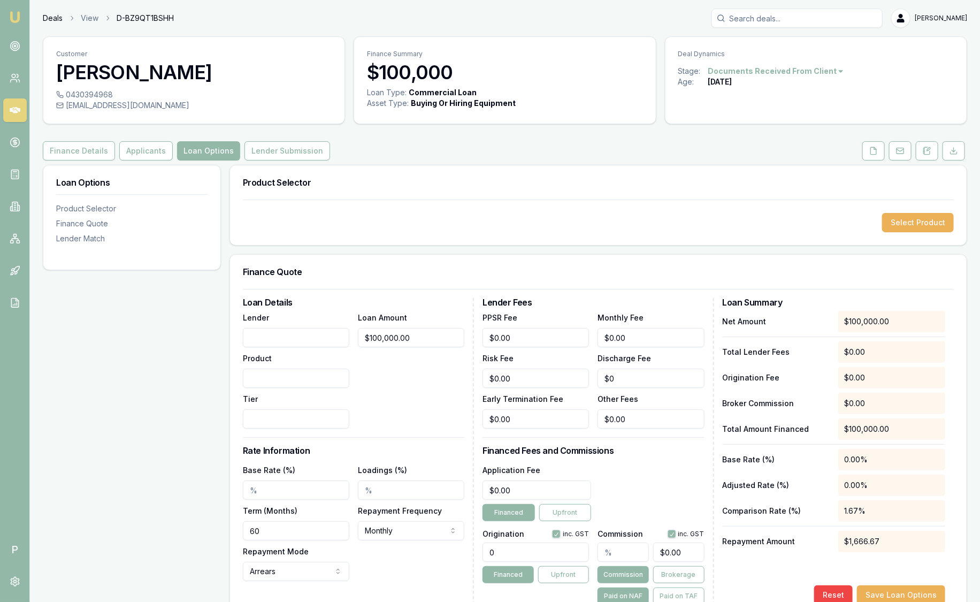
click at [52, 15] on link "Deals" at bounding box center [53, 18] width 20 height 11
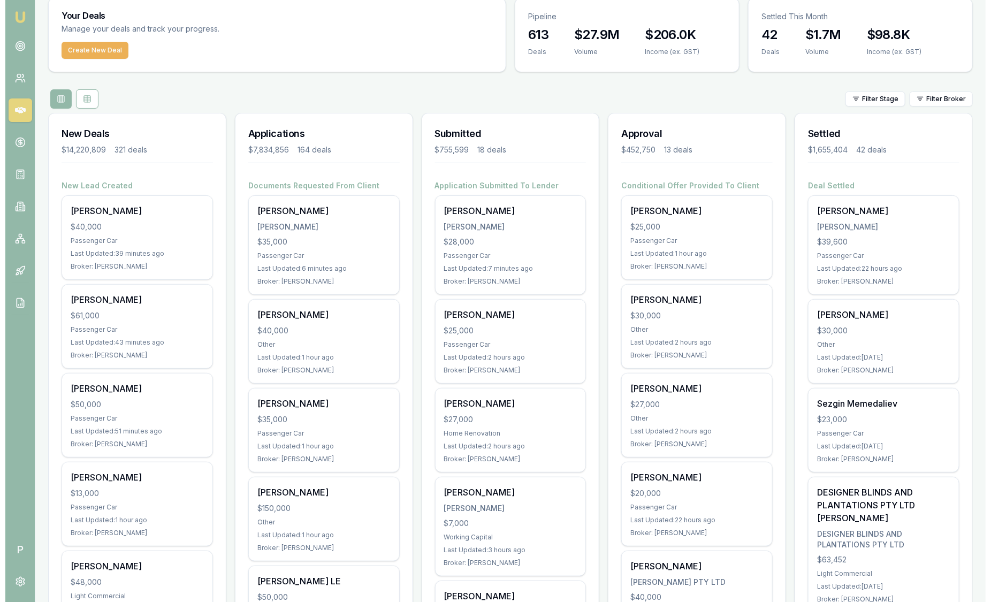
scroll to position [66, 0]
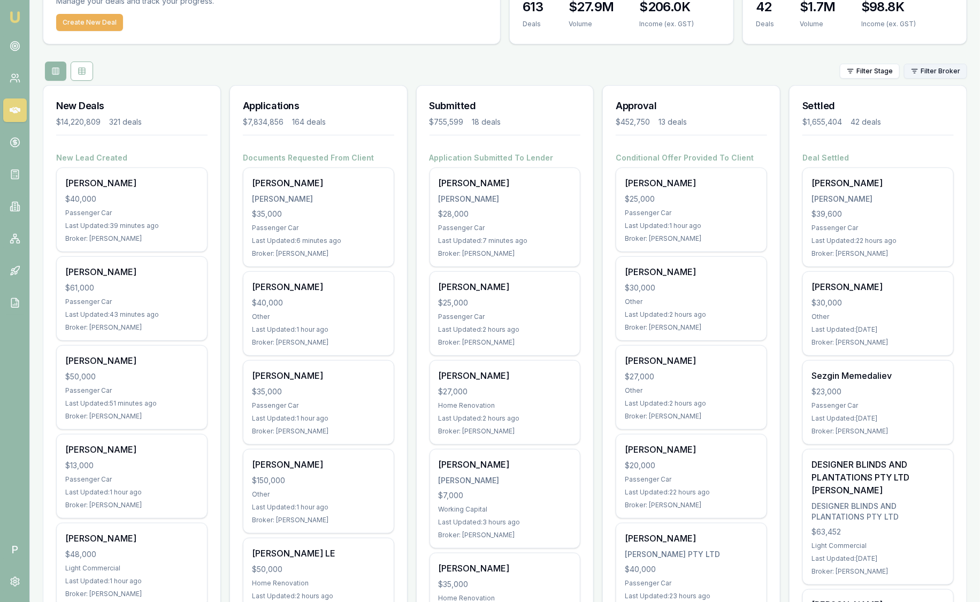
click at [930, 73] on html "Emu Broker P [PERSON_NAME] Toggle Menu Your Deals Manage your deals and track y…" at bounding box center [490, 235] width 980 height 602
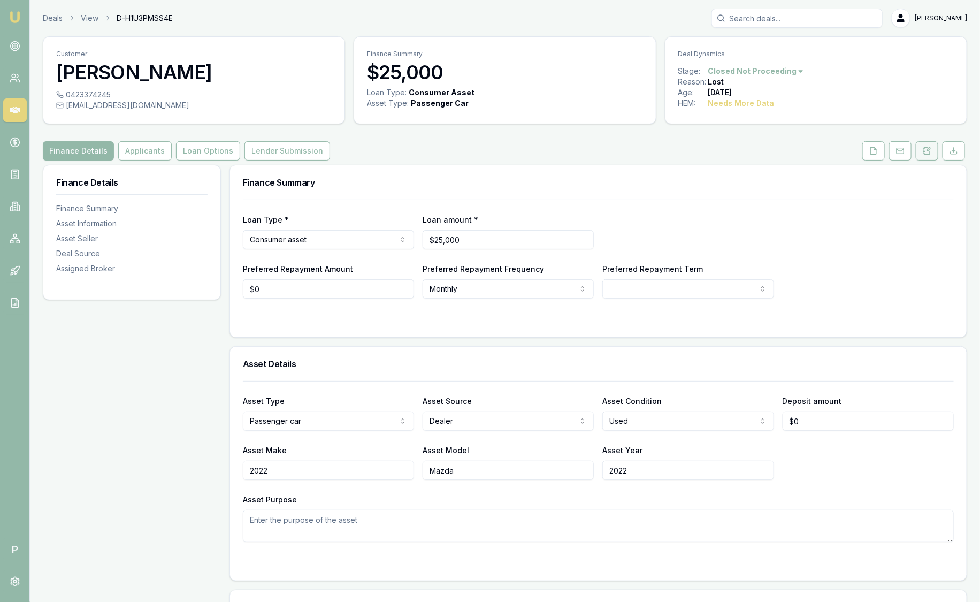
click at [927, 147] on icon at bounding box center [927, 151] width 9 height 9
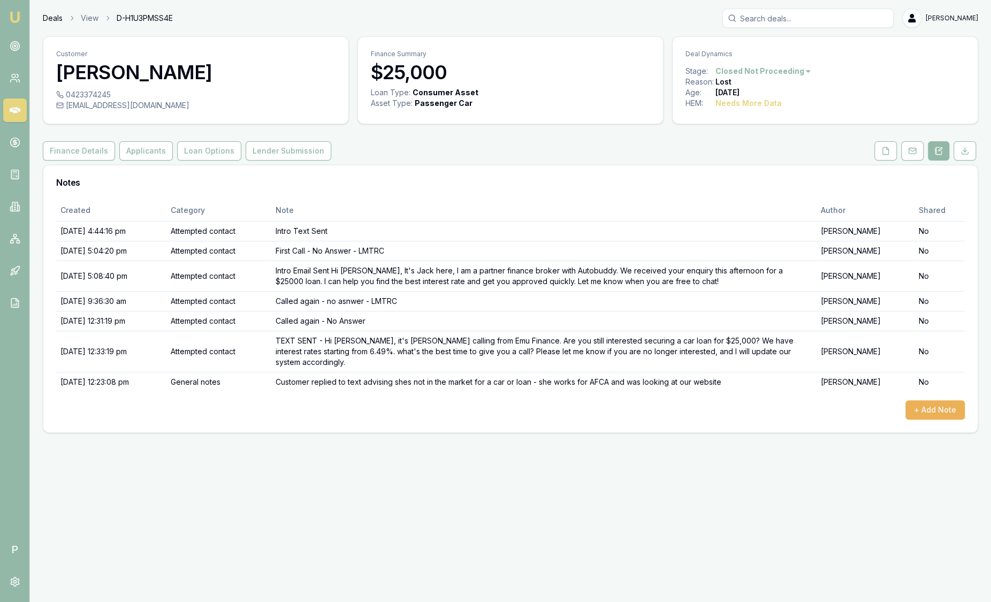
click at [52, 19] on link "Deals" at bounding box center [53, 18] width 20 height 11
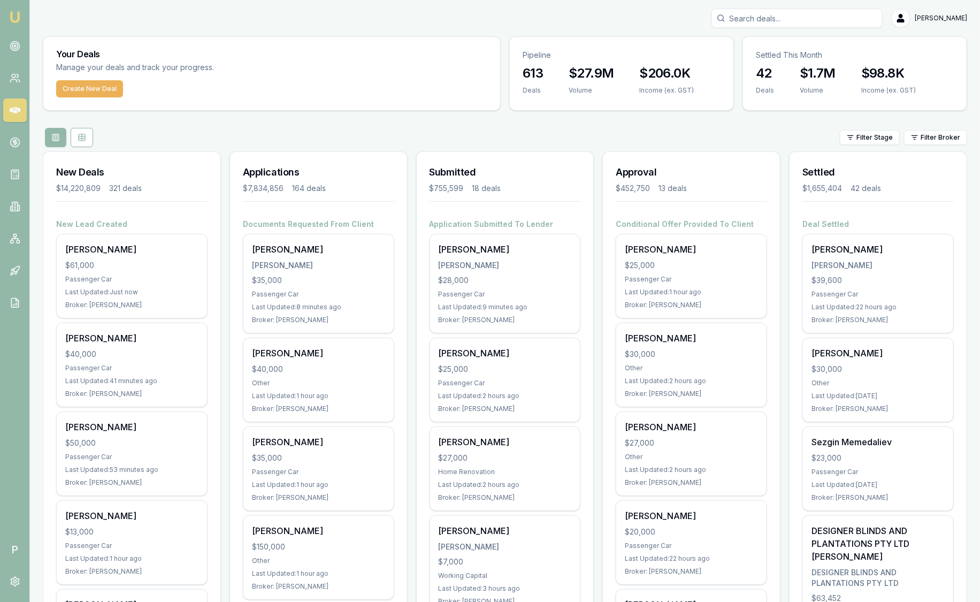
click at [938, 131] on html "Emu Broker P [PERSON_NAME] Toggle Menu Your Deals Manage your deals and track y…" at bounding box center [490, 301] width 980 height 602
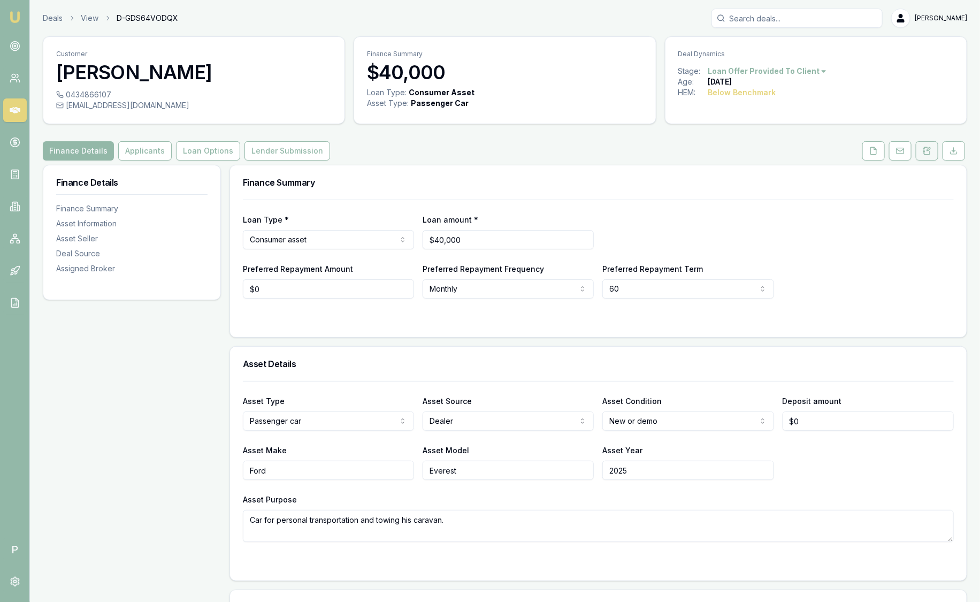
click at [935, 150] on button at bounding box center [927, 150] width 22 height 19
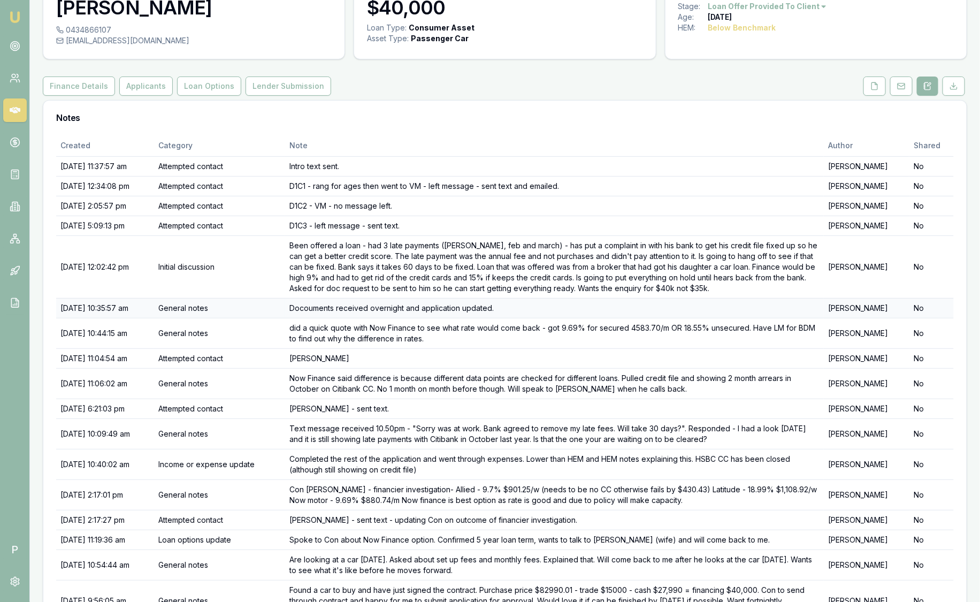
scroll to position [160, 0]
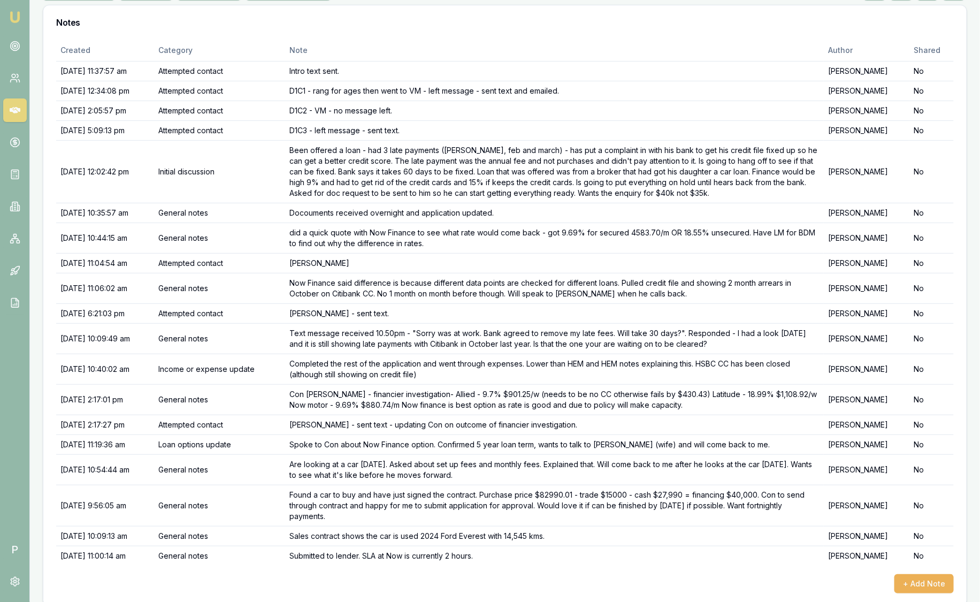
click at [14, 14] on img at bounding box center [15, 17] width 13 height 13
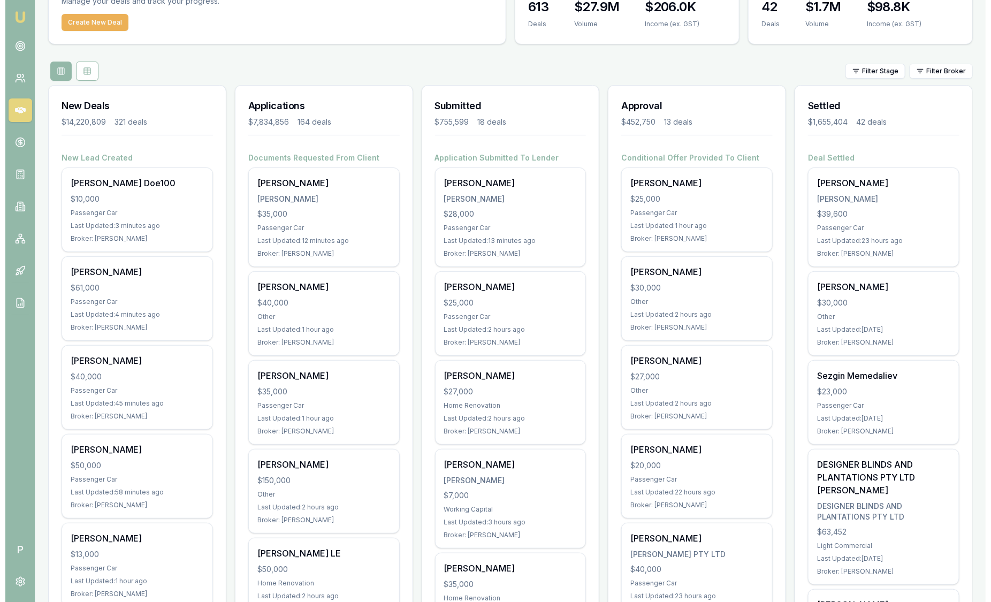
scroll to position [66, 0]
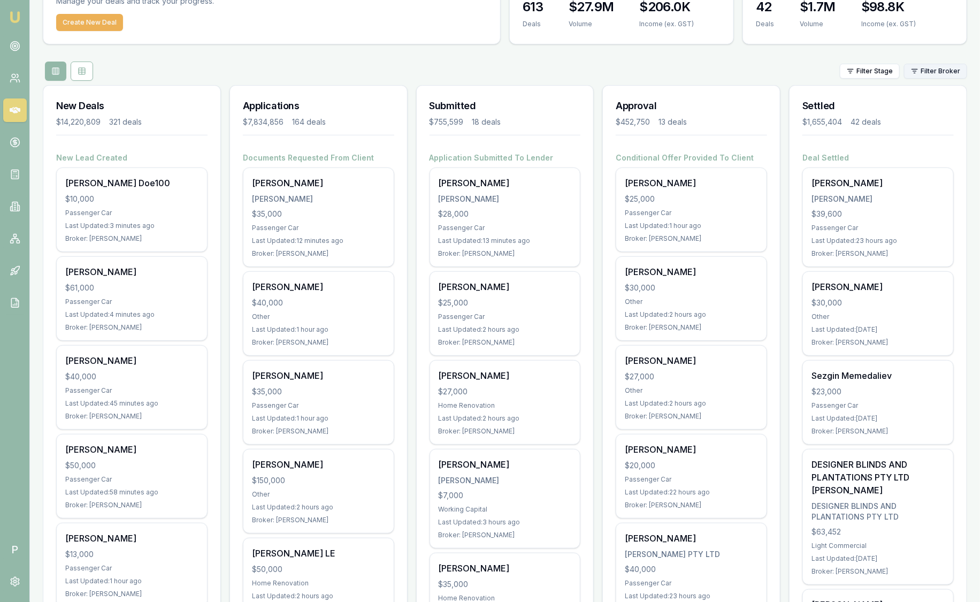
click at [949, 74] on html "Emu Broker P [PERSON_NAME] Toggle Menu Your Deals Manage your deals and track y…" at bounding box center [490, 235] width 980 height 602
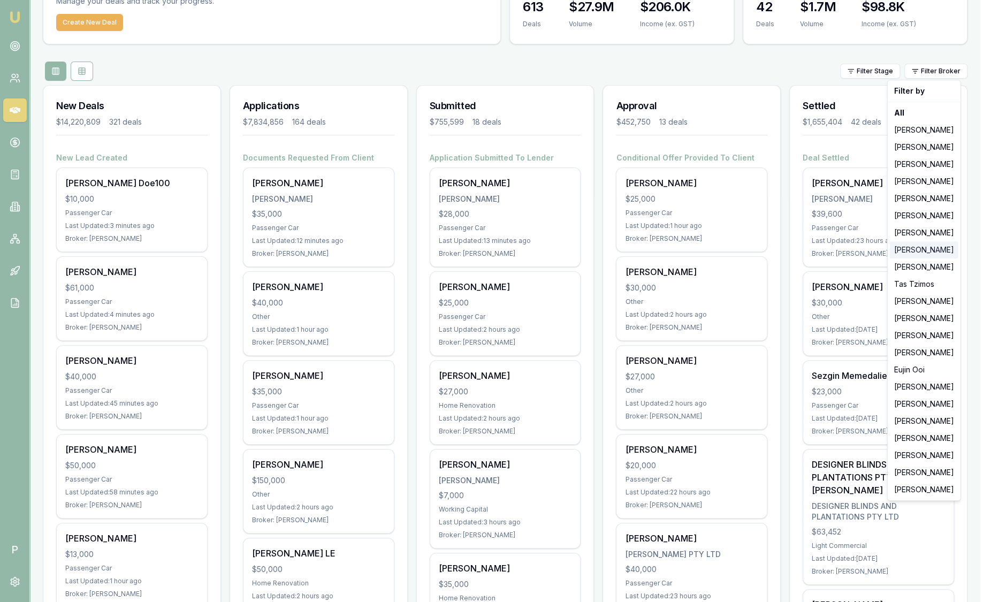
click at [932, 249] on div "[PERSON_NAME]" at bounding box center [924, 249] width 69 height 17
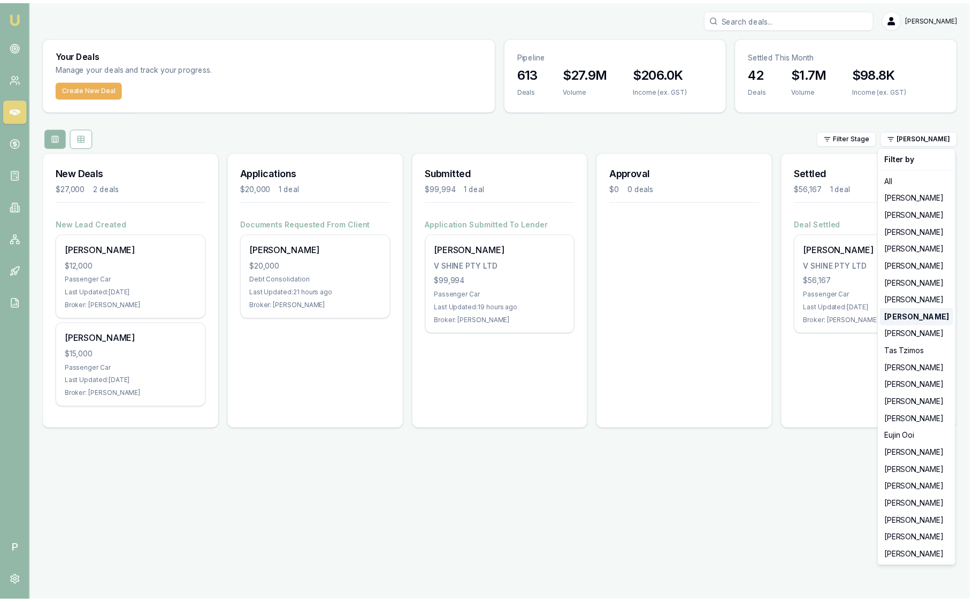
scroll to position [0, 0]
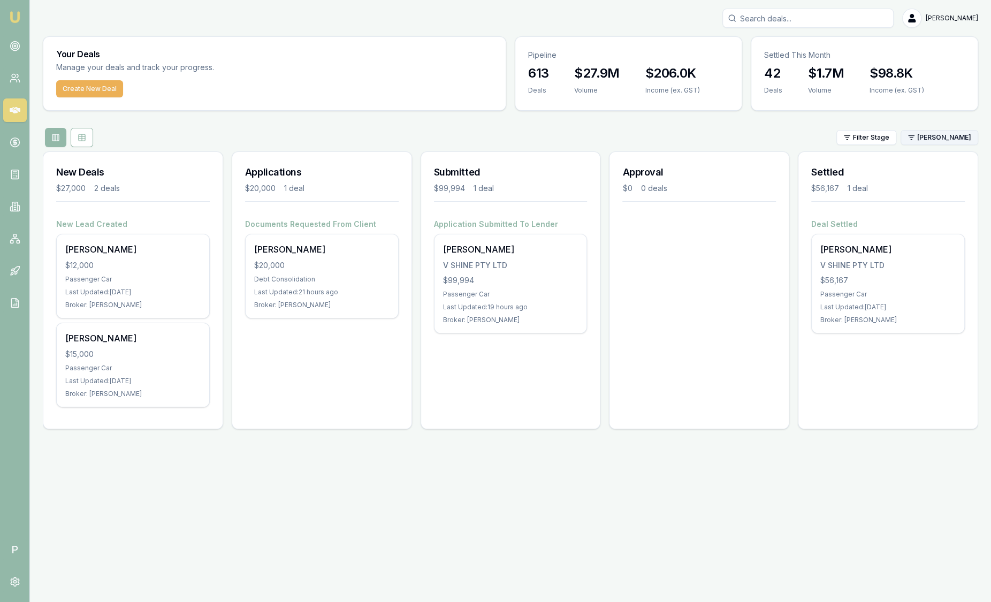
click at [952, 139] on html "Emu Broker P Sam Crouch Toggle Menu Your Deals Manage your deals and track your…" at bounding box center [495, 301] width 991 height 602
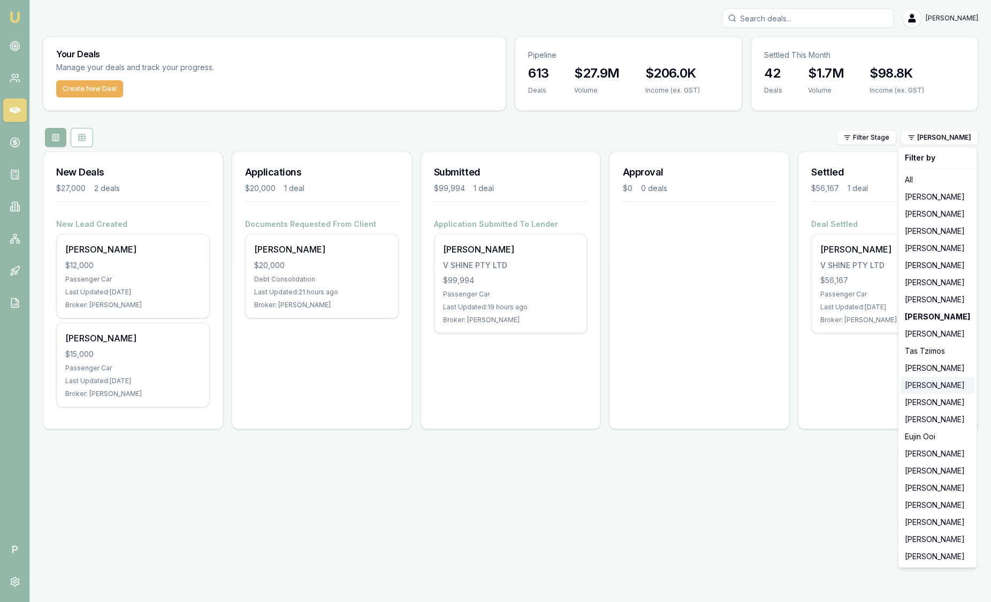
click at [934, 381] on div "[PERSON_NAME]" at bounding box center [938, 385] width 74 height 17
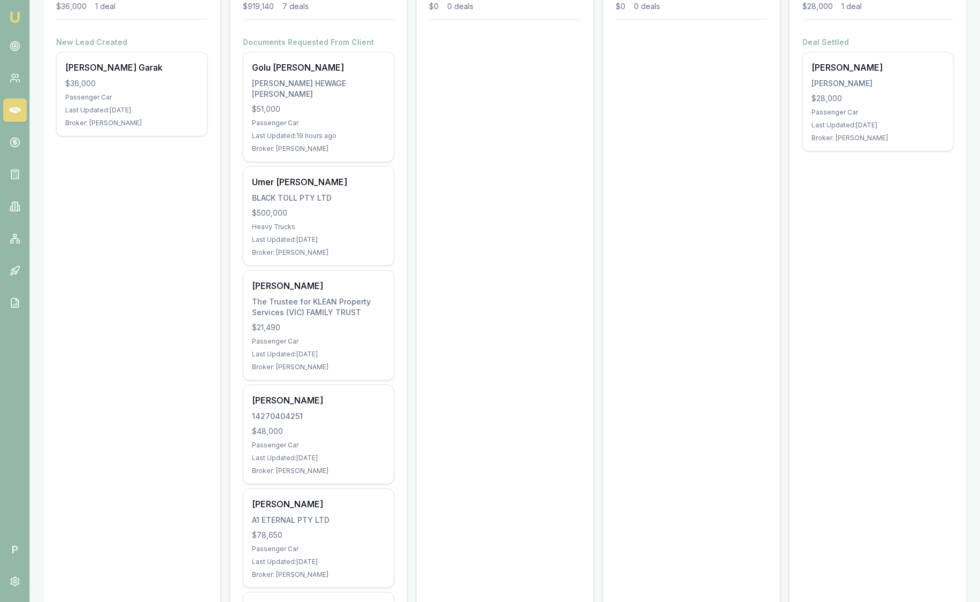
scroll to position [423, 0]
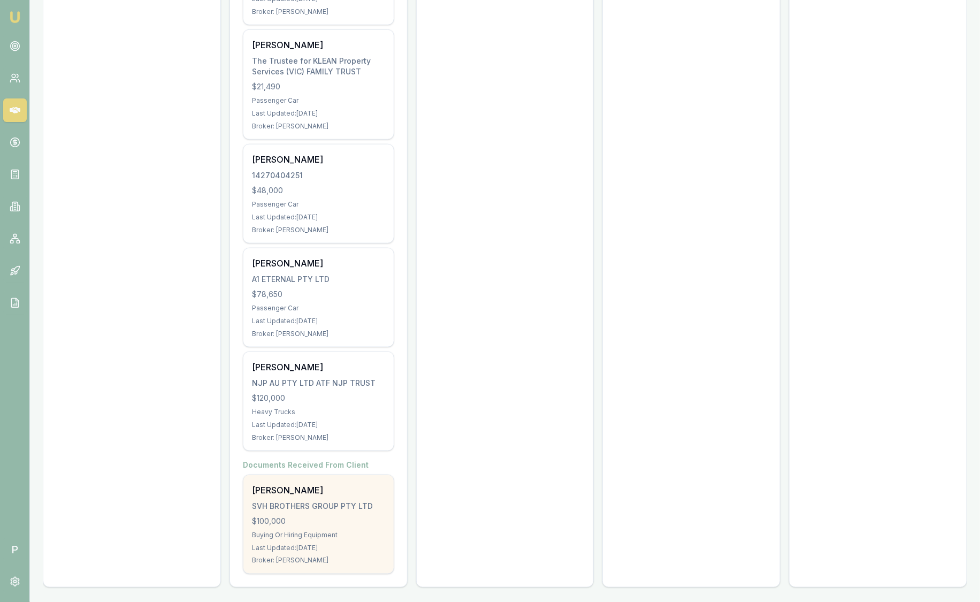
click at [288, 511] on div "Paragkumar Patel SVH BROTHERS GROUP PTY LTD $100,000 Buying Or Hiring Equipment…" at bounding box center [319, 524] width 150 height 98
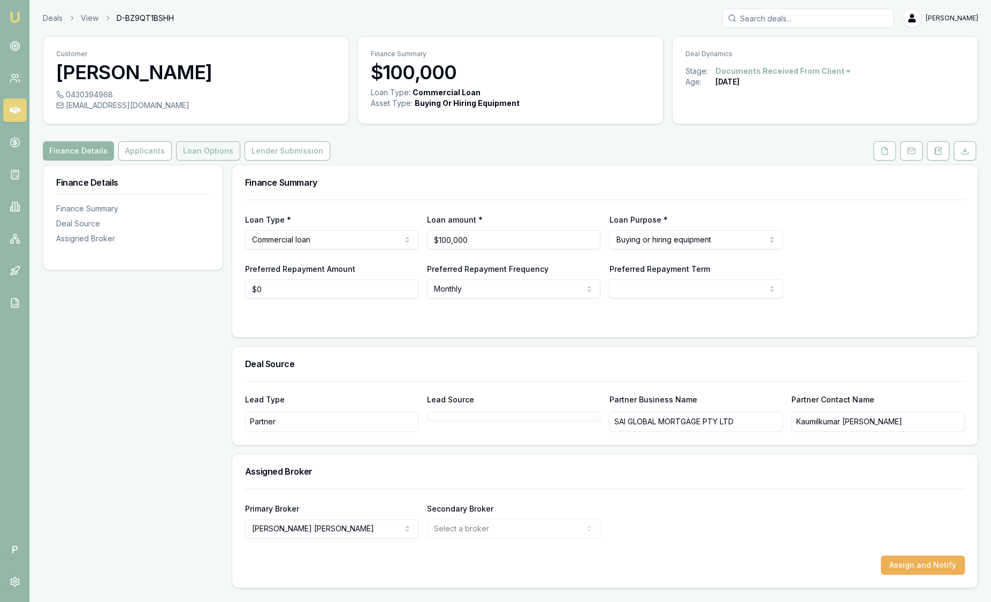
click at [223, 145] on button "Loan Options" at bounding box center [208, 150] width 64 height 19
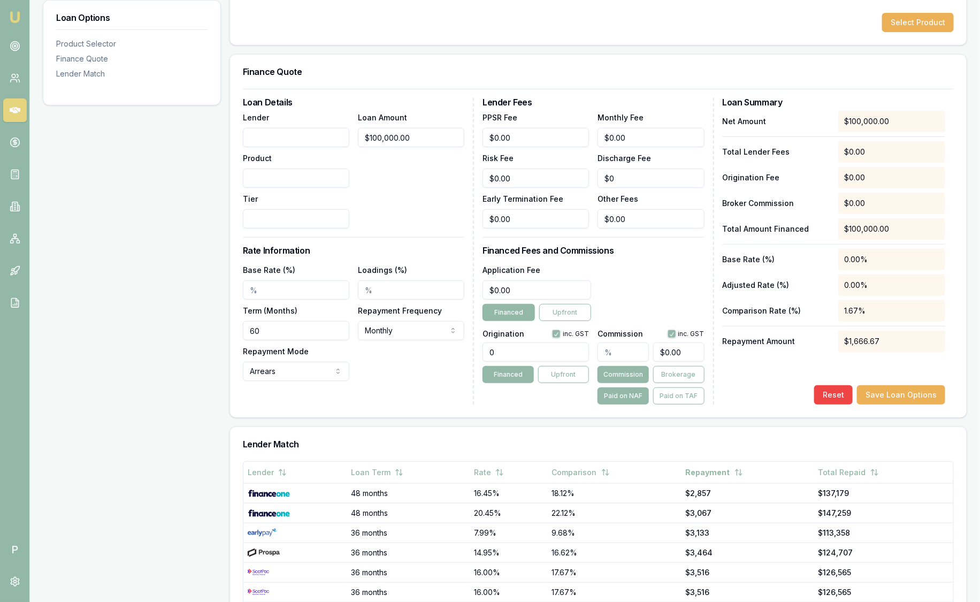
scroll to position [201, 0]
click at [12, 22] on img at bounding box center [15, 17] width 13 height 13
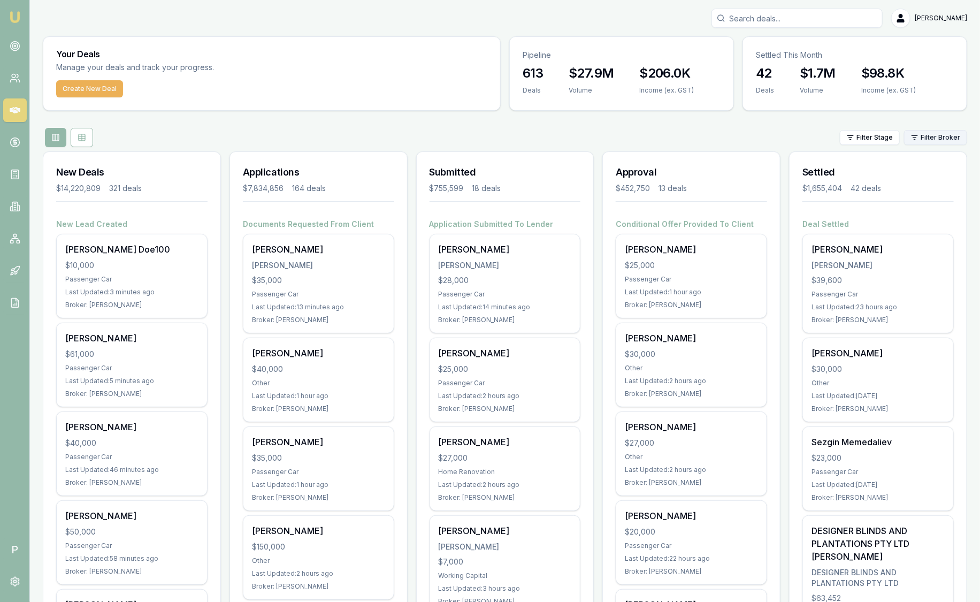
click at [933, 137] on html "Emu Broker P [PERSON_NAME] Toggle Menu Your Deals Manage your deals and track y…" at bounding box center [490, 301] width 980 height 602
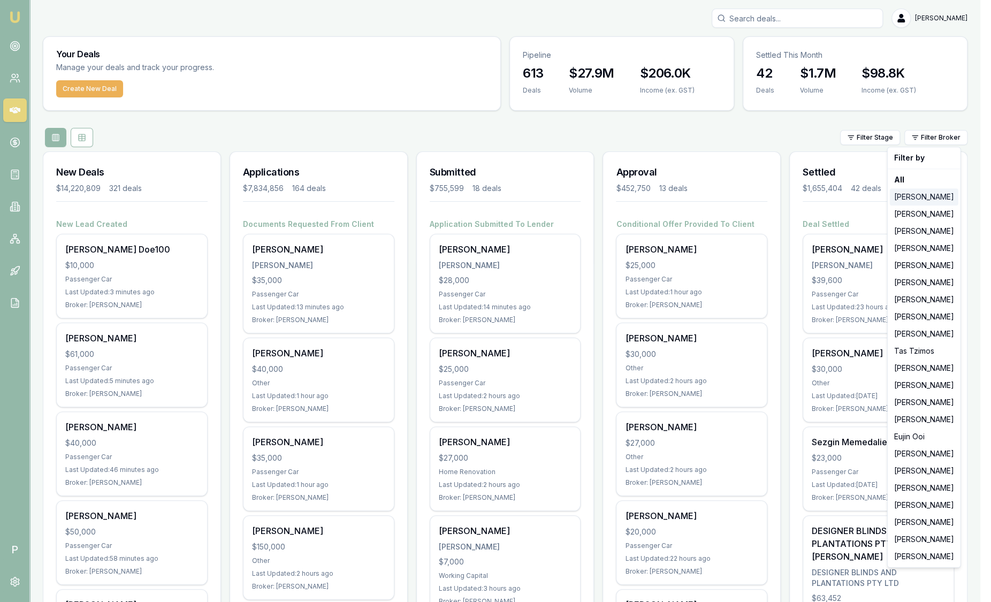
click at [919, 192] on div "[PERSON_NAME]" at bounding box center [924, 196] width 69 height 17
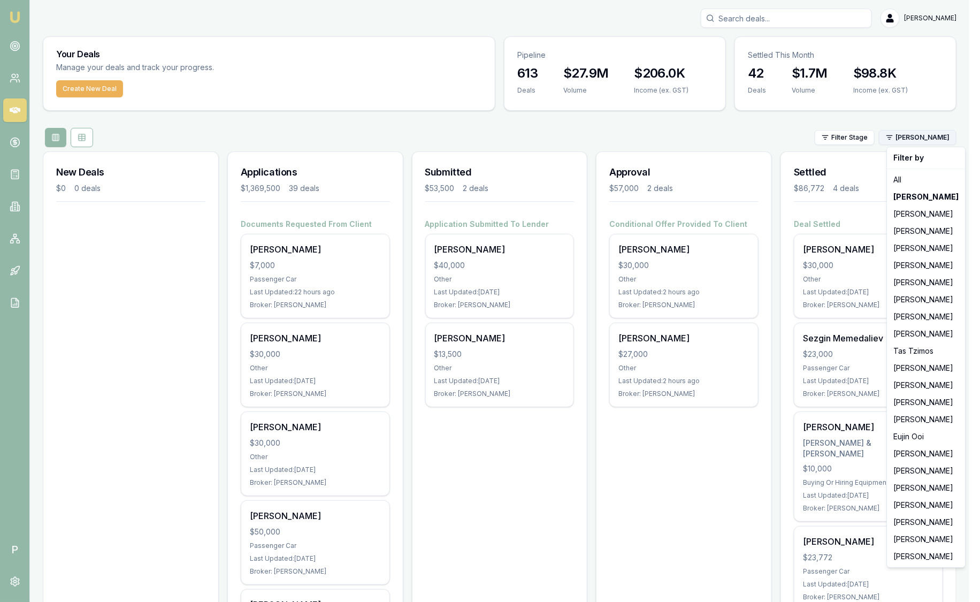
click at [925, 141] on html "Emu Broker P Sam Crouch Toggle Menu Your Deals Manage your deals and track your…" at bounding box center [490, 301] width 980 height 602
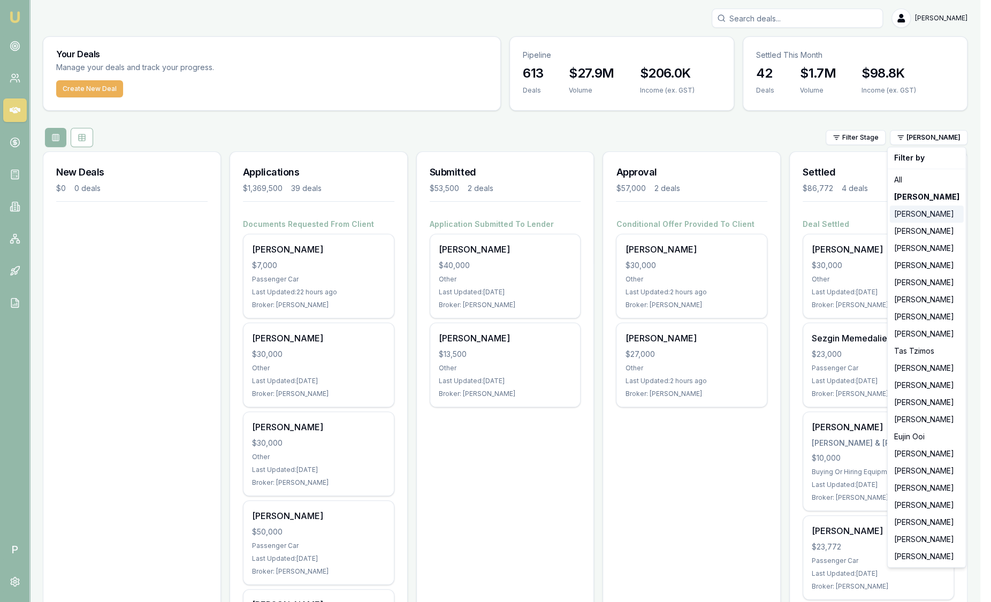
click at [924, 221] on div "[PERSON_NAME]" at bounding box center [927, 214] width 74 height 17
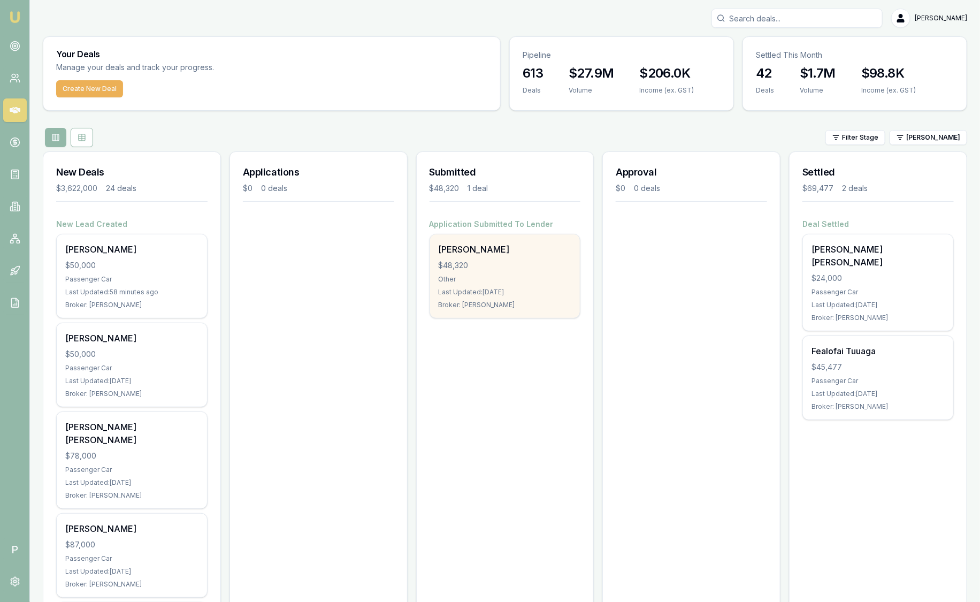
click at [530, 270] on div "[PERSON_NAME] $48,320 Other Last Updated: [DATE] Broker: [PERSON_NAME]" at bounding box center [505, 275] width 150 height 83
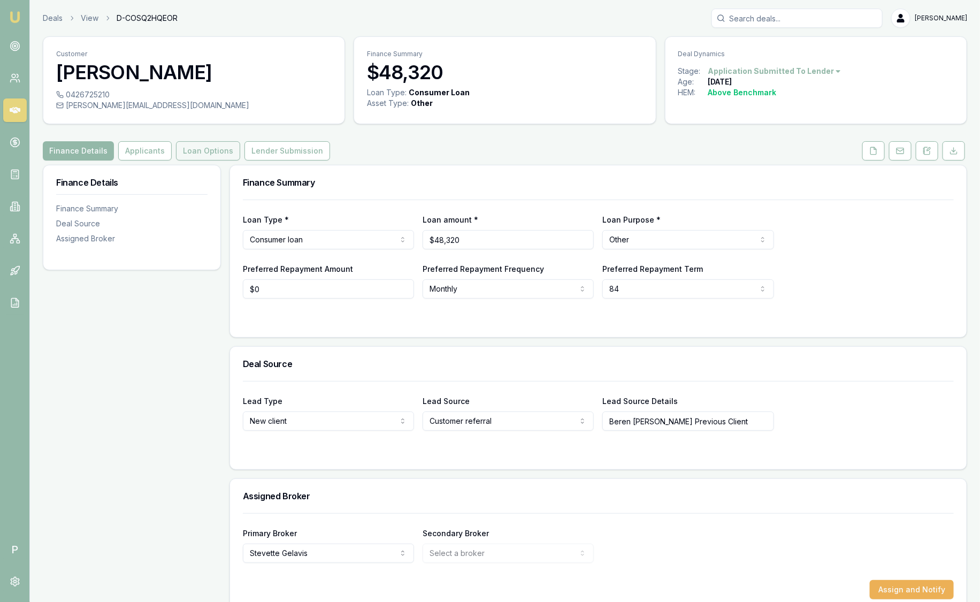
click at [218, 150] on button "Loan Options" at bounding box center [208, 150] width 64 height 19
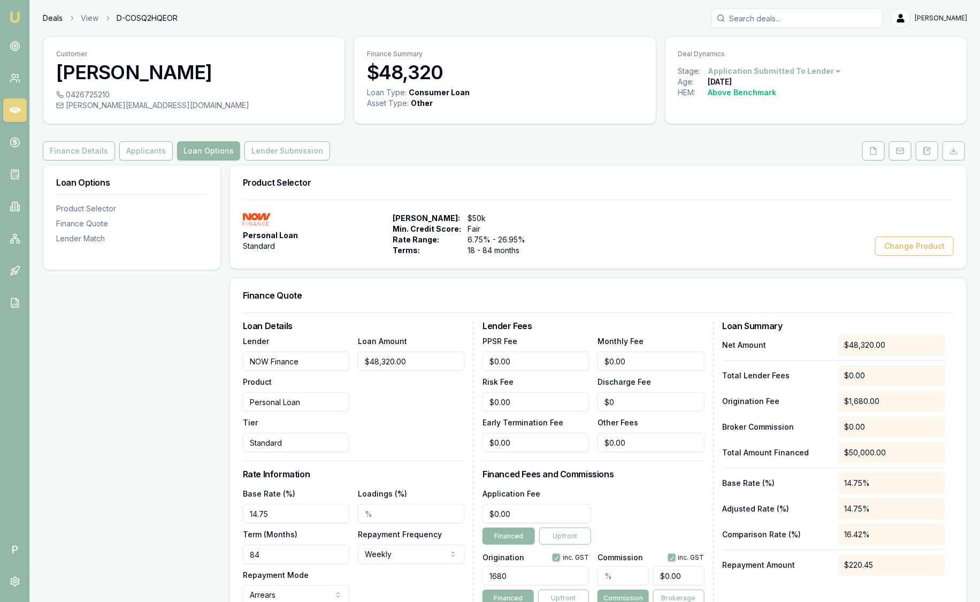
click at [55, 17] on link "Deals" at bounding box center [53, 18] width 20 height 11
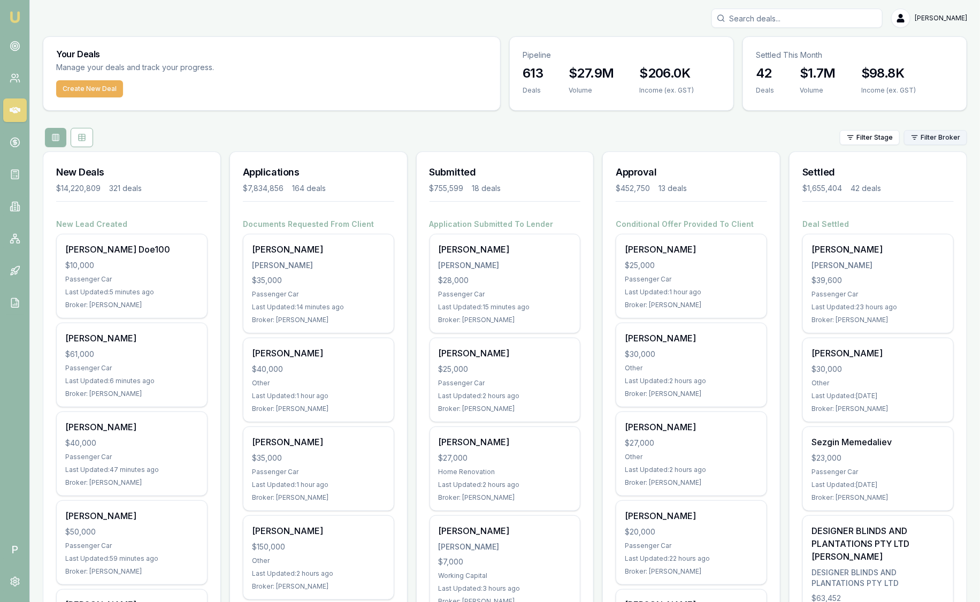
click at [935, 141] on html "Emu Broker P Sam Crouch Toggle Menu Your Deals Manage your deals and track your…" at bounding box center [490, 301] width 980 height 602
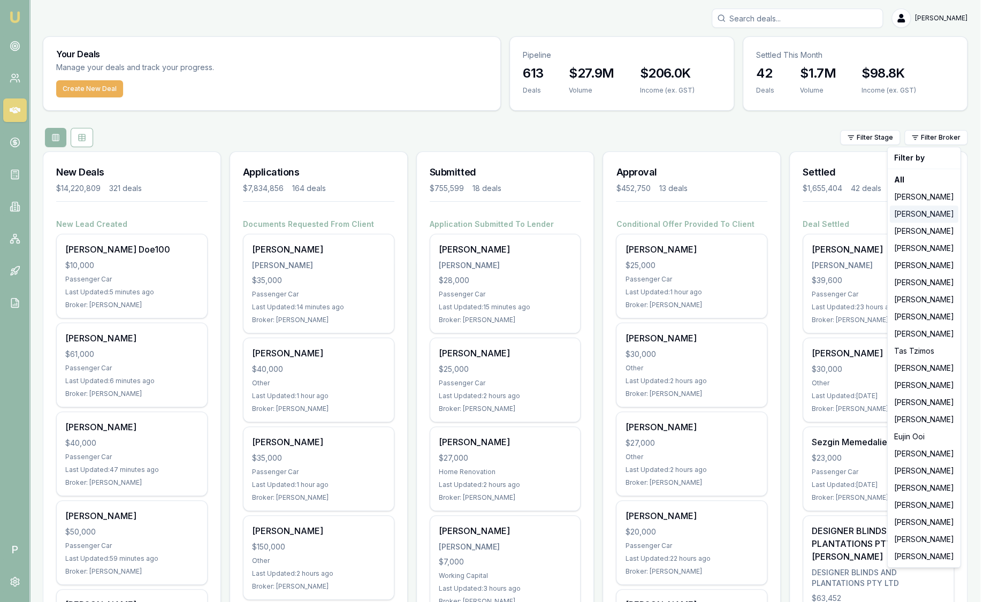
click at [940, 215] on div "[PERSON_NAME]" at bounding box center [924, 214] width 69 height 17
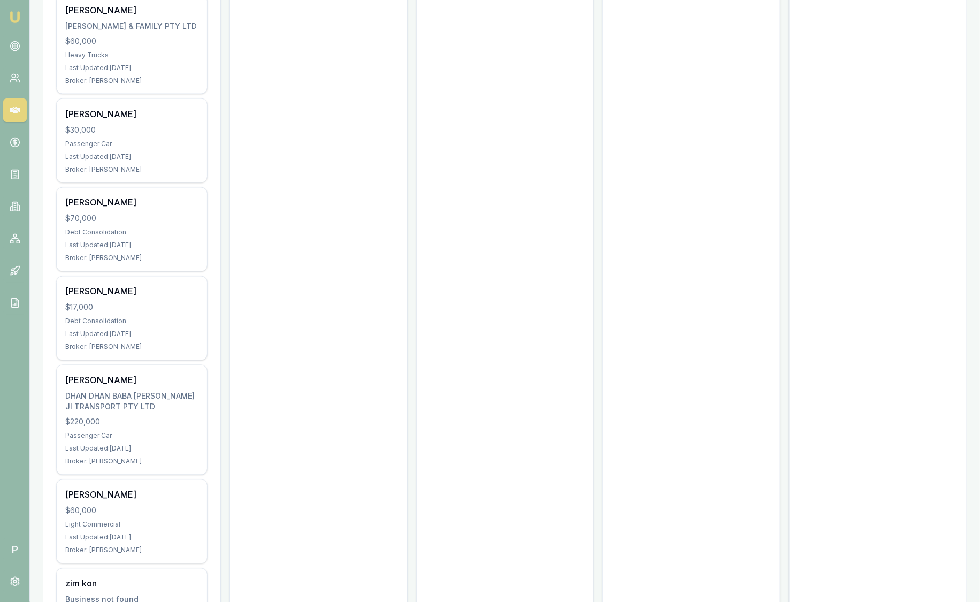
scroll to position [1923, 0]
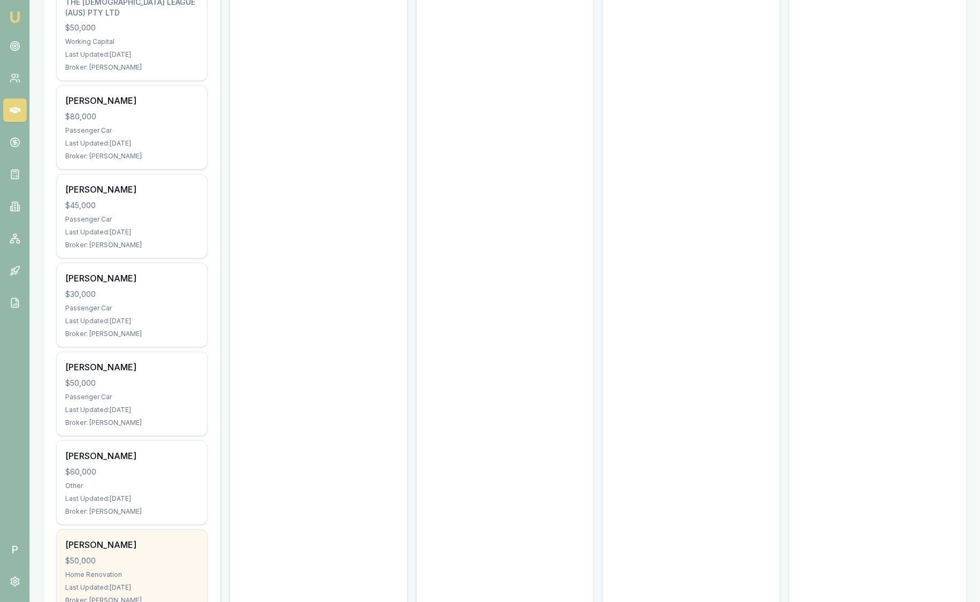
click at [128, 530] on div "Julian Mcrae $50,000 Home Renovation Last Updated: 13 days ago Broker: Stevette…" at bounding box center [132, 571] width 150 height 83
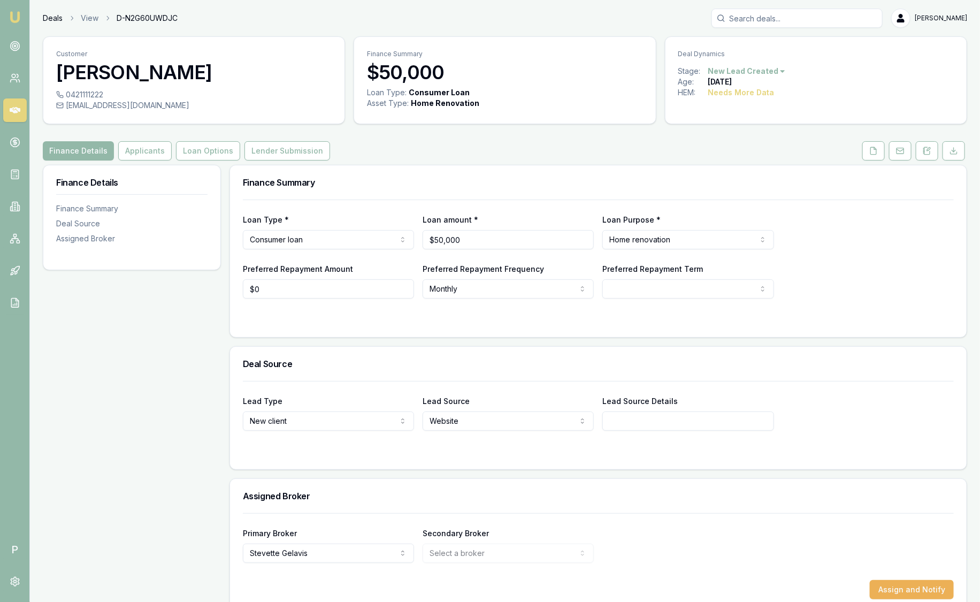
click at [49, 16] on link "Deals" at bounding box center [53, 18] width 20 height 11
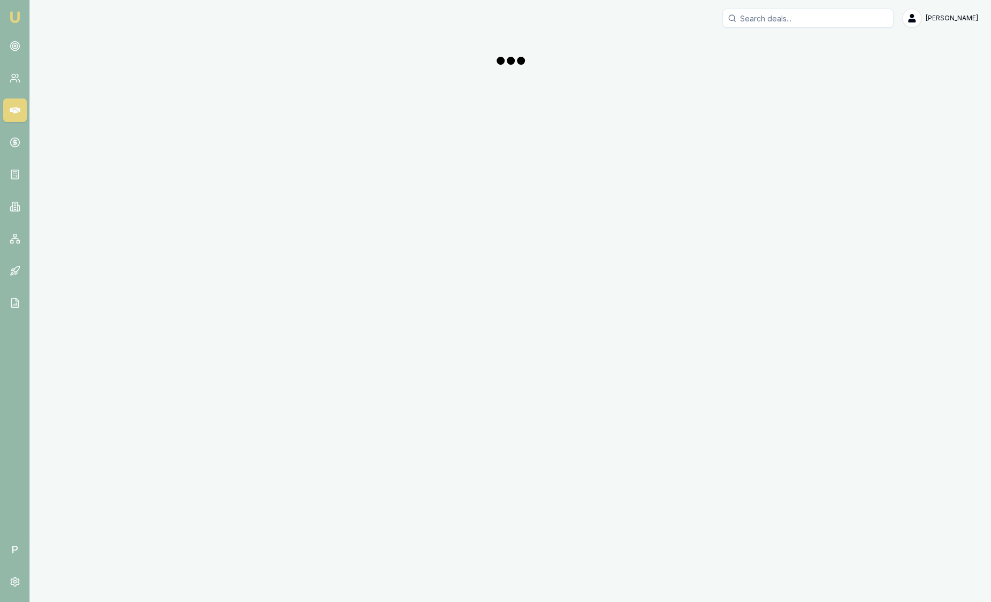
click at [18, 19] on img at bounding box center [15, 17] width 13 height 13
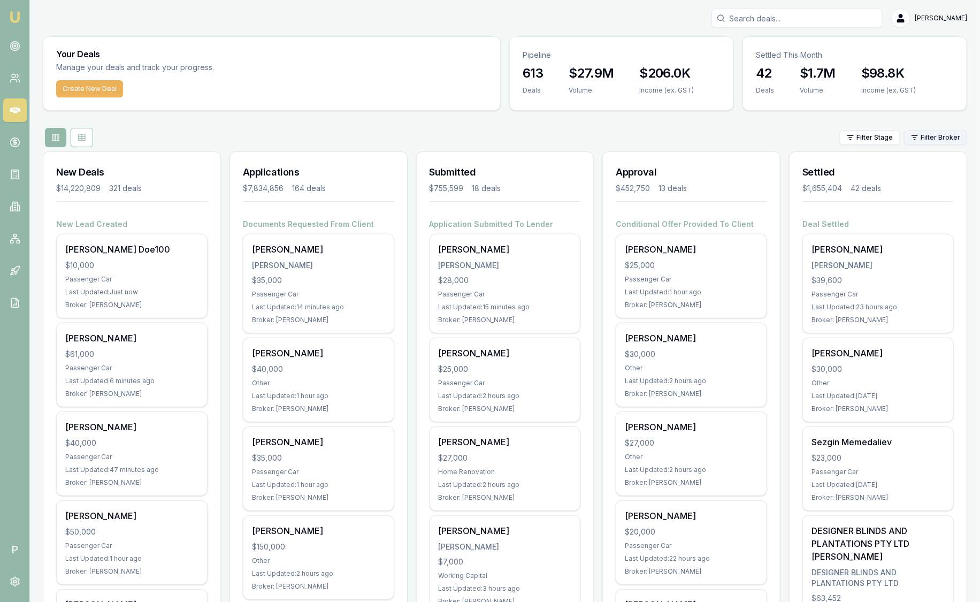
click at [916, 144] on html "Emu Broker P Sam Crouch Toggle Menu Your Deals Manage your deals and track your…" at bounding box center [490, 301] width 980 height 602
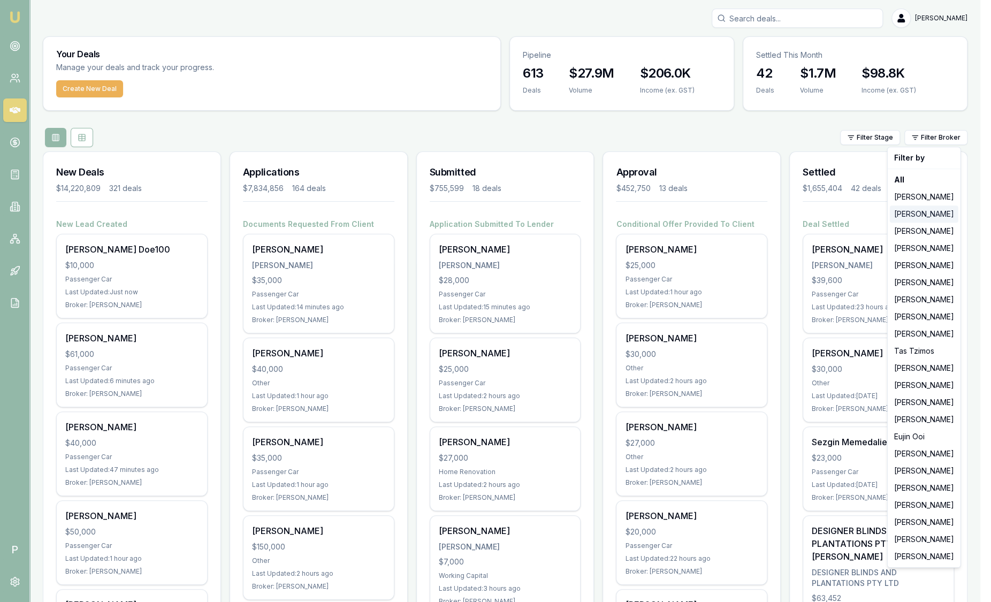
click at [935, 218] on div "[PERSON_NAME]" at bounding box center [924, 214] width 69 height 17
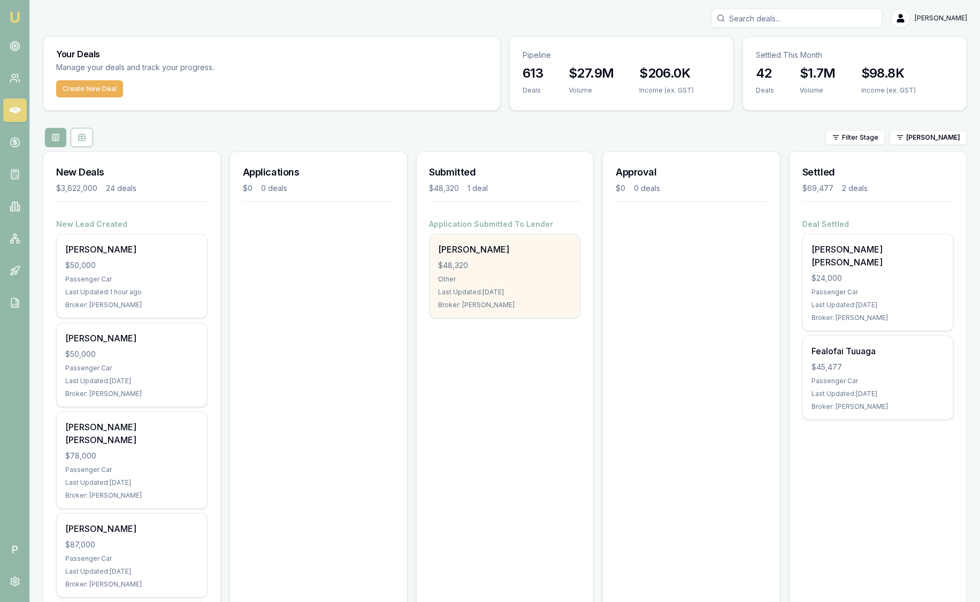
click at [561, 282] on div "Other" at bounding box center [505, 279] width 133 height 9
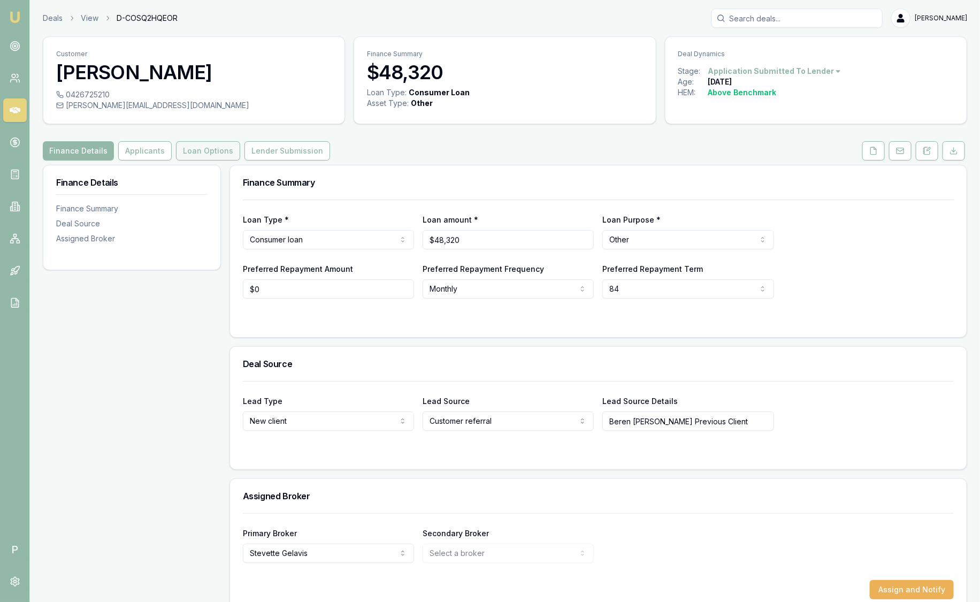
click at [204, 159] on button "Loan Options" at bounding box center [208, 150] width 64 height 19
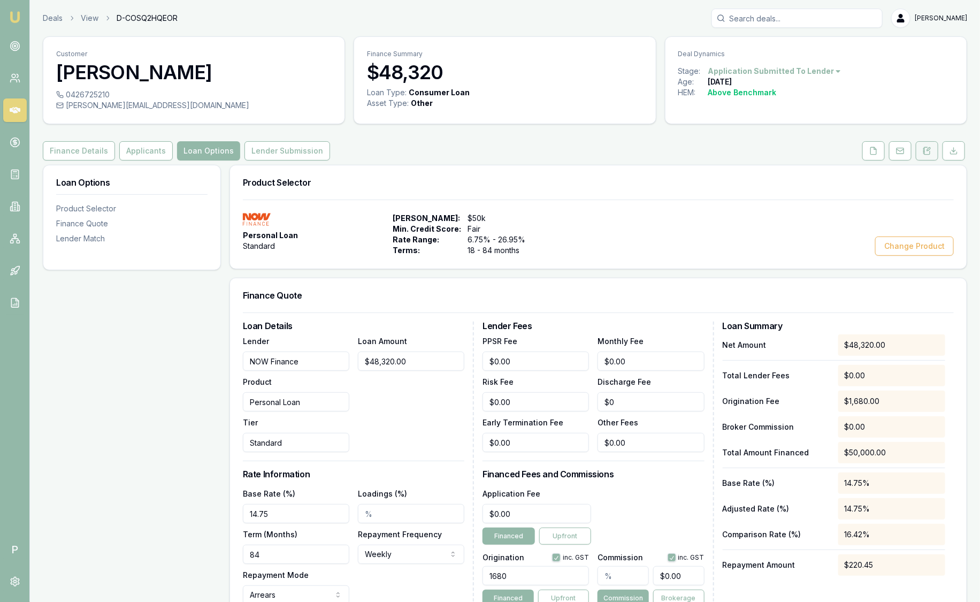
click at [929, 150] on icon at bounding box center [928, 149] width 3 height 3
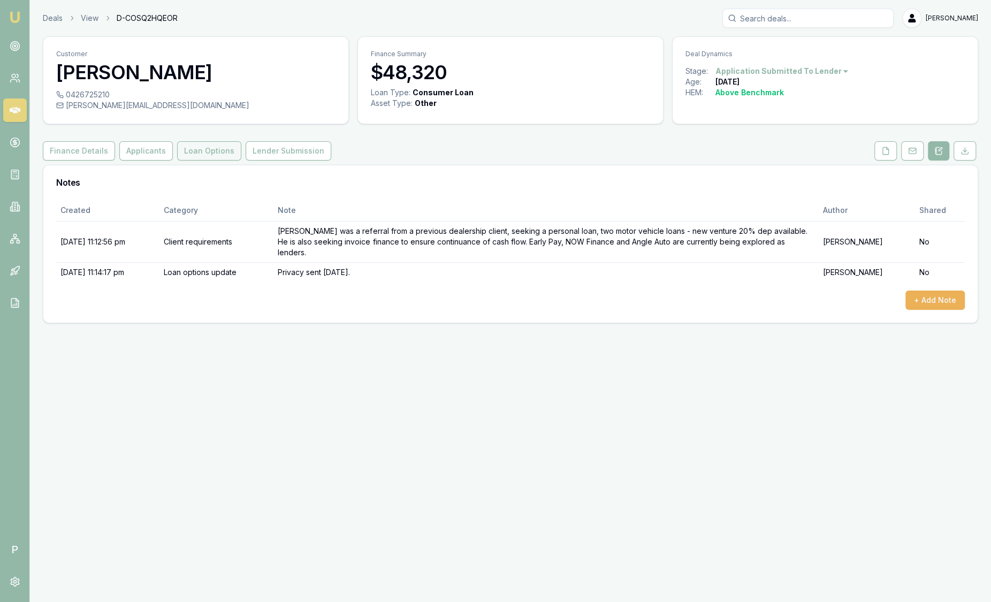
click at [231, 156] on button "Loan Options" at bounding box center [209, 150] width 64 height 19
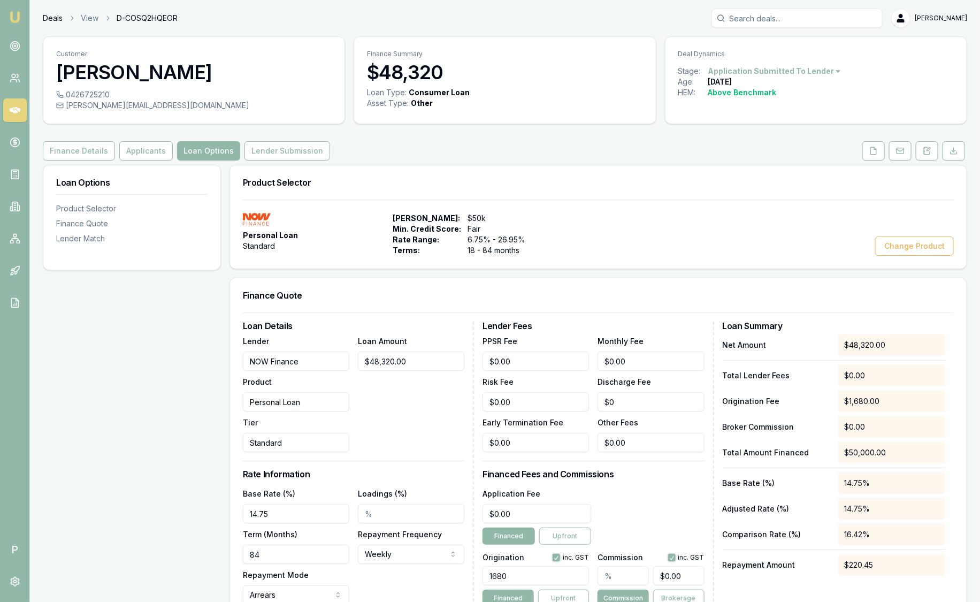
click at [49, 17] on link "Deals" at bounding box center [53, 18] width 20 height 11
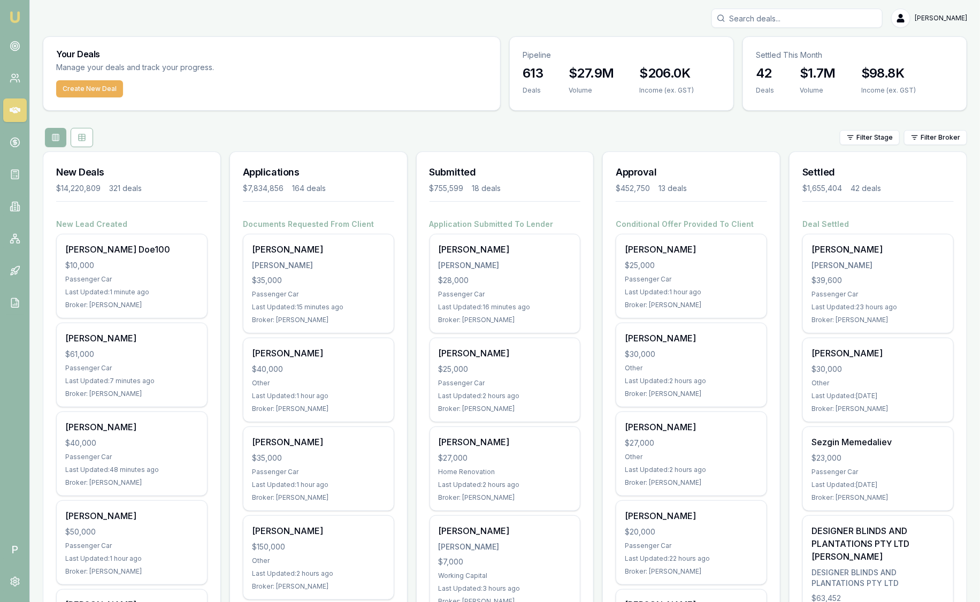
click at [932, 144] on div "Filter Stage Filter Broker" at bounding box center [505, 137] width 925 height 19
click at [930, 142] on html "Emu Broker P Sam Crouch Toggle Menu Your Deals Manage your deals and track your…" at bounding box center [490, 301] width 980 height 602
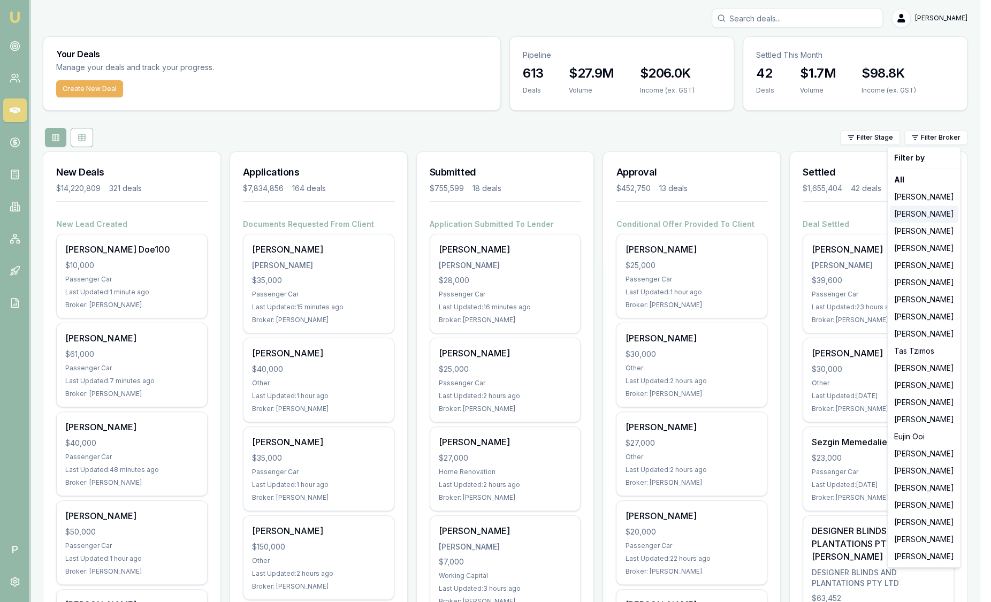
click at [925, 212] on div "[PERSON_NAME]" at bounding box center [924, 214] width 69 height 17
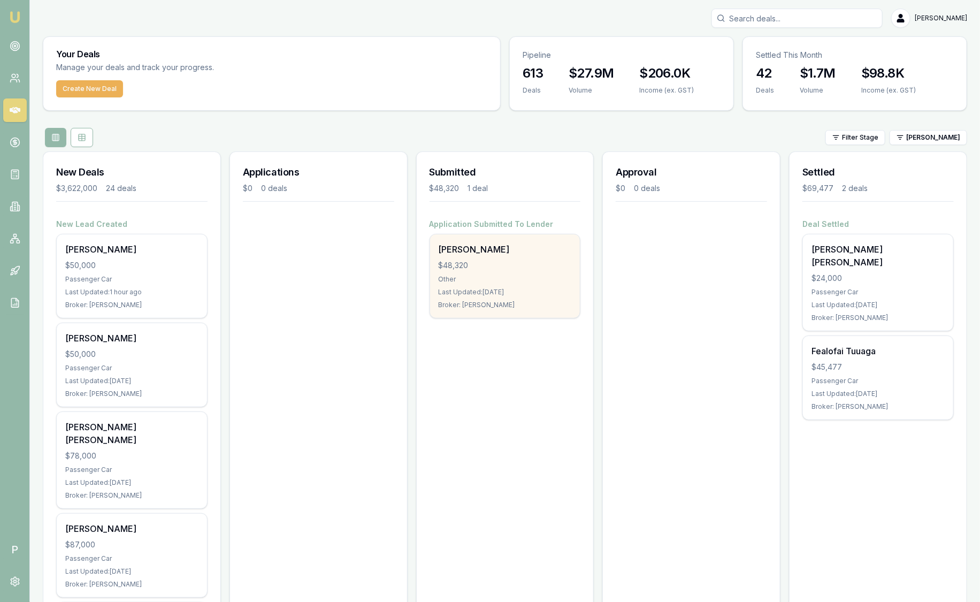
click at [557, 273] on div "Mohammad Siddique $48,320 Other Last Updated: 1 day ago Broker: Stevette Gelavis" at bounding box center [505, 275] width 150 height 83
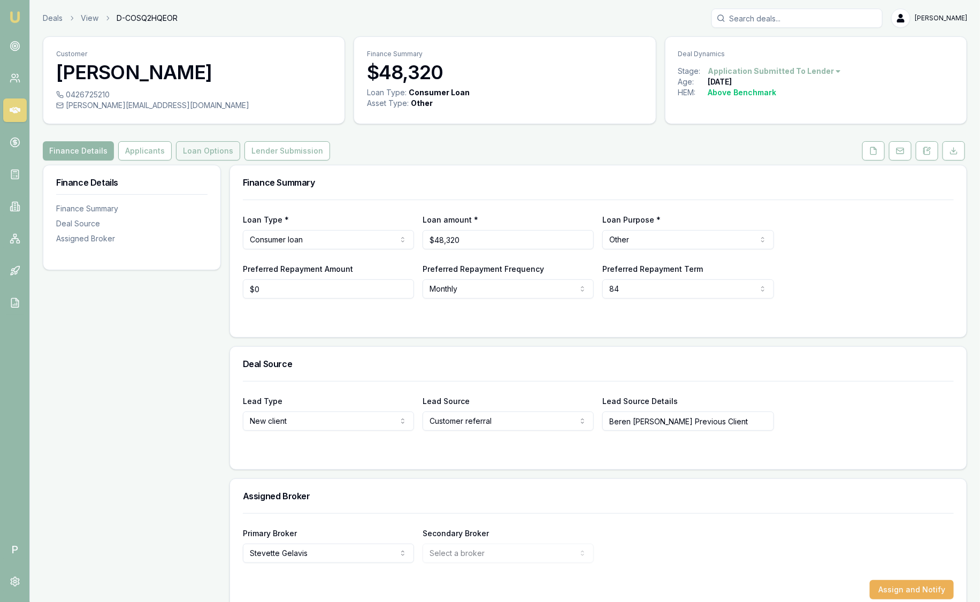
click at [185, 147] on button "Loan Options" at bounding box center [208, 150] width 64 height 19
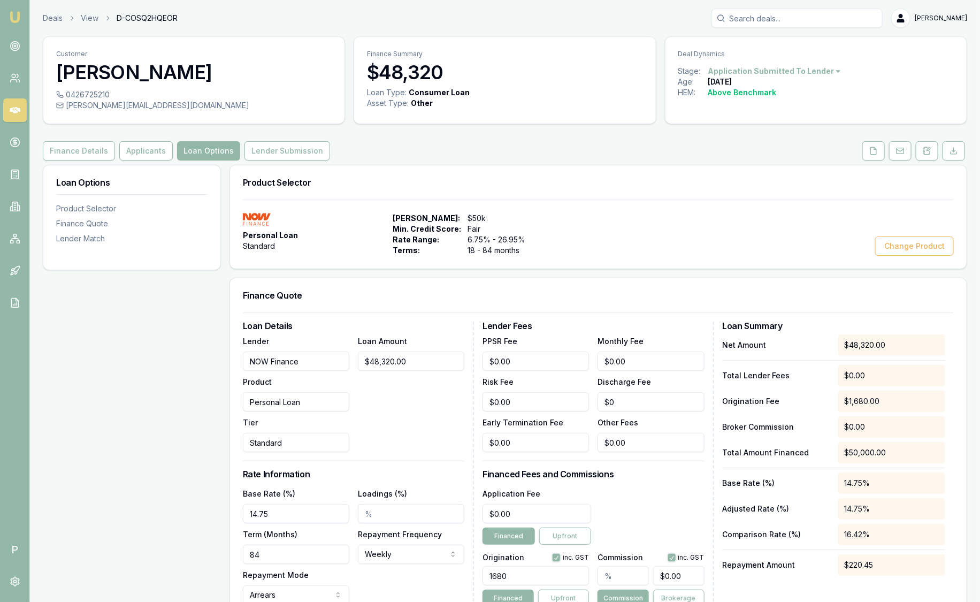
click at [10, 14] on img at bounding box center [15, 17] width 13 height 13
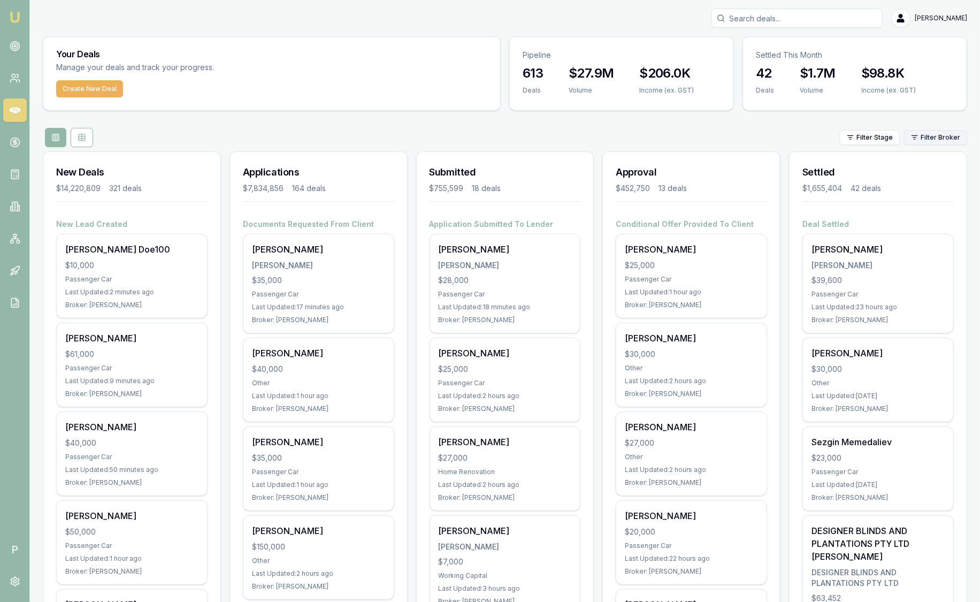
click at [946, 139] on html "Emu Broker P Sam Crouch Toggle Menu Your Deals Manage your deals and track your…" at bounding box center [490, 301] width 980 height 602
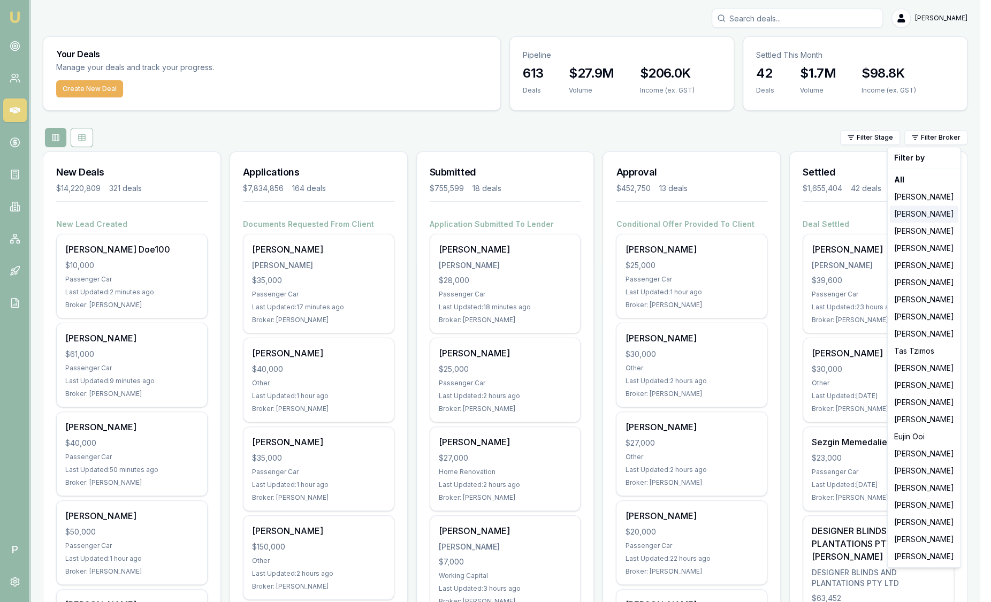
click at [940, 210] on div "Stevette Gelavis" at bounding box center [924, 214] width 69 height 17
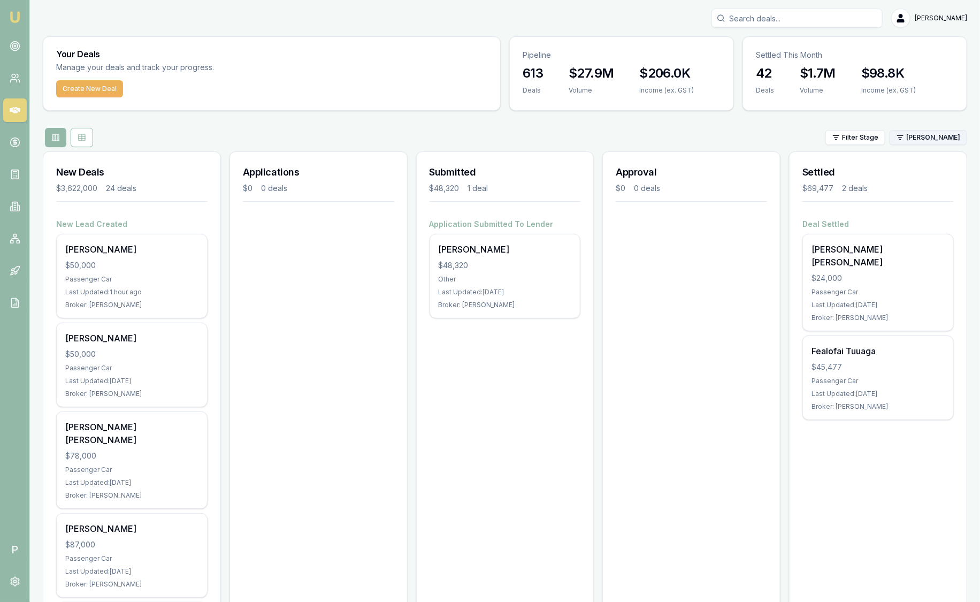
click at [919, 138] on html "Emu Broker P Sam Crouch Toggle Menu Your Deals Manage your deals and track your…" at bounding box center [490, 301] width 980 height 602
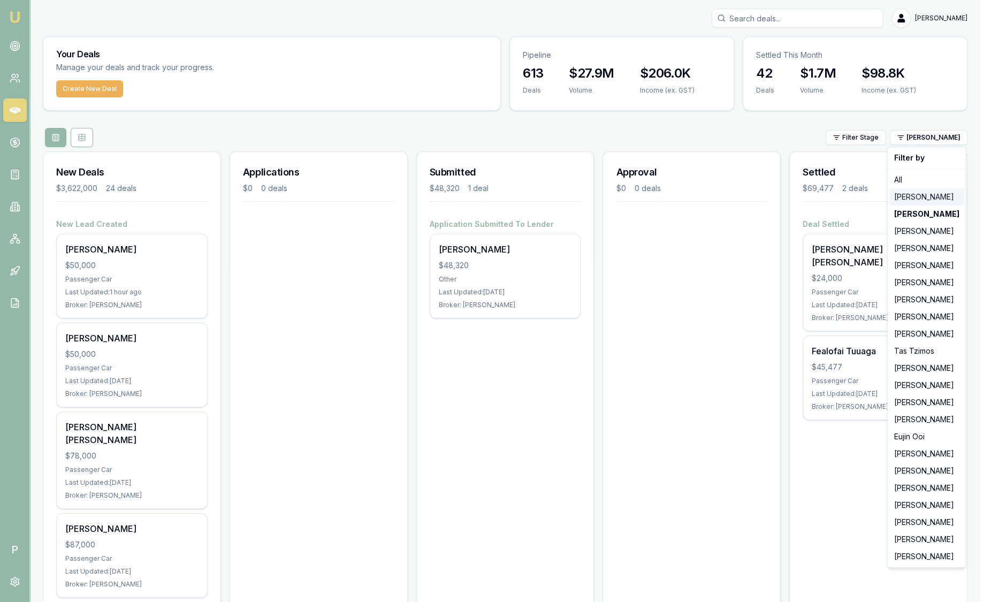
click at [922, 201] on div "[PERSON_NAME]" at bounding box center [927, 196] width 74 height 17
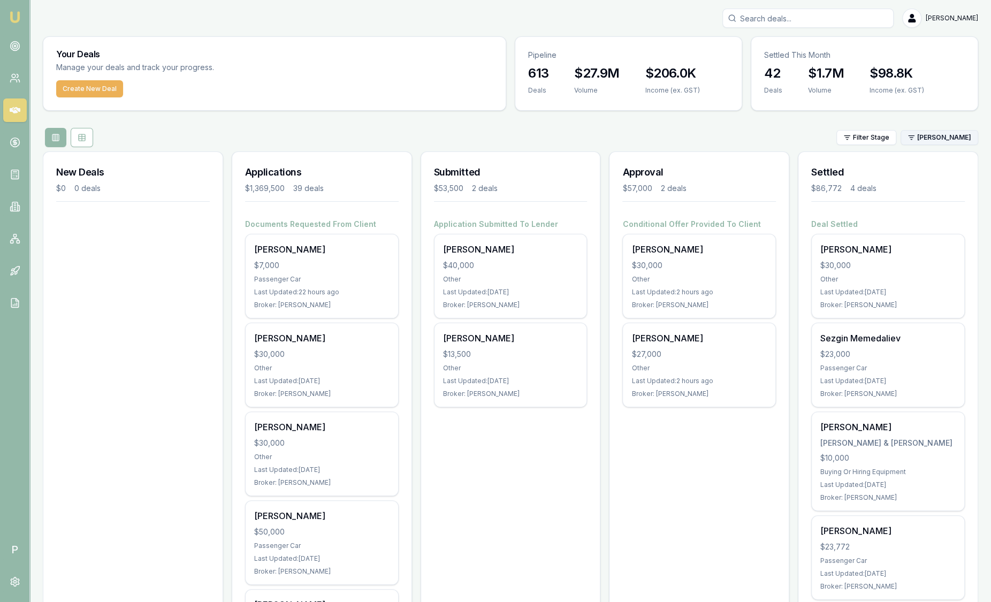
click at [917, 142] on html "Emu Broker P Sam Crouch Toggle Menu Your Deals Manage your deals and track your…" at bounding box center [495, 301] width 991 height 602
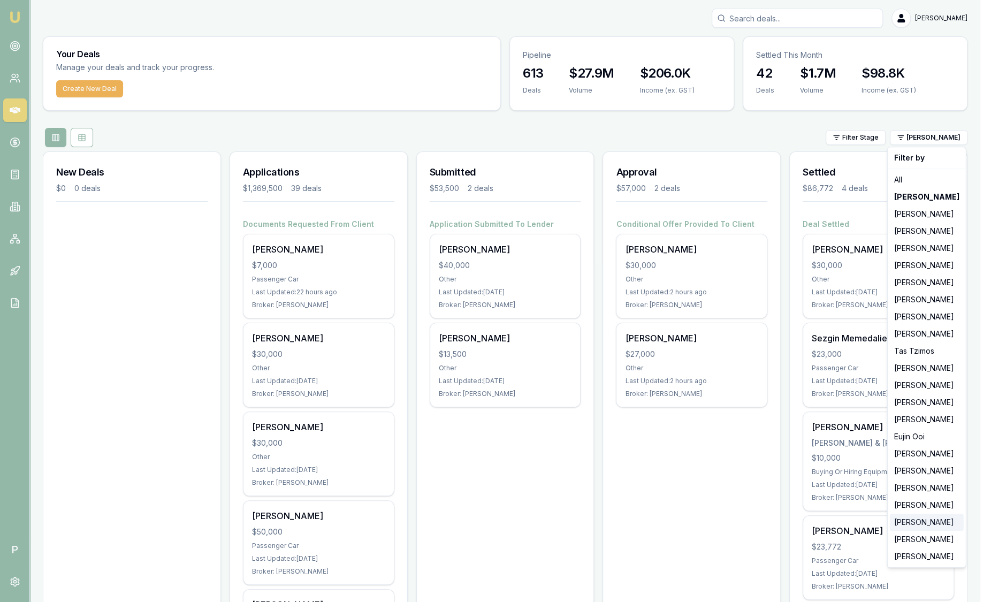
click at [933, 519] on div "[PERSON_NAME]" at bounding box center [927, 522] width 74 height 17
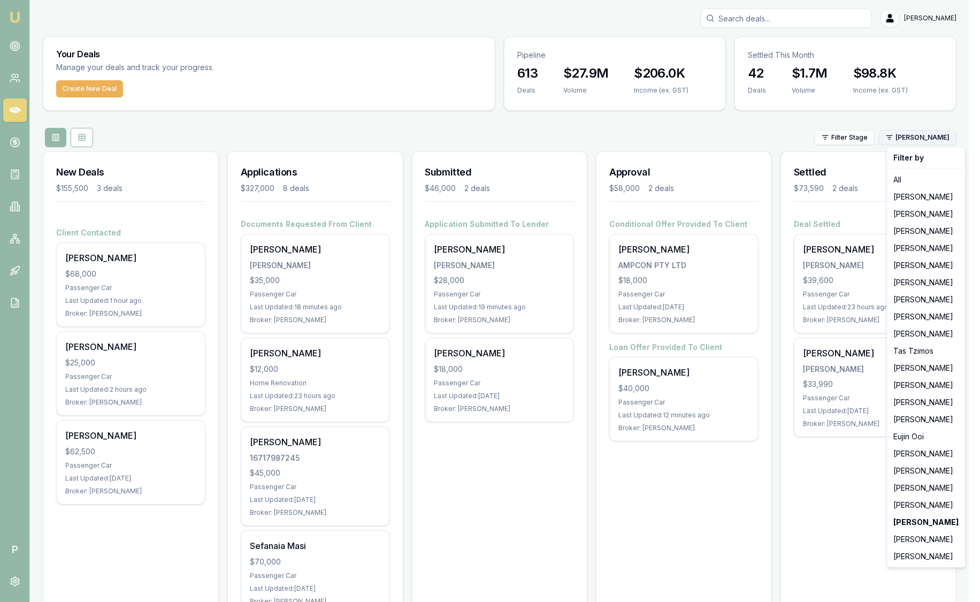
click at [931, 140] on html "Emu Broker P Sam Crouch Toggle Menu Your Deals Manage your deals and track your…" at bounding box center [490, 301] width 980 height 602
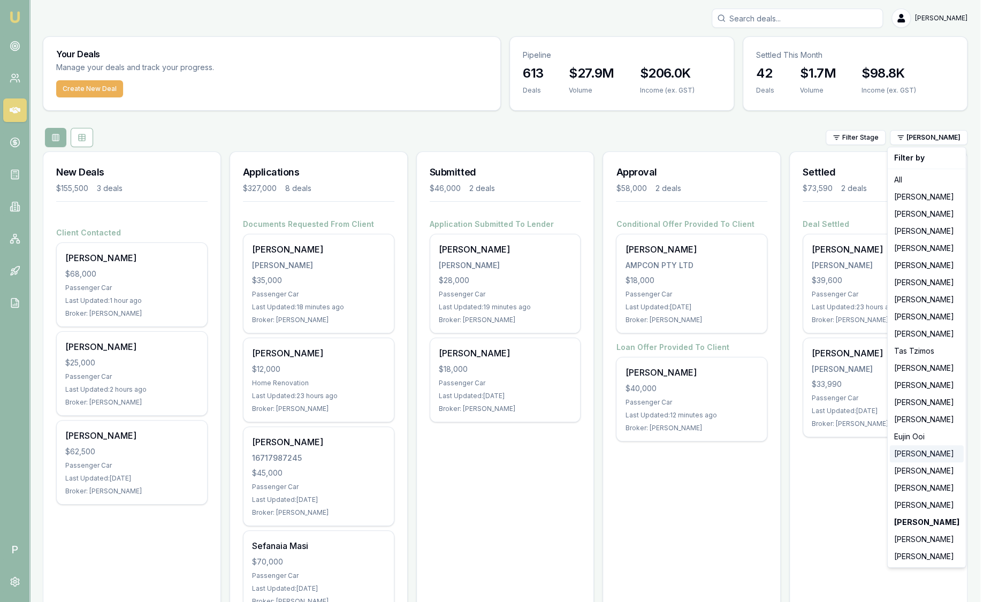
click at [942, 450] on div "[PERSON_NAME]" at bounding box center [927, 453] width 74 height 17
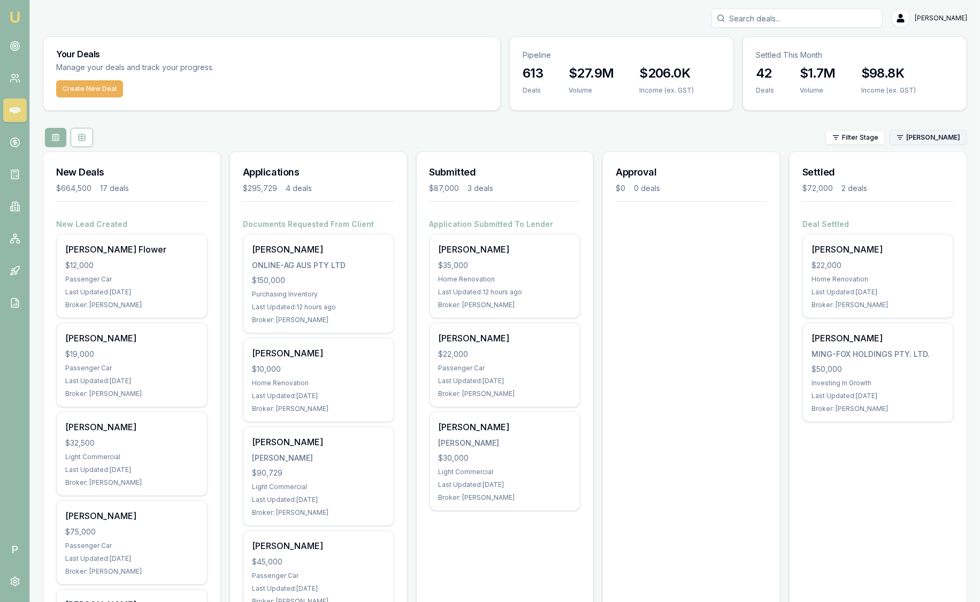
click at [916, 136] on html "Emu Broker P Sam Crouch Toggle Menu Your Deals Manage your deals and track your…" at bounding box center [490, 301] width 980 height 602
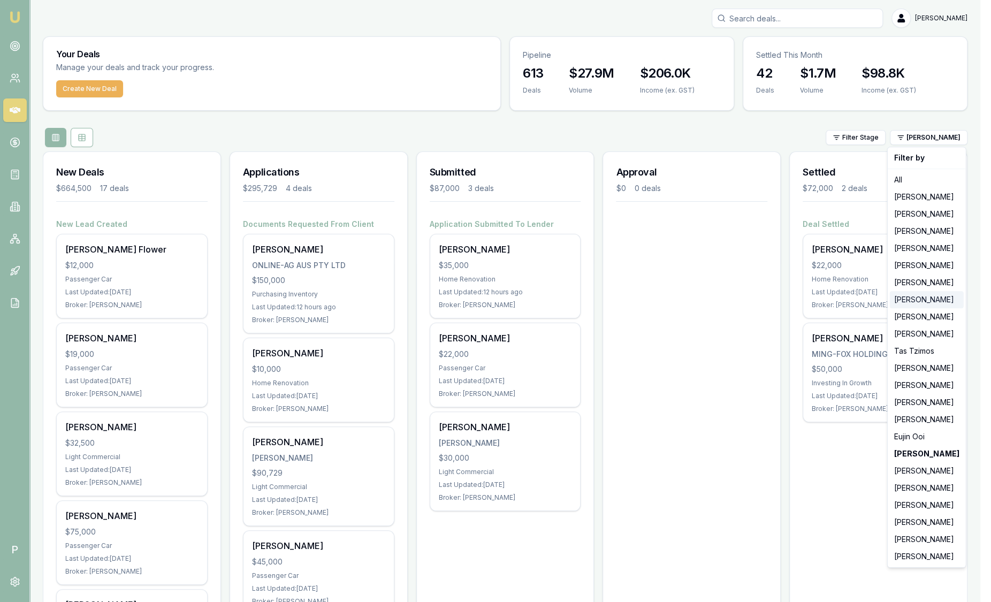
click at [910, 302] on div "[PERSON_NAME]" at bounding box center [927, 299] width 74 height 17
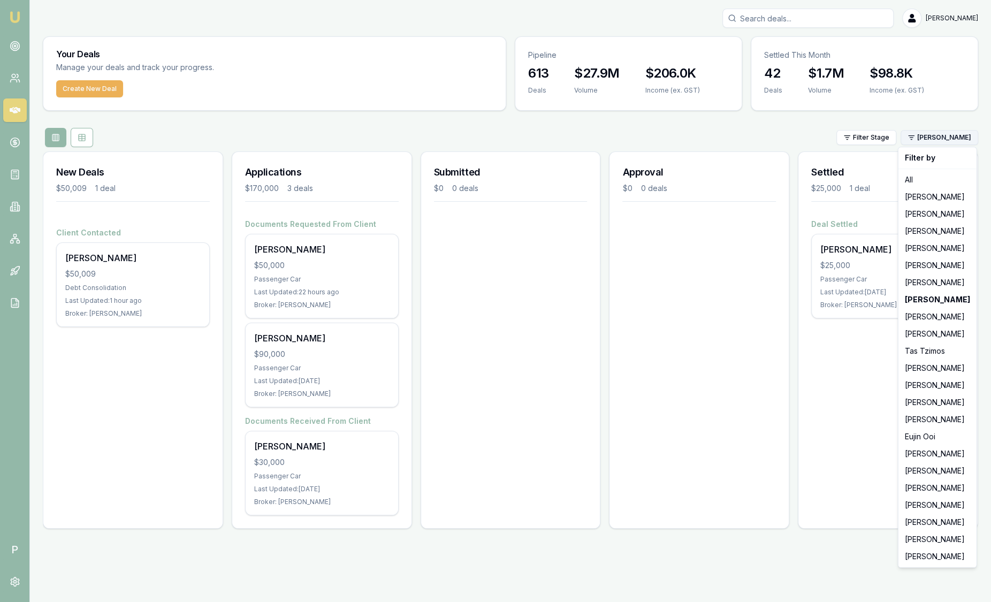
click at [956, 136] on html "Emu Broker P Sam Crouch Toggle Menu Your Deals Manage your deals and track your…" at bounding box center [495, 301] width 991 height 602
click at [940, 195] on div "[PERSON_NAME]" at bounding box center [938, 196] width 74 height 17
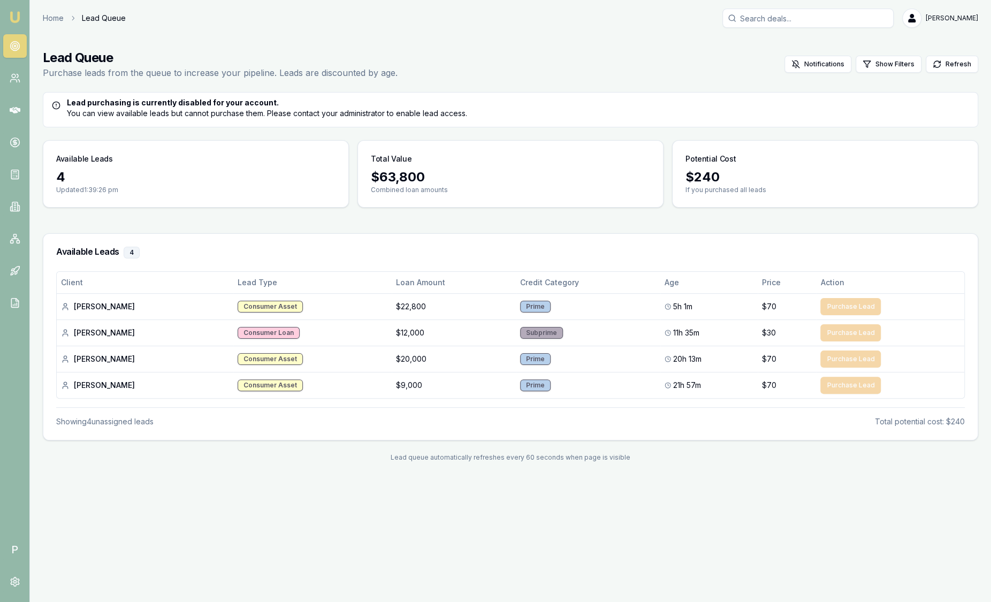
click at [13, 16] on img at bounding box center [15, 17] width 13 height 13
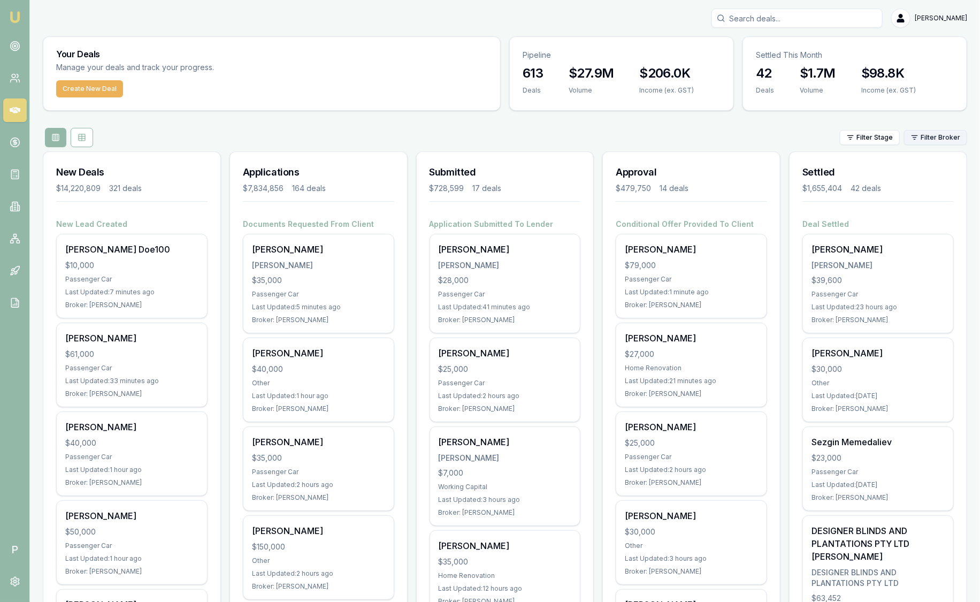
click at [947, 138] on html "Emu Broker P Sam Crouch Toggle Menu Your Deals Manage your deals and track your…" at bounding box center [490, 301] width 980 height 602
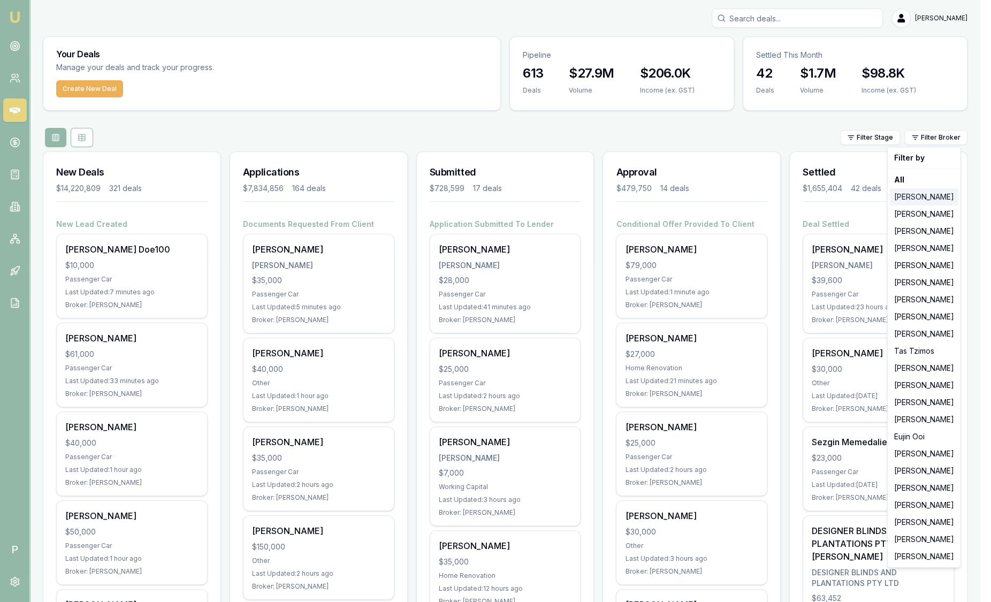
click at [941, 197] on div "[PERSON_NAME]" at bounding box center [924, 196] width 69 height 17
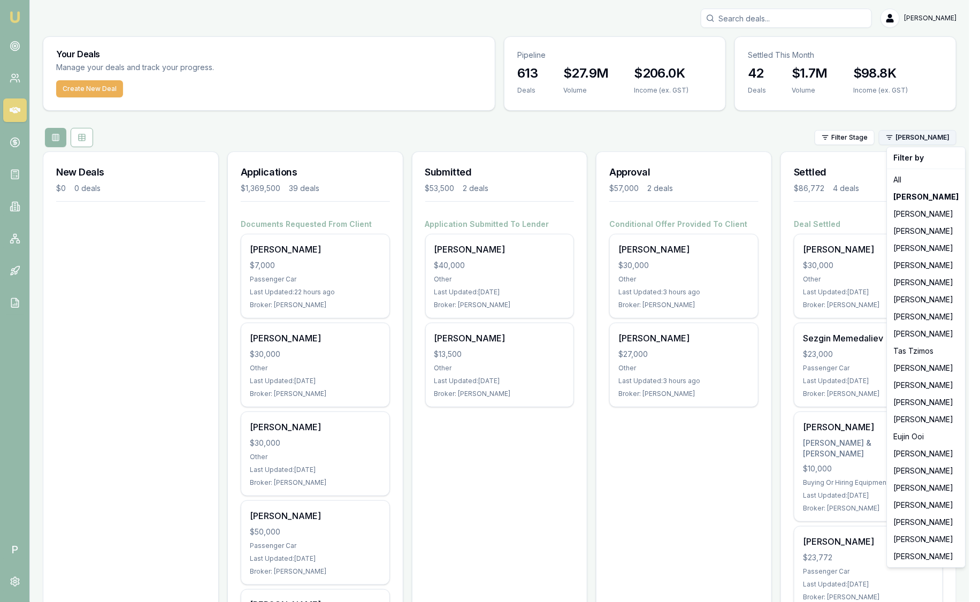
click at [949, 136] on html "Emu Broker P Sam Crouch Toggle Menu Your Deals Manage your deals and track your…" at bounding box center [490, 301] width 980 height 602
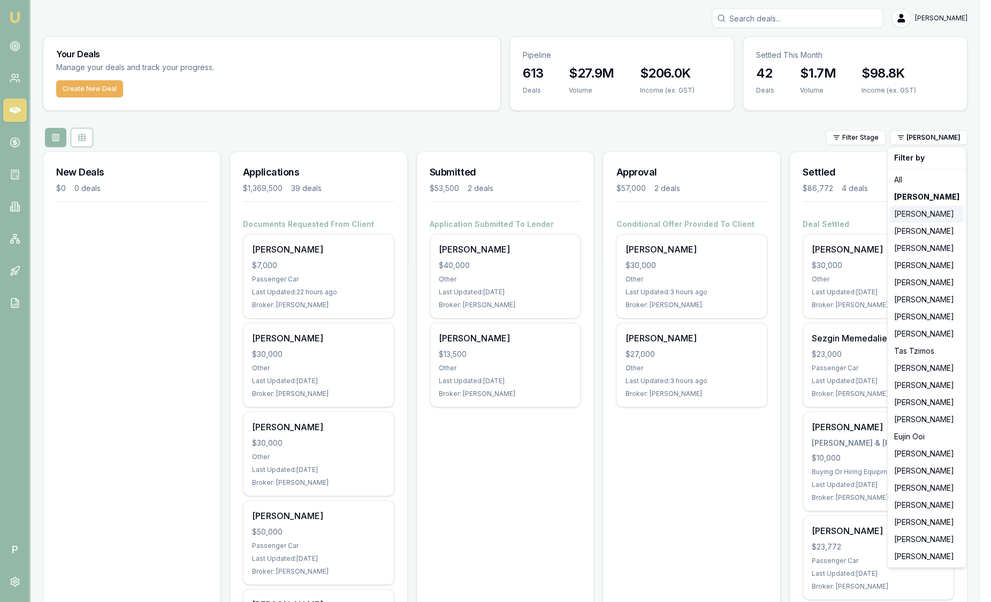
click at [931, 216] on div "Stevette Gelavis" at bounding box center [927, 214] width 74 height 17
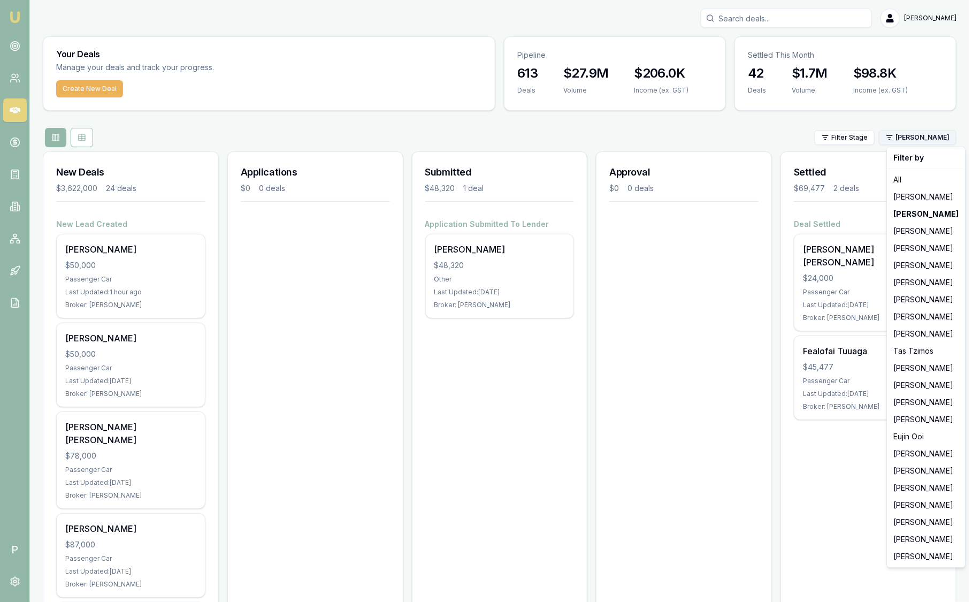
click at [920, 140] on html "Emu Broker P Sam Crouch Toggle Menu Your Deals Manage your deals and track your…" at bounding box center [490, 301] width 980 height 602
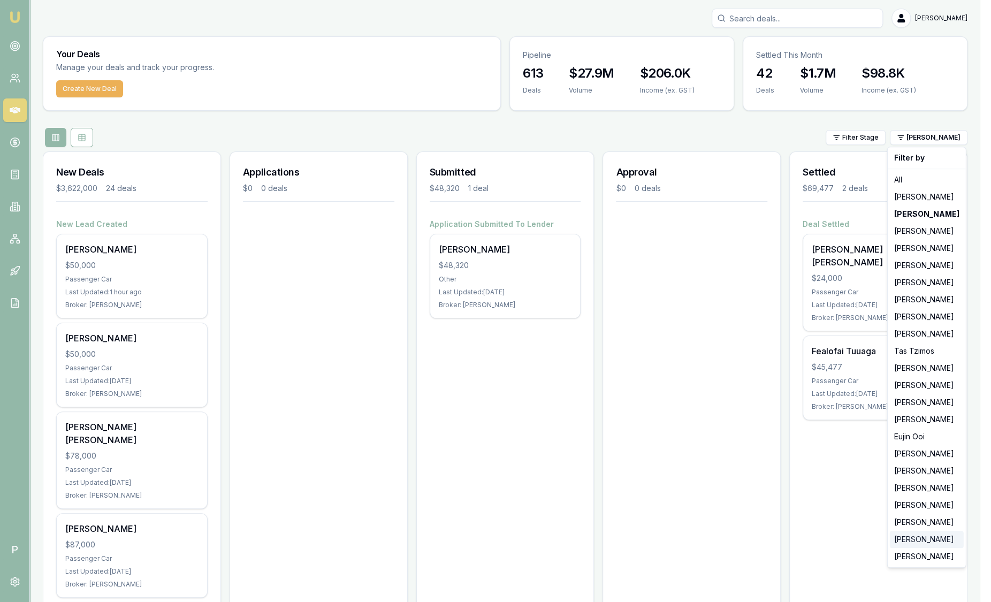
click at [924, 539] on div "[PERSON_NAME]" at bounding box center [927, 539] width 74 height 17
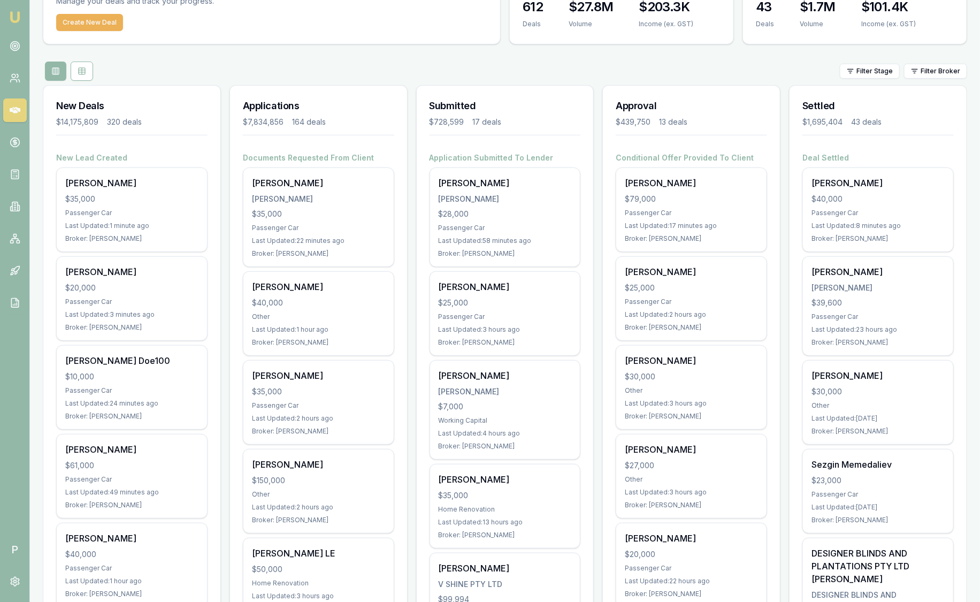
scroll to position [66, 0]
drag, startPoint x: 940, startPoint y: 85, endPoint x: 937, endPoint y: 80, distance: 6.1
click at [940, 86] on div "Settled $1,695,404 43 deals" at bounding box center [878, 119] width 177 height 67
click at [935, 71] on html "Emu Broker P [PERSON_NAME] Toggle Menu Your Deals Manage your deals and track y…" at bounding box center [490, 235] width 980 height 602
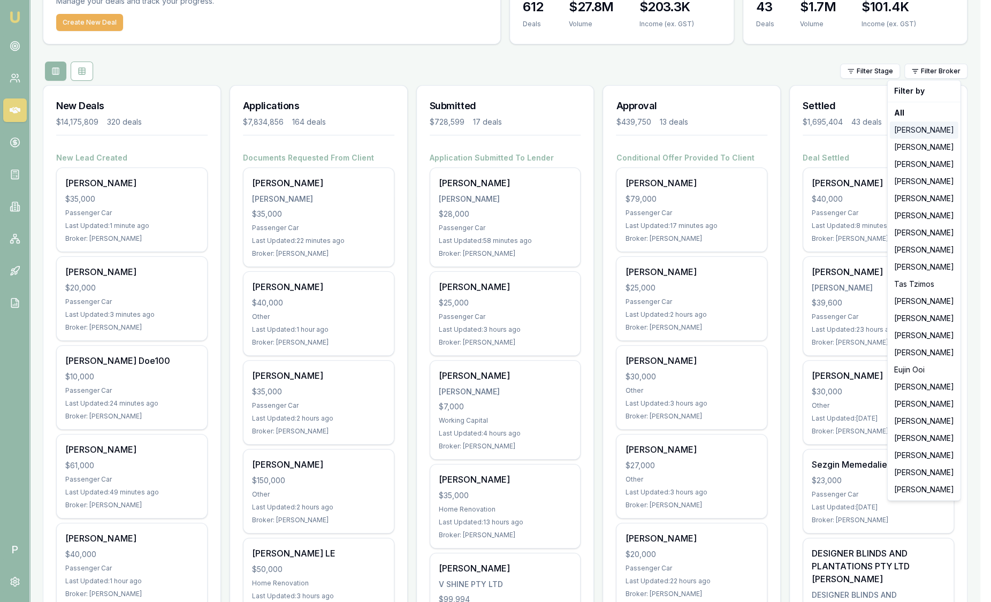
click at [940, 122] on div "Jackson Fanfulla" at bounding box center [924, 129] width 69 height 17
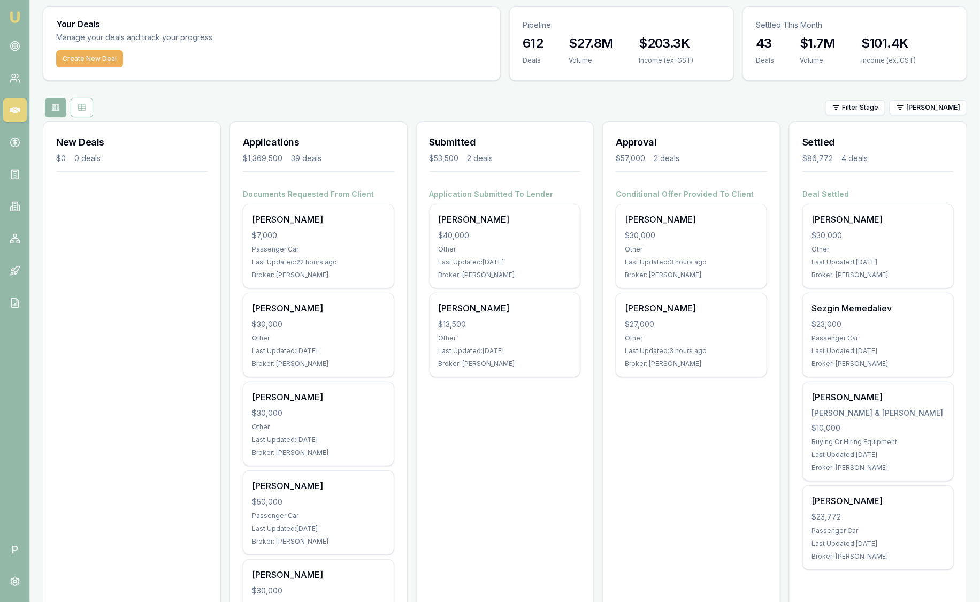
scroll to position [0, 0]
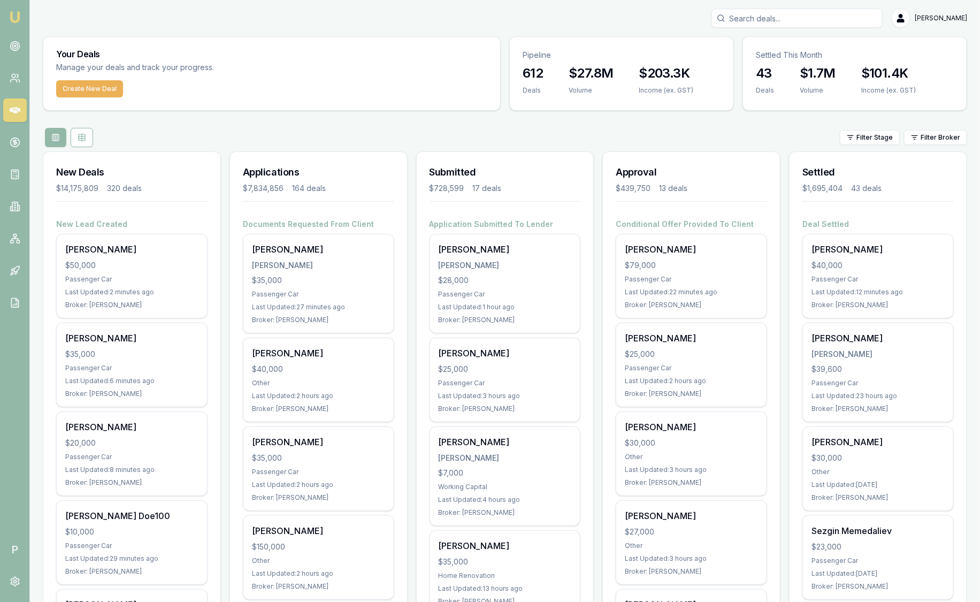
click at [9, 20] on img at bounding box center [15, 17] width 13 height 13
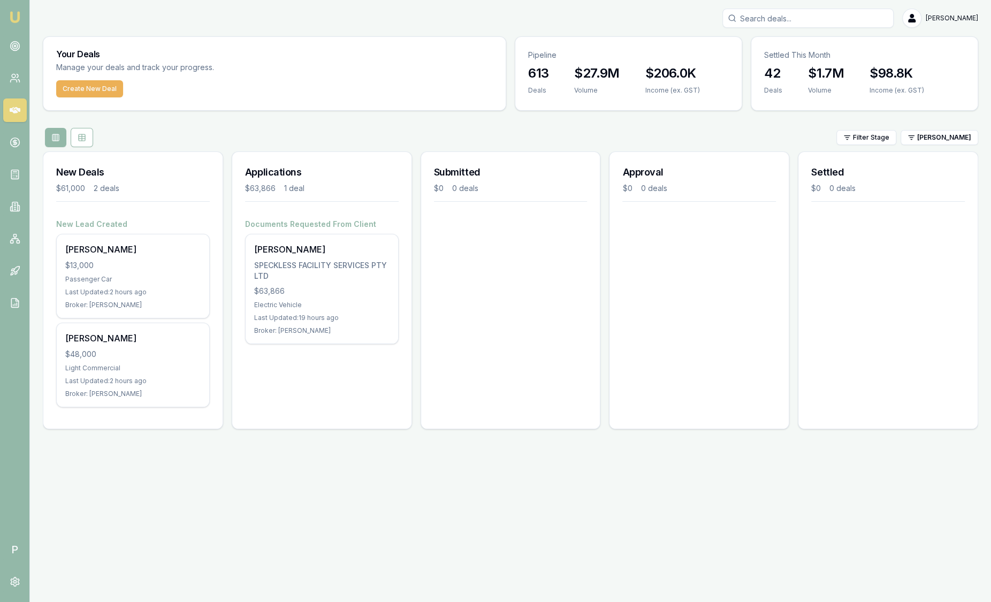
click at [19, 18] on img at bounding box center [15, 17] width 13 height 13
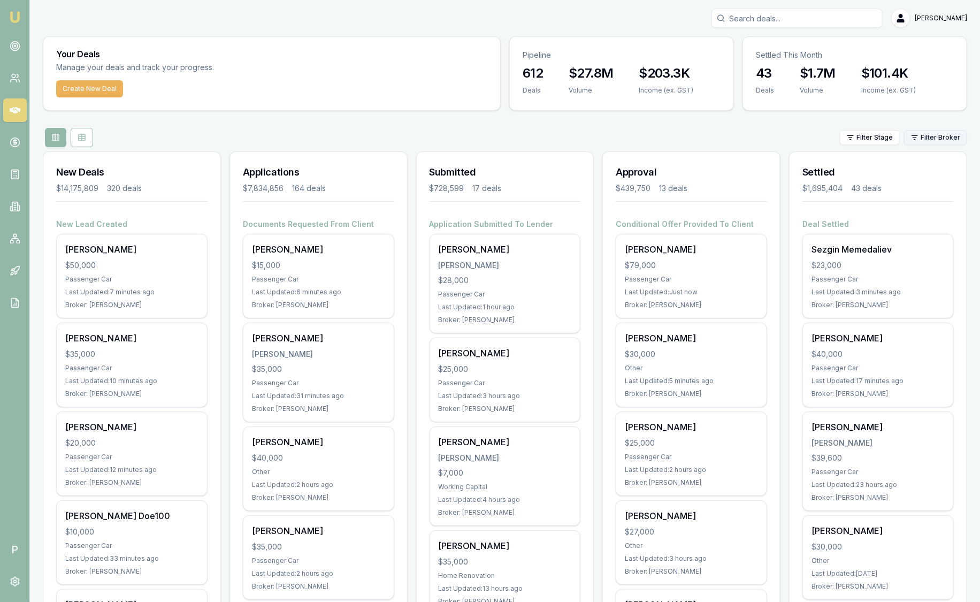
click at [921, 138] on html "Emu Broker P Sam Crouch Toggle Menu Your Deals Manage your deals and track your…" at bounding box center [490, 301] width 980 height 602
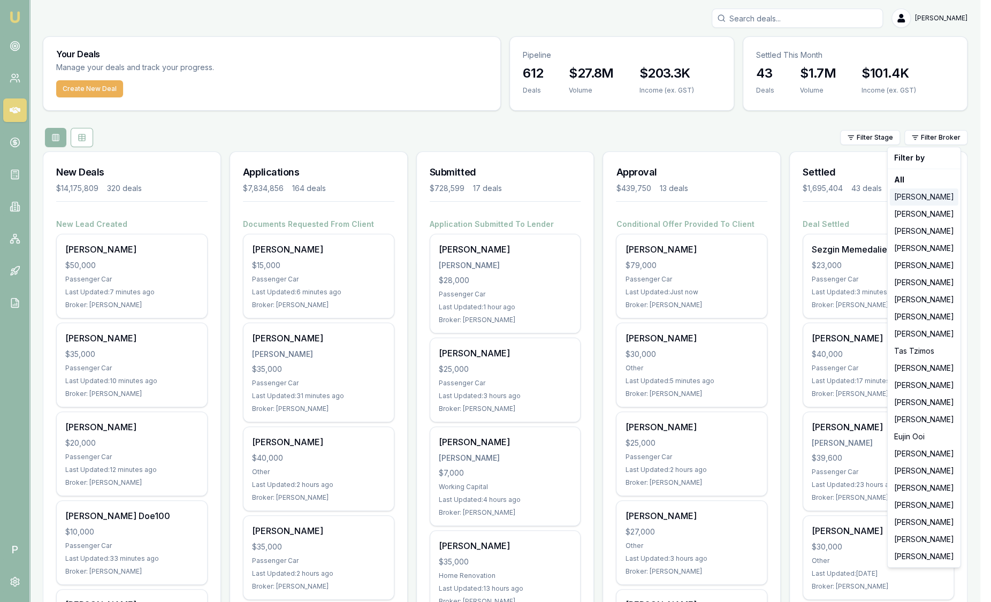
click at [922, 201] on div "[PERSON_NAME]" at bounding box center [924, 196] width 69 height 17
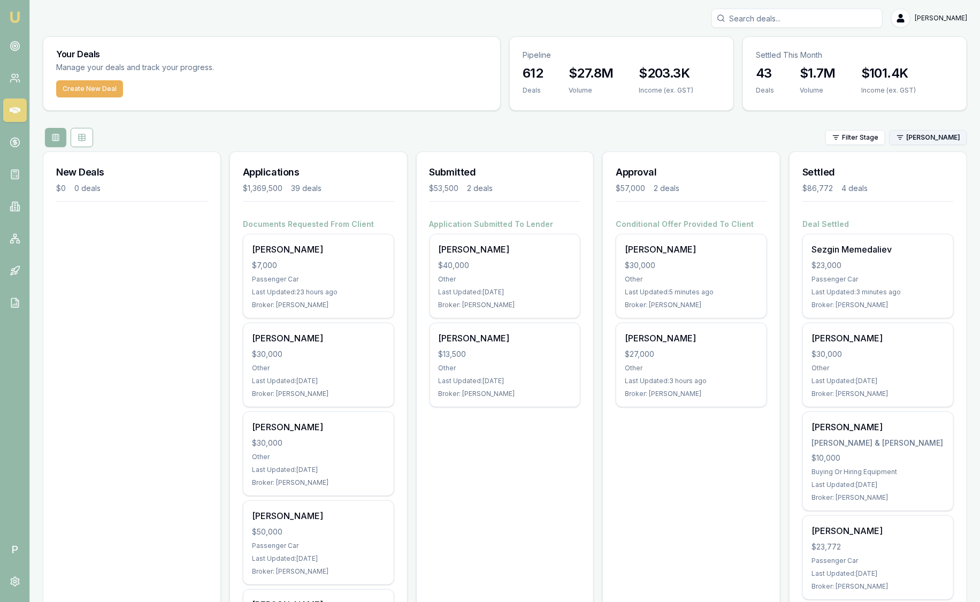
click at [919, 136] on html "Emu Broker P Sam Crouch Toggle Menu Your Deals Manage your deals and track your…" at bounding box center [490, 301] width 980 height 602
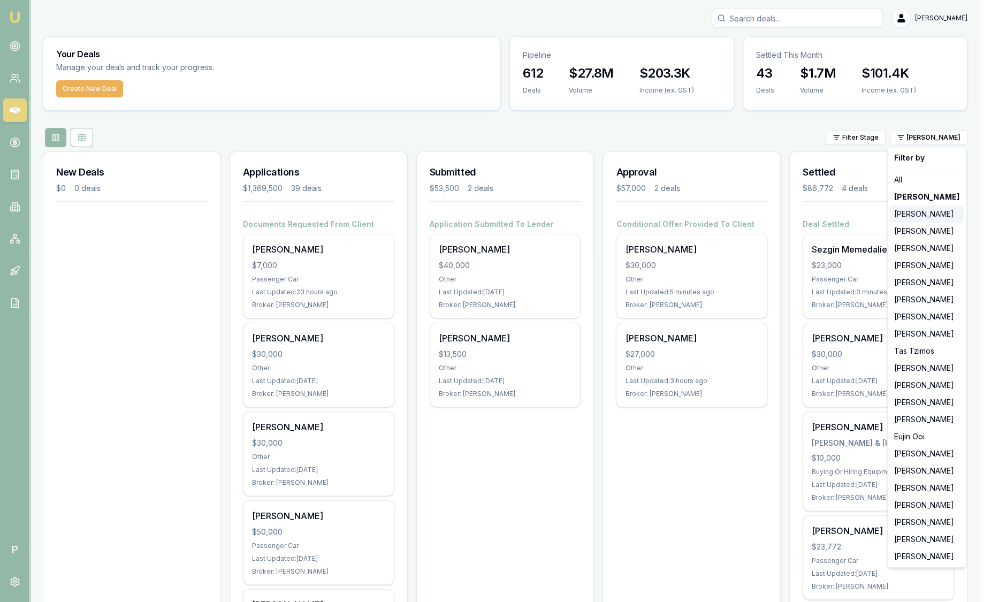
click at [924, 217] on div "Stevette Gelavis" at bounding box center [927, 214] width 74 height 17
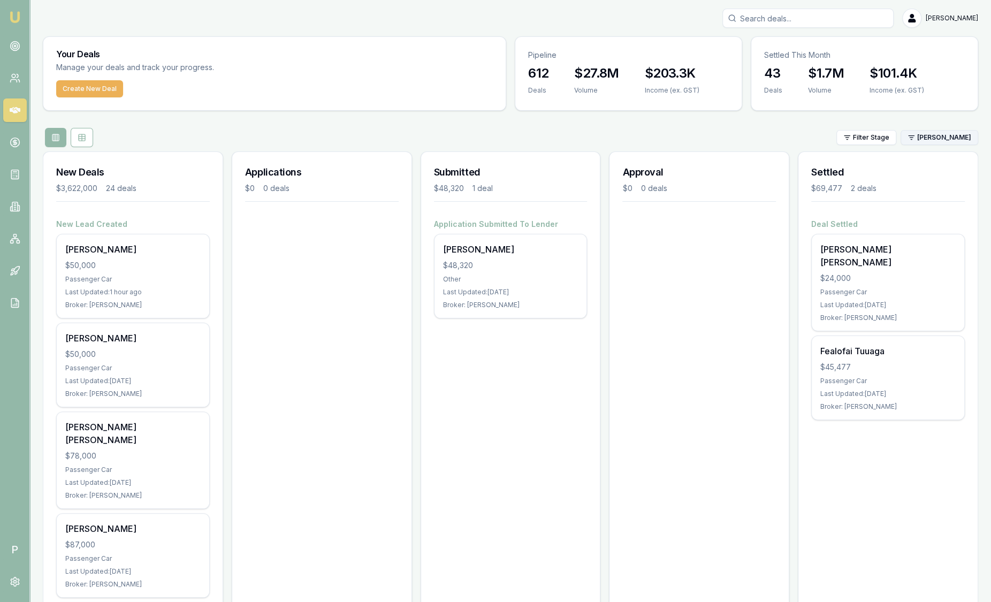
click at [916, 141] on html "Emu Broker P Sam Crouch Toggle Menu Your Deals Manage your deals and track your…" at bounding box center [495, 301] width 991 height 602
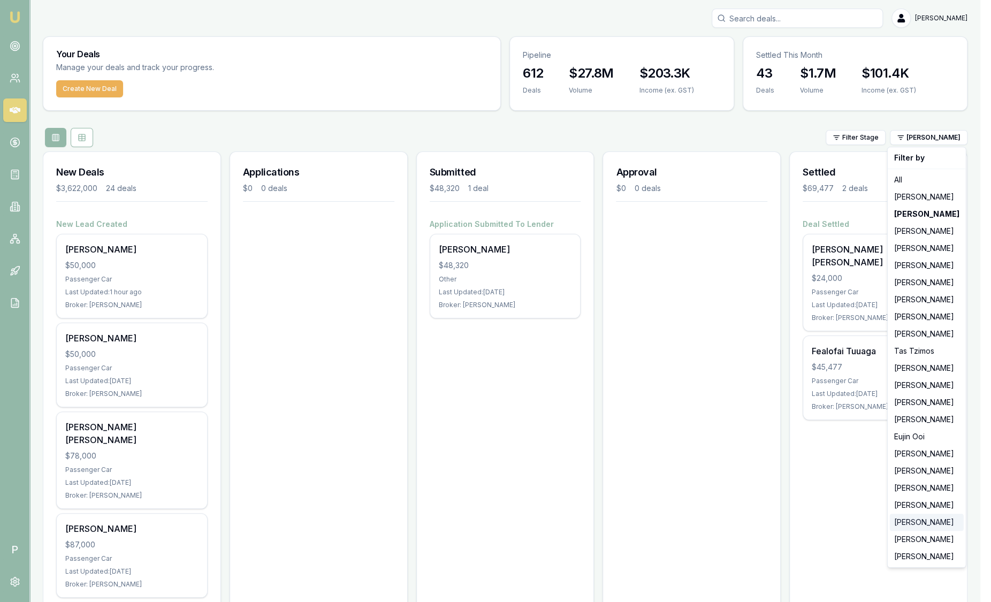
click at [922, 521] on div "Robyn Adams" at bounding box center [927, 522] width 74 height 17
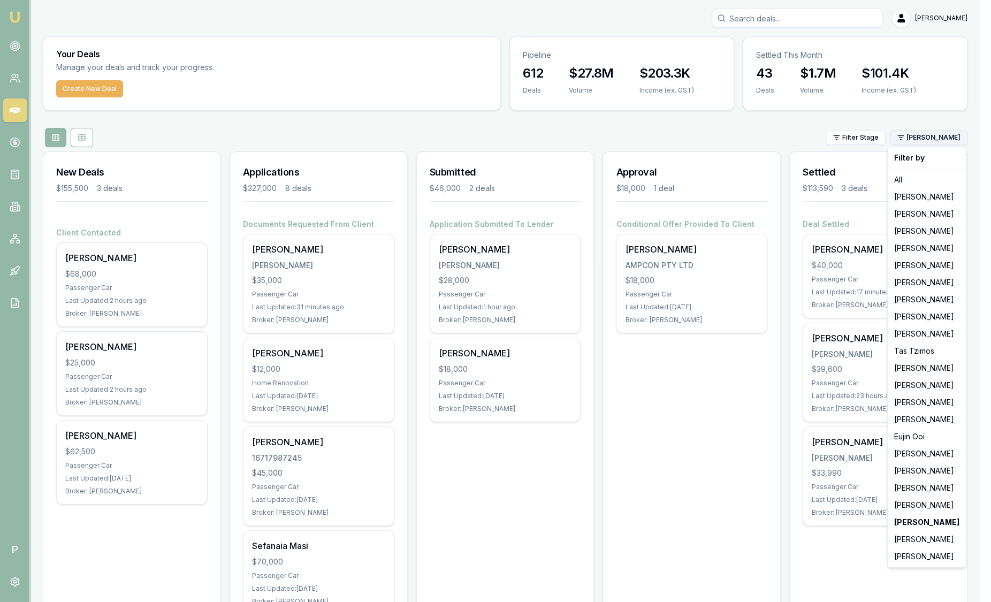
click at [921, 142] on html "Emu Broker P Sam Crouch Toggle Menu Your Deals Manage your deals and track your…" at bounding box center [495, 301] width 991 height 602
click at [913, 197] on div "Jackson Fanfulla" at bounding box center [927, 196] width 74 height 17
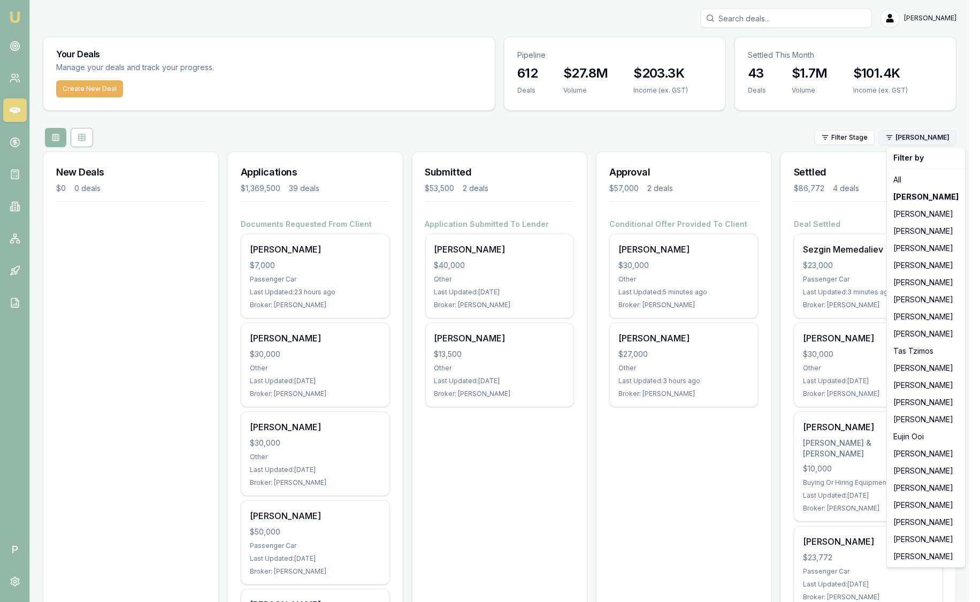
click at [922, 141] on html "Emu Broker P Sam Crouch Toggle Menu Your Deals Manage your deals and track your…" at bounding box center [490, 301] width 980 height 602
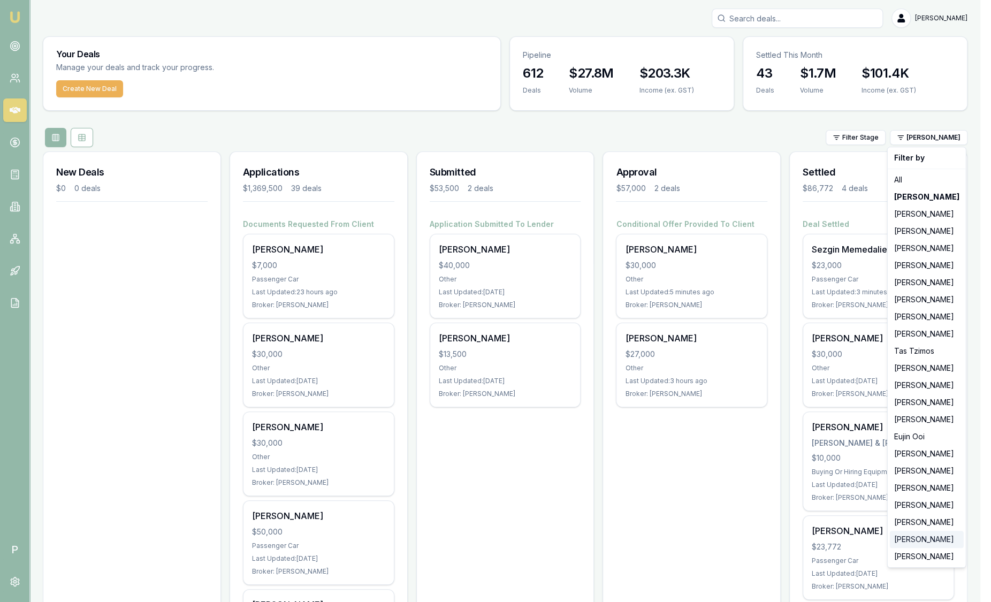
click at [915, 543] on div "[PERSON_NAME]" at bounding box center [927, 539] width 74 height 17
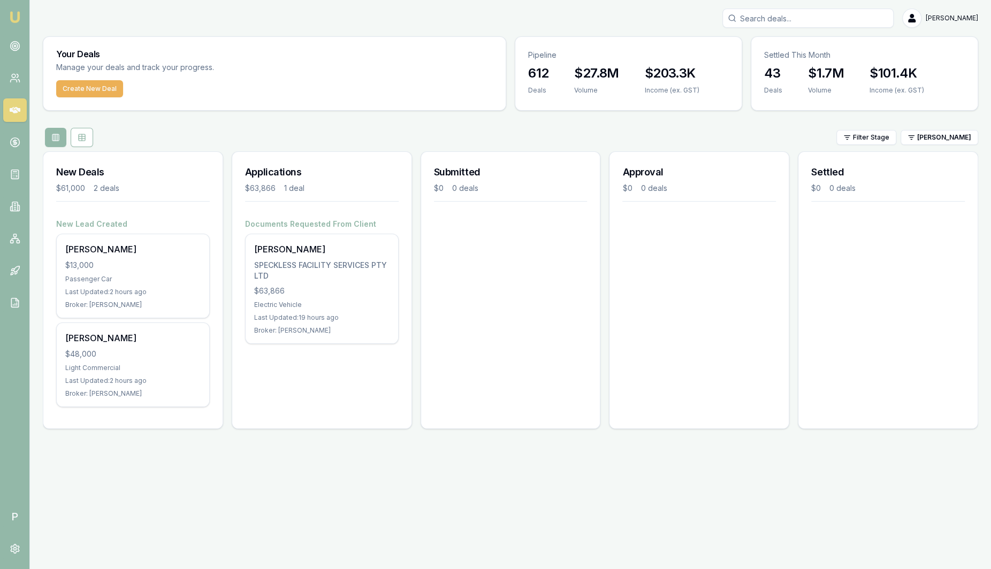
click at [18, 24] on link "Emu Broker" at bounding box center [14, 17] width 17 height 17
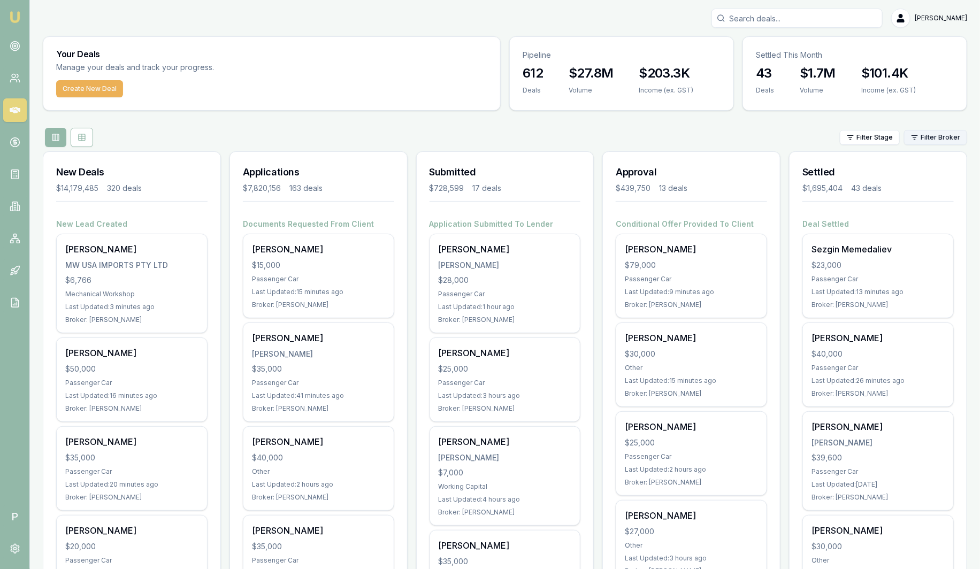
click at [952, 136] on html "Emu Broker P Sam Crouch Toggle Menu Your Deals Manage your deals and track your…" at bounding box center [490, 284] width 980 height 569
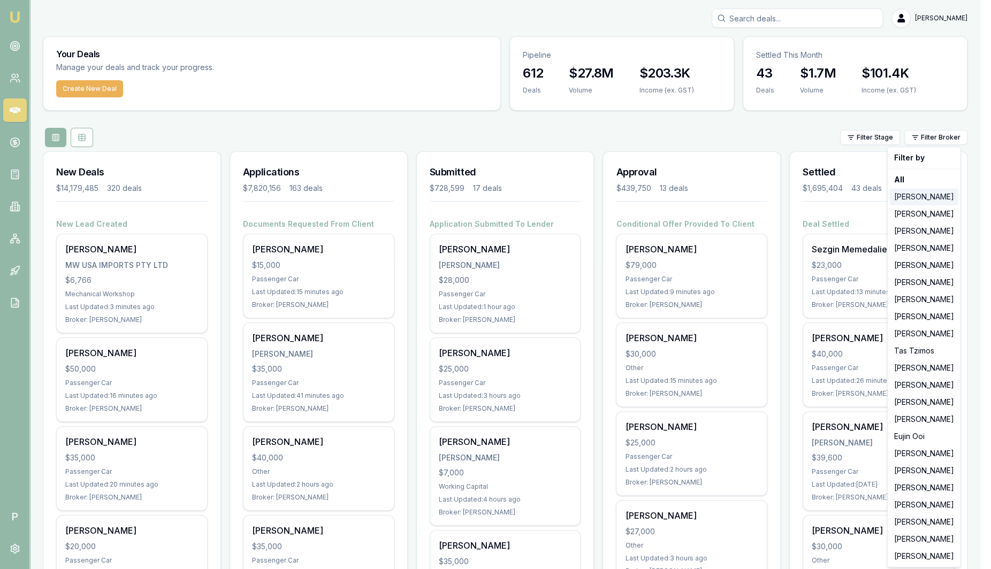
click at [929, 200] on div "[PERSON_NAME]" at bounding box center [924, 196] width 69 height 17
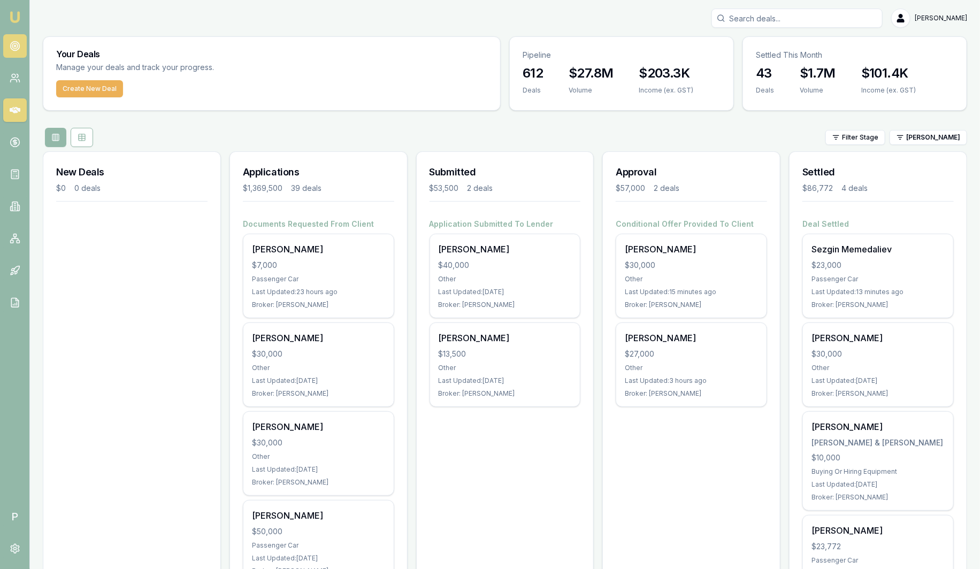
click at [15, 50] on circle at bounding box center [14, 46] width 9 height 9
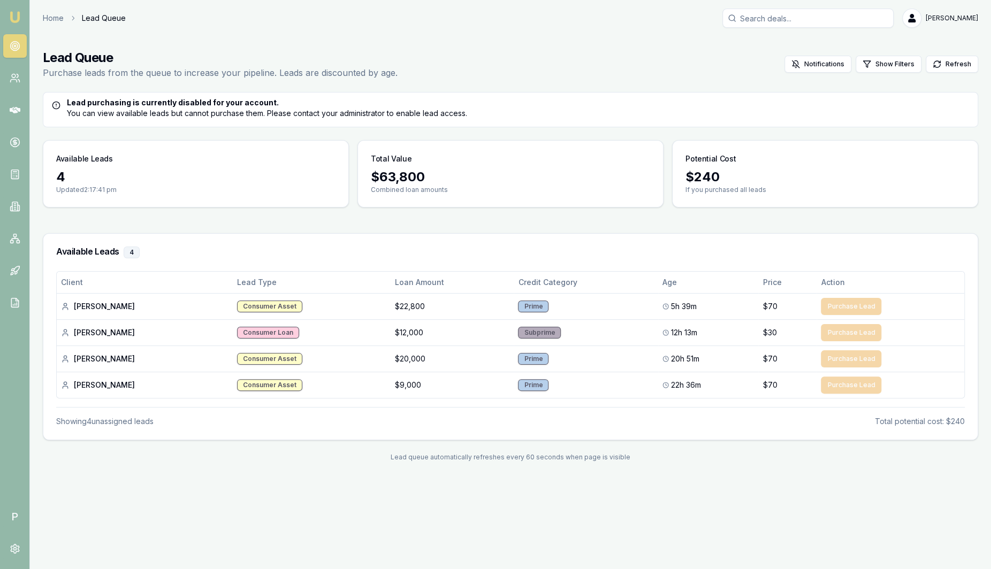
click at [17, 16] on img at bounding box center [15, 17] width 13 height 13
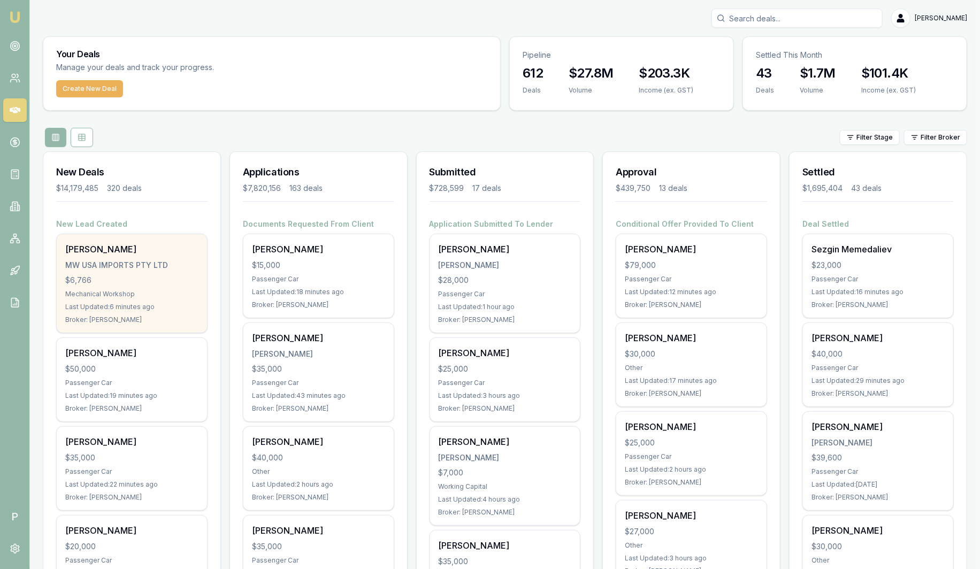
click at [119, 278] on div "$6,766" at bounding box center [131, 280] width 133 height 11
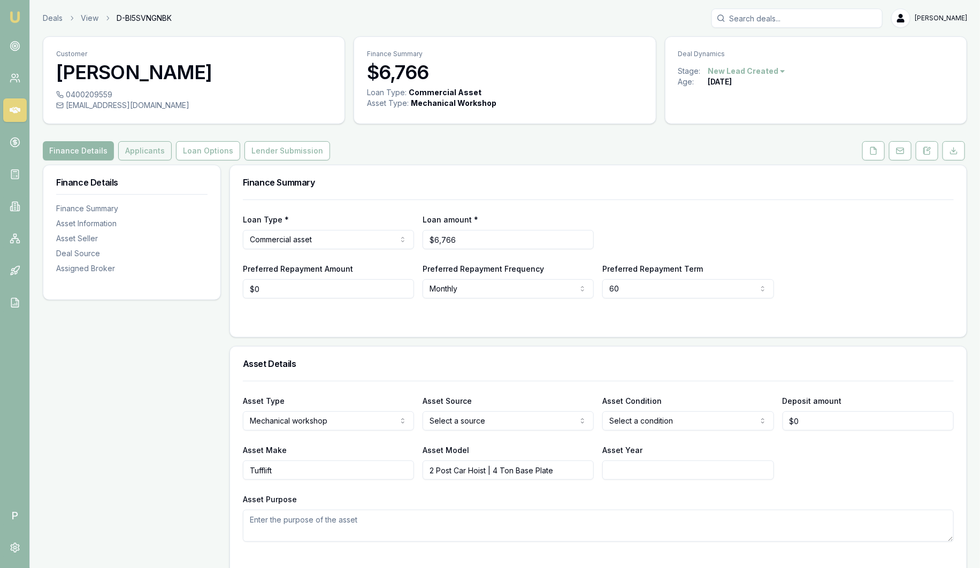
click at [143, 153] on button "Applicants" at bounding box center [145, 150] width 54 height 19
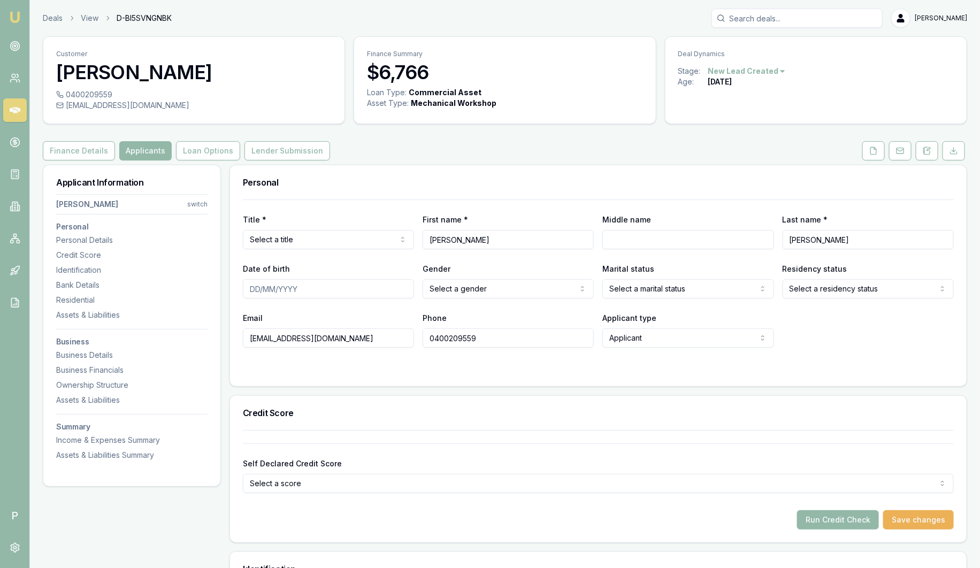
drag, startPoint x: 574, startPoint y: 176, endPoint x: 633, endPoint y: 143, distance: 67.1
click at [633, 143] on div "Finance Details Applicants Loan Options Lender Submission" at bounding box center [505, 150] width 925 height 19
click at [879, 155] on button at bounding box center [874, 150] width 22 height 19
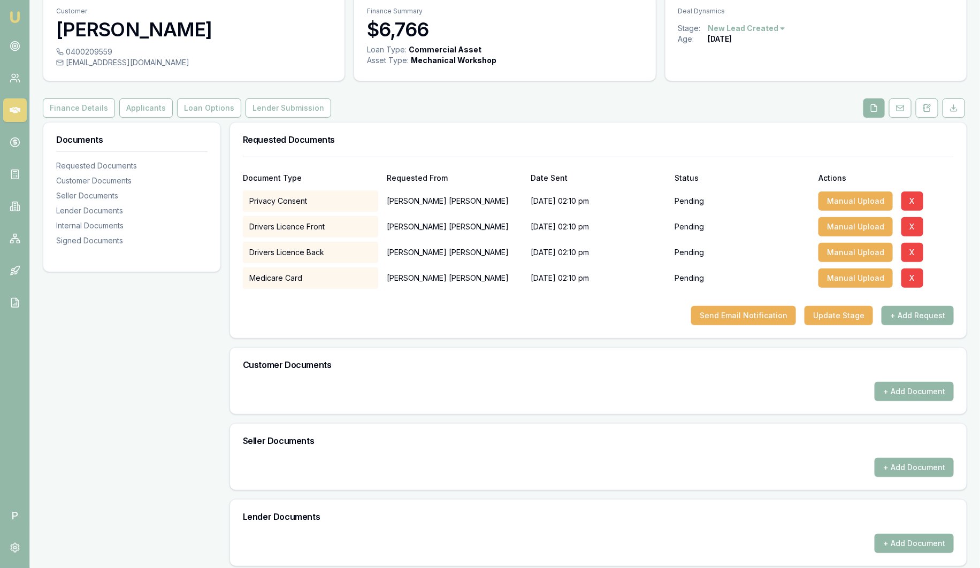
scroll to position [66, 0]
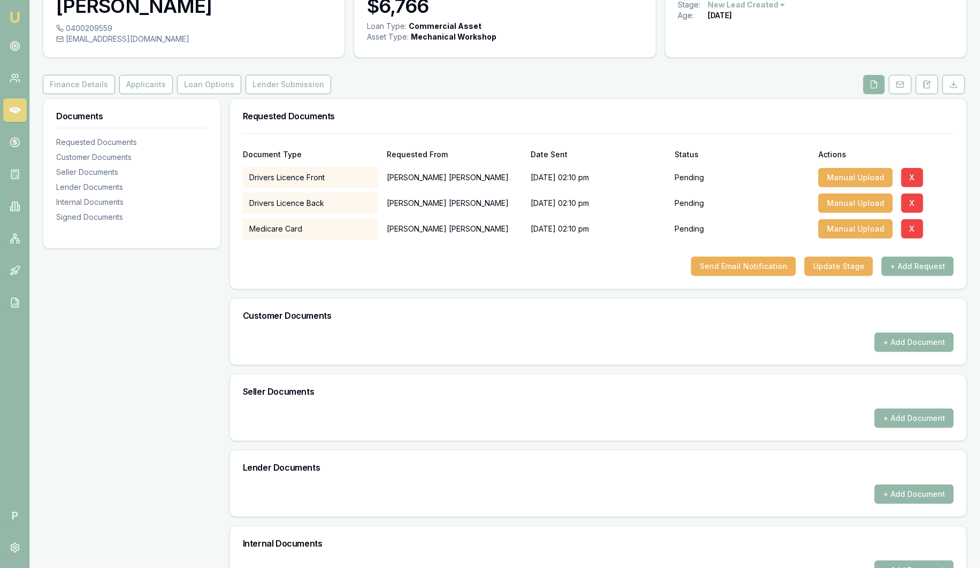
click at [910, 265] on button "+ Add Request" at bounding box center [918, 266] width 72 height 19
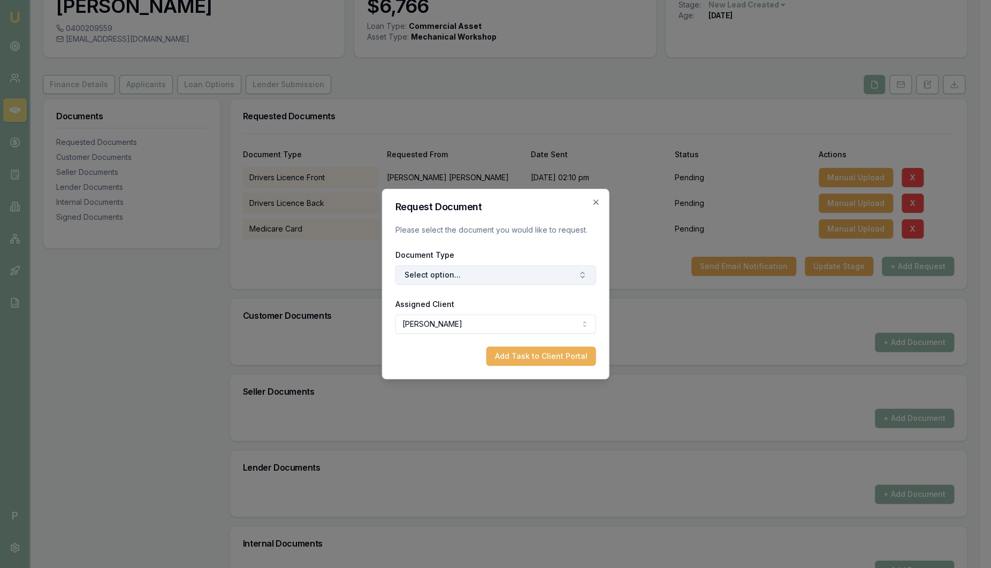
click at [519, 276] on button "Select option..." at bounding box center [495, 274] width 201 height 19
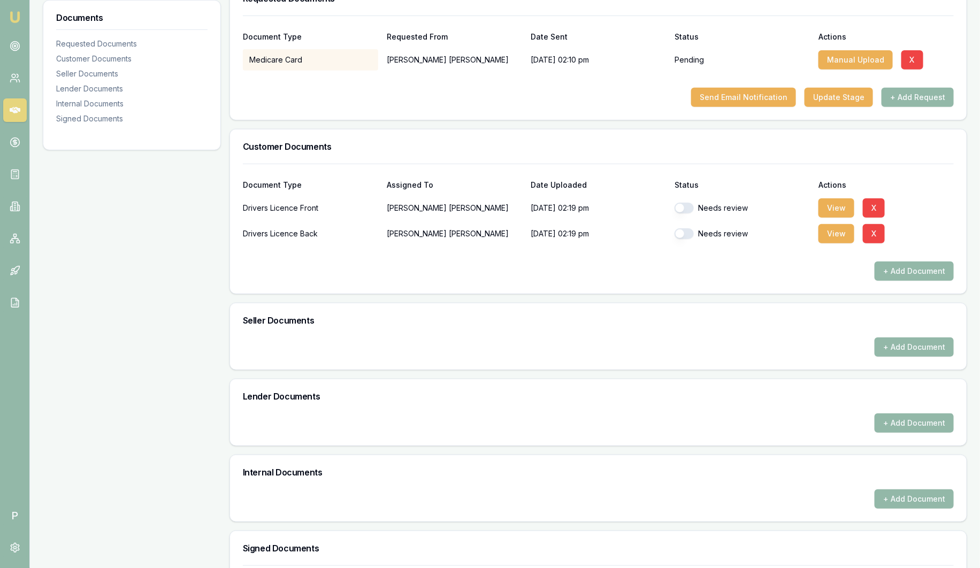
scroll to position [0, 0]
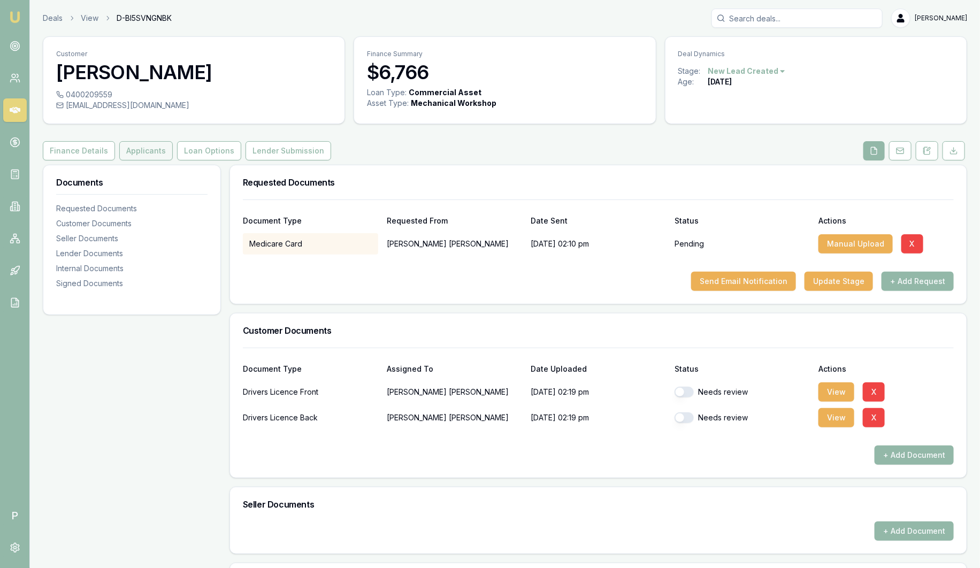
click at [156, 153] on button "Applicants" at bounding box center [146, 150] width 54 height 19
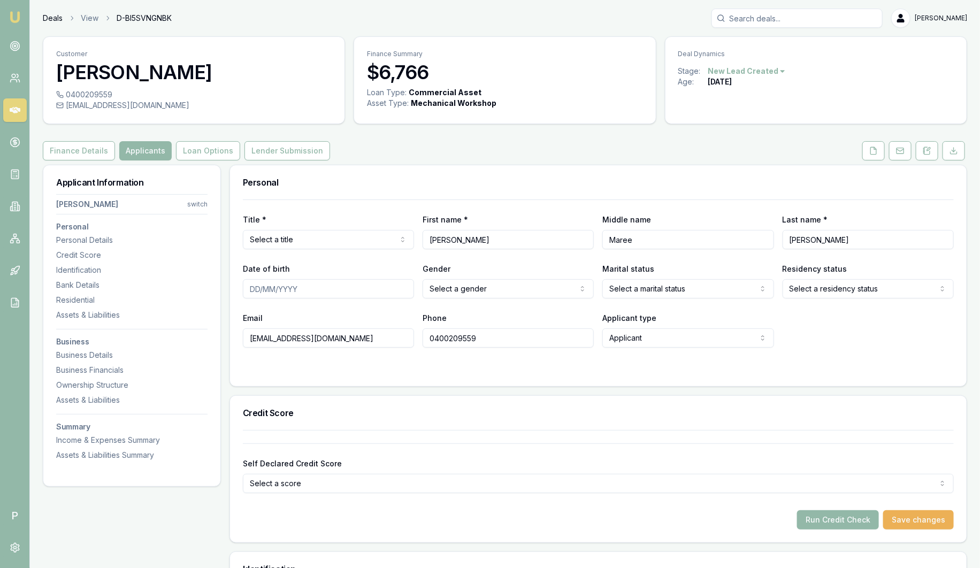
click at [60, 19] on link "Deals" at bounding box center [53, 18] width 20 height 11
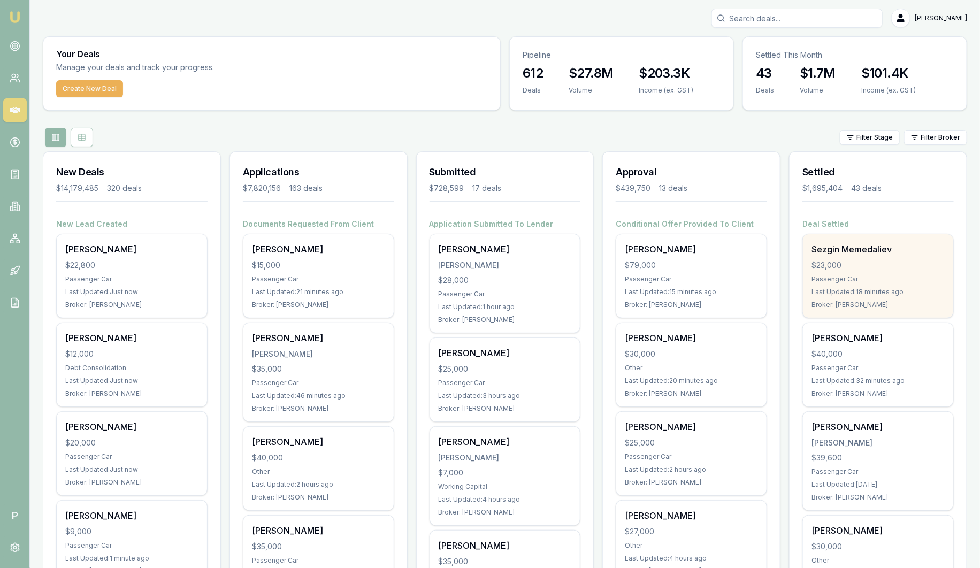
click at [863, 250] on div "Sezgin Memedaliev" at bounding box center [878, 249] width 133 height 13
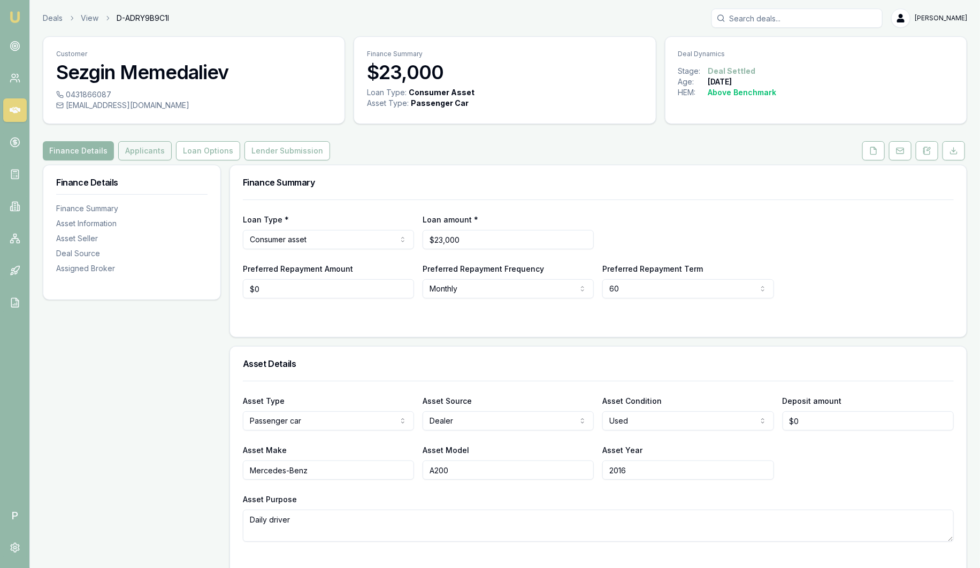
click at [153, 147] on button "Applicants" at bounding box center [145, 150] width 54 height 19
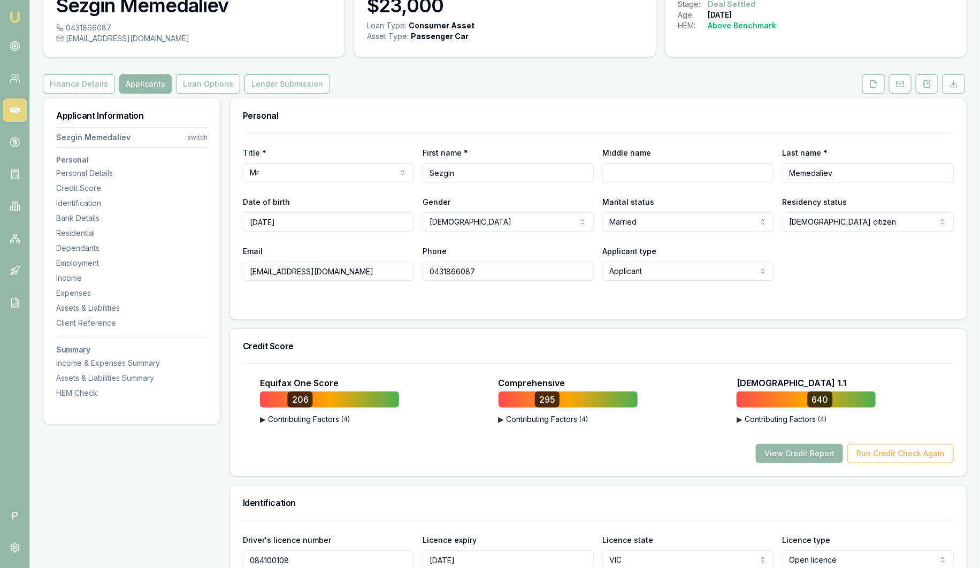
scroll to position [66, 0]
click at [882, 82] on button at bounding box center [874, 84] width 22 height 19
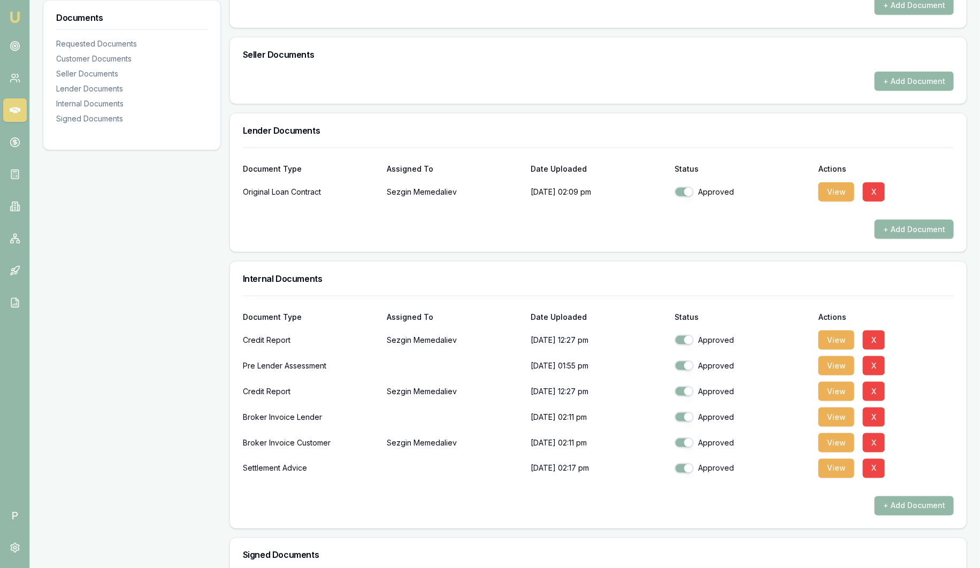
scroll to position [535, 0]
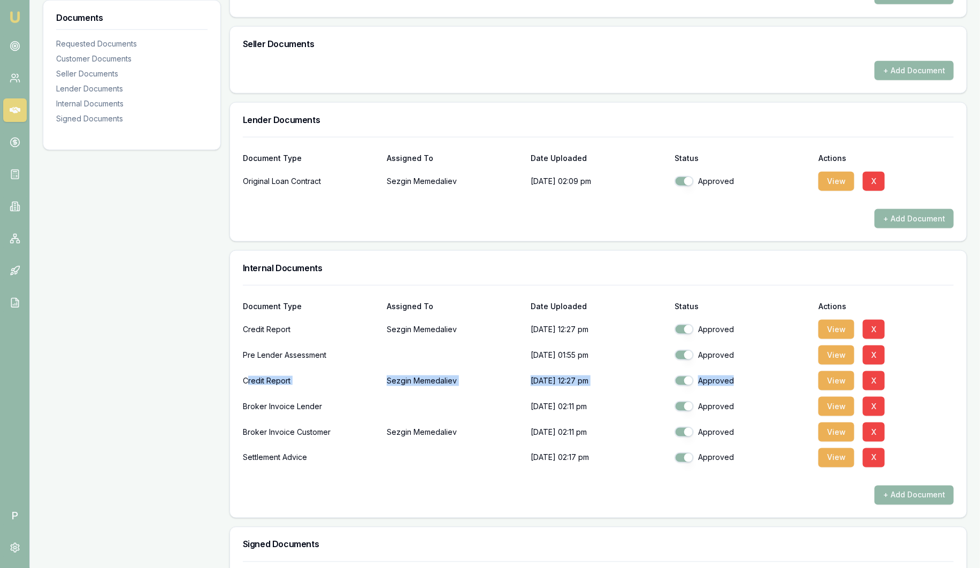
drag, startPoint x: 248, startPoint y: 381, endPoint x: 755, endPoint y: 369, distance: 507.5
click at [755, 370] on div "Credit Report Sezgin Memedaliev [DATE] 12:27 pm Approved View X" at bounding box center [598, 380] width 711 height 21
click at [399, 209] on div "+ Add Document" at bounding box center [598, 218] width 711 height 19
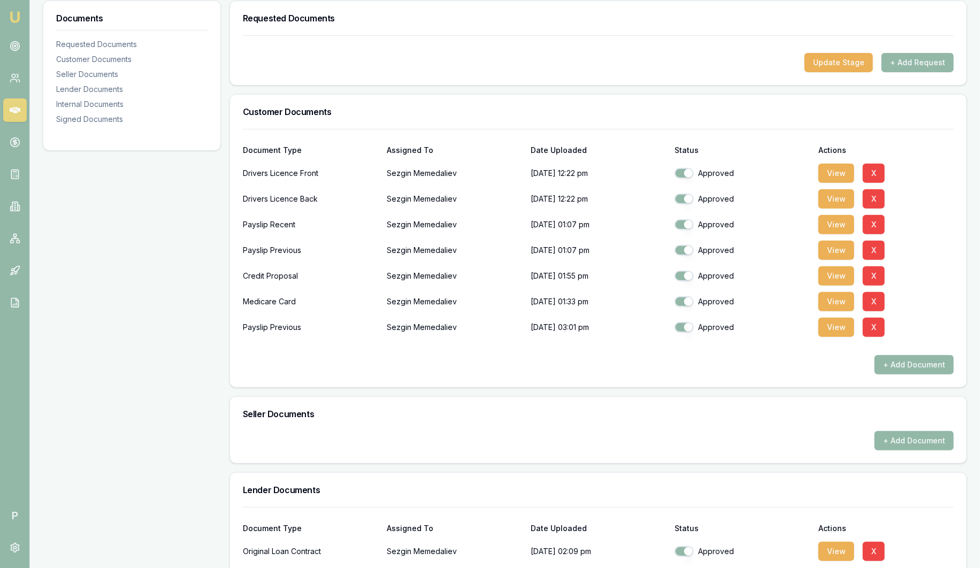
scroll to position [0, 0]
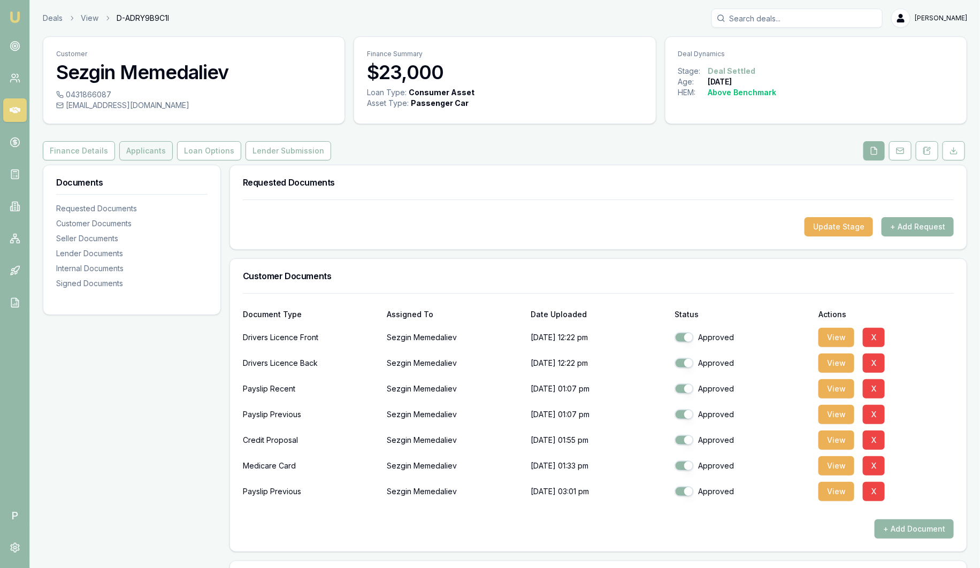
click at [138, 156] on button "Applicants" at bounding box center [146, 150] width 54 height 19
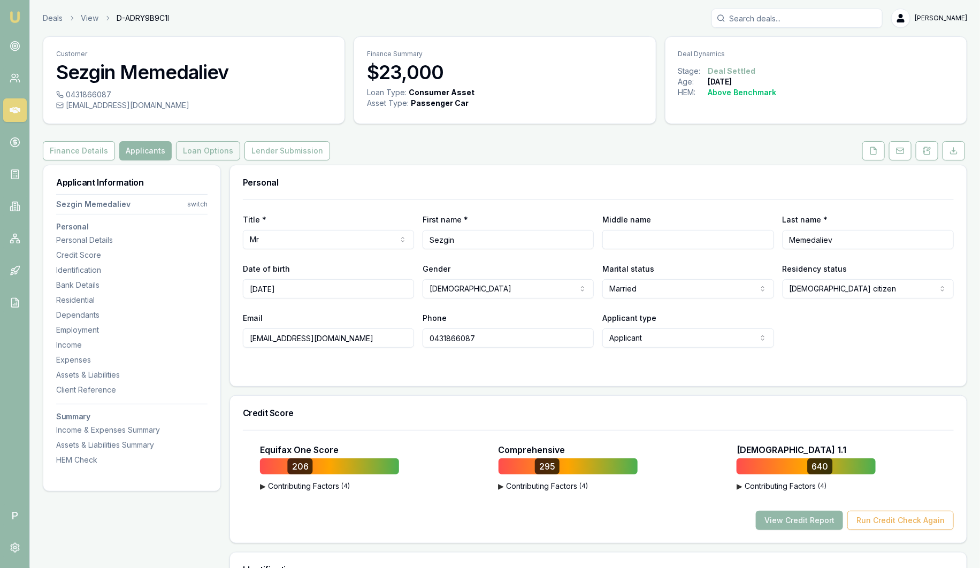
click at [212, 156] on button "Loan Options" at bounding box center [208, 150] width 64 height 19
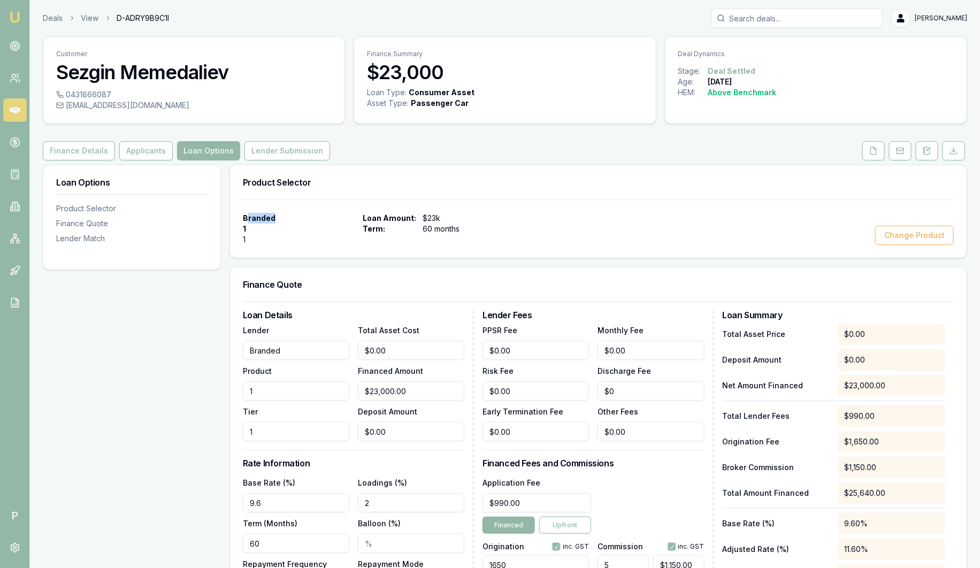
drag, startPoint x: 246, startPoint y: 218, endPoint x: 306, endPoint y: 224, distance: 60.8
click at [306, 224] on div "Branded 1 1" at bounding box center [301, 229] width 116 height 32
click at [604, 219] on div "Branded 1 1 Loan Amount: $23k Term: 60 months Change Product" at bounding box center [598, 229] width 711 height 32
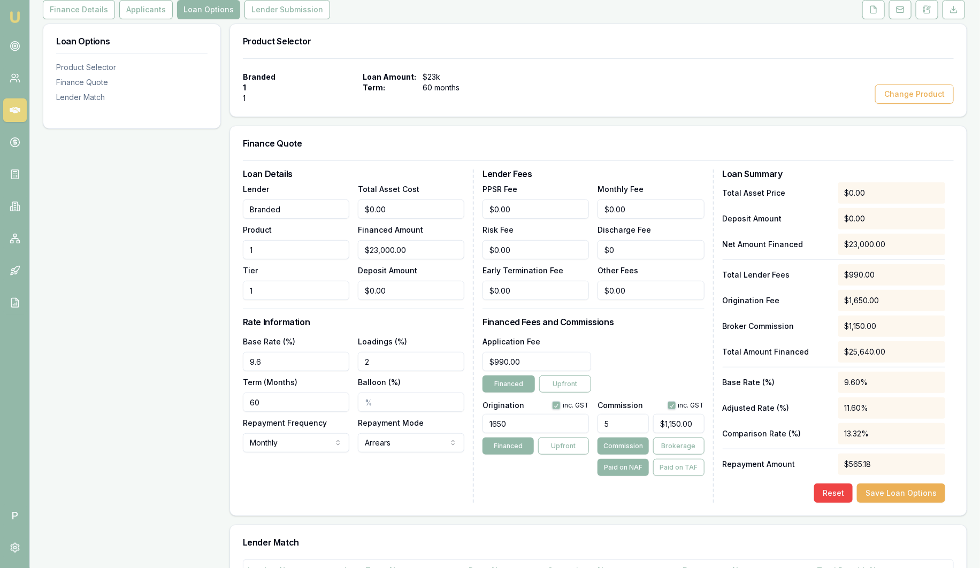
scroll to position [133, 0]
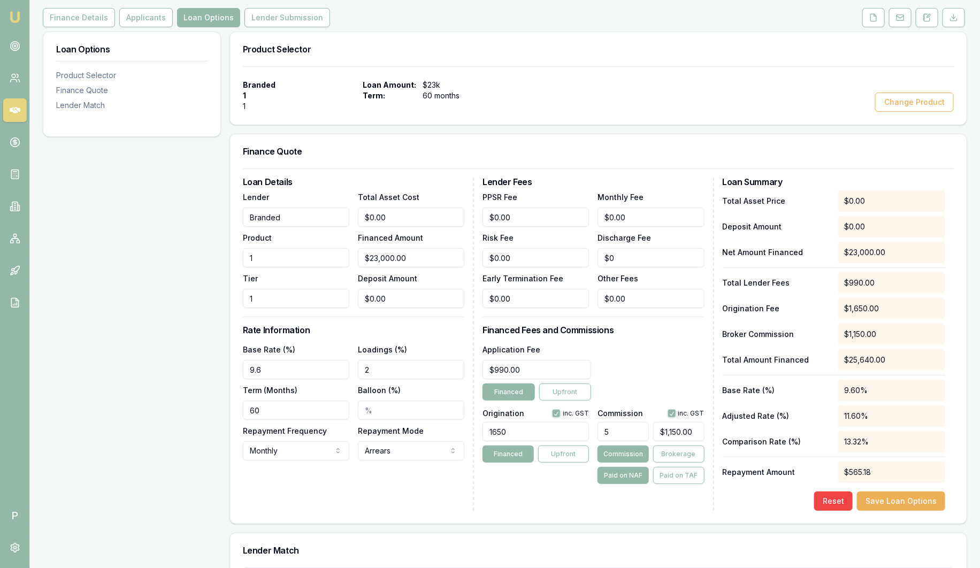
click at [301, 372] on input "9.6" at bounding box center [296, 369] width 107 height 19
type input "9.60%"
click at [628, 100] on div "Branded 1 1 Loan Amount: $23k Term: 60 months Change Product" at bounding box center [598, 96] width 711 height 32
click at [923, 100] on button "Change Product" at bounding box center [915, 102] width 79 height 19
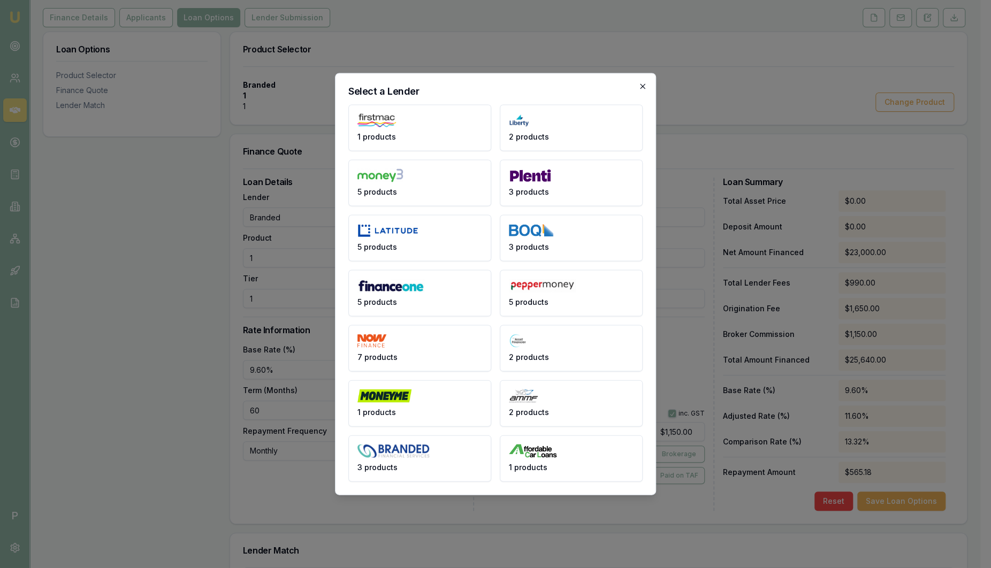
click at [644, 87] on icon "button" at bounding box center [642, 86] width 9 height 9
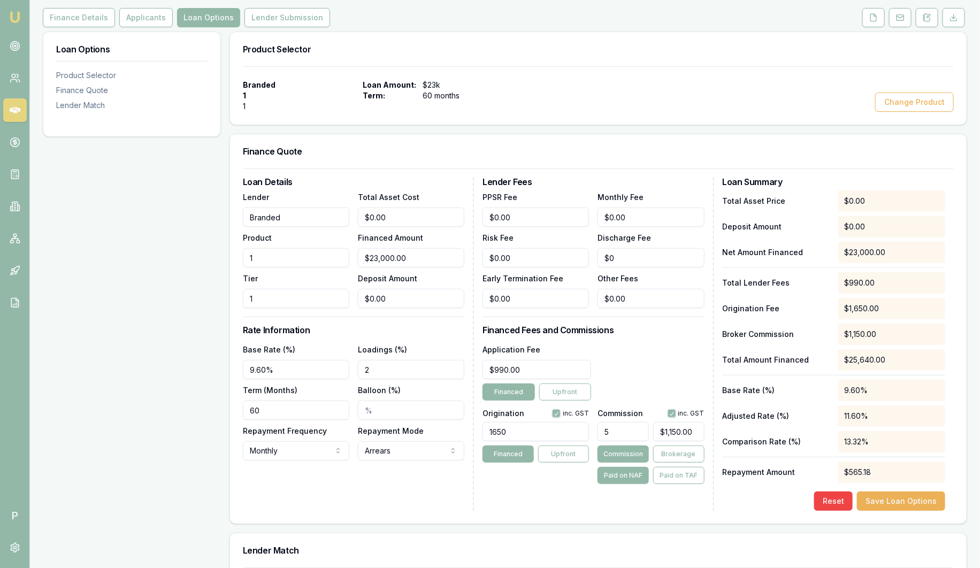
scroll to position [201, 0]
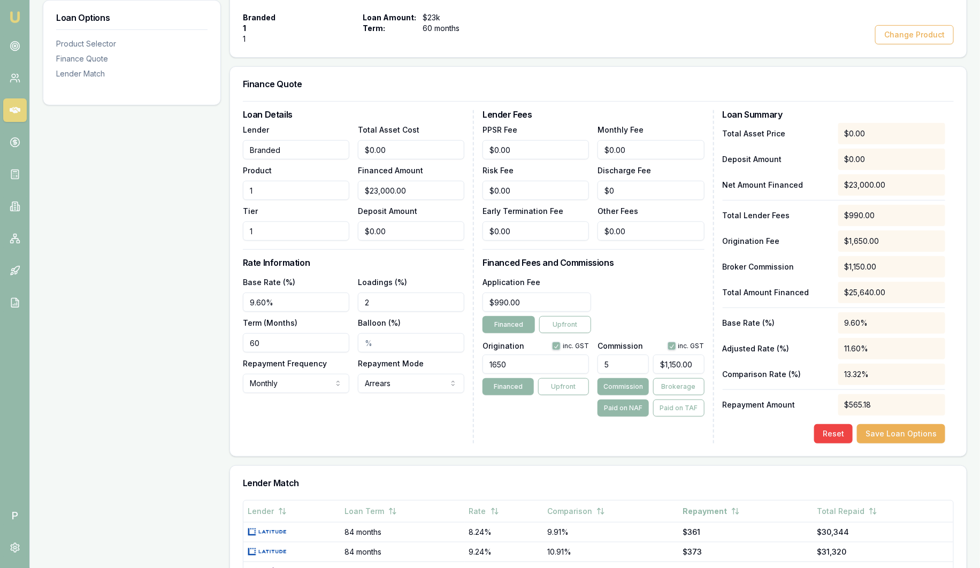
click at [386, 302] on input "2" at bounding box center [411, 302] width 107 height 19
click at [388, 309] on input "2" at bounding box center [411, 302] width 107 height 19
drag, startPoint x: 384, startPoint y: 303, endPoint x: 369, endPoint y: 300, distance: 15.3
click at [369, 300] on input "2" at bounding box center [411, 302] width 107 height 19
type input "2.00%"
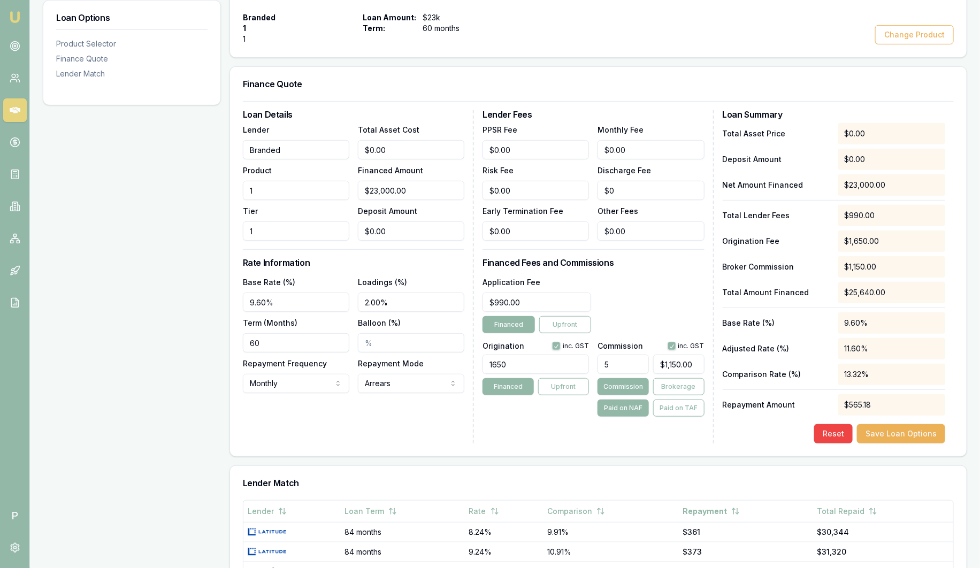
click at [629, 362] on input "5" at bounding box center [623, 364] width 51 height 19
type input "5.00%"
drag, startPoint x: 546, startPoint y: 365, endPoint x: 478, endPoint y: 362, distance: 68.0
click at [478, 362] on div "Loan Details Lender Branded Product 1 Tier 1 Total Asset Cost $0.00 Financed Am…" at bounding box center [598, 276] width 711 height 333
click at [537, 367] on input "1650" at bounding box center [536, 364] width 107 height 19
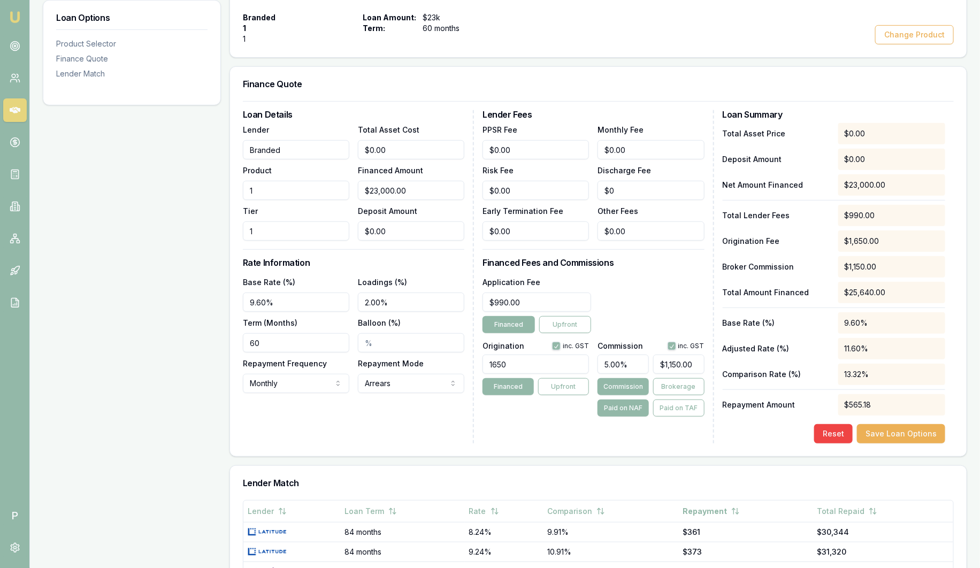
type input "1650.00"
drag, startPoint x: 638, startPoint y: 364, endPoint x: 604, endPoint y: 365, distance: 34.3
click at [604, 365] on input "5.00%" at bounding box center [623, 364] width 51 height 19
drag, startPoint x: 697, startPoint y: 366, endPoint x: 659, endPoint y: 366, distance: 37.5
click at [659, 366] on input "1150" at bounding box center [678, 364] width 51 height 19
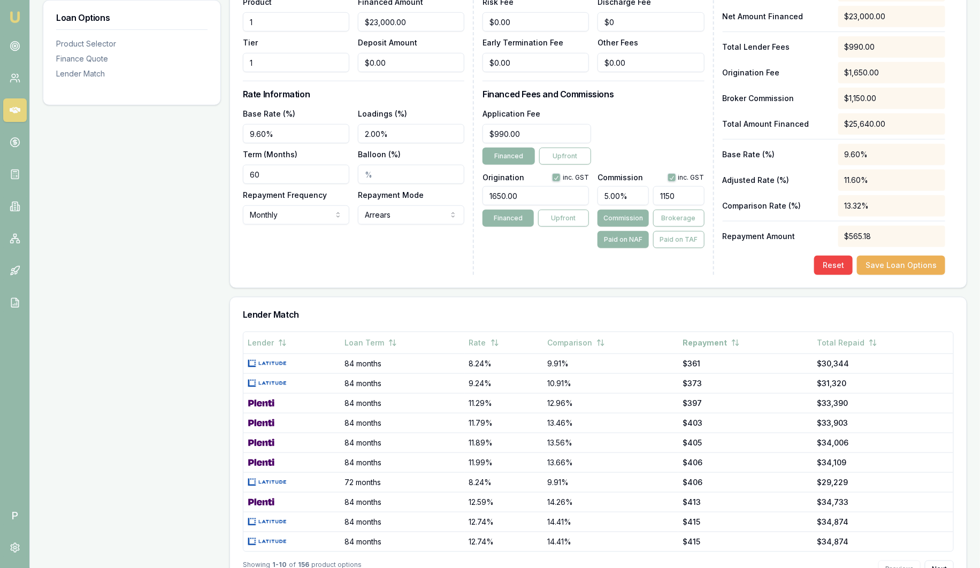
scroll to position [407, 0]
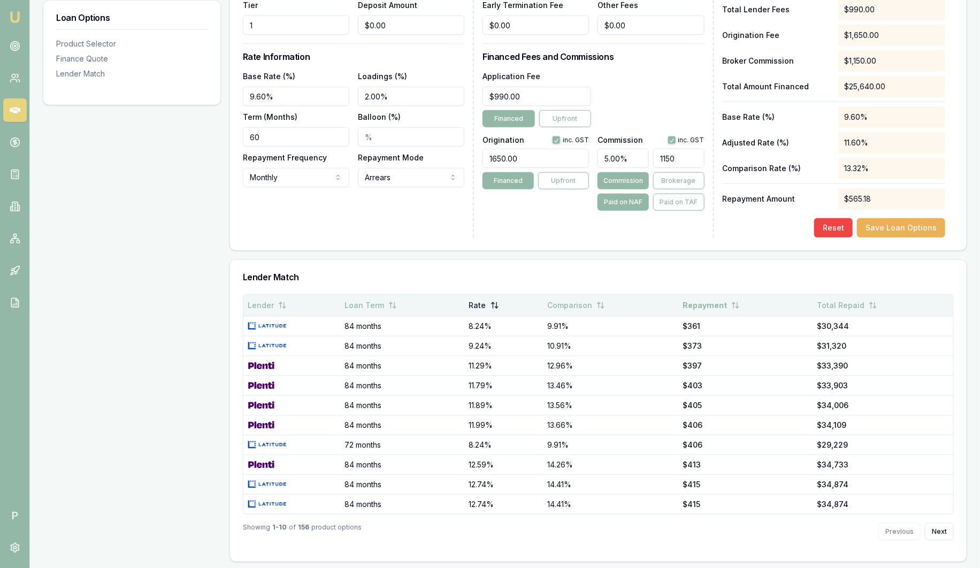
type input "$1,150.00"
click at [491, 303] on button "Rate" at bounding box center [484, 305] width 30 height 19
click at [489, 307] on button "Rate" at bounding box center [485, 305] width 31 height 19
click at [485, 309] on button "Rate" at bounding box center [485, 305] width 31 height 19
click at [485, 309] on button "Rate" at bounding box center [485, 305] width 30 height 19
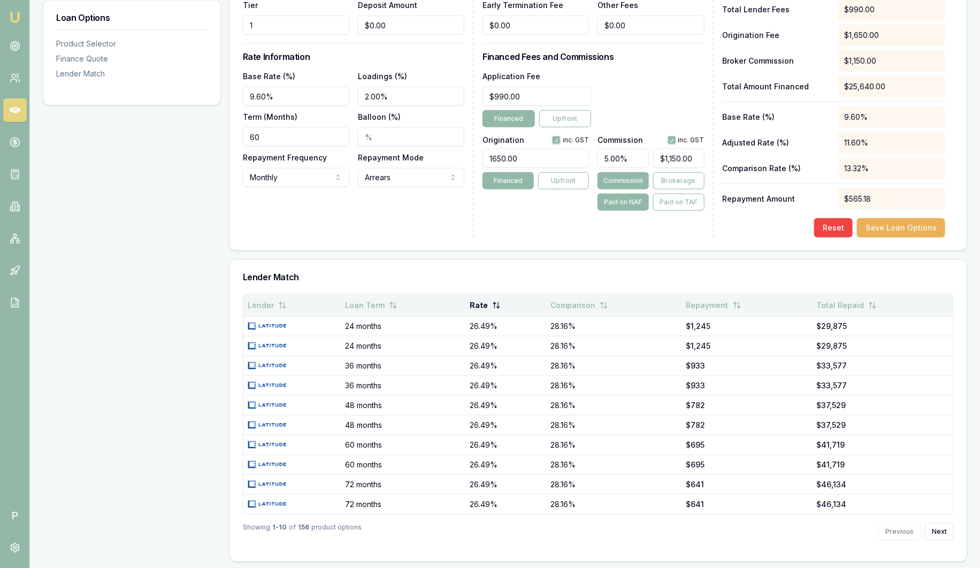
click at [486, 309] on button "Rate" at bounding box center [485, 305] width 31 height 19
click at [715, 305] on button "Repayment" at bounding box center [714, 305] width 55 height 19
click at [839, 304] on button "Total Repaid" at bounding box center [847, 305] width 60 height 19
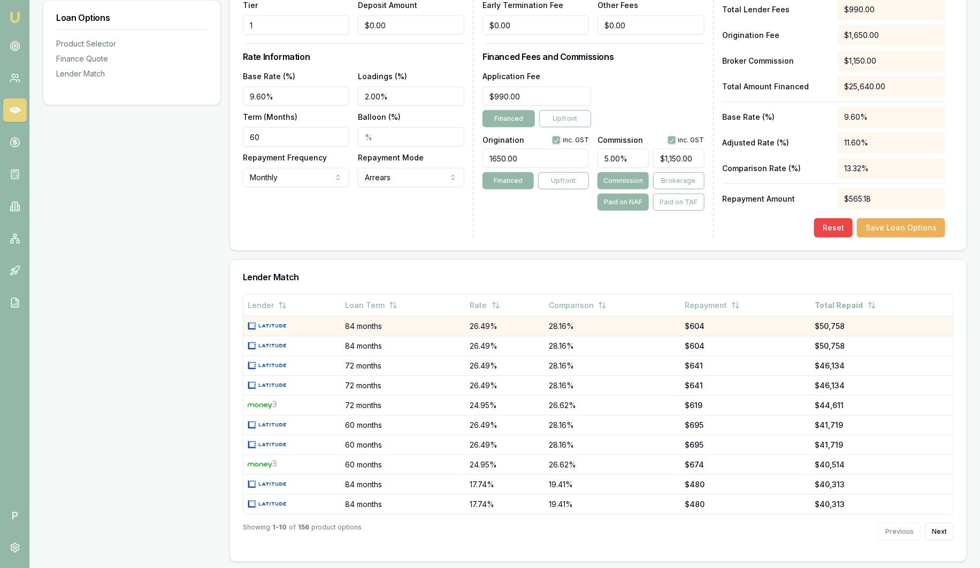
click at [250, 327] on img at bounding box center [267, 326] width 39 height 9
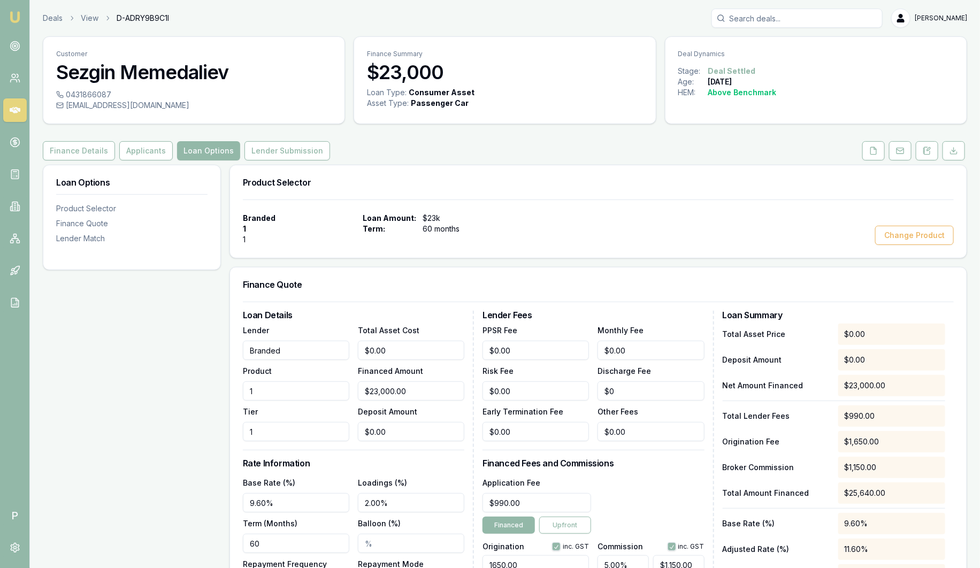
scroll to position [66, 0]
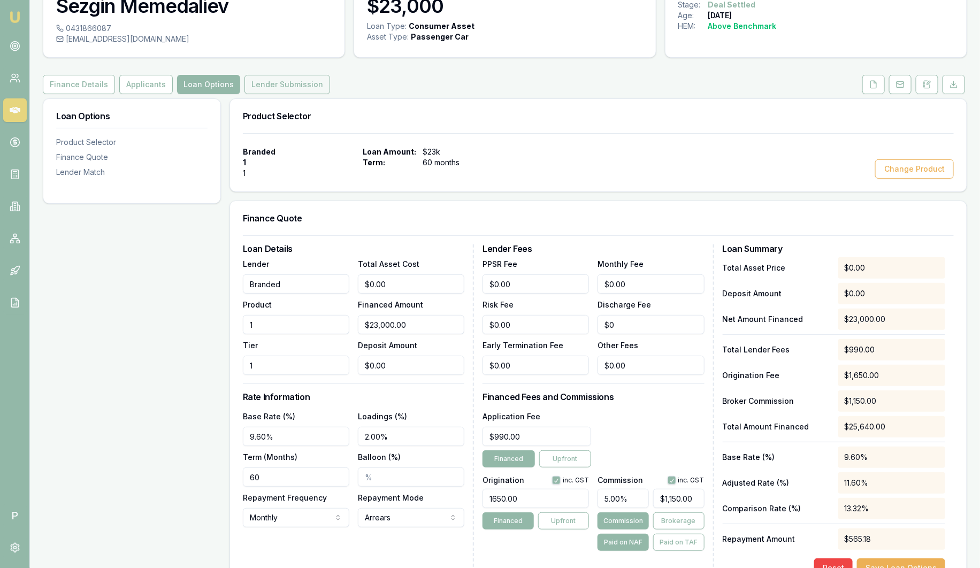
click at [282, 90] on button "Lender Submission" at bounding box center [288, 84] width 86 height 19
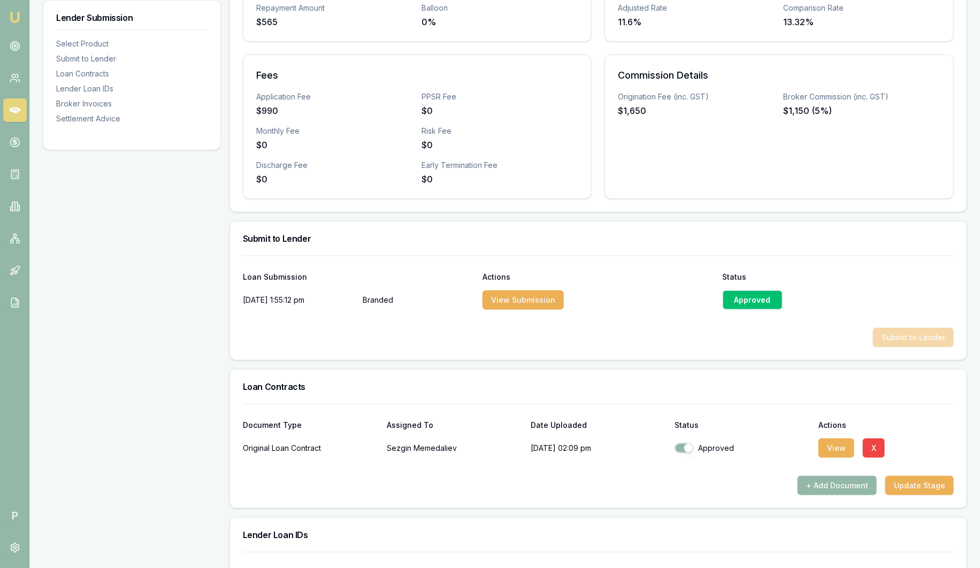
scroll to position [334, 0]
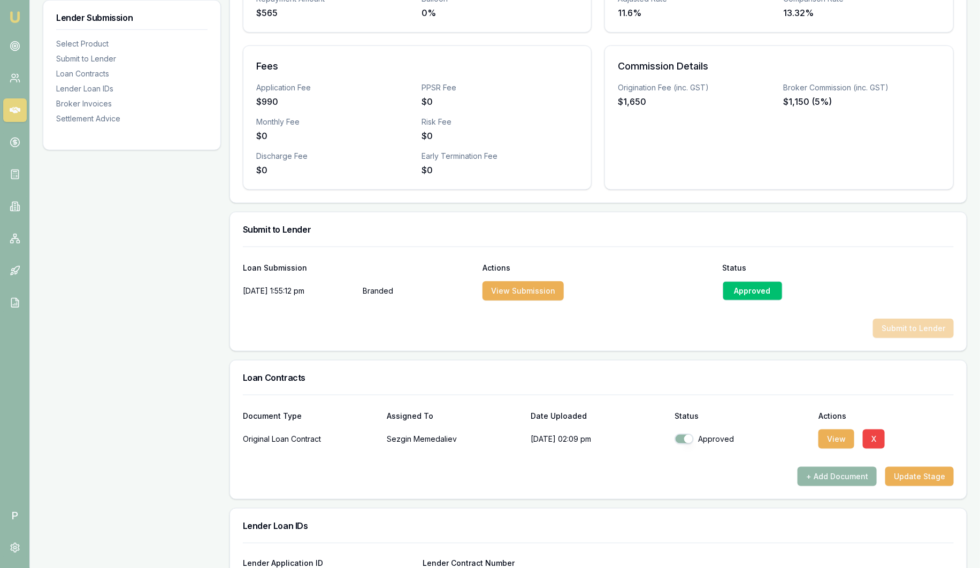
click at [759, 297] on div "Approved" at bounding box center [753, 291] width 60 height 19
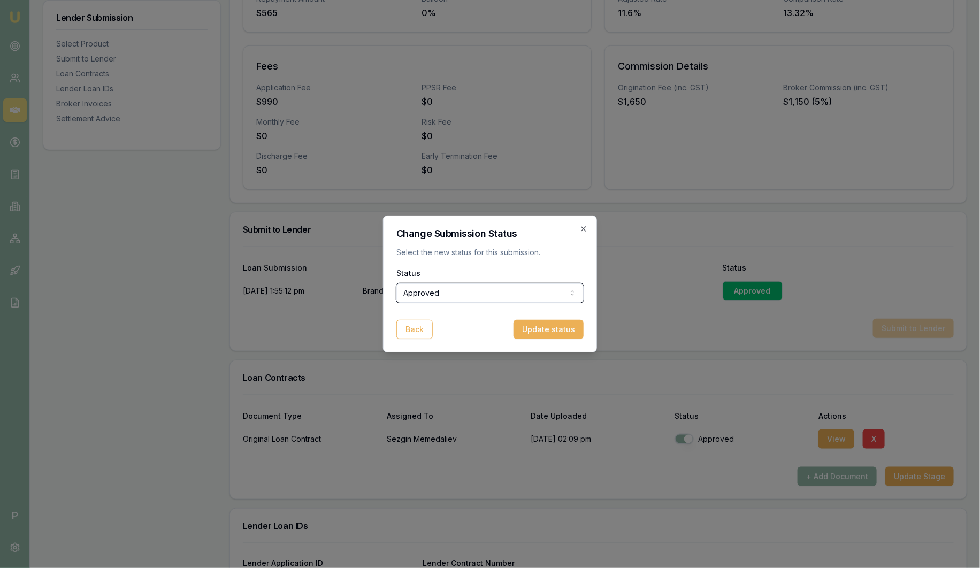
click at [689, 223] on div at bounding box center [490, 284] width 980 height 568
click at [588, 233] on div "Change Submission Status Select the new status for this submission. Status Appr…" at bounding box center [490, 284] width 214 height 137
click at [587, 232] on icon "button" at bounding box center [584, 229] width 9 height 9
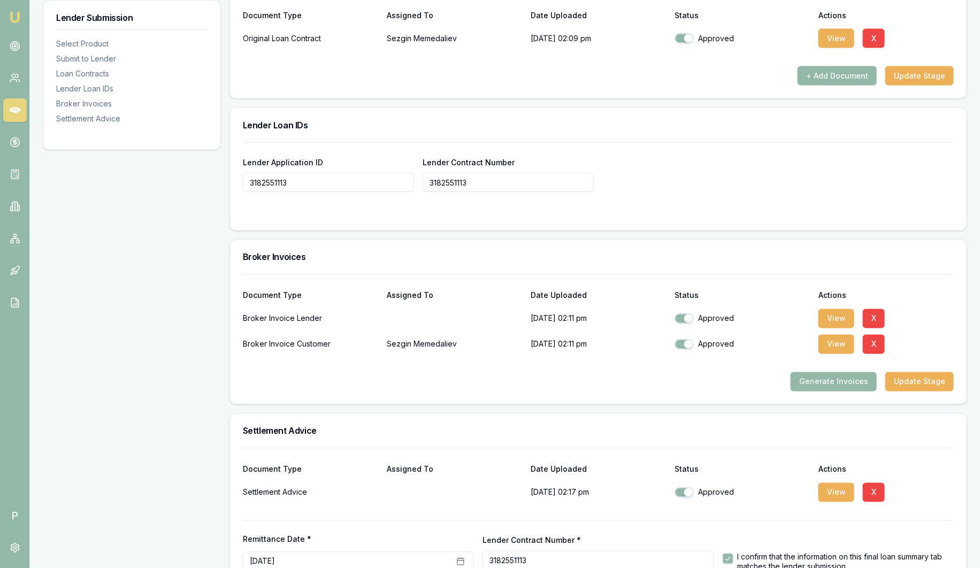
scroll to position [736, 0]
click at [835, 316] on button "View" at bounding box center [837, 318] width 36 height 19
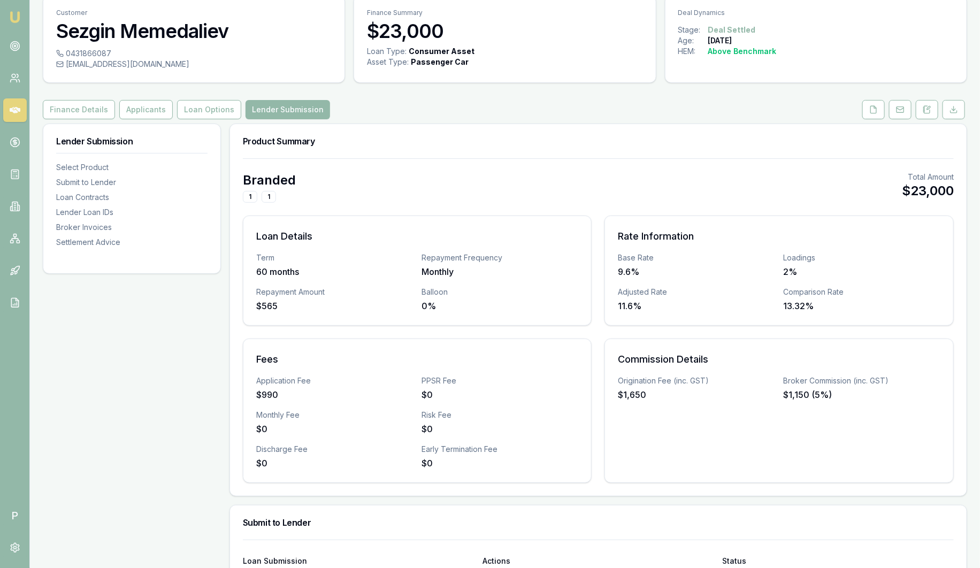
scroll to position [0, 0]
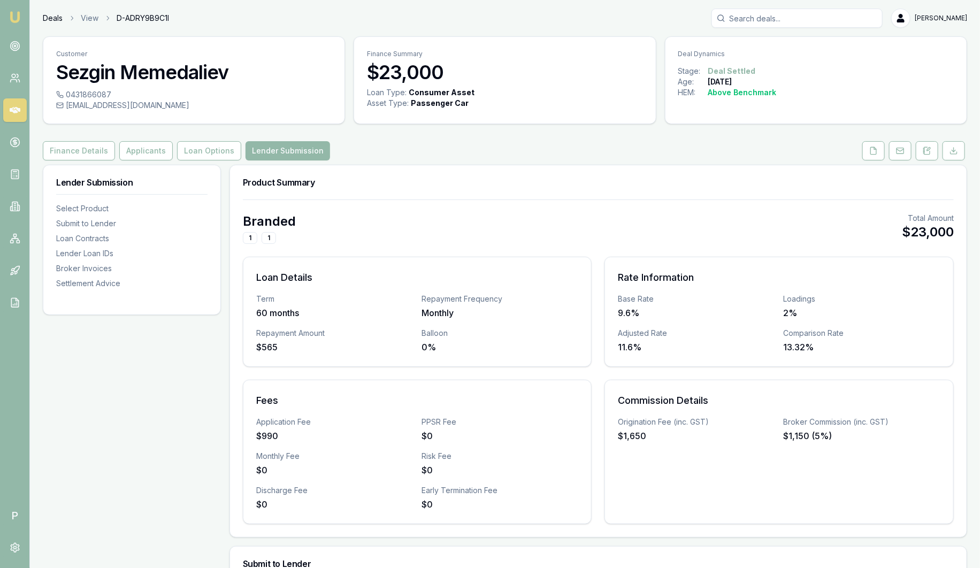
click at [49, 18] on link "Deals" at bounding box center [53, 18] width 20 height 11
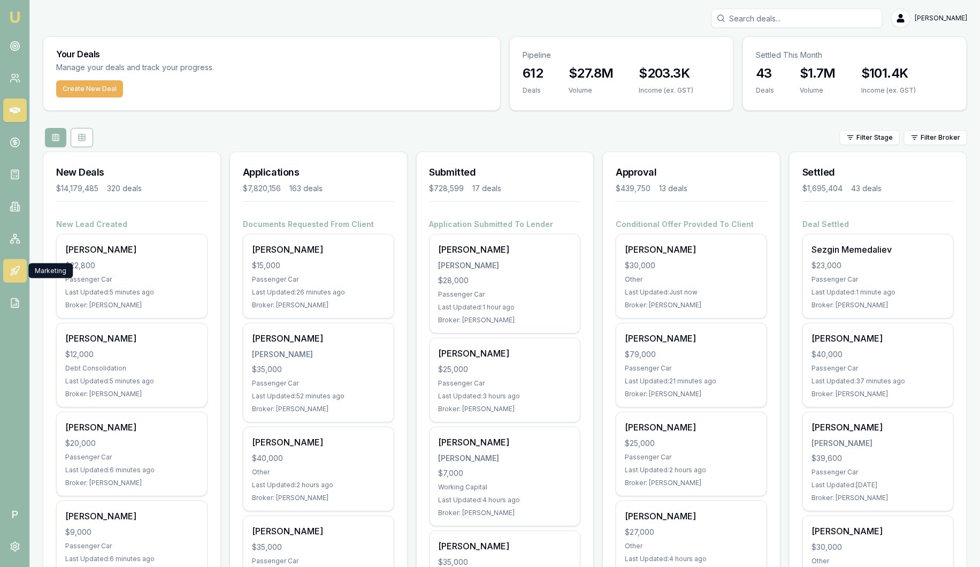
click at [15, 271] on icon at bounding box center [15, 270] width 11 height 11
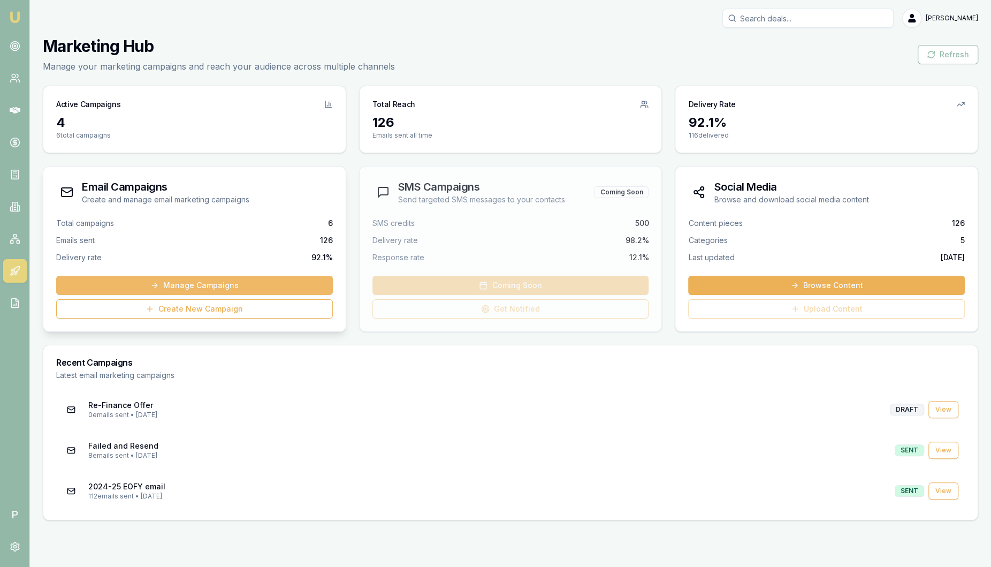
click at [134, 285] on link "Manage Campaigns" at bounding box center [194, 285] width 277 height 19
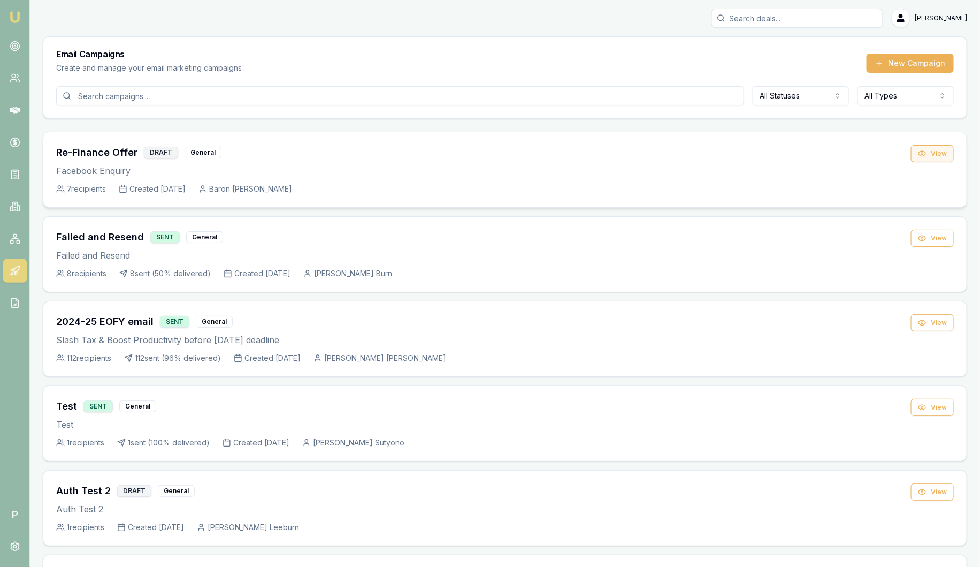
click at [928, 156] on button "View" at bounding box center [932, 153] width 43 height 17
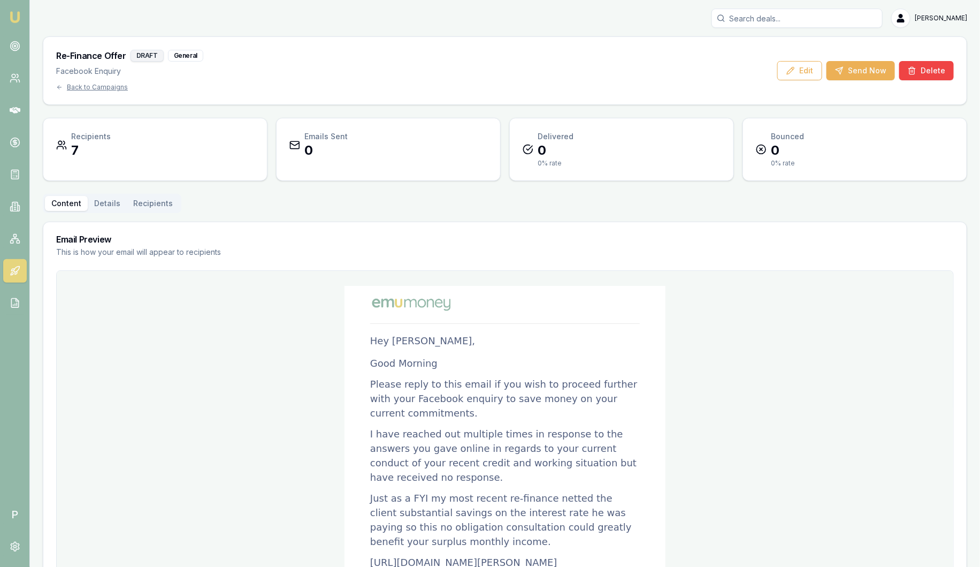
click at [100, 204] on button "Details" at bounding box center [107, 203] width 39 height 15
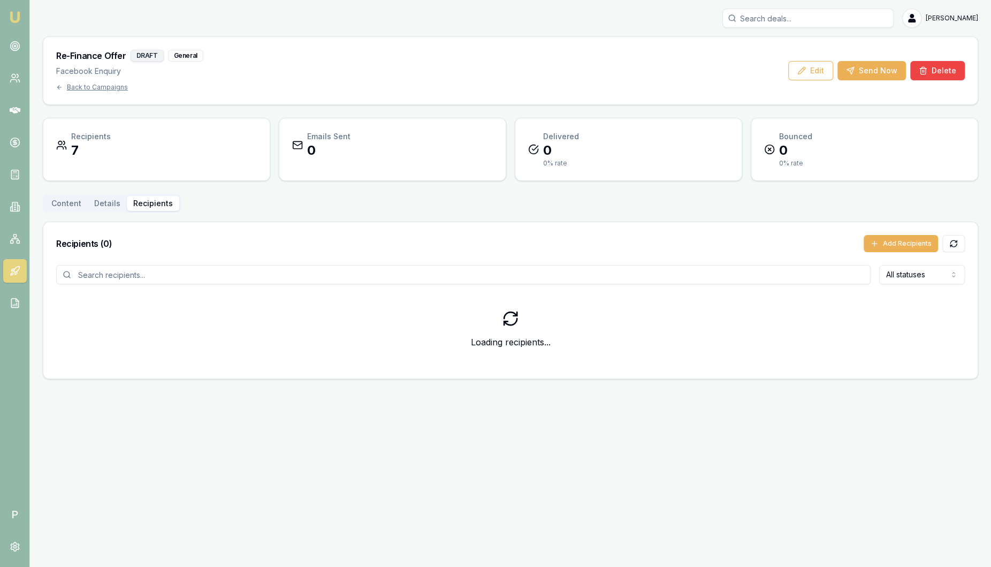
click at [128, 208] on button "Recipients" at bounding box center [153, 203] width 52 height 15
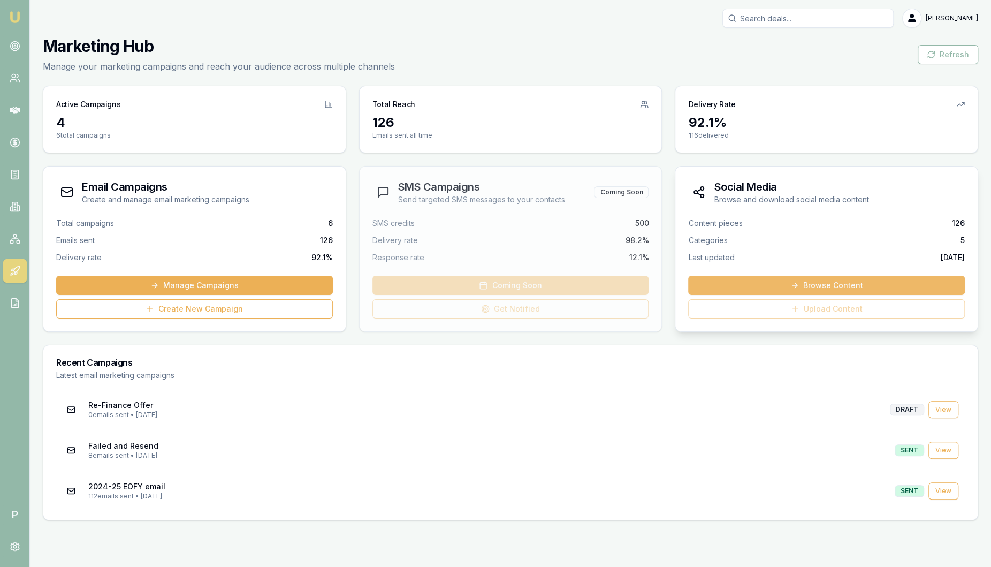
click at [770, 284] on link "Browse Content" at bounding box center [826, 285] width 277 height 19
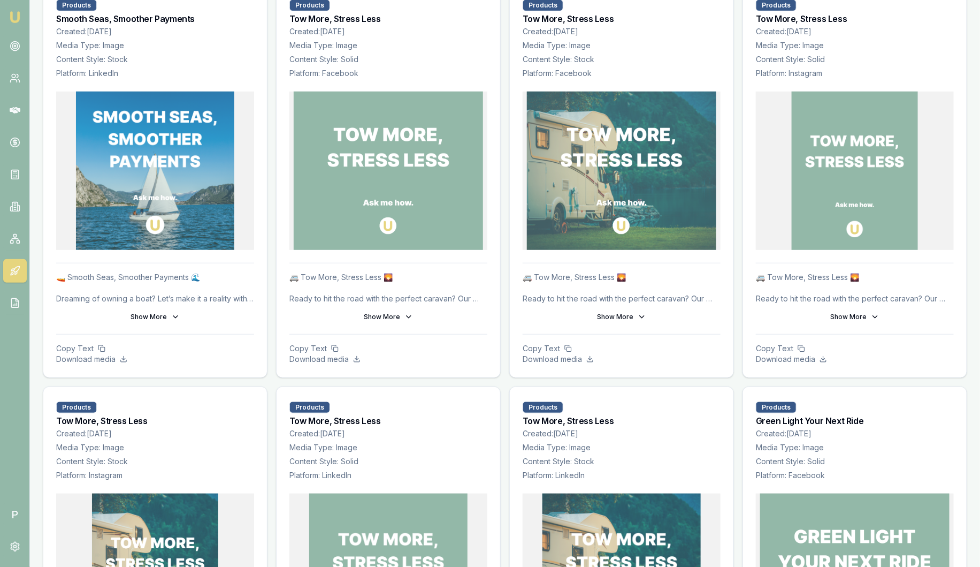
scroll to position [2208, 0]
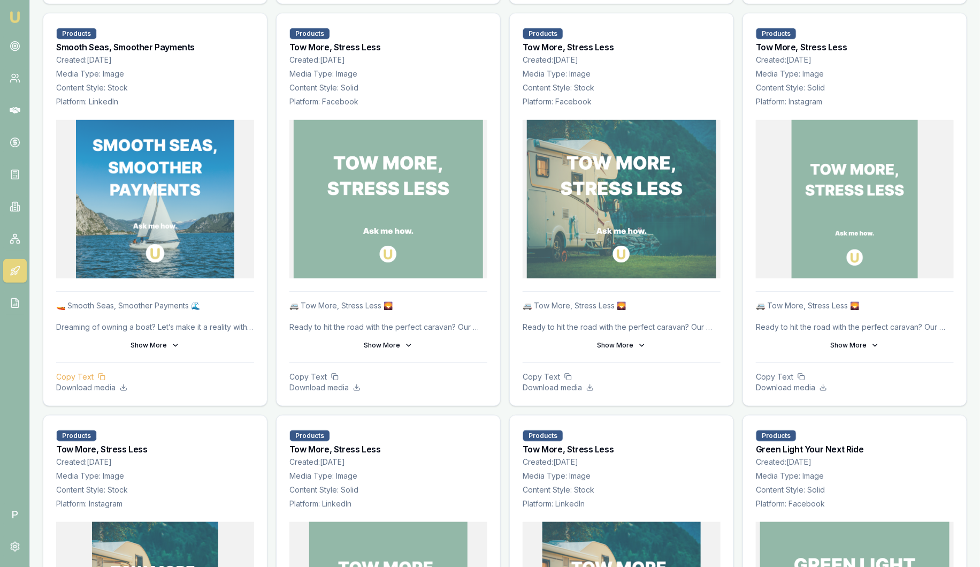
click at [82, 372] on p "Copy Text" at bounding box center [155, 376] width 198 height 11
click at [150, 338] on button "Show More" at bounding box center [155, 345] width 198 height 17
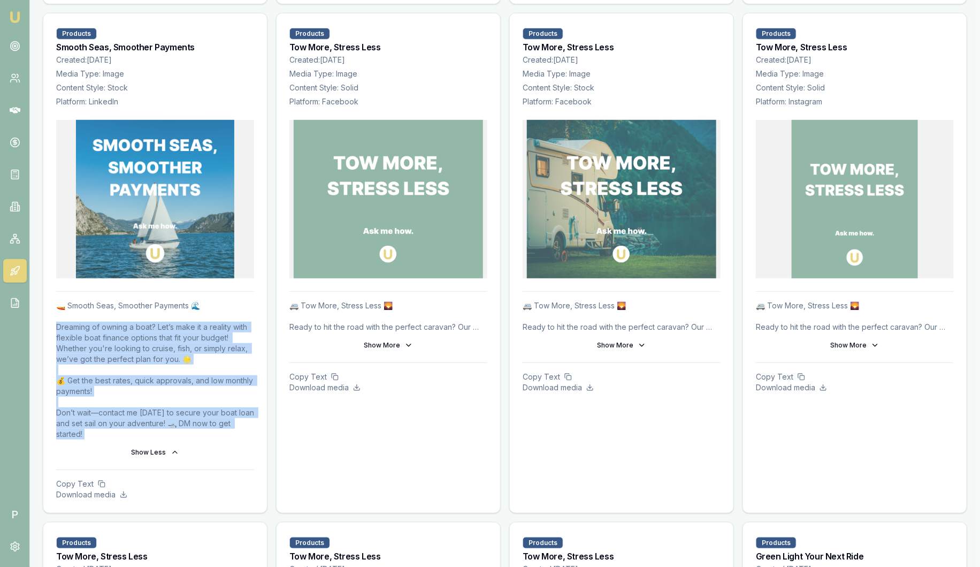
drag, startPoint x: 117, startPoint y: 436, endPoint x: 56, endPoint y: 324, distance: 127.7
click at [56, 324] on div "🚤 Smooth Seas, Smoother Payments 🌊 Dreaming of owning a boat? Let’s make it a r…" at bounding box center [155, 380] width 198 height 161
drag, startPoint x: 56, startPoint y: 324, endPoint x: 70, endPoint y: 325, distance: 13.9
copy p "eaming of owning a boat? Let’s make it a reality with flexible boat finance opt…"
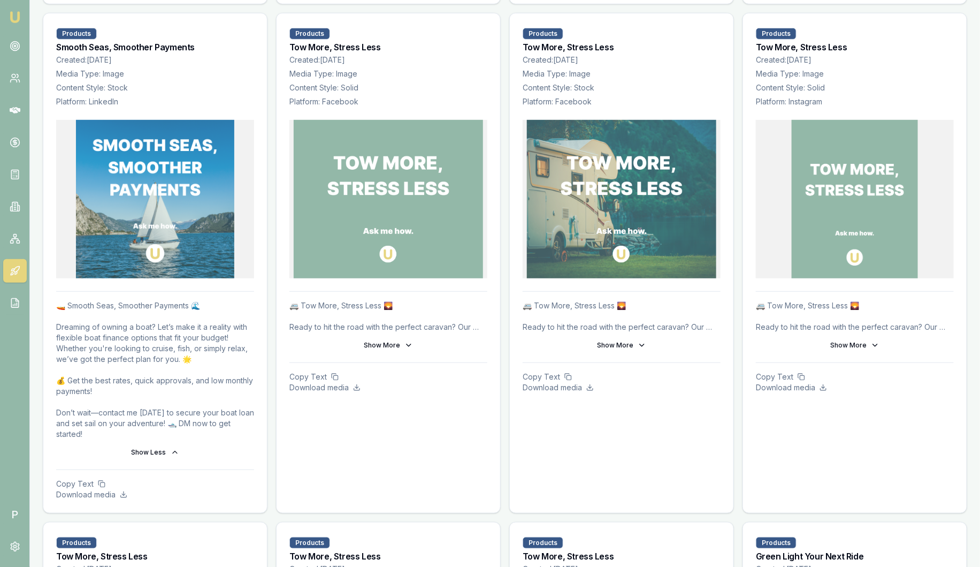
click at [266, 247] on div at bounding box center [155, 205] width 224 height 171
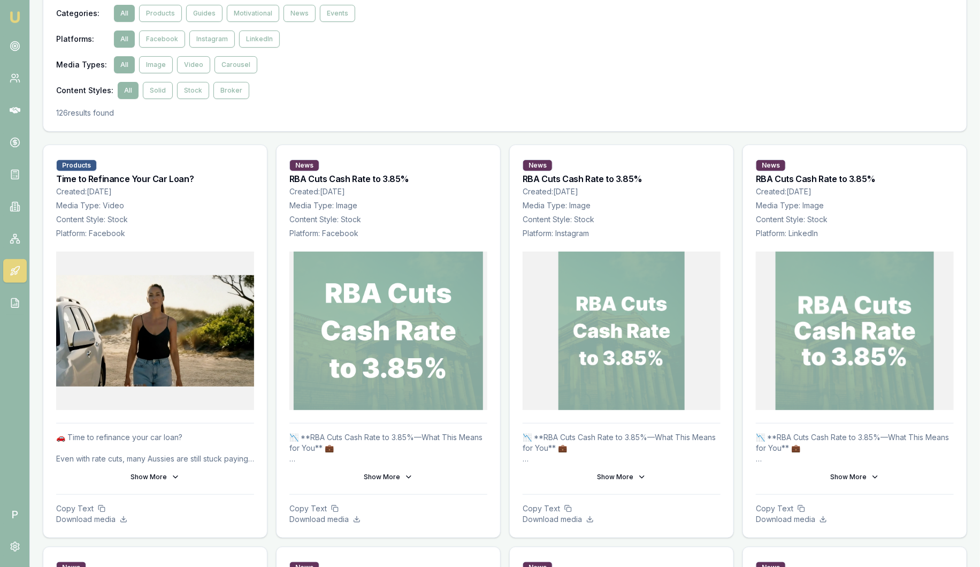
scroll to position [0, 0]
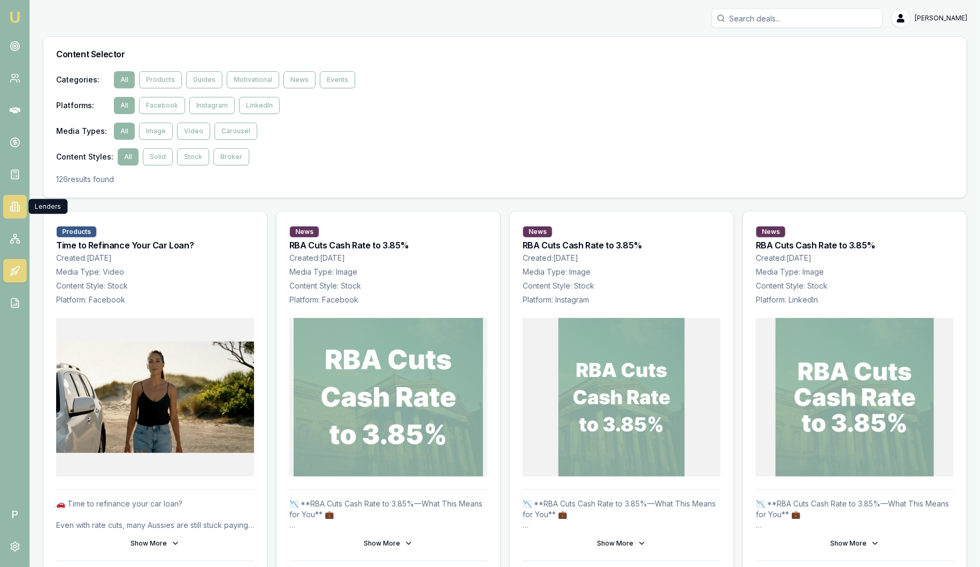
click at [15, 200] on link at bounding box center [15, 207] width 24 height 24
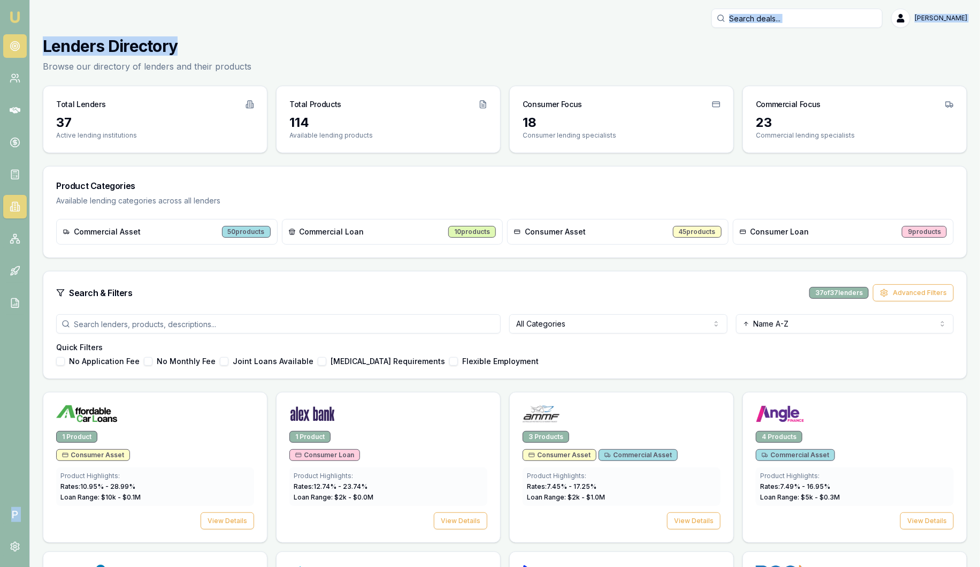
drag, startPoint x: 209, startPoint y: 47, endPoint x: 9, endPoint y: 37, distance: 200.4
click at [270, 36] on div "Lenders Directory Browse our directory of lenders and their products" at bounding box center [505, 54] width 925 height 36
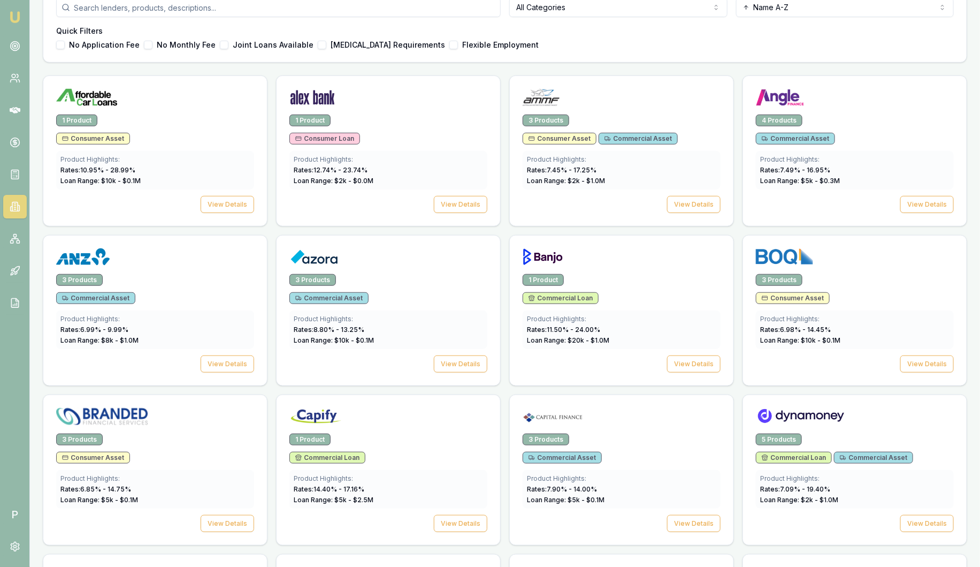
scroll to position [334, 0]
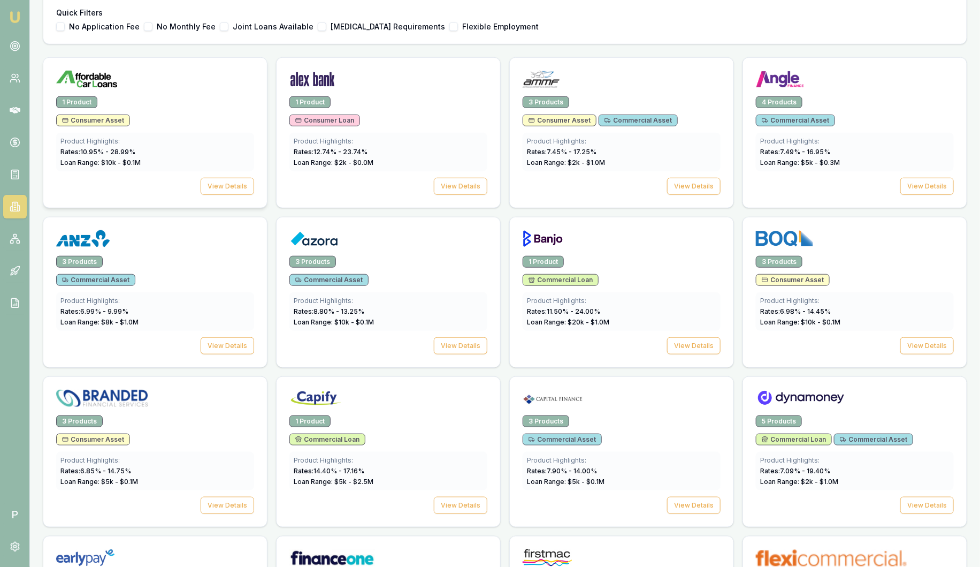
click at [186, 108] on div "1 Product Consumer Asset Product Highlights: Rates: 10.95 % - 28.99 % Loan Rang…" at bounding box center [155, 151] width 224 height 111
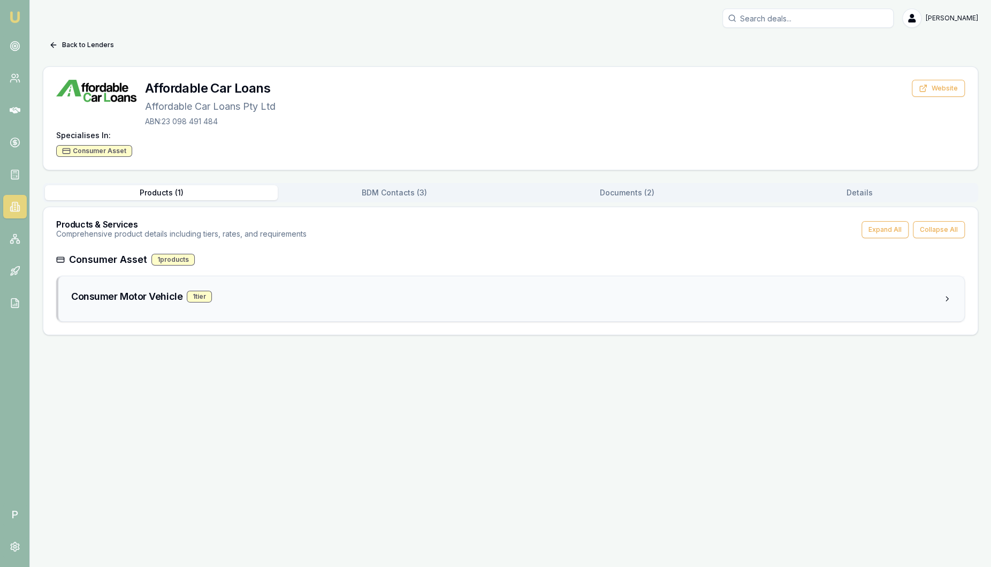
click at [239, 297] on div "Consumer Motor Vehicle 1 tier" at bounding box center [507, 296] width 872 height 15
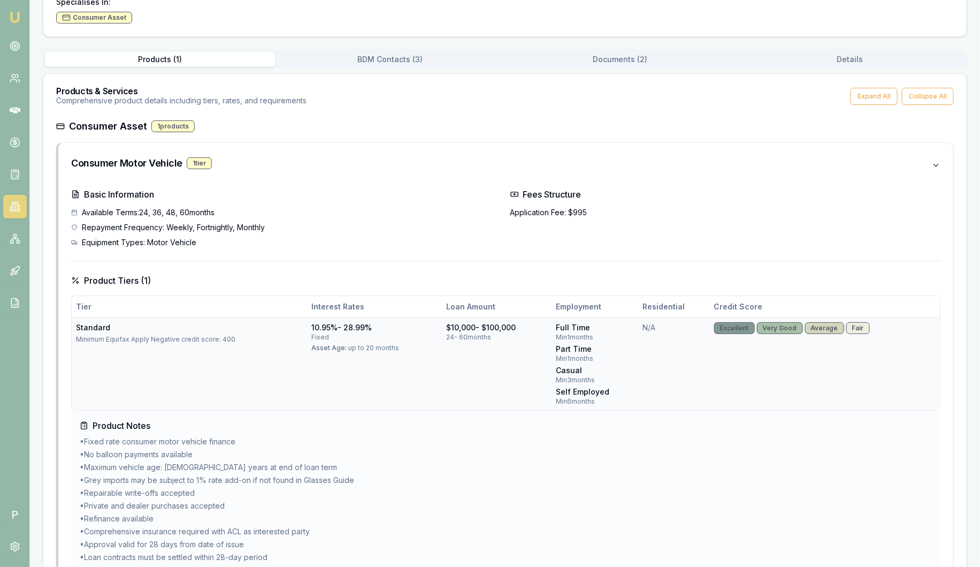
scroll to position [201, 0]
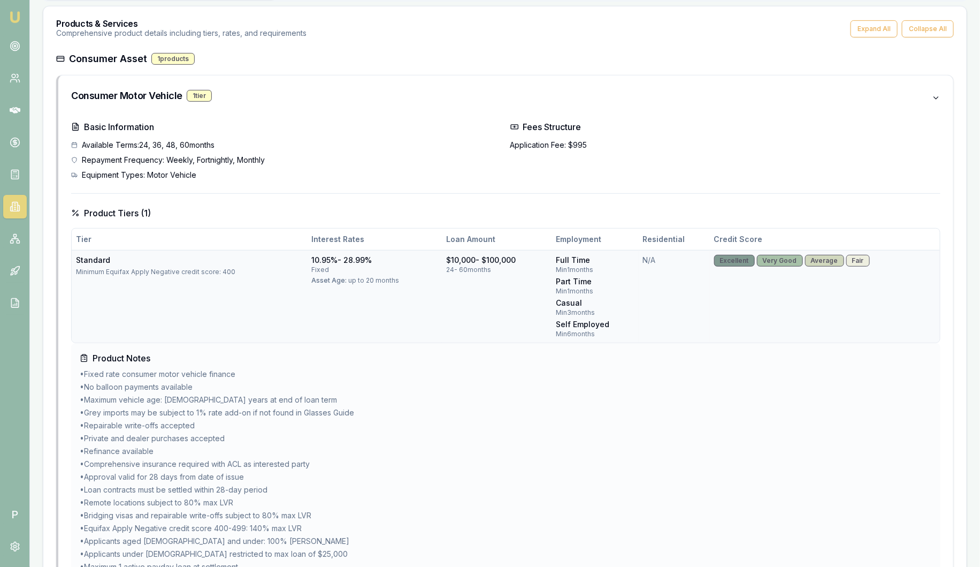
drag, startPoint x: 315, startPoint y: 258, endPoint x: 413, endPoint y: 254, distance: 98.5
click at [414, 255] on div "10.95% - 28.99%" at bounding box center [374, 260] width 126 height 11
drag, startPoint x: 453, startPoint y: 260, endPoint x: 543, endPoint y: 256, distance: 90.0
click at [543, 256] on div "$10,000 - $100,000" at bounding box center [496, 260] width 101 height 11
drag, startPoint x: 543, startPoint y: 256, endPoint x: 672, endPoint y: 283, distance: 131.7
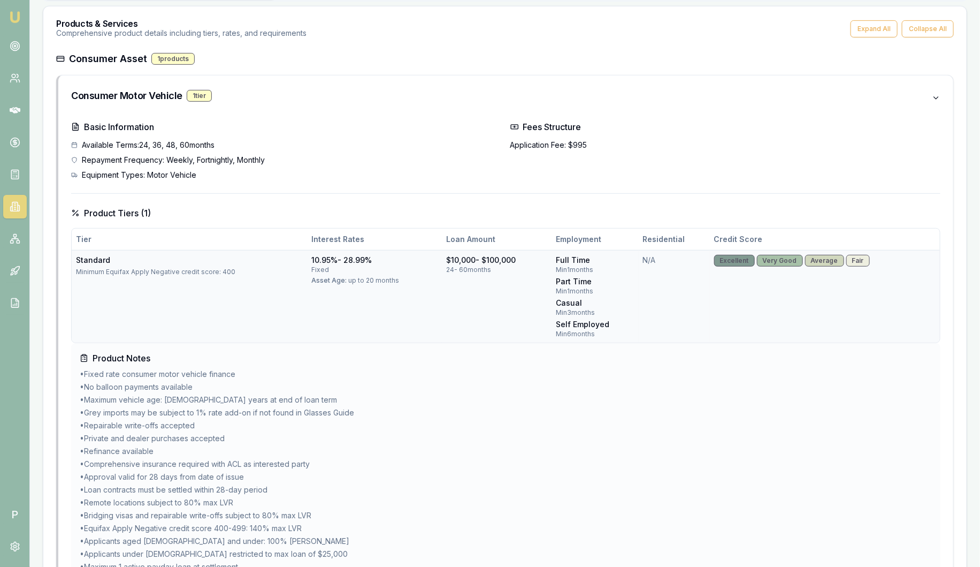
click at [673, 283] on td "N/A" at bounding box center [674, 296] width 71 height 93
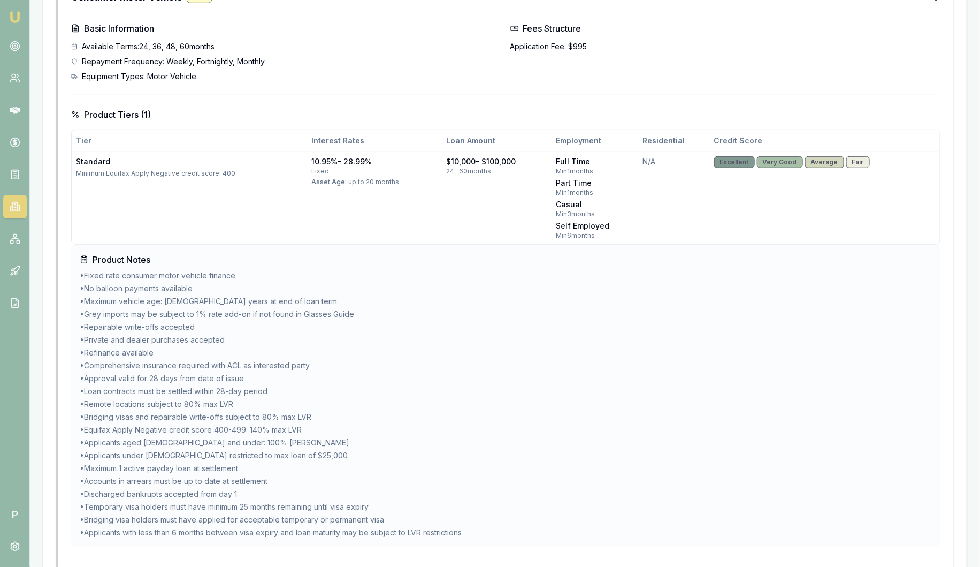
scroll to position [325, 0]
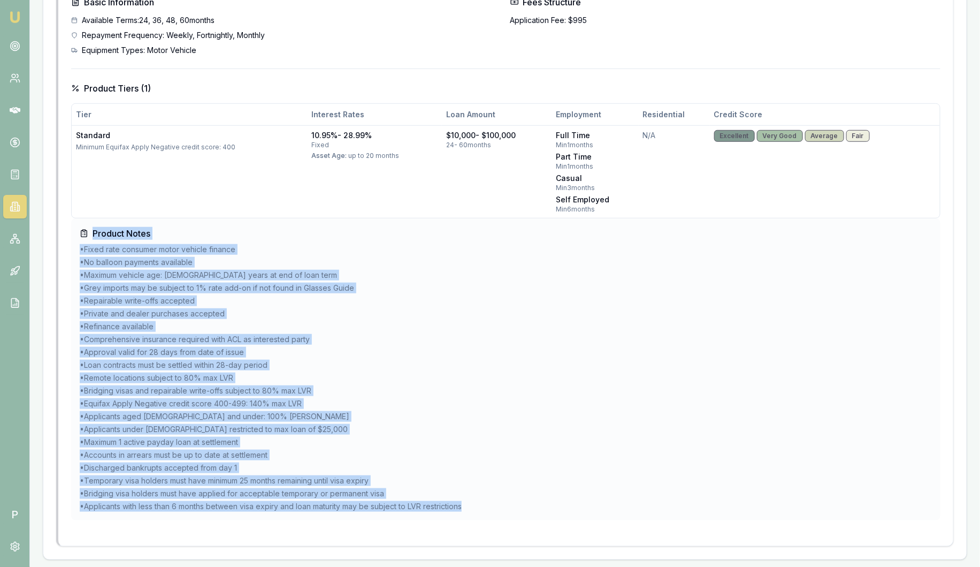
drag, startPoint x: 504, startPoint y: 507, endPoint x: 37, endPoint y: 237, distance: 539.3
click at [37, 237] on main "Back to Lenders Affordable Car Loans Affordable Car Loans Pty Ltd ABN: 23 098 4…" at bounding box center [505, 135] width 950 height 849
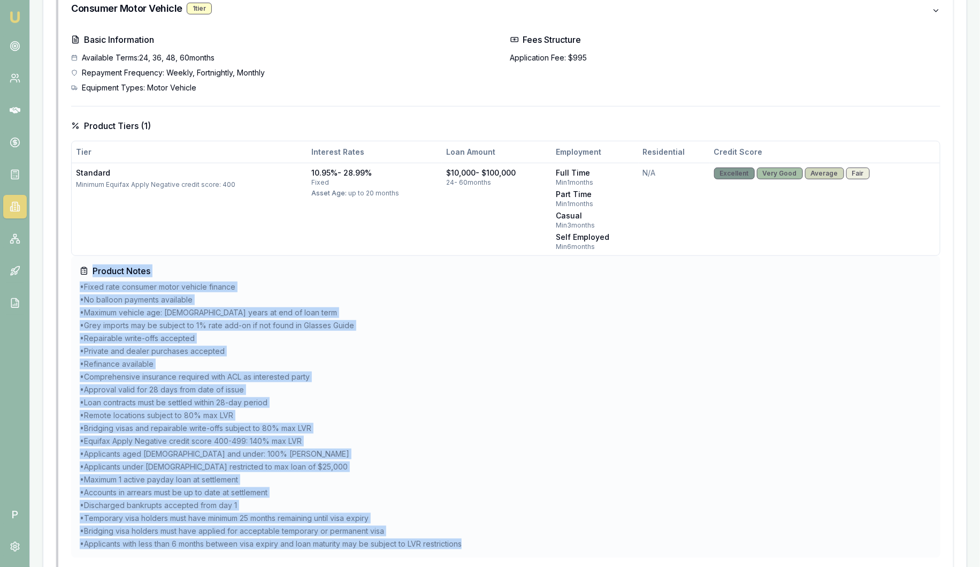
scroll to position [258, 0]
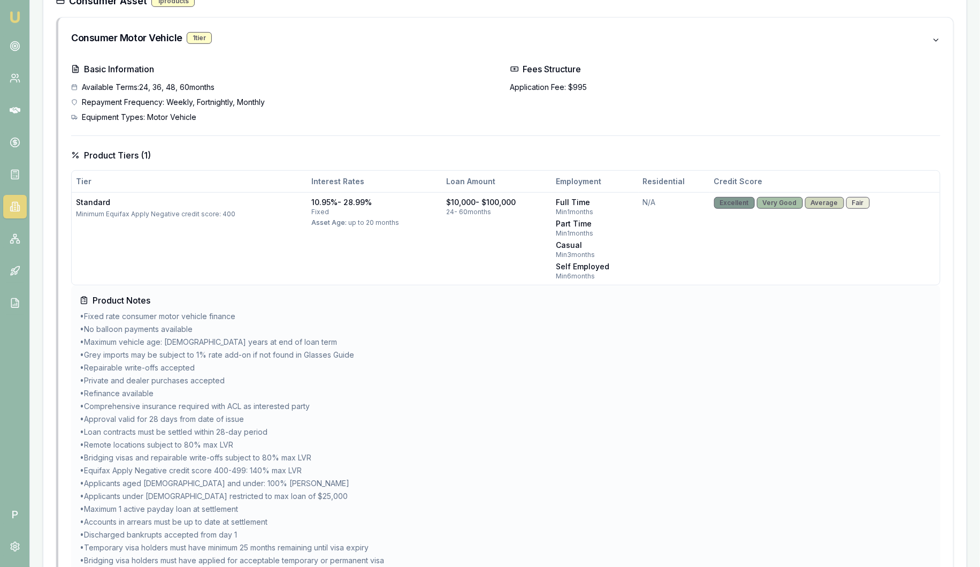
click at [354, 113] on div "Equipment Types: Motor Vehicle" at bounding box center [286, 117] width 431 height 11
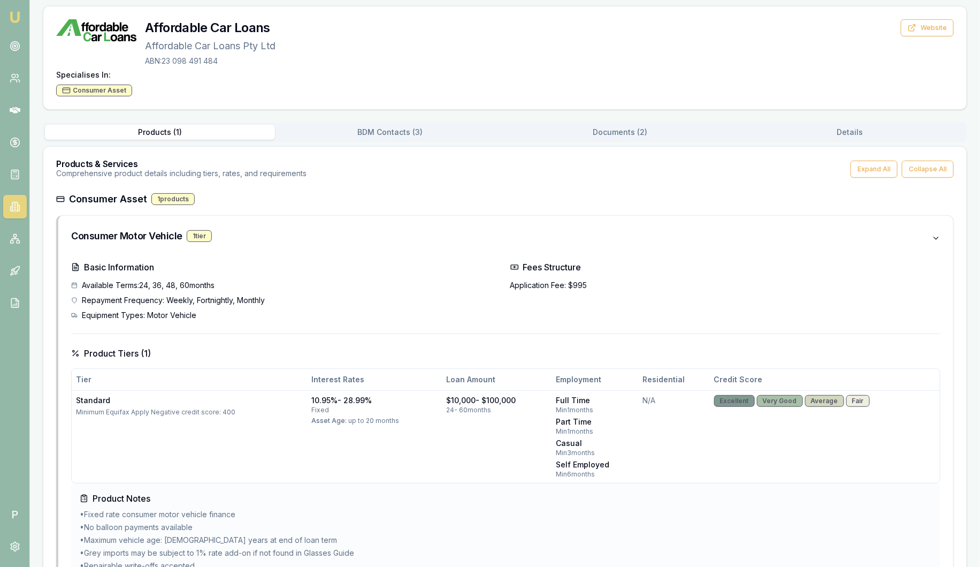
scroll to position [58, 0]
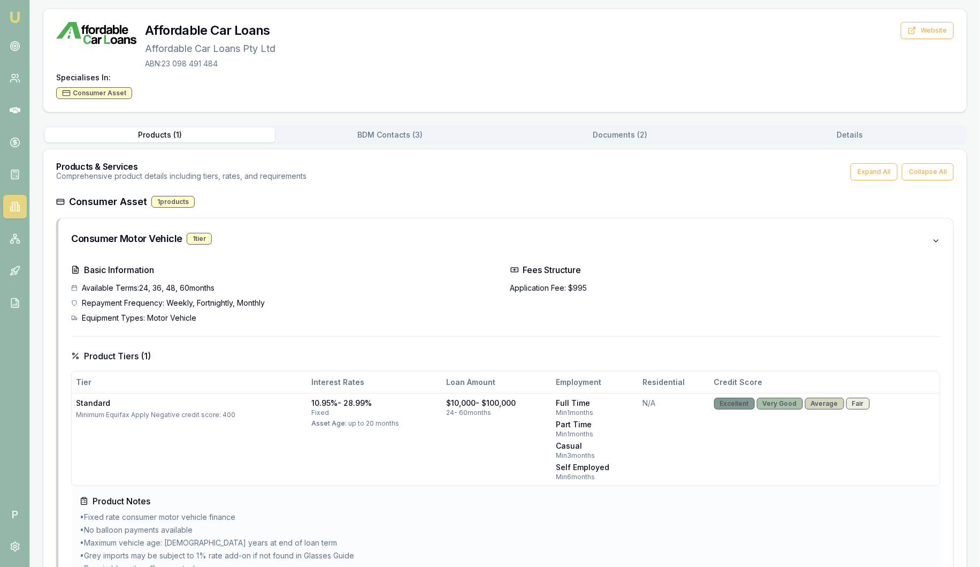
click at [370, 132] on div "Back to Lenders Affordable Car Loans Affordable Car Loans Pty Ltd ABN: 23 098 4…" at bounding box center [505, 403] width 925 height 849
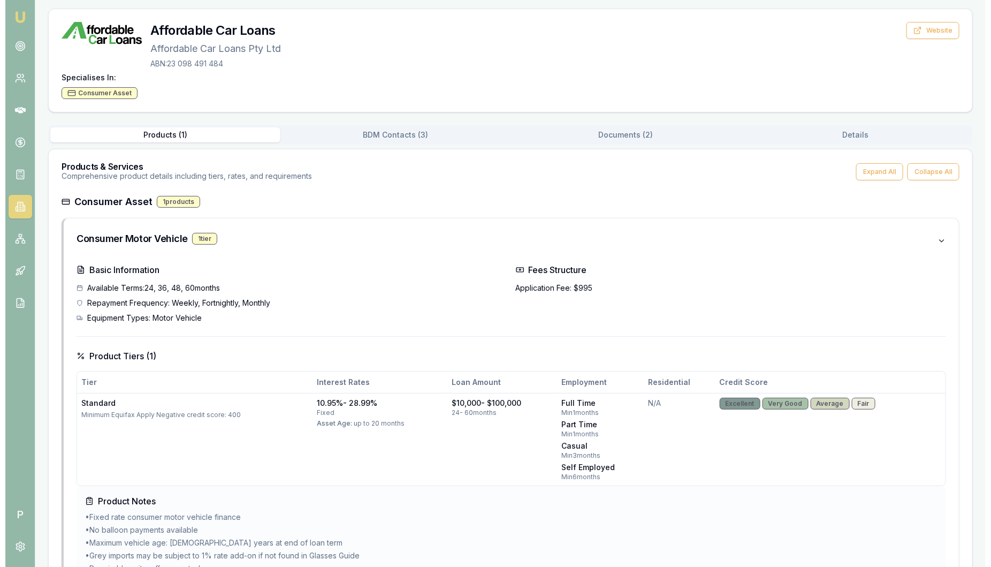
scroll to position [0, 0]
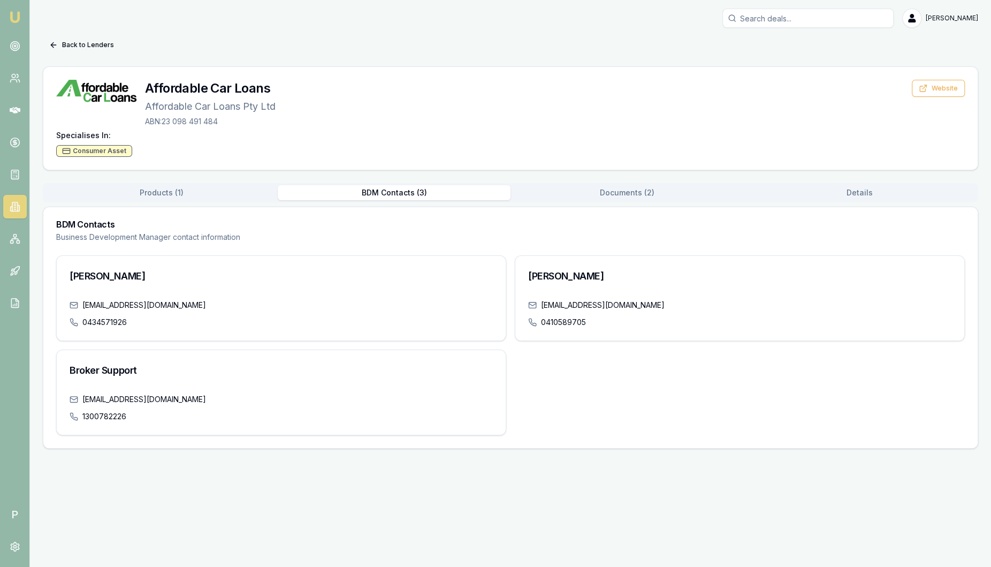
click at [612, 191] on button "Documents ( 2 )" at bounding box center [627, 192] width 233 height 15
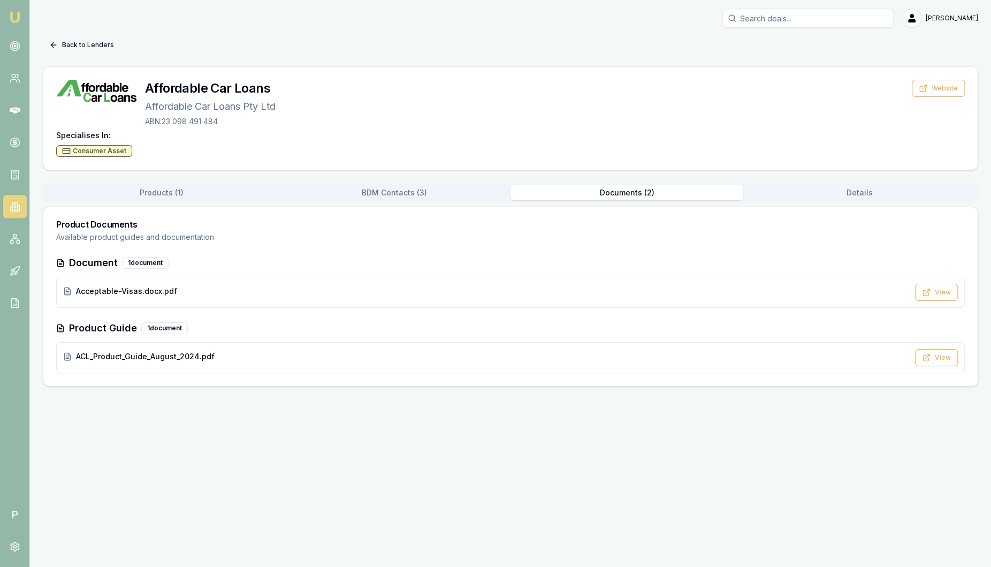
click at [87, 50] on button "Back to Lenders" at bounding box center [82, 44] width 78 height 17
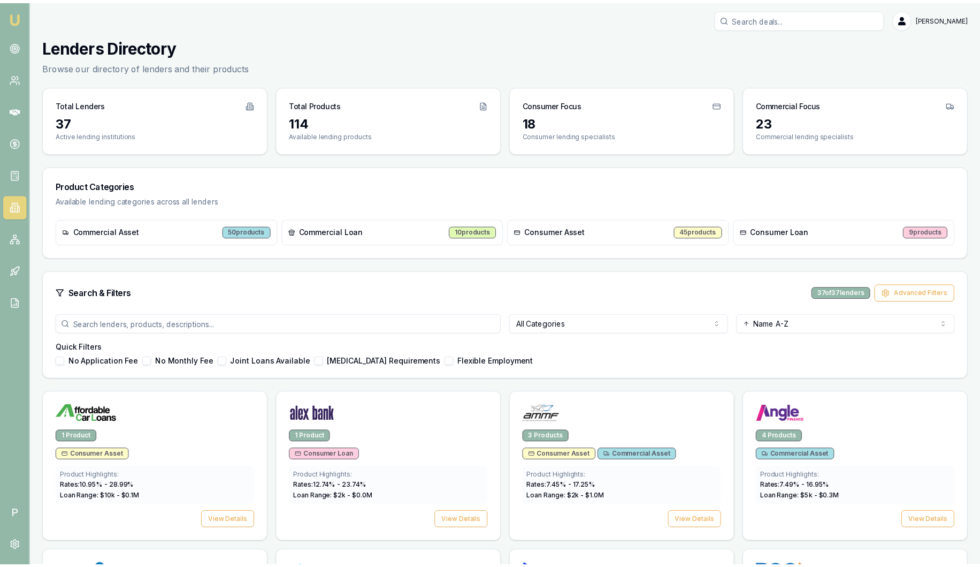
scroll to position [334, 0]
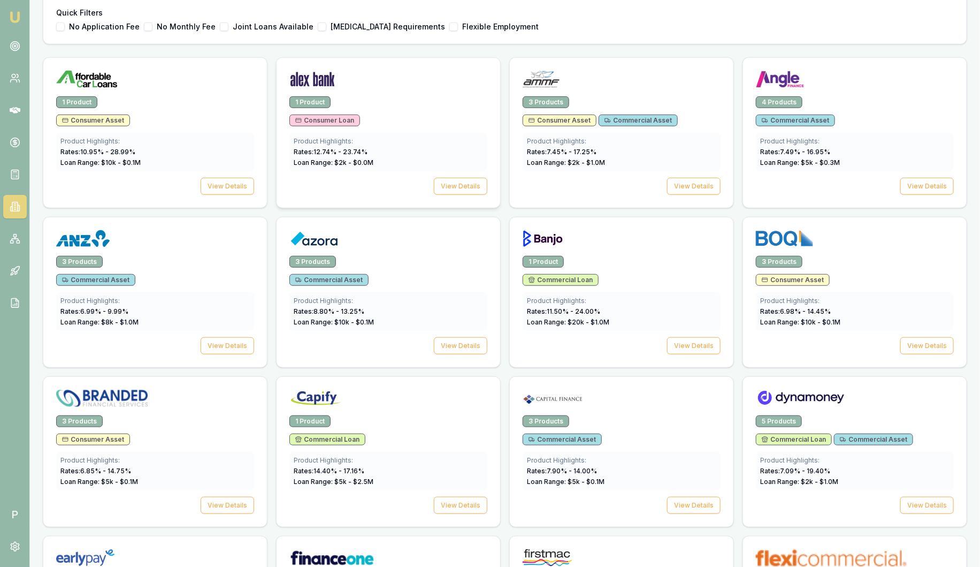
click at [413, 109] on div "1 Product Consumer Loan Product Highlights: Rates: 12.74 % - 23.74 % Loan Range…" at bounding box center [389, 151] width 224 height 111
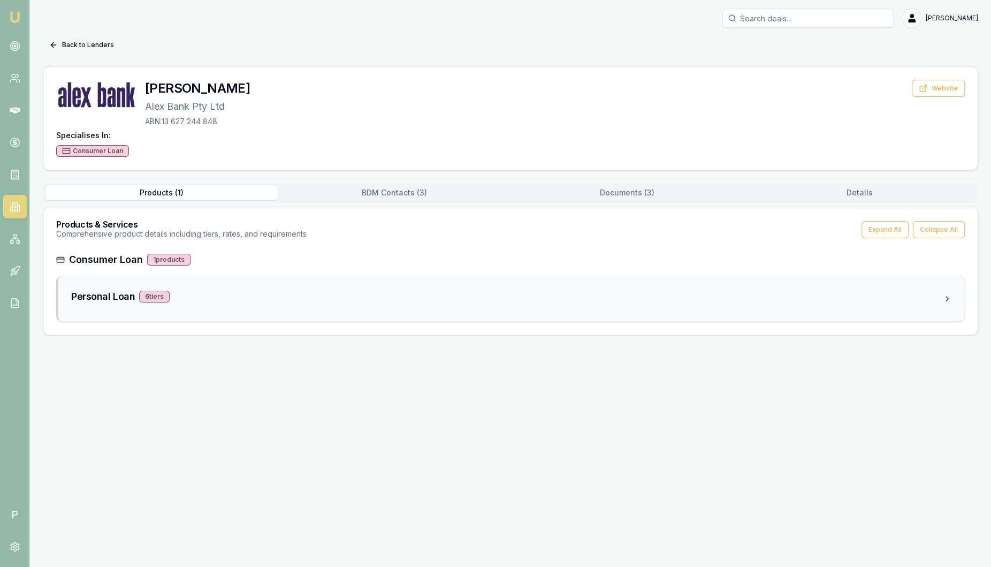
click at [231, 301] on div "Personal Loan 6 tier s" at bounding box center [507, 296] width 872 height 15
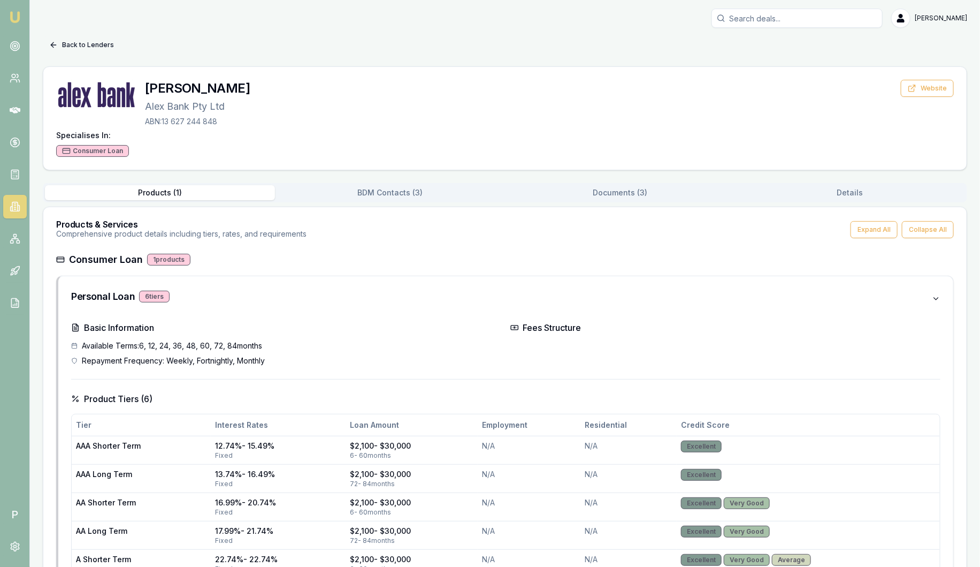
click at [90, 41] on button "Back to Lenders" at bounding box center [82, 44] width 78 height 17
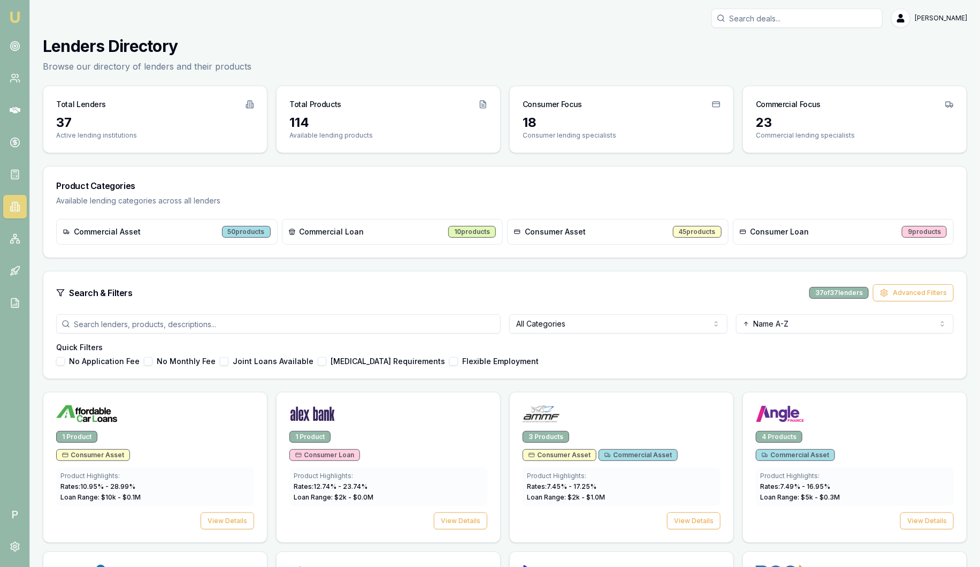
click at [16, 16] on img at bounding box center [15, 17] width 13 height 13
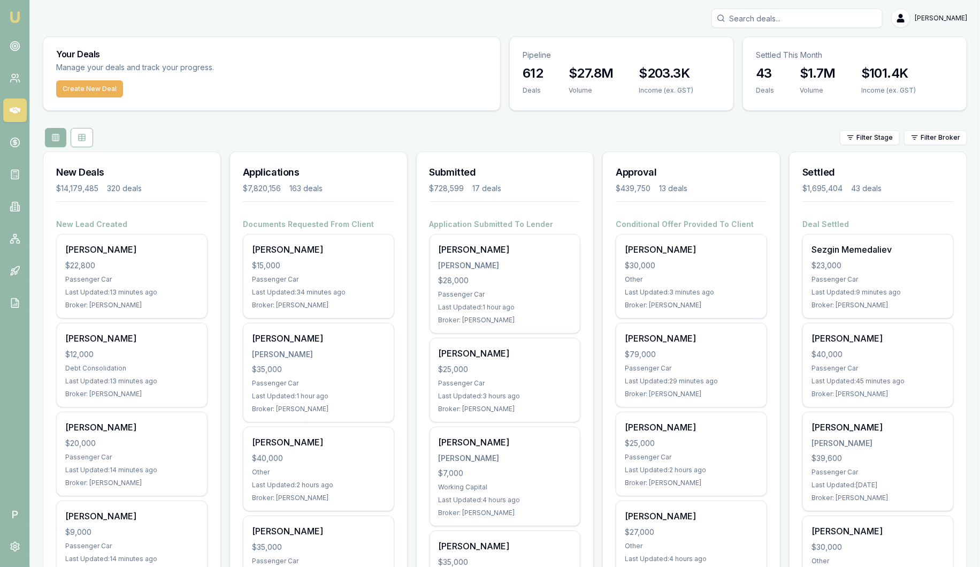
click at [14, 20] on img at bounding box center [15, 17] width 13 height 13
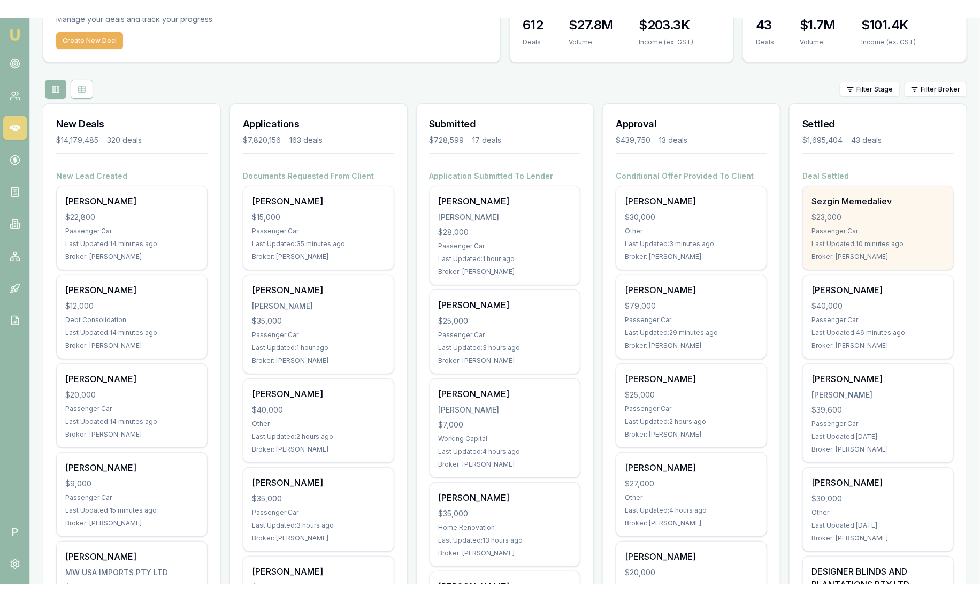
scroll to position [66, 0]
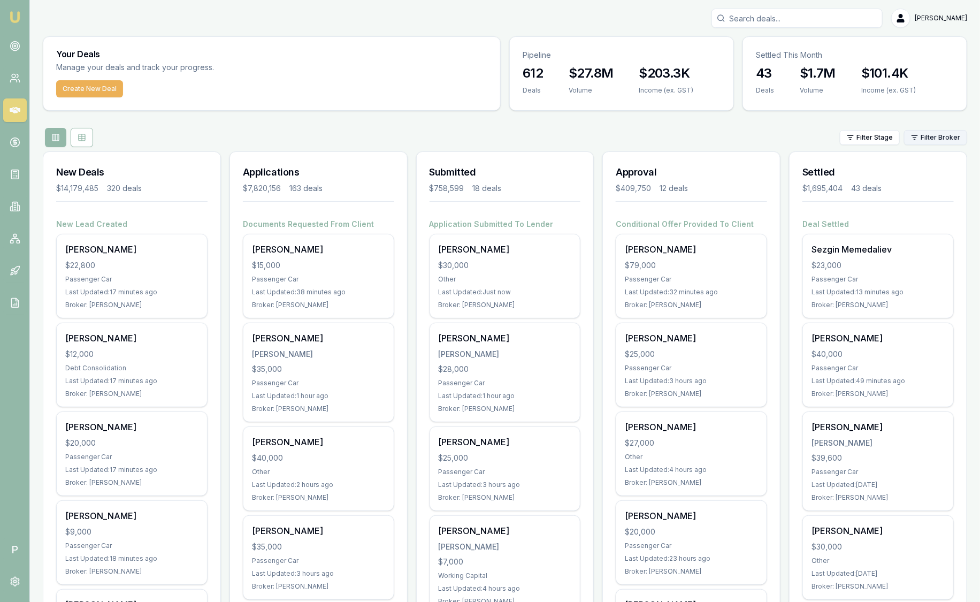
click at [932, 135] on html "Emu Broker P Sam Crouch Toggle Menu Your Deals Manage your deals and track your…" at bounding box center [490, 301] width 980 height 602
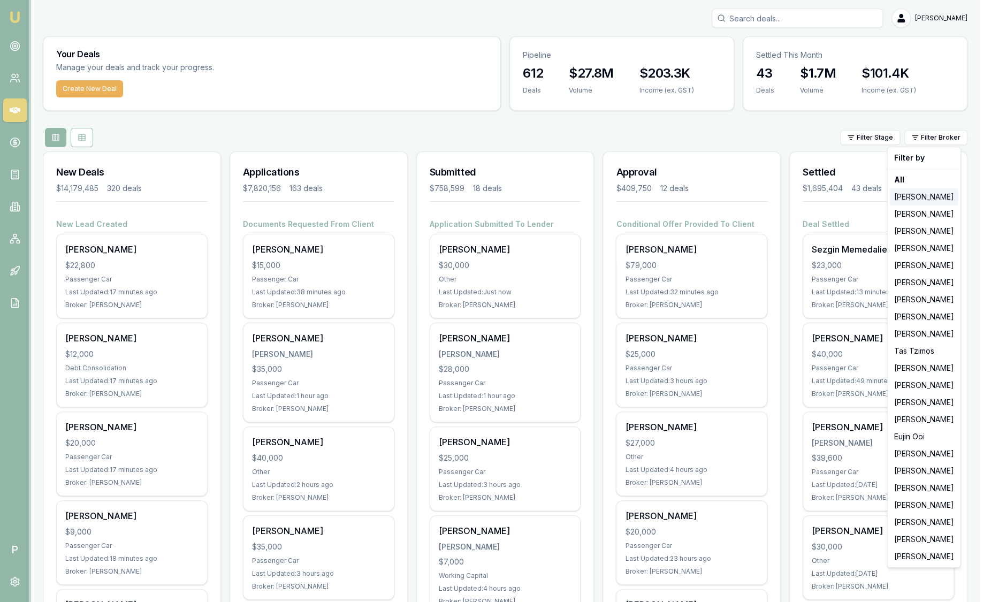
click at [928, 201] on div "[PERSON_NAME]" at bounding box center [924, 196] width 69 height 17
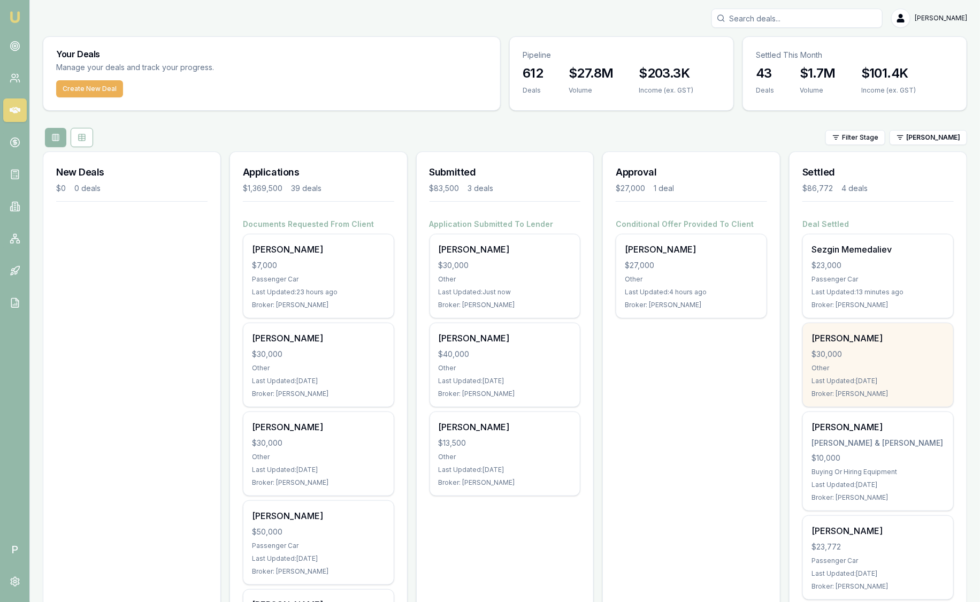
click at [880, 360] on div "Daniel Sharp $30,000 Other Last Updated: 1 day ago Broker: Jackson Fanfulla" at bounding box center [878, 364] width 150 height 83
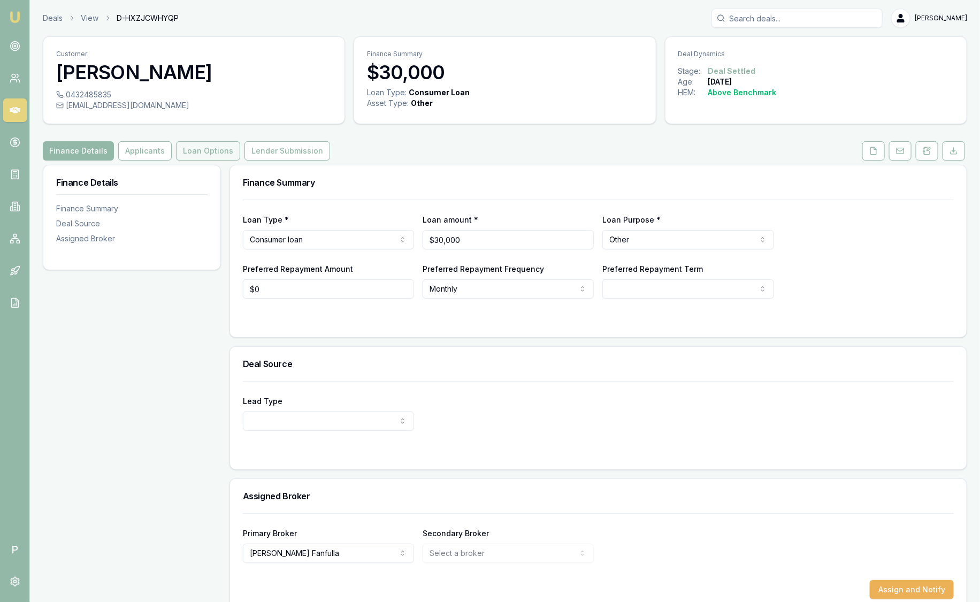
click at [194, 151] on button "Loan Options" at bounding box center [208, 150] width 64 height 19
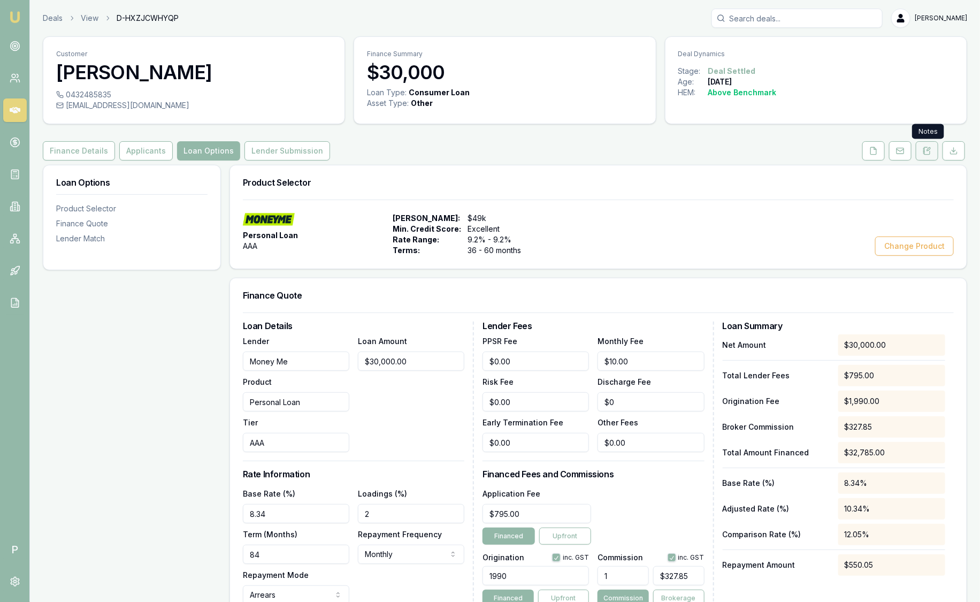
click at [930, 150] on icon at bounding box center [928, 149] width 3 height 3
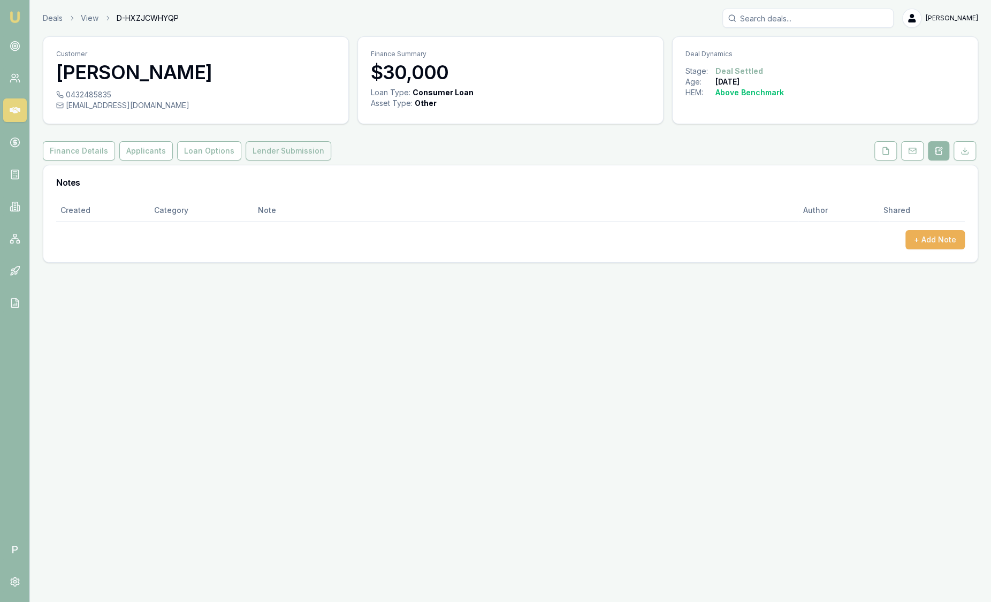
click at [269, 151] on button "Lender Submission" at bounding box center [289, 150] width 86 height 19
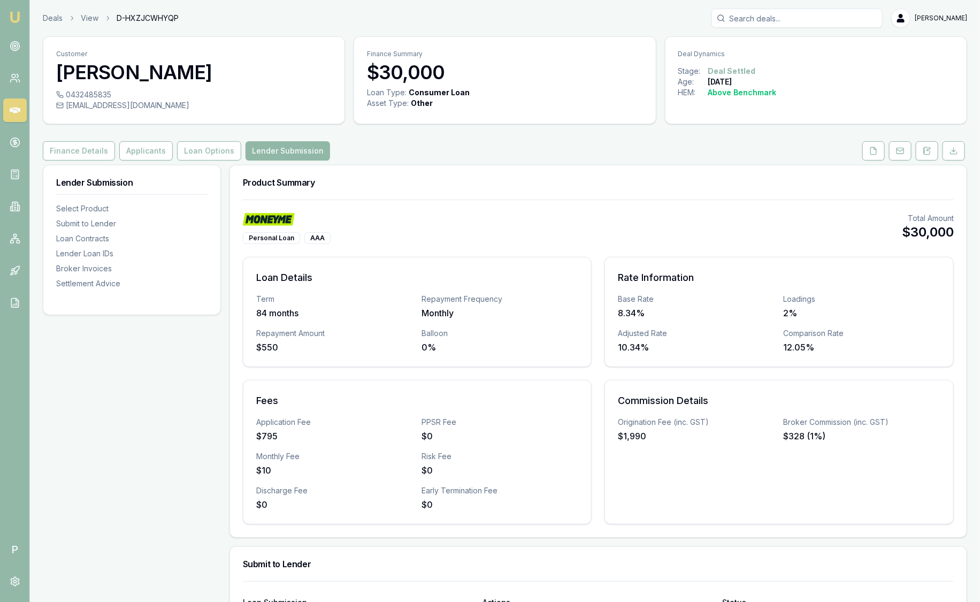
click at [246, 147] on button "Lender Submission" at bounding box center [288, 150] width 85 height 19
click at [209, 156] on button "Loan Options" at bounding box center [209, 150] width 64 height 19
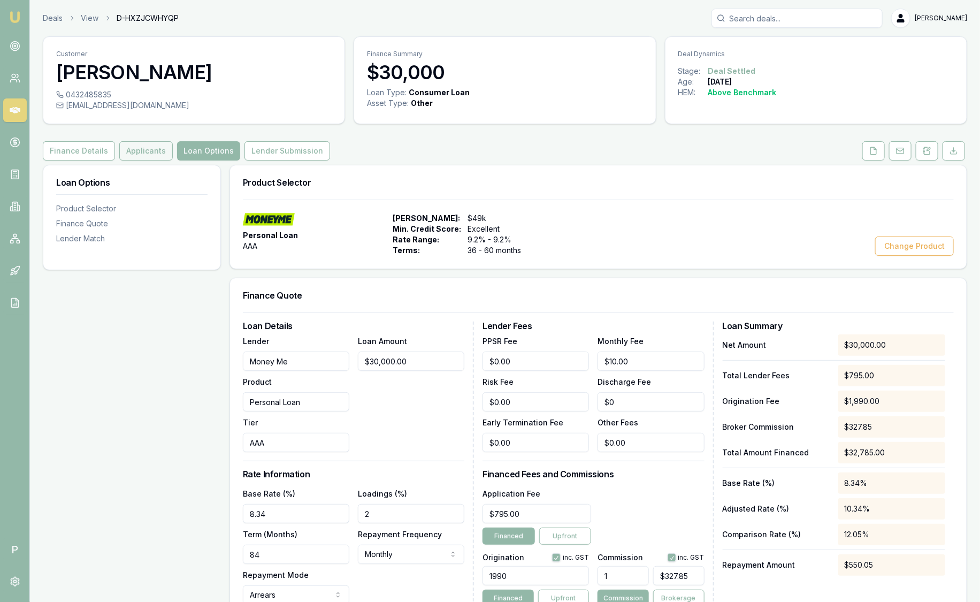
click at [161, 153] on button "Applicants" at bounding box center [146, 150] width 54 height 19
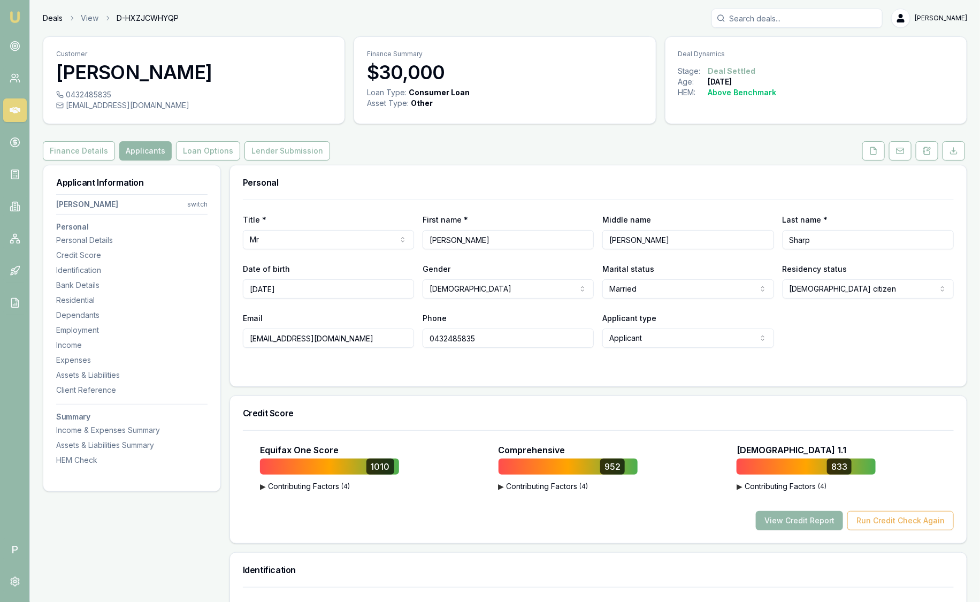
click at [47, 21] on link "Deals" at bounding box center [53, 18] width 20 height 11
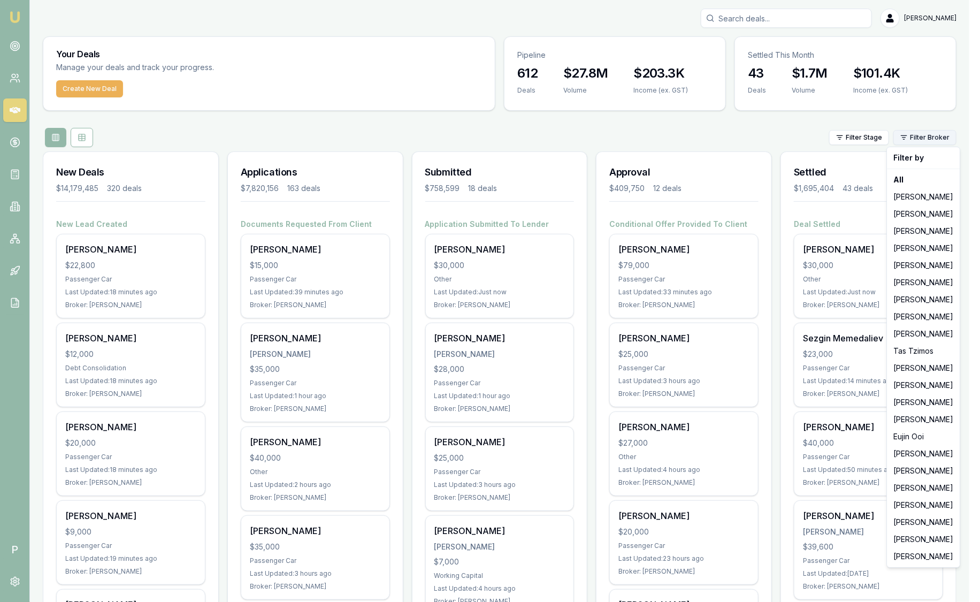
click at [932, 140] on html "Emu Broker P Sam Crouch Toggle Menu Your Deals Manage your deals and track your…" at bounding box center [490, 301] width 980 height 602
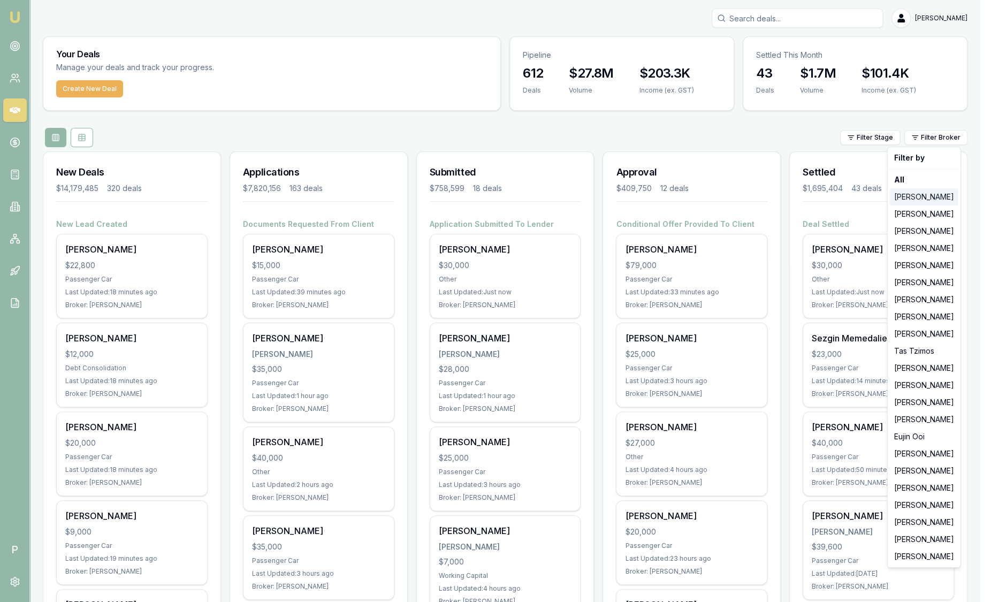
click at [930, 195] on div "[PERSON_NAME]" at bounding box center [924, 196] width 69 height 17
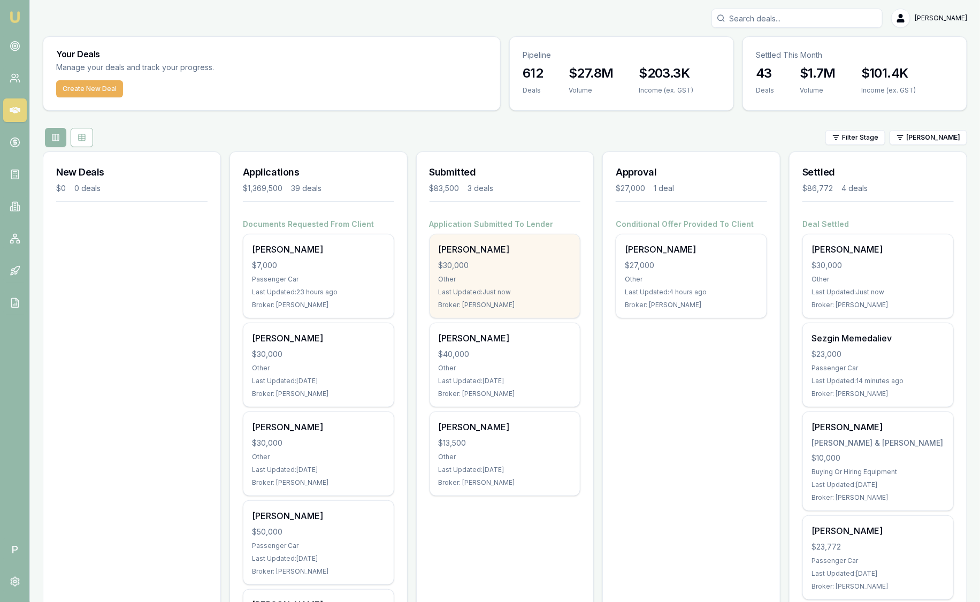
click at [490, 249] on div "[PERSON_NAME]" at bounding box center [505, 249] width 133 height 13
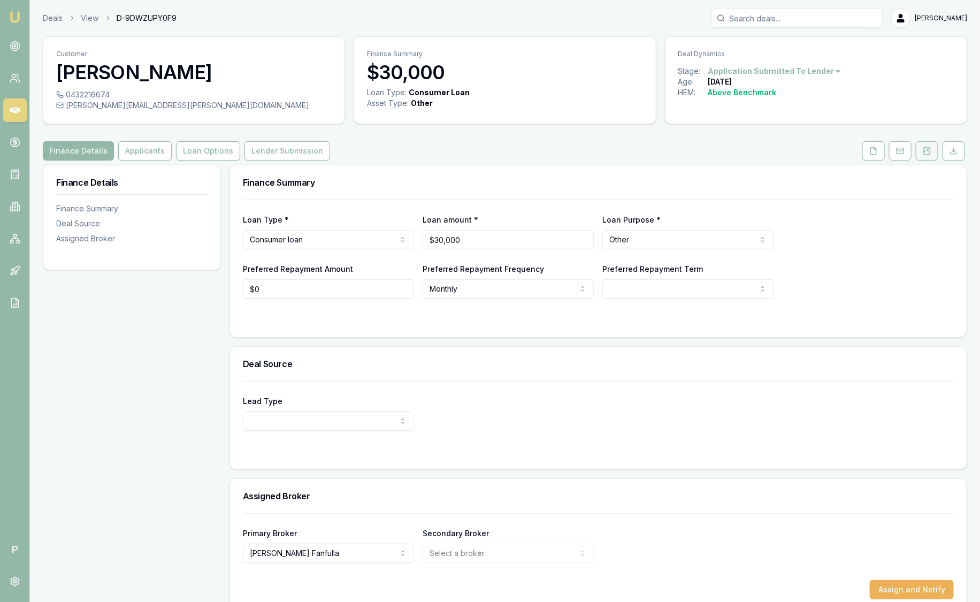
click at [926, 148] on icon at bounding box center [927, 151] width 9 height 9
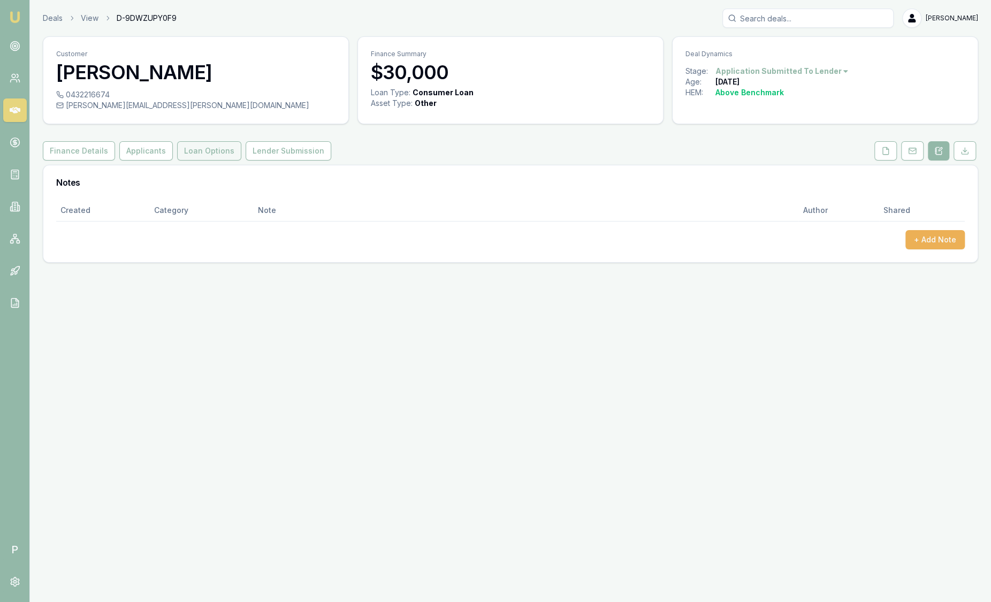
click at [195, 158] on button "Loan Options" at bounding box center [209, 150] width 64 height 19
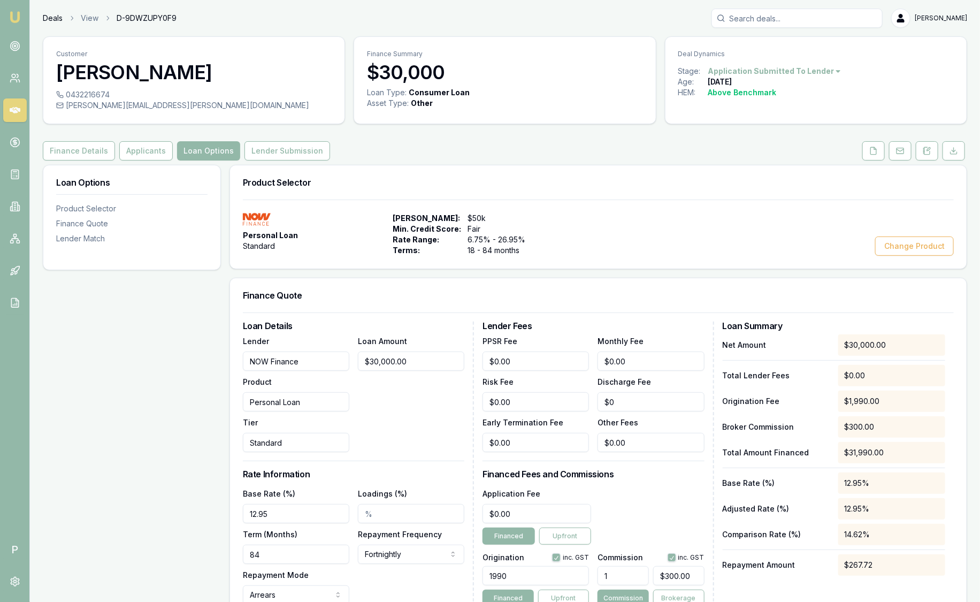
click at [49, 15] on link "Deals" at bounding box center [53, 18] width 20 height 11
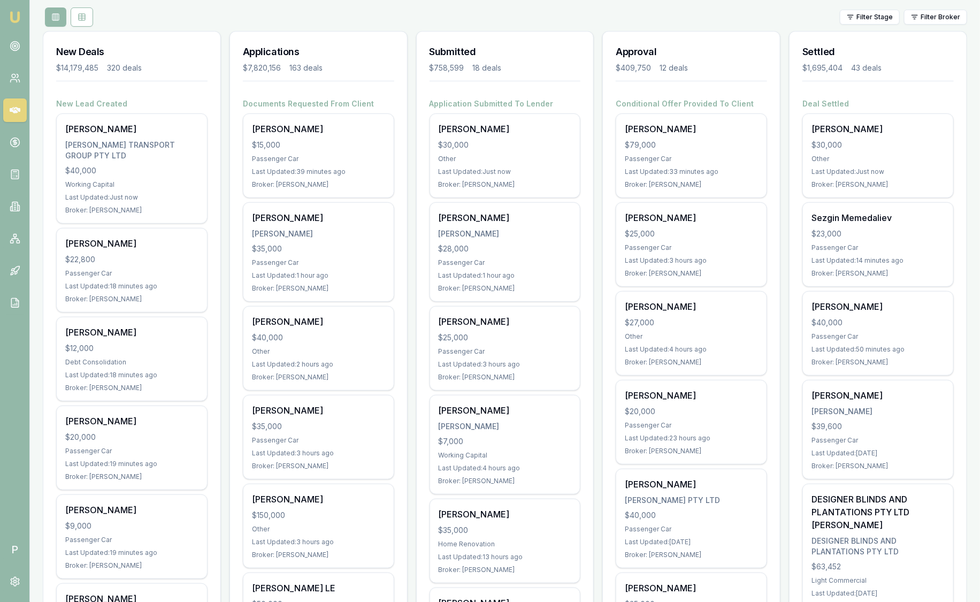
scroll to position [133, 0]
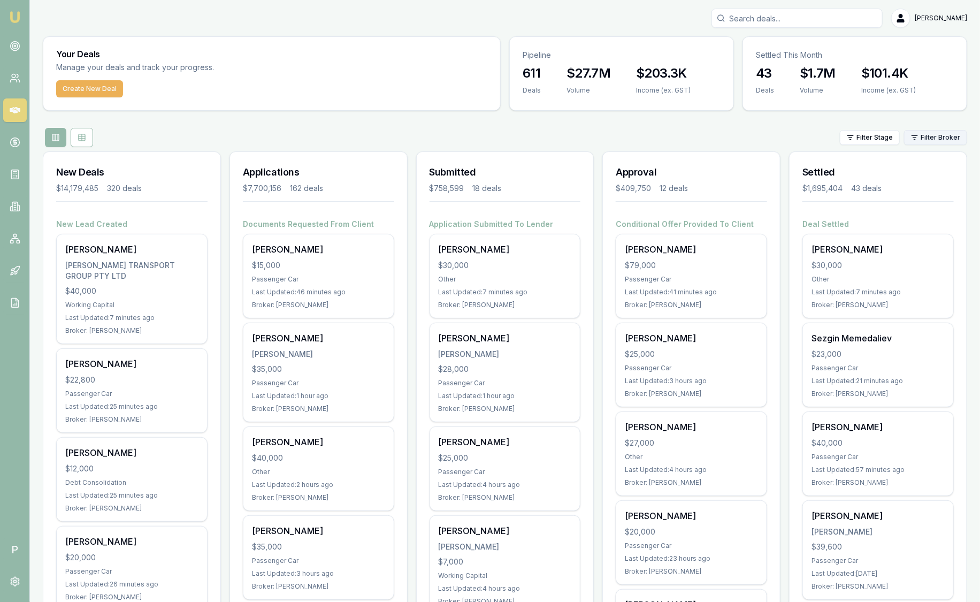
click at [939, 135] on html "Emu Broker P [PERSON_NAME] Toggle Menu Your Deals Manage your deals and track y…" at bounding box center [490, 301] width 980 height 602
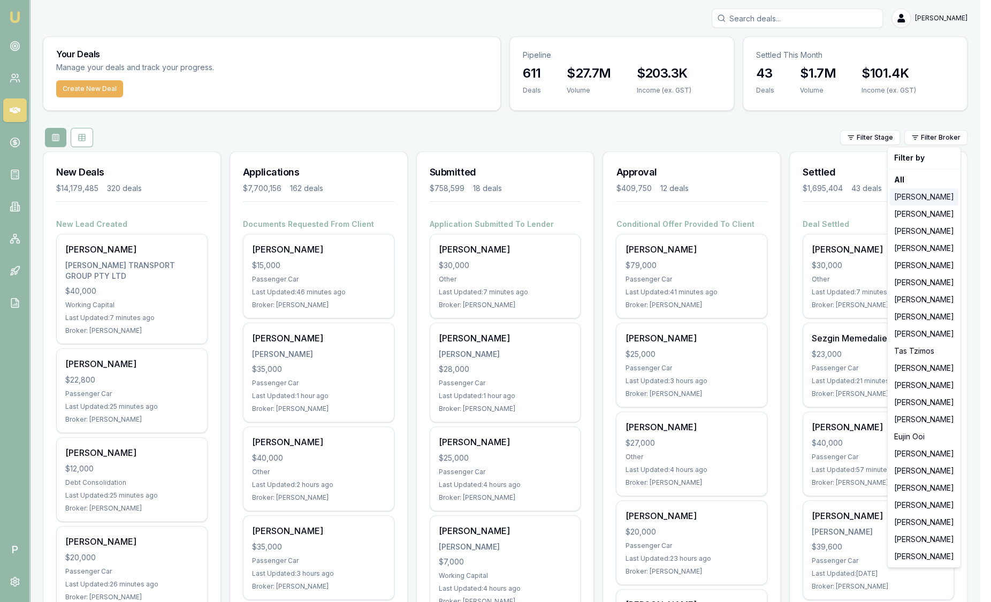
click at [932, 194] on div "[PERSON_NAME]" at bounding box center [924, 196] width 69 height 17
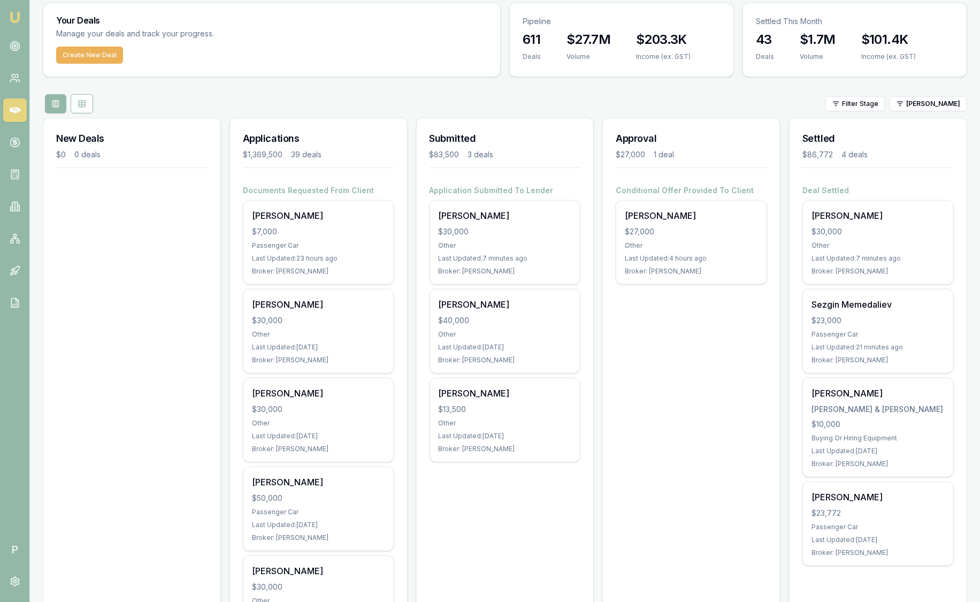
scroll to position [66, 0]
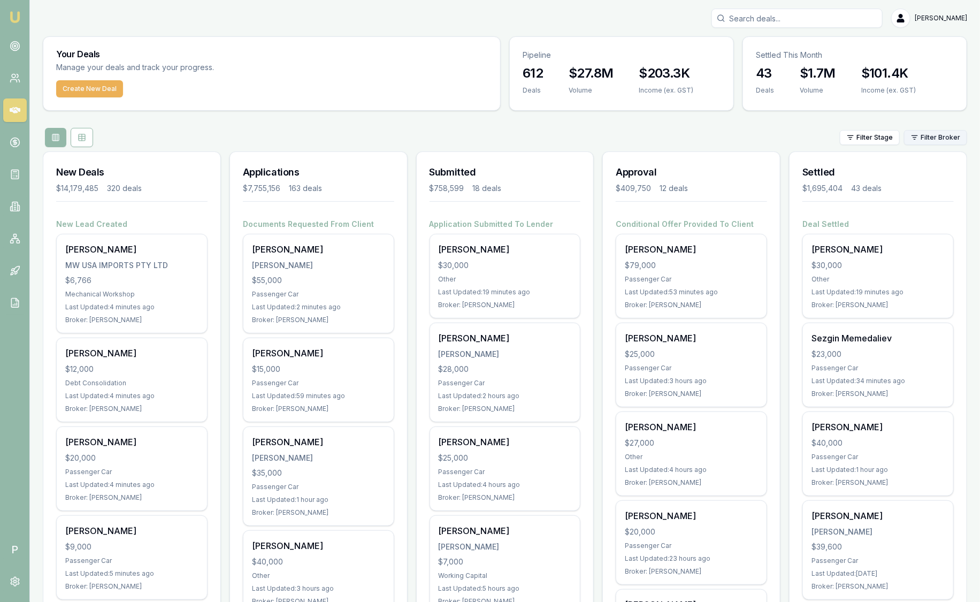
click at [929, 138] on html "Emu Broker P Sam Crouch Toggle Menu Your Deals Manage your deals and track your…" at bounding box center [490, 301] width 980 height 602
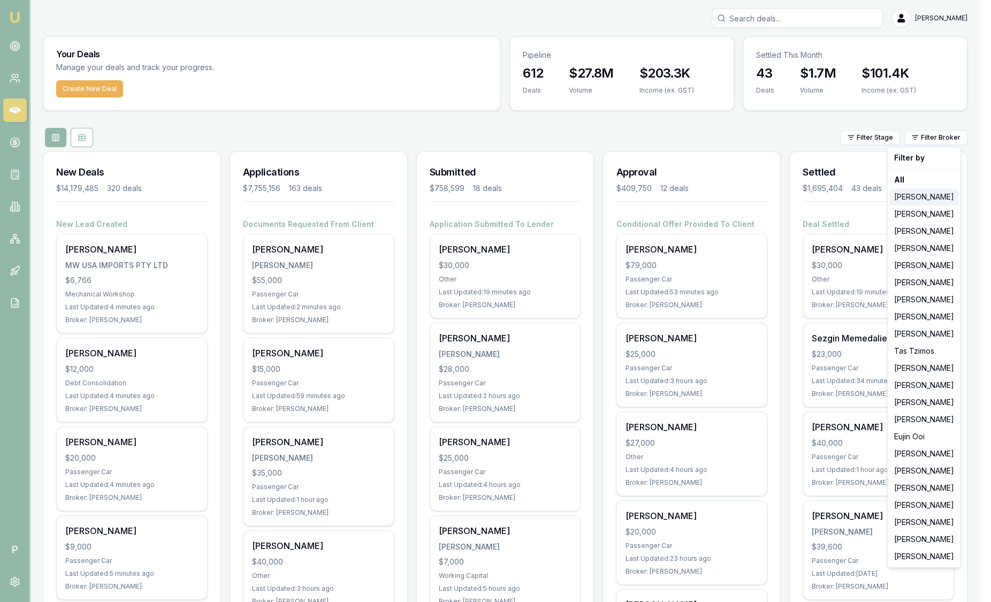
click at [932, 198] on div "[PERSON_NAME]" at bounding box center [924, 196] width 69 height 17
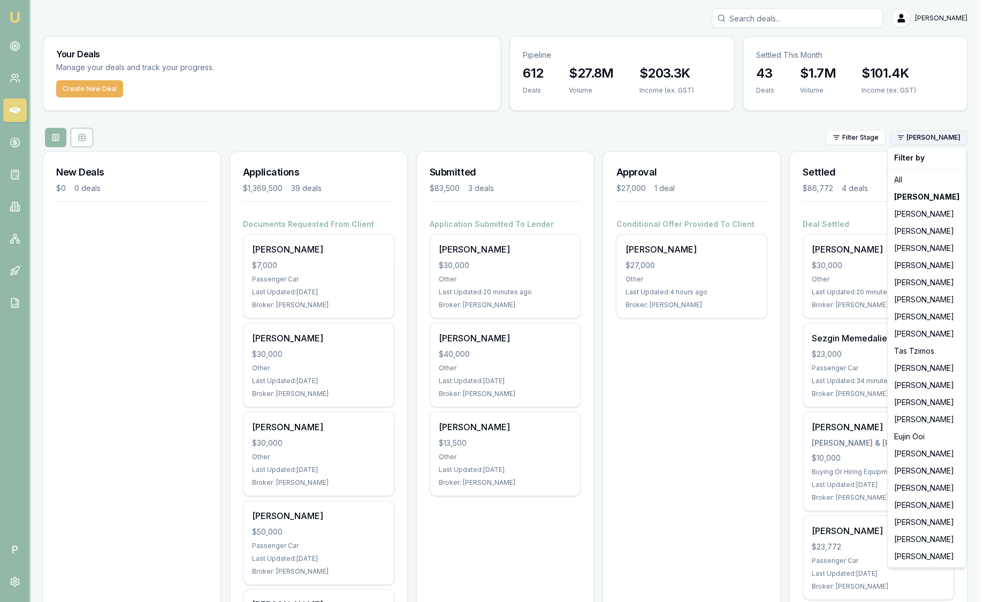
click at [922, 138] on html "Emu Broker P Sam Crouch Toggle Menu Your Deals Manage your deals and track your…" at bounding box center [495, 301] width 991 height 602
click at [919, 318] on div "[PERSON_NAME]" at bounding box center [927, 316] width 74 height 17
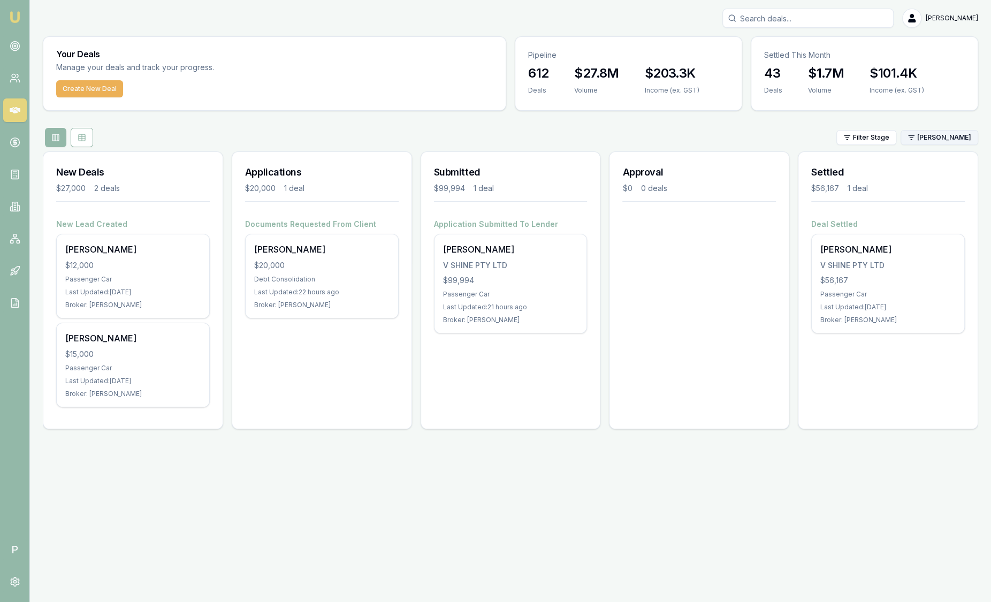
click at [933, 143] on html "Emu Broker P Sam Crouch Toggle Menu Your Deals Manage your deals and track your…" at bounding box center [495, 301] width 991 height 602
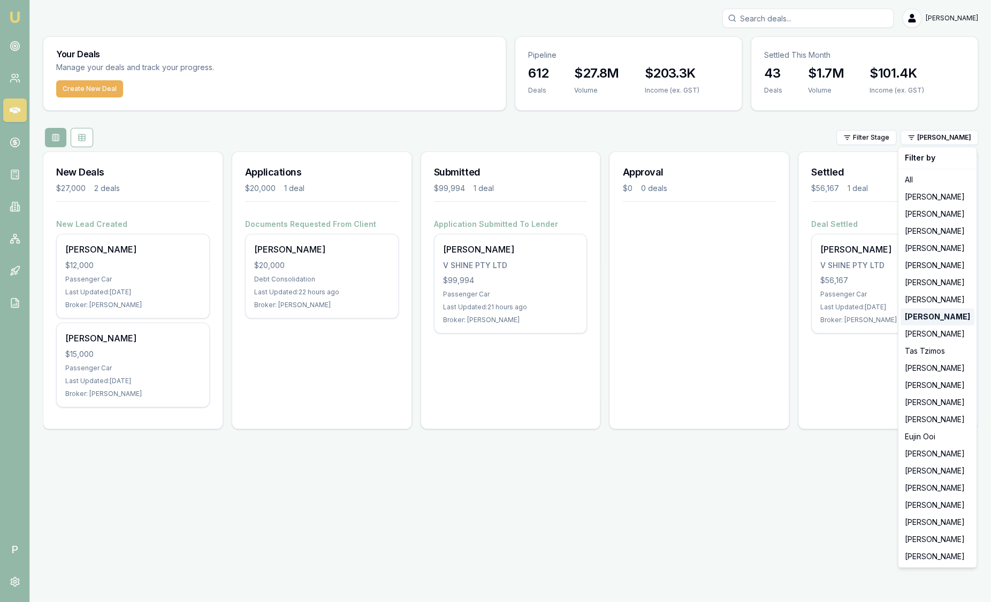
click at [932, 316] on strong "[PERSON_NAME]" at bounding box center [937, 316] width 65 height 11
click at [954, 129] on html "Emu Broker P Sam Crouch Toggle Menu Your Deals Manage your deals and track your…" at bounding box center [495, 301] width 991 height 602
click at [934, 388] on div "[PERSON_NAME]" at bounding box center [938, 385] width 74 height 17
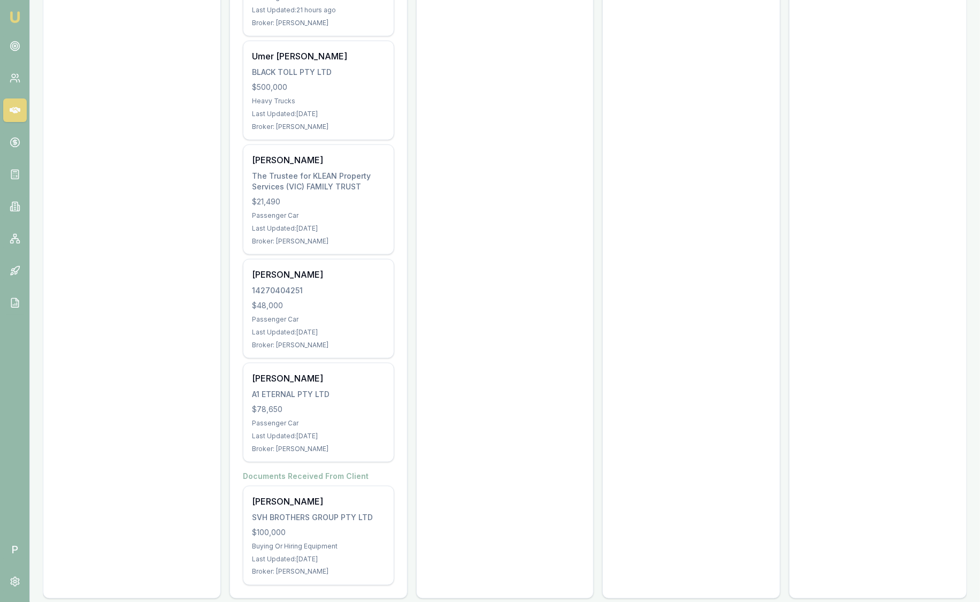
scroll to position [423, 0]
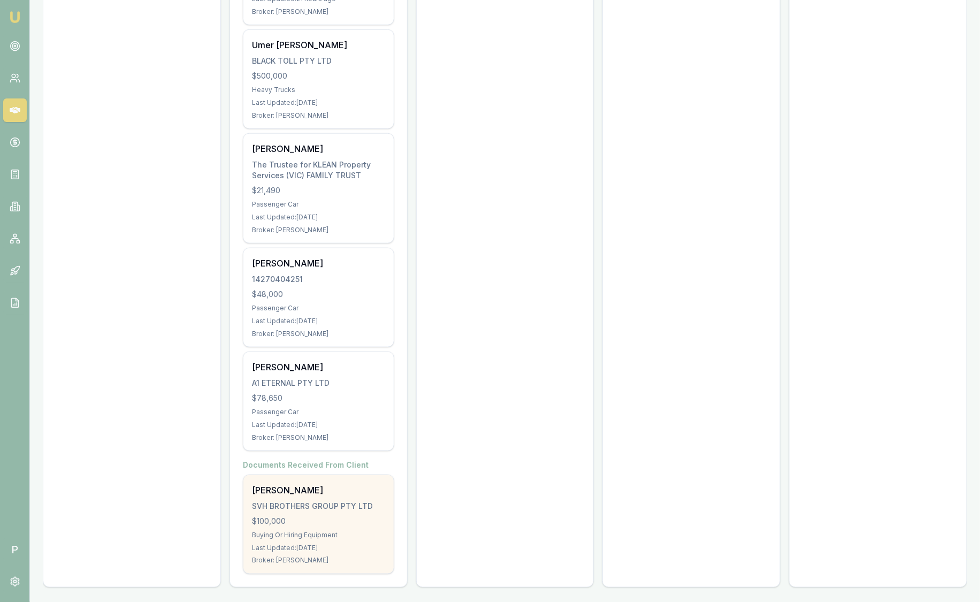
click at [352, 513] on div "Paragkumar Patel SVH BROTHERS GROUP PTY LTD $100,000 Buying Or Hiring Equipment…" at bounding box center [319, 524] width 150 height 98
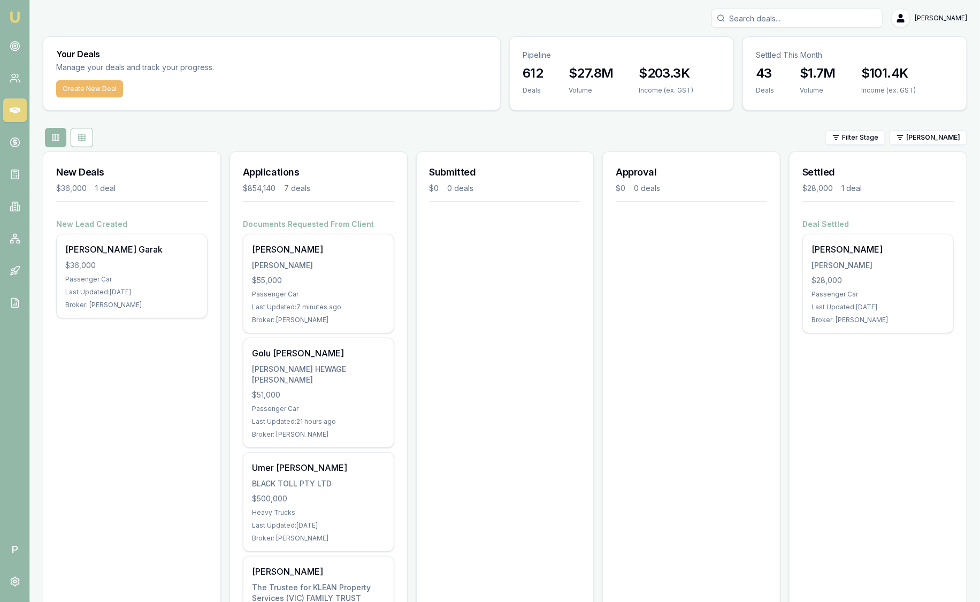
scroll to position [0, 0]
drag, startPoint x: 17, startPoint y: 41, endPoint x: 22, endPoint y: 42, distance: 5.4
click at [17, 42] on icon at bounding box center [15, 46] width 11 height 11
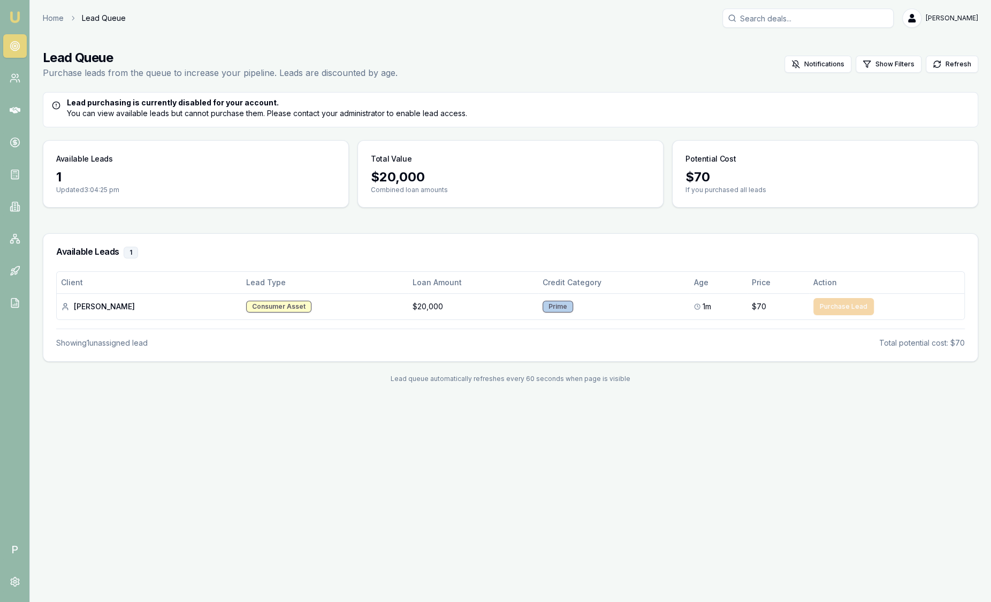
click at [12, 14] on img at bounding box center [15, 17] width 13 height 13
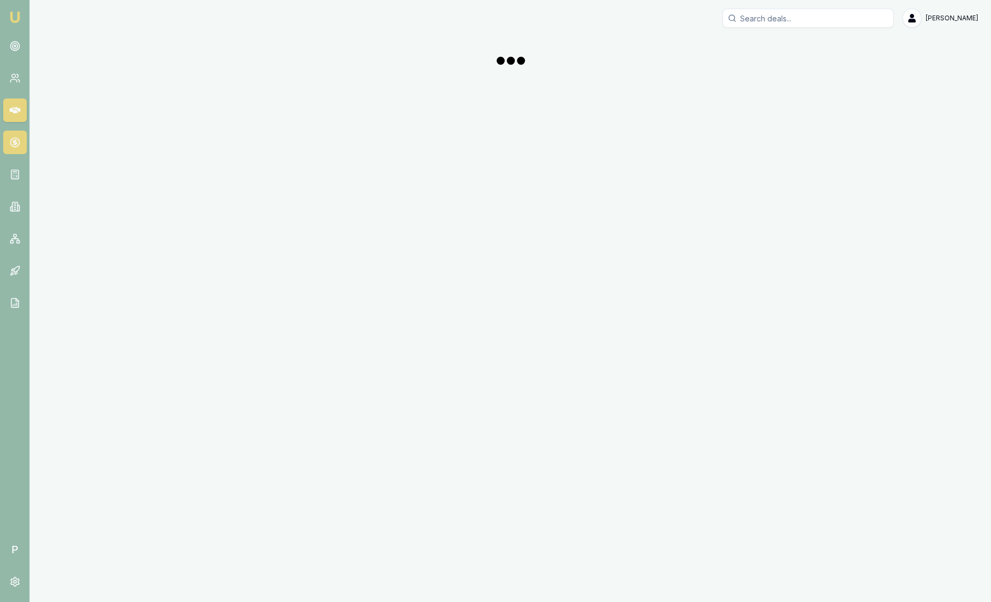
click at [13, 143] on icon at bounding box center [15, 142] width 11 height 11
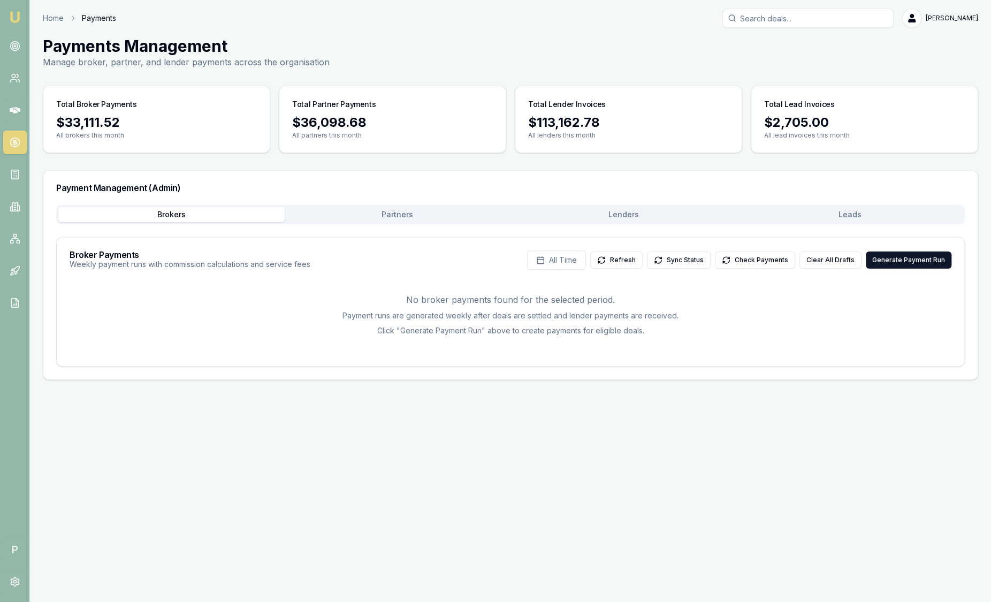
click at [845, 205] on div "Brokers Partners Lenders Leads" at bounding box center [510, 214] width 909 height 19
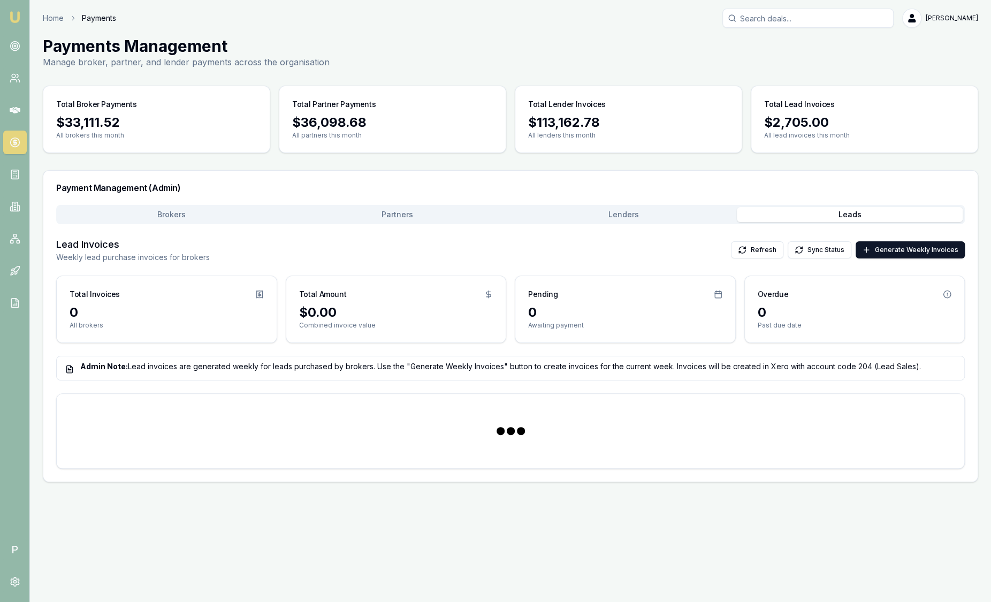
click at [843, 212] on button "Leads" at bounding box center [850, 214] width 226 height 15
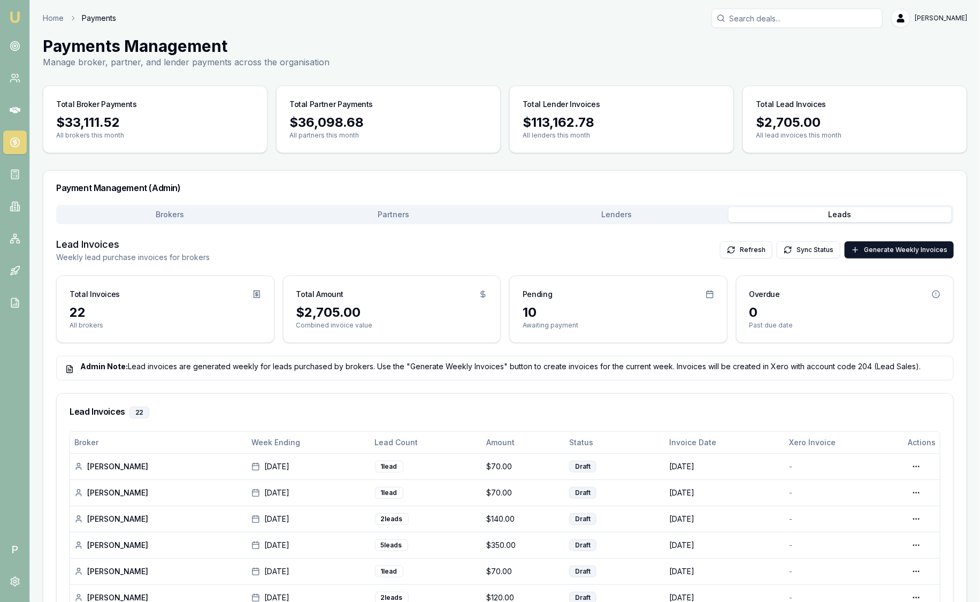
click at [16, 23] on img at bounding box center [15, 17] width 13 height 13
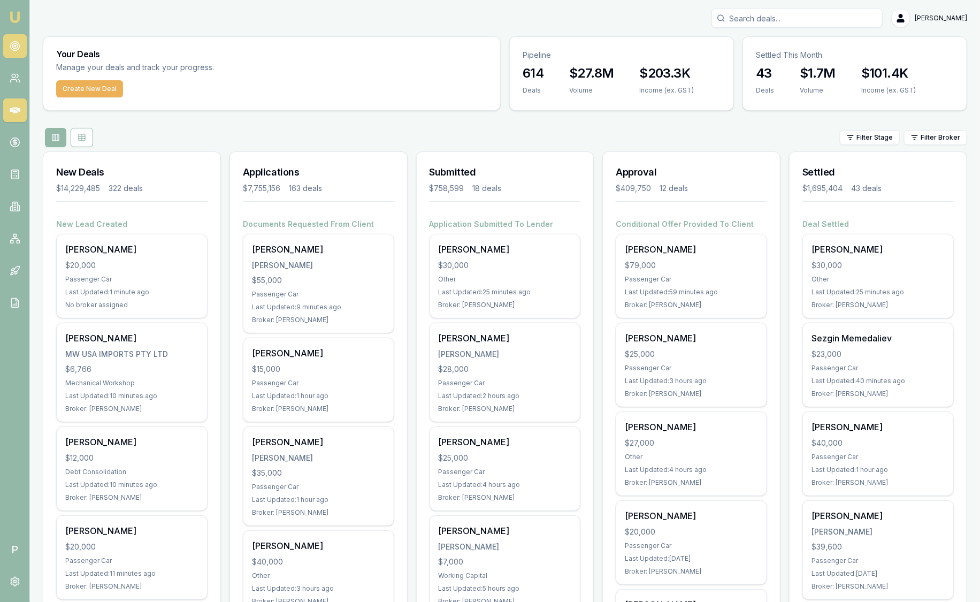
click at [19, 47] on circle at bounding box center [14, 46] width 9 height 9
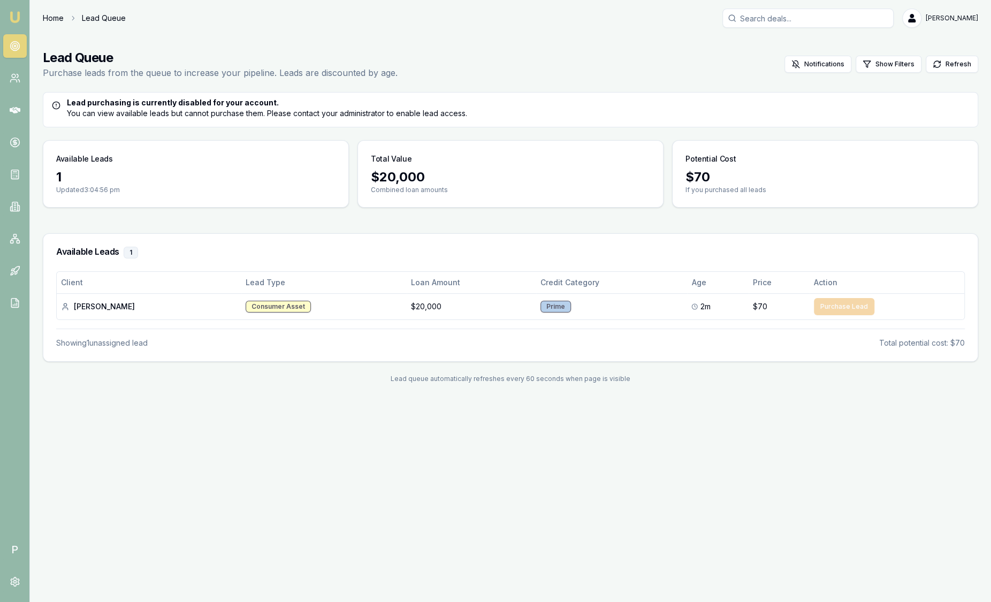
click at [57, 17] on link "Home" at bounding box center [53, 18] width 21 height 11
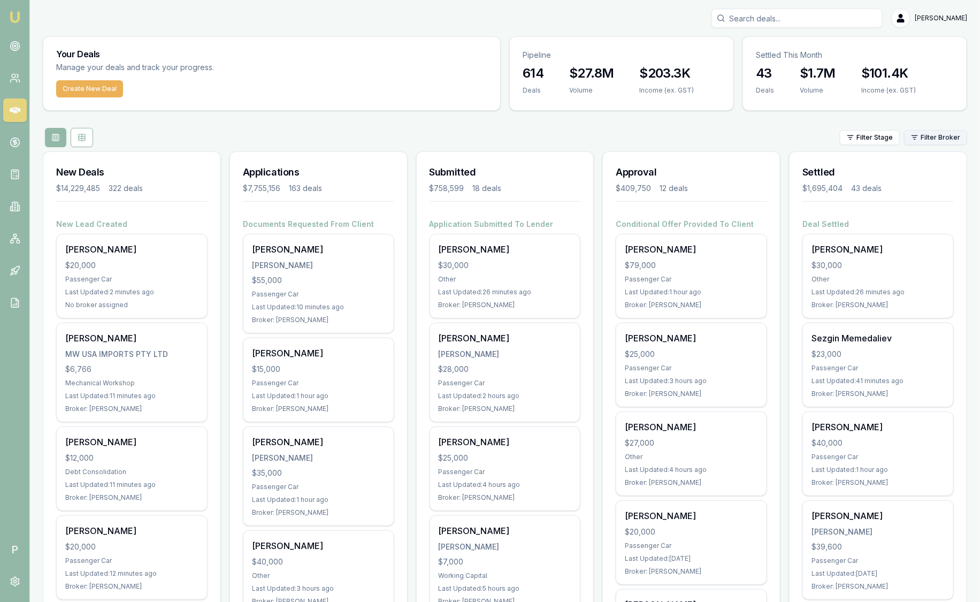
click at [948, 140] on html "Emu Broker P Sam Crouch Toggle Menu Your Deals Manage your deals and track your…" at bounding box center [490, 301] width 980 height 602
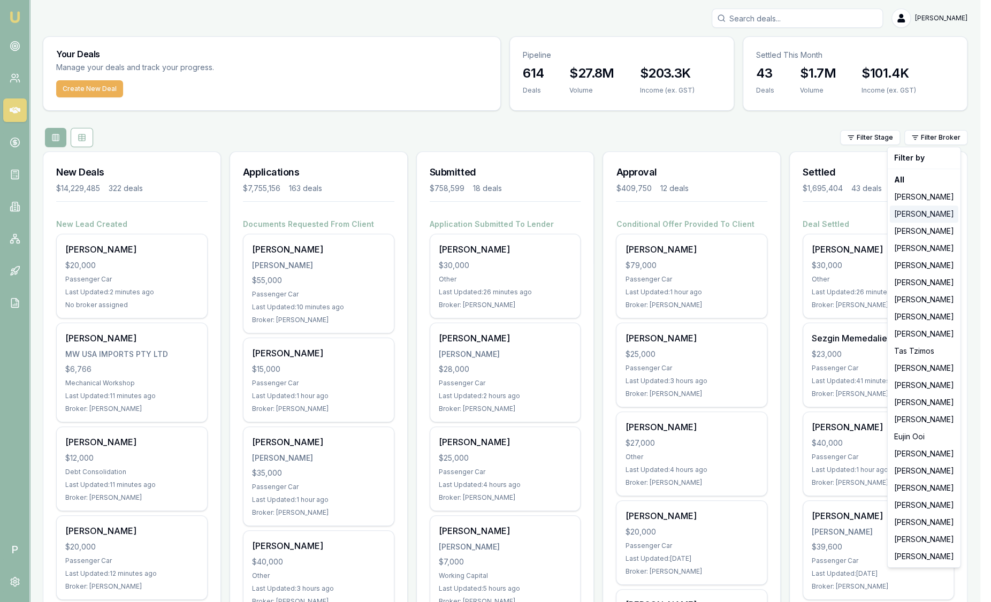
click at [932, 211] on div "[PERSON_NAME]" at bounding box center [924, 214] width 69 height 17
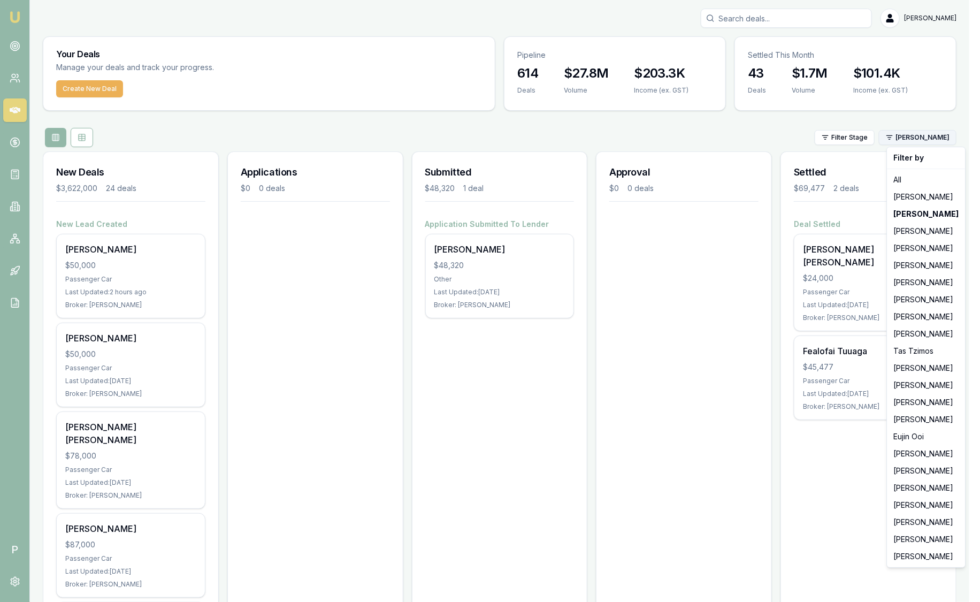
click at [943, 136] on html "Emu Broker P [PERSON_NAME] Toggle Menu Your Deals Manage your deals and track y…" at bounding box center [490, 301] width 980 height 602
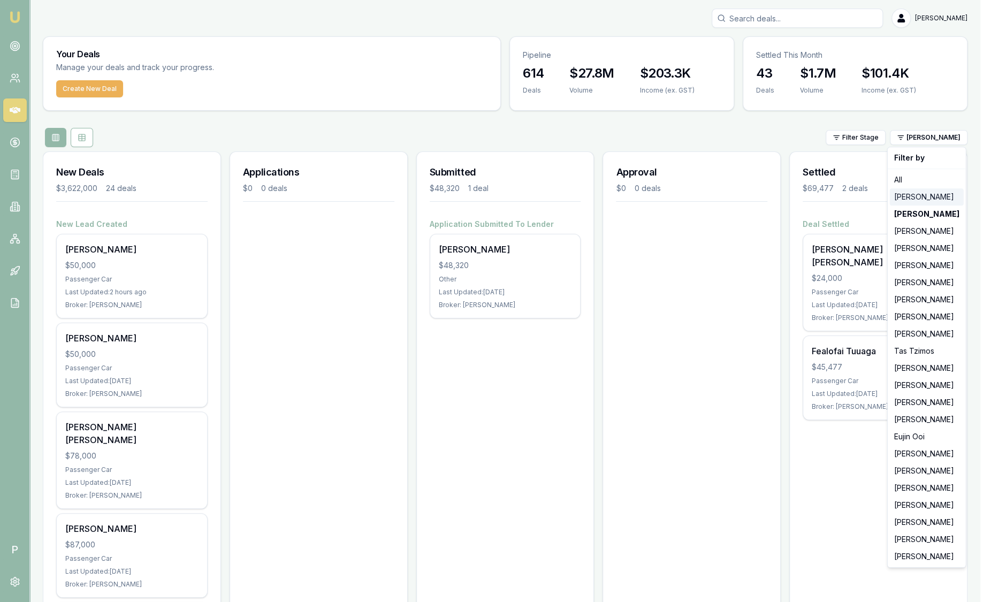
click at [939, 197] on div "[PERSON_NAME]" at bounding box center [927, 196] width 74 height 17
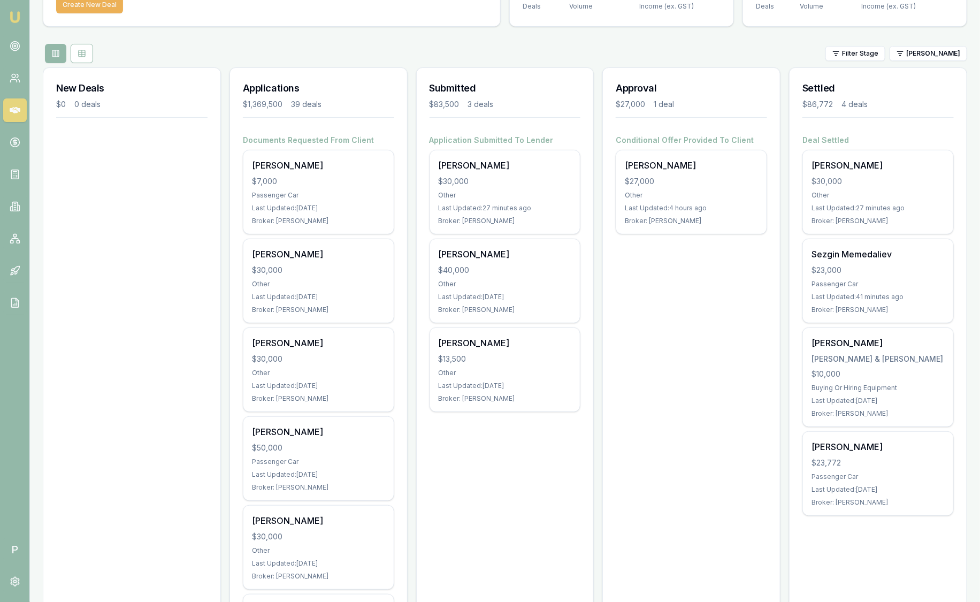
scroll to position [66, 0]
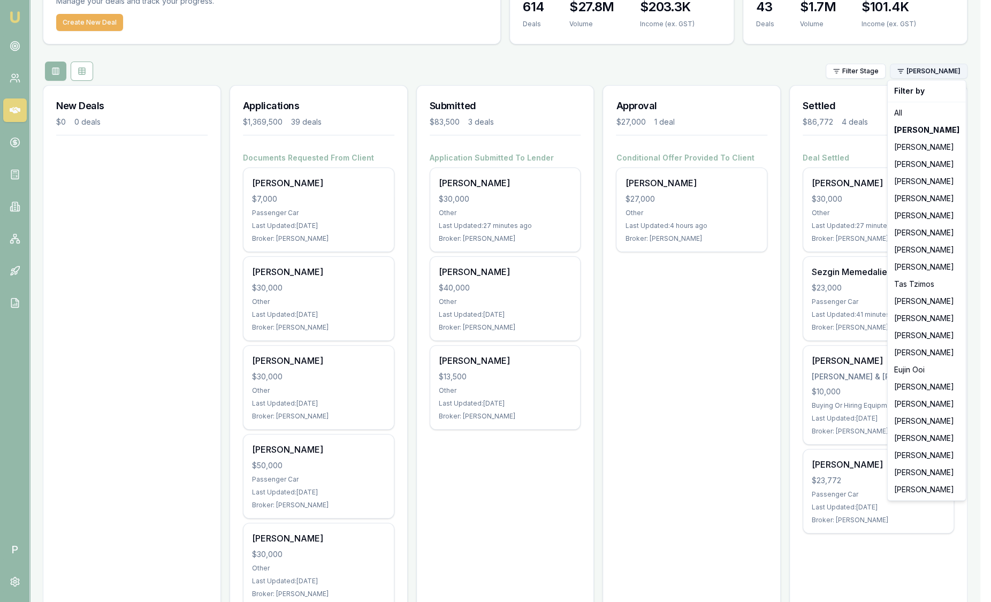
click at [914, 70] on html "Emu Broker P [PERSON_NAME] Toggle Menu Your Deals Manage your deals and track y…" at bounding box center [495, 235] width 991 height 602
click at [672, 74] on html "Emu Broker P [PERSON_NAME] Toggle Menu Your Deals Manage your deals and track y…" at bounding box center [495, 235] width 991 height 602
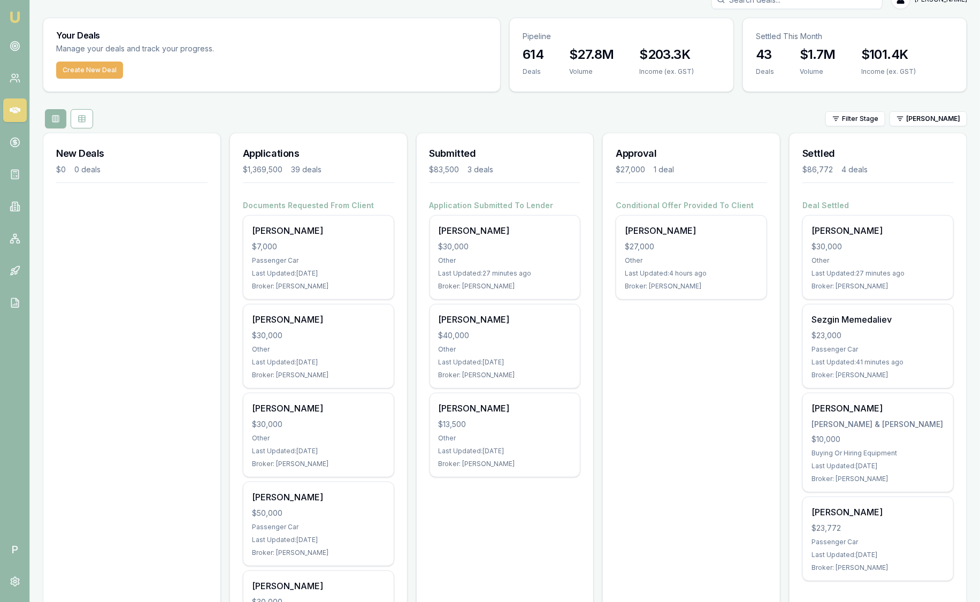
scroll to position [0, 0]
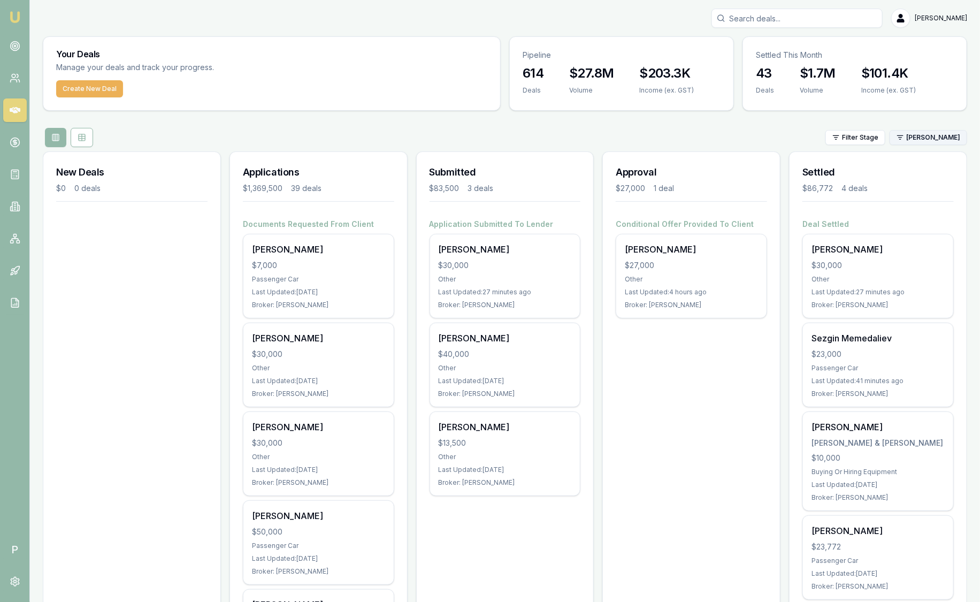
click at [940, 134] on html "Emu Broker P [PERSON_NAME] Toggle Menu Your Deals Manage your deals and track y…" at bounding box center [490, 301] width 980 height 602
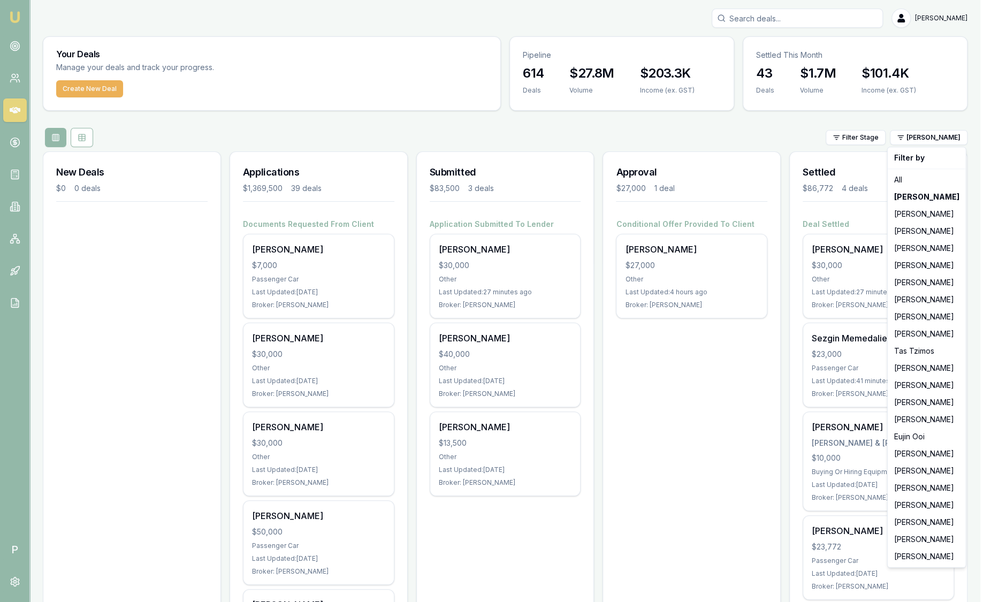
drag, startPoint x: 771, startPoint y: 126, endPoint x: 777, endPoint y: 130, distance: 7.0
click at [772, 126] on html "Emu Broker P [PERSON_NAME] Toggle Menu Your Deals Manage your deals and track y…" at bounding box center [495, 301] width 991 height 602
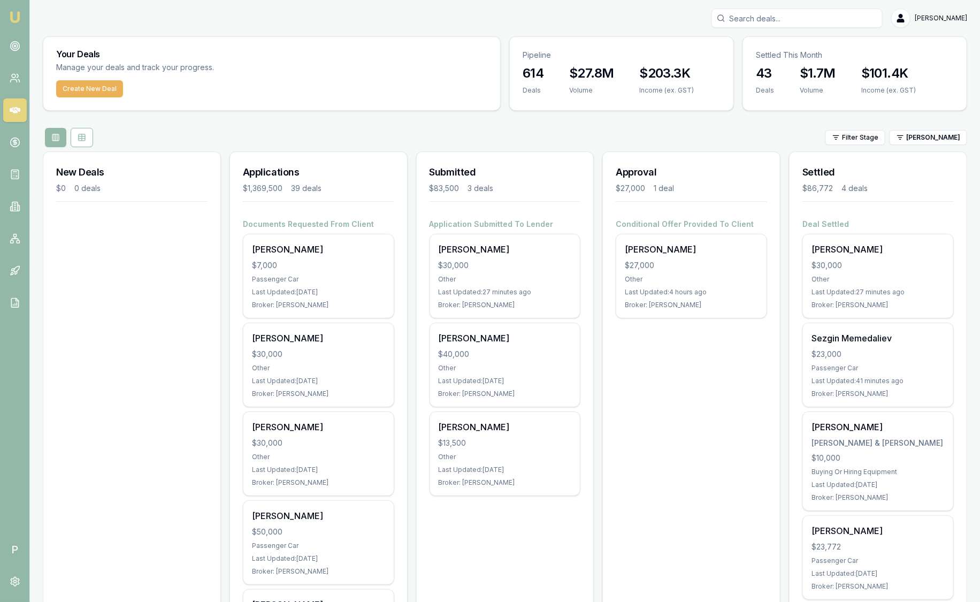
click at [773, 10] on input "Search deals" at bounding box center [797, 18] width 171 height 19
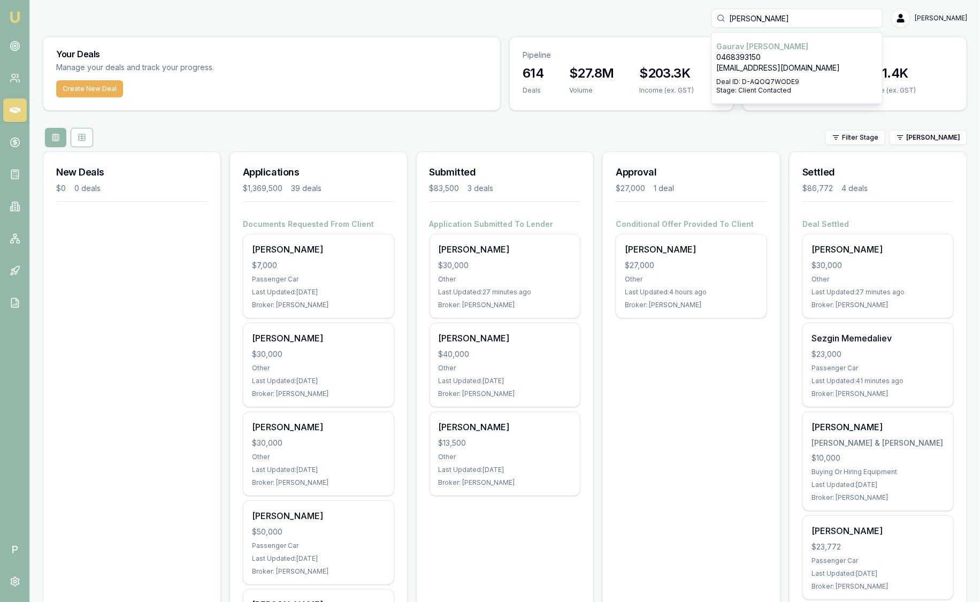
type input "makkar"
click at [754, 51] on p "Gaurav Makkar" at bounding box center [798, 46] width 162 height 11
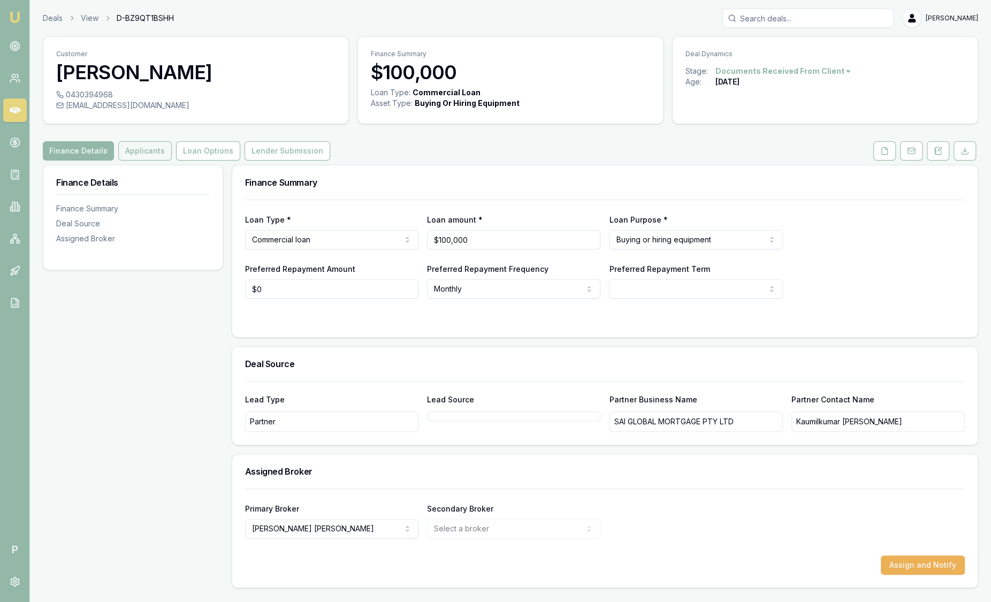
click at [148, 158] on button "Applicants" at bounding box center [145, 150] width 54 height 19
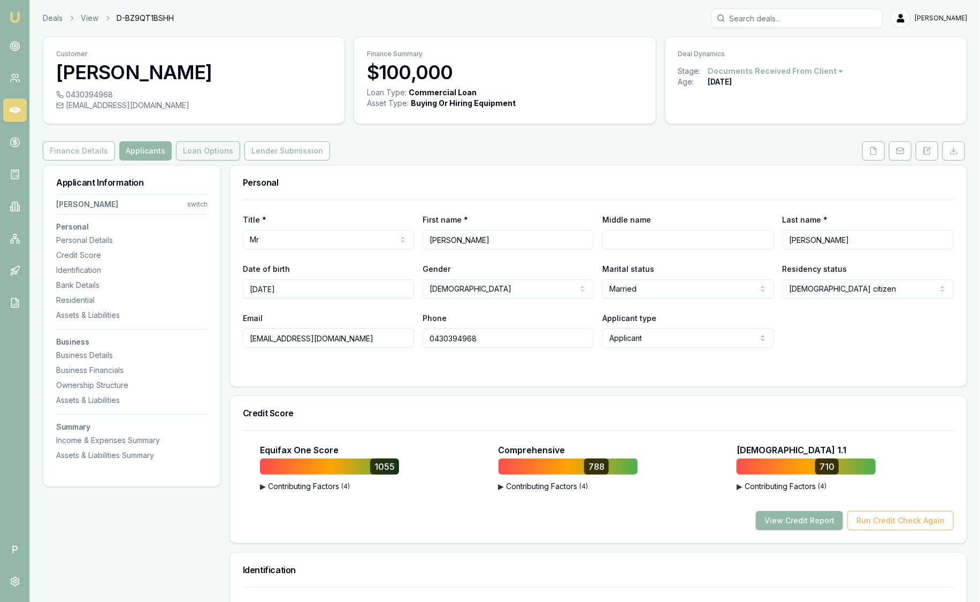
click at [207, 148] on button "Loan Options" at bounding box center [208, 150] width 64 height 19
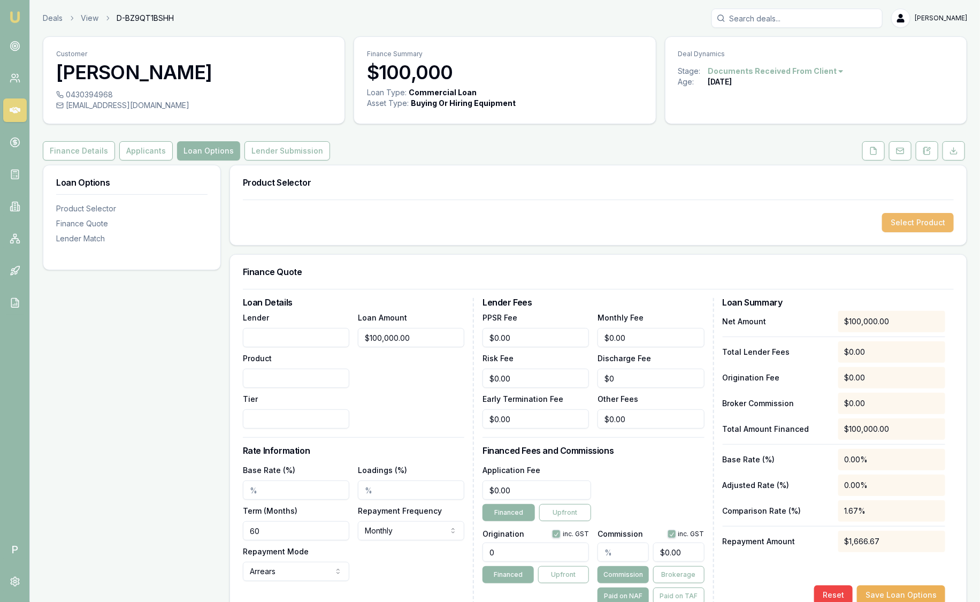
click at [915, 227] on button "Select Product" at bounding box center [919, 222] width 72 height 19
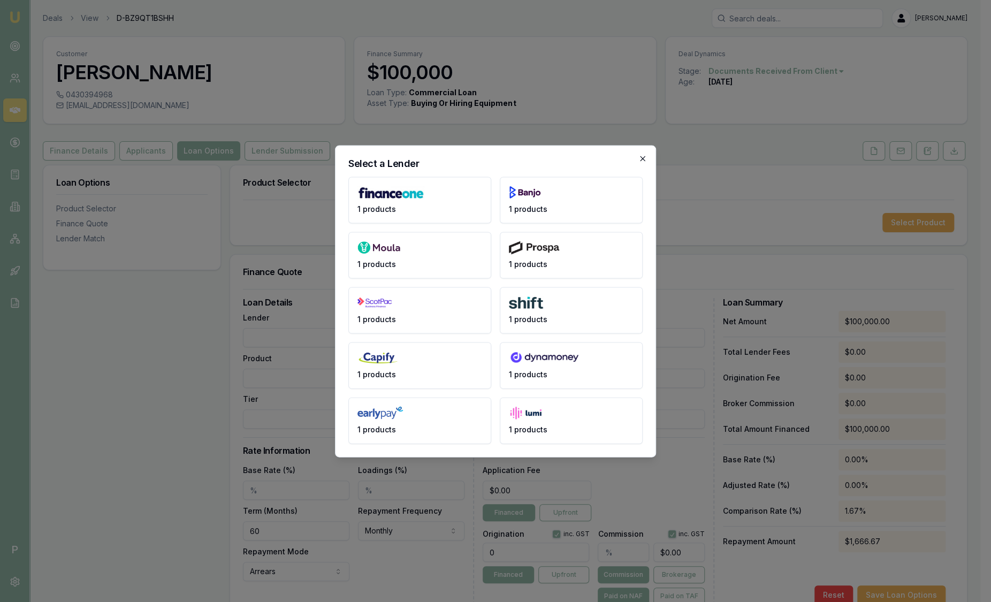
click at [644, 158] on icon "button" at bounding box center [642, 158] width 9 height 9
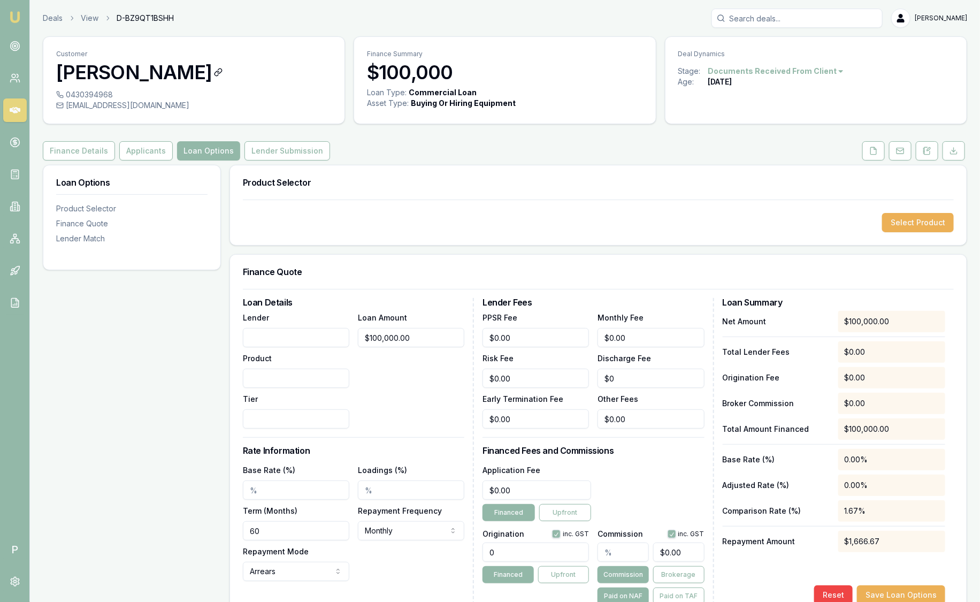
drag, startPoint x: 168, startPoint y: 78, endPoint x: 209, endPoint y: 80, distance: 41.8
click at [209, 80] on h3 "[PERSON_NAME]" at bounding box center [194, 72] width 276 height 21
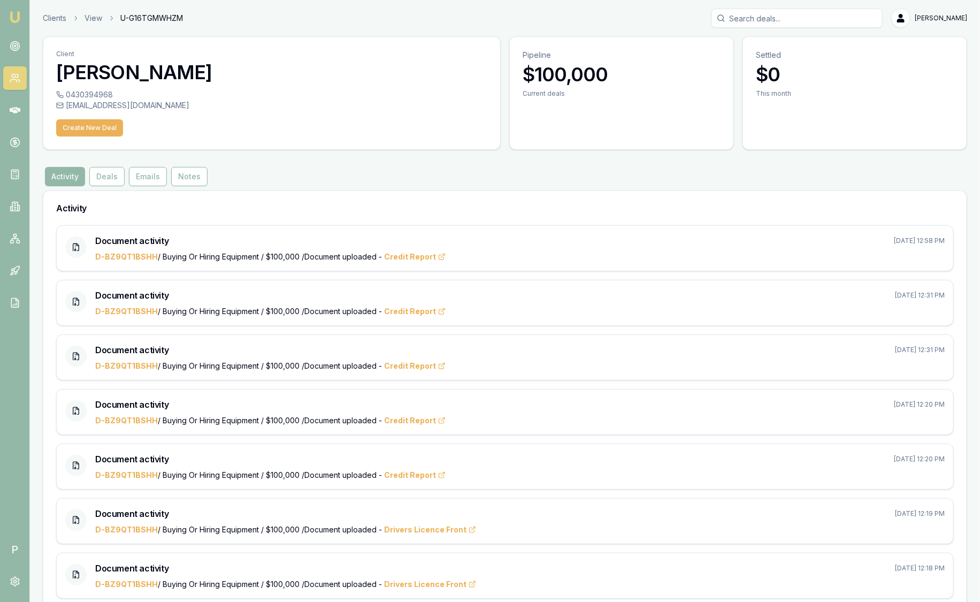
click at [18, 18] on img at bounding box center [15, 17] width 13 height 13
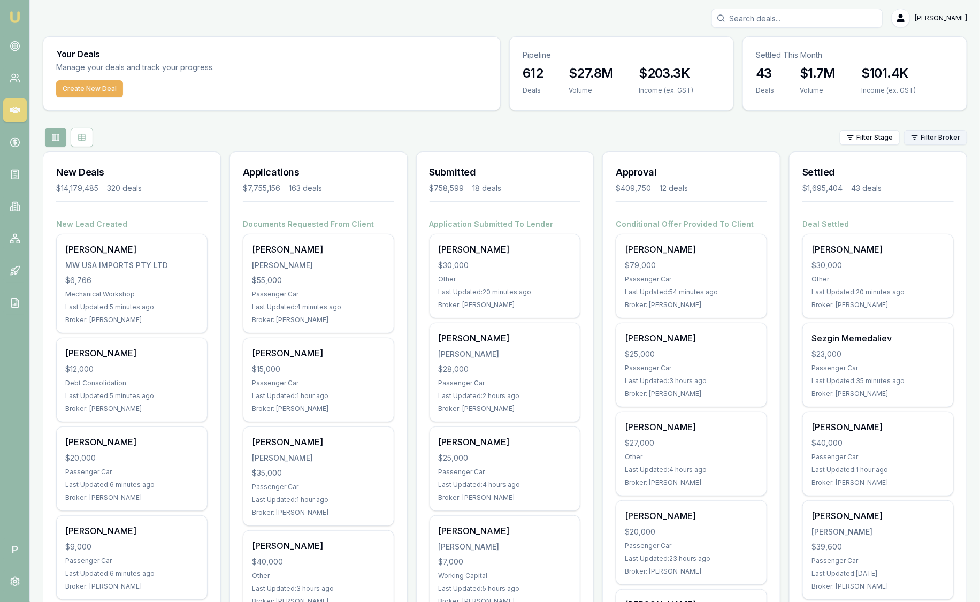
click at [930, 136] on html "Emu Broker P Sam Crouch Toggle Menu Your Deals Manage your deals and track your…" at bounding box center [490, 301] width 980 height 602
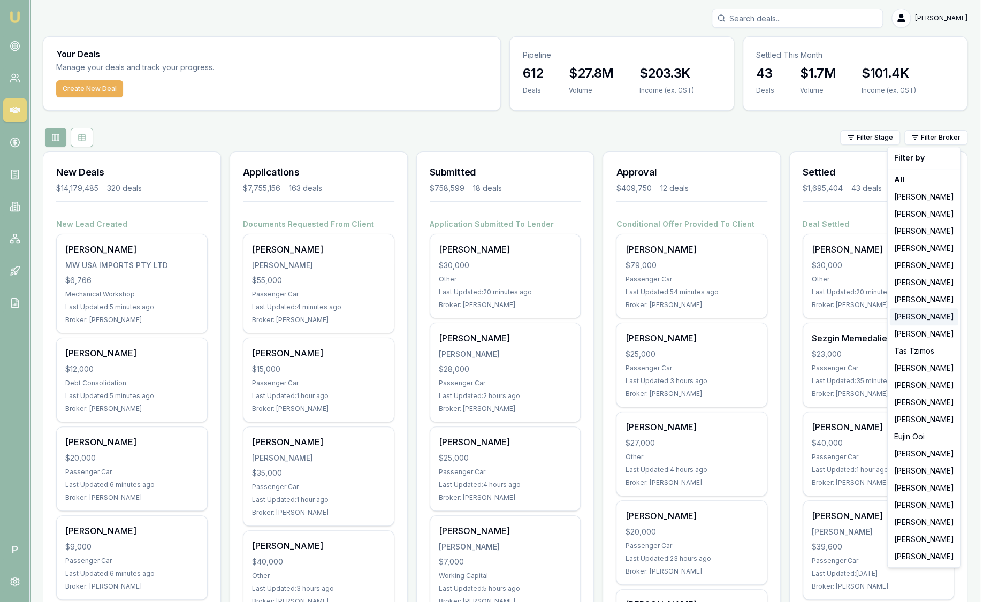
click at [929, 318] on div "[PERSON_NAME]" at bounding box center [924, 316] width 69 height 17
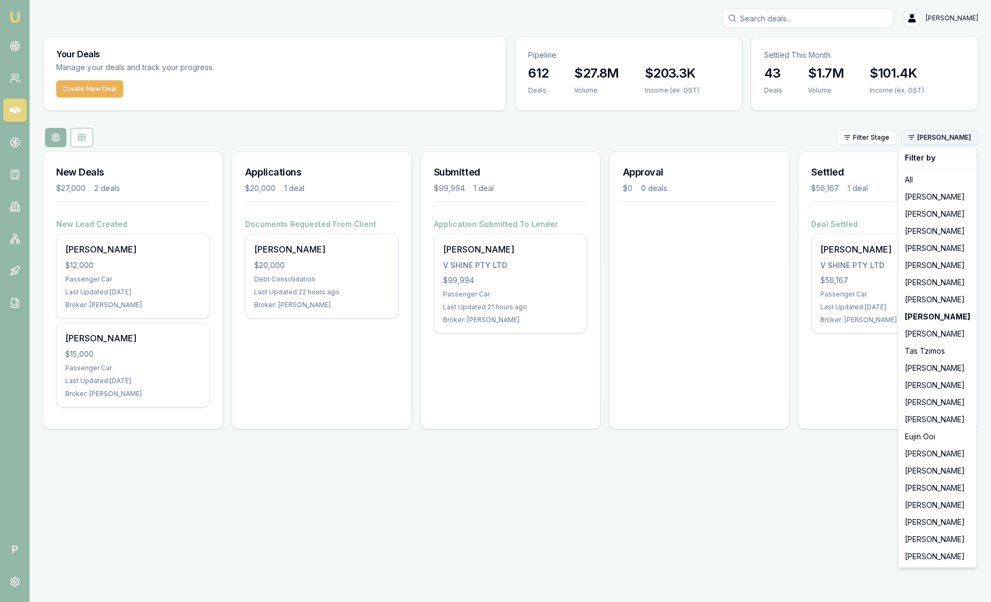
click at [944, 141] on html "Emu Broker P Sam Crouch Toggle Menu Your Deals Manage your deals and track your…" at bounding box center [495, 301] width 991 height 602
click at [940, 383] on div "[PERSON_NAME]" at bounding box center [938, 385] width 74 height 17
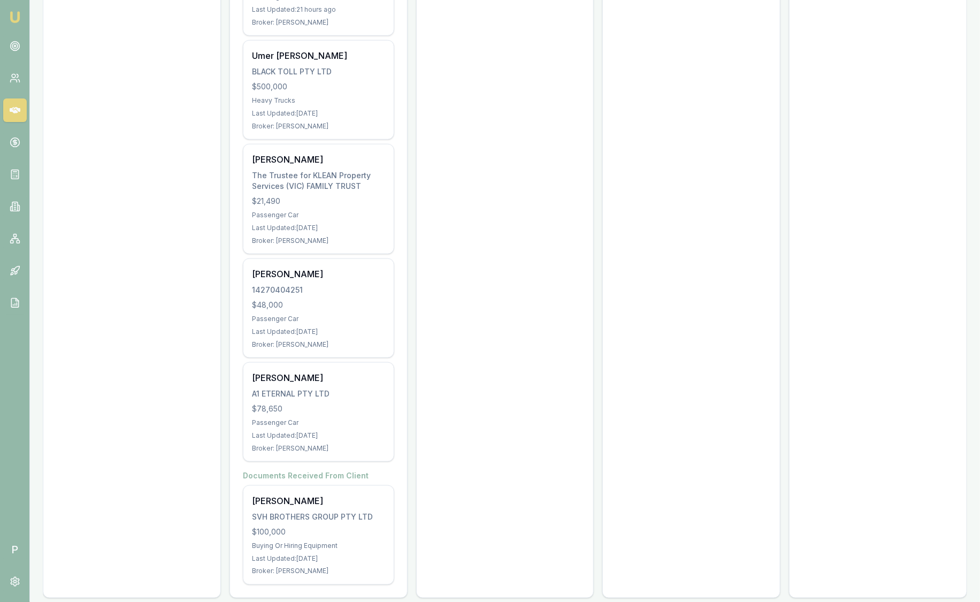
scroll to position [423, 0]
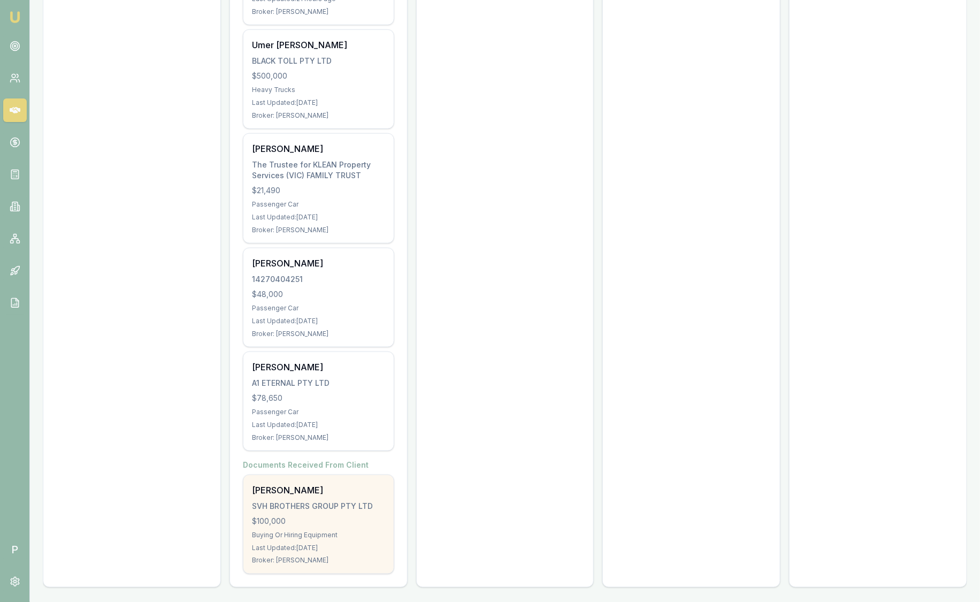
click at [338, 510] on div "Paragkumar Patel SVH BROTHERS GROUP PTY LTD $100,000 Buying Or Hiring Equipment…" at bounding box center [319, 524] width 150 height 98
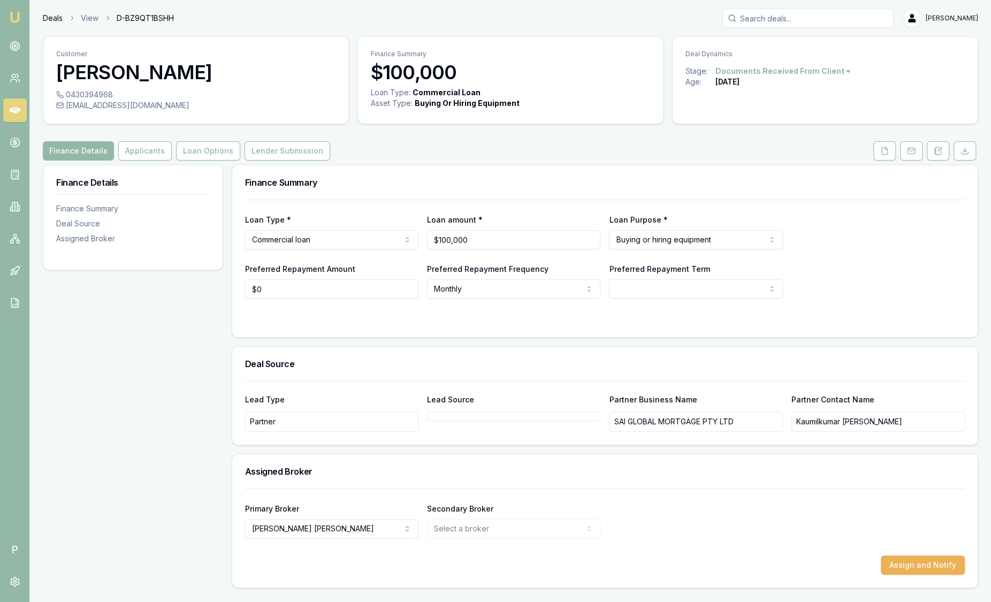
click at [56, 21] on link "Deals" at bounding box center [53, 18] width 20 height 11
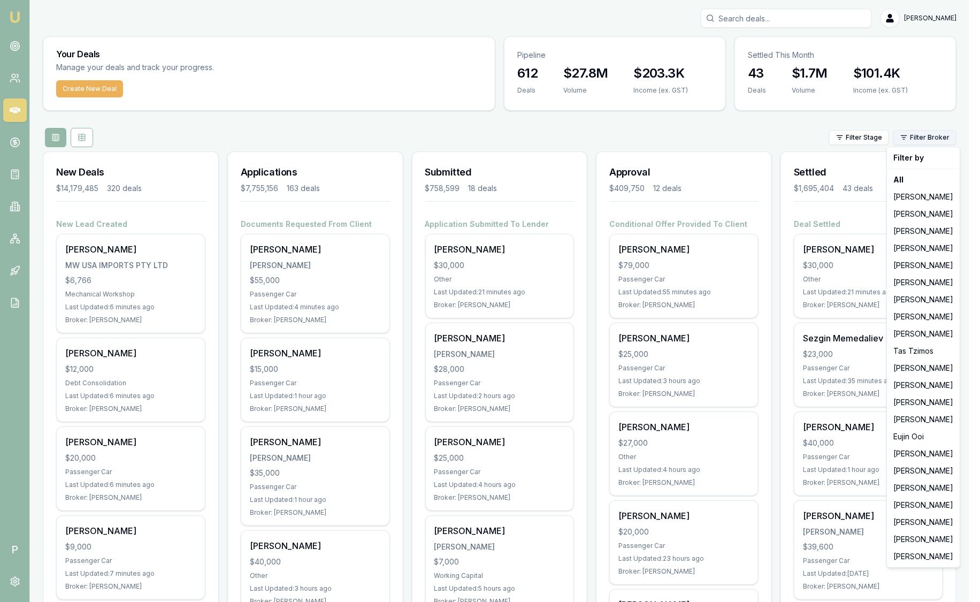
click at [952, 142] on html "Emu Broker P [PERSON_NAME] Toggle Menu Your Deals Manage your deals and track y…" at bounding box center [490, 301] width 980 height 602
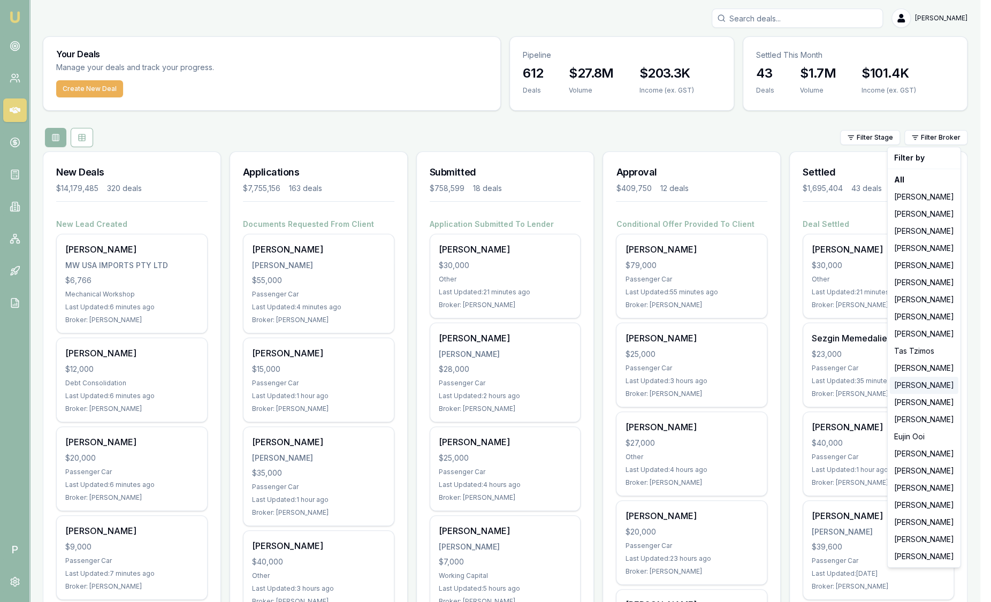
click at [919, 390] on div "[PERSON_NAME]" at bounding box center [924, 385] width 69 height 17
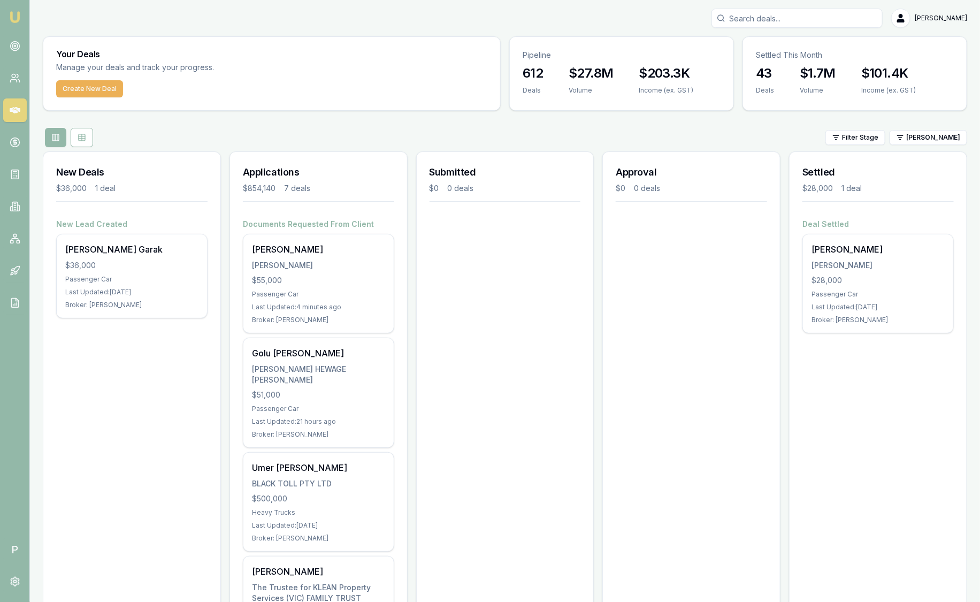
click at [820, 35] on div "[PERSON_NAME] Toggle Menu Your Deals Manage your deals and track your progress.…" at bounding box center [505, 514] width 950 height 1010
click at [816, 31] on div "[PERSON_NAME] Toggle Menu Your Deals Manage your deals and track your progress.…" at bounding box center [505, 514] width 950 height 1010
click at [808, 21] on input "Search deals" at bounding box center [797, 18] width 171 height 19
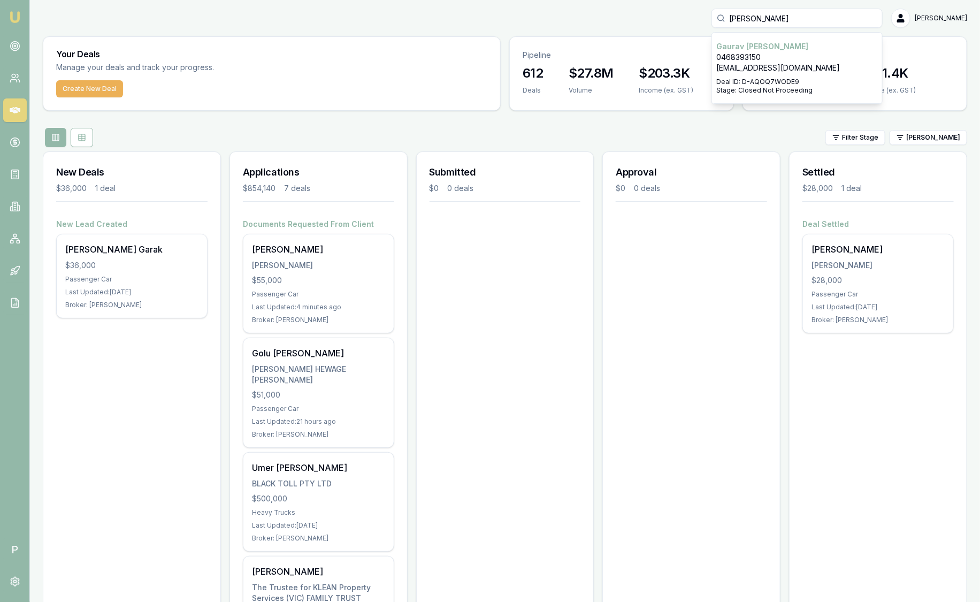
type input "[PERSON_NAME]"
click at [748, 55] on p "0468393150" at bounding box center [798, 57] width 162 height 11
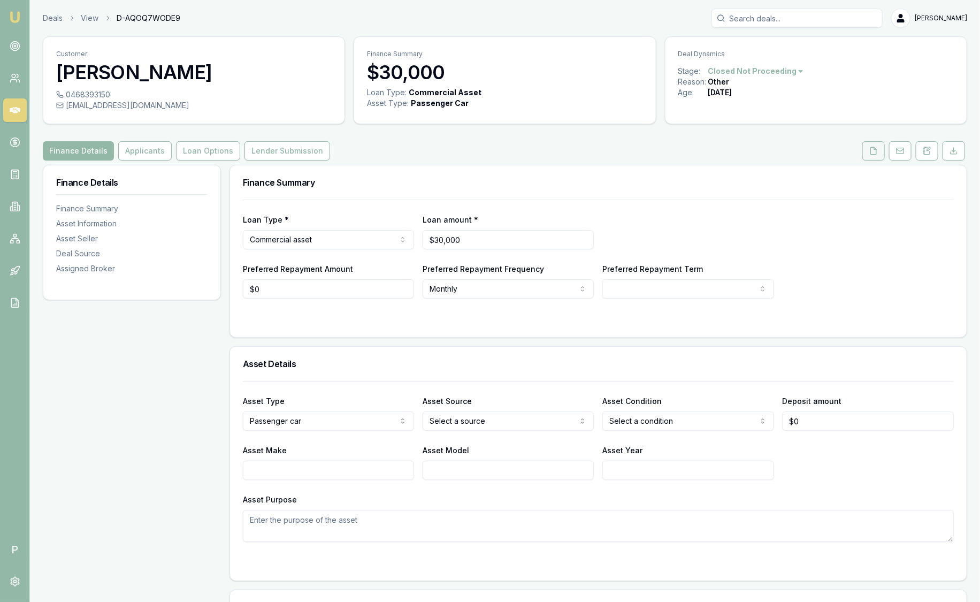
click at [877, 149] on polyline at bounding box center [875, 148] width 2 height 2
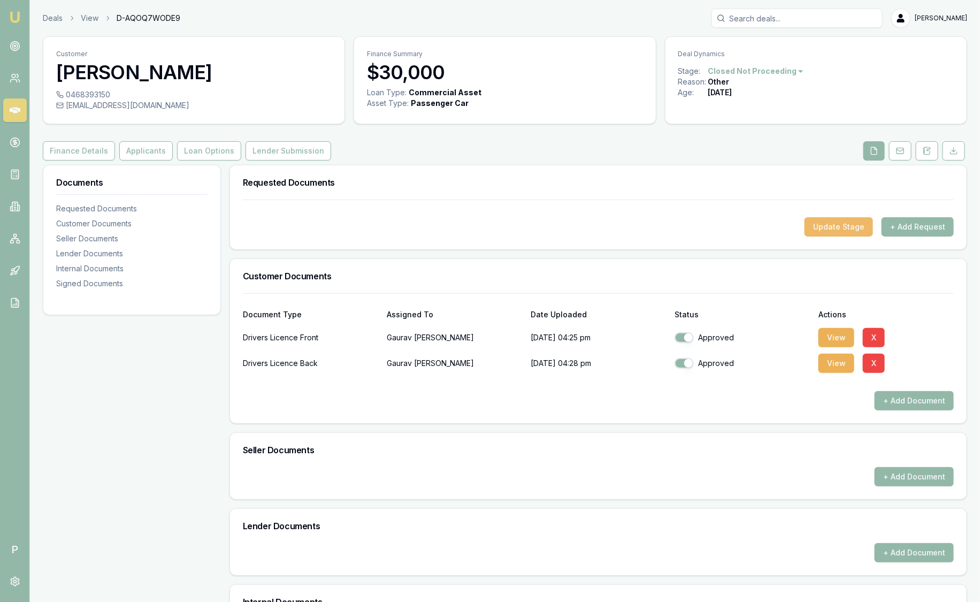
click at [847, 226] on button "Update Stage" at bounding box center [839, 226] width 69 height 19
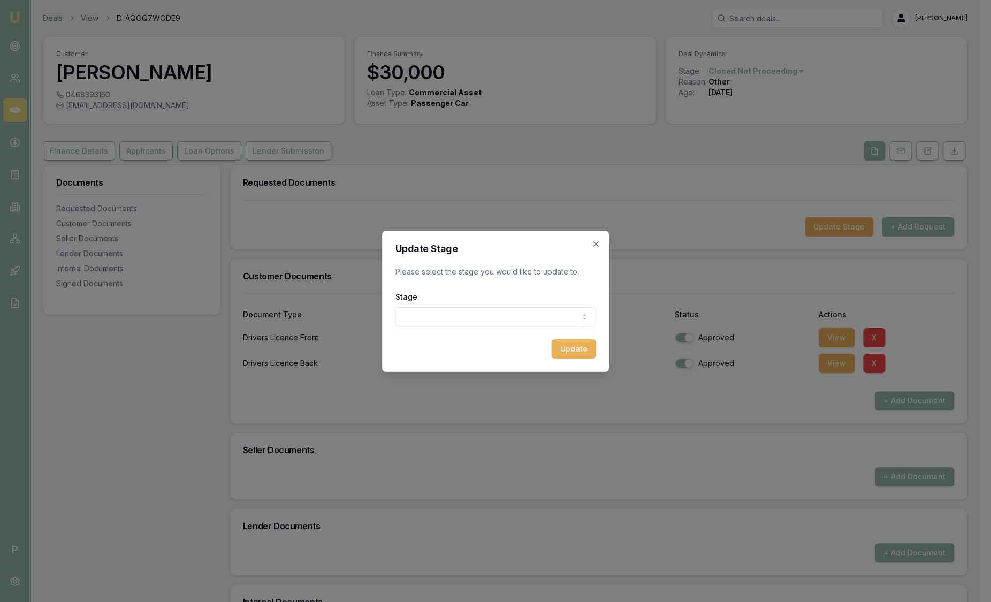
drag, startPoint x: 473, startPoint y: 328, endPoint x: 464, endPoint y: 323, distance: 10.1
click at [472, 329] on form "Update Stage Please select the stage you would like to update to. Stage New lea…" at bounding box center [495, 301] width 201 height 115
click at [460, 319] on body "Emu Broker P Deals View D-AQOQ7WODE9 [PERSON_NAME] Toggle Menu Customer [PERSON…" at bounding box center [490, 301] width 980 height 602
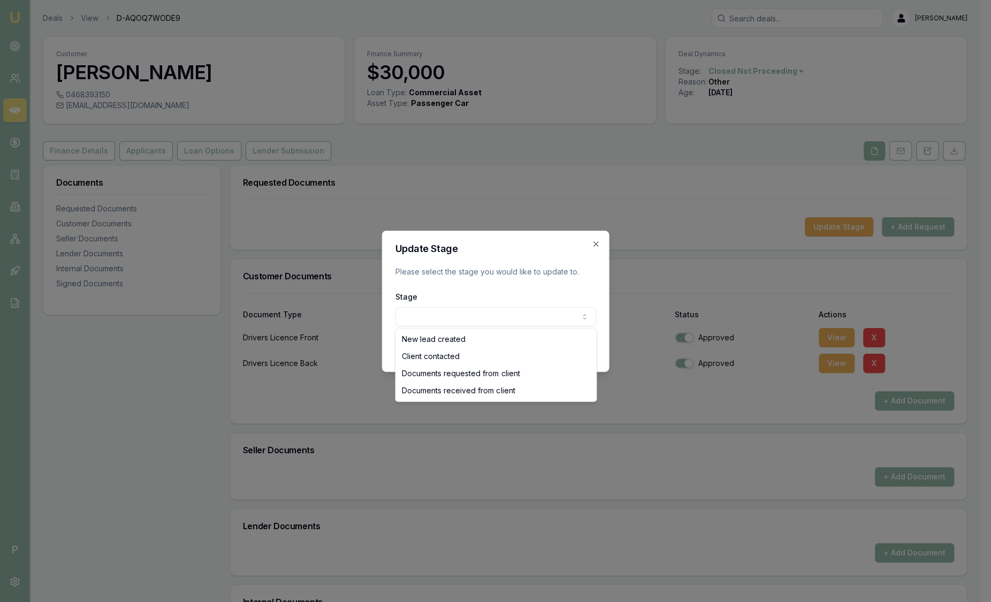
select select "CLIENT_CONTACTED"
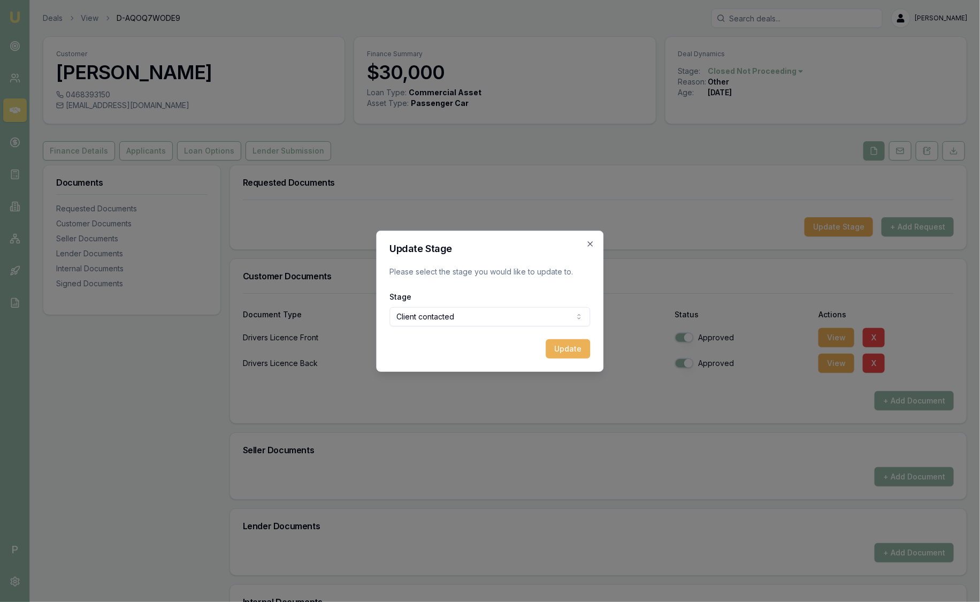
click at [569, 347] on button "Update" at bounding box center [568, 348] width 44 height 19
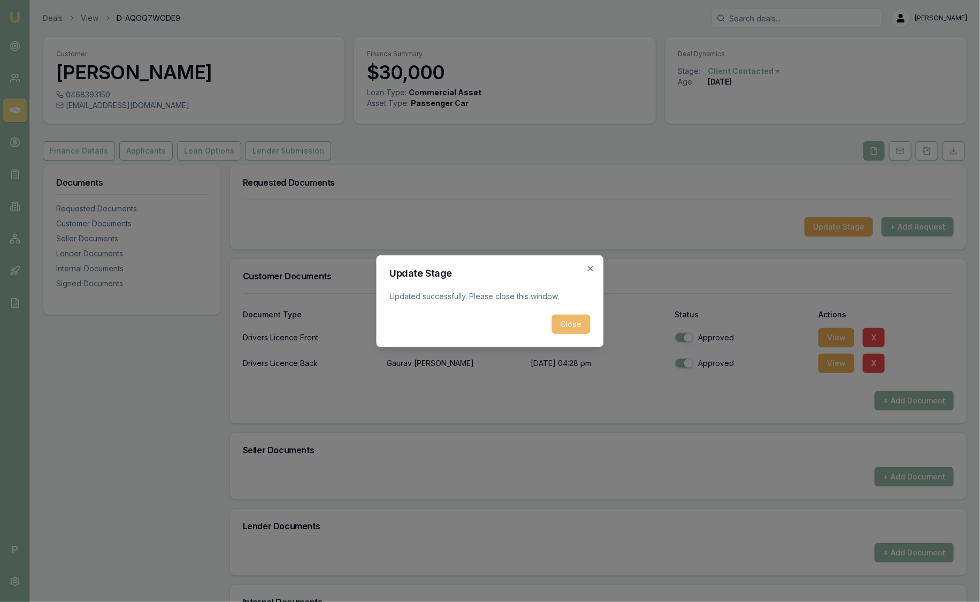
click at [576, 321] on button "Close" at bounding box center [571, 324] width 39 height 19
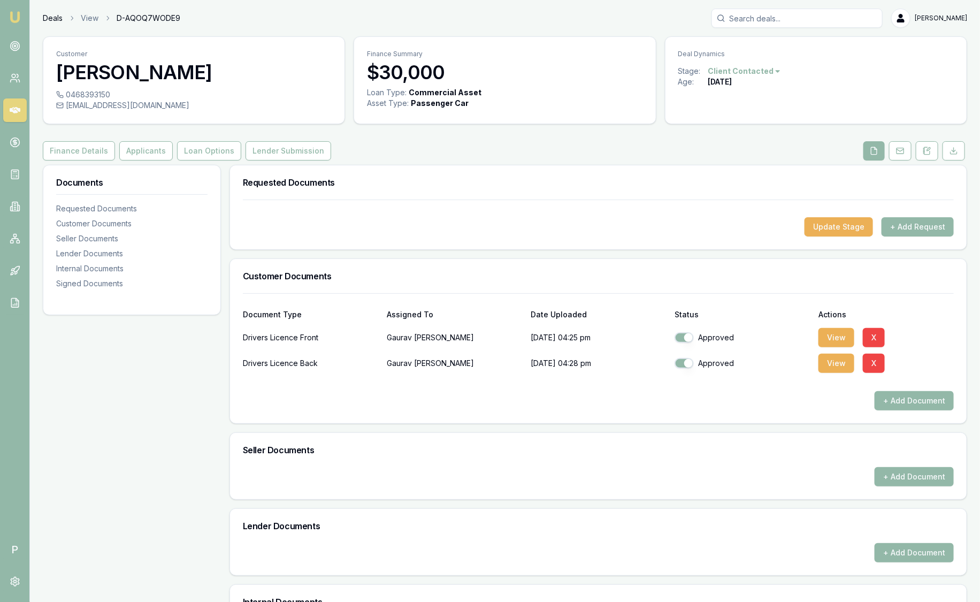
click at [48, 21] on link "Deals" at bounding box center [53, 18] width 20 height 11
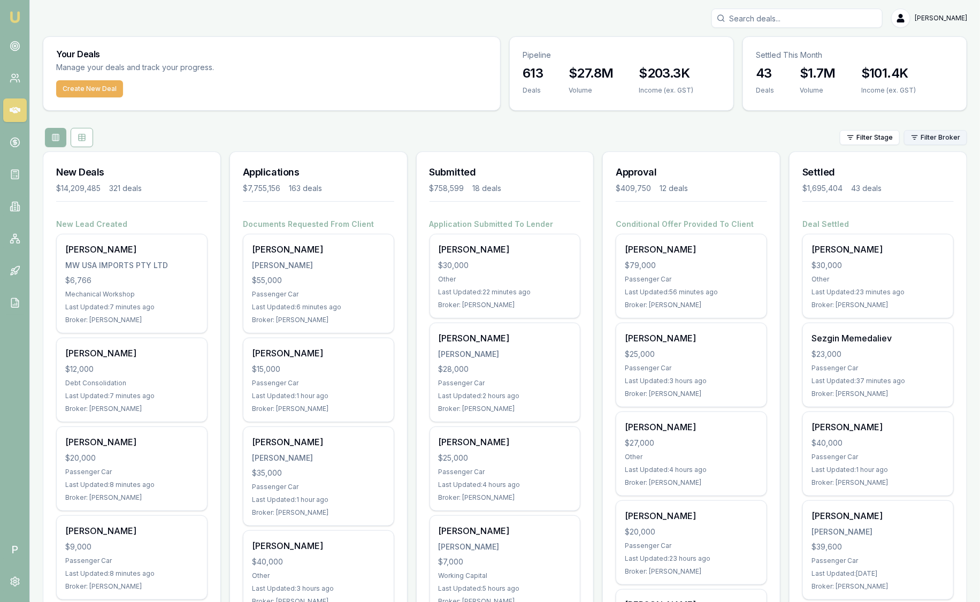
click at [938, 141] on html "Emu Broker P Sam Crouch Toggle Menu Your Deals Manage your deals and track your…" at bounding box center [490, 301] width 980 height 602
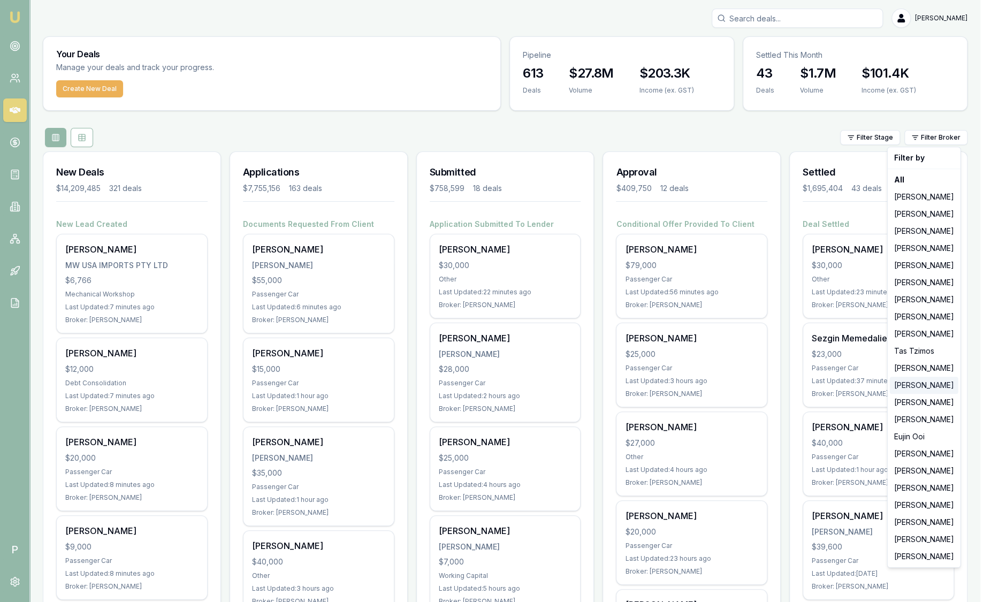
click at [911, 385] on div "[PERSON_NAME]" at bounding box center [924, 385] width 69 height 17
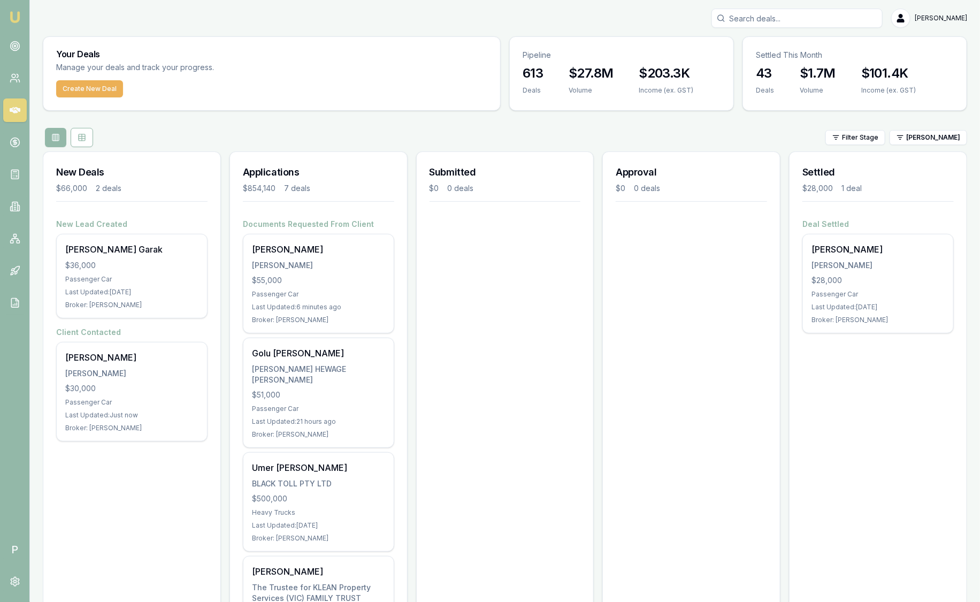
click at [15, 19] on img at bounding box center [15, 17] width 13 height 13
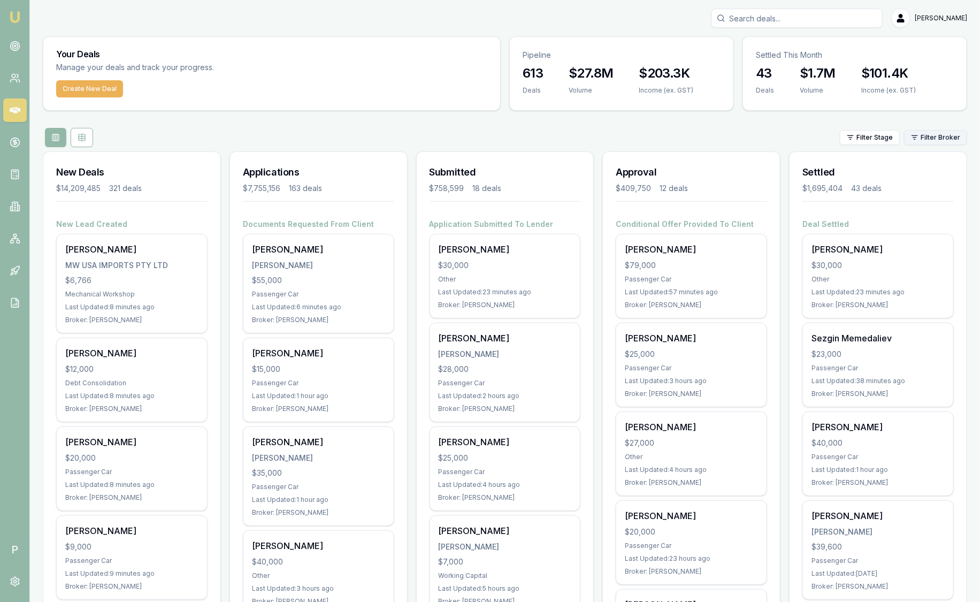
click at [940, 138] on html "Emu Broker P Sam Crouch Toggle Menu Your Deals Manage your deals and track your…" at bounding box center [490, 301] width 980 height 602
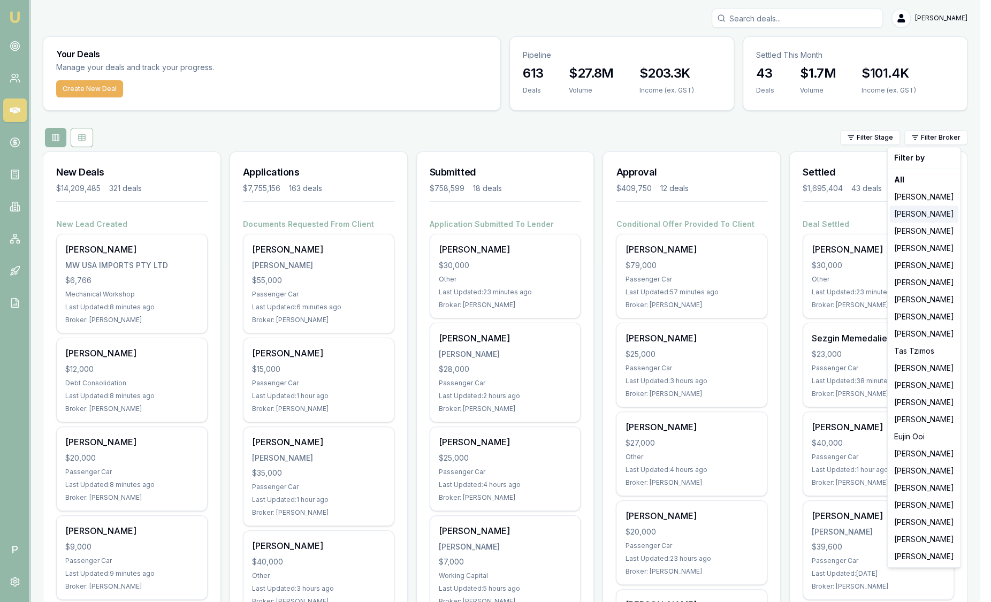
click at [926, 222] on div "[PERSON_NAME]" at bounding box center [924, 214] width 69 height 17
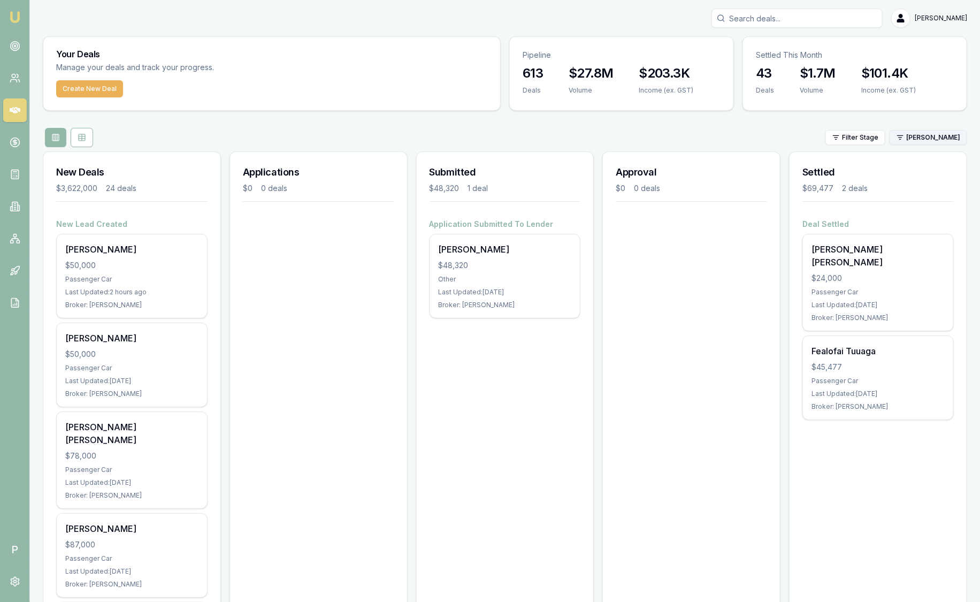
click at [924, 132] on html "Emu Broker P Sam Crouch Toggle Menu Your Deals Manage your deals and track your…" at bounding box center [490, 301] width 980 height 602
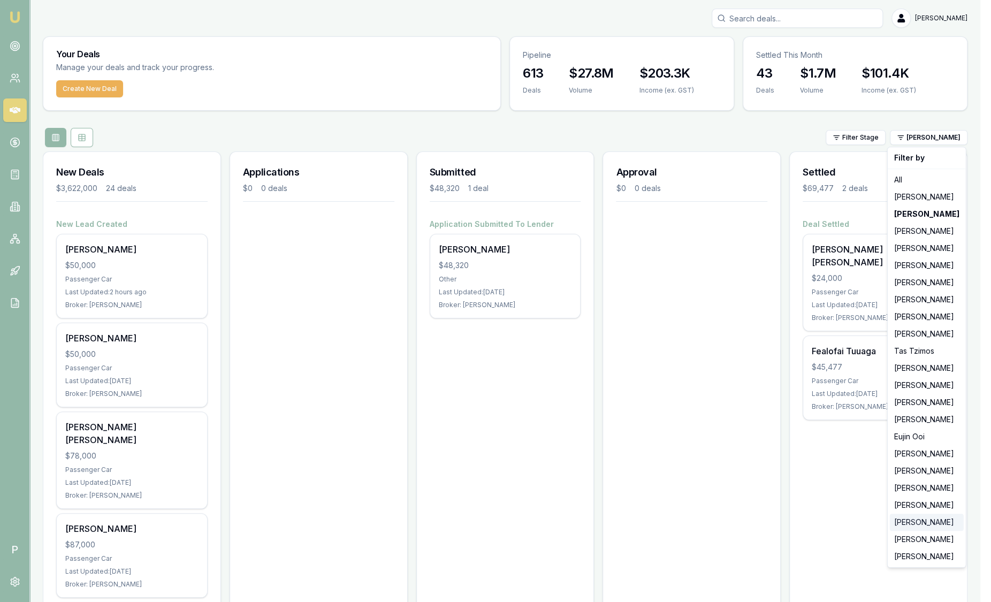
click at [914, 520] on div "[PERSON_NAME]" at bounding box center [927, 522] width 74 height 17
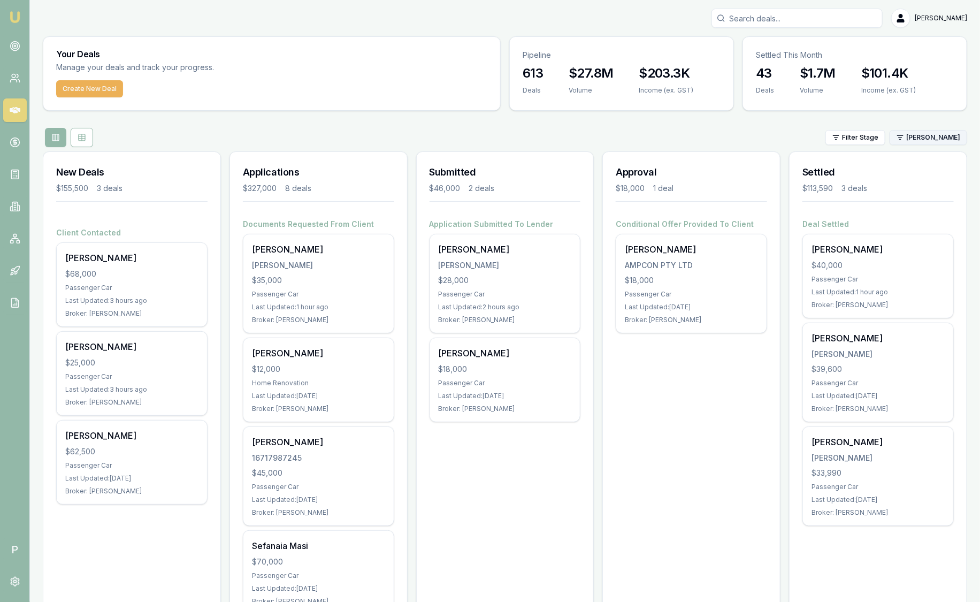
click at [925, 141] on html "Emu Broker P Sam Crouch Toggle Menu Your Deals Manage your deals and track your…" at bounding box center [490, 301] width 980 height 602
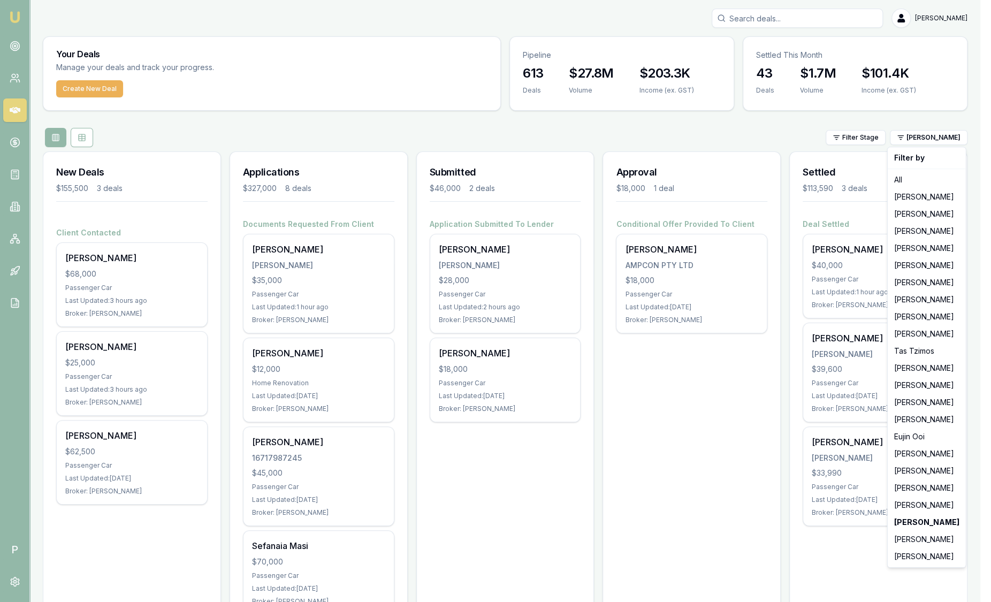
drag, startPoint x: 774, startPoint y: 140, endPoint x: 719, endPoint y: 110, distance: 63.2
click at [774, 141] on html "Emu Broker P Sam Crouch Toggle Menu Your Deals Manage your deals and track your…" at bounding box center [495, 301] width 991 height 602
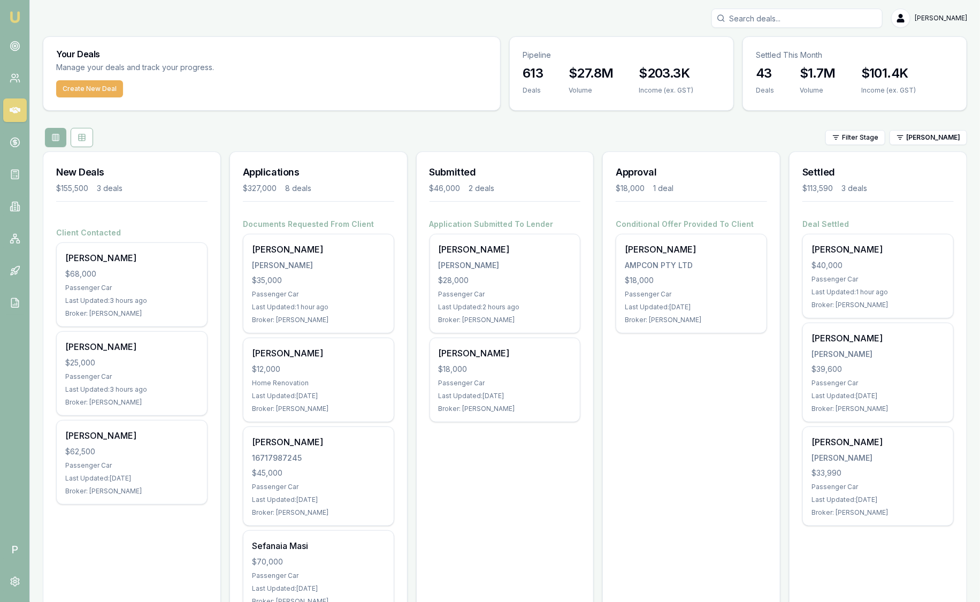
click at [21, 18] on link "Emu Broker" at bounding box center [14, 17] width 17 height 17
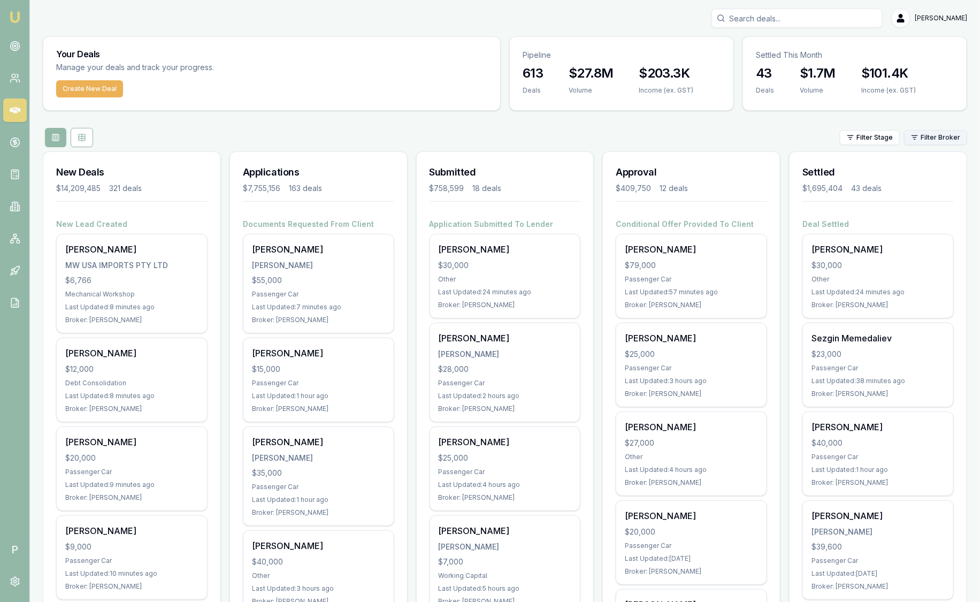
click at [946, 138] on html "Emu Broker P Sam Crouch Toggle Menu Your Deals Manage your deals and track your…" at bounding box center [490, 301] width 980 height 602
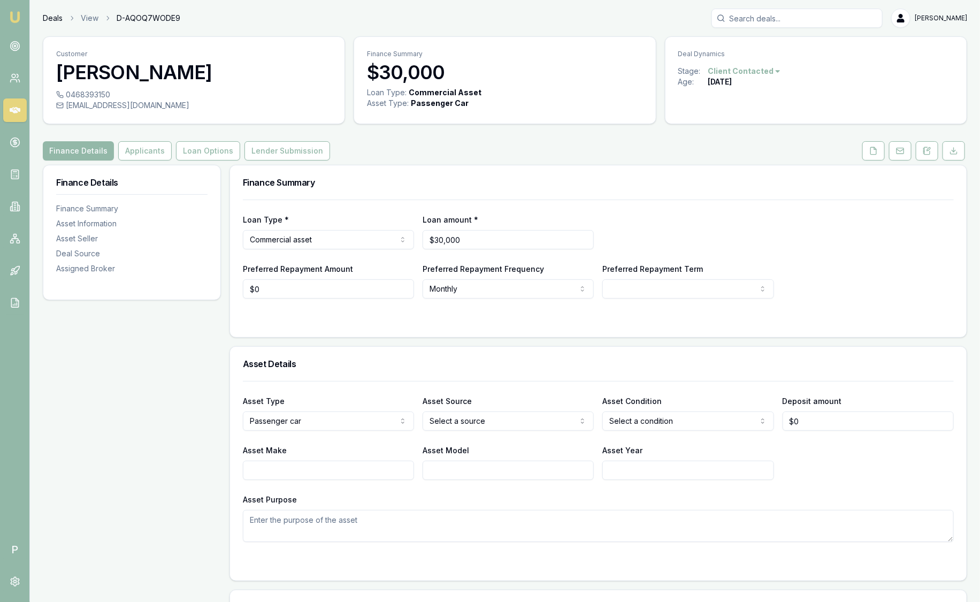
click at [46, 19] on link "Deals" at bounding box center [53, 18] width 20 height 11
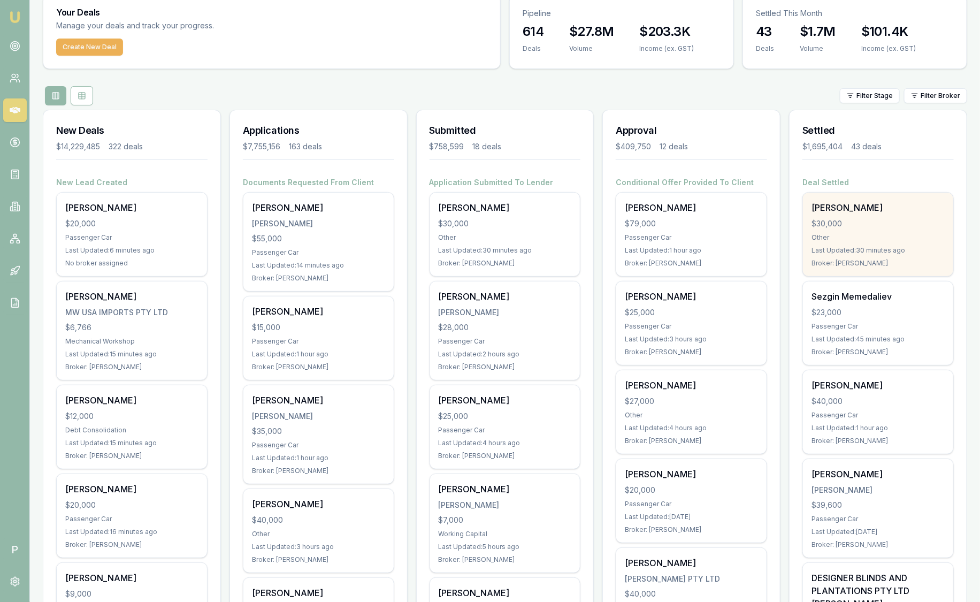
scroll to position [66, 0]
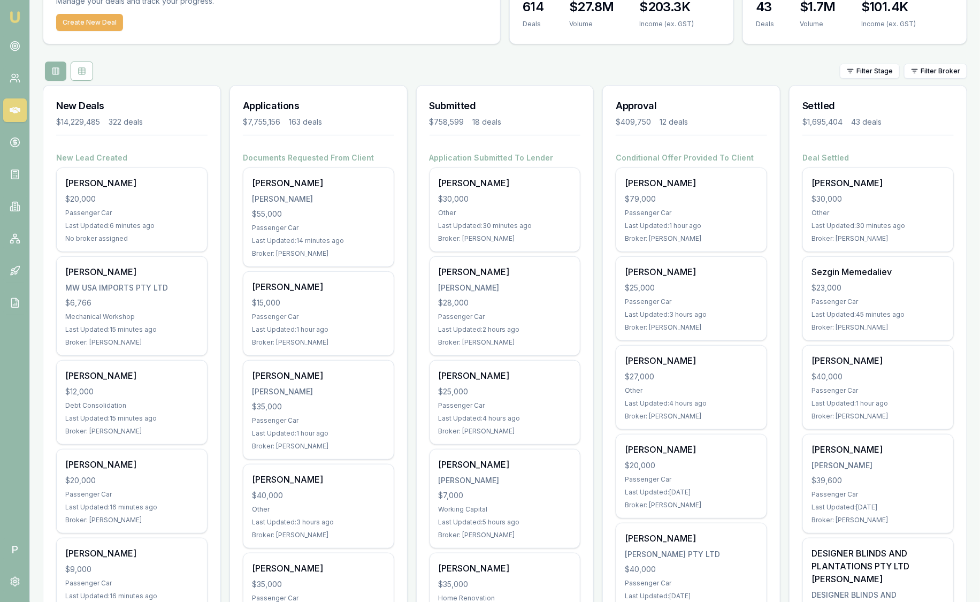
click at [952, 77] on html "Emu Broker P [PERSON_NAME] Toggle Menu Your Deals Manage your deals and track y…" at bounding box center [490, 235] width 980 height 602
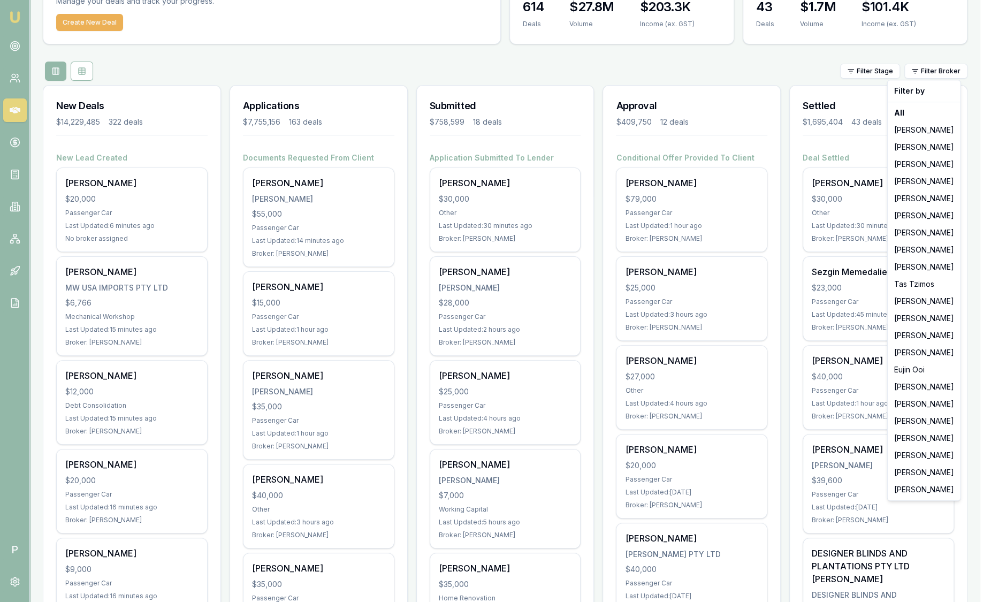
click at [716, 66] on html "Emu Broker P Sam Crouch Toggle Menu Your Deals Manage your deals and track your…" at bounding box center [495, 235] width 991 height 602
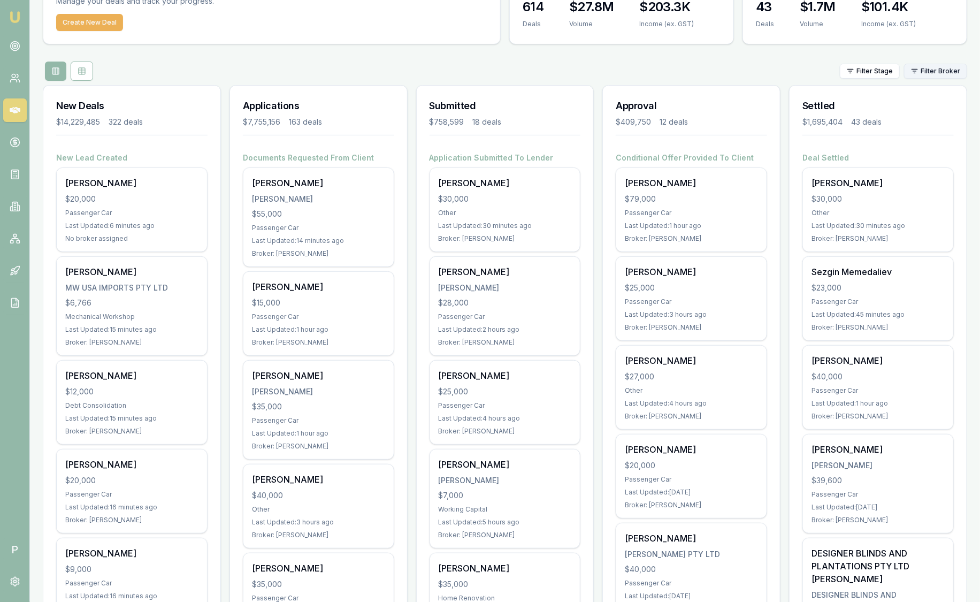
click at [924, 68] on html "Emu Broker P Sam Crouch Toggle Menu Your Deals Manage your deals and track your…" at bounding box center [490, 235] width 980 height 602
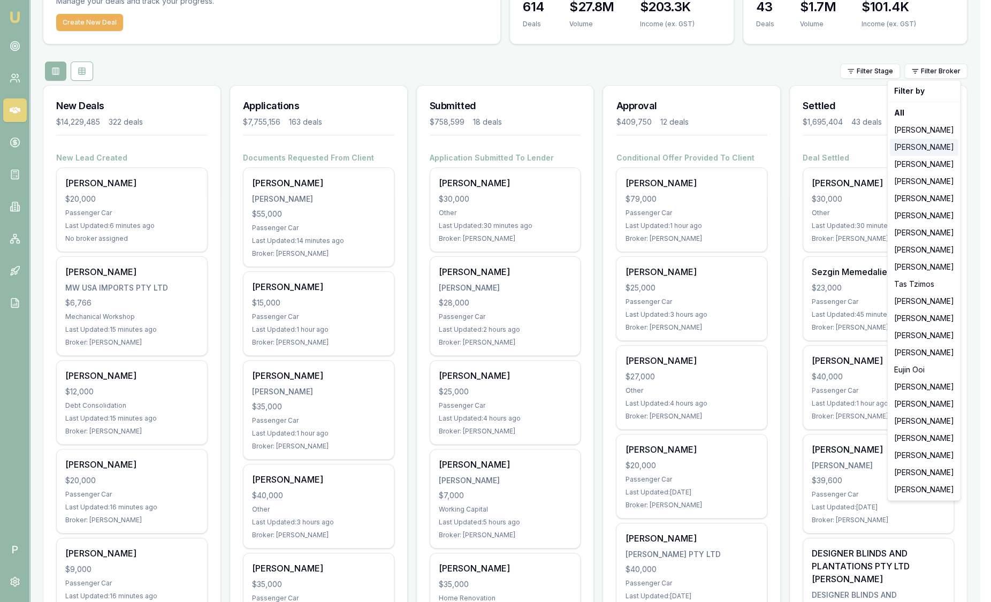
click at [924, 150] on div "[PERSON_NAME]" at bounding box center [924, 147] width 69 height 17
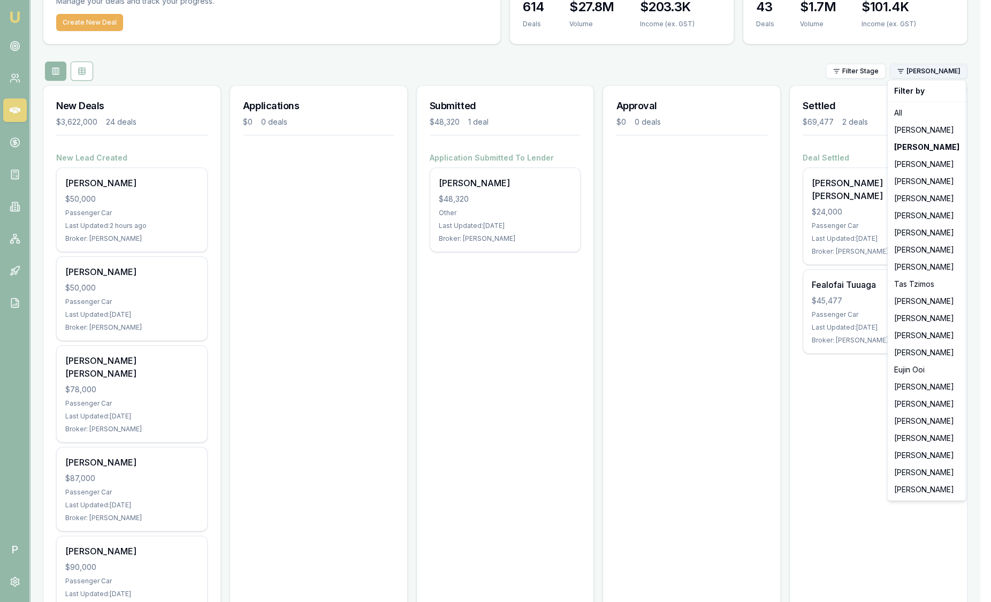
click at [935, 72] on html "Emu Broker P Sam Crouch Toggle Menu Your Deals Manage your deals and track your…" at bounding box center [495, 235] width 991 height 602
click at [917, 458] on div "[PERSON_NAME]" at bounding box center [927, 455] width 74 height 17
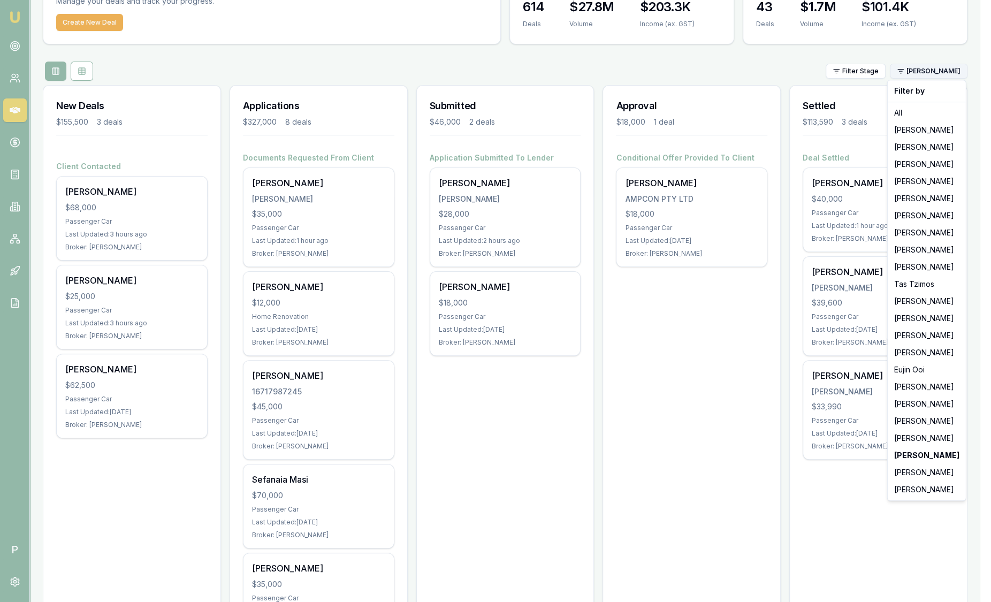
click at [942, 70] on html "Emu Broker P Sam Crouch Toggle Menu Your Deals Manage your deals and track your…" at bounding box center [495, 235] width 991 height 602
click at [914, 130] on div "[PERSON_NAME]" at bounding box center [927, 129] width 74 height 17
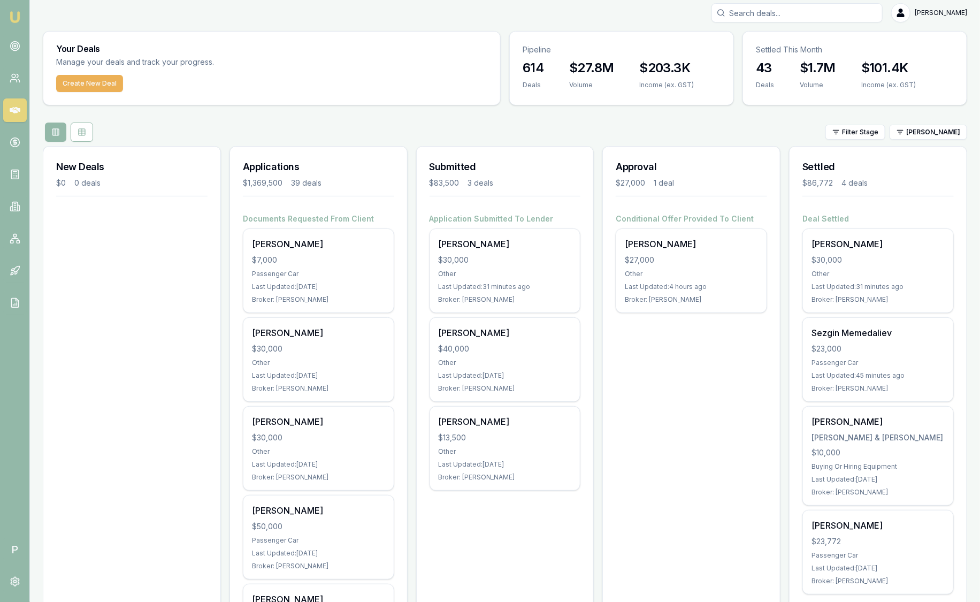
scroll to position [0, 0]
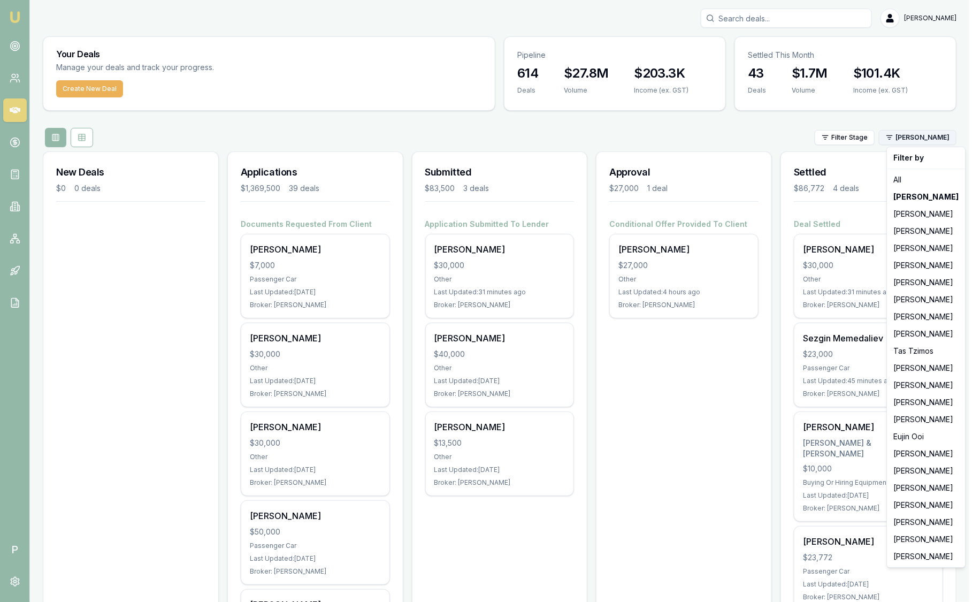
click at [917, 140] on html "Emu Broker P Sam Crouch Toggle Menu Your Deals Manage your deals and track your…" at bounding box center [490, 301] width 980 height 602
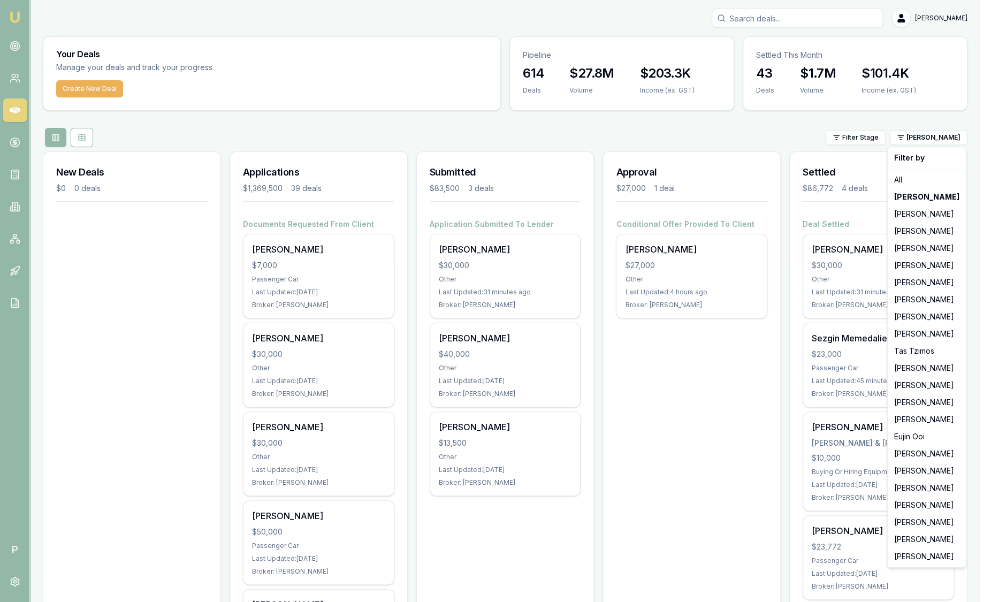
click at [592, 136] on html "Emu Broker P Sam Crouch Toggle Menu Your Deals Manage your deals and track your…" at bounding box center [495, 301] width 991 height 602
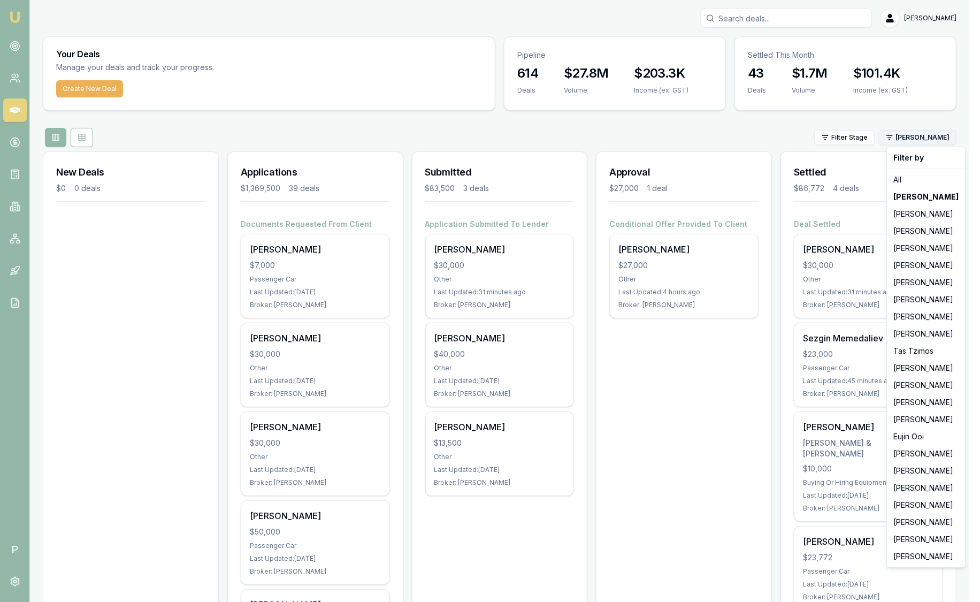
click at [920, 141] on html "Emu Broker P Sam Crouch Toggle Menu Your Deals Manage your deals and track your…" at bounding box center [490, 301] width 980 height 602
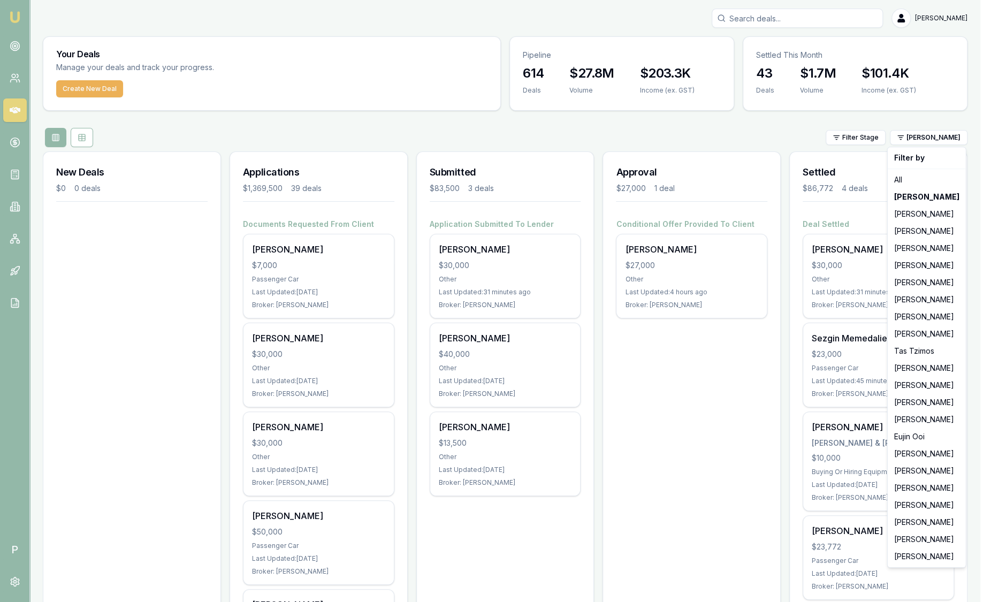
click at [774, 124] on html "Emu Broker P Sam Crouch Toggle Menu Your Deals Manage your deals and track your…" at bounding box center [495, 301] width 991 height 602
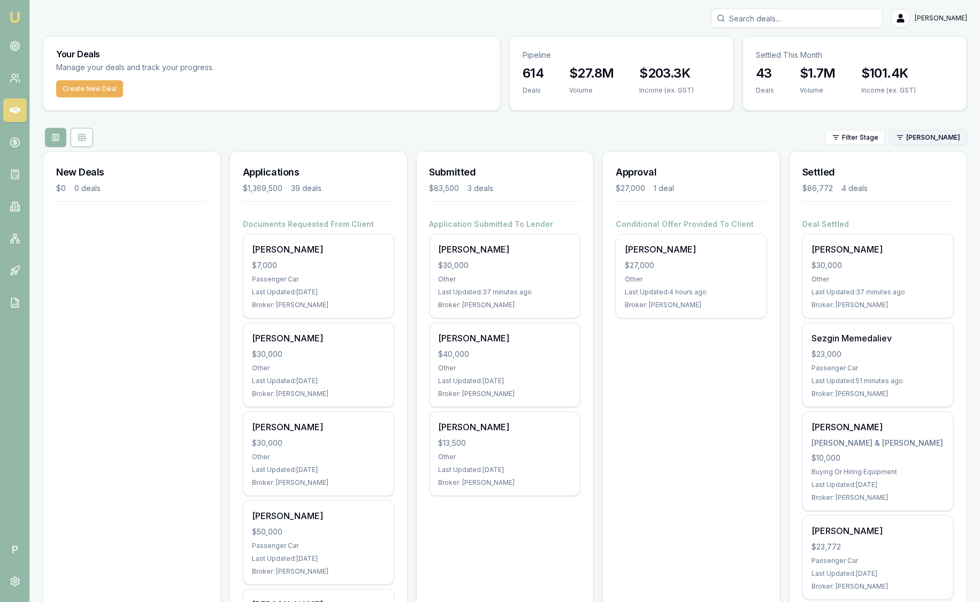
click at [913, 136] on html "Emu Broker P Sam Crouch Toggle Menu Your Deals Manage your deals and track your…" at bounding box center [490, 301] width 980 height 602
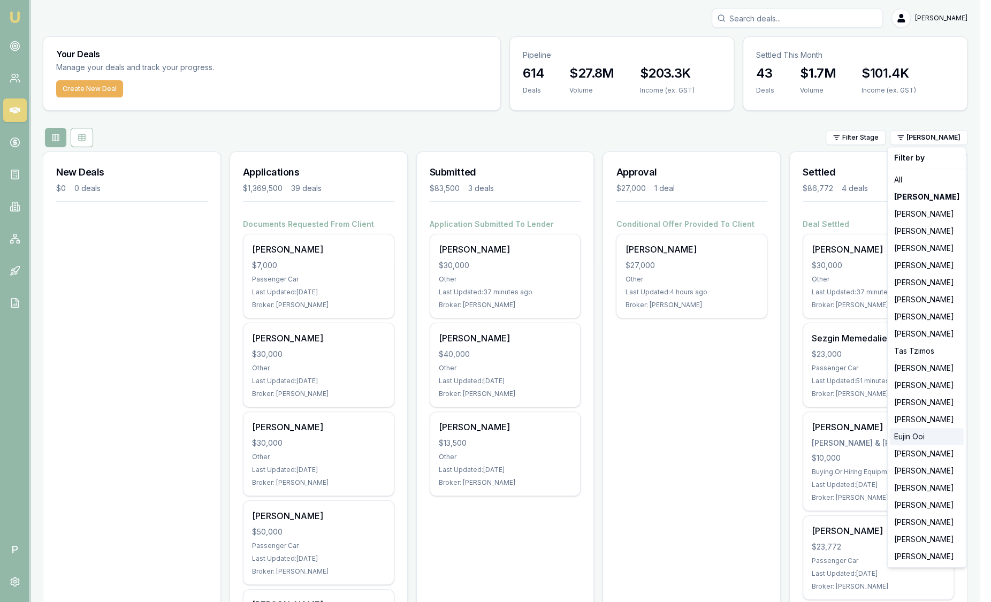
click at [919, 436] on div "Eujin Ooi" at bounding box center [927, 436] width 74 height 17
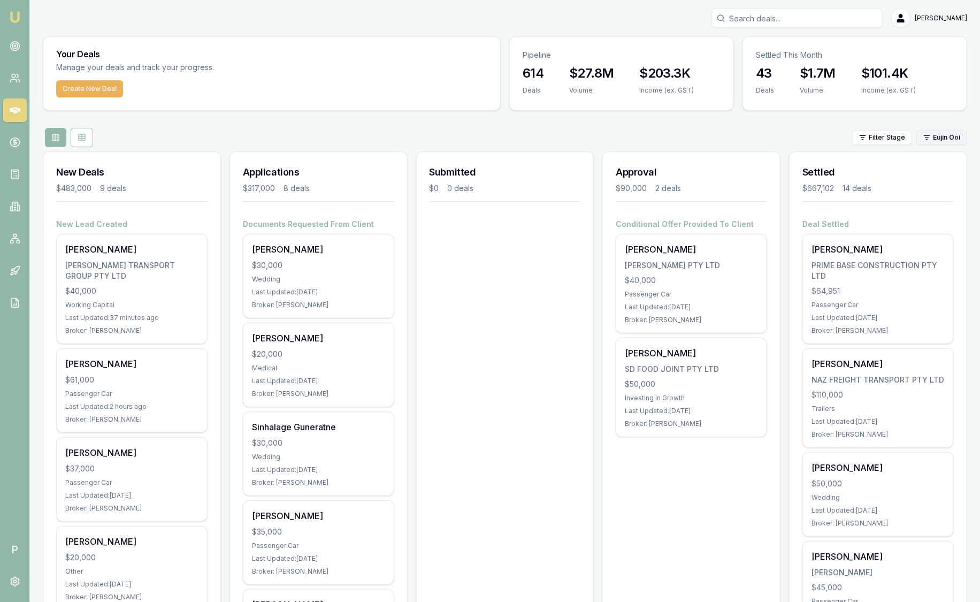
click at [936, 141] on html "Emu Broker P Sam Crouch Toggle Menu Your Deals Manage your deals and track your…" at bounding box center [490, 301] width 980 height 602
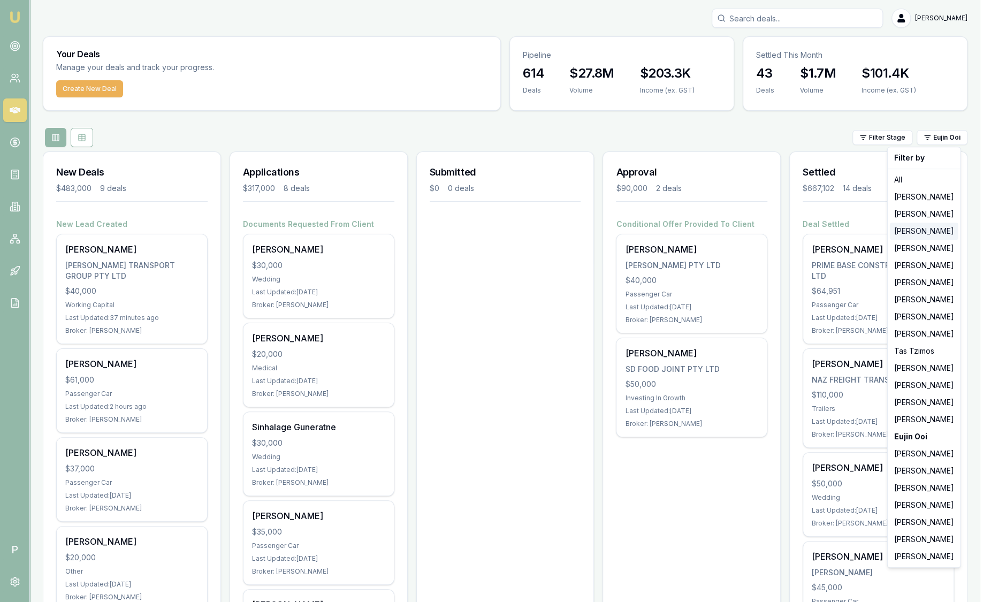
click at [927, 233] on div "Brad Hearns" at bounding box center [924, 231] width 69 height 17
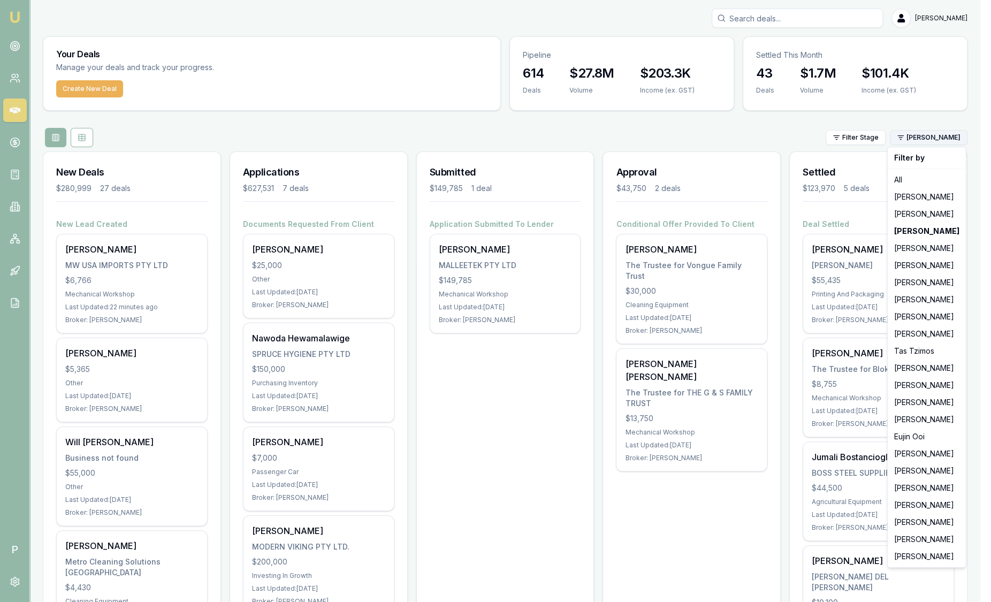
click at [944, 141] on html "Emu Broker P Sam Crouch Toggle Menu Your Deals Manage your deals and track your…" at bounding box center [495, 301] width 991 height 602
click at [919, 525] on div "Robyn Adams" at bounding box center [927, 522] width 74 height 17
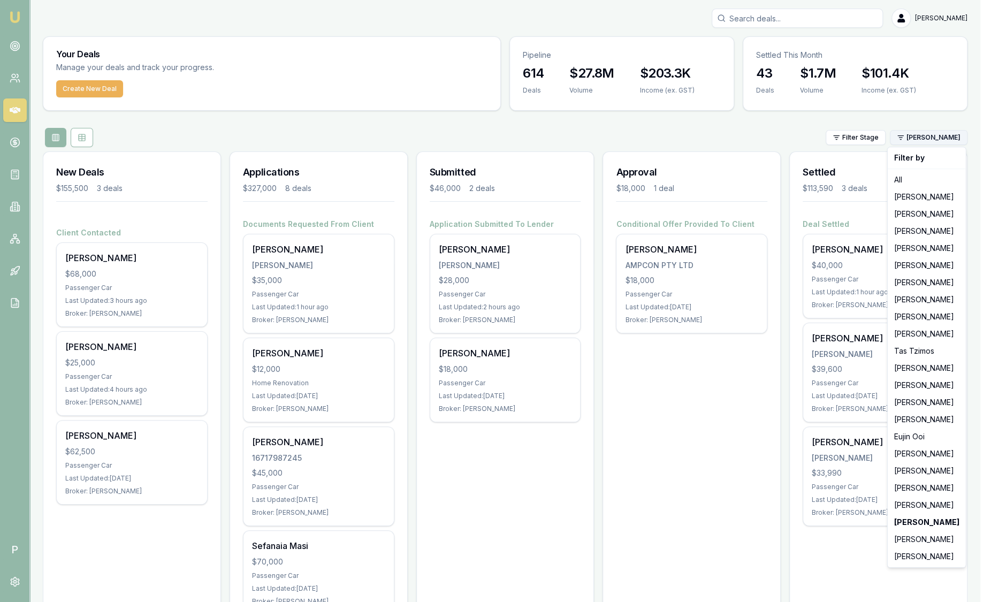
click at [926, 142] on html "Emu Broker P Sam Crouch Toggle Menu Your Deals Manage your deals and track your…" at bounding box center [495, 301] width 991 height 602
click at [919, 234] on div "Brad Hearns" at bounding box center [927, 231] width 74 height 17
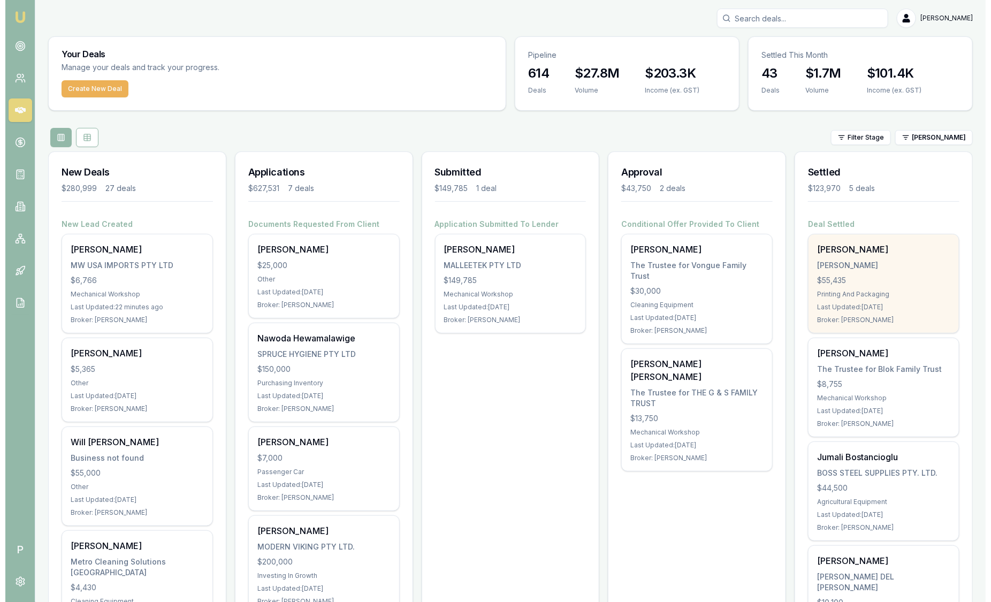
scroll to position [66, 0]
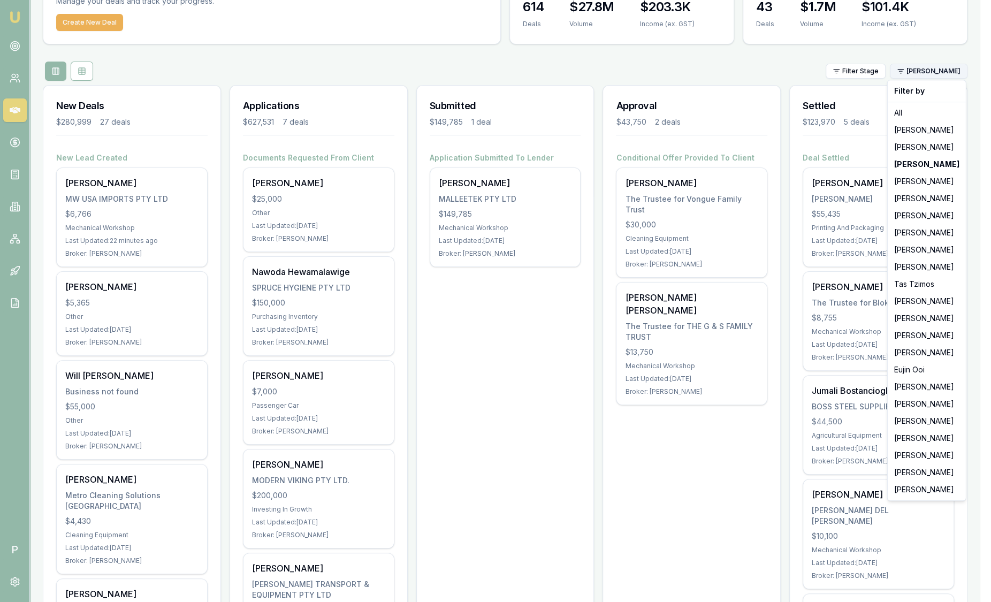
click at [941, 72] on html "Emu Broker P Sam Crouch Toggle Menu Your Deals Manage your deals and track your…" at bounding box center [495, 235] width 991 height 602
click at [912, 453] on div "Robyn Adams" at bounding box center [927, 455] width 74 height 17
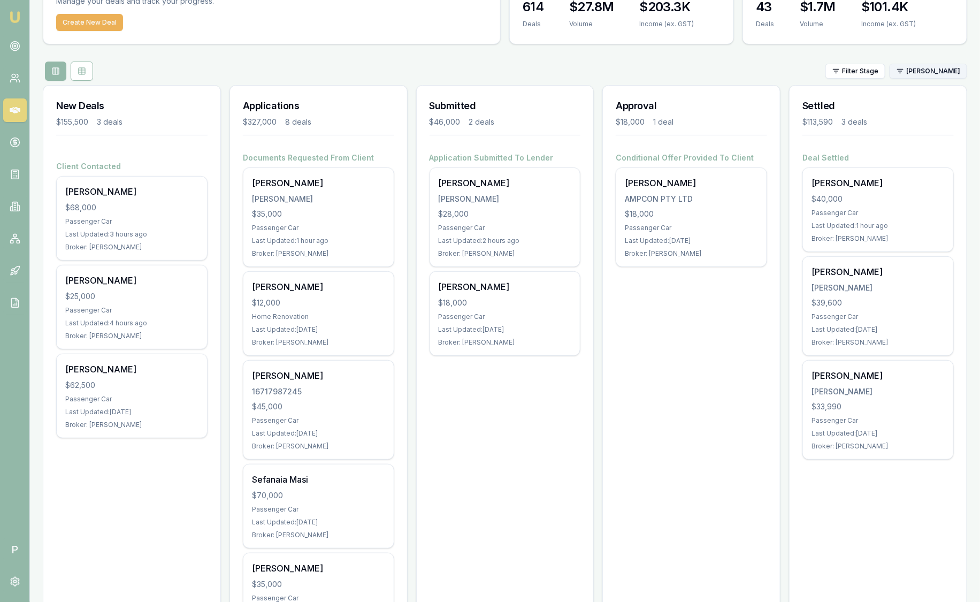
click at [946, 71] on html "Emu Broker P Sam Crouch Toggle Menu Your Deals Manage your deals and track your…" at bounding box center [490, 235] width 980 height 602
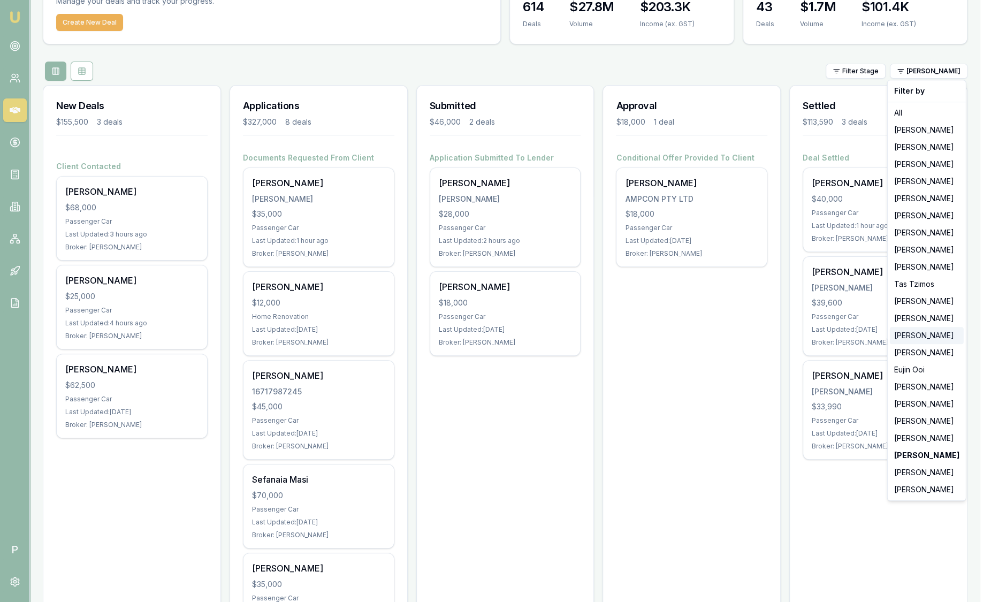
click at [908, 334] on div "Adam Howell" at bounding box center [927, 335] width 74 height 17
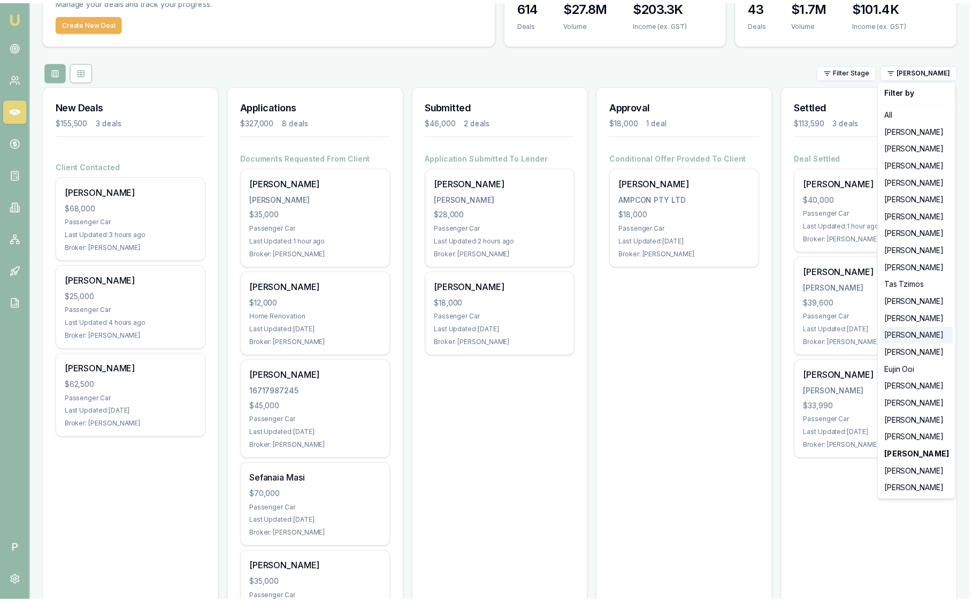
scroll to position [0, 0]
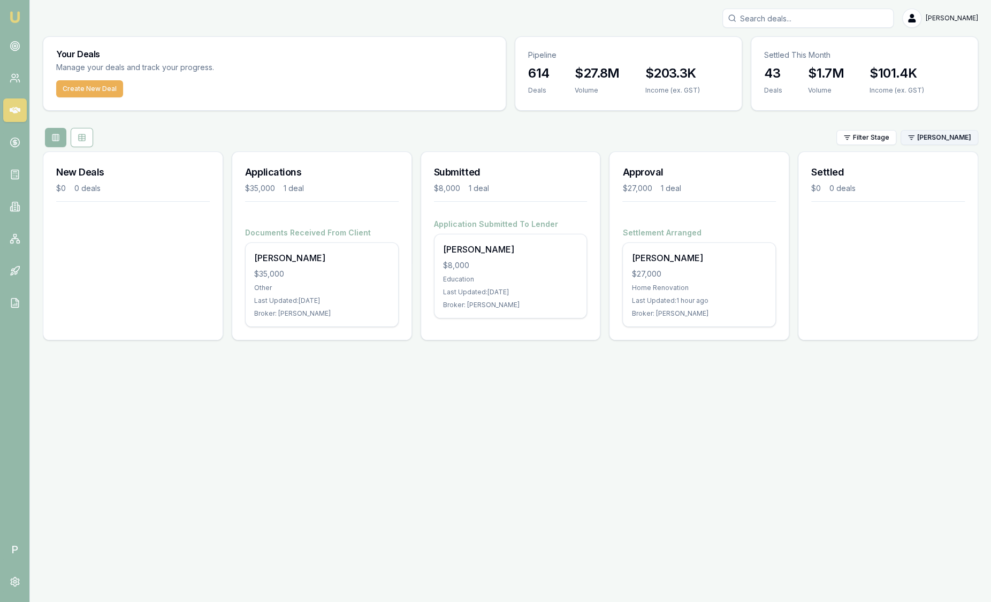
click at [947, 135] on html "Emu Broker P Sam Crouch Toggle Menu Your Deals Manage your deals and track your…" at bounding box center [495, 301] width 991 height 602
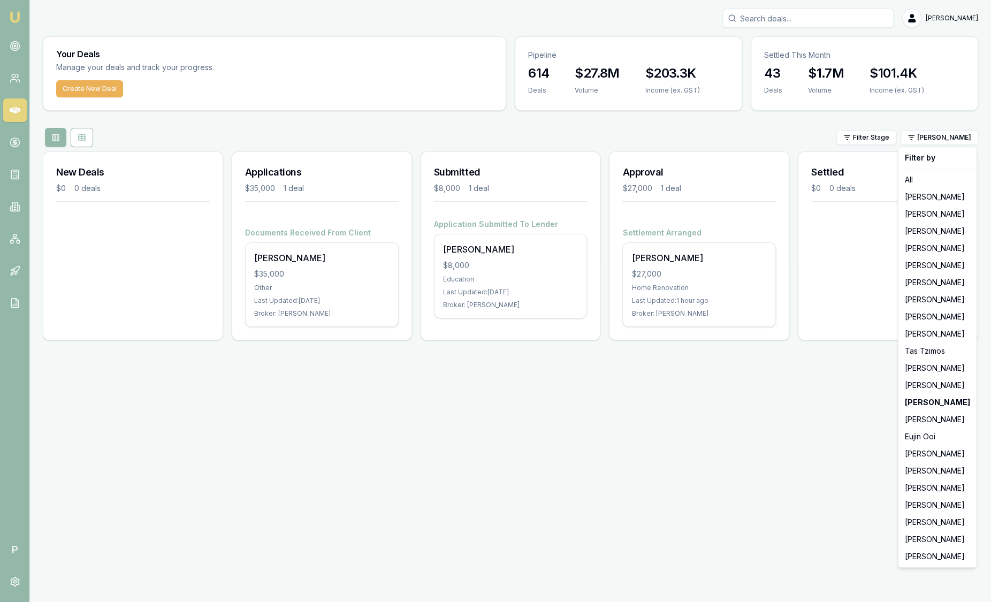
click at [736, 421] on html "Emu Broker P Sam Crouch Toggle Menu Your Deals Manage your deals and track your…" at bounding box center [495, 301] width 991 height 602
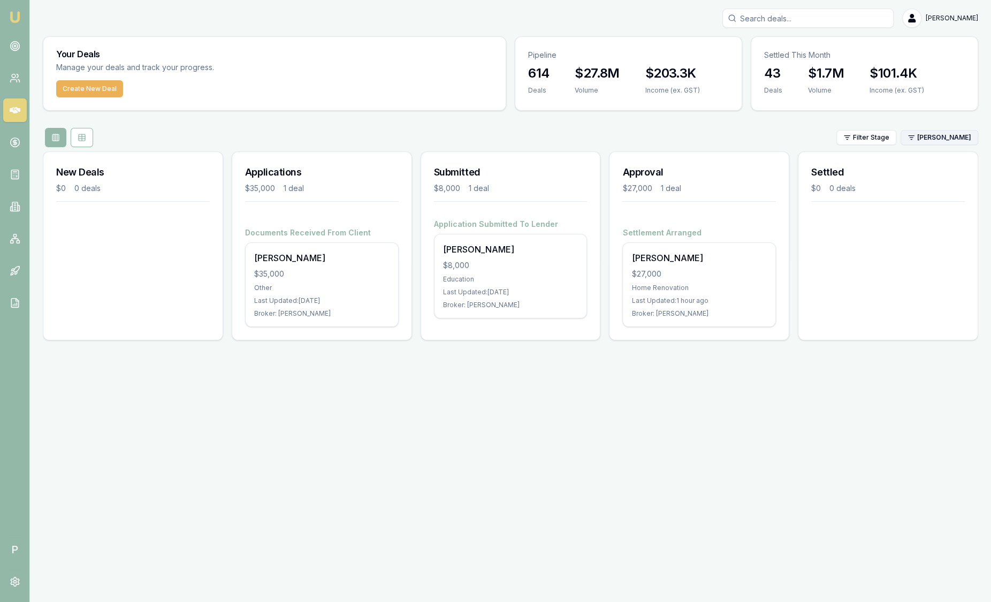
click at [927, 135] on html "Emu Broker P Sam Crouch Toggle Menu Your Deals Manage your deals and track your…" at bounding box center [495, 301] width 991 height 602
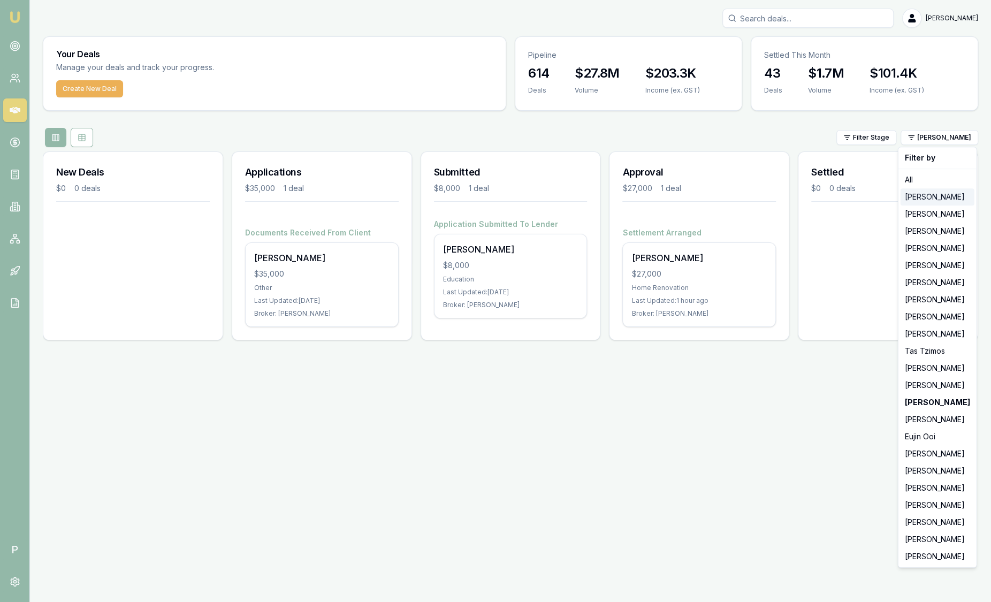
click at [938, 197] on div "Jackson Fanfulla" at bounding box center [938, 196] width 74 height 17
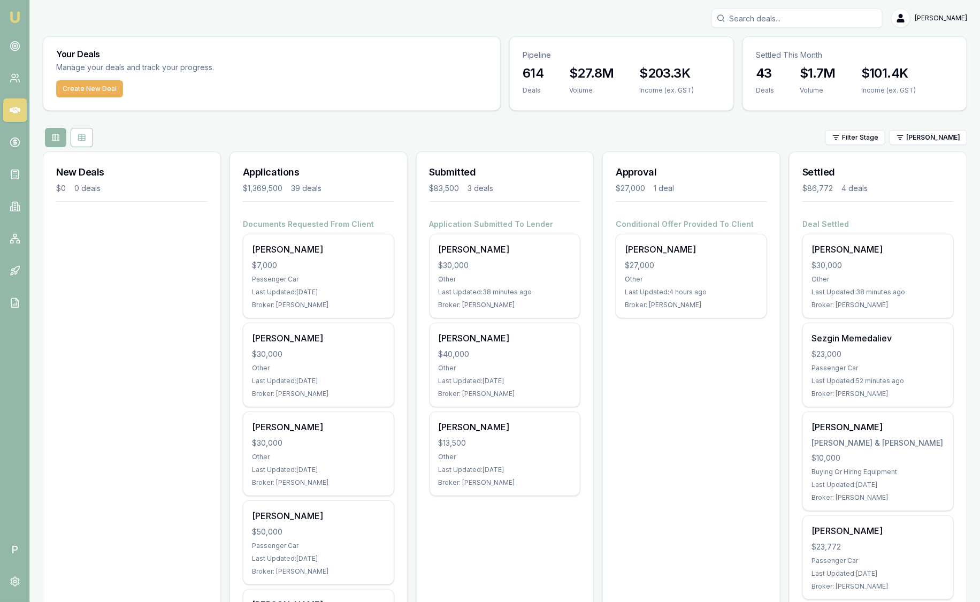
click at [911, 138] on html "Emu Broker P Sam Crouch Toggle Menu Your Deals Manage your deals and track your…" at bounding box center [490, 301] width 980 height 602
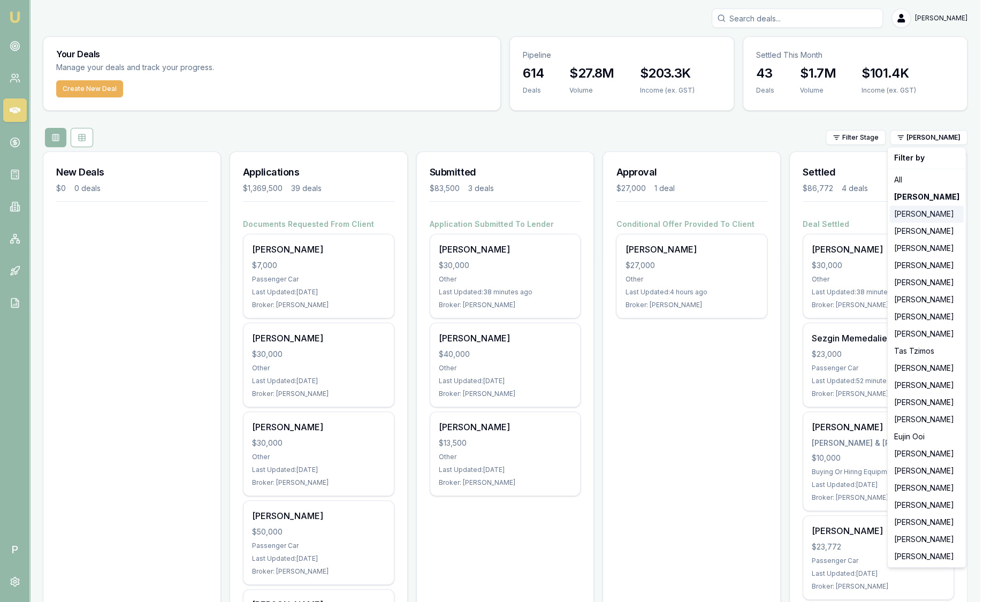
click at [918, 211] on div "Stevette Gelavis" at bounding box center [927, 214] width 74 height 17
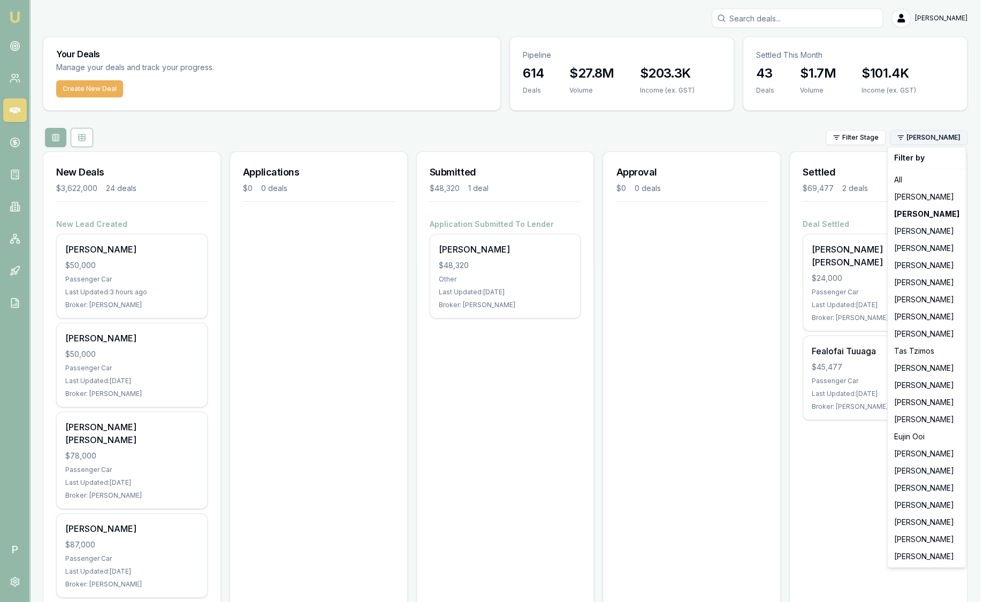
click at [921, 139] on html "Emu Broker P Sam Crouch Toggle Menu Your Deals Manage your deals and track your…" at bounding box center [495, 301] width 991 height 602
click at [905, 524] on div "Robyn Adams" at bounding box center [927, 522] width 74 height 17
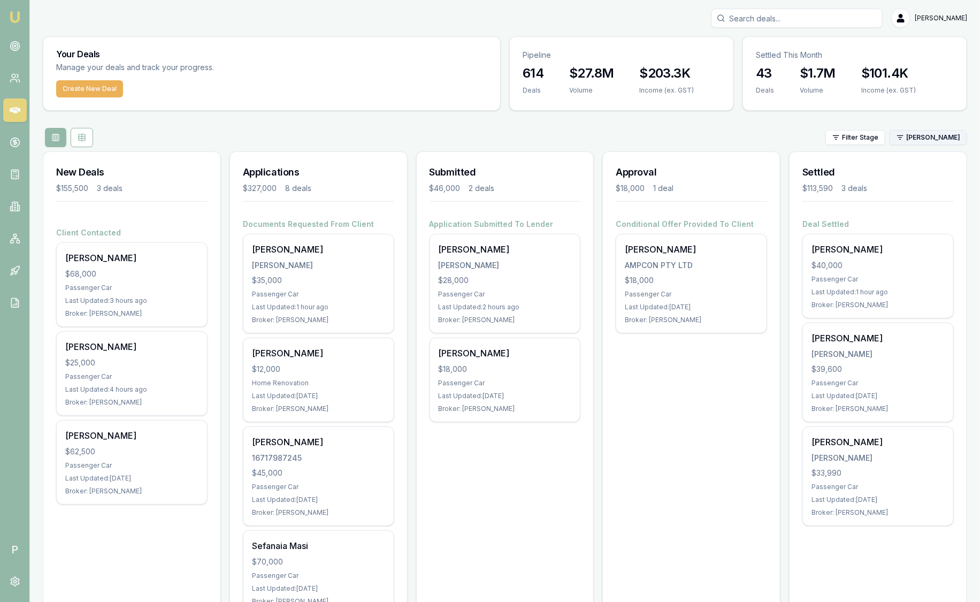
click at [929, 138] on html "Emu Broker P Sam Crouch Toggle Menu Your Deals Manage your deals and track your…" at bounding box center [490, 301] width 980 height 602
drag, startPoint x: 818, startPoint y: 636, endPoint x: 703, endPoint y: 405, distance: 258.5
click at [704, 409] on div "Approval $18,000 1 deal Conditional Offer Provided To Client Marc Phillips AMPC…" at bounding box center [692, 597] width 178 height 892
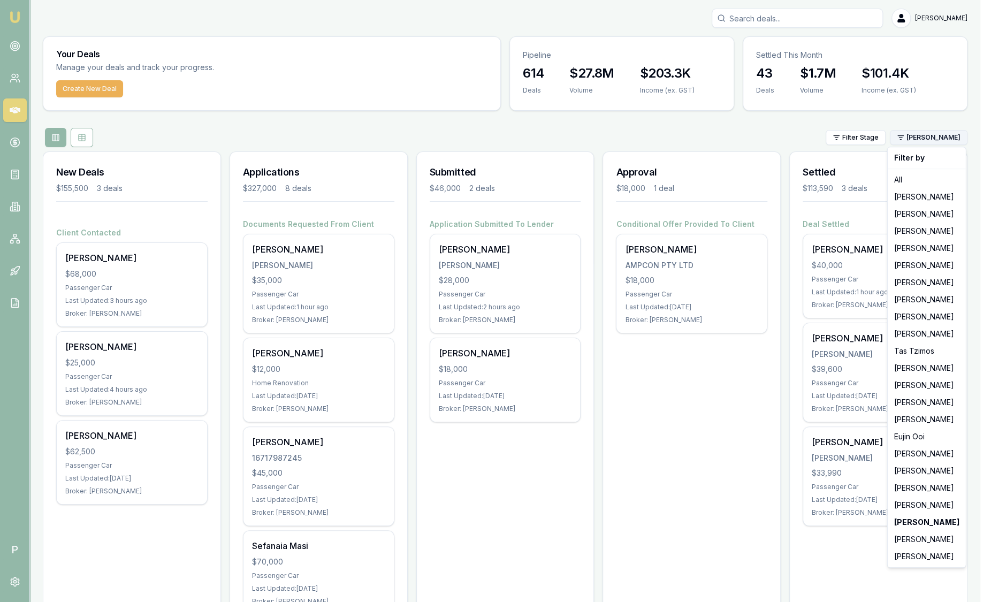
click at [909, 138] on html "Emu Broker P Sam Crouch Toggle Menu Your Deals Manage your deals and track your…" at bounding box center [495, 301] width 991 height 602
click at [912, 200] on div "Jackson Fanfulla" at bounding box center [927, 196] width 74 height 17
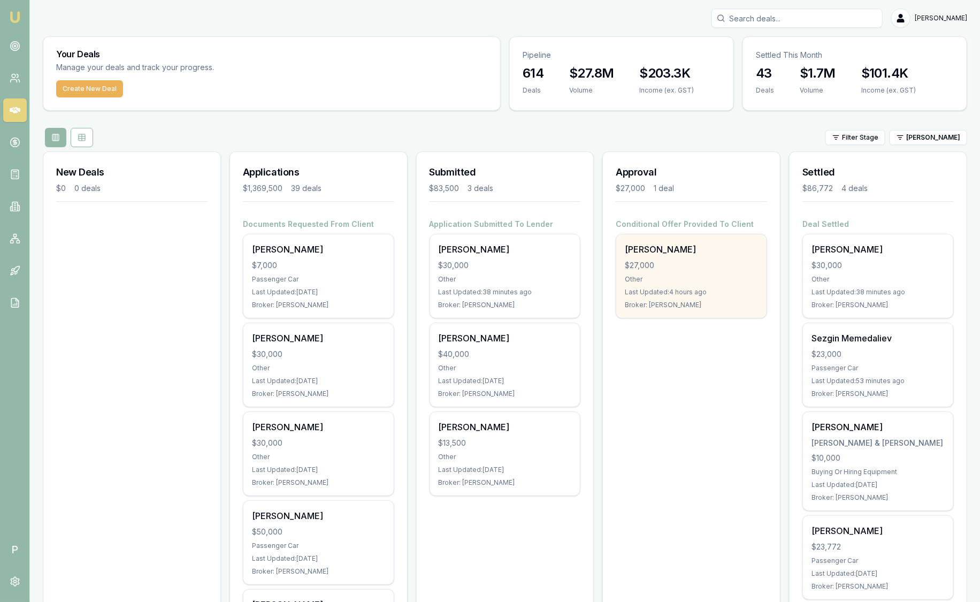
click at [719, 275] on div "Other" at bounding box center [691, 279] width 133 height 9
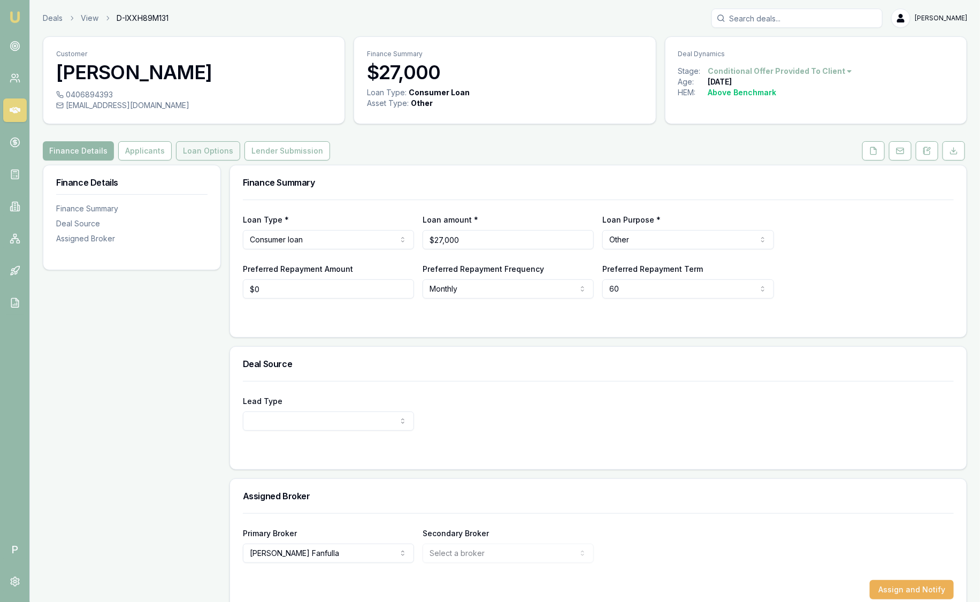
click at [213, 154] on button "Loan Options" at bounding box center [208, 150] width 64 height 19
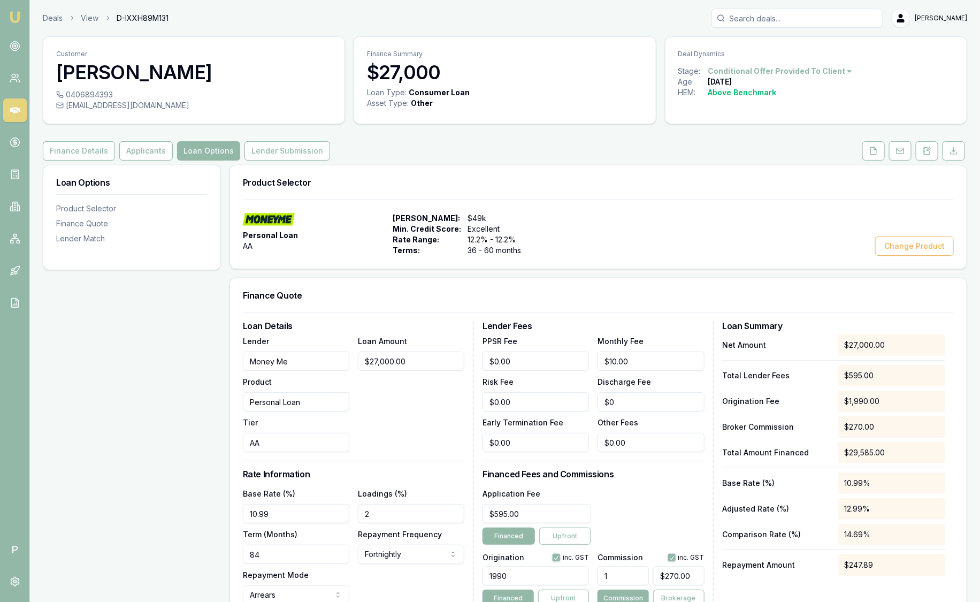
click at [22, 20] on link "Emu Broker" at bounding box center [14, 17] width 17 height 17
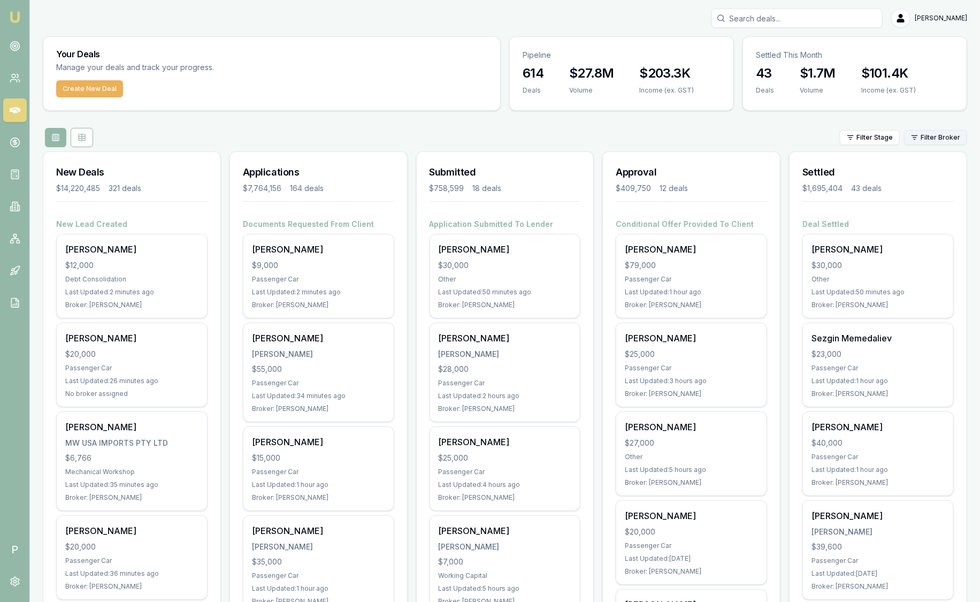
click at [953, 140] on html "Emu Broker P [PERSON_NAME] Toggle Menu Your Deals Manage your deals and track y…" at bounding box center [490, 301] width 980 height 602
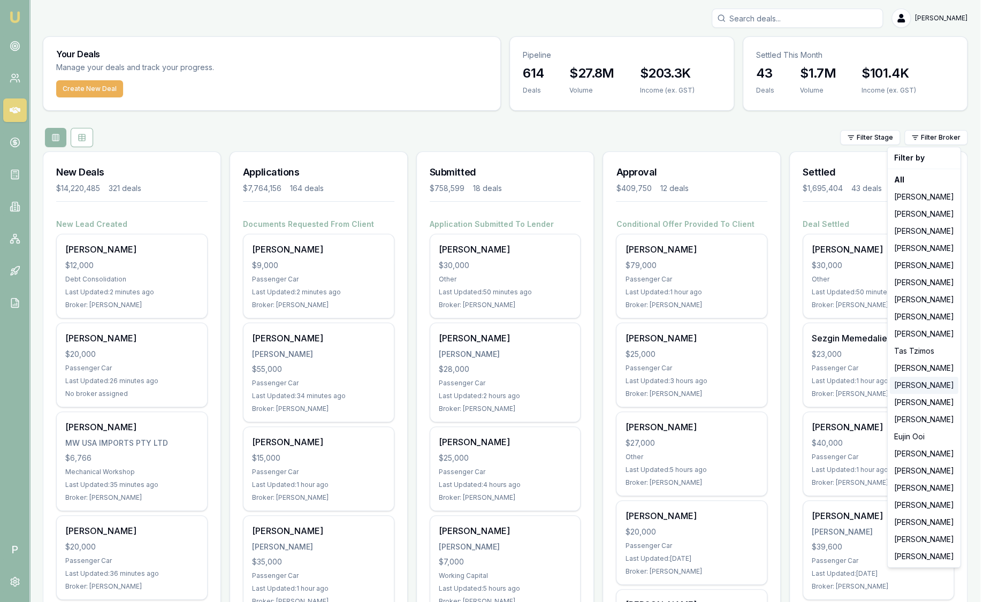
click at [924, 385] on div "Pinkesh Patel" at bounding box center [924, 385] width 69 height 17
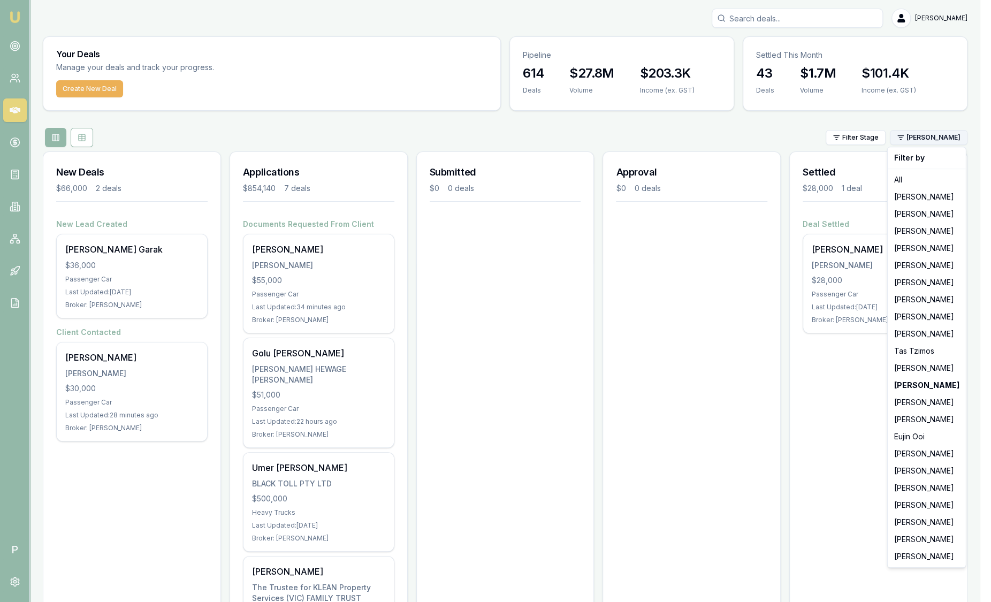
click at [929, 139] on html "Emu Broker P Sam Crouch Toggle Menu Your Deals Manage your deals and track your…" at bounding box center [495, 301] width 991 height 602
click at [908, 527] on div "Robyn Adams" at bounding box center [927, 522] width 74 height 17
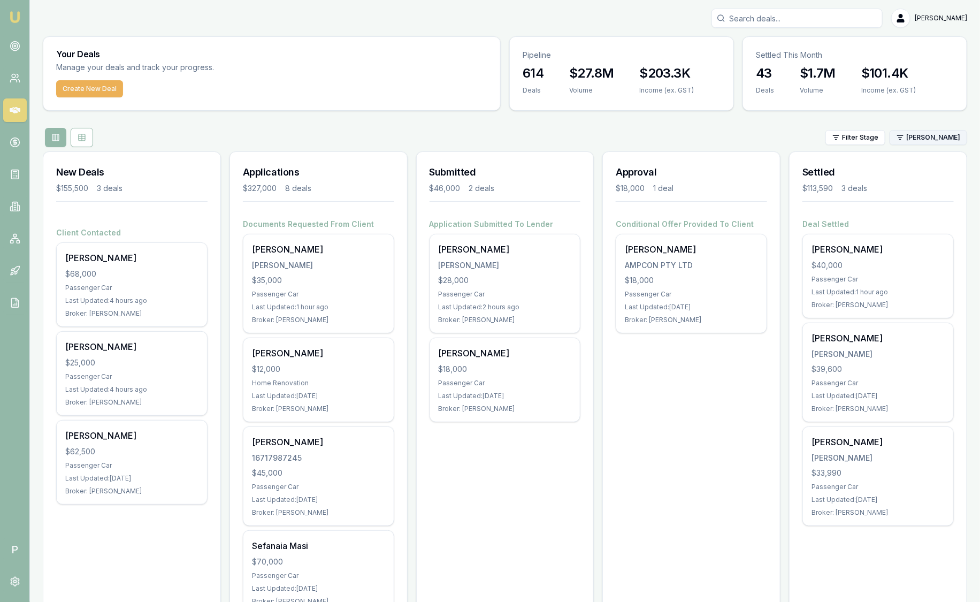
click at [938, 134] on html "Emu Broker P Sam Crouch Toggle Menu Your Deals Manage your deals and track your…" at bounding box center [490, 301] width 980 height 602
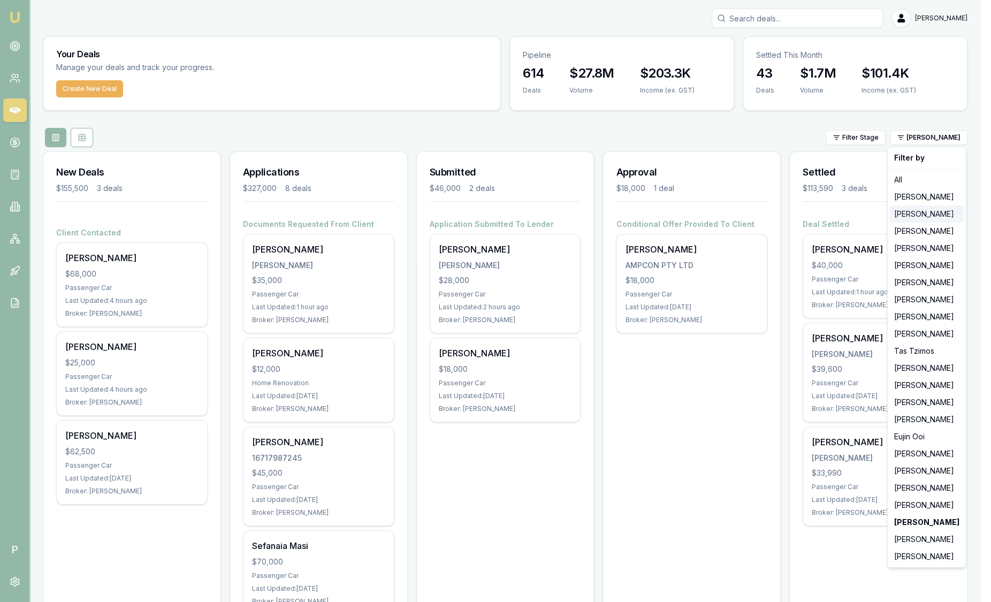
click at [932, 222] on div "Stevette Gelavis" at bounding box center [927, 214] width 74 height 17
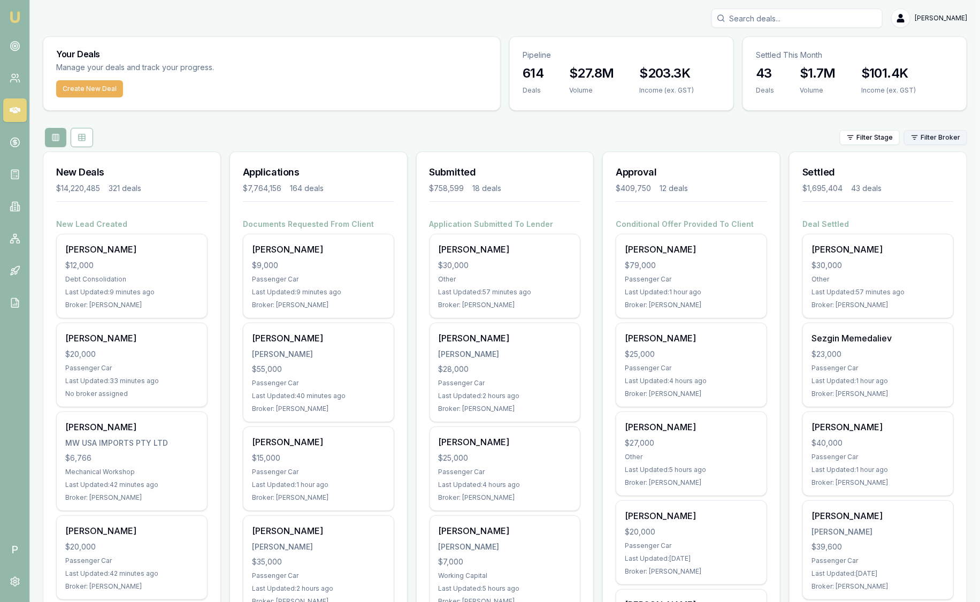
click at [954, 139] on html "Emu Broker P Sam Crouch Toggle Menu Your Deals Manage your deals and track your…" at bounding box center [490, 301] width 980 height 602
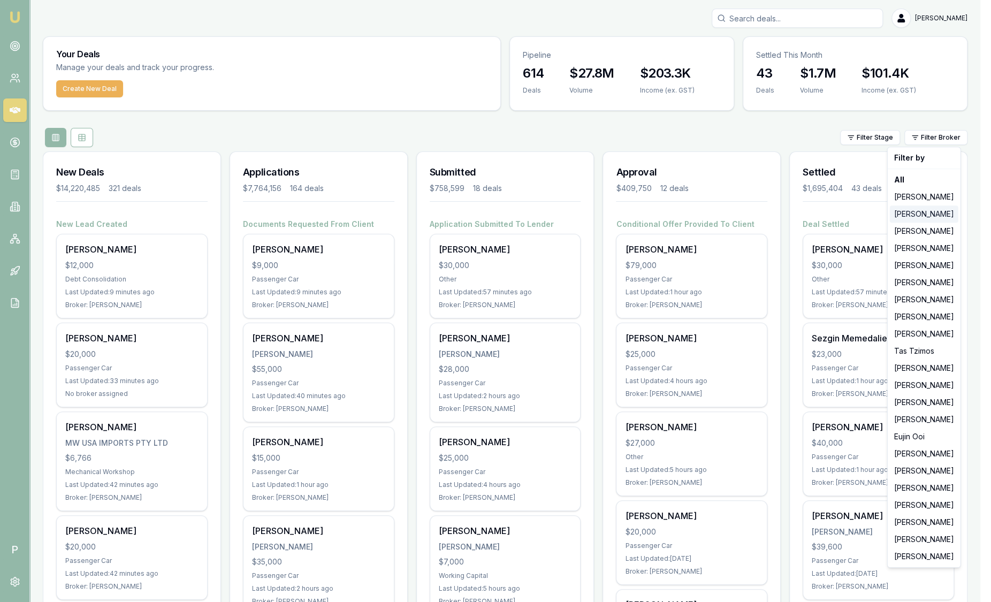
click at [938, 209] on div "[PERSON_NAME]" at bounding box center [924, 214] width 69 height 17
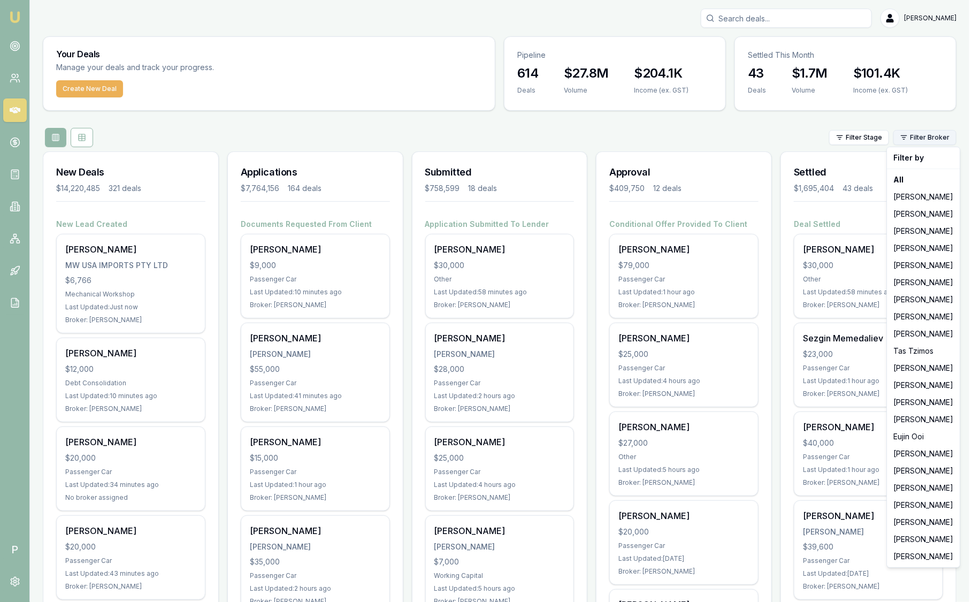
click at [916, 138] on html "Emu Broker P [PERSON_NAME] Toggle Menu Your Deals Manage your deals and track y…" at bounding box center [490, 301] width 980 height 602
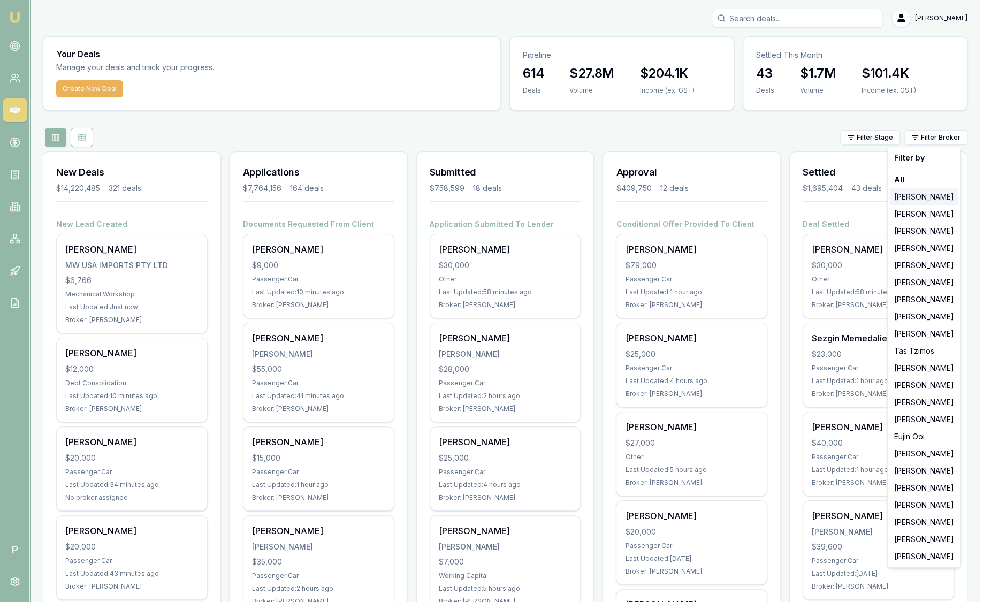
click at [917, 194] on div "[PERSON_NAME]" at bounding box center [924, 196] width 69 height 17
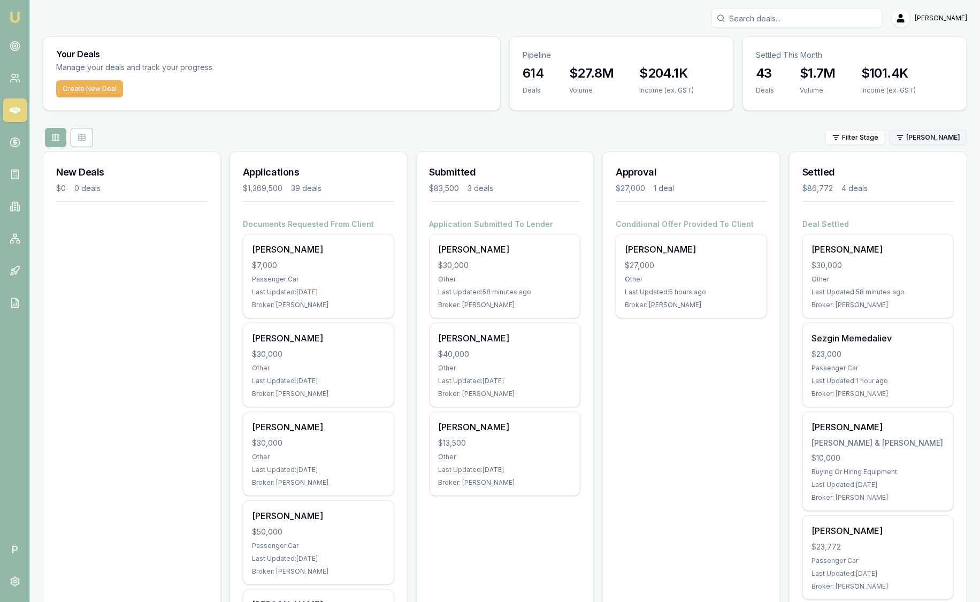
click at [910, 141] on html "Emu Broker P Sam Crouch Toggle Menu Your Deals Manage your deals and track your…" at bounding box center [490, 301] width 980 height 602
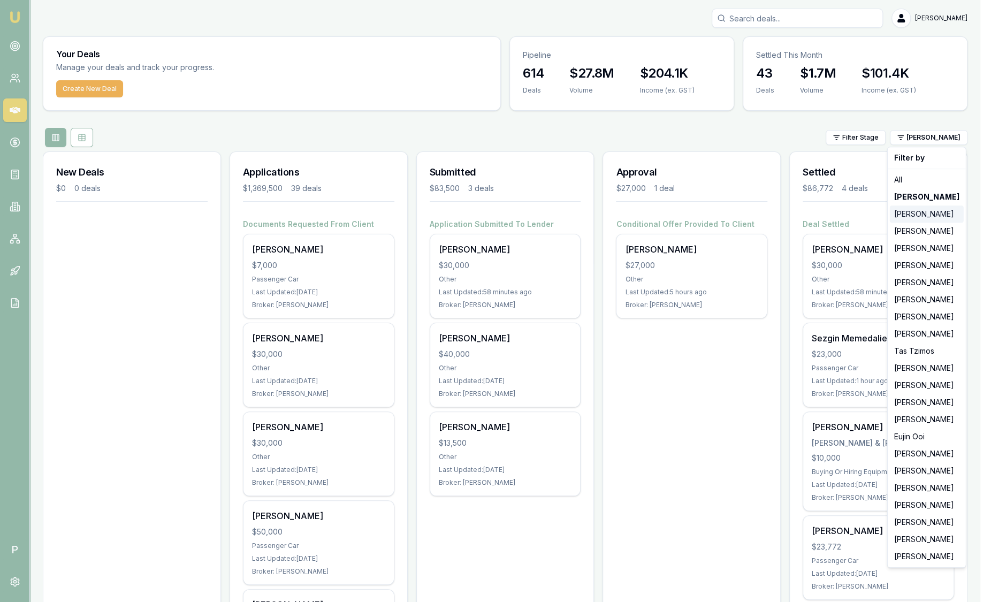
click at [919, 214] on div "[PERSON_NAME]" at bounding box center [927, 214] width 74 height 17
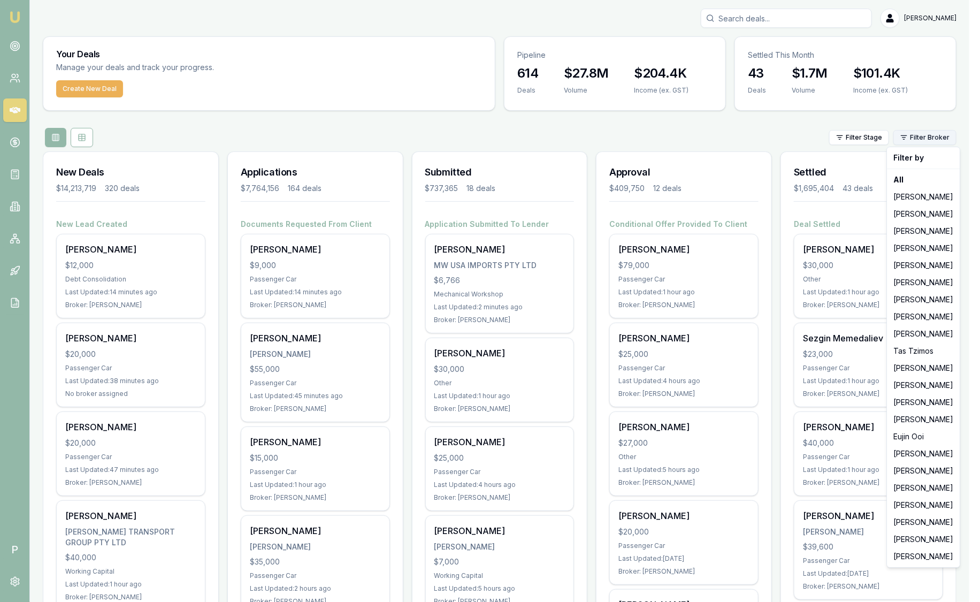
click at [930, 143] on html "Emu Broker P [PERSON_NAME] Toggle Menu Your Deals Manage your deals and track y…" at bounding box center [490, 301] width 980 height 602
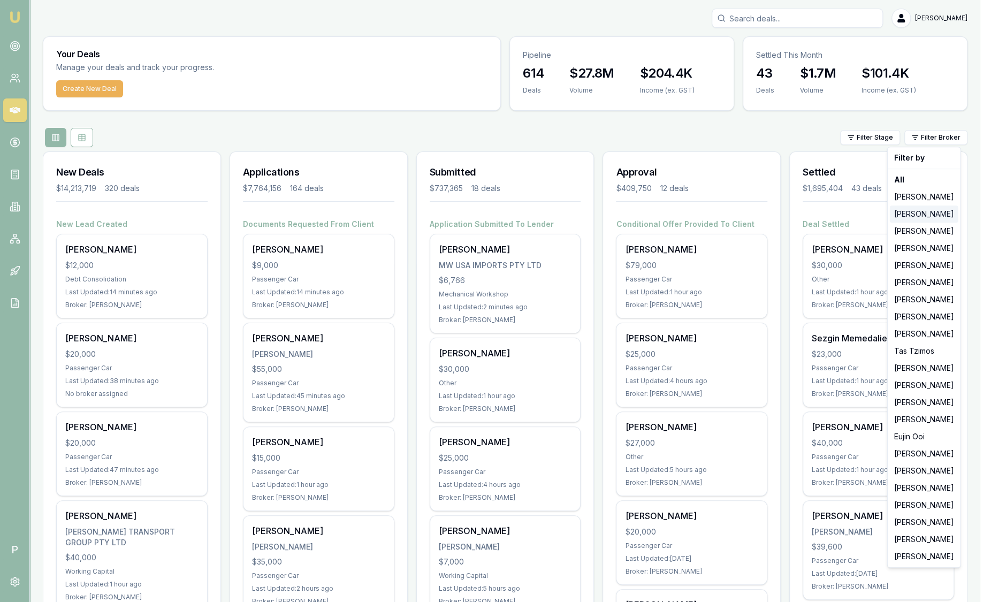
click at [918, 216] on div "Stevette Gelavis" at bounding box center [924, 214] width 69 height 17
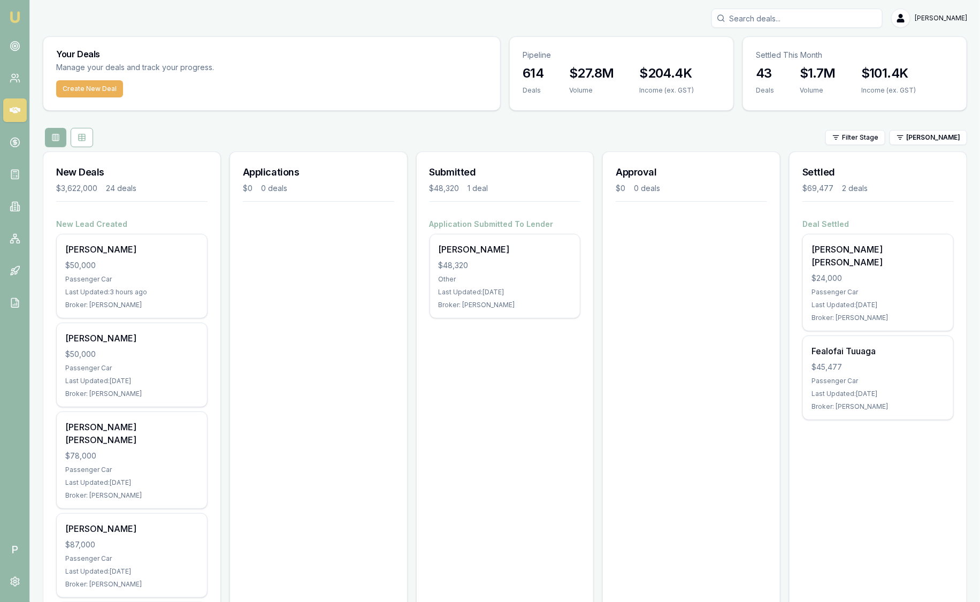
click at [923, 135] on html "Emu Broker P Sam Crouch Toggle Menu Your Deals Manage your deals and track your…" at bounding box center [490, 301] width 980 height 602
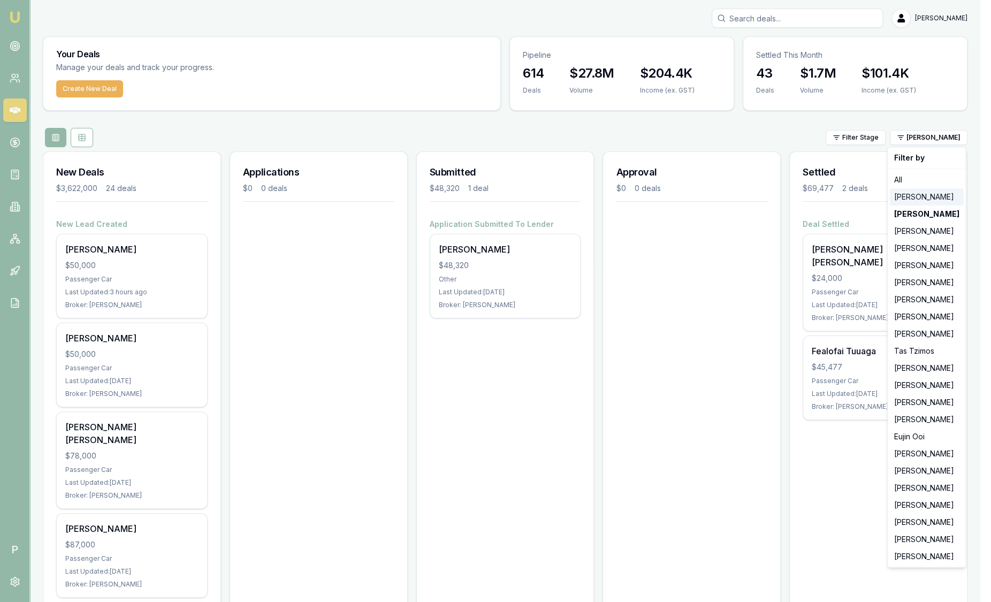
click at [913, 190] on div "Jackson Fanfulla" at bounding box center [927, 196] width 74 height 17
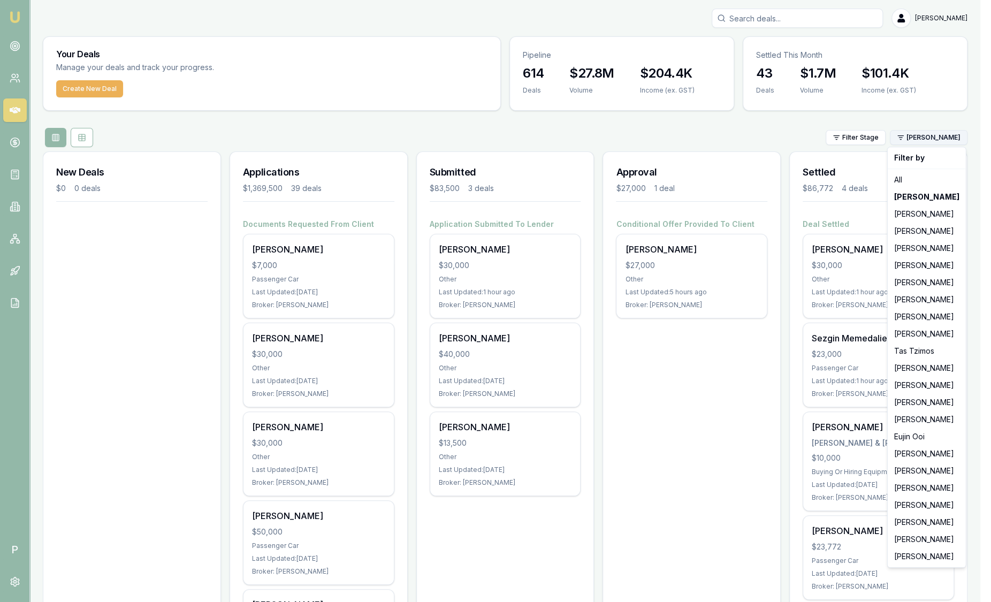
click at [927, 139] on html "Emu Broker P Sam Crouch Toggle Menu Your Deals Manage your deals and track your…" at bounding box center [495, 301] width 991 height 602
click at [922, 269] on div "Evette Abdo" at bounding box center [927, 265] width 74 height 17
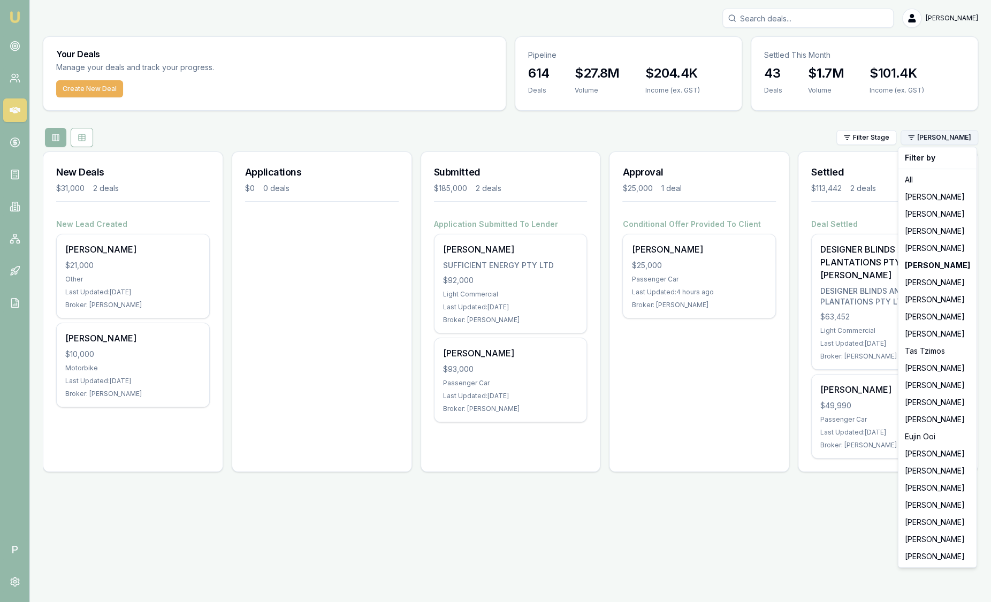
click at [939, 141] on html "Emu Broker P Sam Crouch Toggle Menu Your Deals Manage your deals and track your…" at bounding box center [495, 301] width 991 height 602
click at [942, 299] on div "[PERSON_NAME]" at bounding box center [938, 299] width 74 height 17
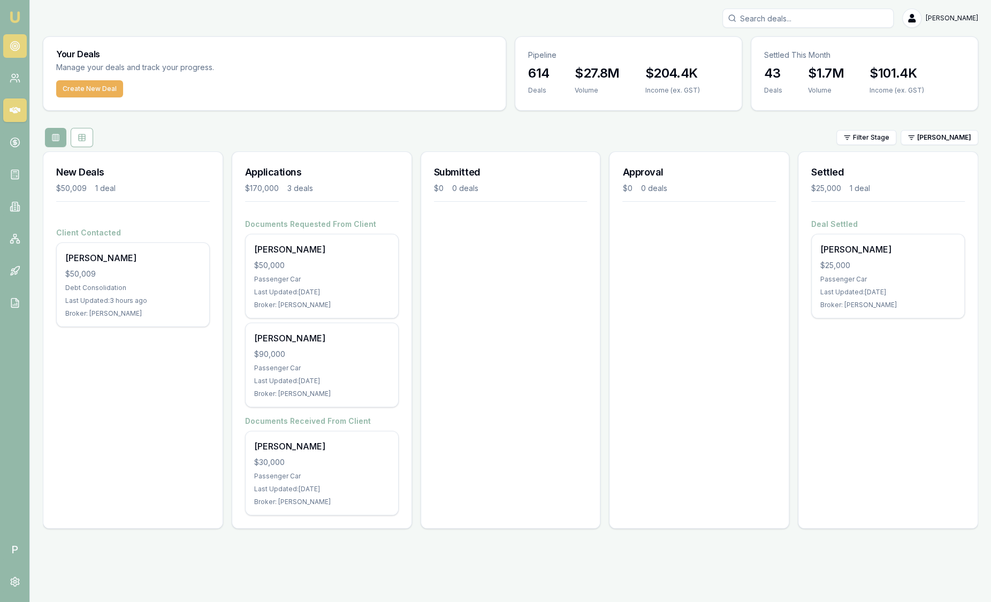
click at [16, 45] on icon at bounding box center [15, 46] width 11 height 11
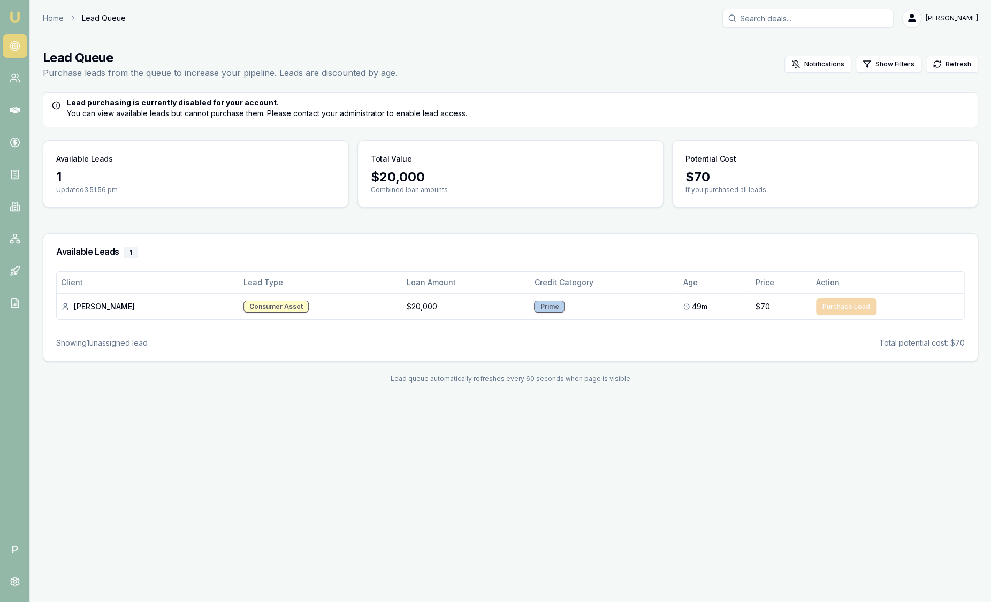
click at [10, 16] on img at bounding box center [15, 17] width 13 height 13
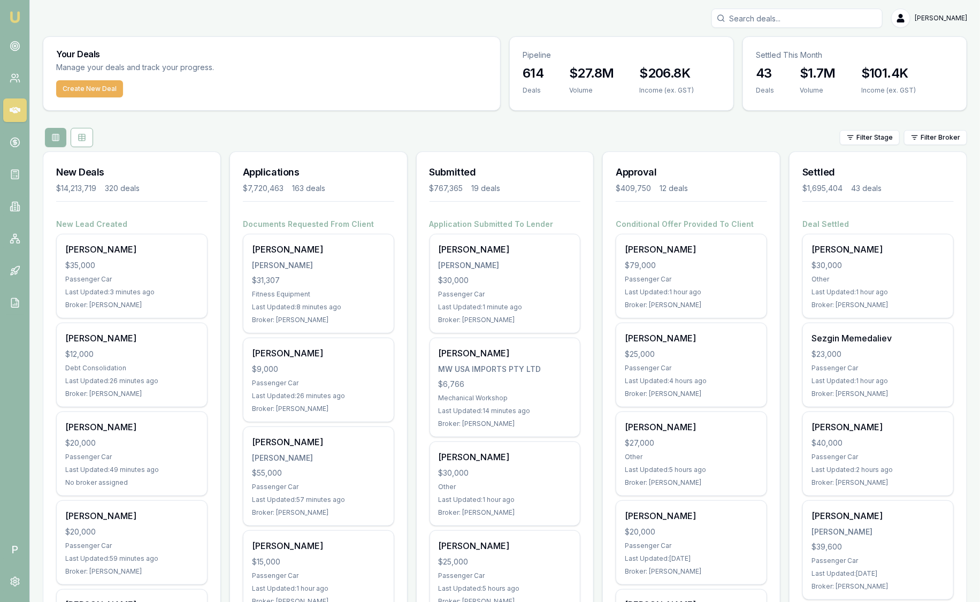
click at [501, 55] on div "Your Deals Manage your deals and track your progress. Create New Deal Pipeline …" at bounding box center [505, 73] width 925 height 74
